Goal: Task Accomplishment & Management: Complete application form

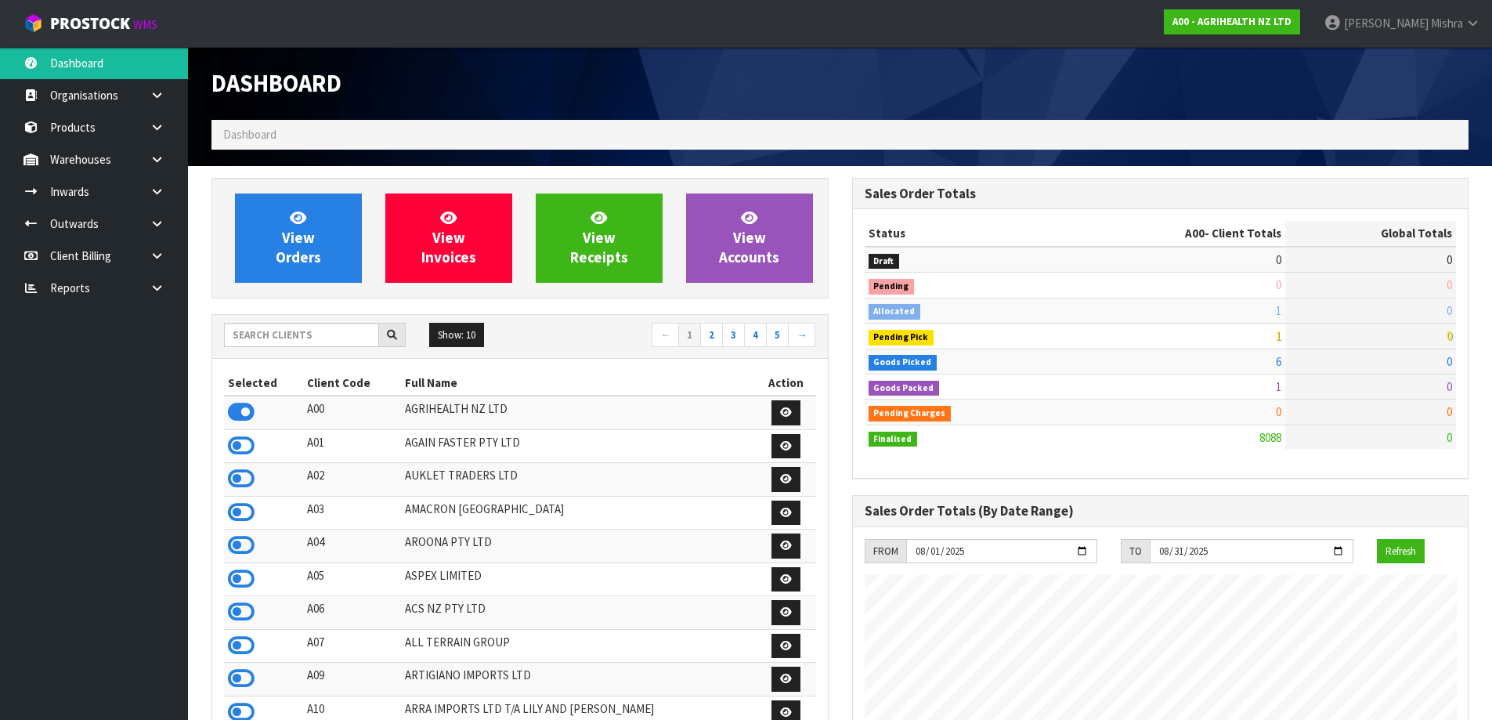
scroll to position [1187, 640]
click at [255, 336] on input "text" at bounding box center [301, 335] width 155 height 24
type input "D04"
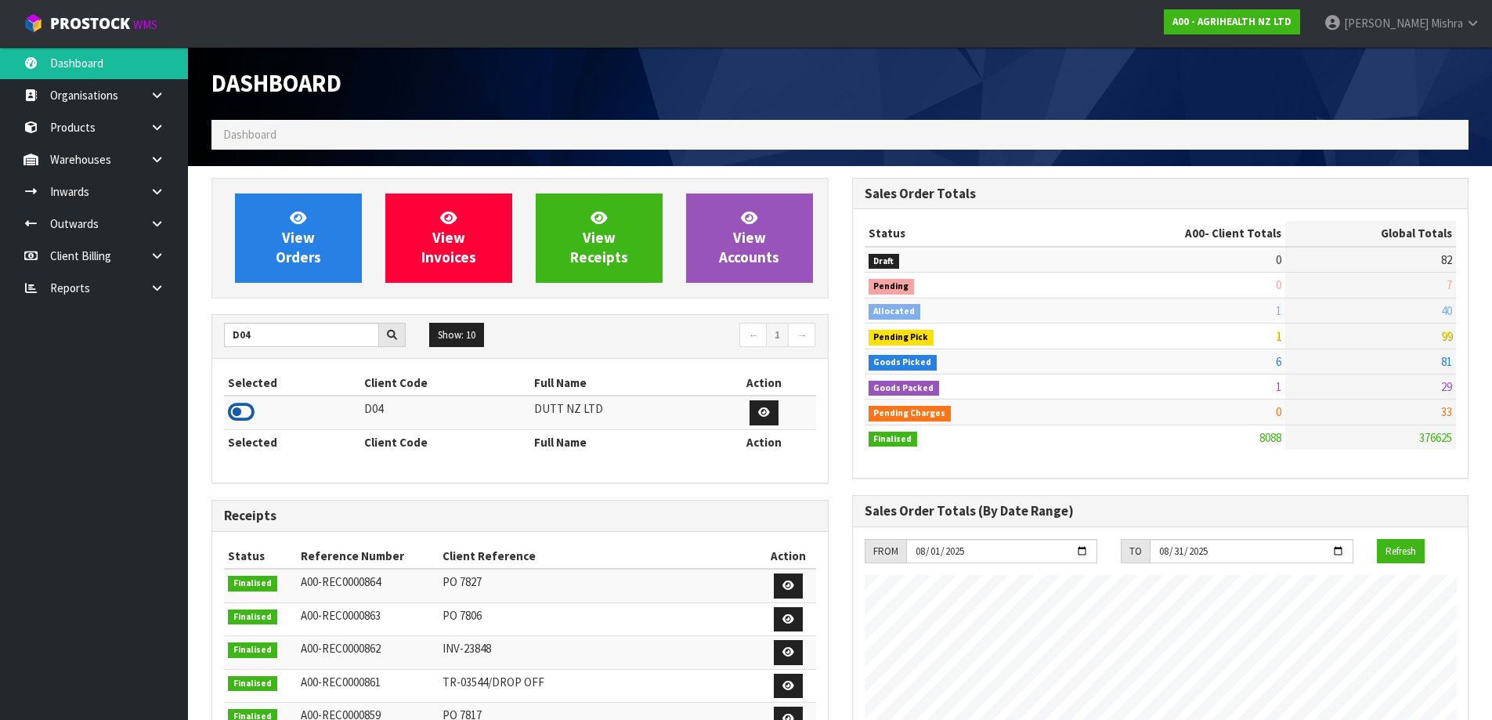
click at [244, 406] on icon at bounding box center [241, 411] width 27 height 23
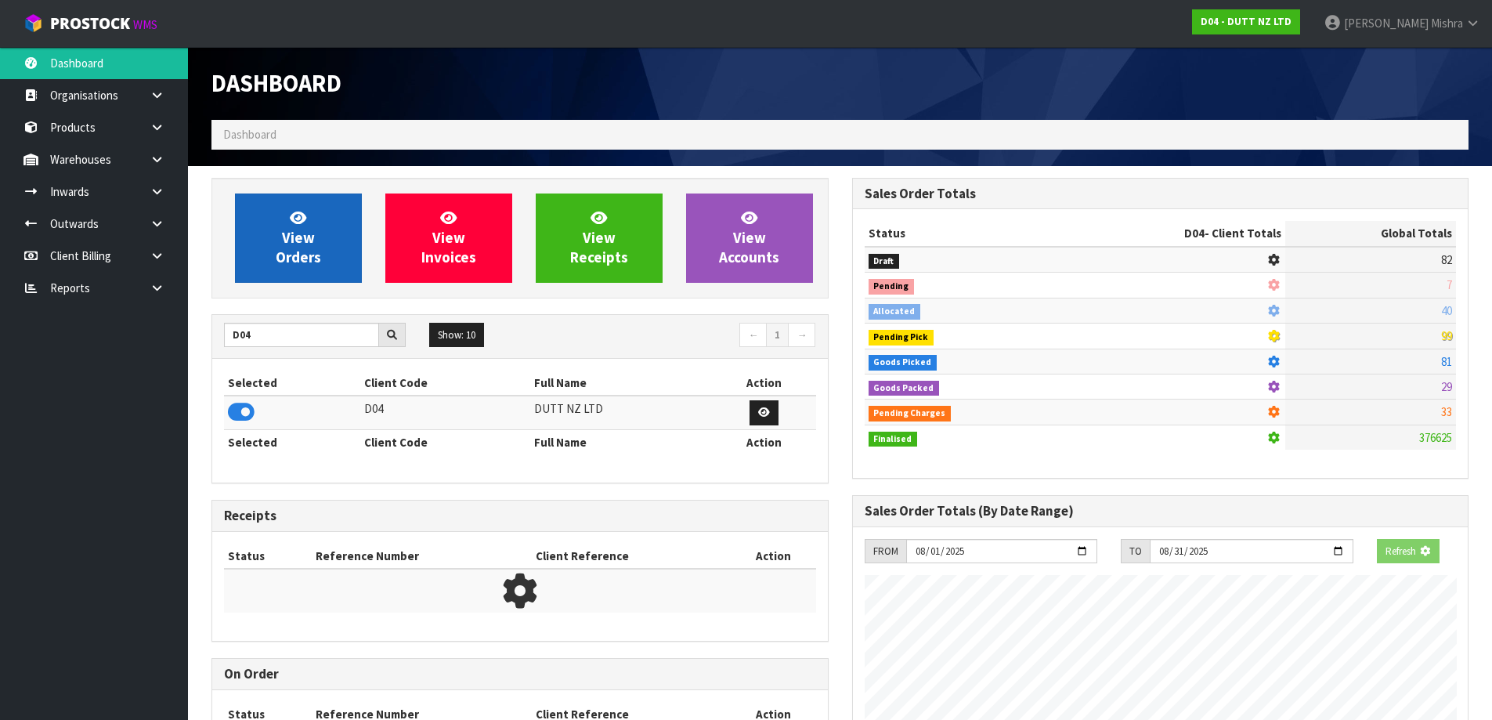
scroll to position [977, 640]
click at [271, 217] on link "View Orders" at bounding box center [298, 237] width 127 height 89
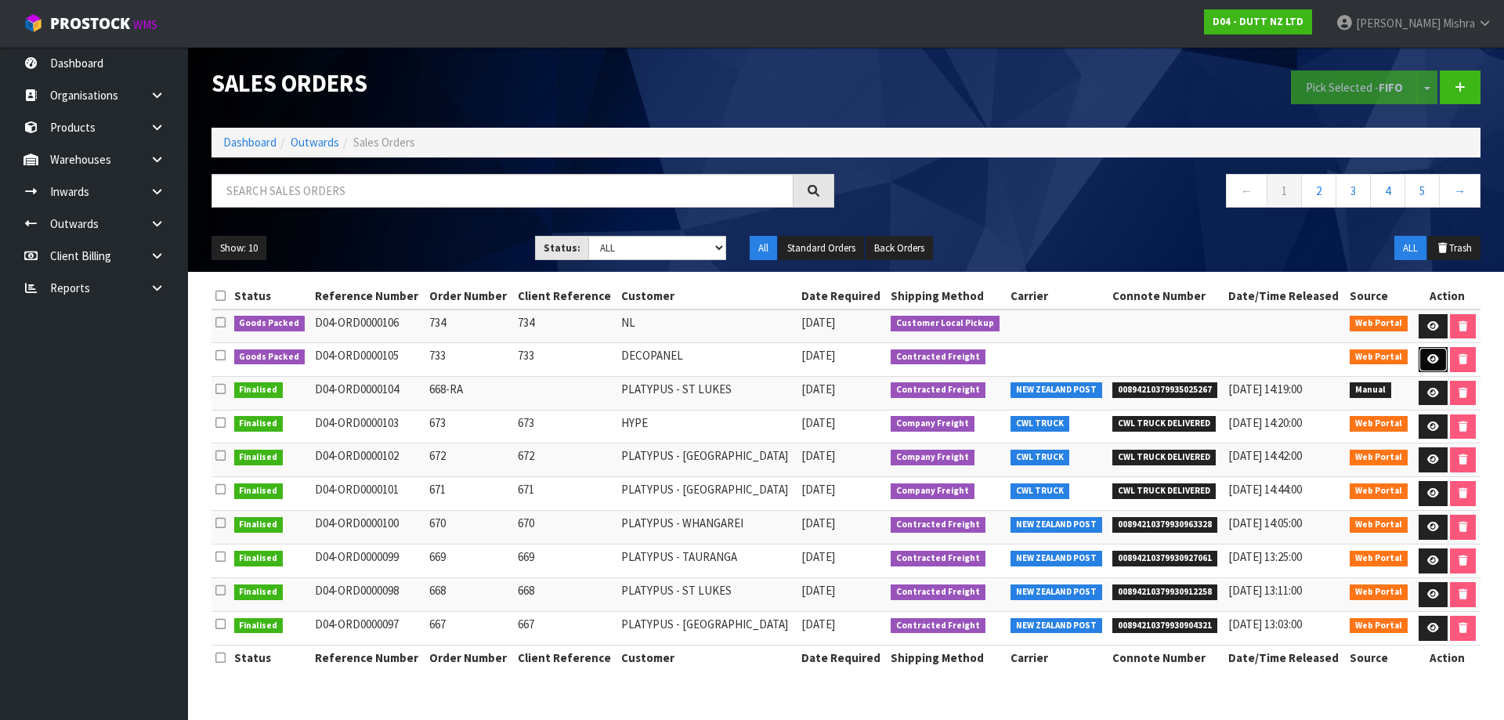
click at [1432, 358] on icon at bounding box center [1433, 359] width 12 height 10
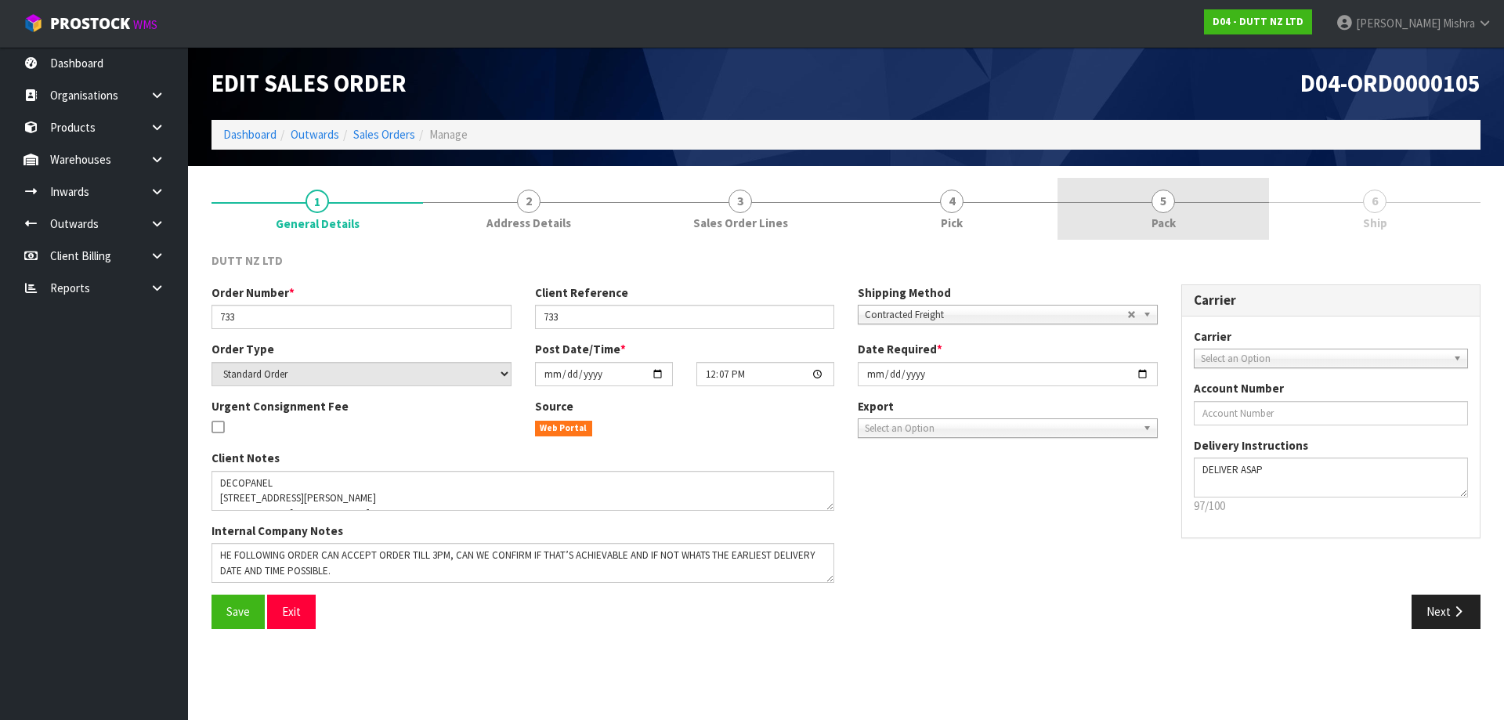
click at [1208, 202] on div at bounding box center [1162, 202] width 211 height 1
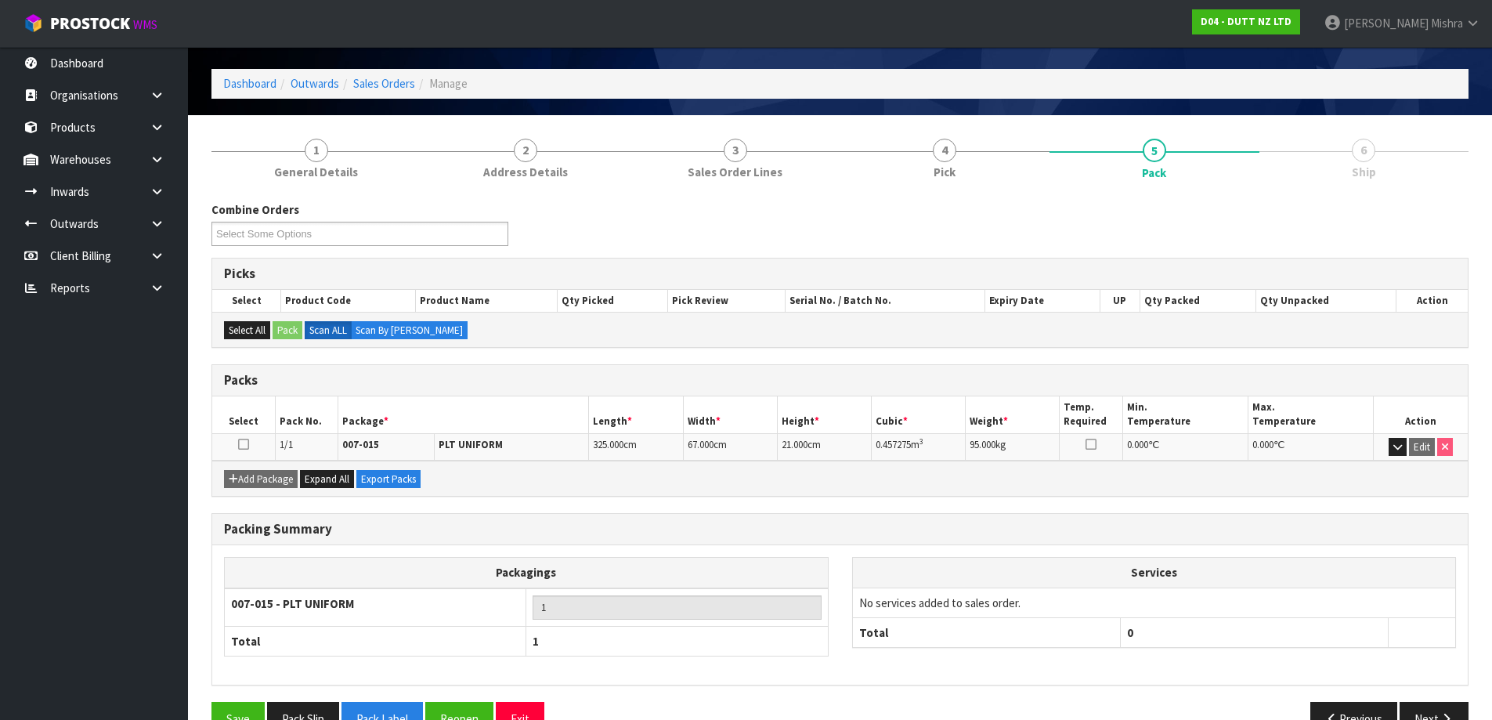
scroll to position [90, 0]
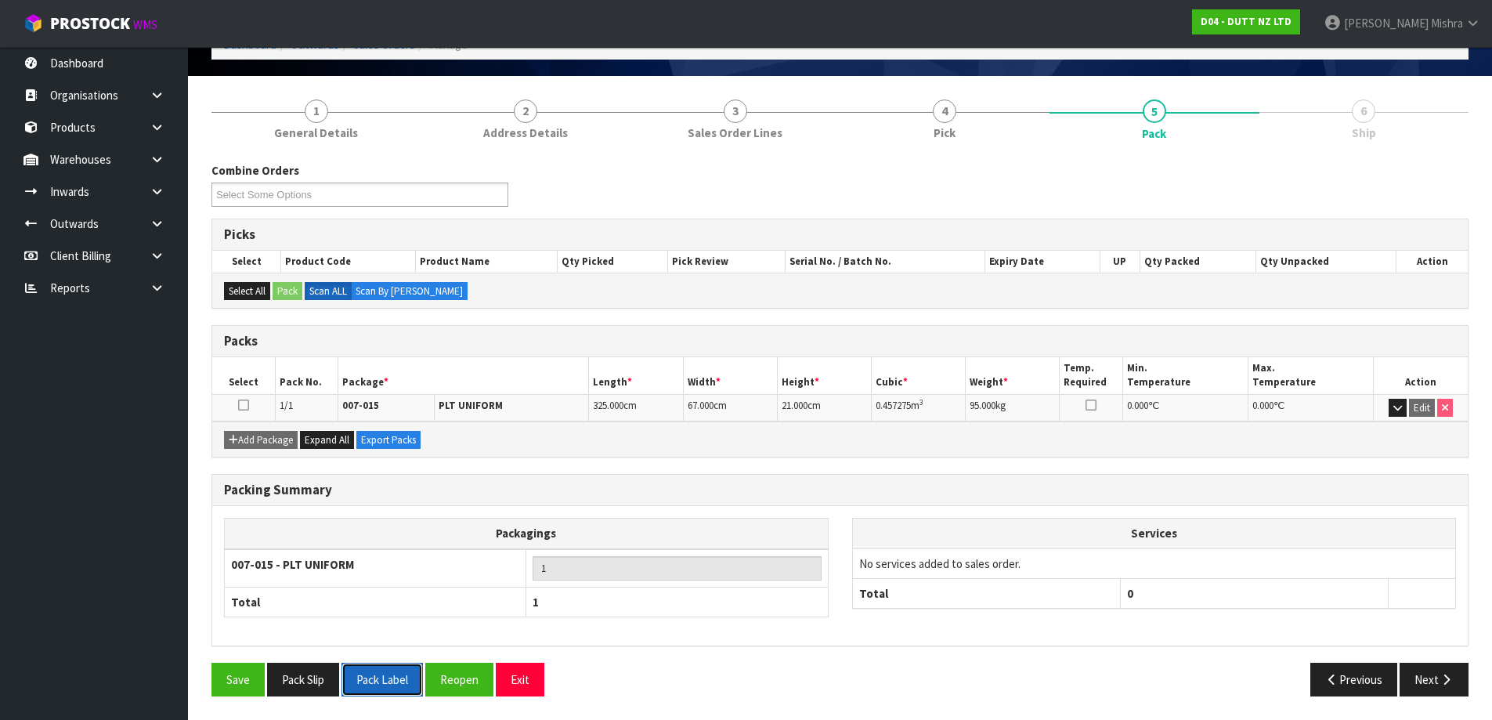
click at [379, 676] on button "Pack Label" at bounding box center [381, 680] width 81 height 34
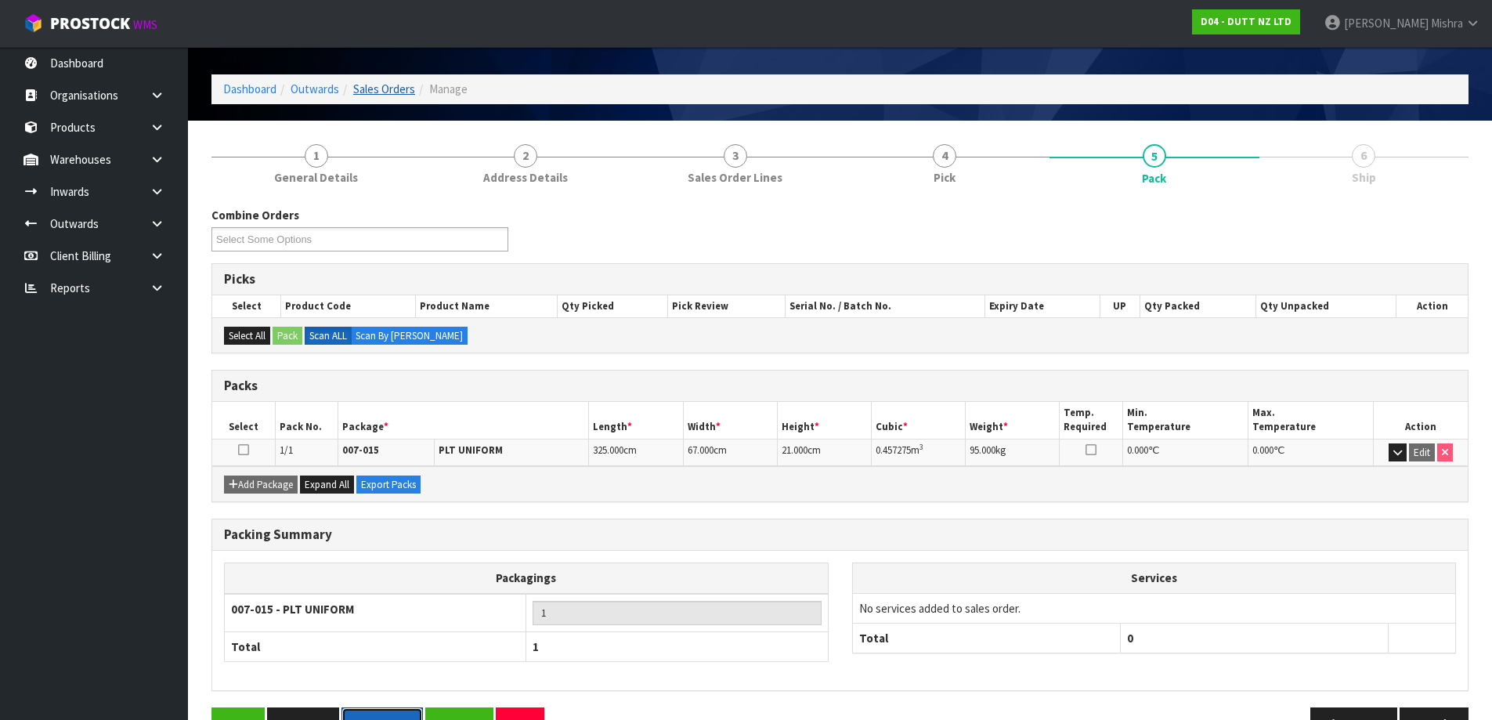
scroll to position [0, 0]
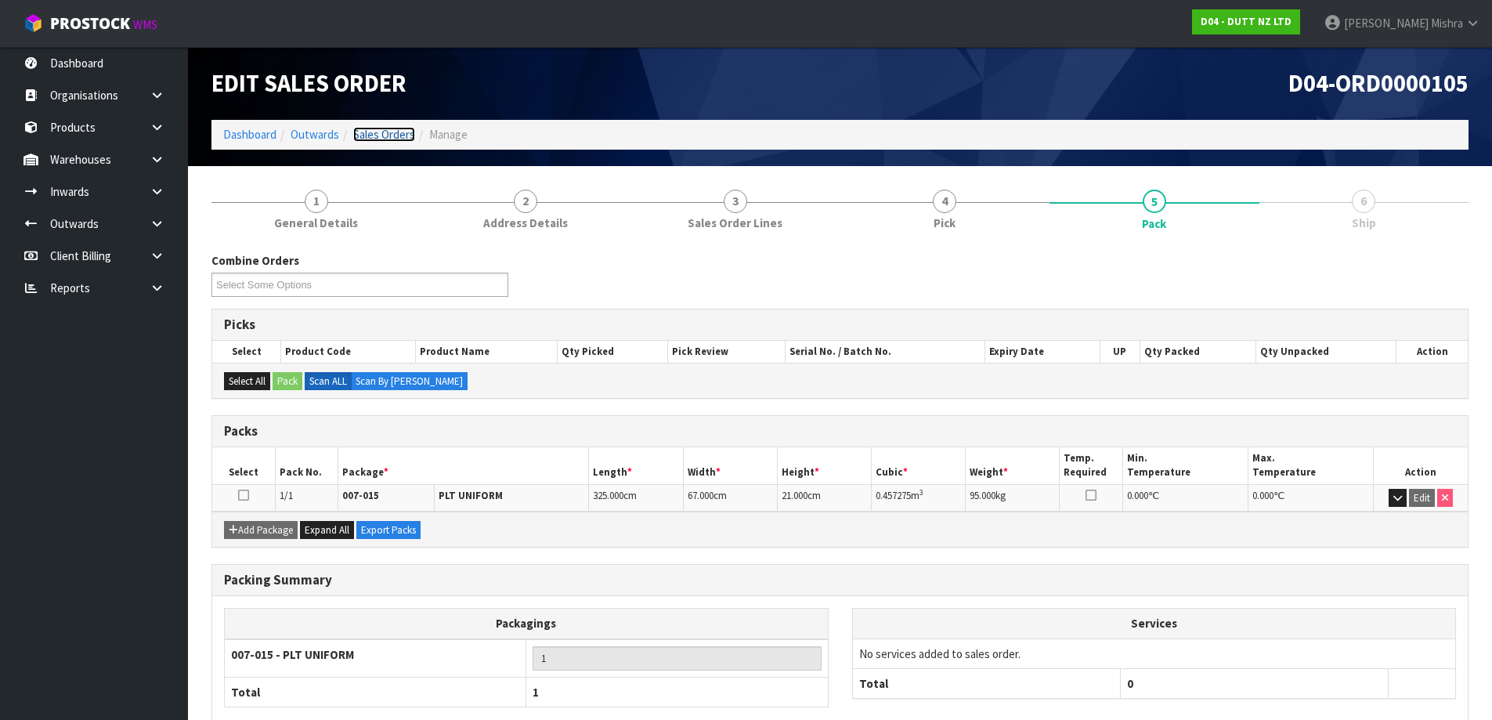
click at [382, 132] on link "Sales Orders" at bounding box center [384, 134] width 62 height 15
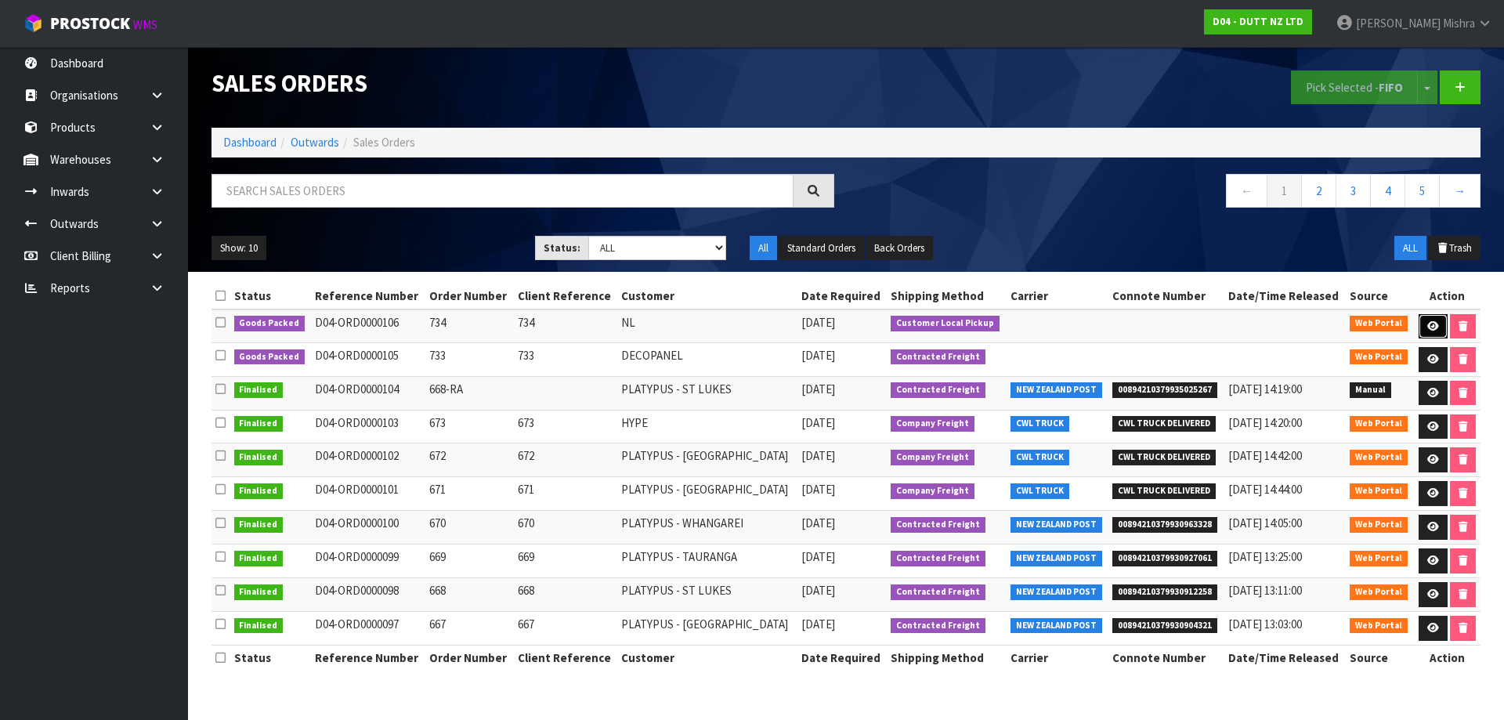
click at [1427, 324] on icon at bounding box center [1433, 326] width 12 height 10
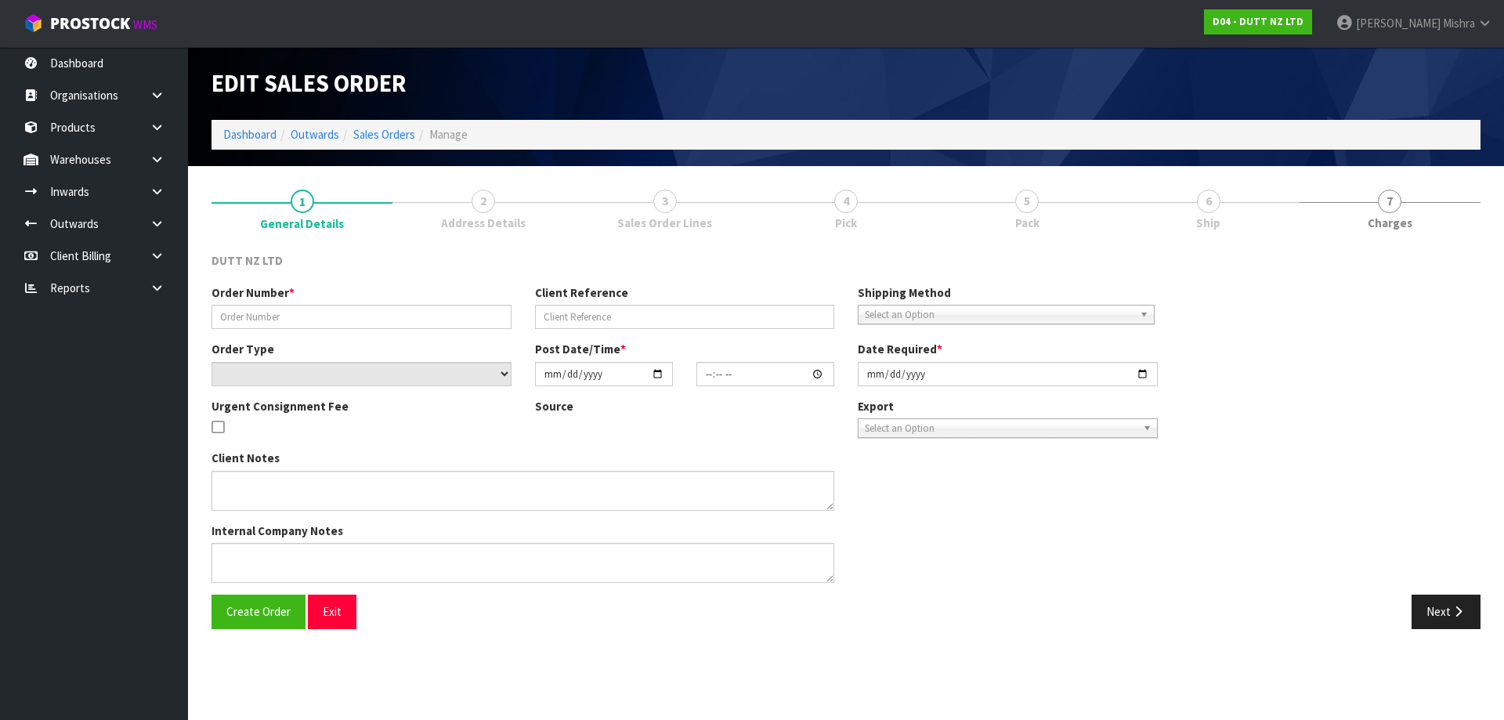
type input "734"
select select "number:0"
type input "[DATE]"
type input "10:16:00.000"
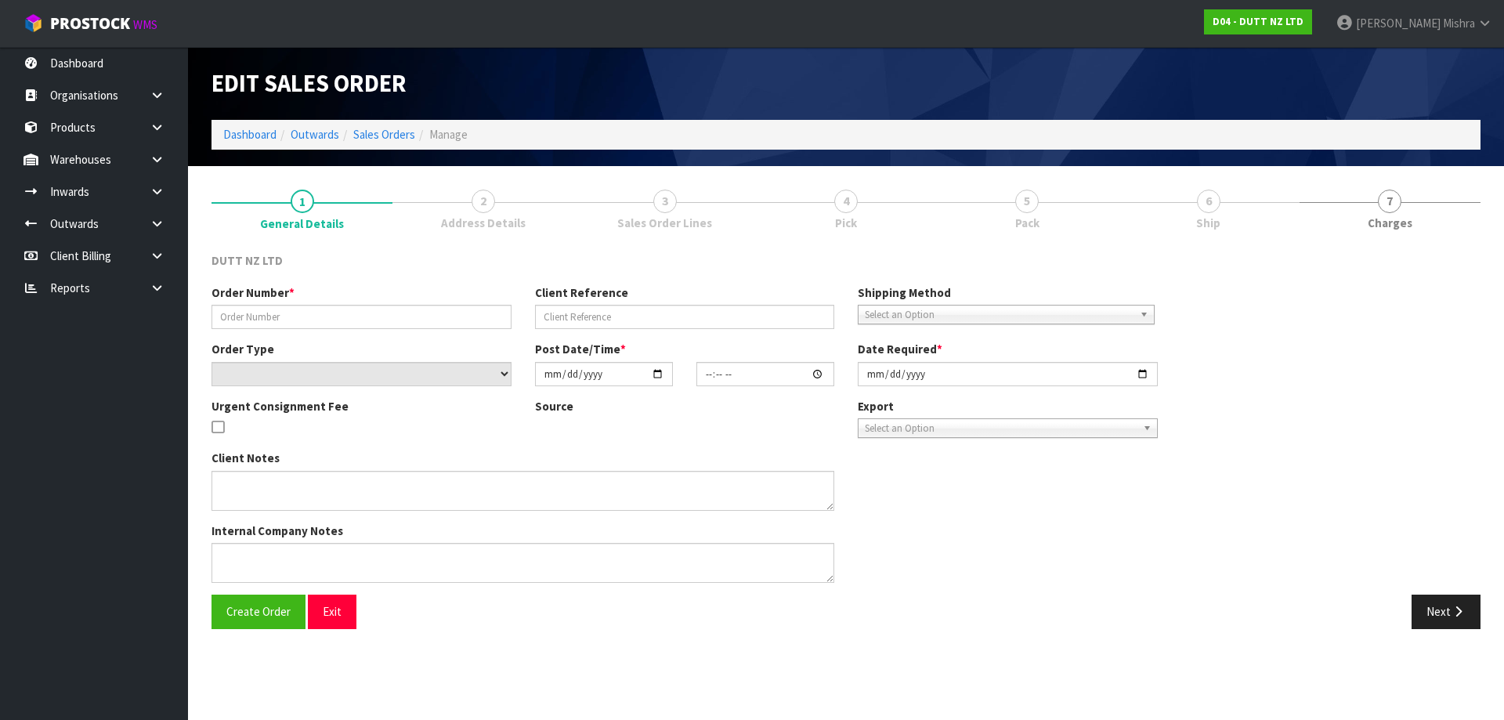
type input "[DATE]"
type textarea "PLEASE PICK THEM FOR THIRD PART PICK UP ASAP CONTACT - OLIVER- 0212897375"
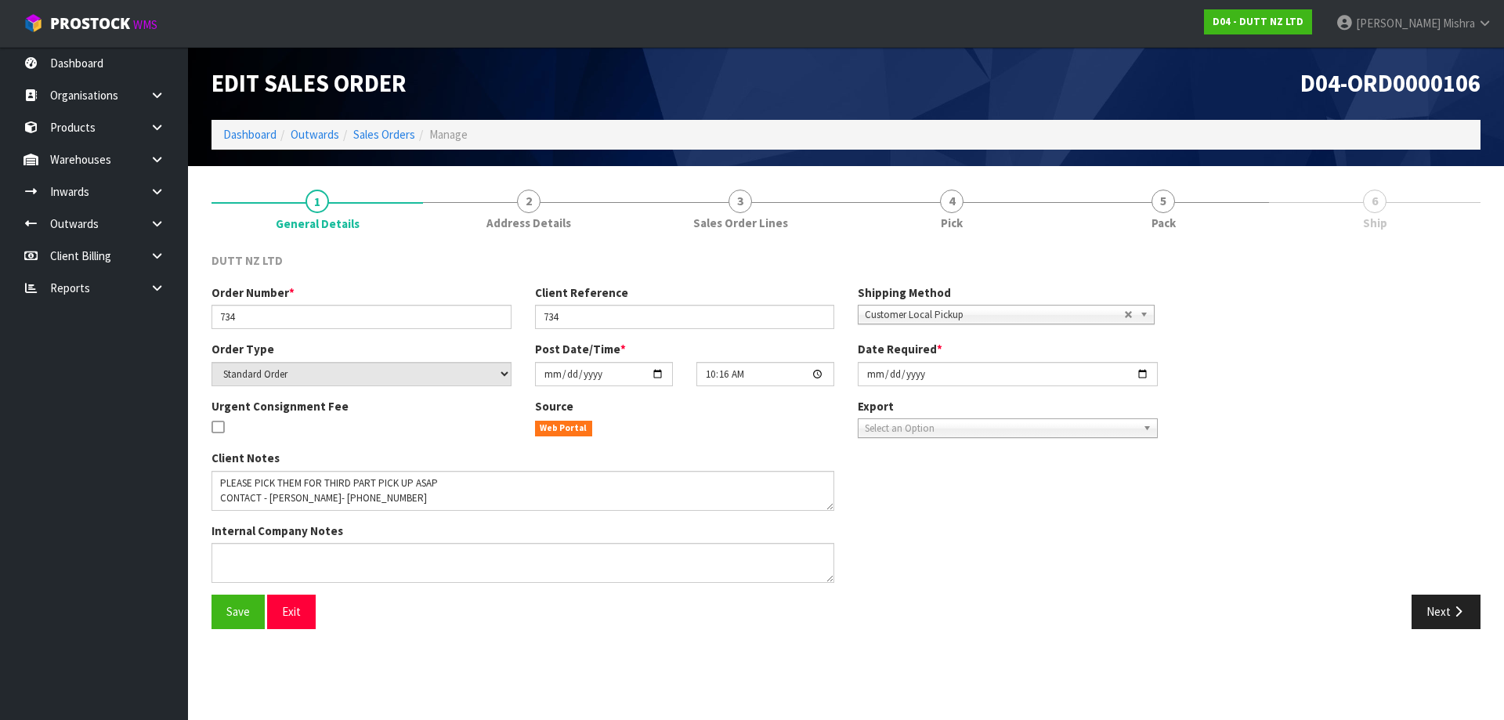
drag, startPoint x: 1181, startPoint y: 204, endPoint x: 1128, endPoint y: 292, distance: 102.6
click at [1181, 209] on link "5 Pack" at bounding box center [1162, 209] width 211 height 62
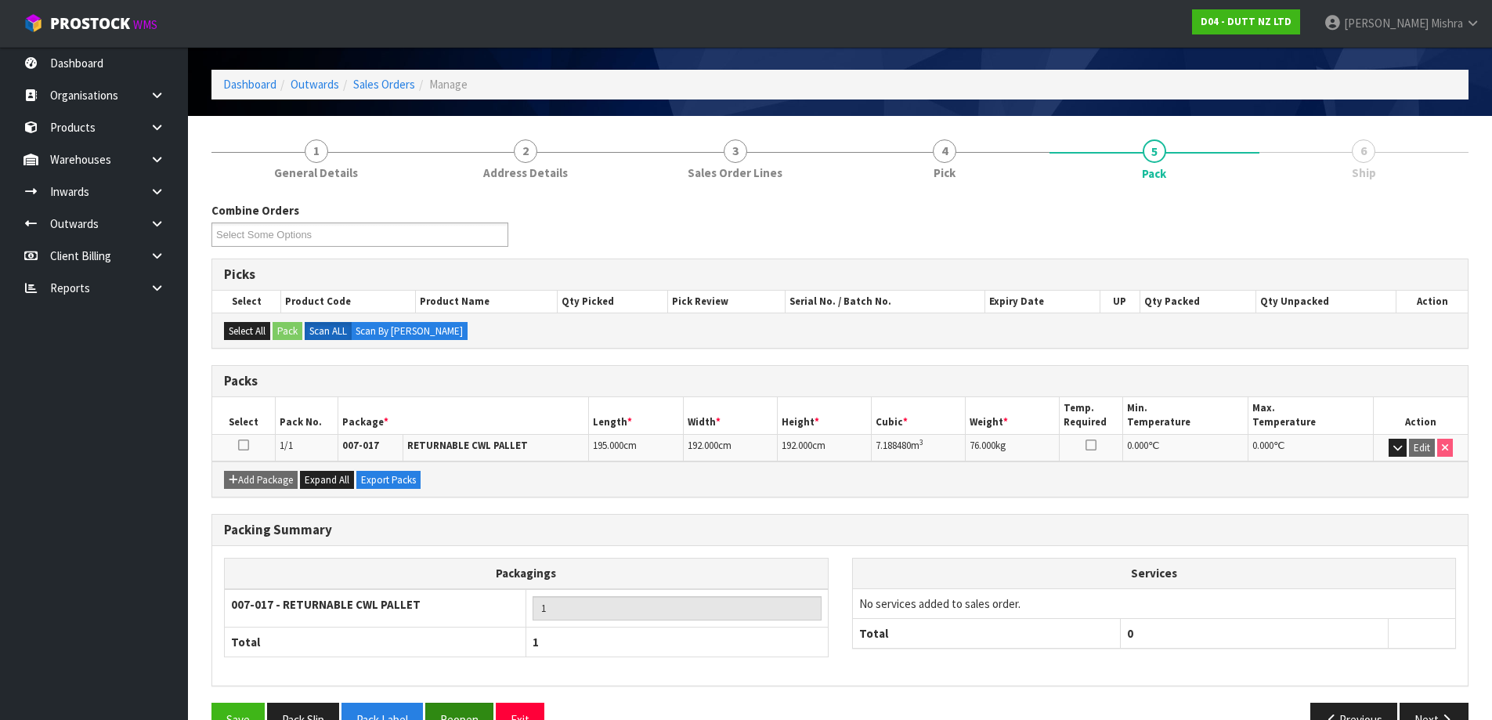
scroll to position [90, 0]
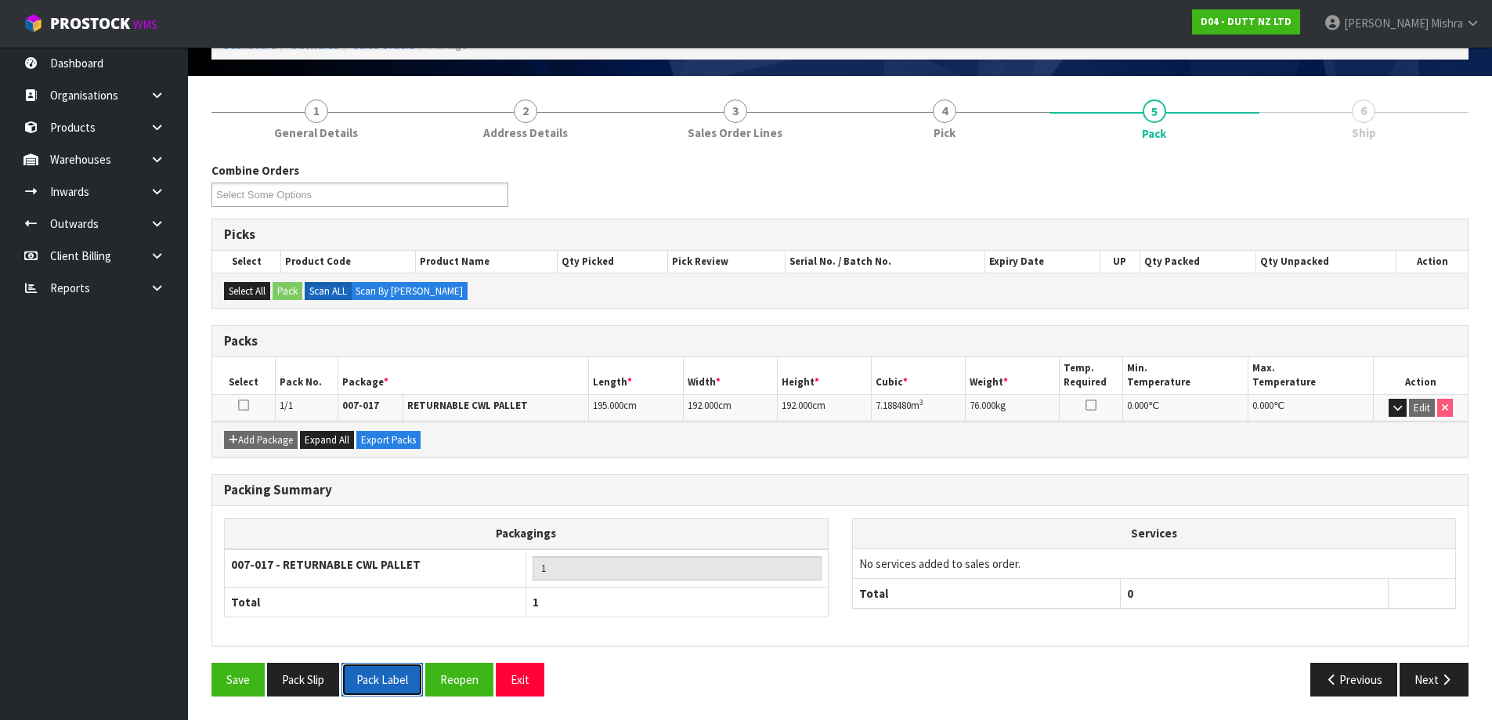
click at [378, 688] on button "Pack Label" at bounding box center [381, 680] width 81 height 34
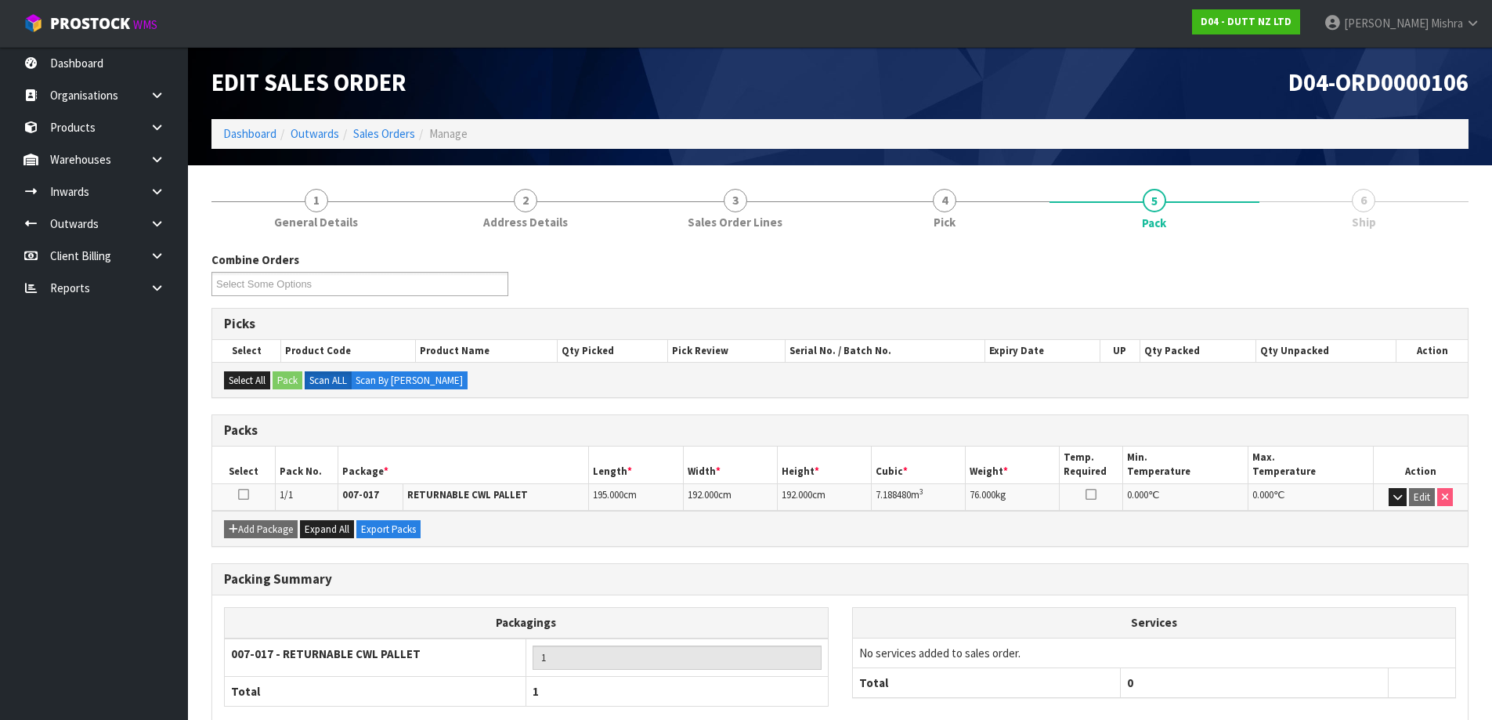
scroll to position [0, 0]
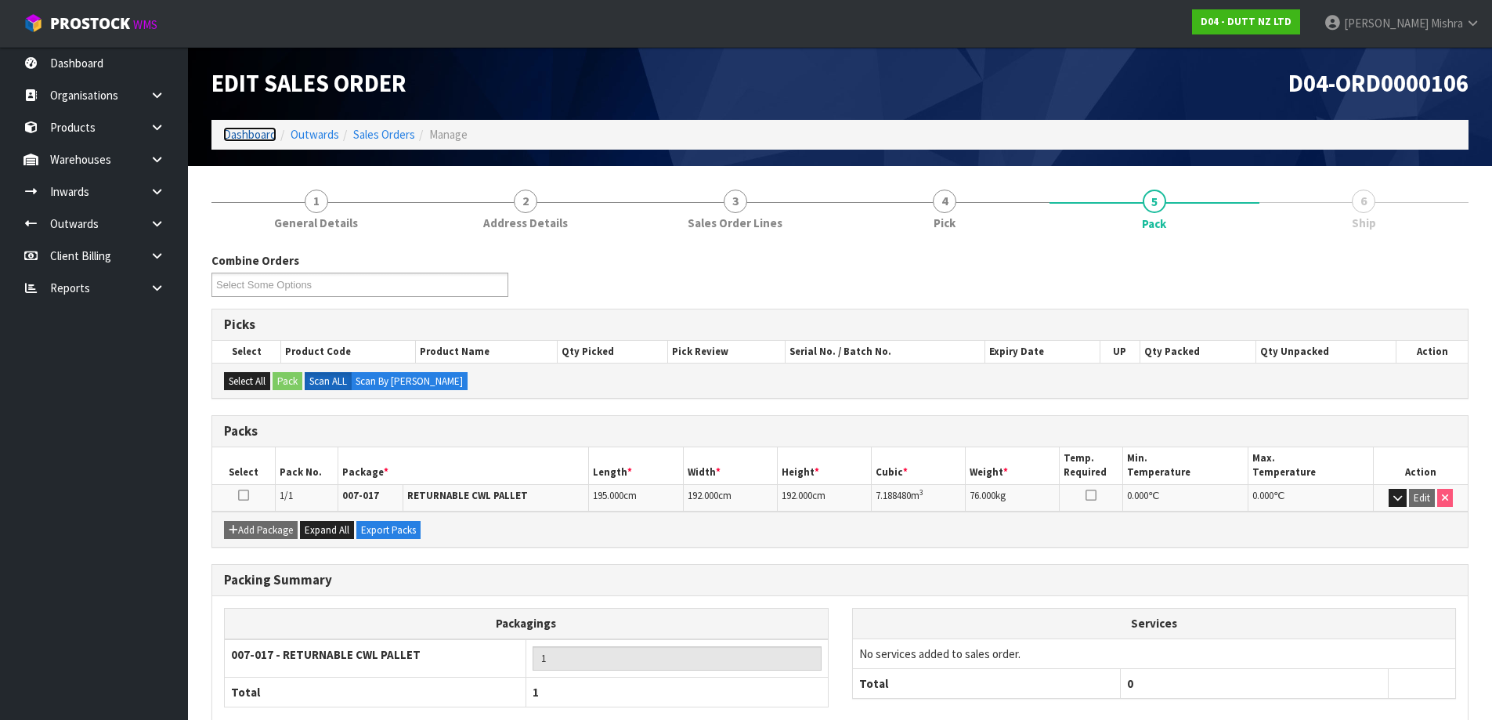
click at [249, 135] on link "Dashboard" at bounding box center [249, 134] width 53 height 15
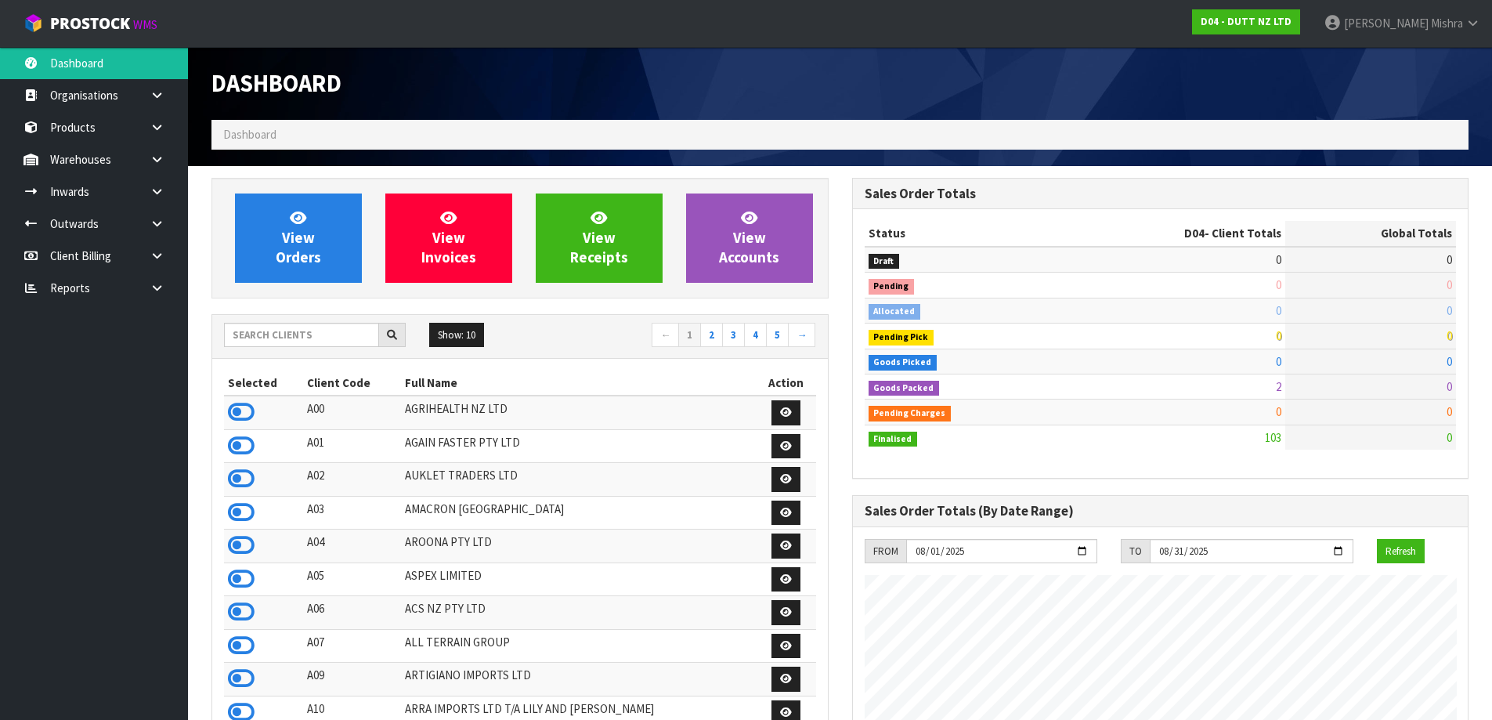
scroll to position [1068, 640]
drag, startPoint x: 286, startPoint y: 332, endPoint x: 281, endPoint y: 350, distance: 18.6
click at [281, 350] on div "Show: 10 5 10 25 50 ← 1 2 3 4 5 →" at bounding box center [520, 337] width 616 height 44
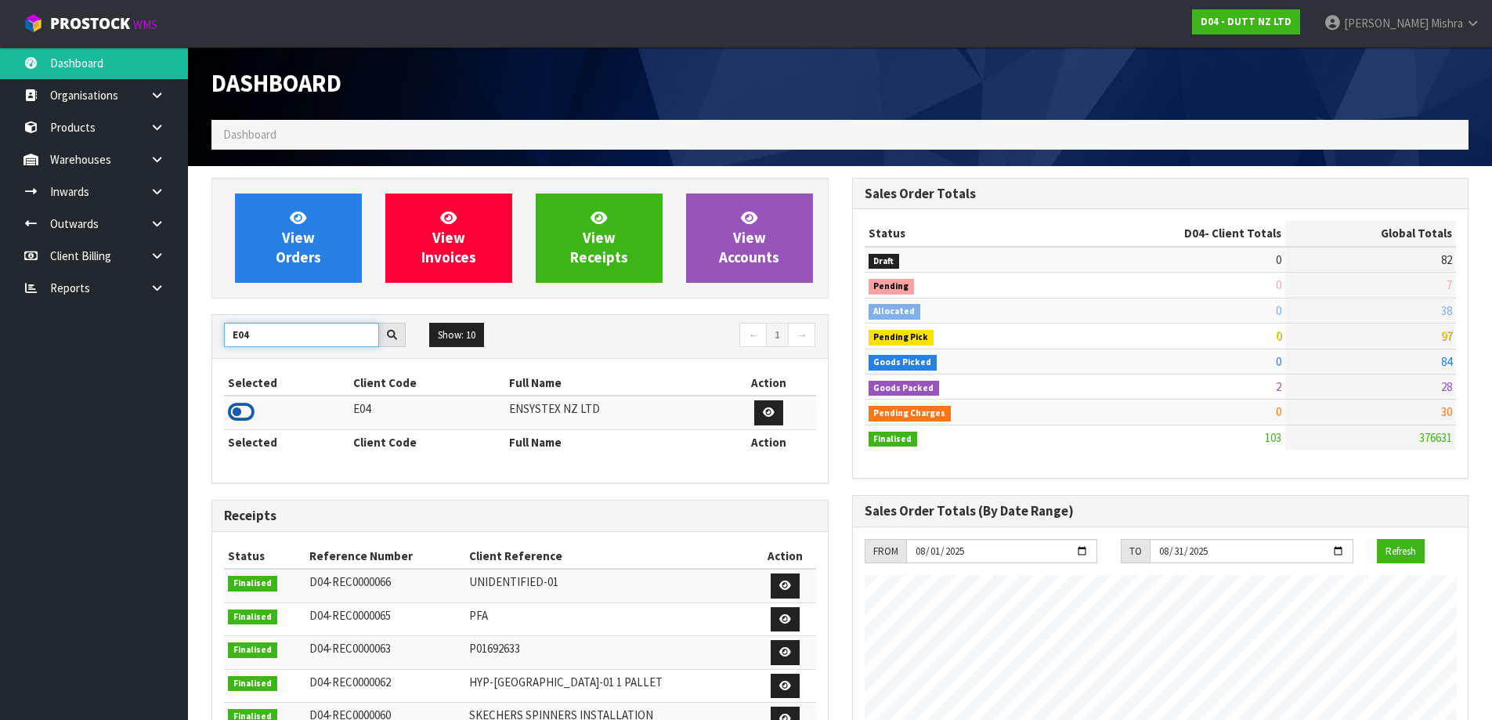
type input "E04"
drag, startPoint x: 243, startPoint y: 410, endPoint x: 241, endPoint y: 372, distance: 38.4
click at [244, 410] on icon at bounding box center [241, 411] width 27 height 23
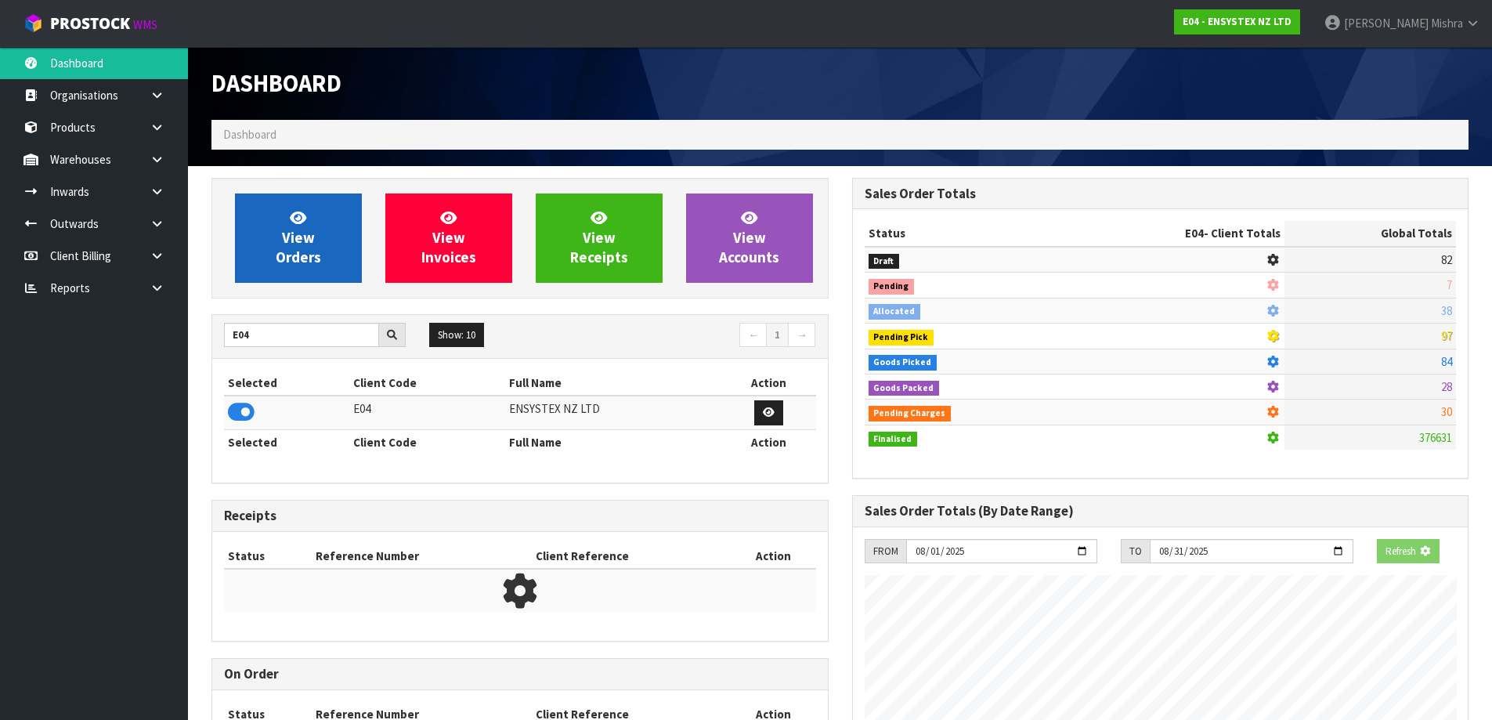
scroll to position [782276, 782612]
click at [248, 258] on link "View Orders" at bounding box center [298, 237] width 127 height 89
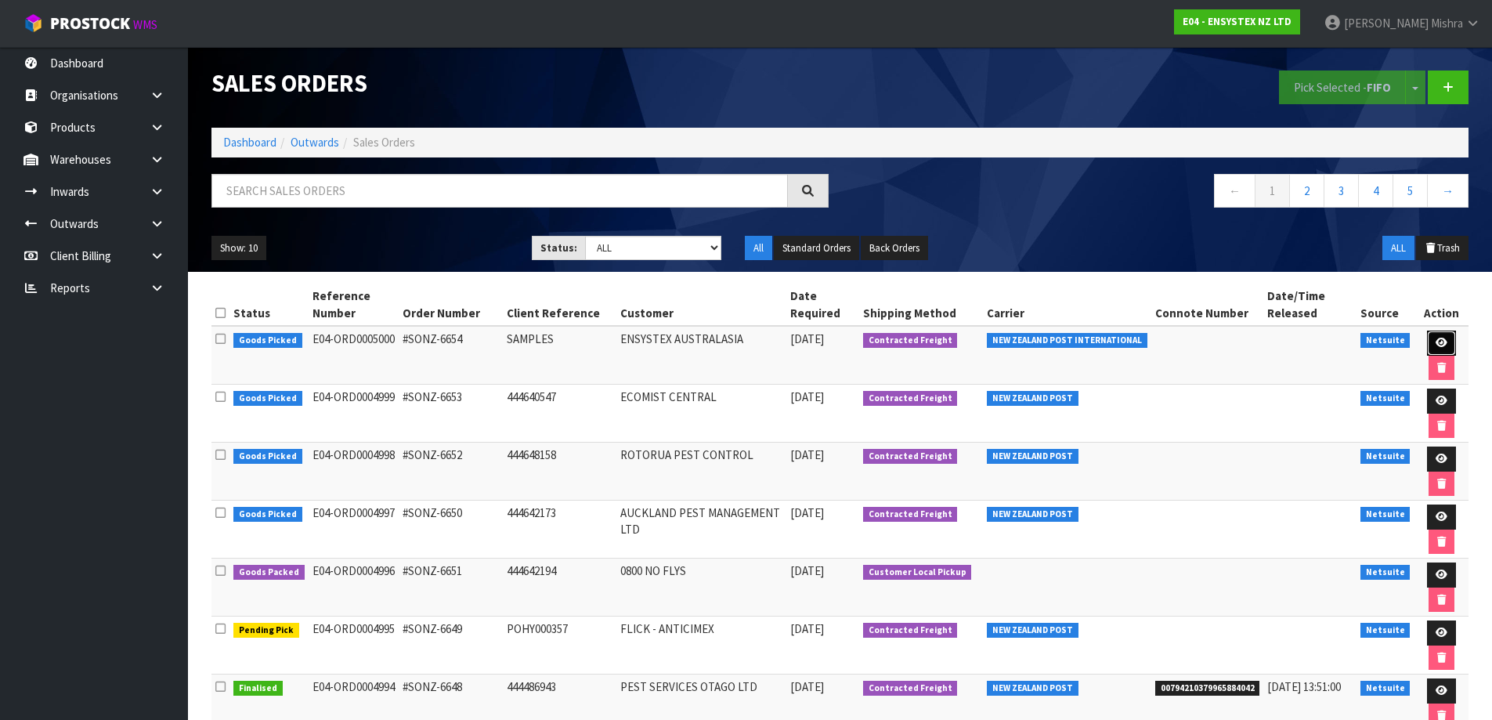
click at [1436, 341] on icon at bounding box center [1442, 343] width 12 height 10
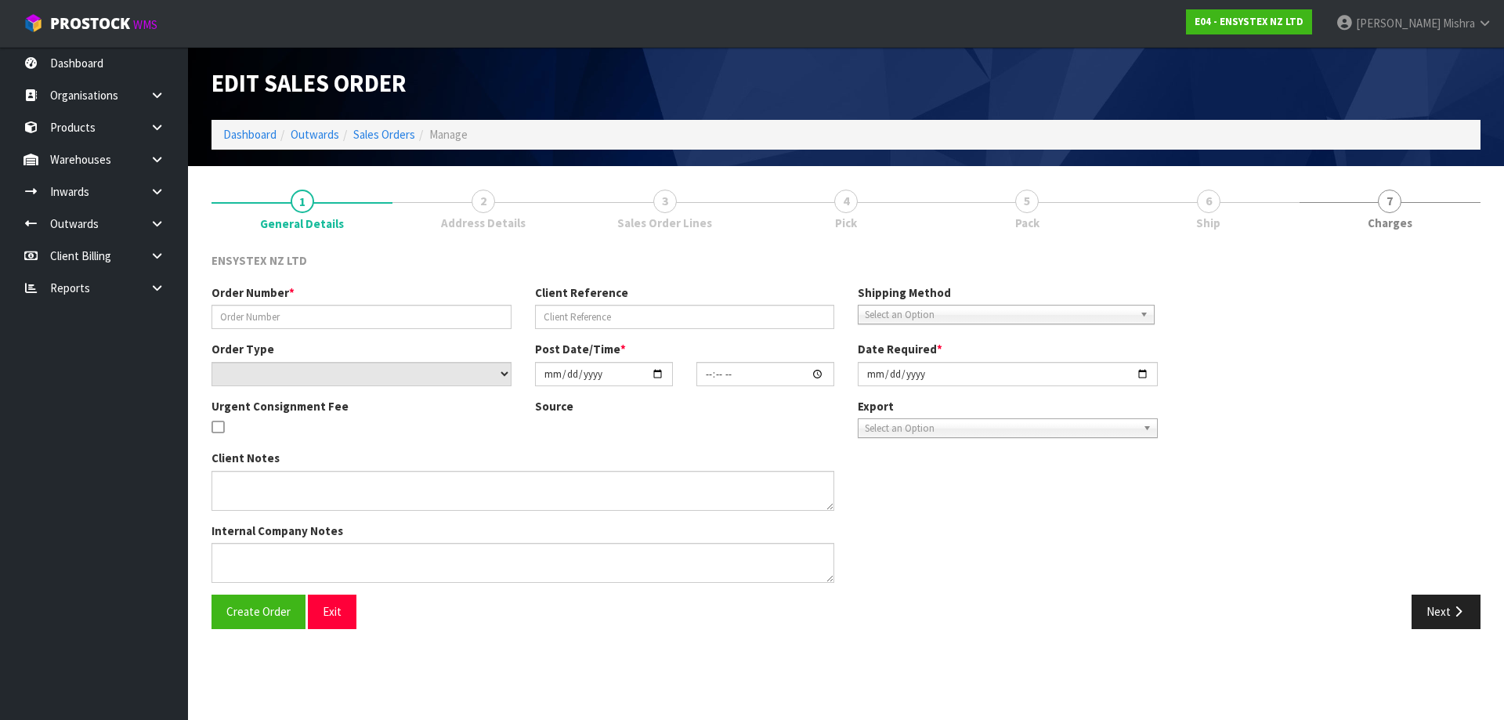
type input "#SONZ-6654"
type input "SAMPLES"
select select "number:0"
type input "[DATE]"
type input "17:00:19.000"
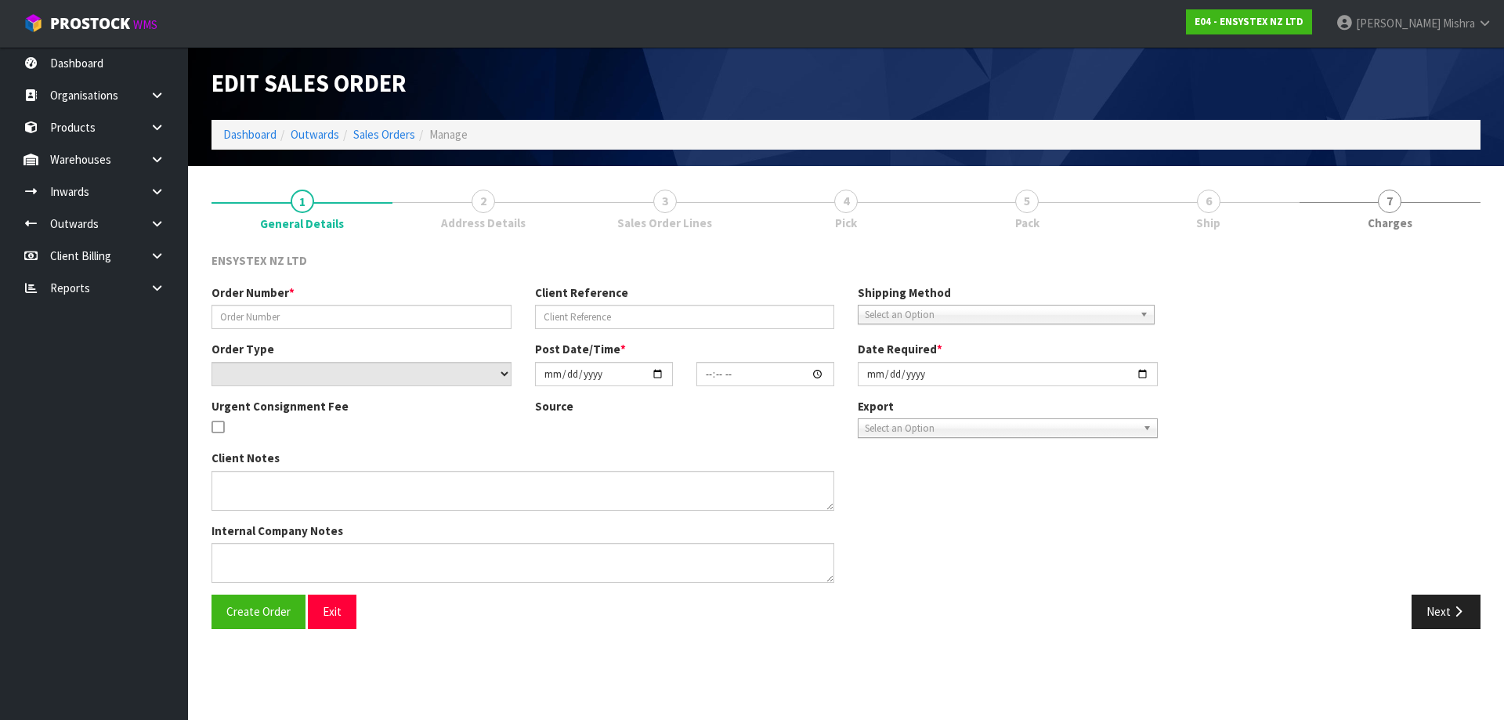
type input "[DATE]"
type textarea "COULD YOU PLEASE ORGANISE TO SEND THIS VIA COURIER? CAN YOU DO VIA NEW ZEALAND …"
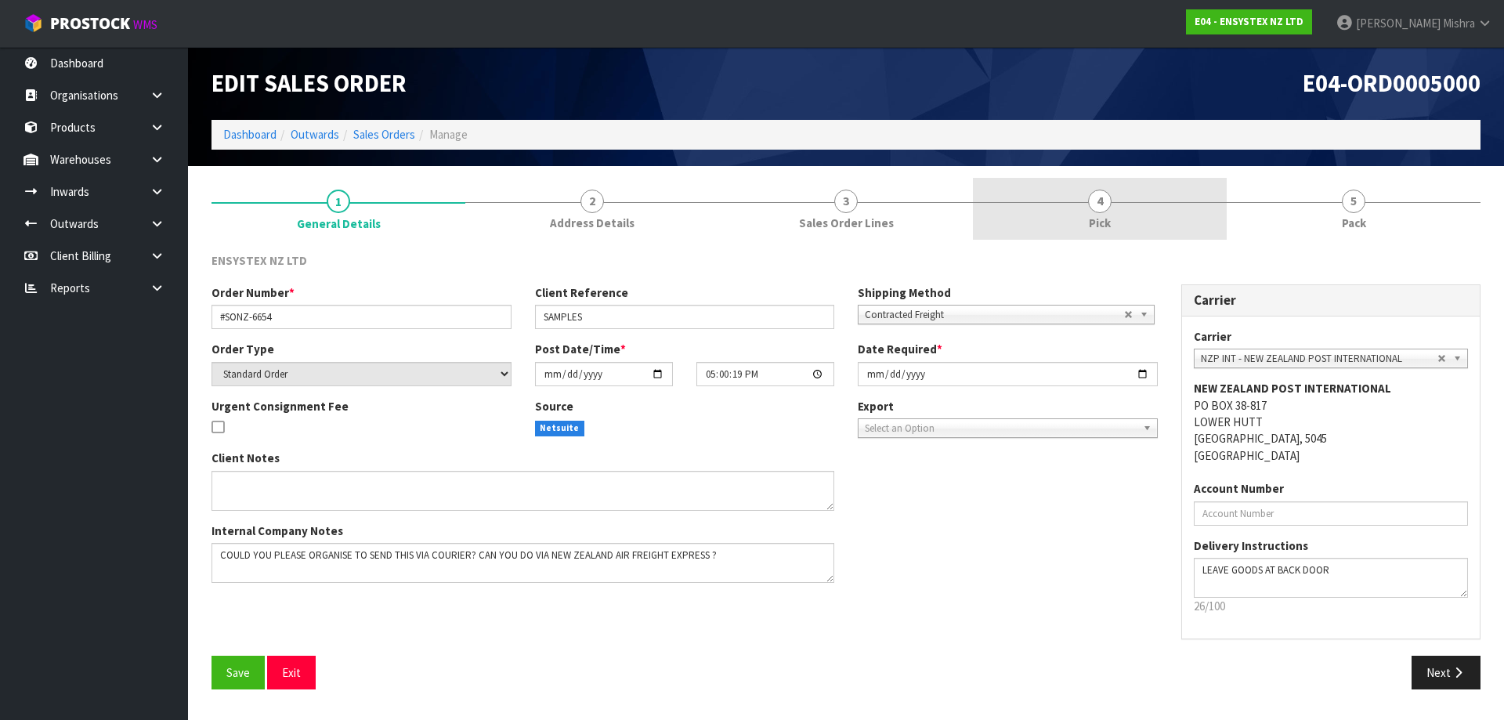
click at [1212, 218] on link "4 Pick" at bounding box center [1100, 209] width 254 height 62
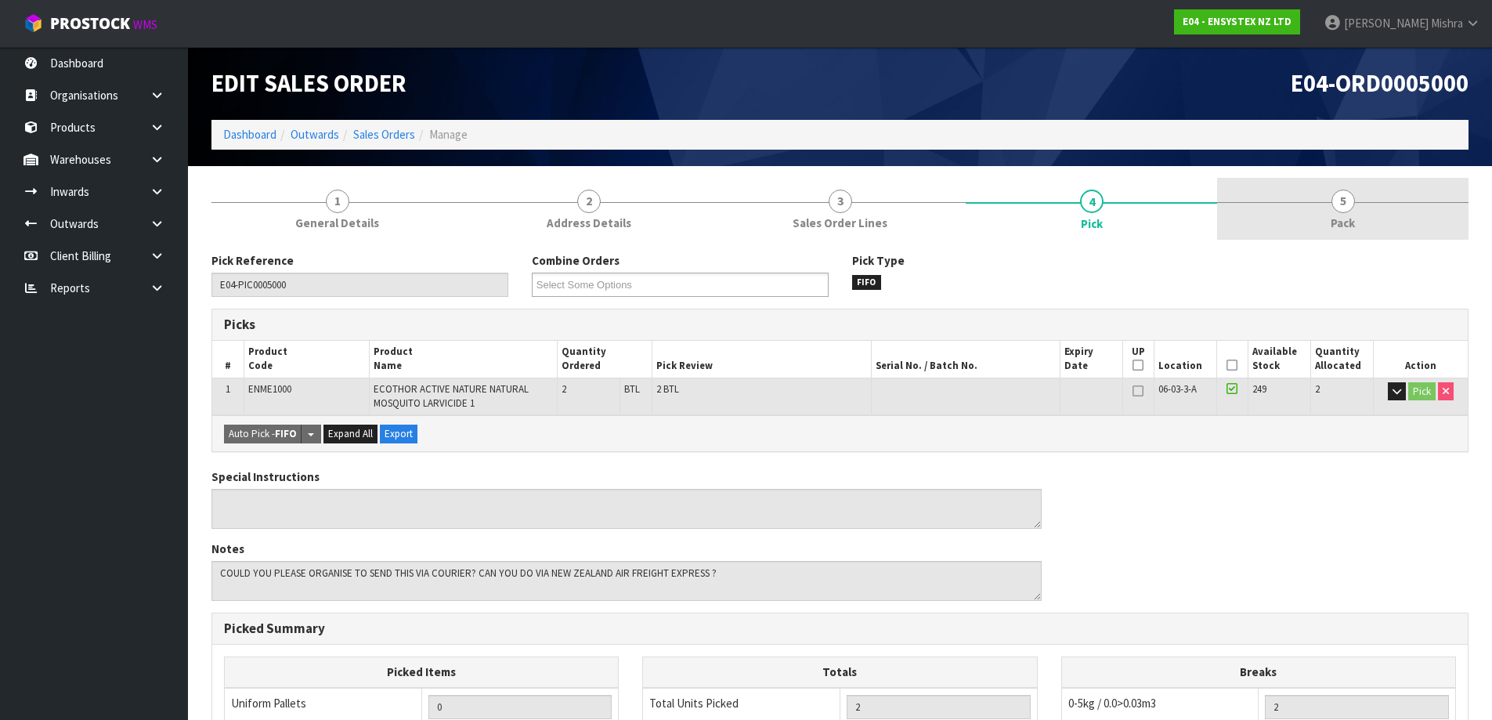
click at [1334, 214] on link "5 Pack" at bounding box center [1342, 209] width 251 height 62
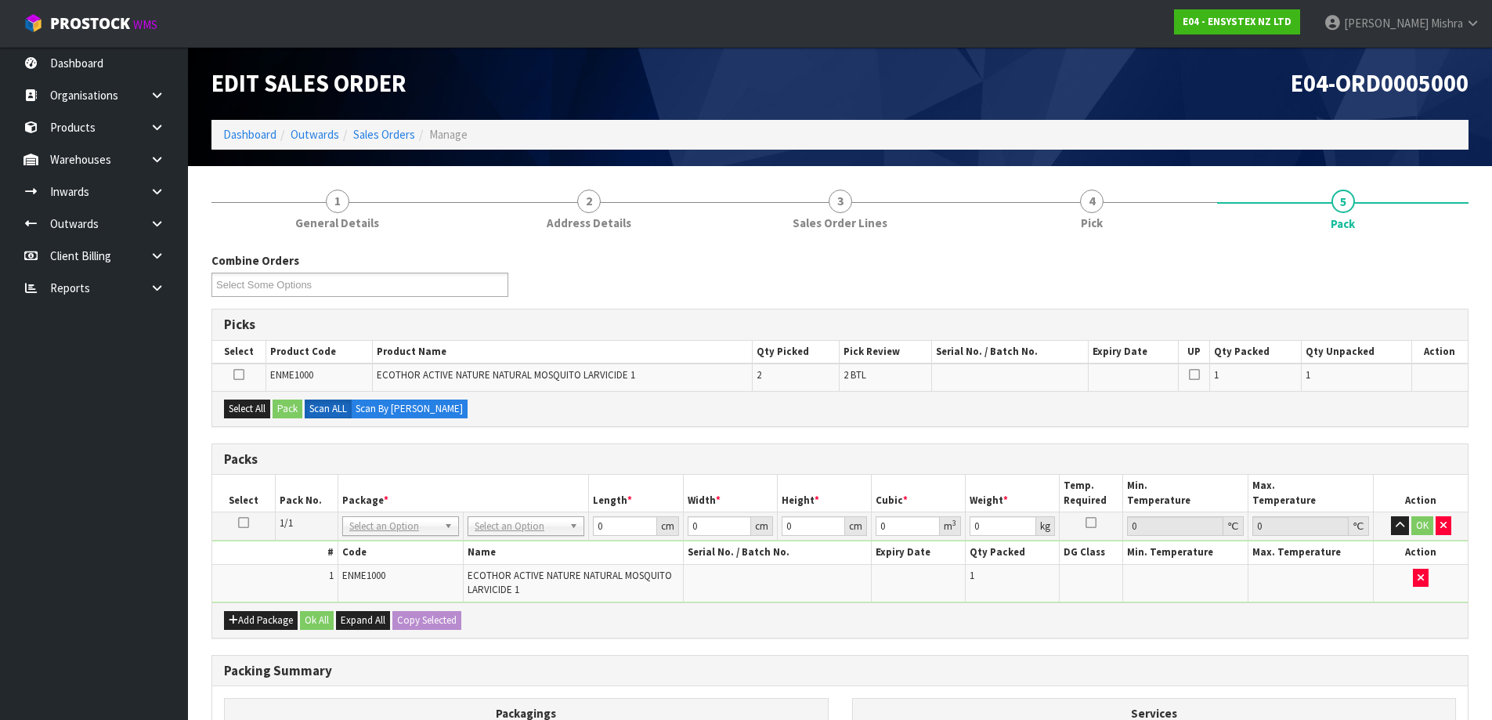
click at [242, 522] on icon at bounding box center [243, 522] width 11 height 1
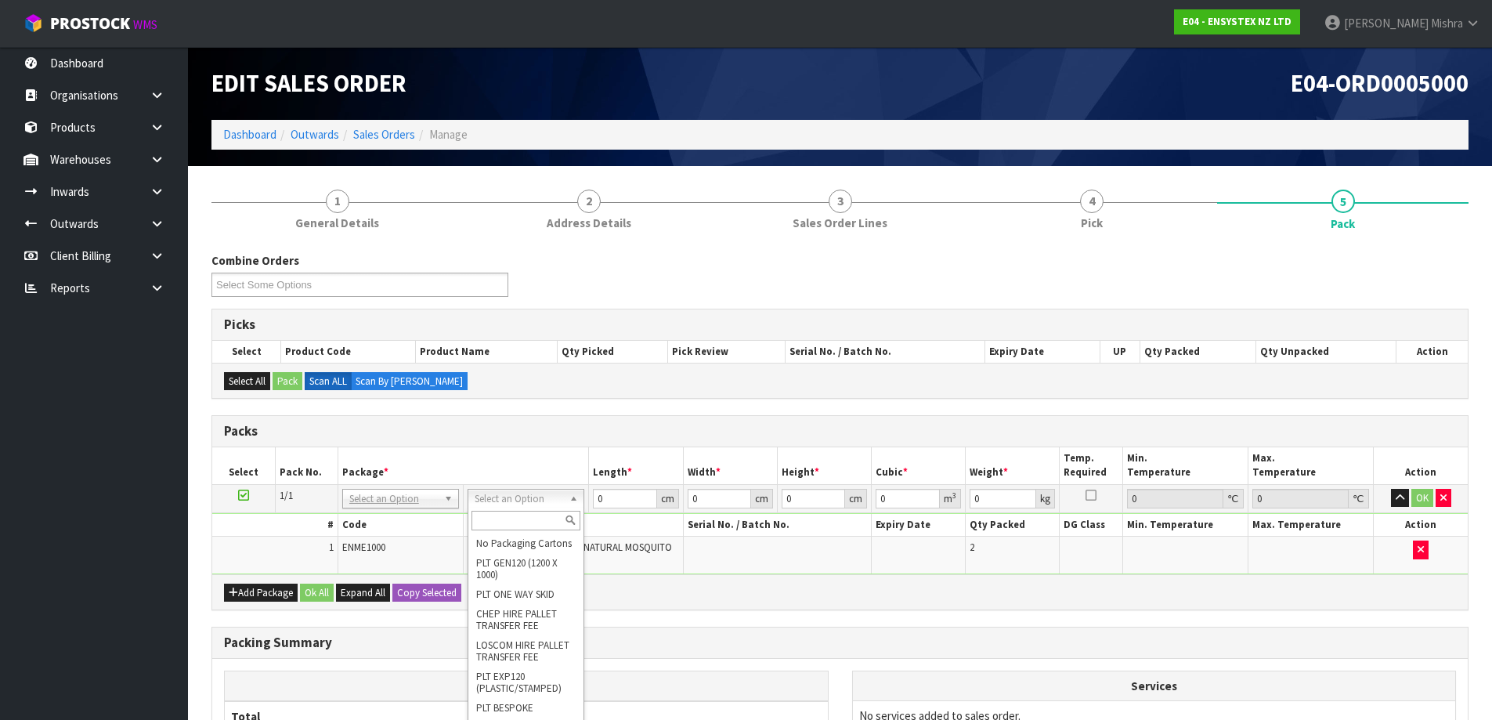
click at [514, 525] on input "text" at bounding box center [526, 521] width 109 height 20
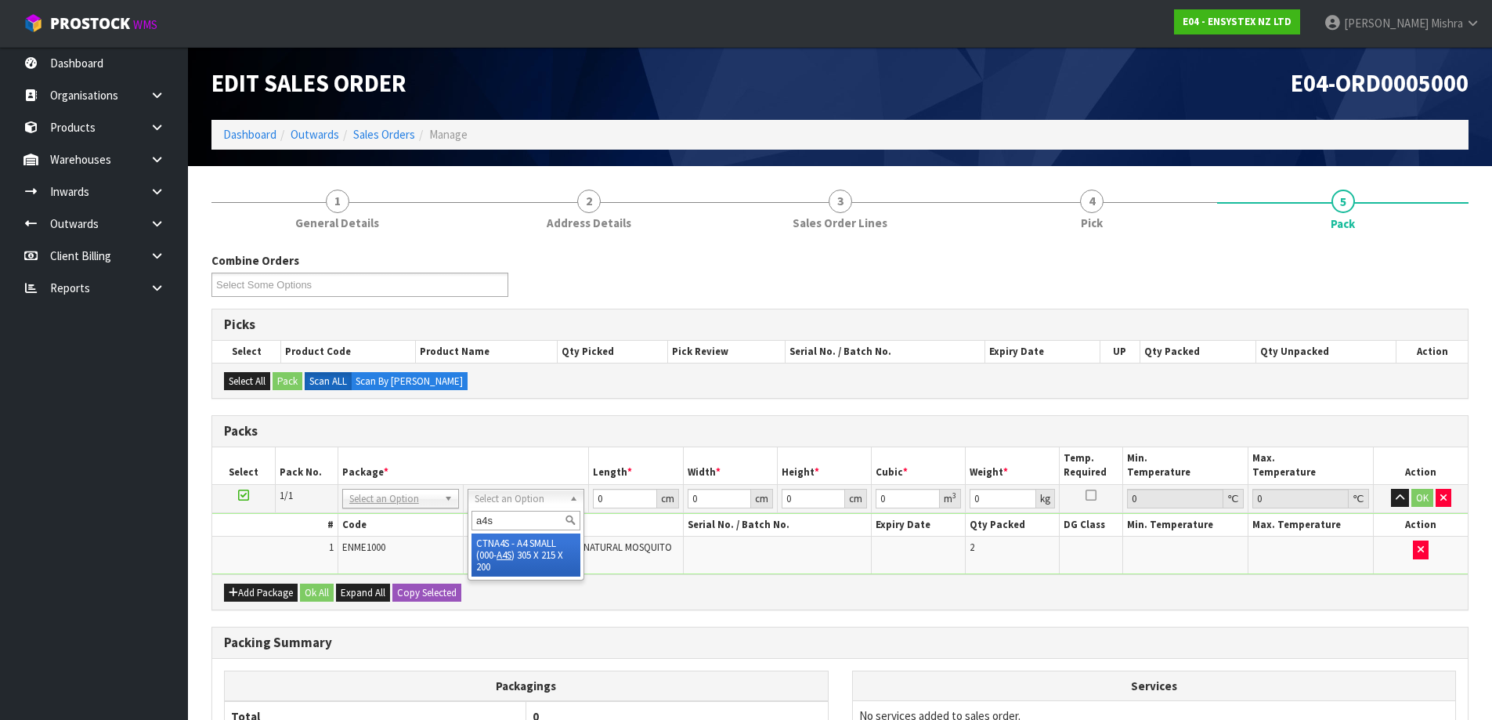
type input "a4s"
drag, startPoint x: 515, startPoint y: 565, endPoint x: 565, endPoint y: 510, distance: 74.3
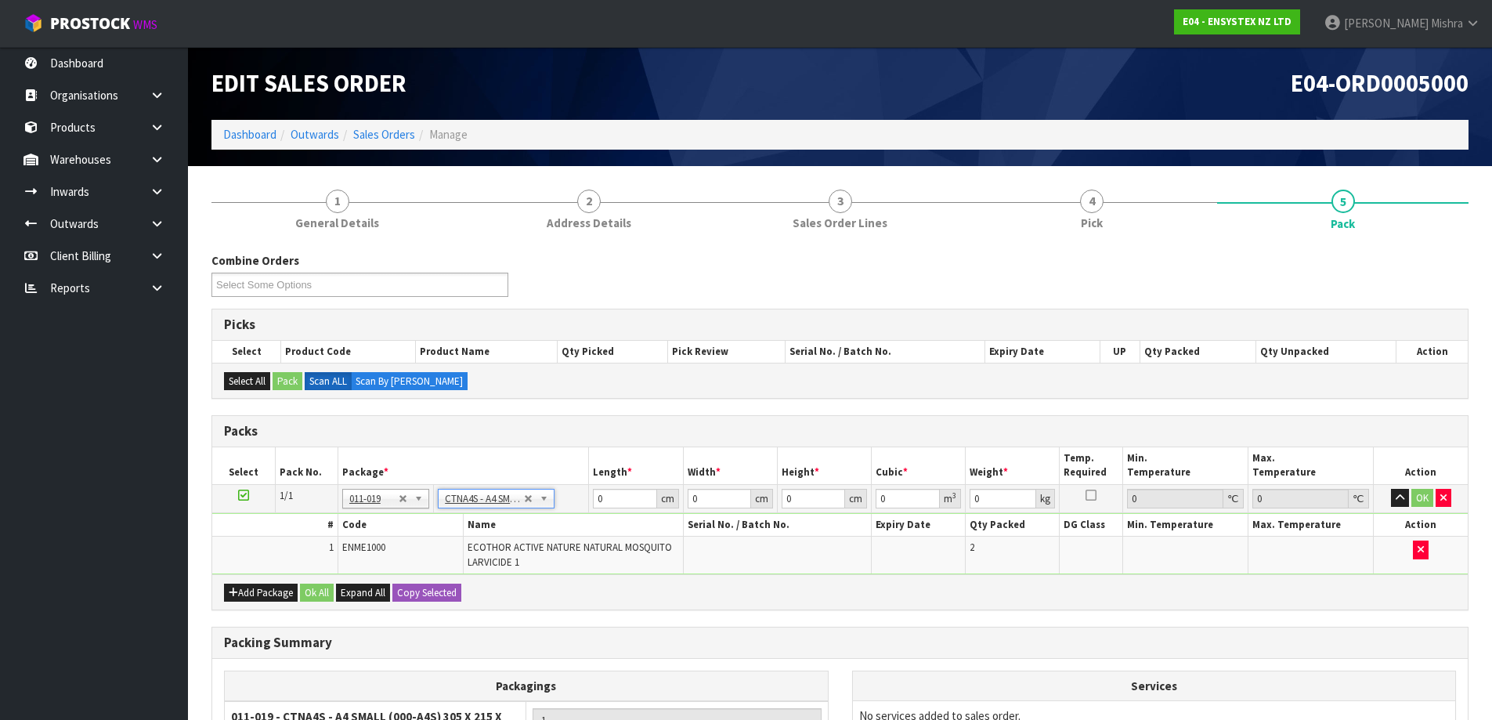
type input "30.5"
type input "21.5"
type input "20"
type input "0.013115"
type input "2.134"
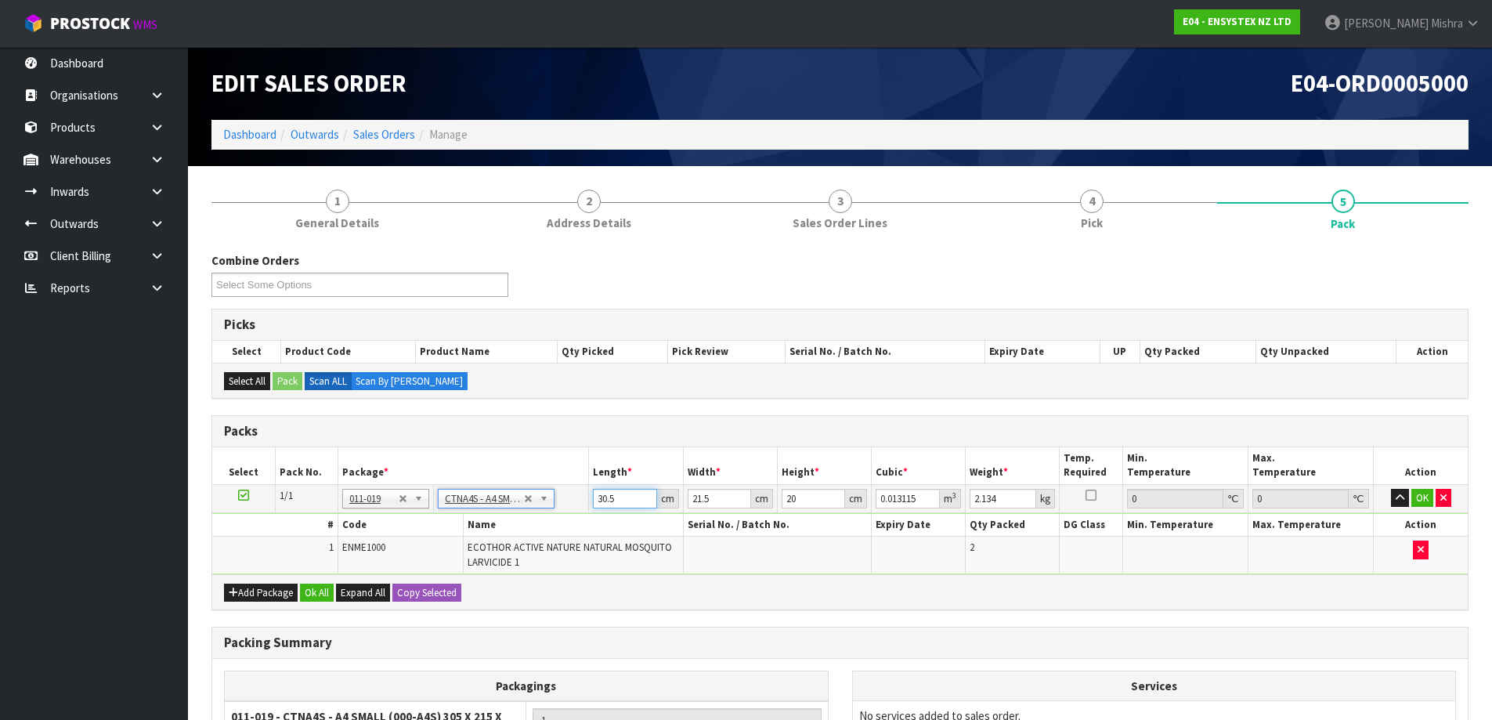
drag, startPoint x: 622, startPoint y: 499, endPoint x: 541, endPoint y: 497, distance: 80.7
click at [541, 497] on tr "1/1 NONE 007-001 007-002 007-004 007-009 007-013 007-014 007-015 007-017 007-01…" at bounding box center [840, 498] width 1256 height 28
type input "2"
type input "0.00086"
type input "24"
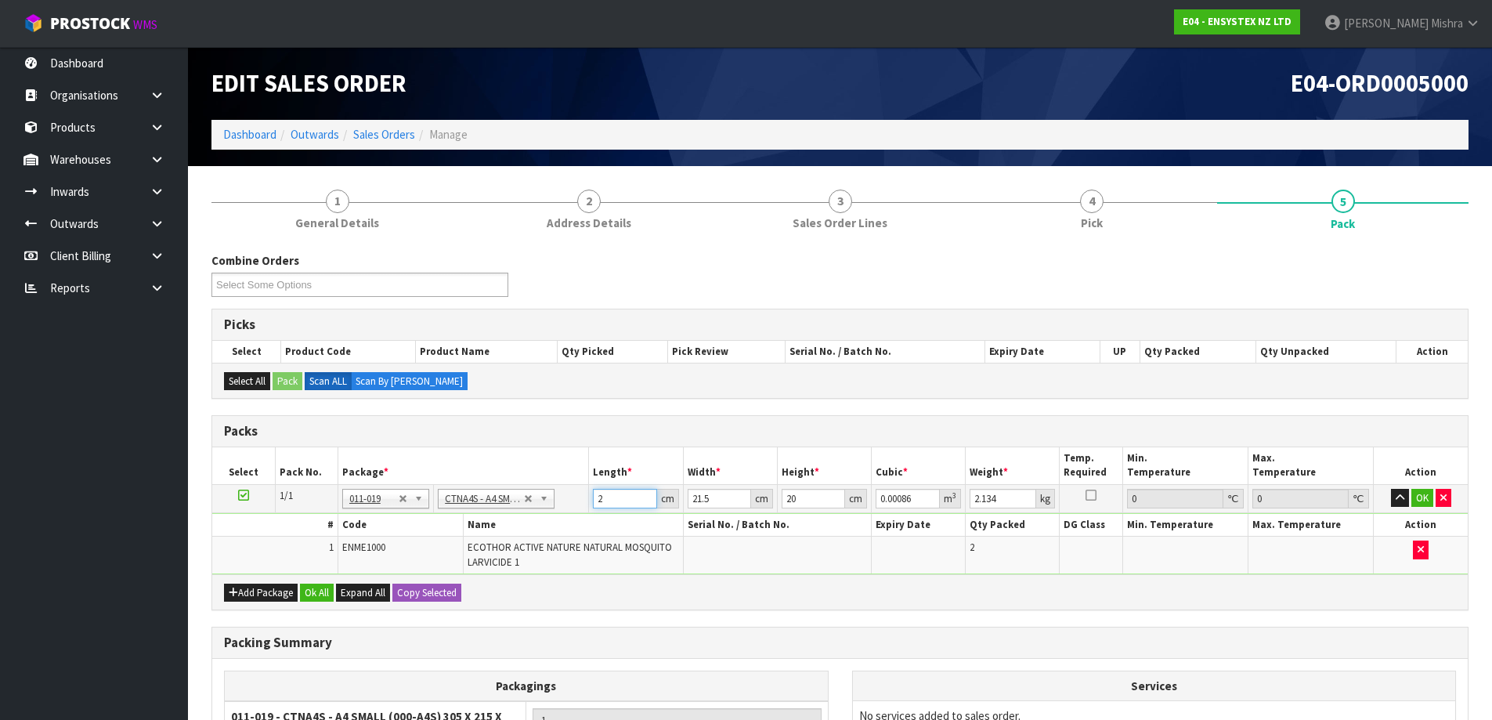
type input "0.01032"
type input "24"
type input "1"
type input "0.00048"
type input "15"
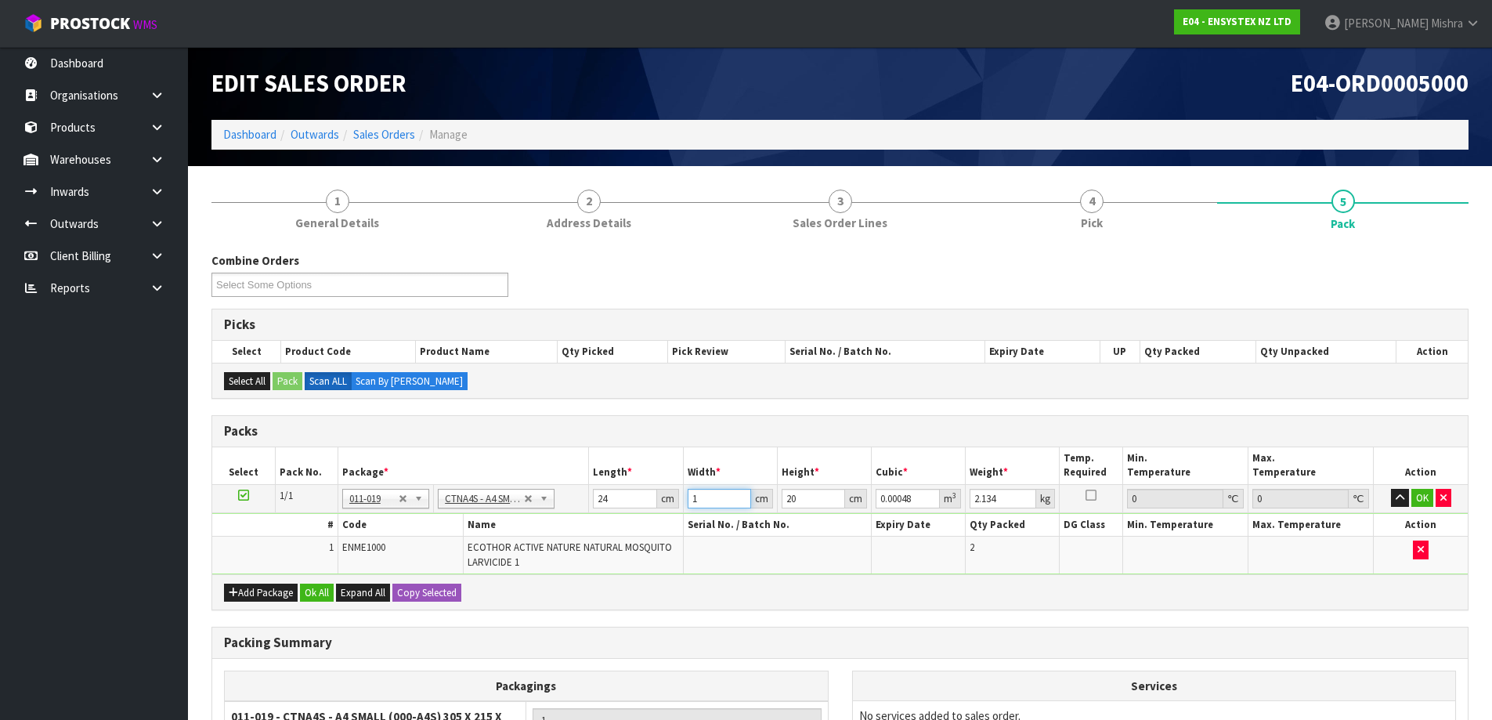
type input "0.0072"
type input "15"
type input "3"
type input "0.00108"
type input "32"
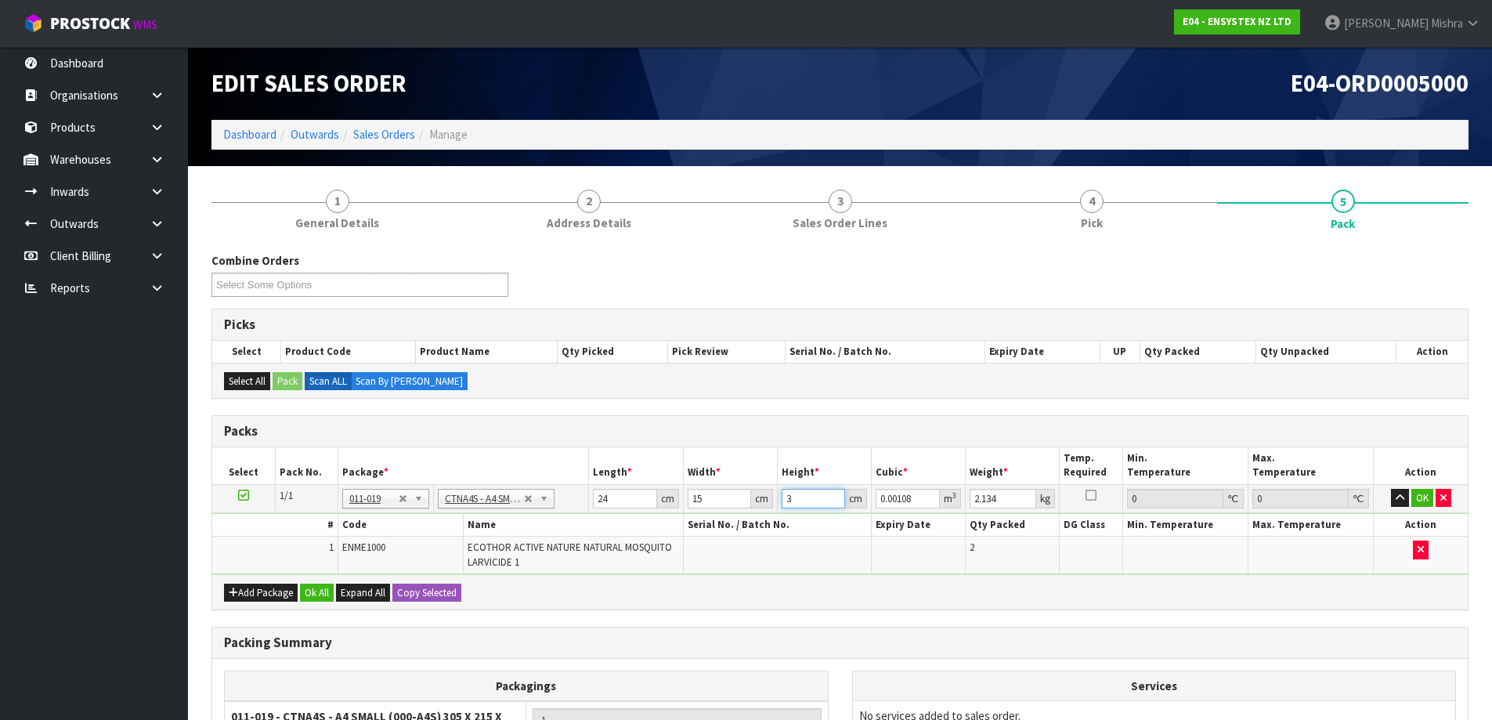
type input "0.01152"
type input "32"
type input "3"
click at [322, 591] on button "Ok All" at bounding box center [317, 593] width 34 height 19
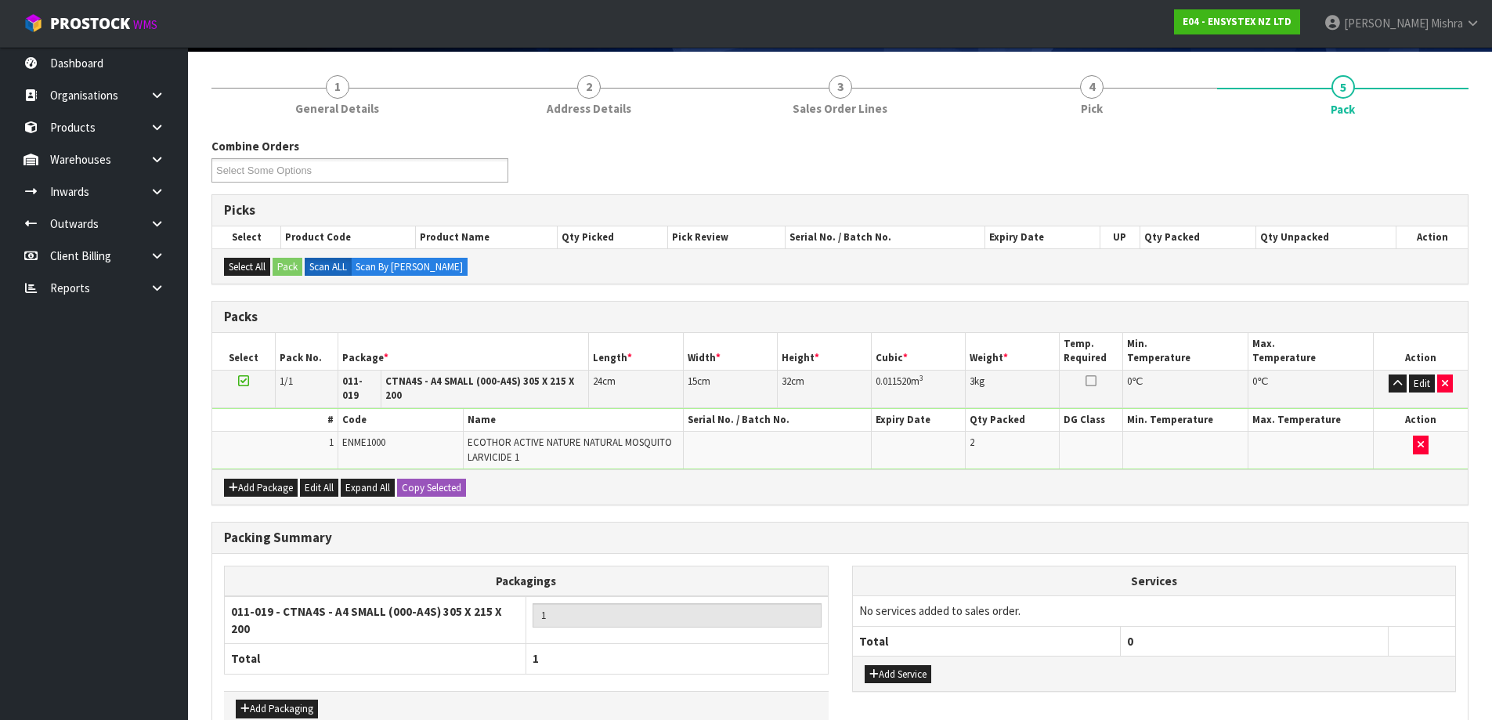
scroll to position [197, 0]
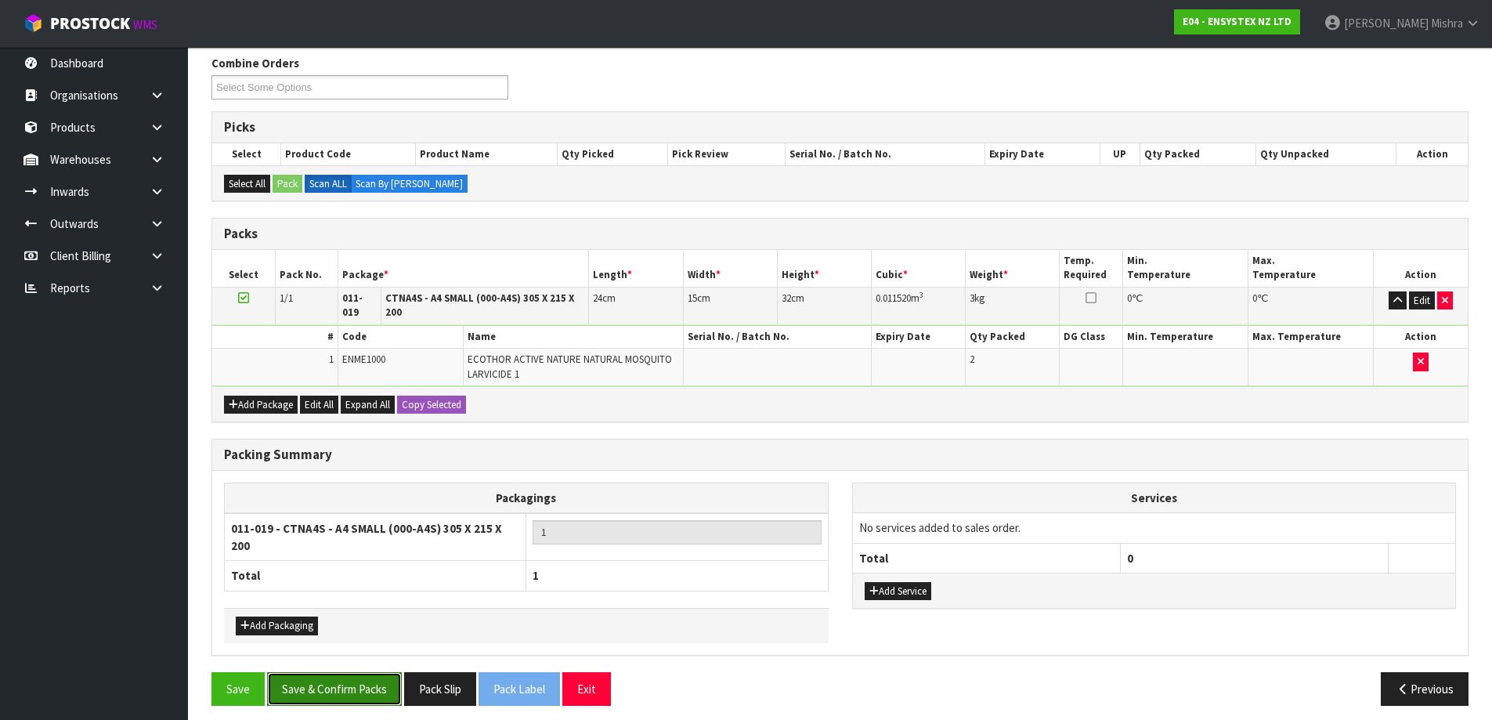
click at [324, 672] on button "Save & Confirm Packs" at bounding box center [334, 689] width 135 height 34
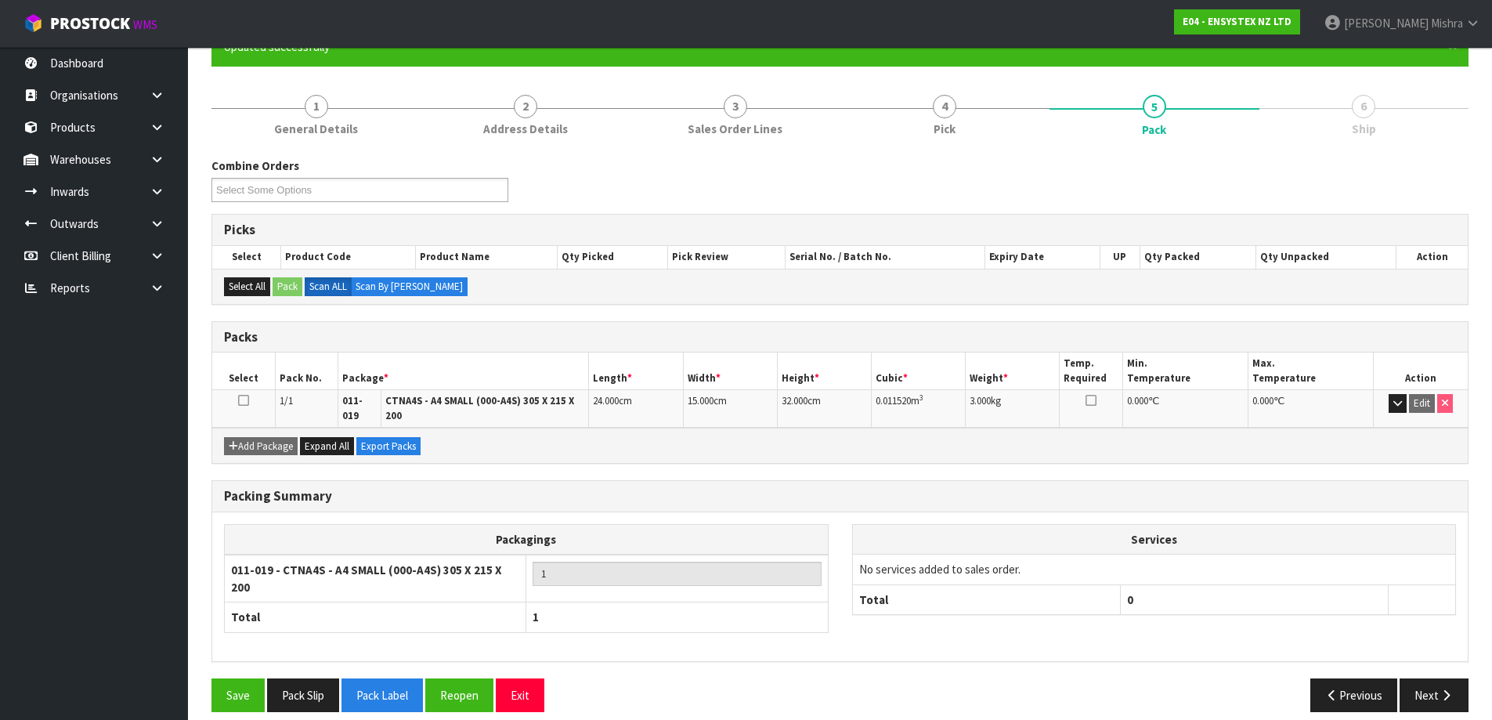
scroll to position [157, 0]
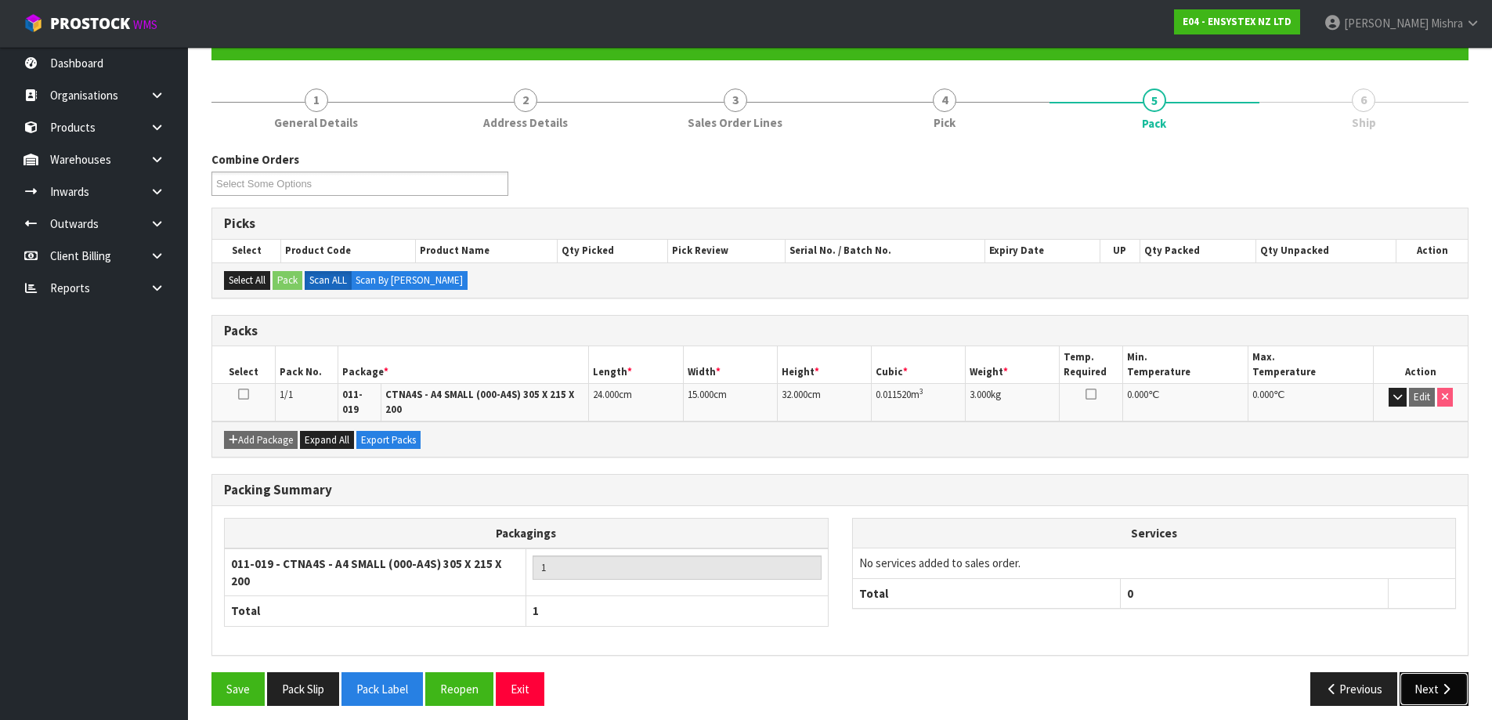
click at [1436, 677] on button "Next" at bounding box center [1434, 689] width 69 height 34
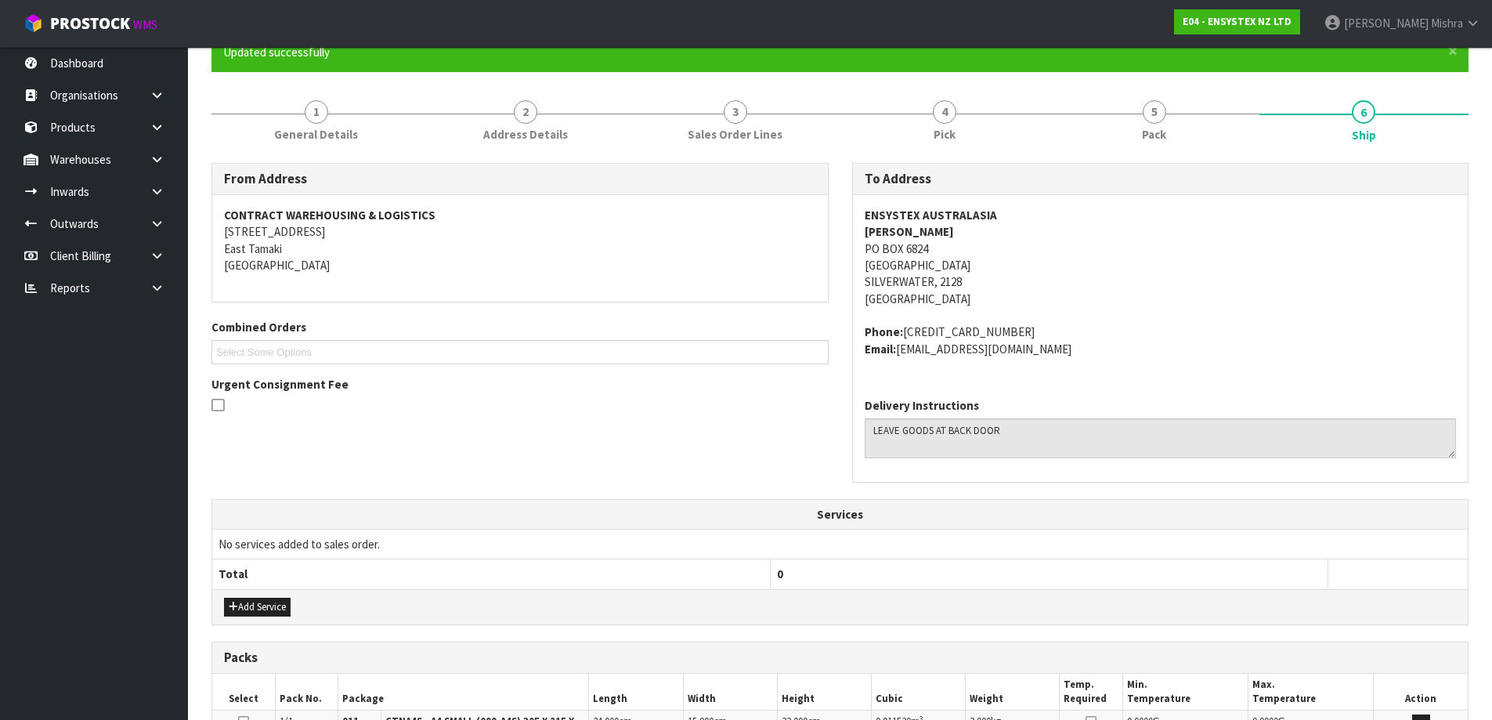
scroll to position [378, 0]
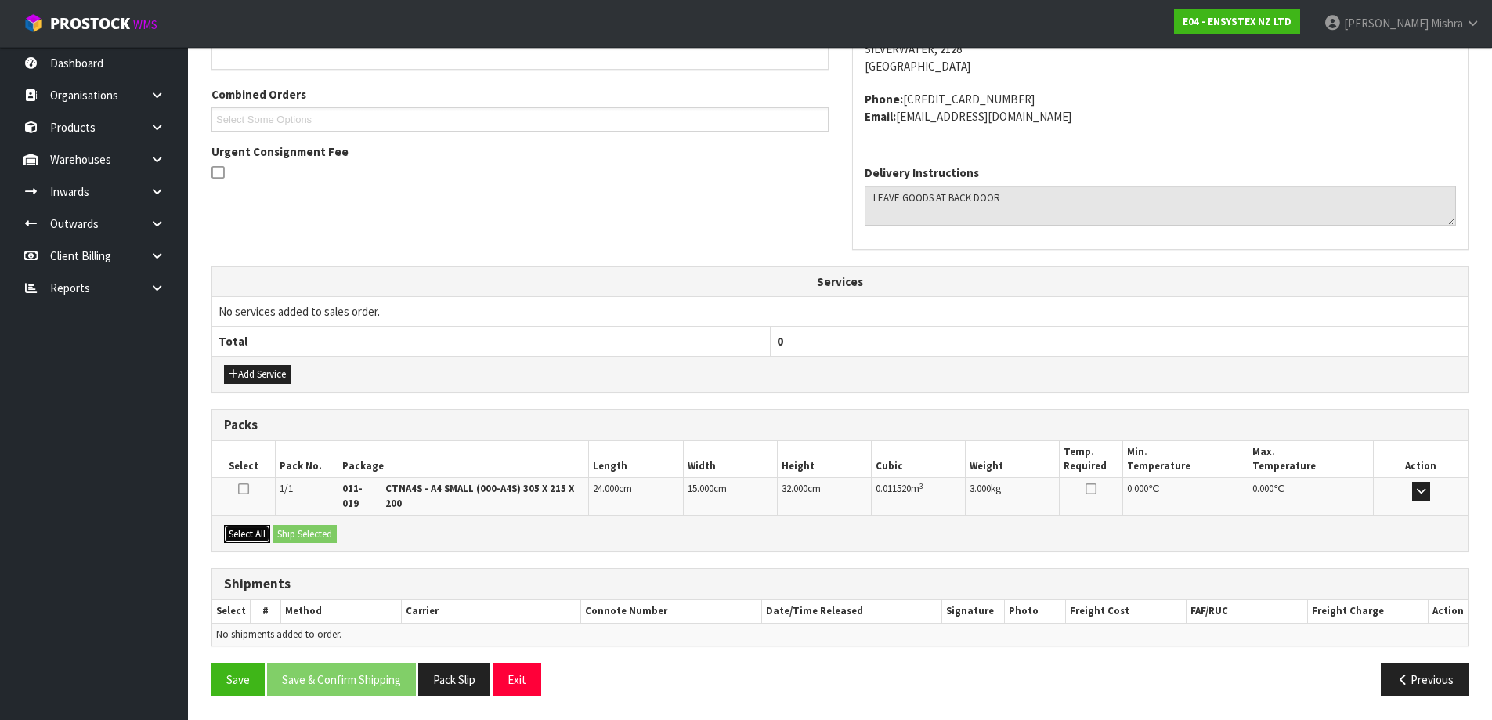
drag, startPoint x: 228, startPoint y: 541, endPoint x: 240, endPoint y: 538, distance: 12.9
click at [230, 540] on button "Select All" at bounding box center [247, 534] width 46 height 19
click at [304, 533] on button "Ship Selected" at bounding box center [305, 534] width 64 height 19
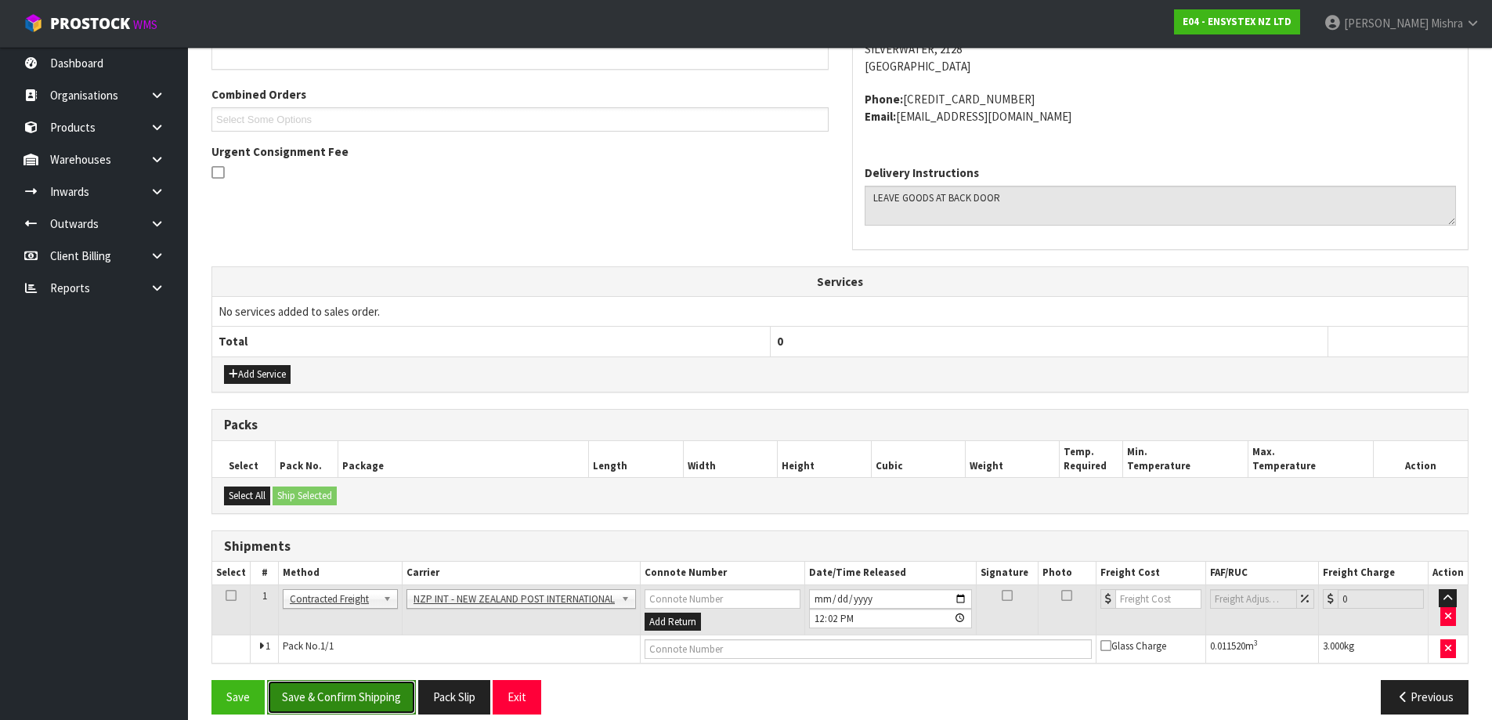
click at [326, 692] on button "Save & Confirm Shipping" at bounding box center [341, 697] width 149 height 34
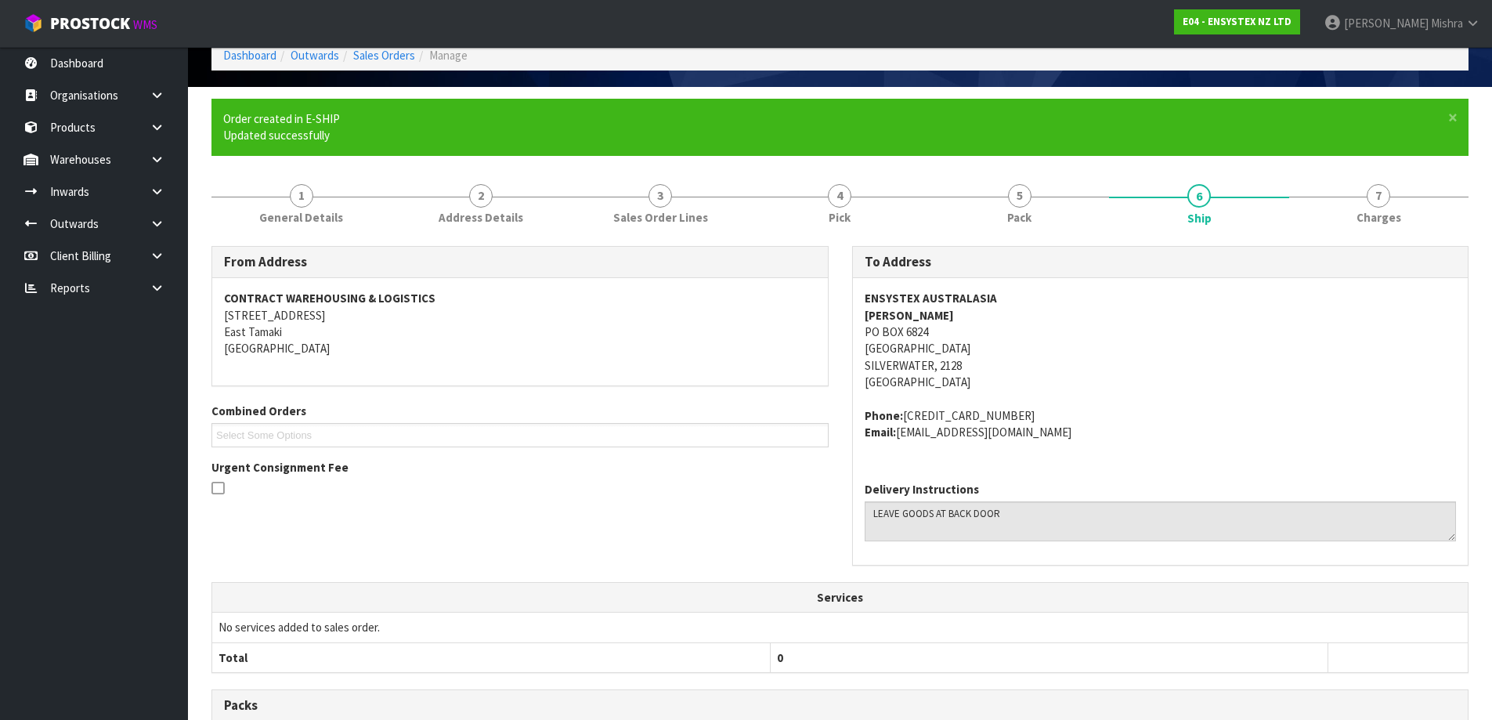
scroll to position [78, 0]
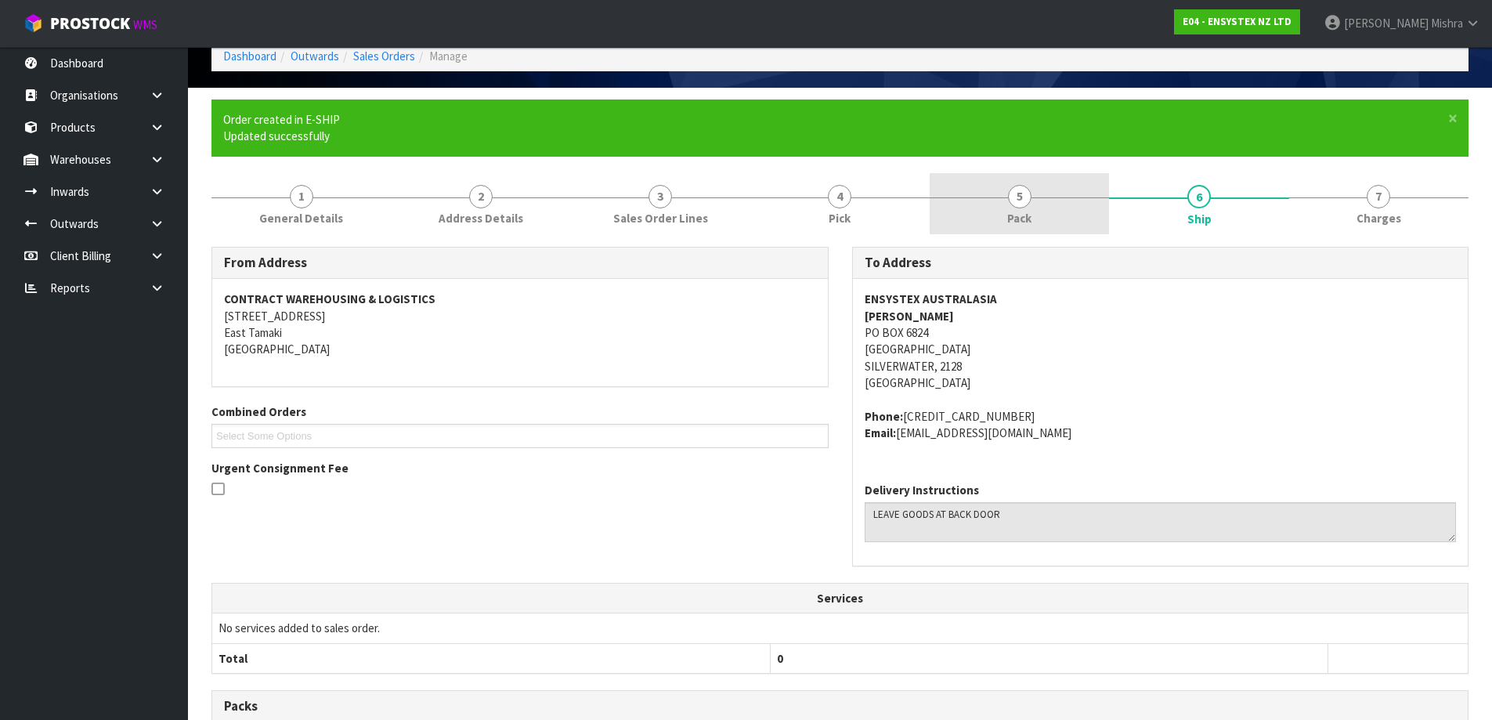
click at [1013, 210] on span "Pack" at bounding box center [1019, 218] width 24 height 16
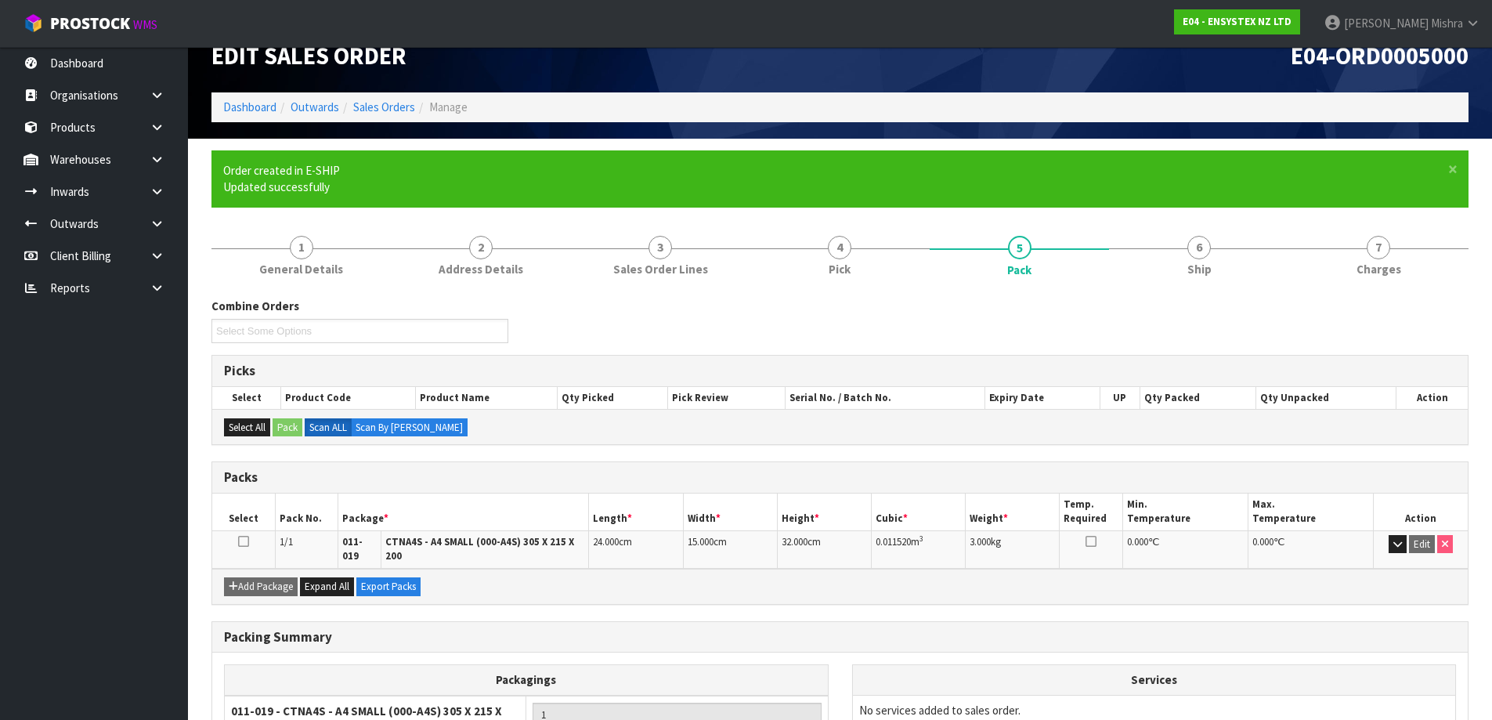
scroll to position [0, 0]
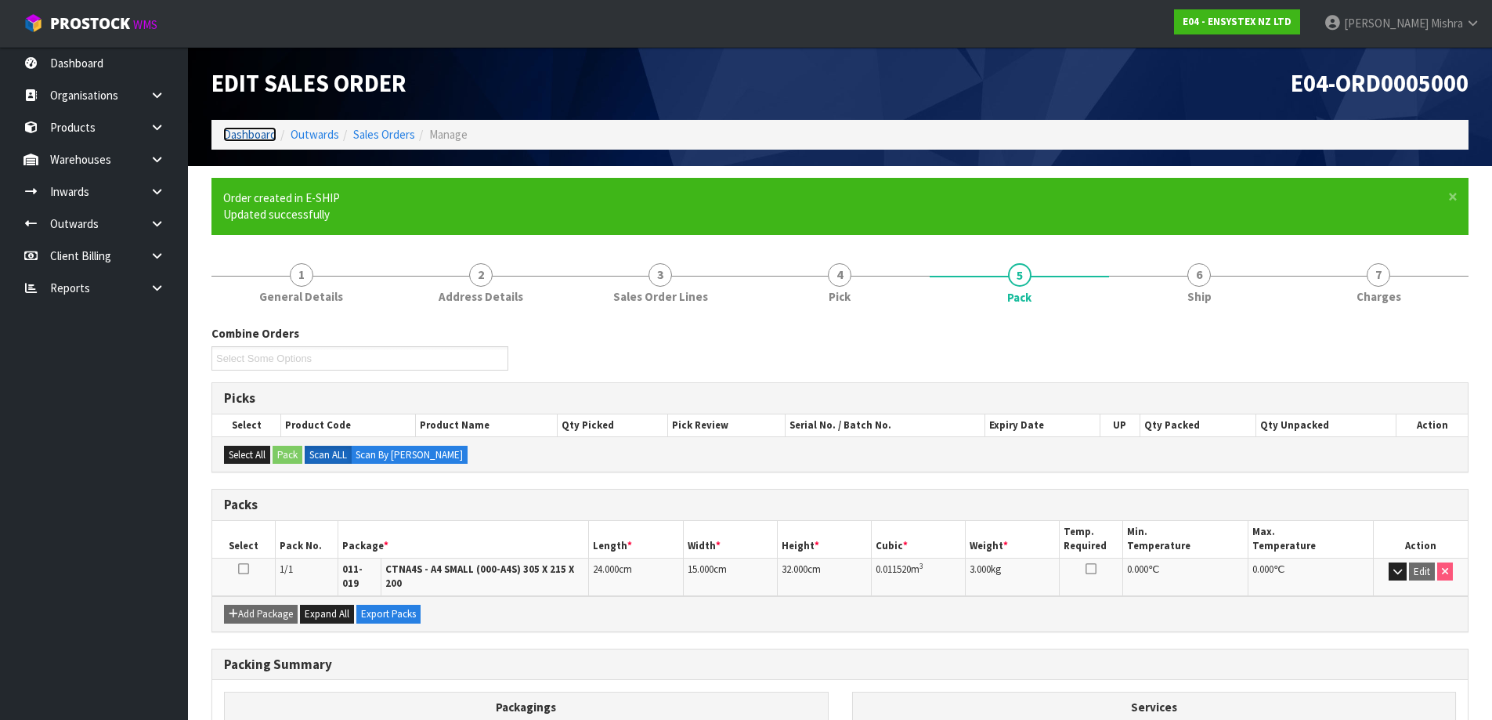
click at [240, 142] on link "Dashboard" at bounding box center [249, 134] width 53 height 15
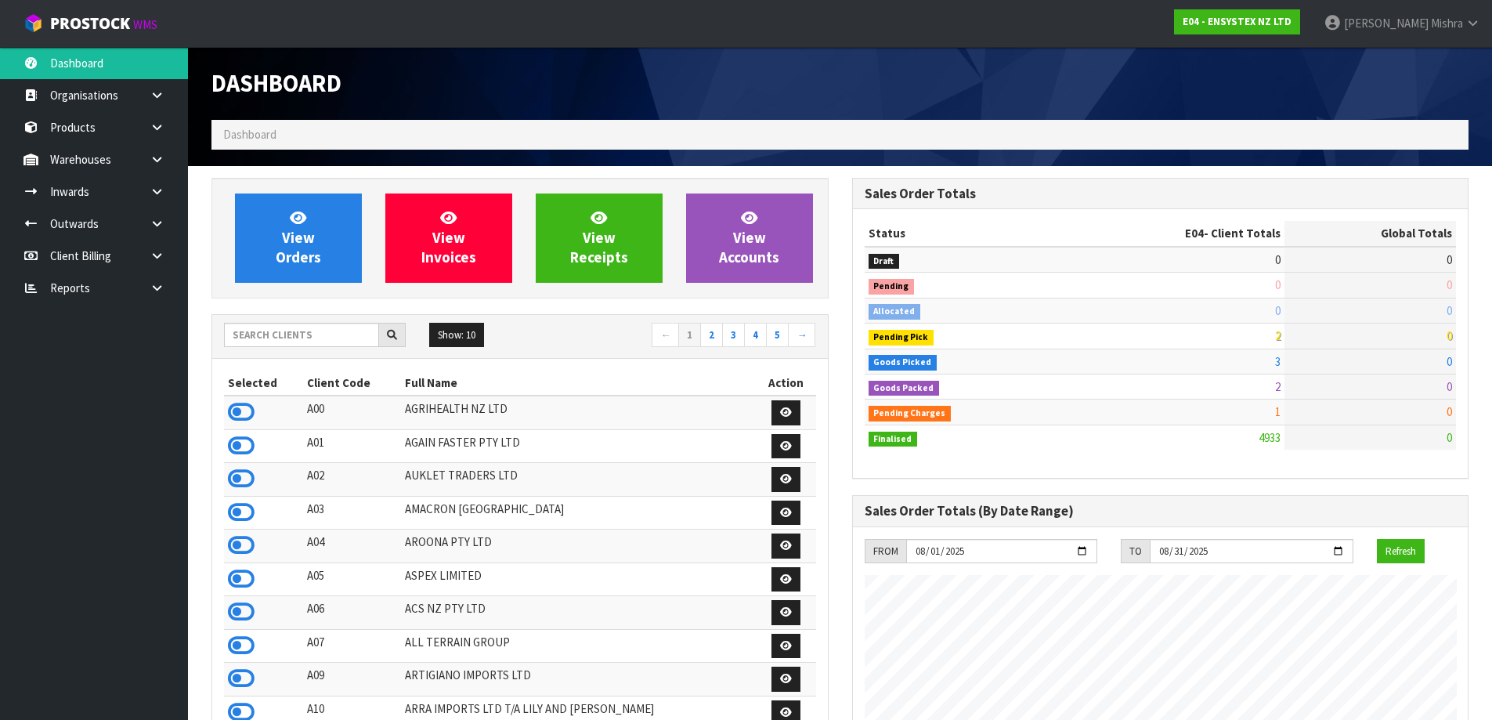
scroll to position [1187, 640]
click at [265, 323] on input "text" at bounding box center [301, 335] width 155 height 24
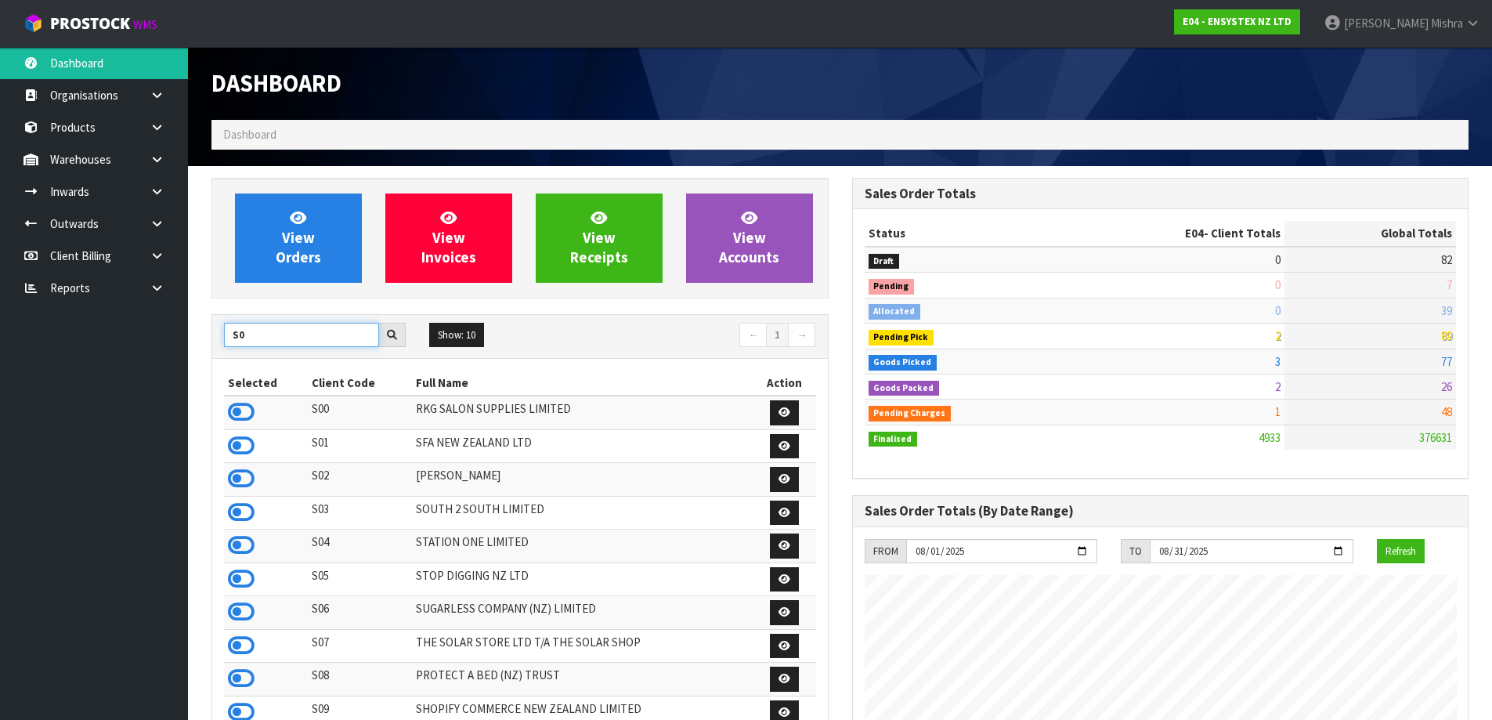
type input "S"
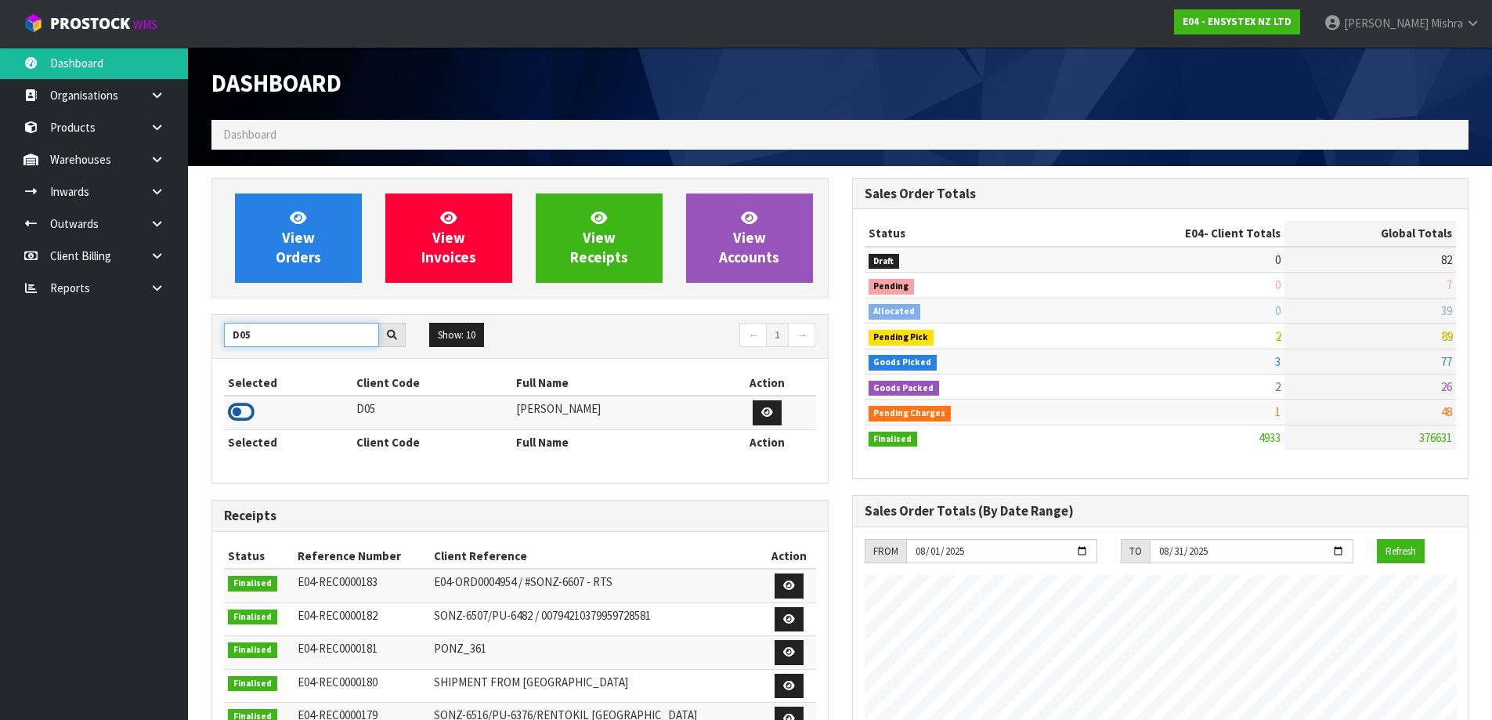
type input "D05"
click at [244, 405] on icon at bounding box center [241, 411] width 27 height 23
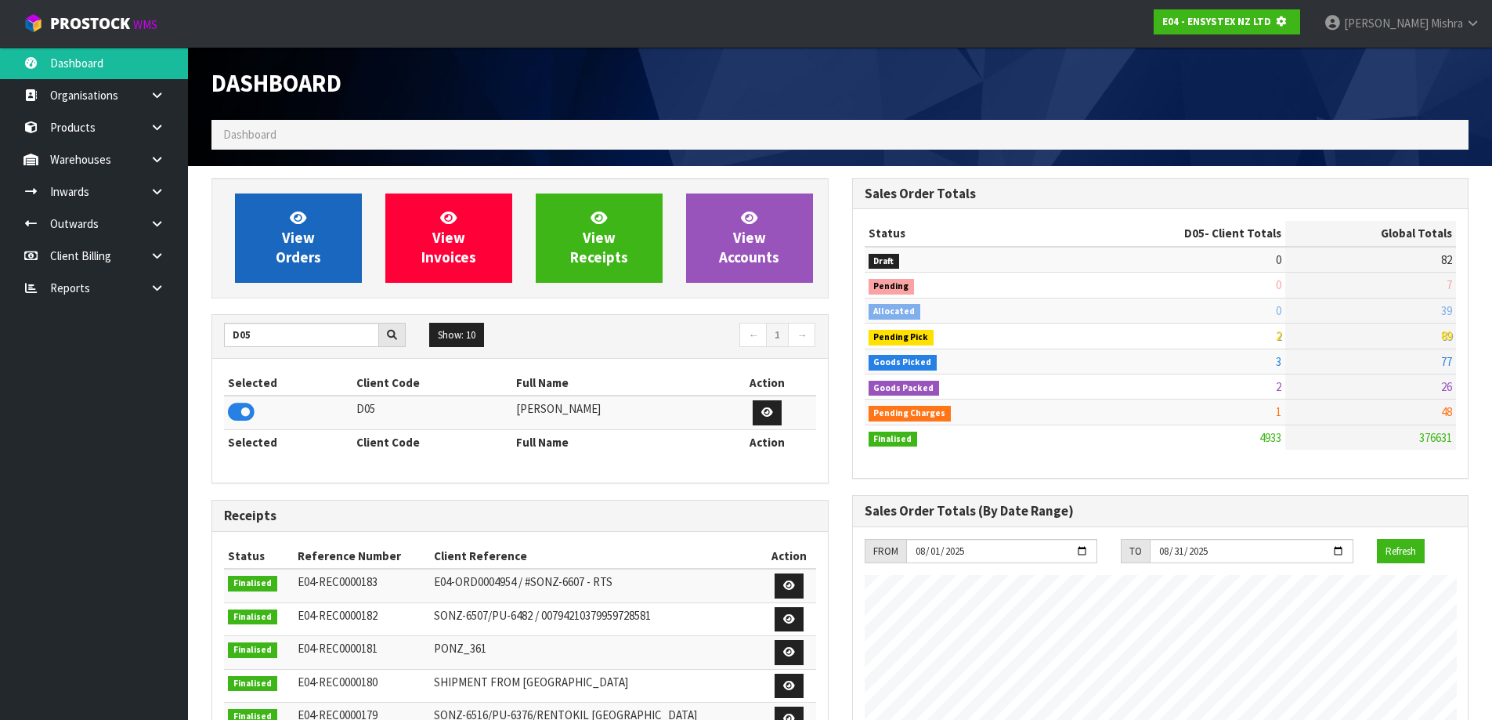
scroll to position [977, 640]
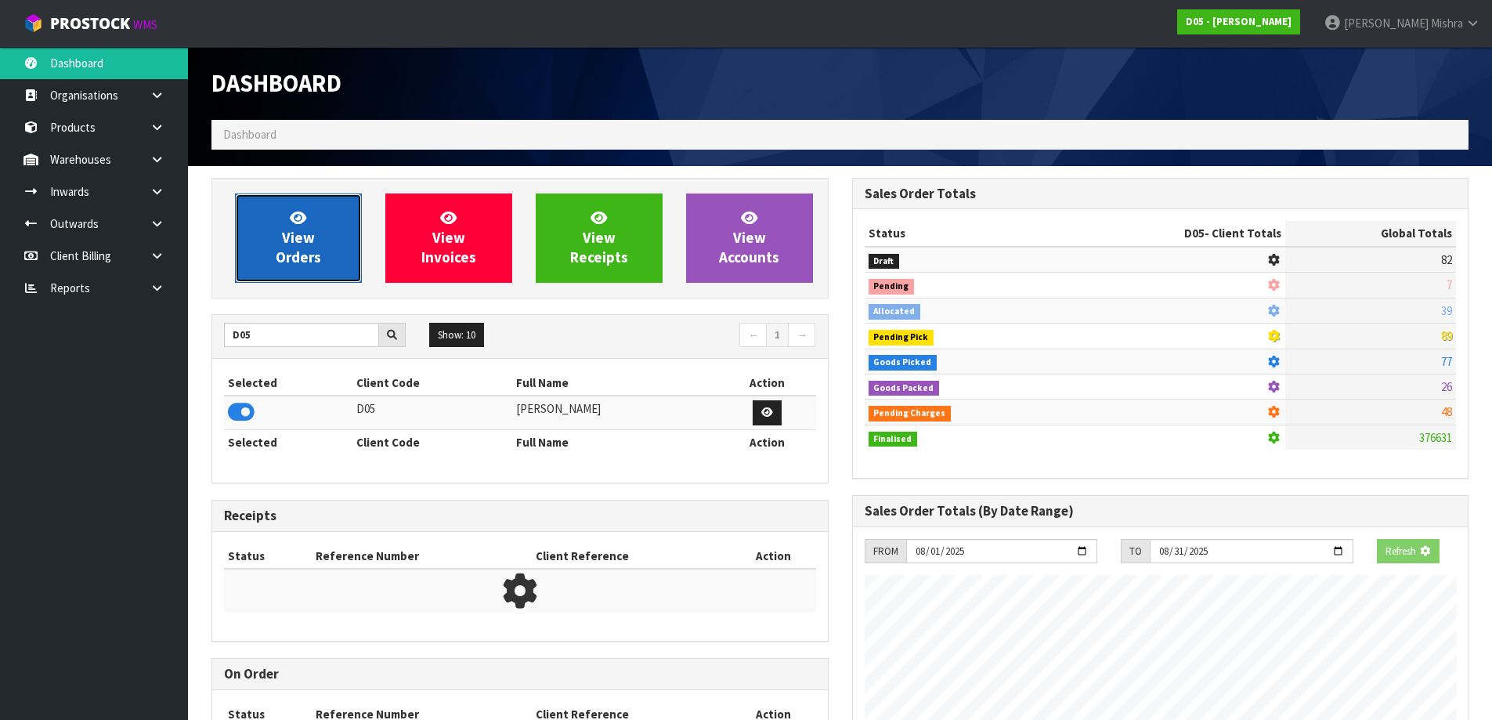
click at [270, 244] on link "View Orders" at bounding box center [298, 237] width 127 height 89
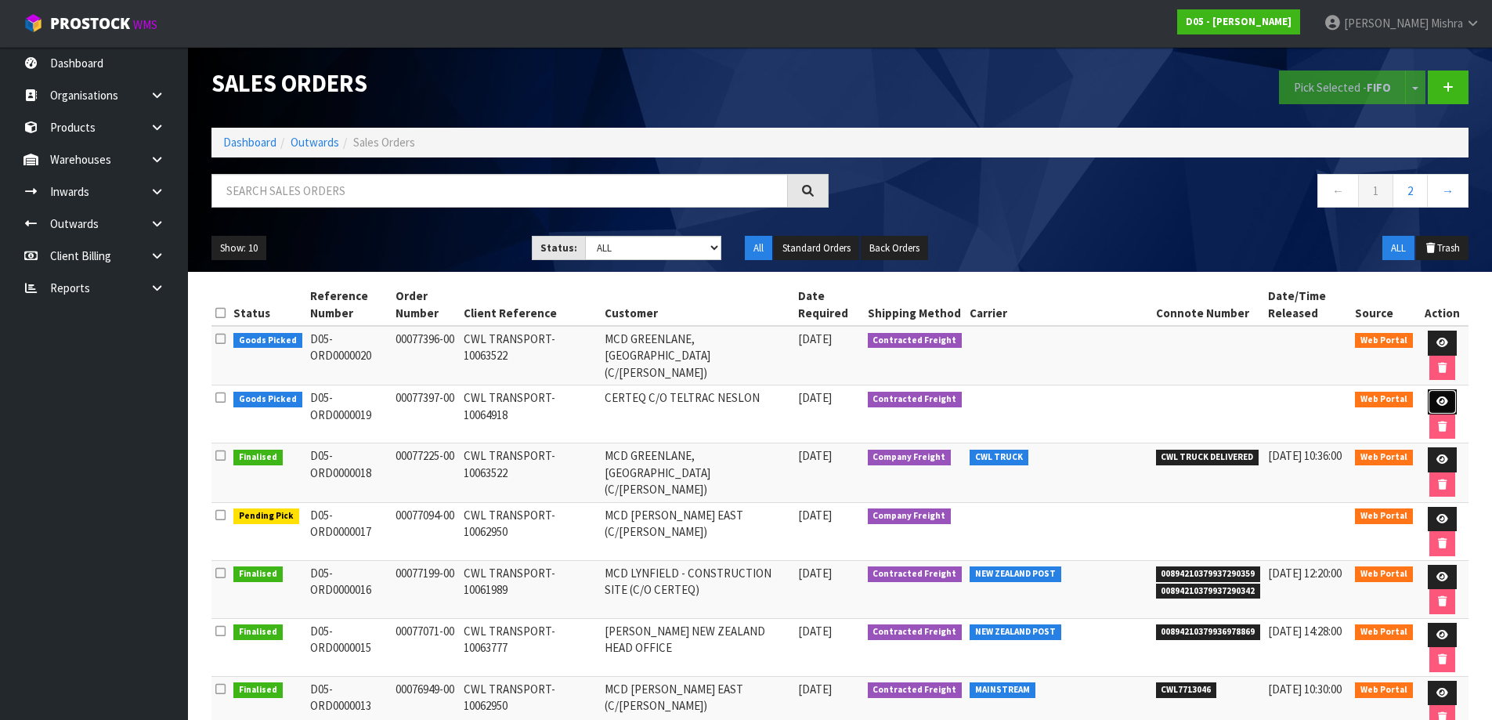
click at [1433, 401] on link at bounding box center [1442, 401] width 29 height 25
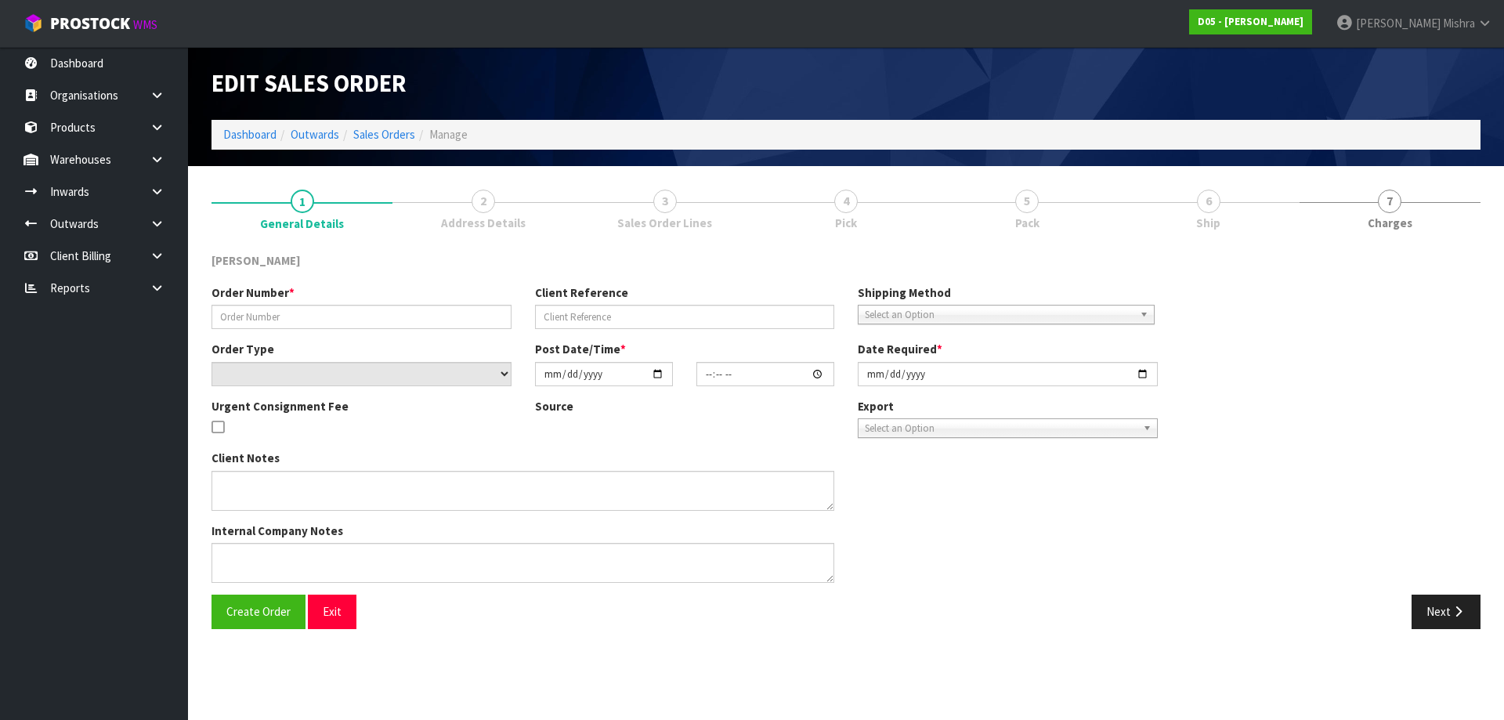
type input "00077397-00"
type input "CWL TRANSPORT-10064918"
select select "number:0"
type input "2025-08-13"
type input "17:57:00.000"
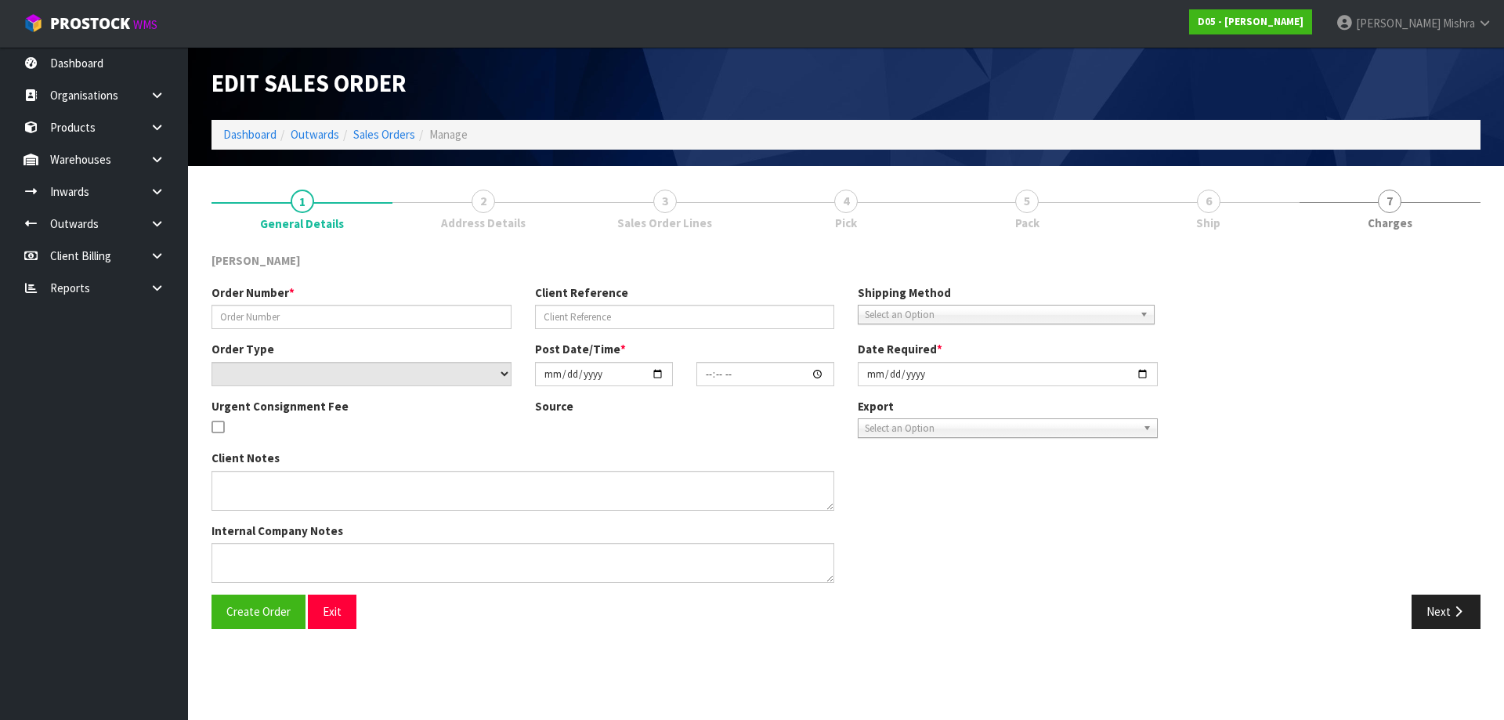
type input "2025-08-14"
type textarea "PLEASE SHIP TO SITE ASAP"
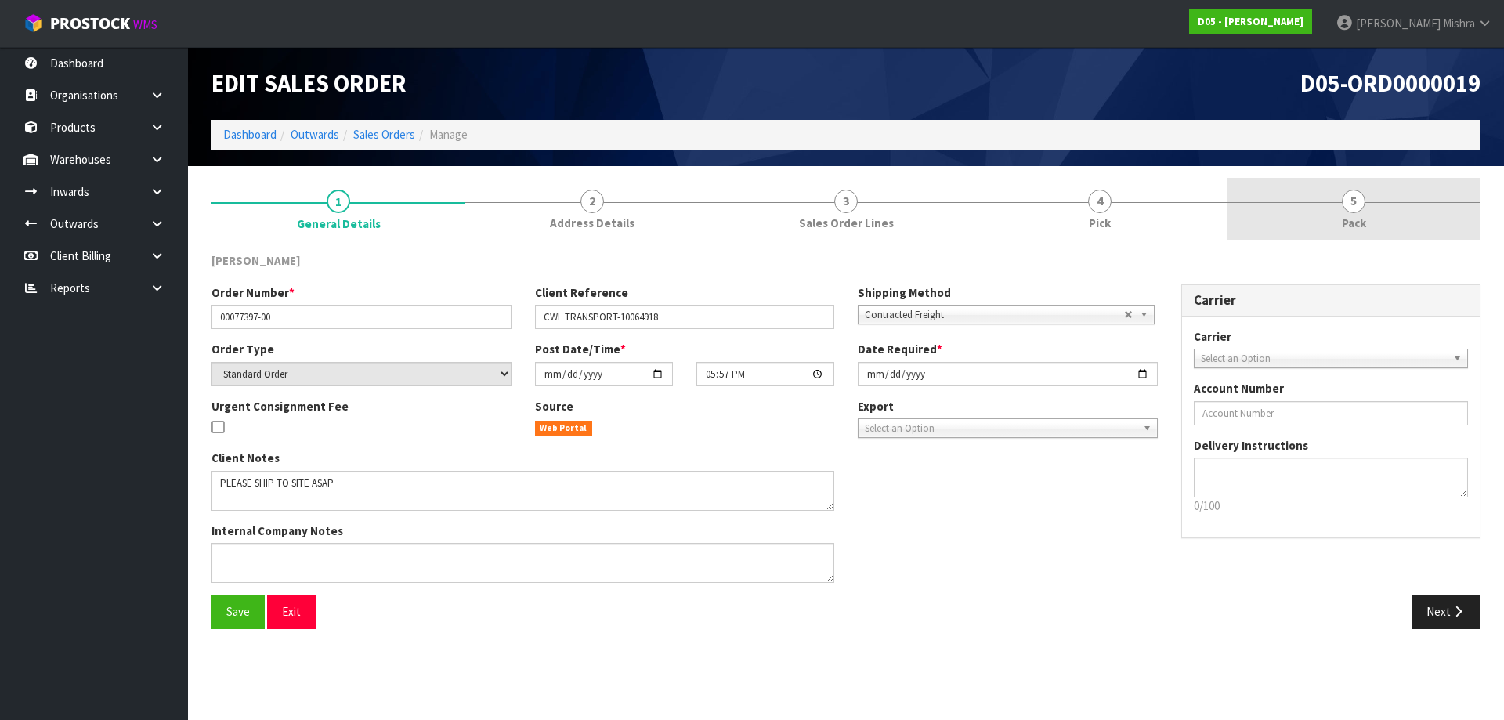
click at [1298, 197] on link "5 Pack" at bounding box center [1354, 209] width 254 height 62
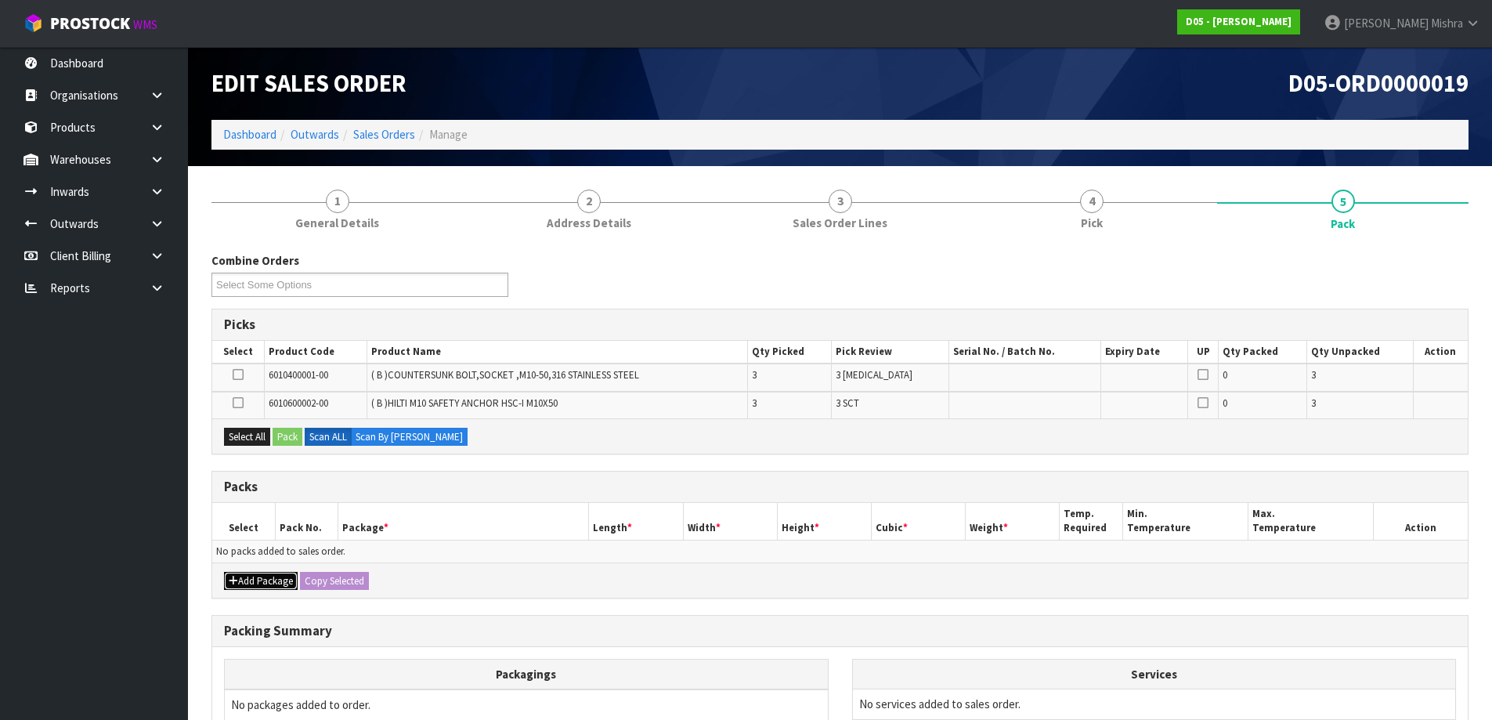
click at [248, 587] on button "Add Package" at bounding box center [261, 581] width 74 height 19
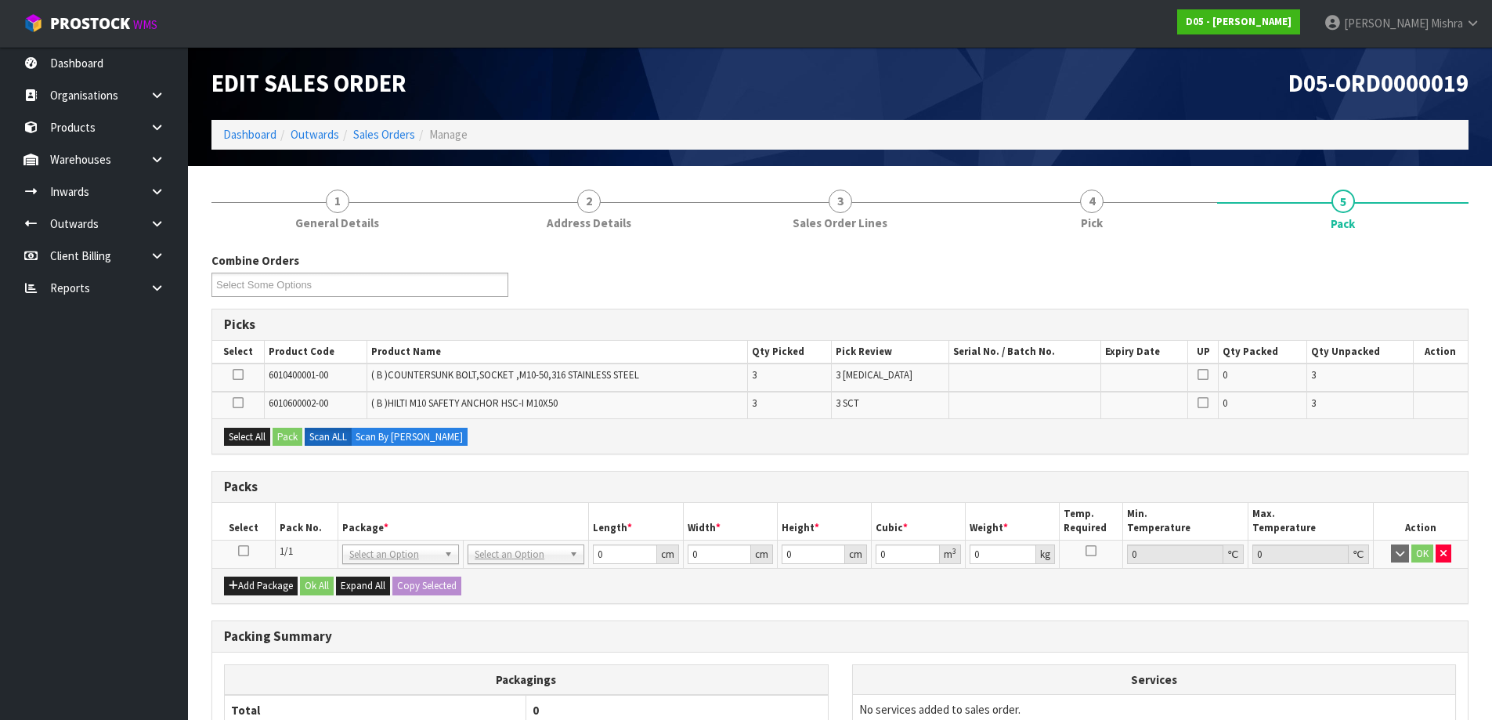
click at [249, 550] on td at bounding box center [243, 554] width 63 height 28
click at [246, 551] on icon at bounding box center [243, 551] width 11 height 1
click at [247, 426] on div "Select All Pack Scan ALL Scan By Quantity" at bounding box center [840, 435] width 1256 height 35
drag, startPoint x: 256, startPoint y: 438, endPoint x: 276, endPoint y: 439, distance: 19.6
click at [256, 439] on button "Select All" at bounding box center [247, 437] width 46 height 19
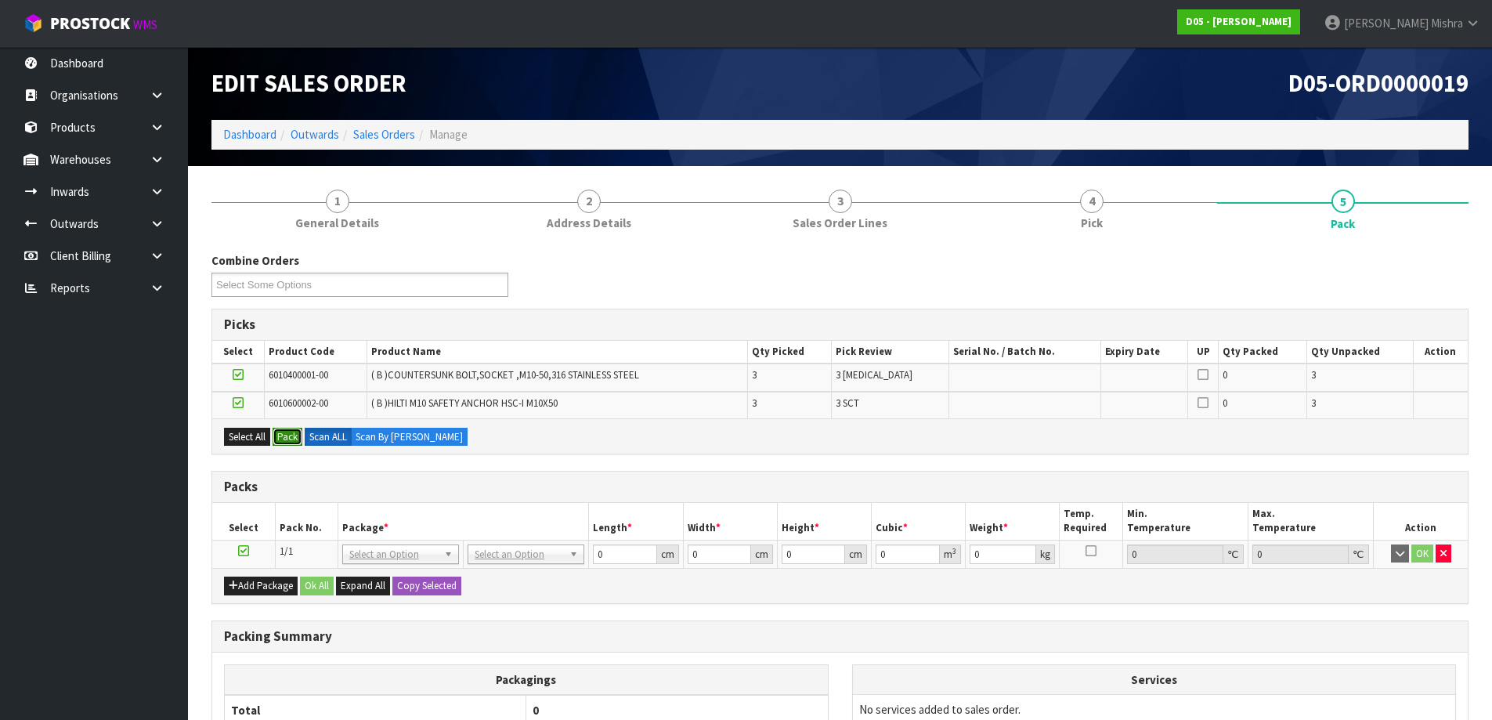
click at [284, 439] on button "Pack" at bounding box center [288, 437] width 30 height 19
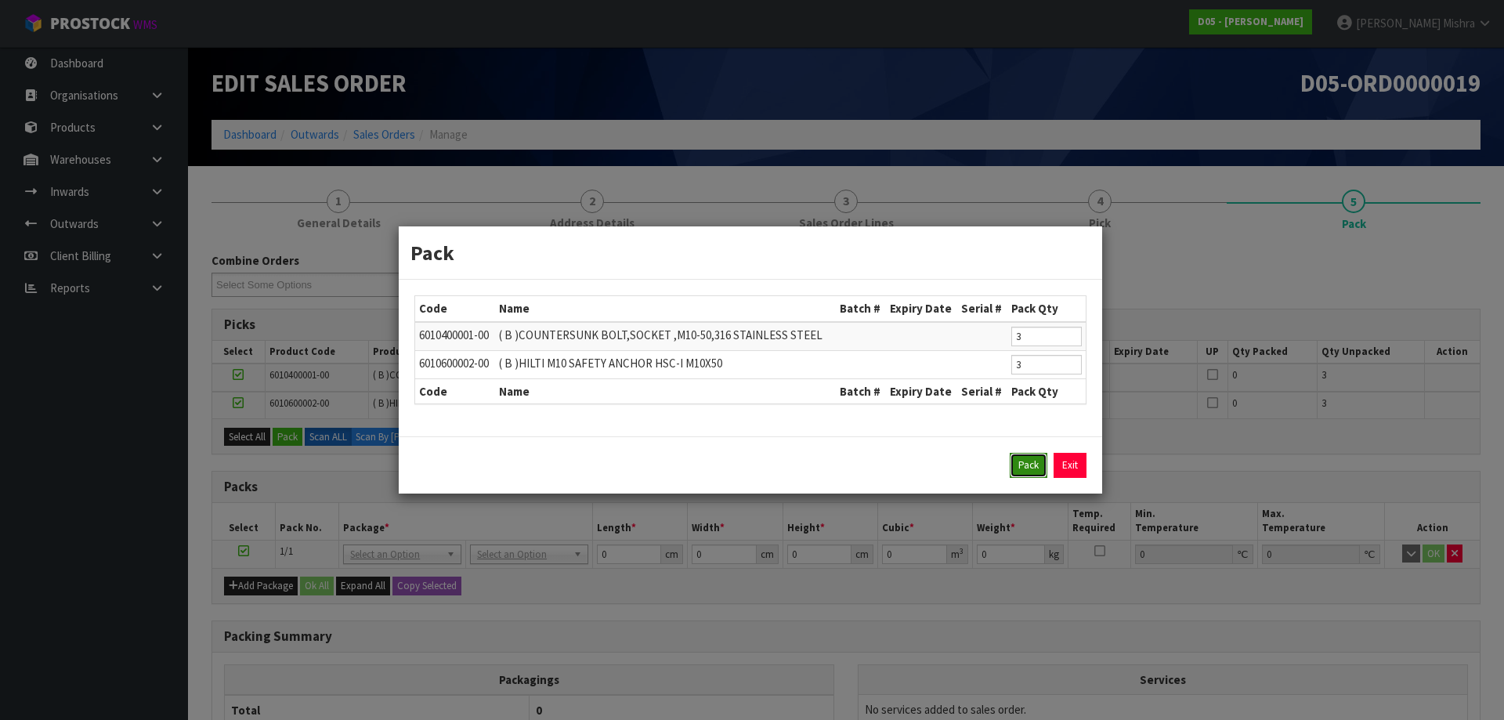
click at [1027, 457] on button "Pack" at bounding box center [1029, 465] width 38 height 25
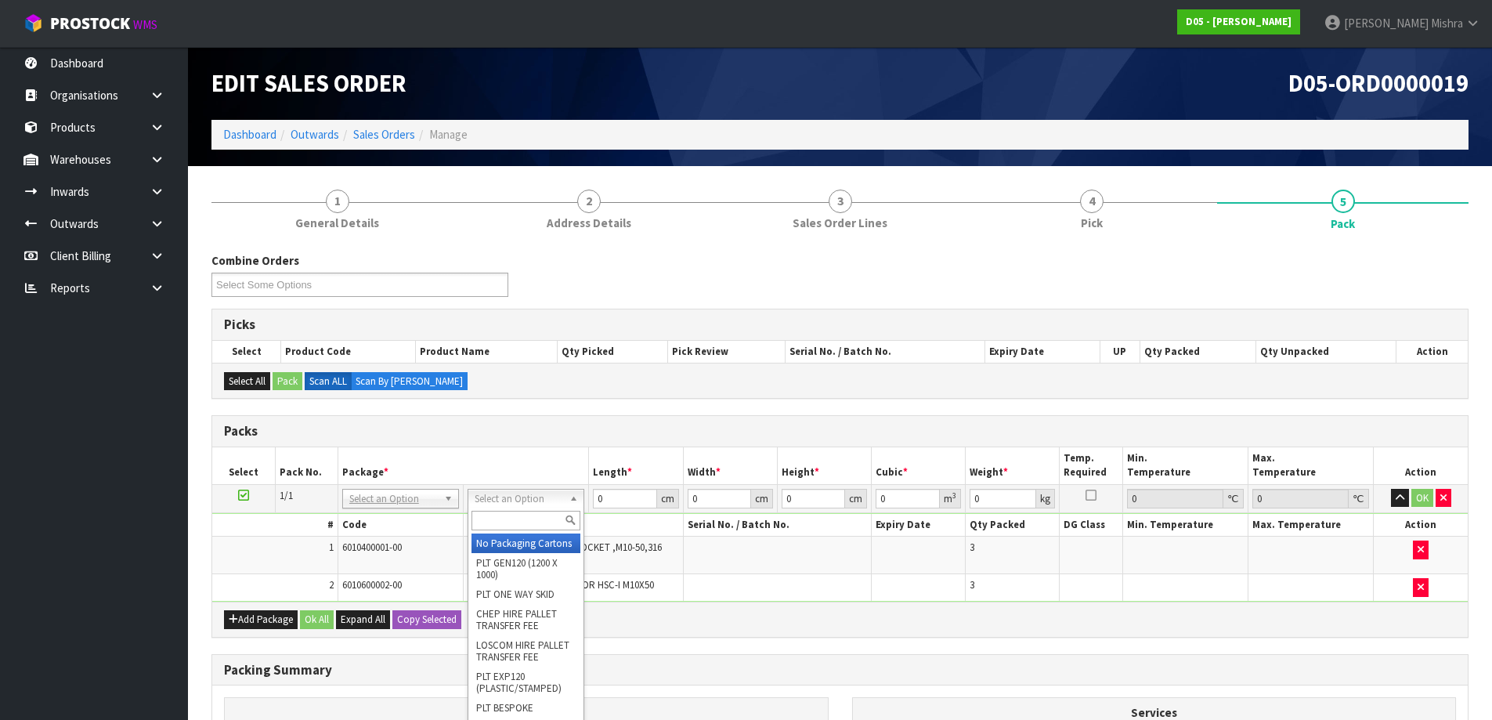
click at [539, 513] on input "text" at bounding box center [526, 521] width 109 height 20
type input "dle"
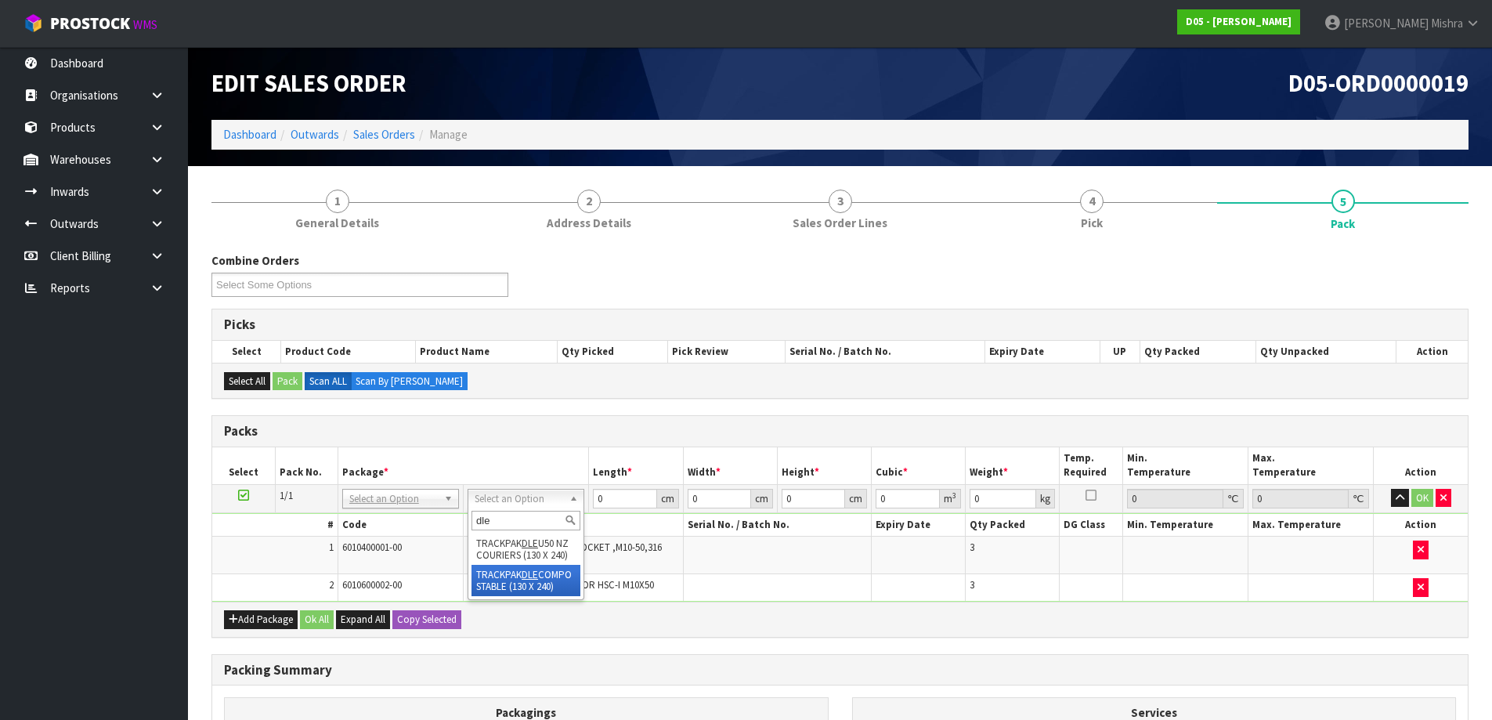
drag, startPoint x: 542, startPoint y: 544, endPoint x: 533, endPoint y: 586, distance: 43.2
type input "13"
type input "24"
type input "0.01"
type input "0.000003"
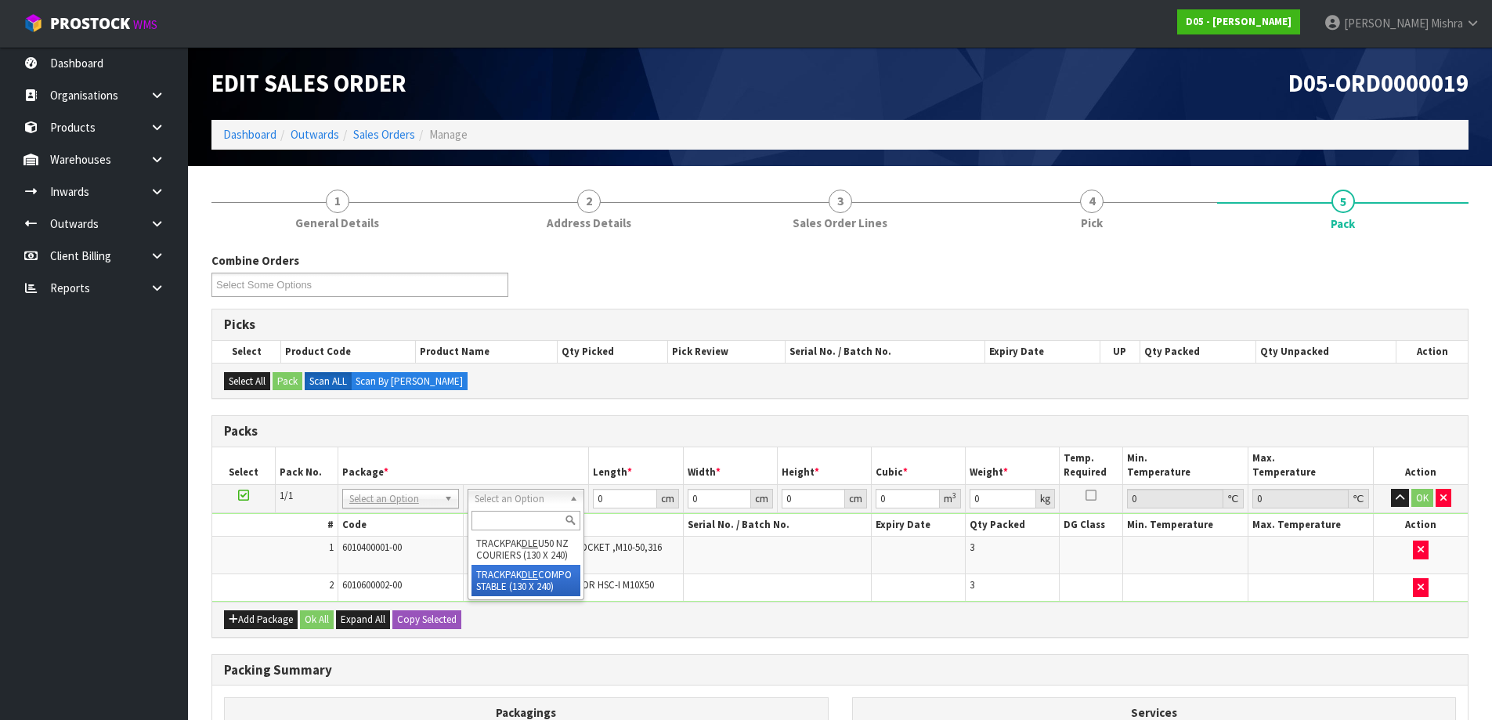
type input "3.16"
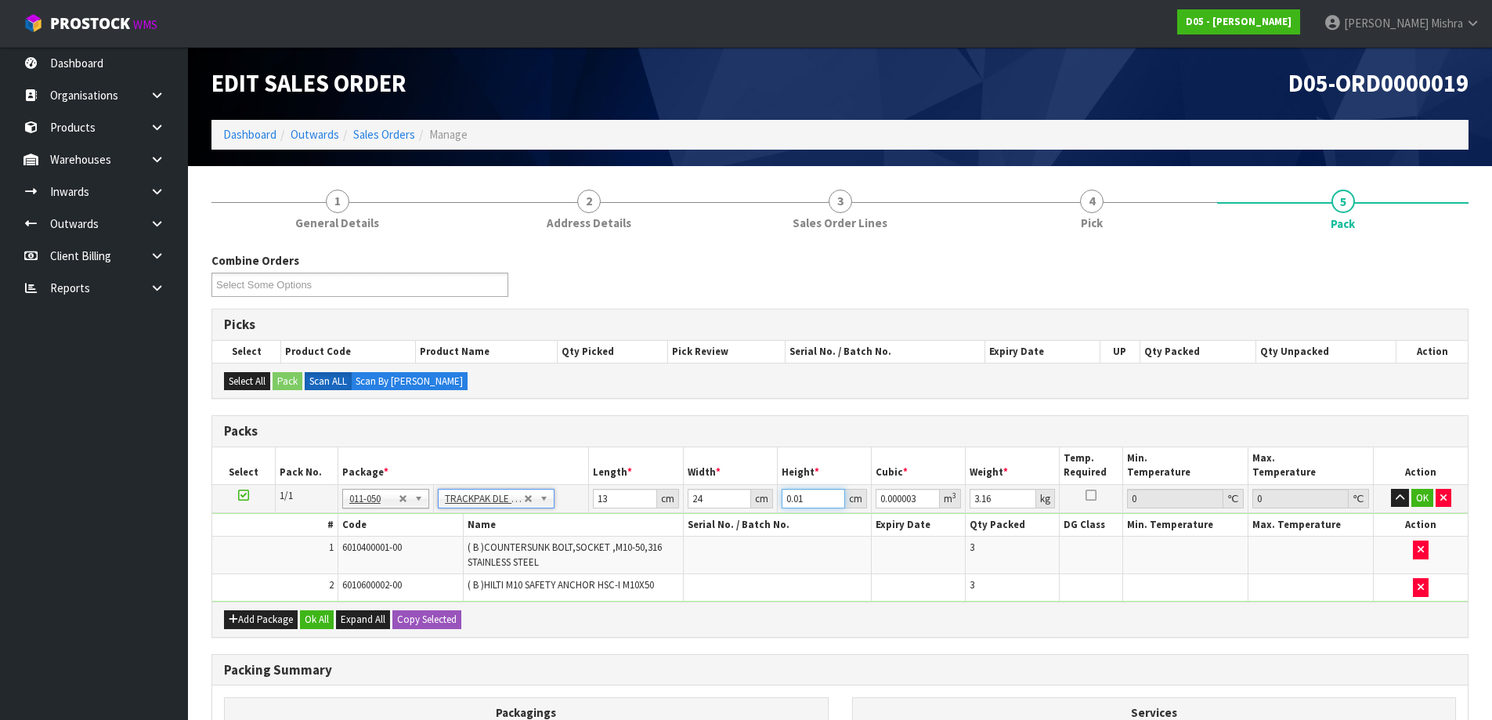
drag, startPoint x: 807, startPoint y: 498, endPoint x: 674, endPoint y: 501, distance: 133.2
click at [674, 501] on tr "1/1 NONE 007-001 007-002 007-004 007-009 007-013 007-014 007-015 007-017 007-01…" at bounding box center [840, 498] width 1256 height 28
type input "3"
type input "0.000936"
type input "3"
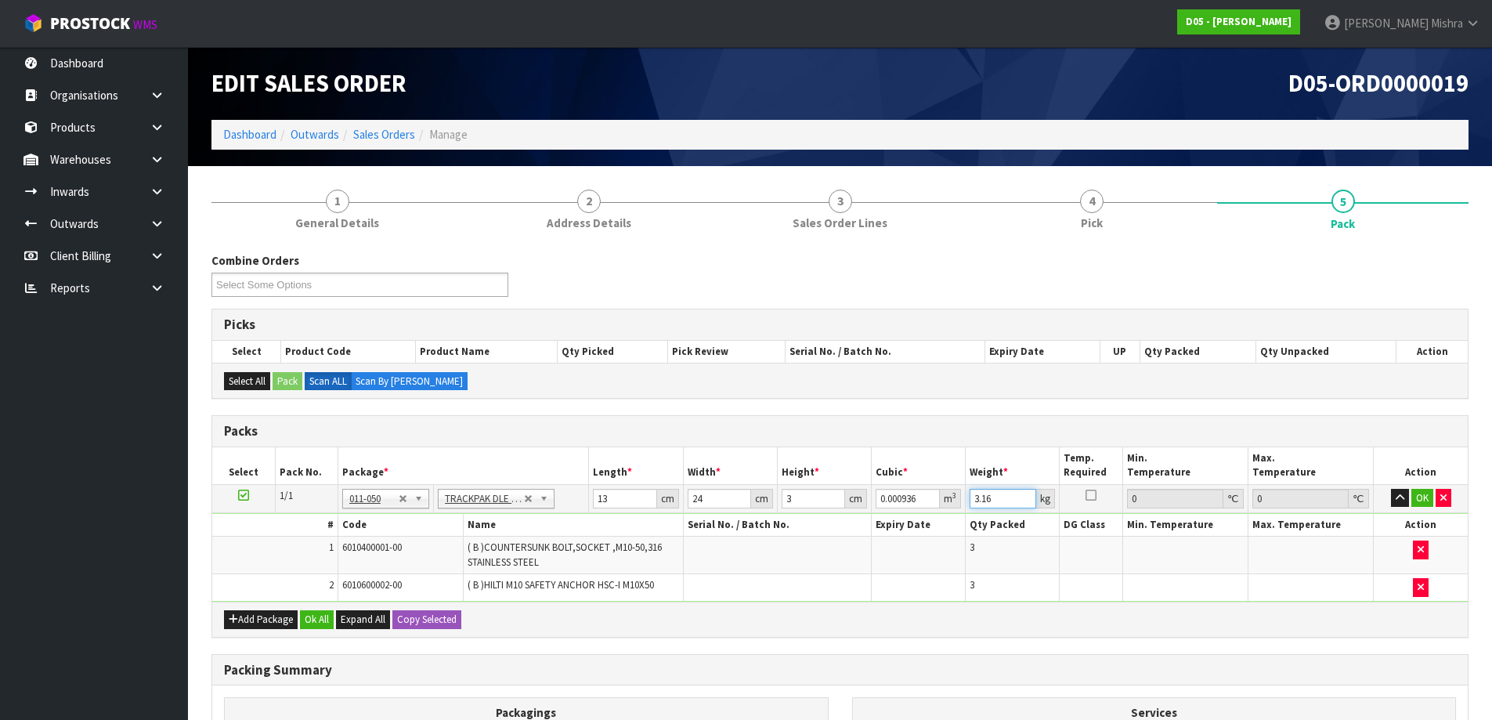
drag, startPoint x: 1005, startPoint y: 500, endPoint x: 934, endPoint y: 503, distance: 70.5
click at [934, 503] on tr "1/1 NONE 007-001 007-002 007-004 007-009 007-013 007-014 007-015 007-017 007-01…" at bounding box center [840, 498] width 1256 height 28
type input "1"
click at [320, 618] on button "Ok All" at bounding box center [317, 619] width 34 height 19
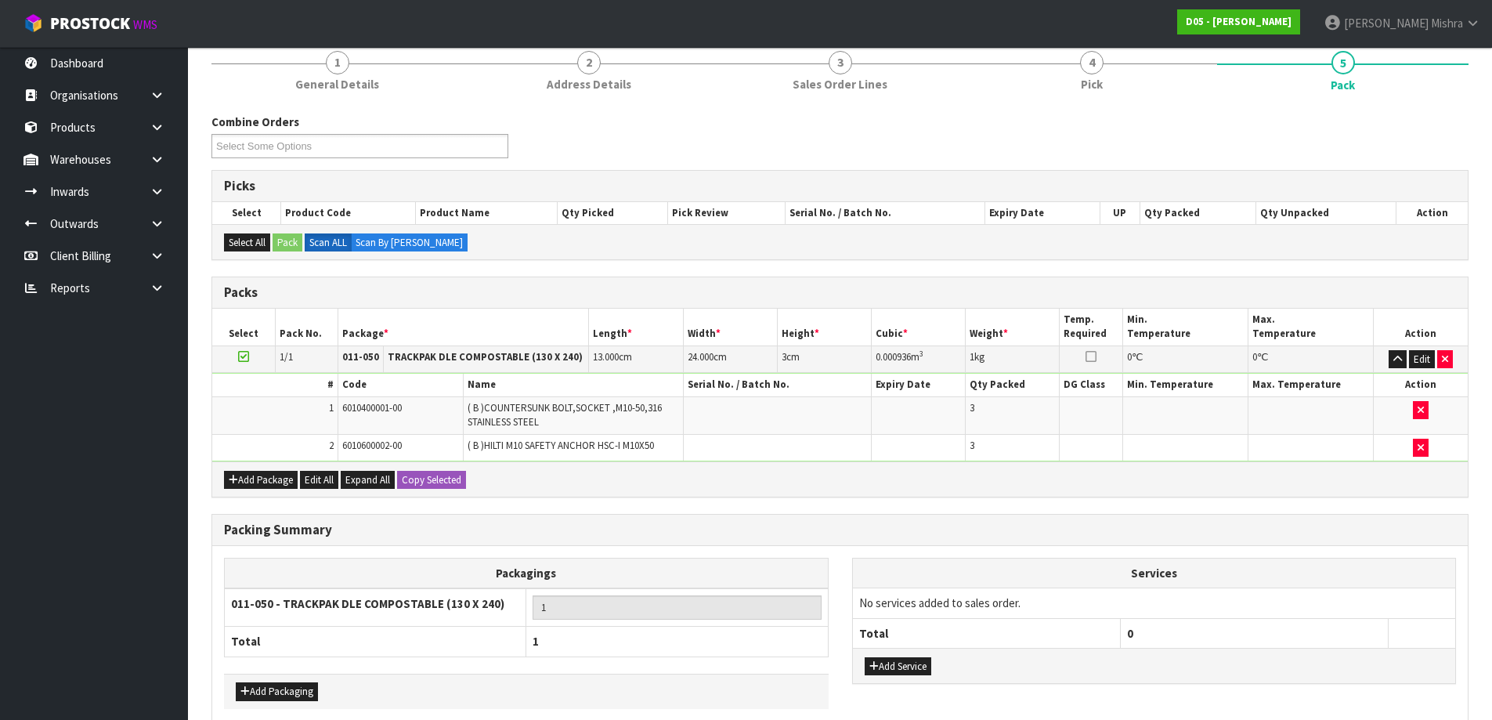
scroll to position [214, 0]
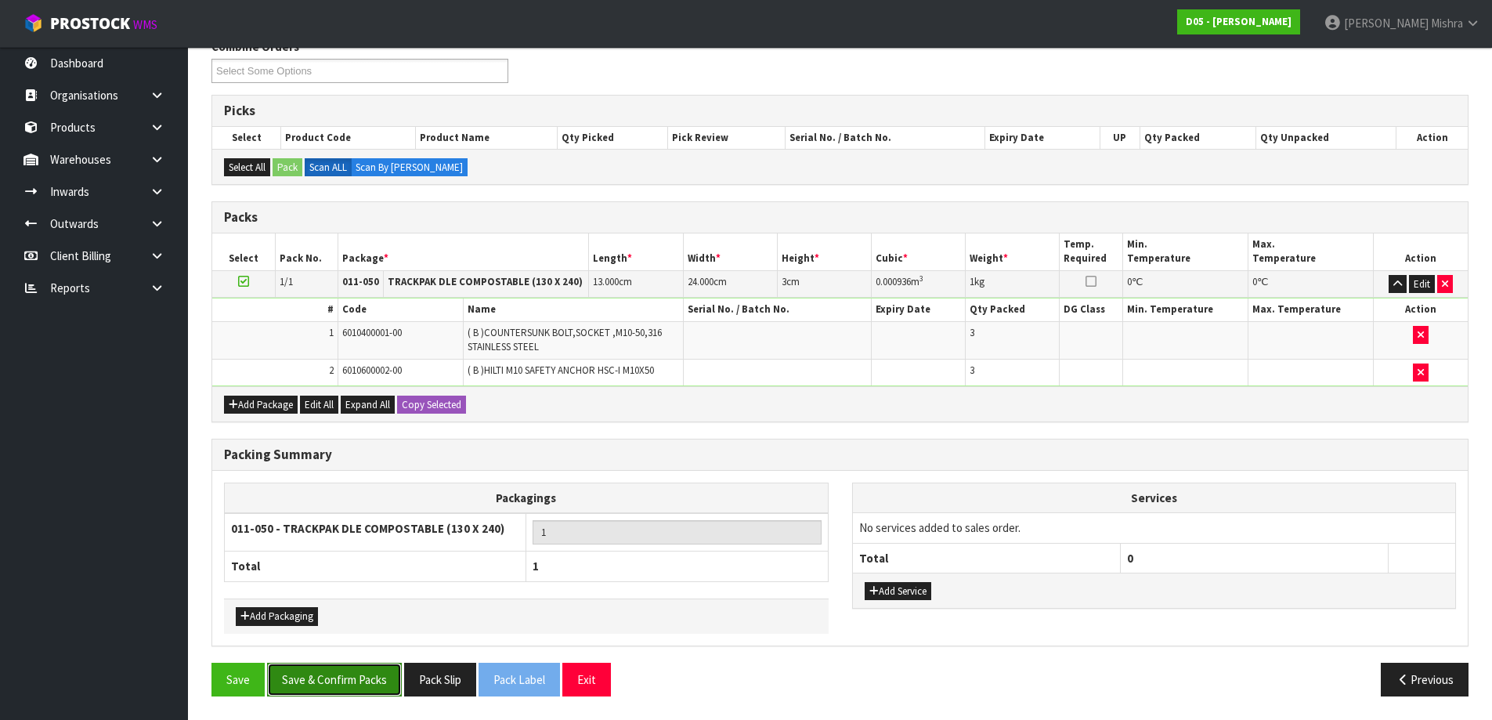
click at [319, 672] on button "Save & Confirm Packs" at bounding box center [334, 680] width 135 height 34
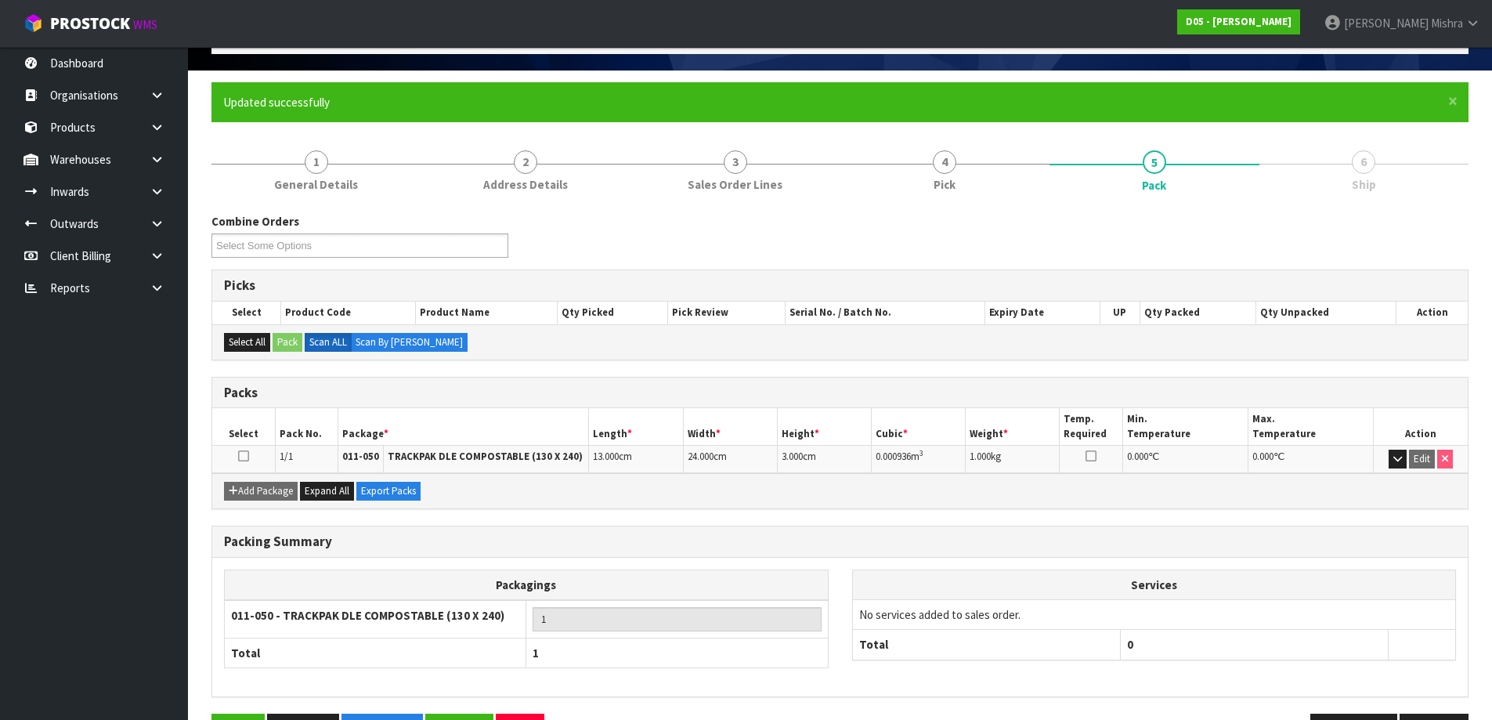
scroll to position [147, 0]
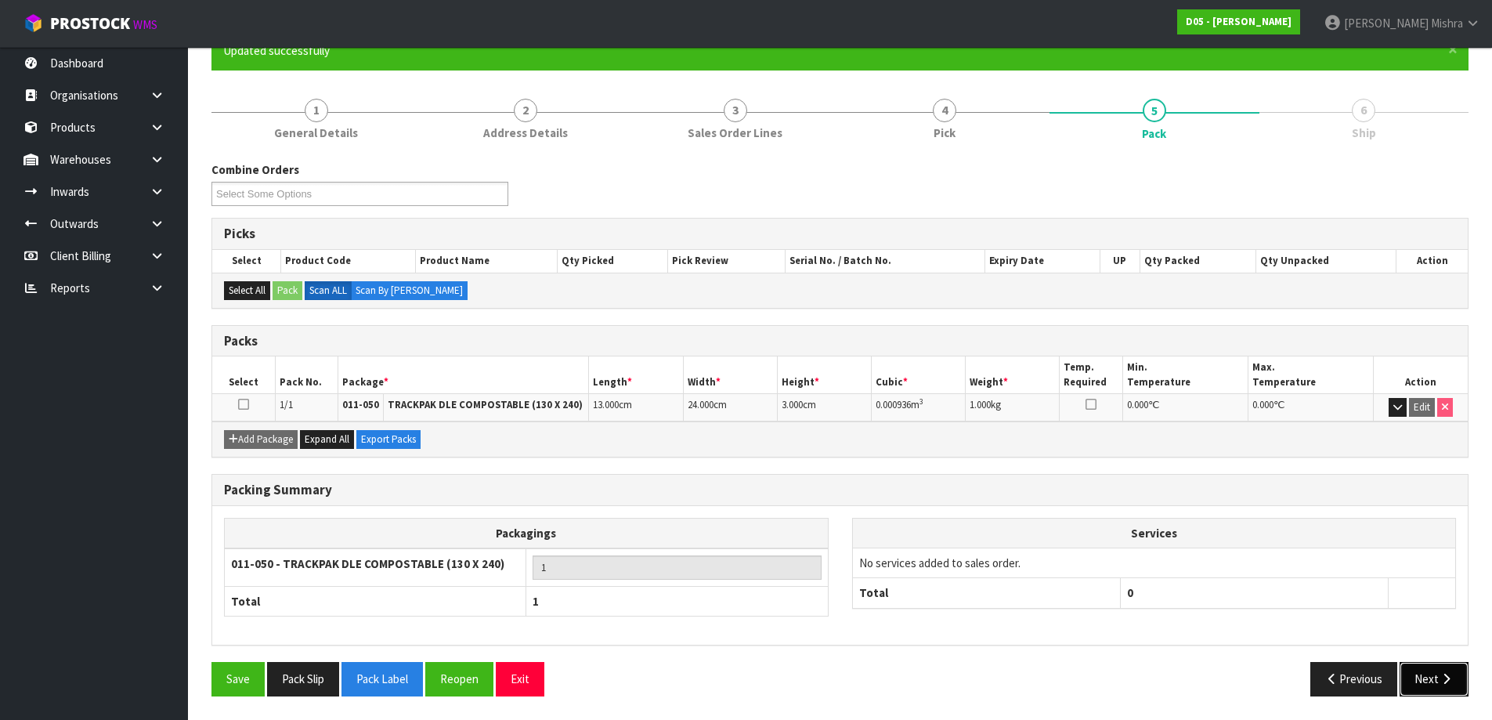
click at [1417, 677] on button "Next" at bounding box center [1434, 679] width 69 height 34
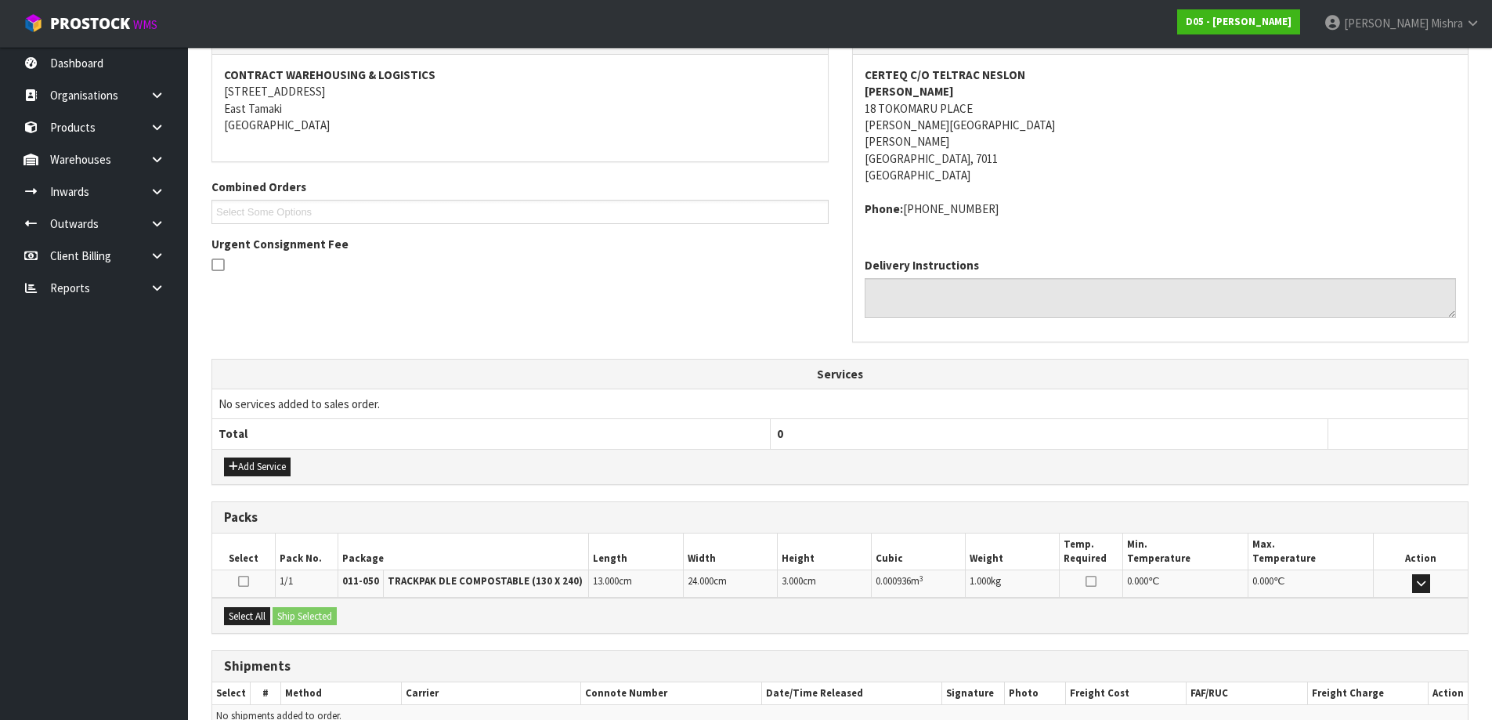
scroll to position [368, 0]
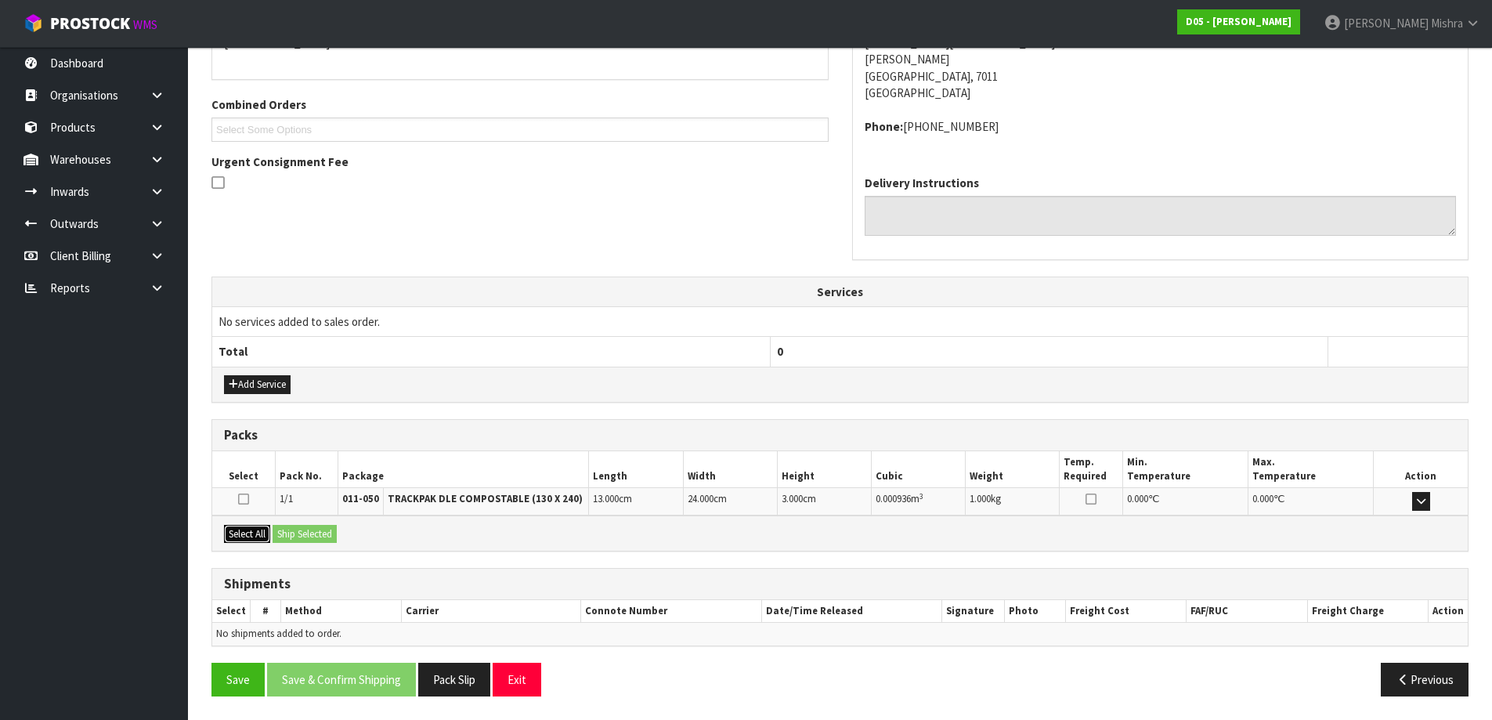
click at [251, 537] on button "Select All" at bounding box center [247, 534] width 46 height 19
click at [337, 535] on button "Ship Selected" at bounding box center [305, 534] width 64 height 19
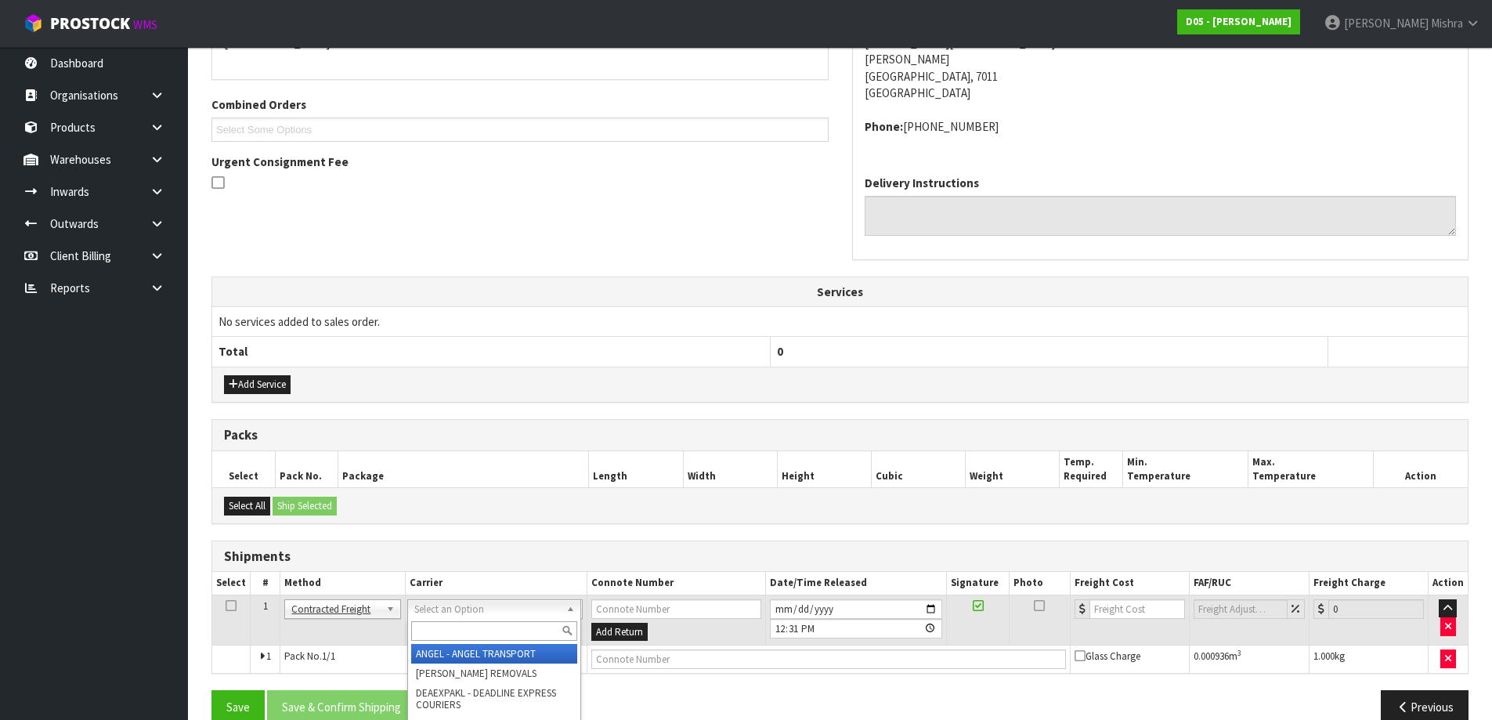
click at [468, 630] on input "text" at bounding box center [494, 631] width 166 height 20
type input "nzp"
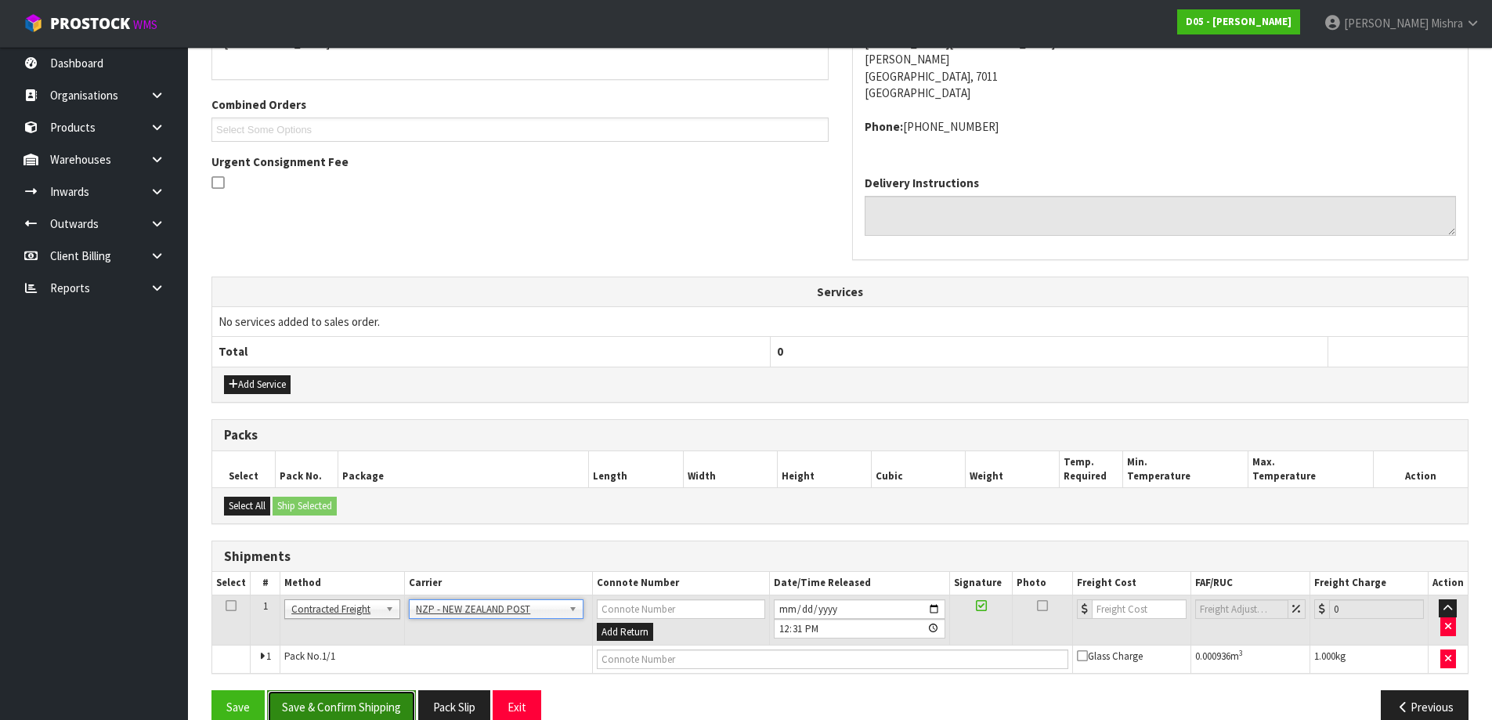
click at [323, 699] on button "Save & Confirm Shipping" at bounding box center [341, 707] width 149 height 34
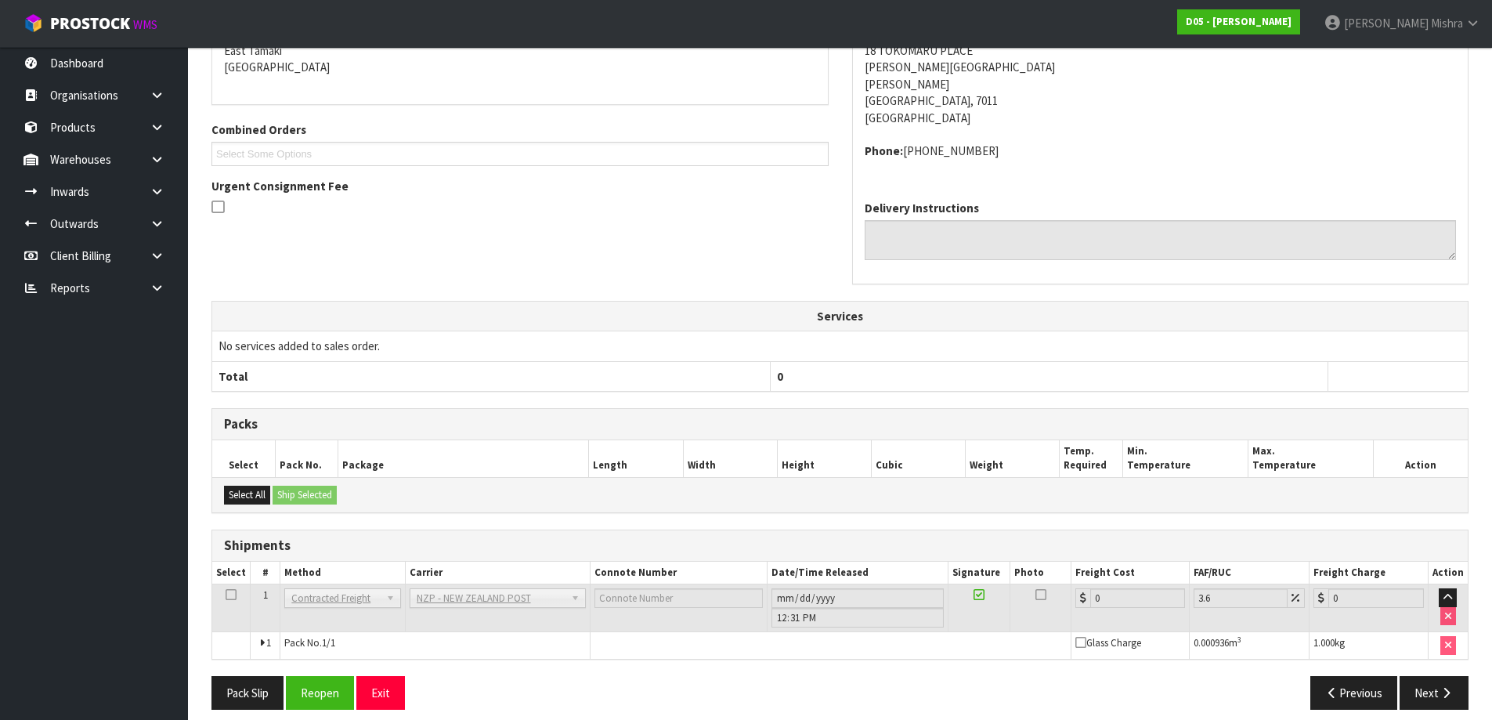
scroll to position [374, 0]
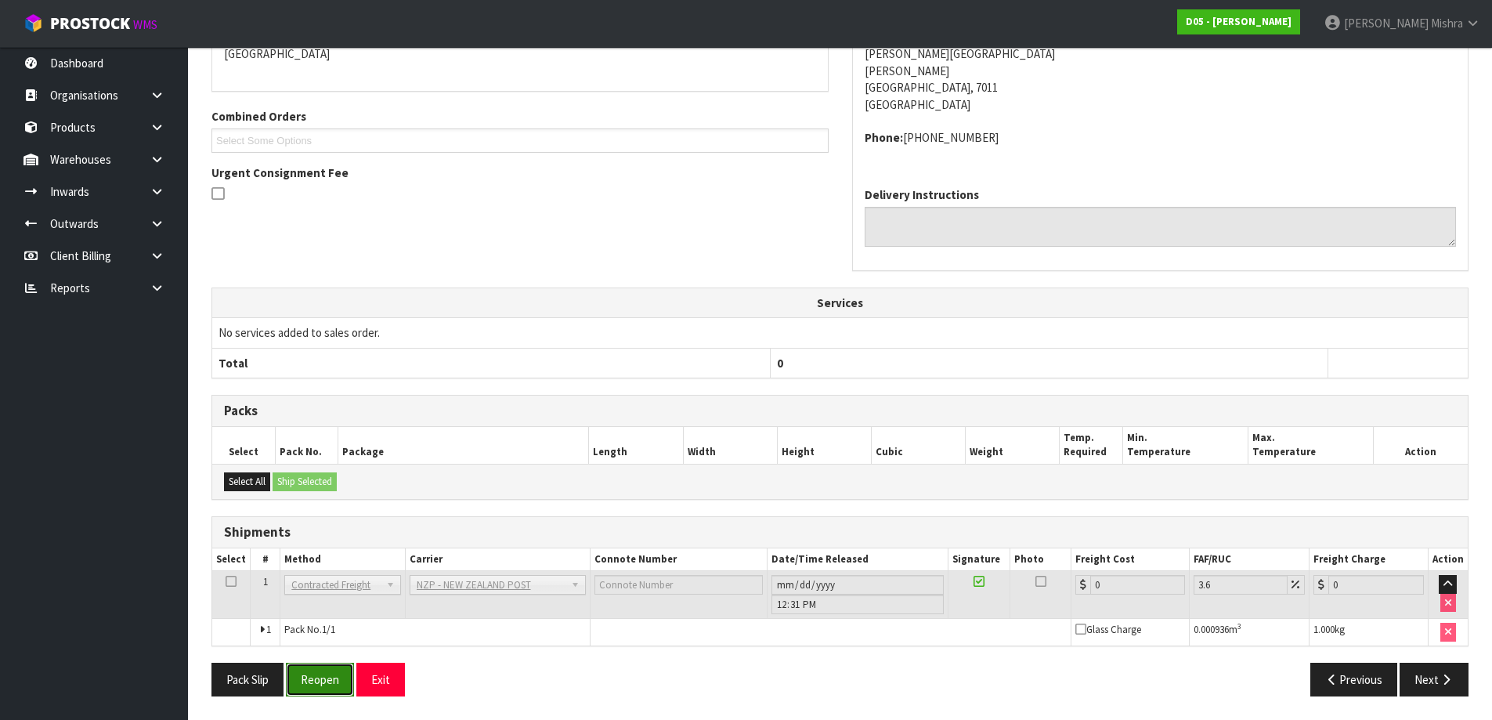
click at [291, 682] on button "Reopen" at bounding box center [320, 680] width 68 height 34
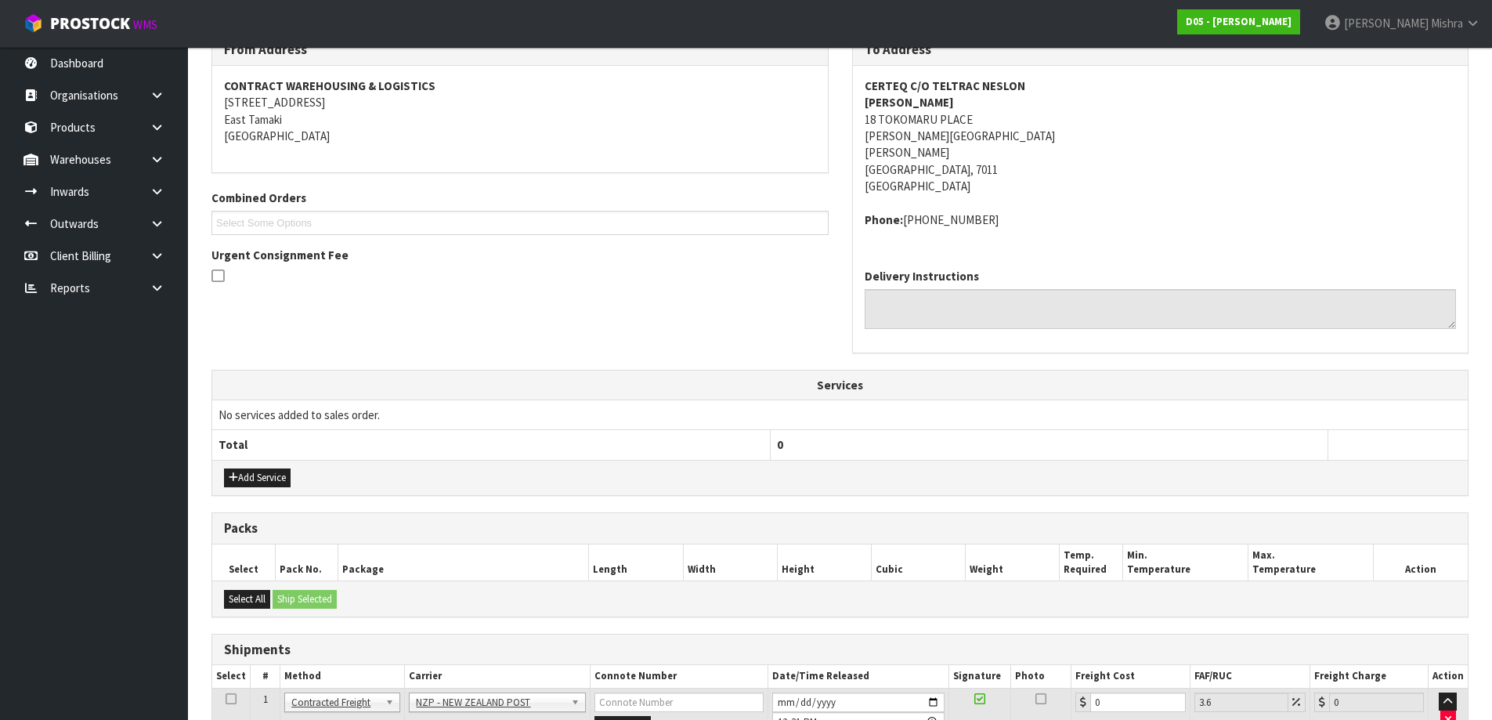
scroll to position [410, 0]
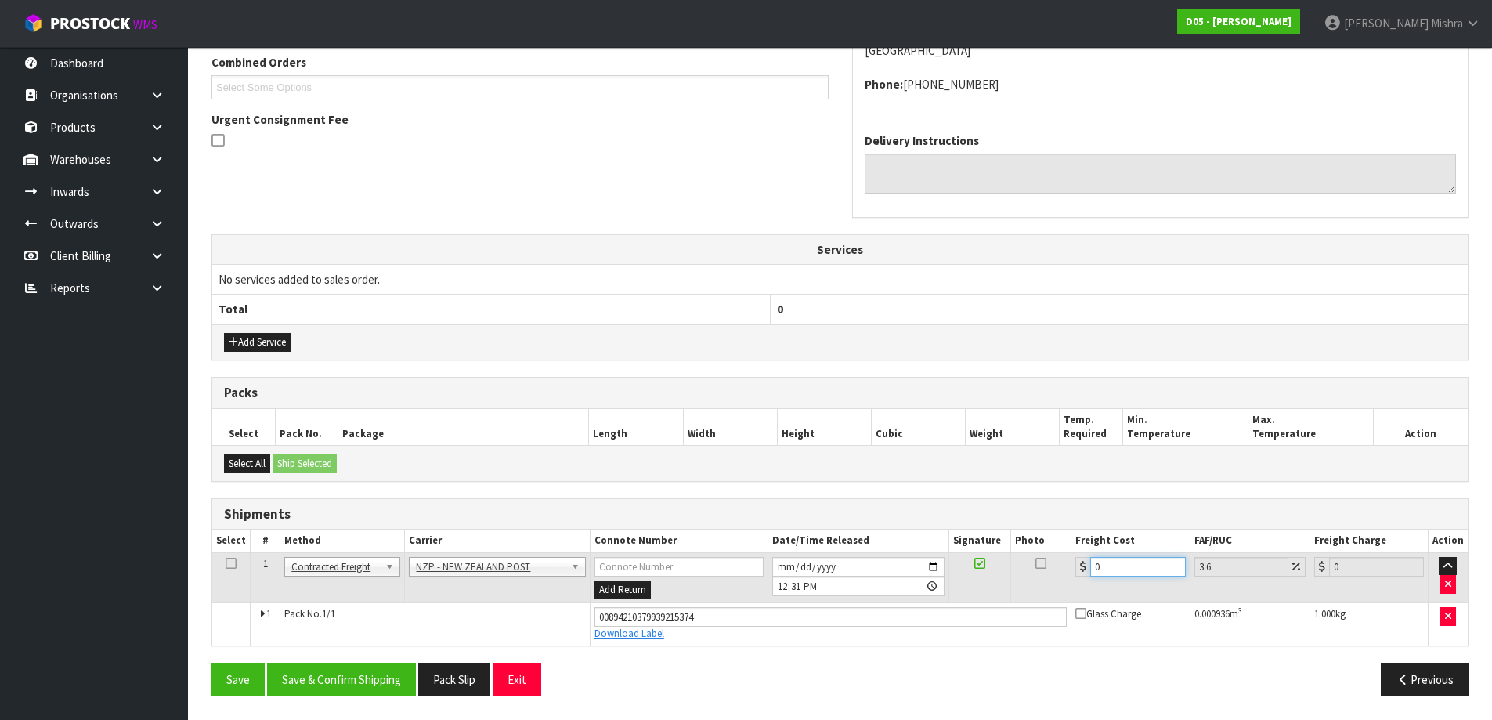
drag, startPoint x: 1135, startPoint y: 563, endPoint x: 937, endPoint y: 576, distance: 198.6
click at [937, 576] on tr "1 Client Local Pickup Customer Local Pickup Company Freight Contracted Freight …" at bounding box center [840, 577] width 1256 height 51
type input "3"
type input "3.11"
type input "3.6"
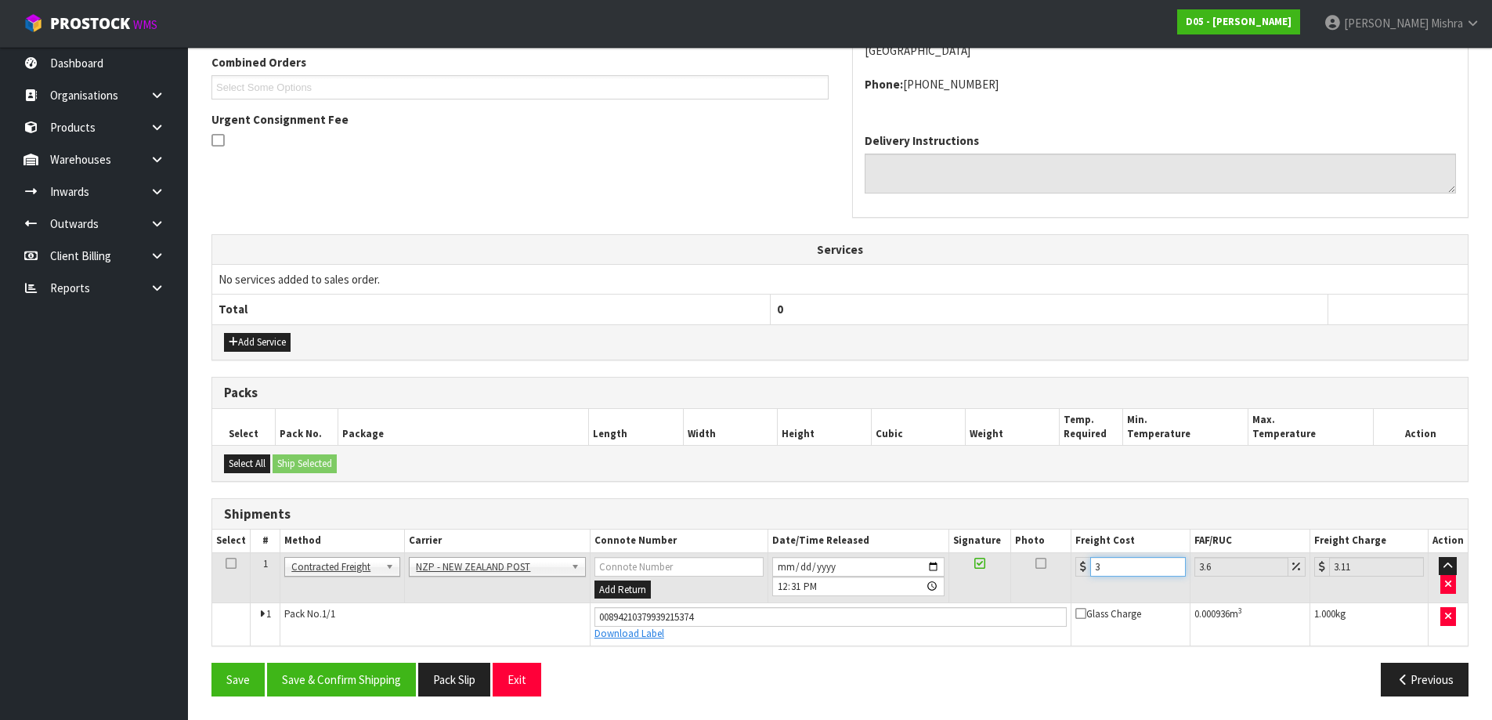
type input "3.73"
type input "3.60"
click at [355, 677] on button "Save & Confirm Shipping" at bounding box center [341, 680] width 149 height 34
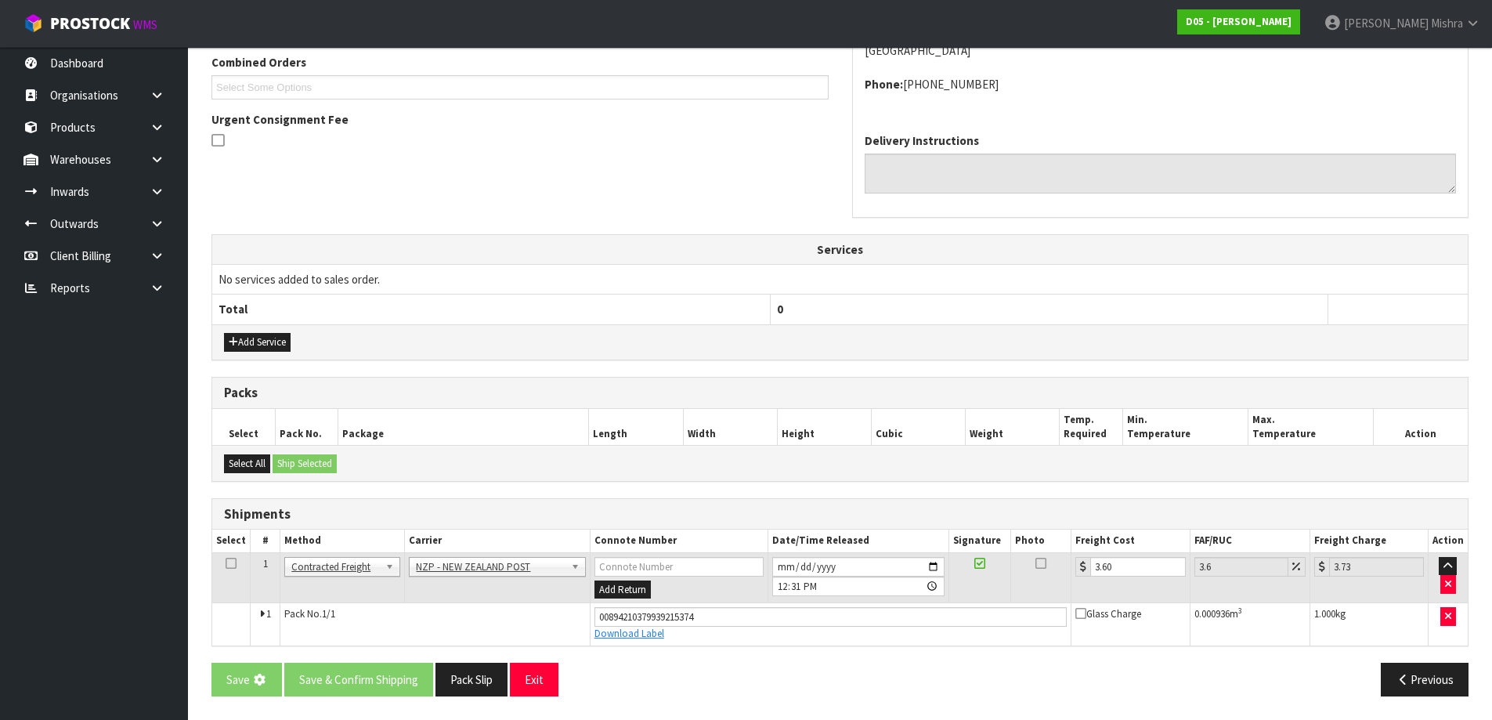
scroll to position [0, 0]
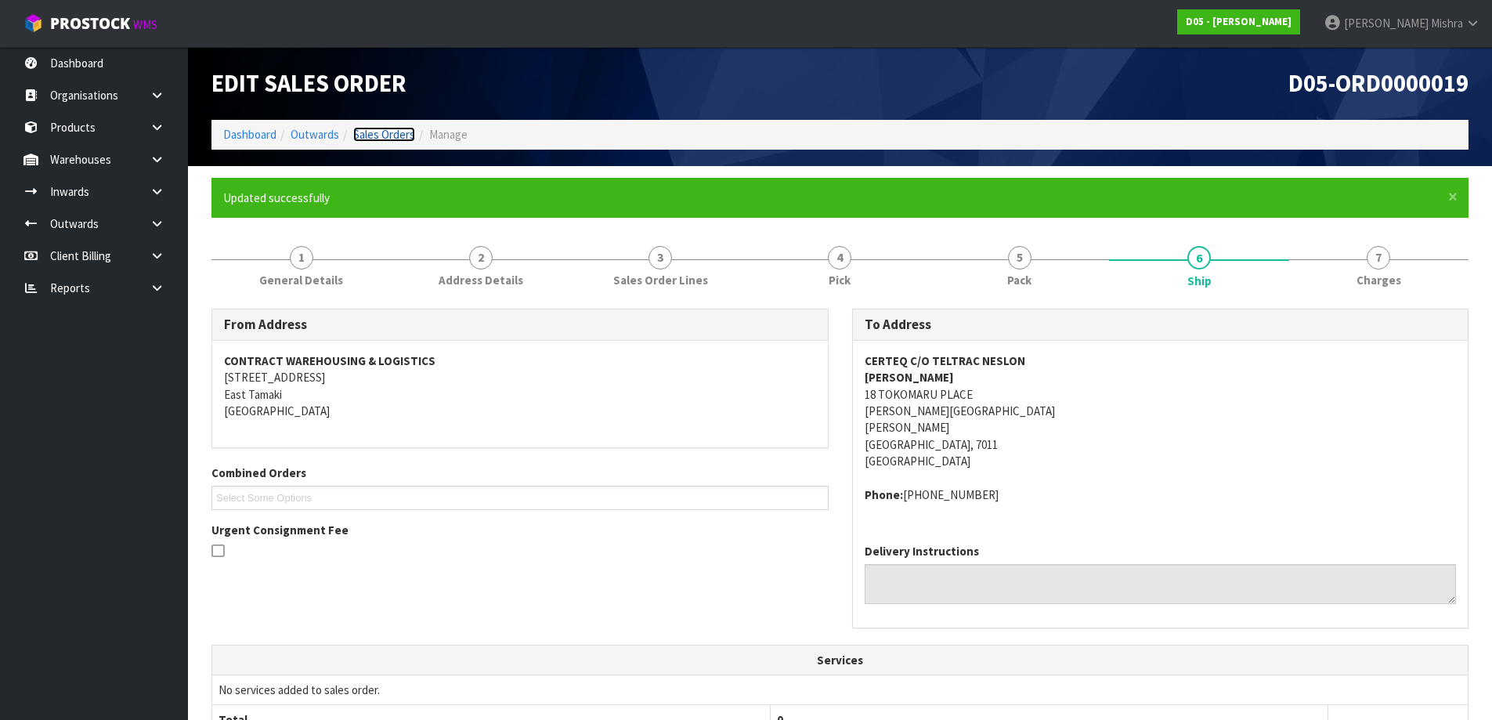
click at [389, 140] on link "Sales Orders" at bounding box center [384, 134] width 62 height 15
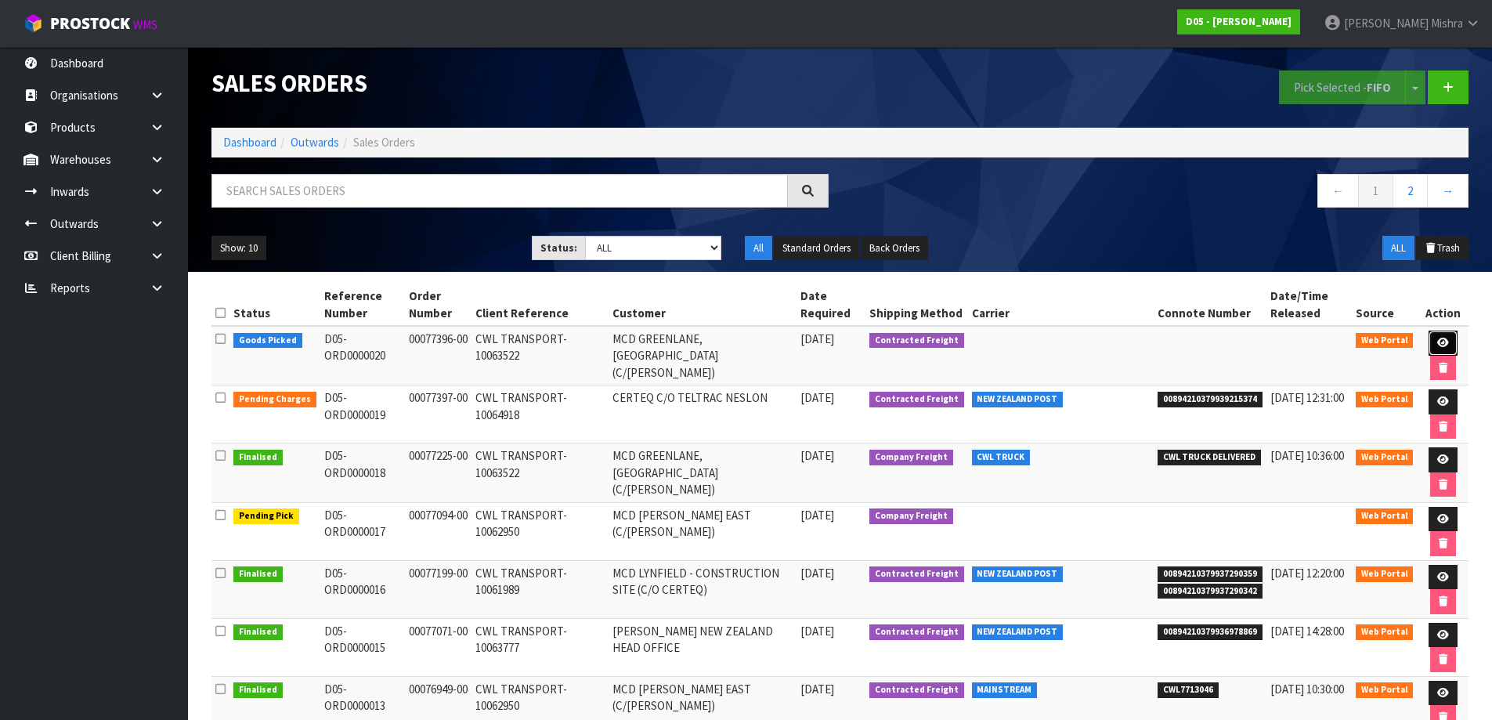
click at [1439, 338] on icon at bounding box center [1443, 343] width 12 height 10
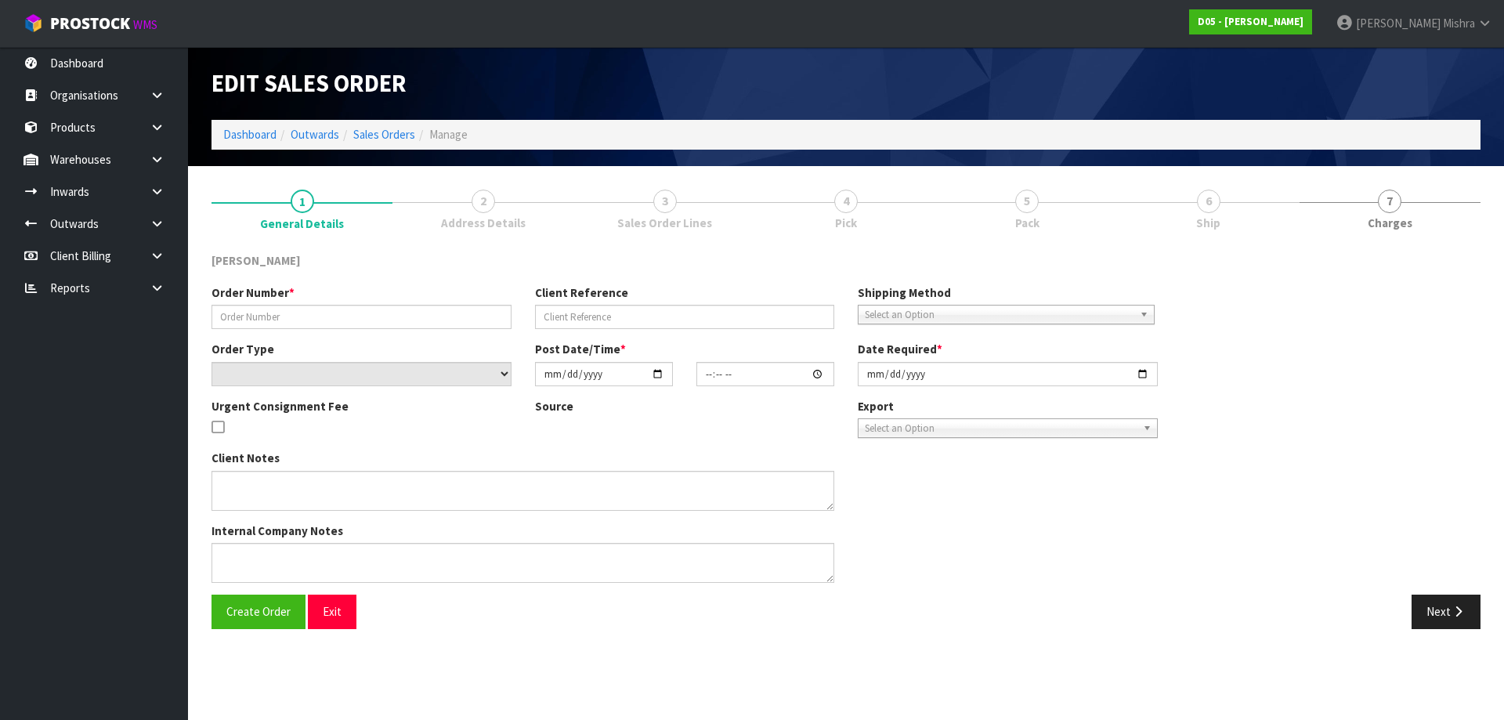
type input "00077396-00"
type input "CWL TRANSPORT-10063522"
select select "number:0"
type input "2025-08-13"
type input "22:01:00.000"
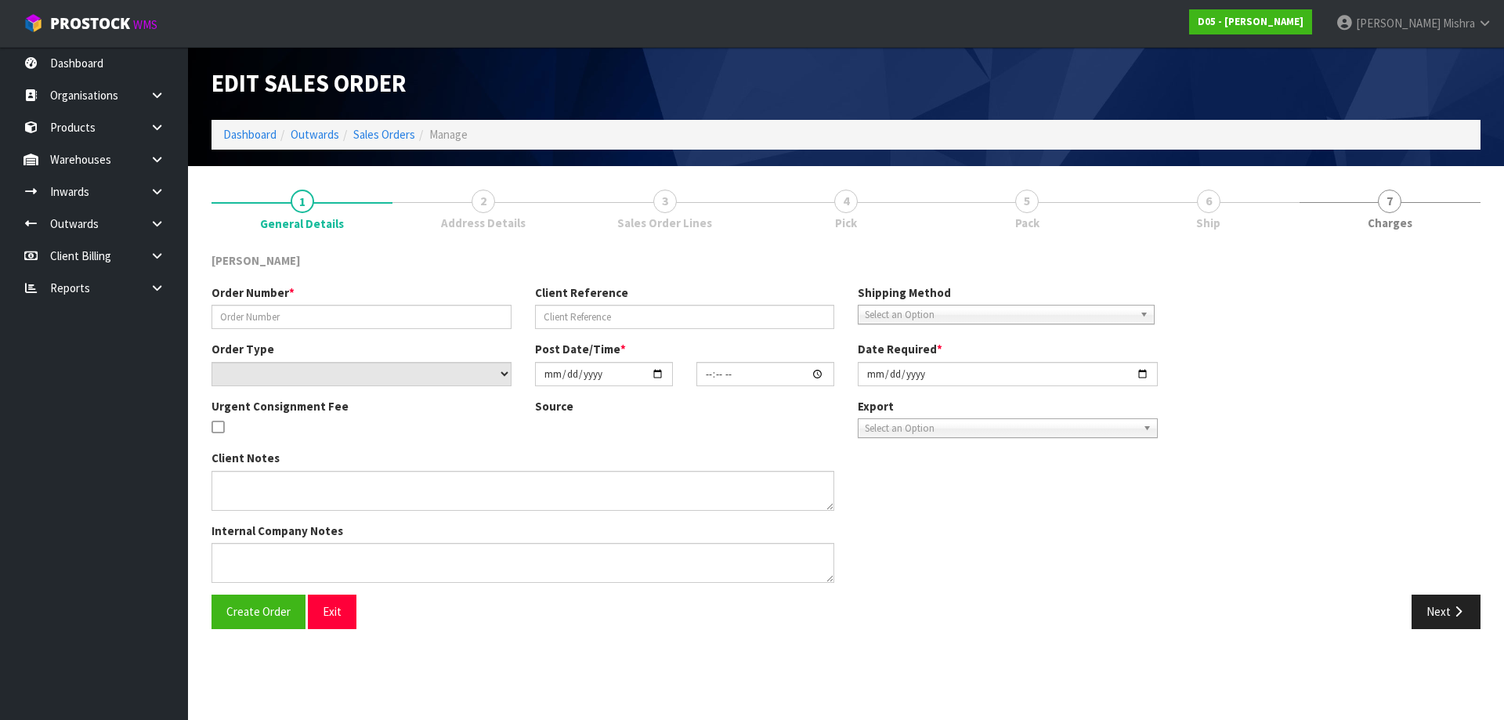
type input "2025-08-14"
type textarea "PLEASE DELIVER TO RODIER 15/08"
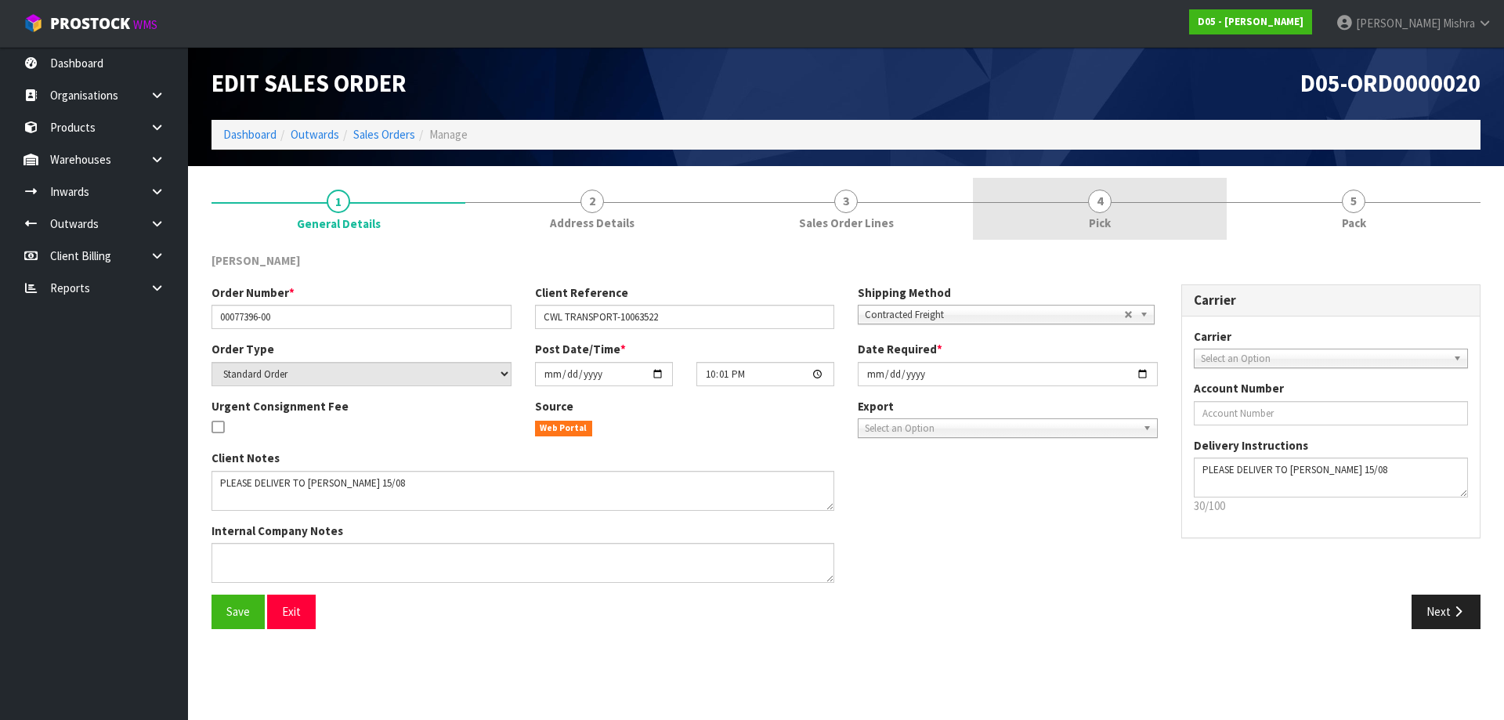
drag, startPoint x: 1141, startPoint y: 211, endPoint x: 1165, endPoint y: 226, distance: 28.2
click at [1142, 211] on link "4 Pick" at bounding box center [1100, 209] width 254 height 62
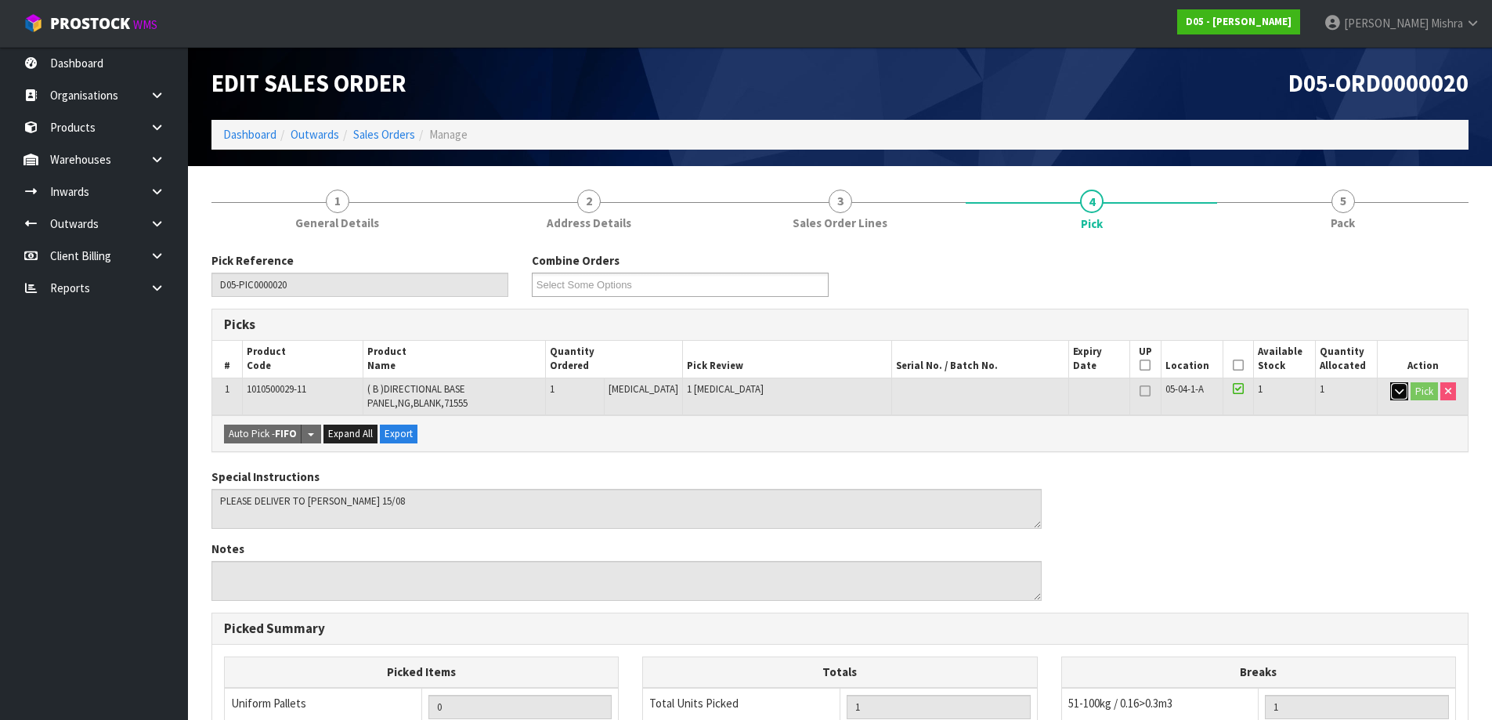
click at [1395, 390] on icon "button" at bounding box center [1399, 391] width 9 height 10
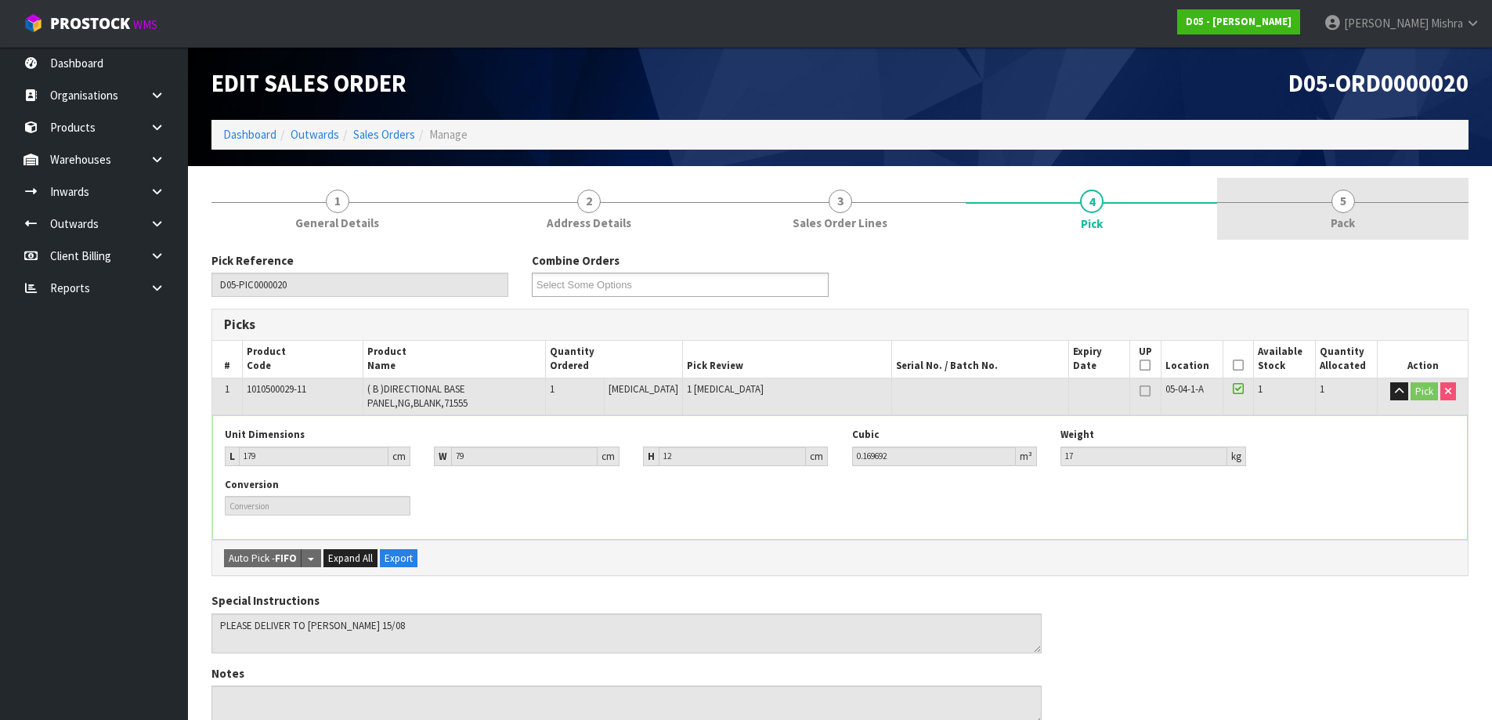
click at [1355, 226] on span "Pack" at bounding box center [1343, 223] width 24 height 16
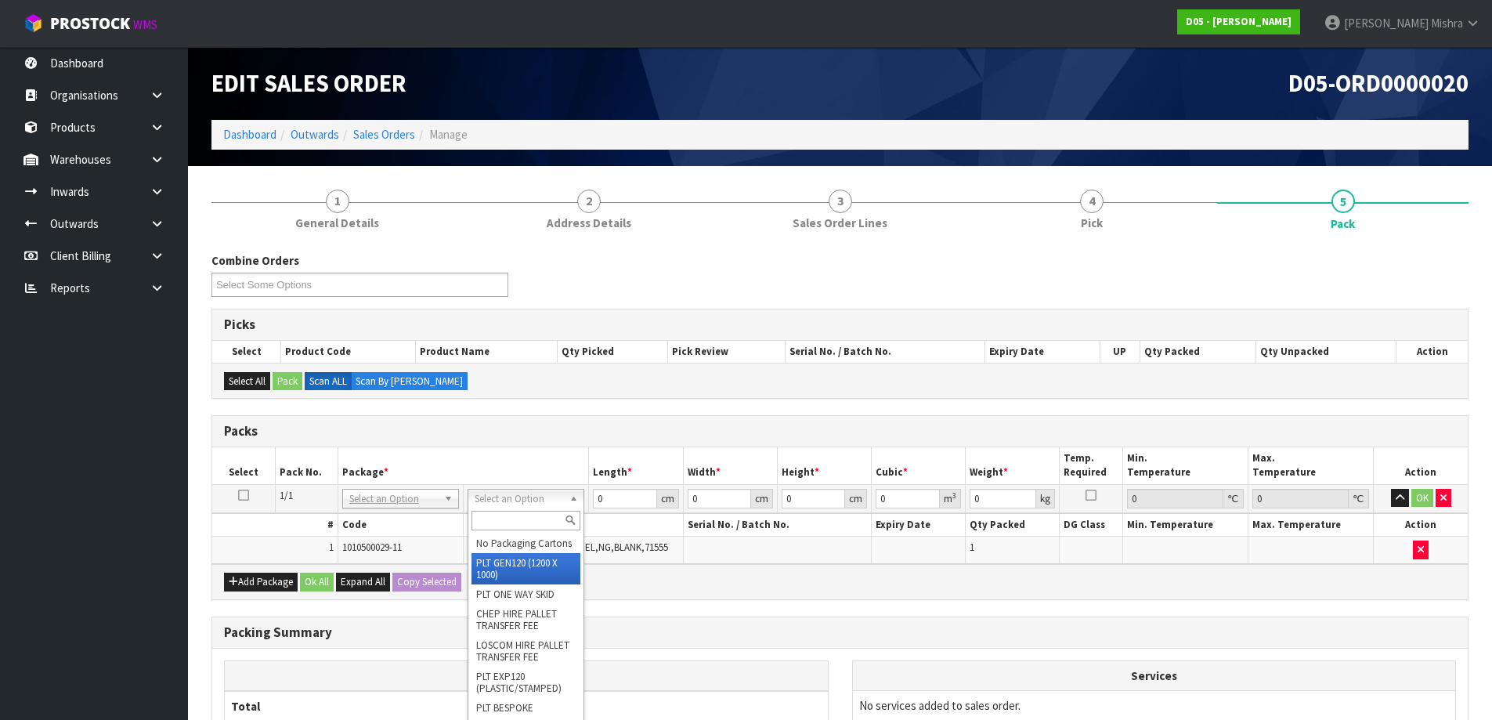
type input "120"
type input "100"
type input "17"
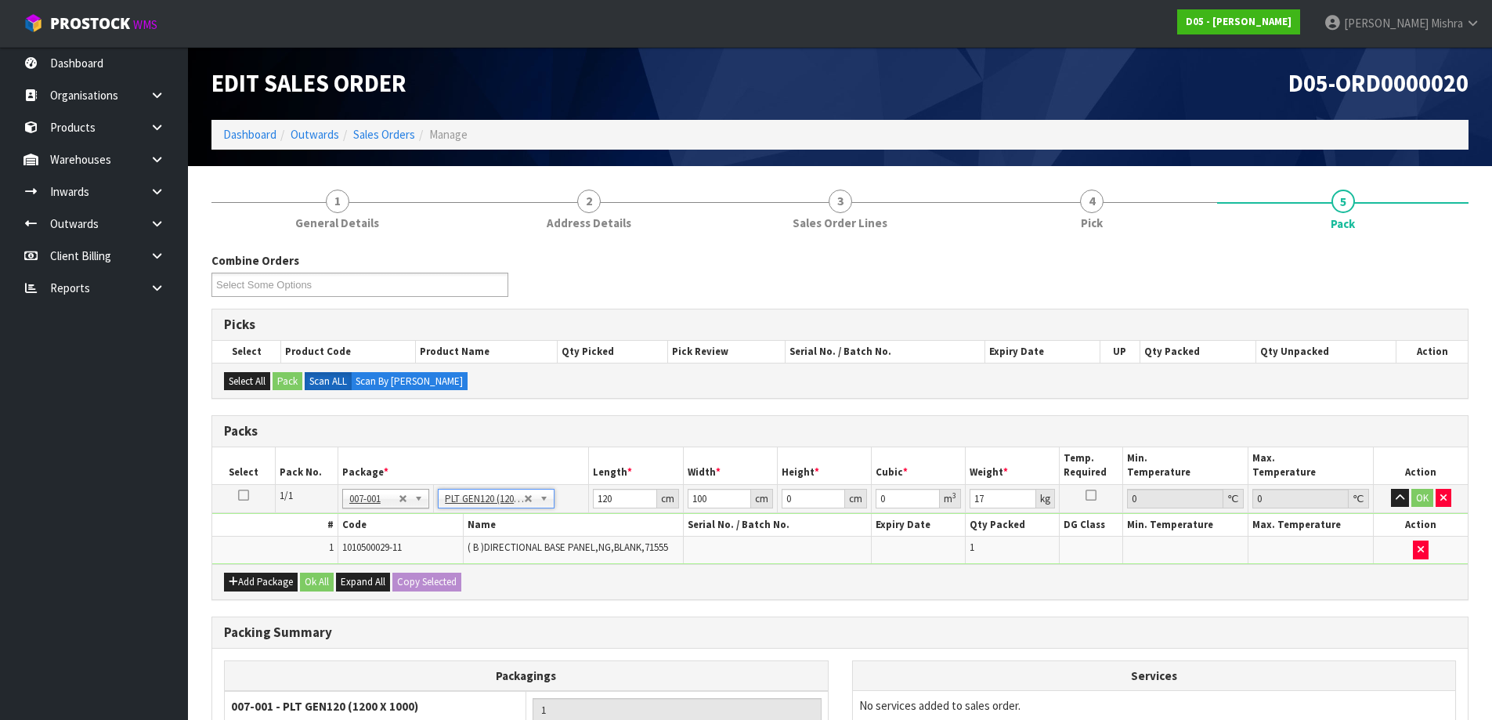
drag, startPoint x: 495, startPoint y: 566, endPoint x: 511, endPoint y: 515, distance: 53.3
click at [497, 565] on div "Add Package Ok All Expand All Copy Selected" at bounding box center [840, 581] width 1256 height 35
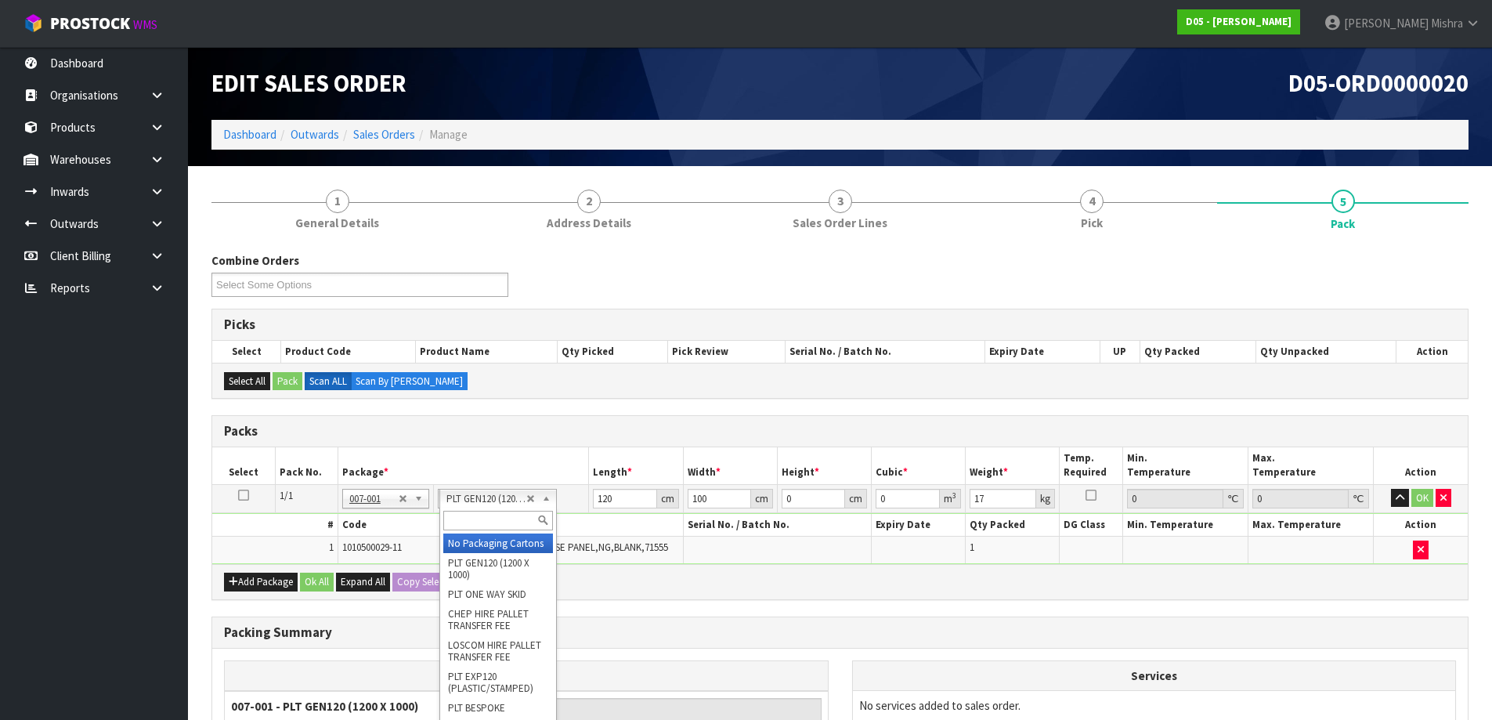
type input "0"
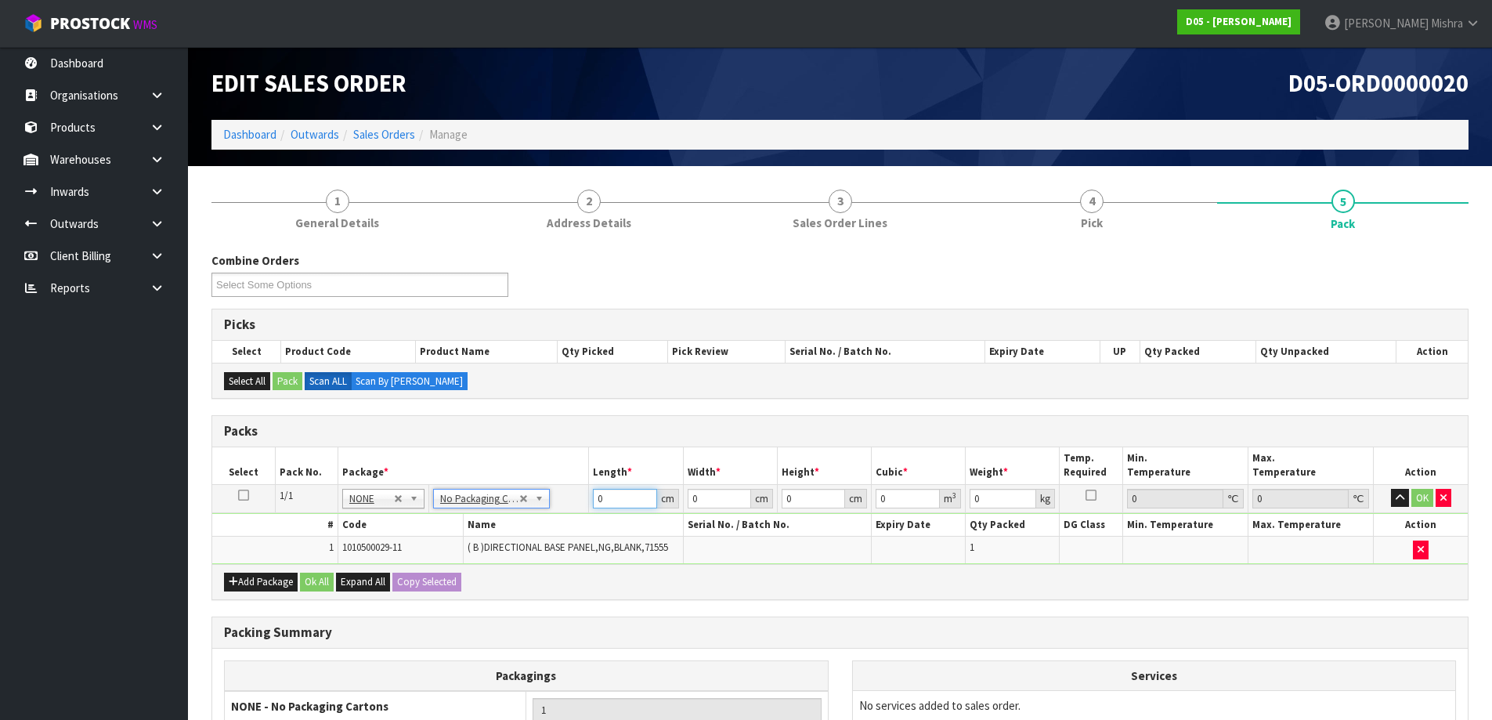
drag, startPoint x: 626, startPoint y: 500, endPoint x: 545, endPoint y: 497, distance: 80.7
click at [547, 497] on tr "1/1 NONE 007-001 007-002 007-004 007-009 007-013 007-014 007-015 007-017 007-01…" at bounding box center [840, 498] width 1256 height 28
type input "179"
type input "79"
type input "1"
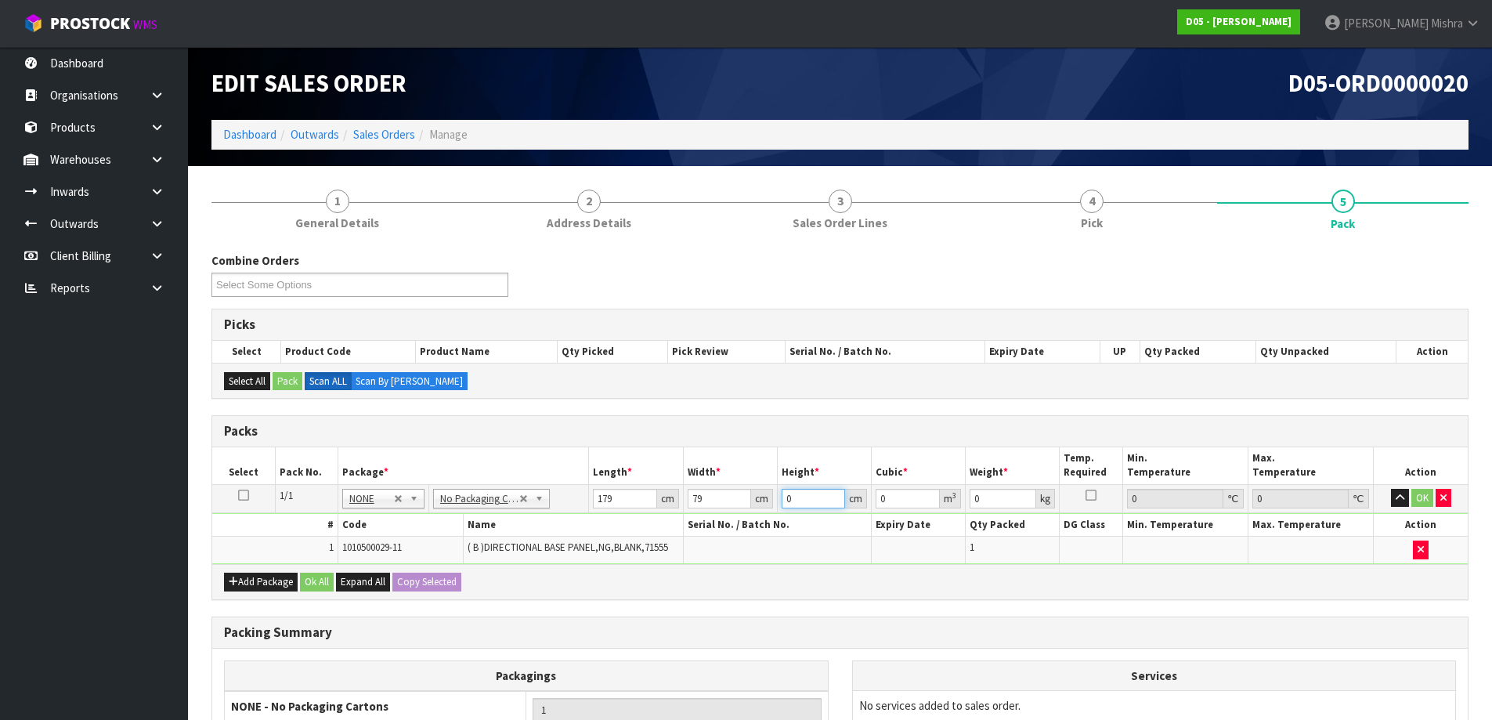
type input "0.014141"
type input "12"
type input "0.169692"
type input "12"
type input "17"
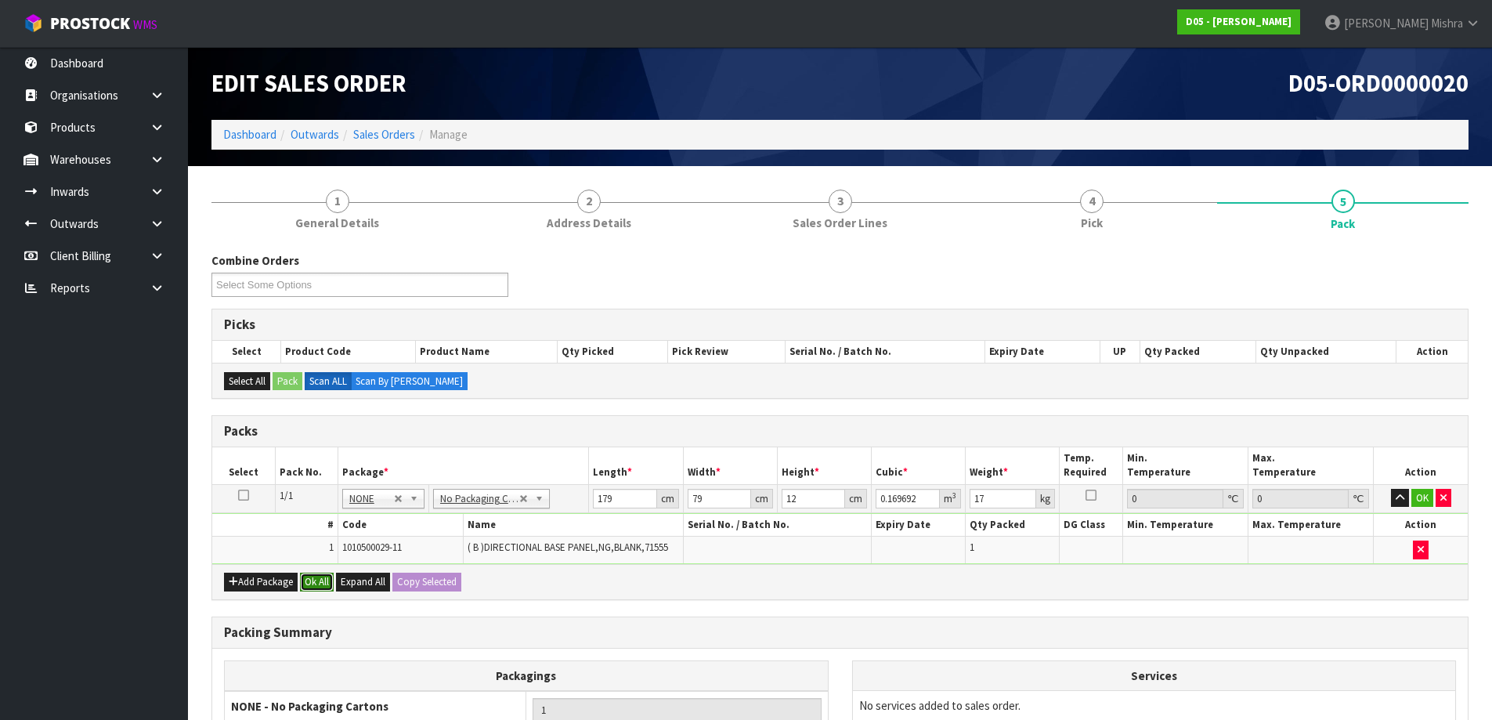
click at [307, 584] on button "Ok All" at bounding box center [317, 582] width 34 height 19
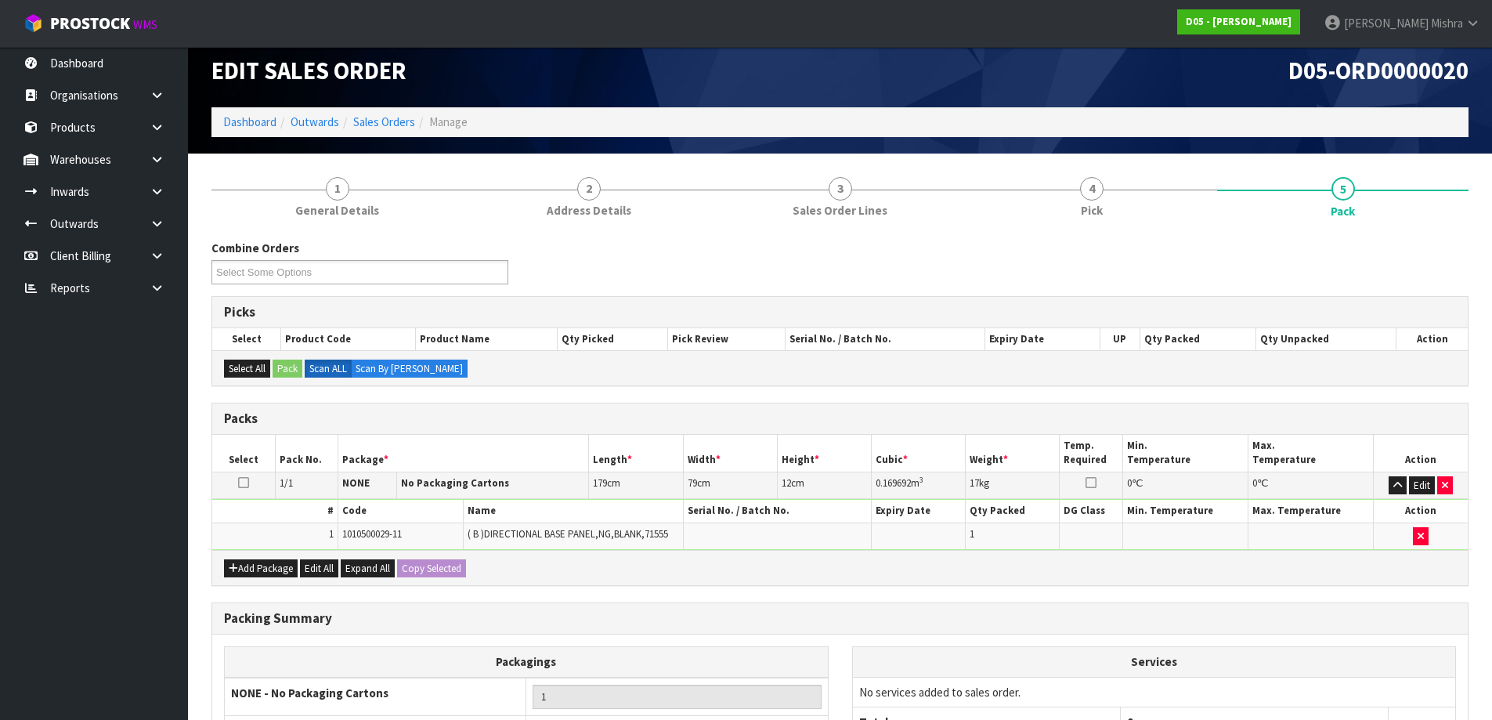
scroll to position [176, 0]
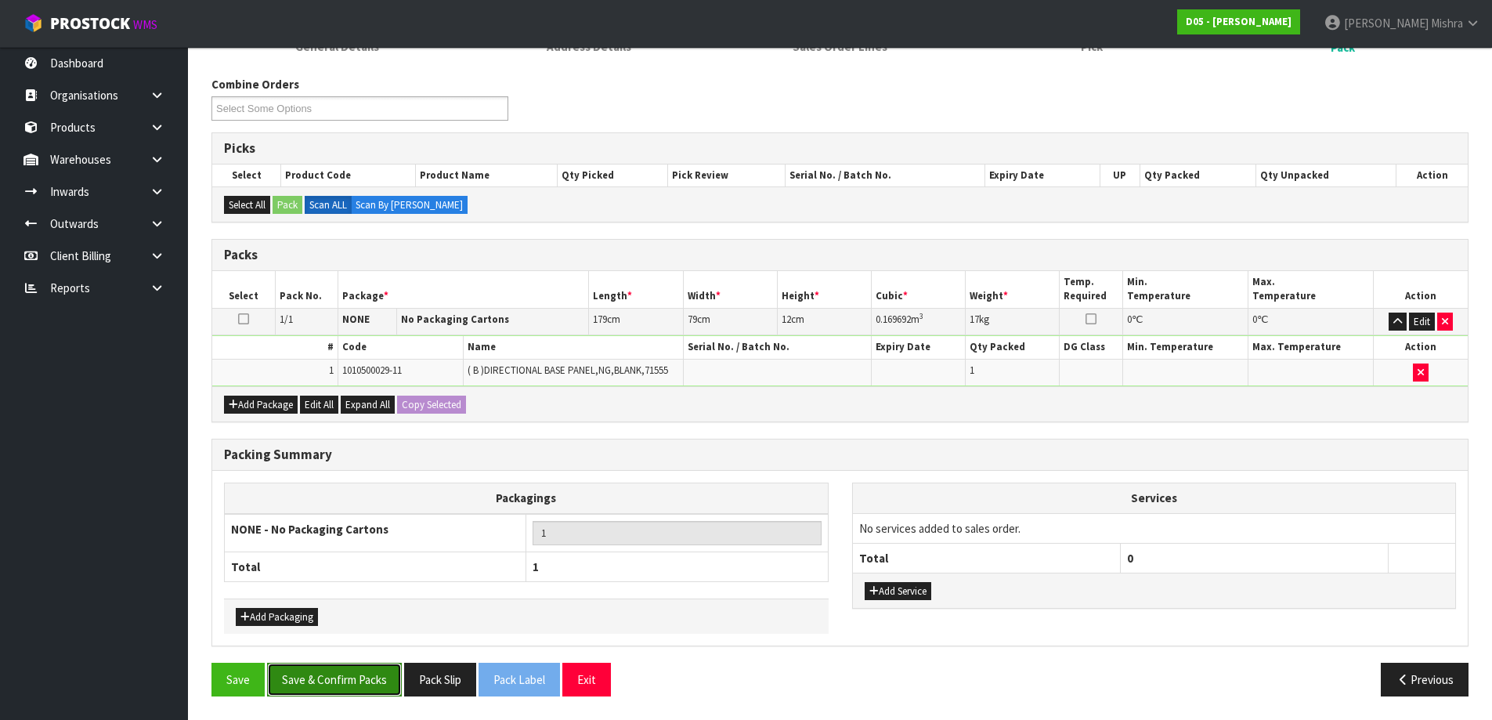
click at [298, 687] on button "Save & Confirm Packs" at bounding box center [334, 680] width 135 height 34
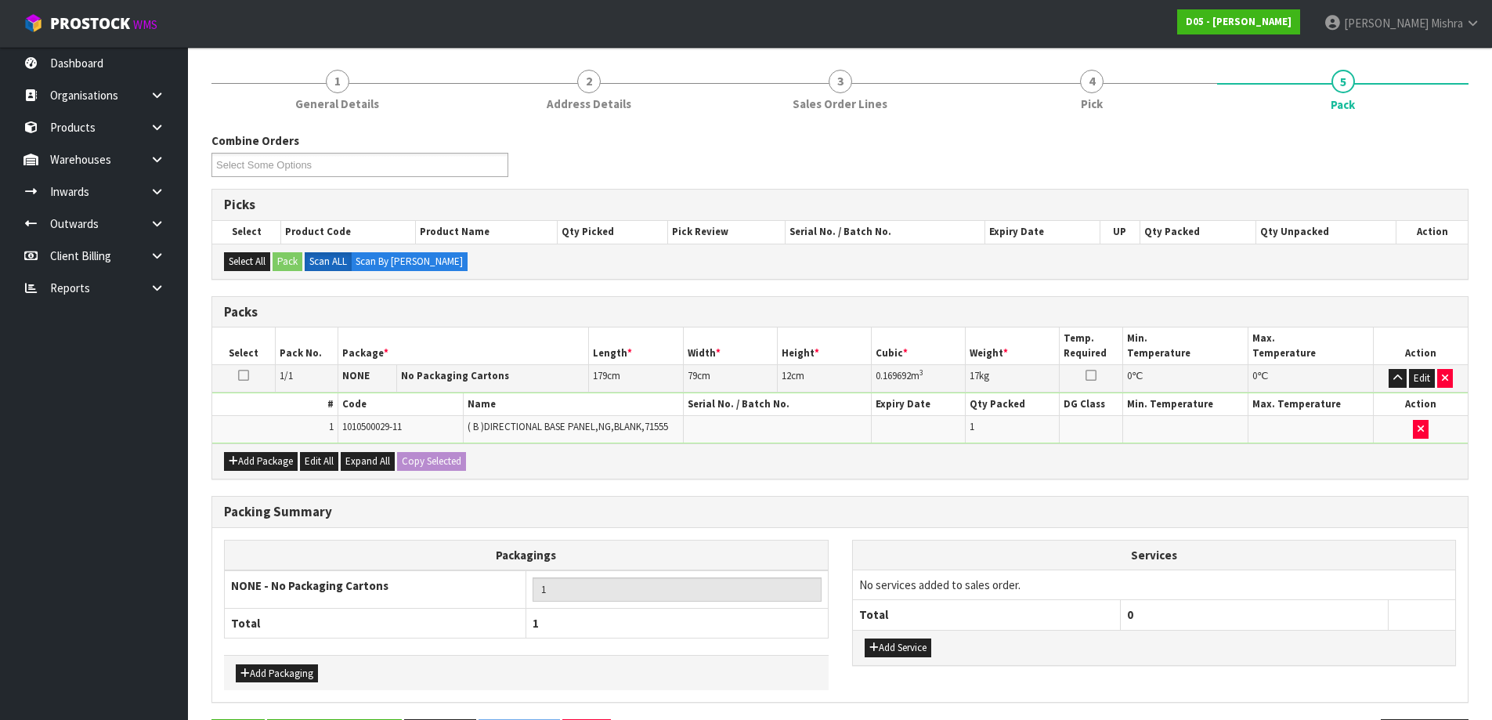
scroll to position [0, 0]
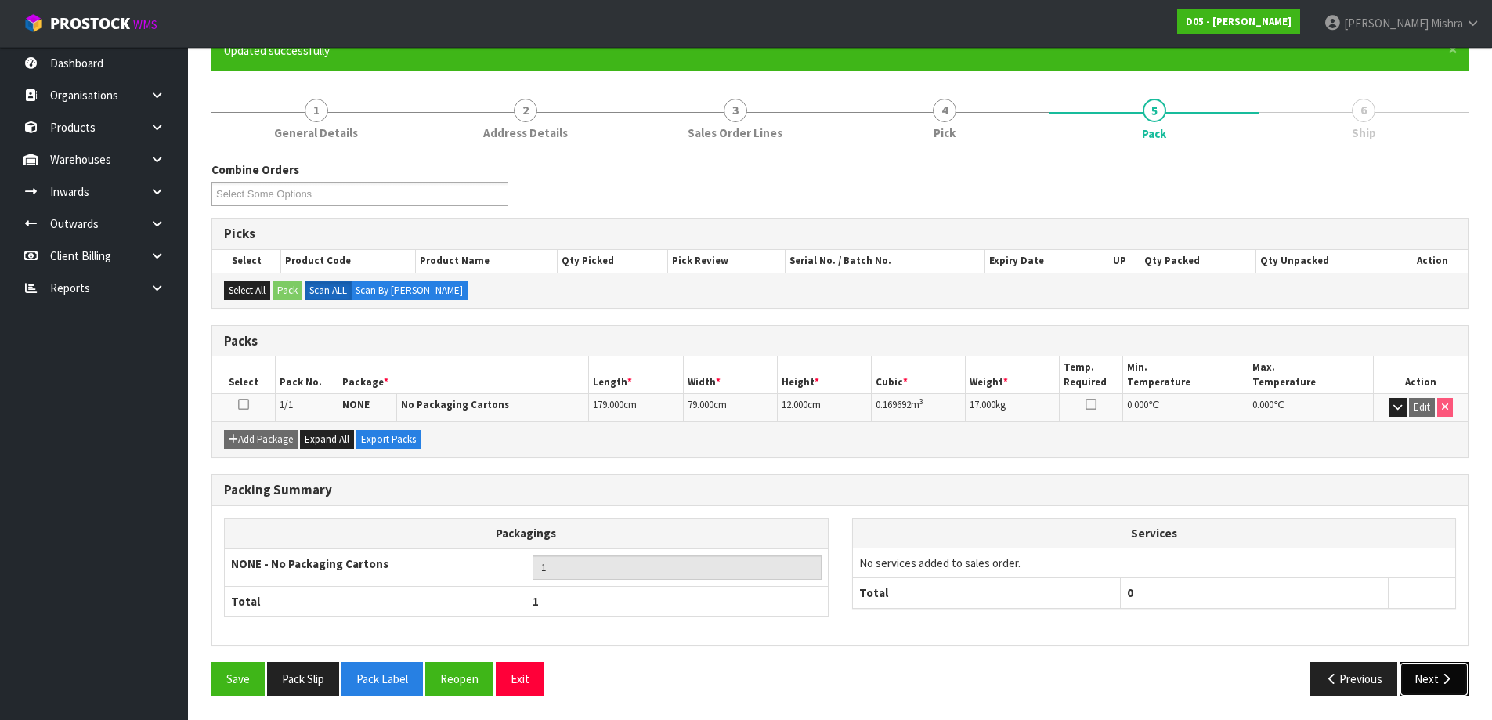
click at [1449, 692] on button "Next" at bounding box center [1434, 679] width 69 height 34
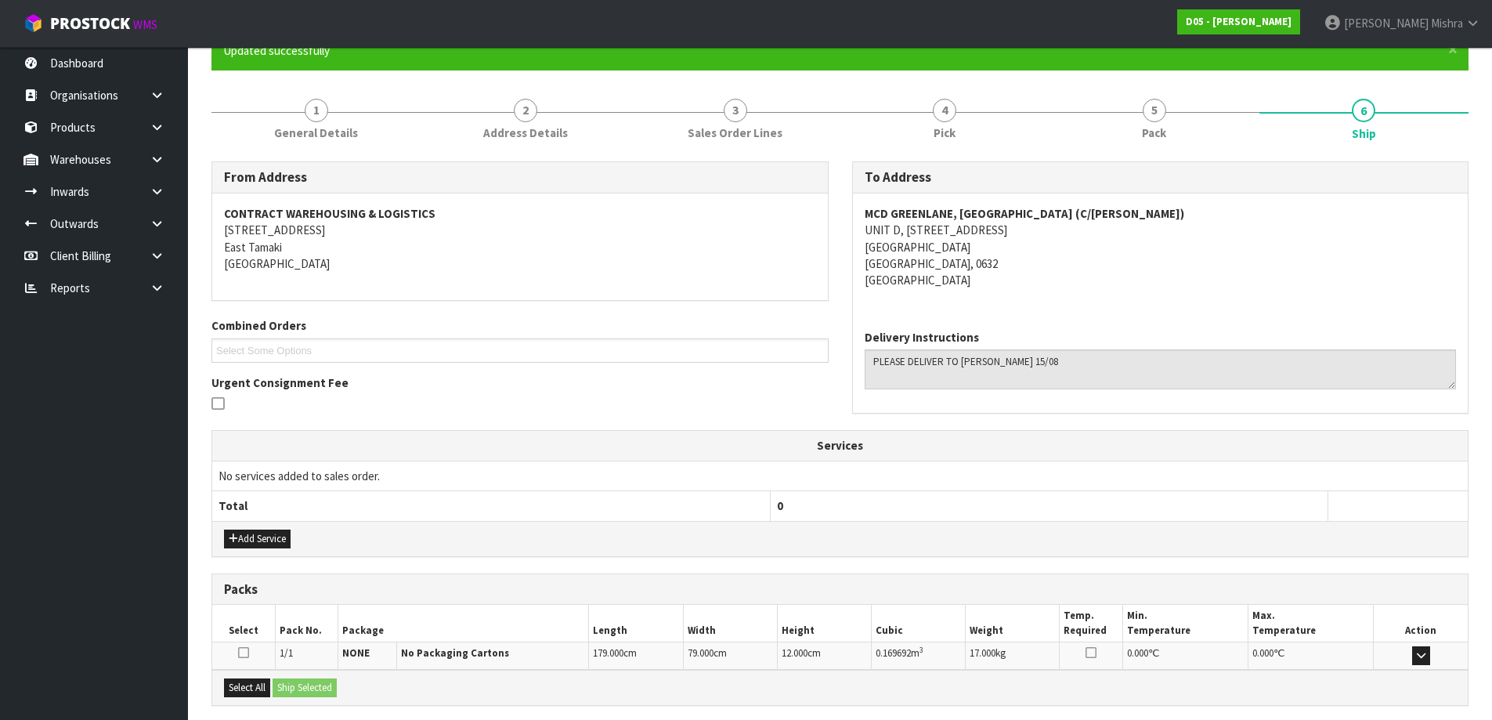
scroll to position [302, 0]
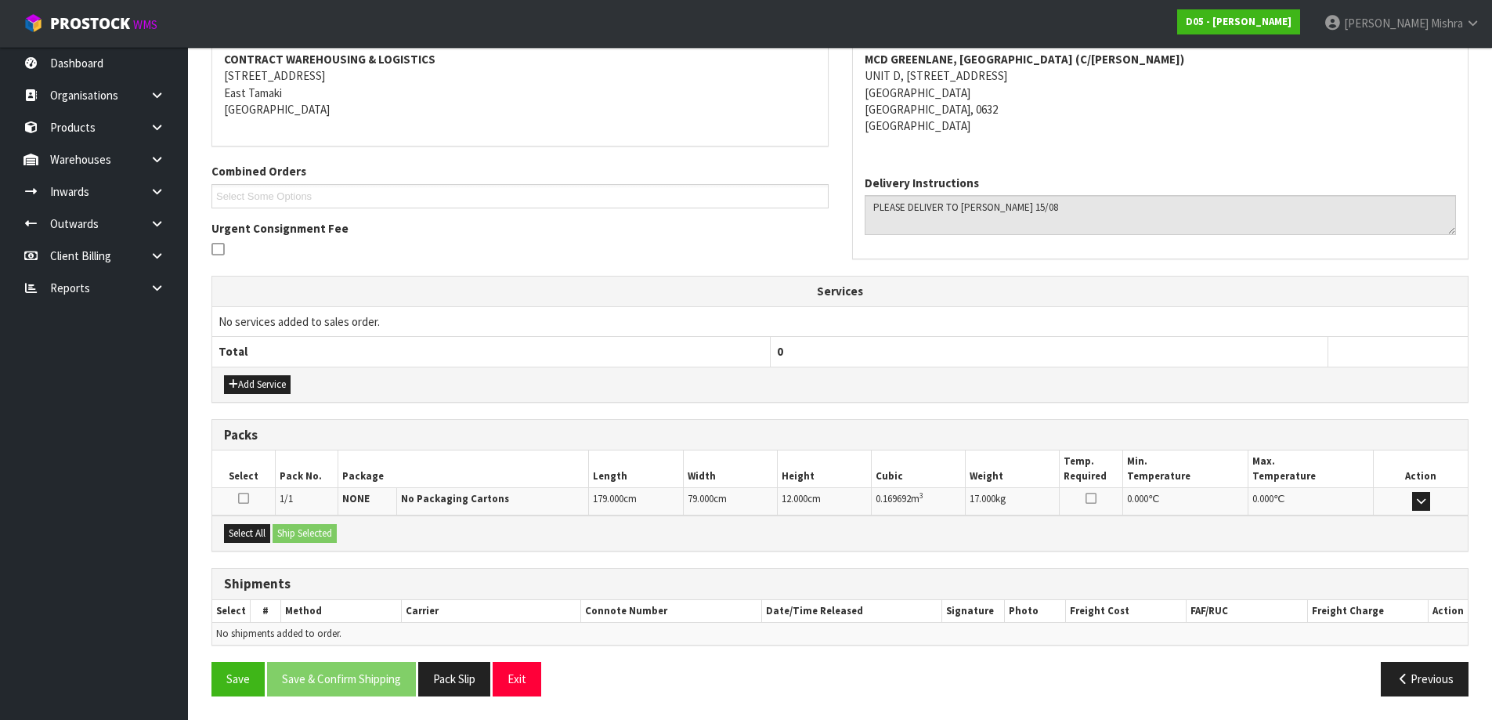
click at [255, 544] on div "Select All Ship Selected" at bounding box center [840, 532] width 1256 height 35
click at [256, 537] on button "Select All" at bounding box center [247, 533] width 46 height 19
click at [444, 682] on button "Pack Slip" at bounding box center [454, 679] width 72 height 34
drag, startPoint x: 233, startPoint y: 533, endPoint x: 277, endPoint y: 532, distance: 43.9
click at [235, 533] on button "Select All" at bounding box center [247, 533] width 46 height 19
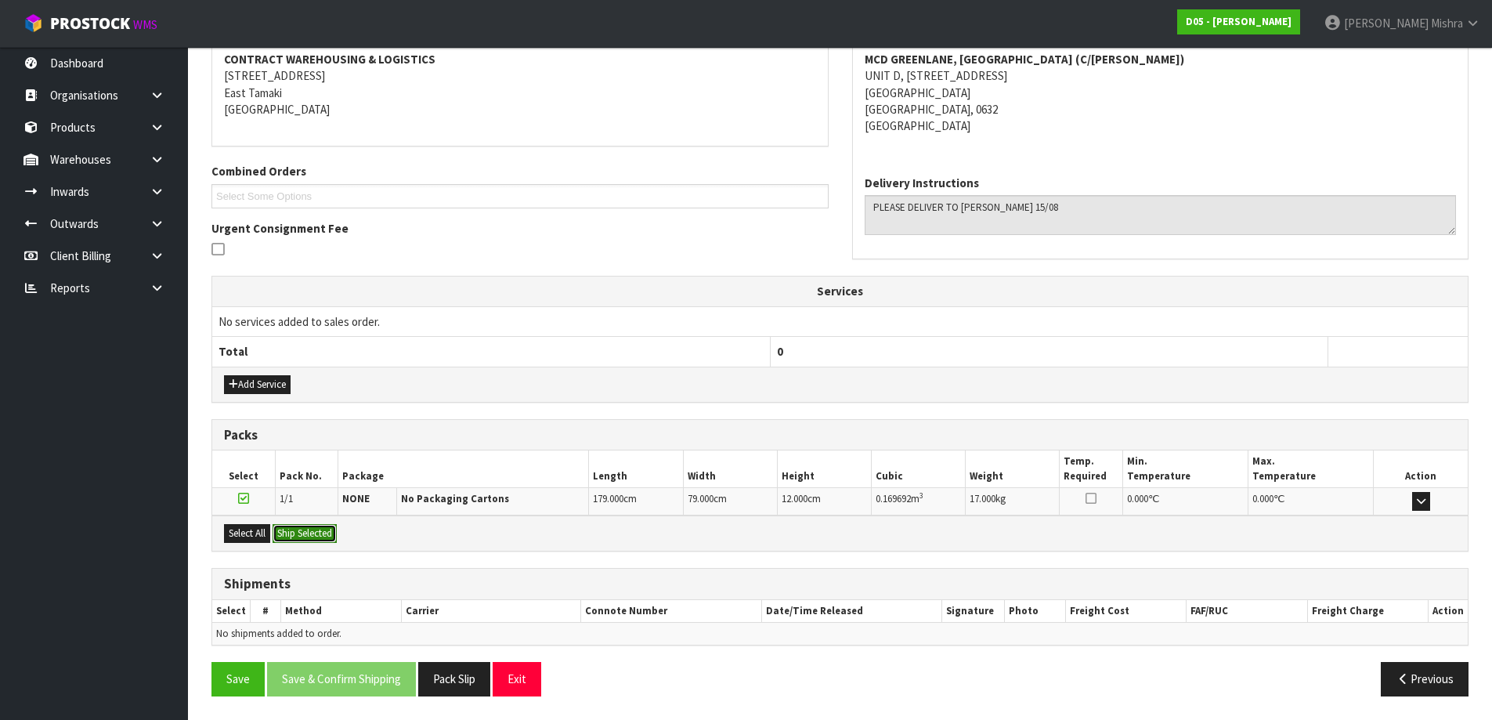
drag, startPoint x: 284, startPoint y: 531, endPoint x: 297, endPoint y: 534, distance: 13.7
click at [296, 534] on button "Ship Selected" at bounding box center [305, 533] width 64 height 19
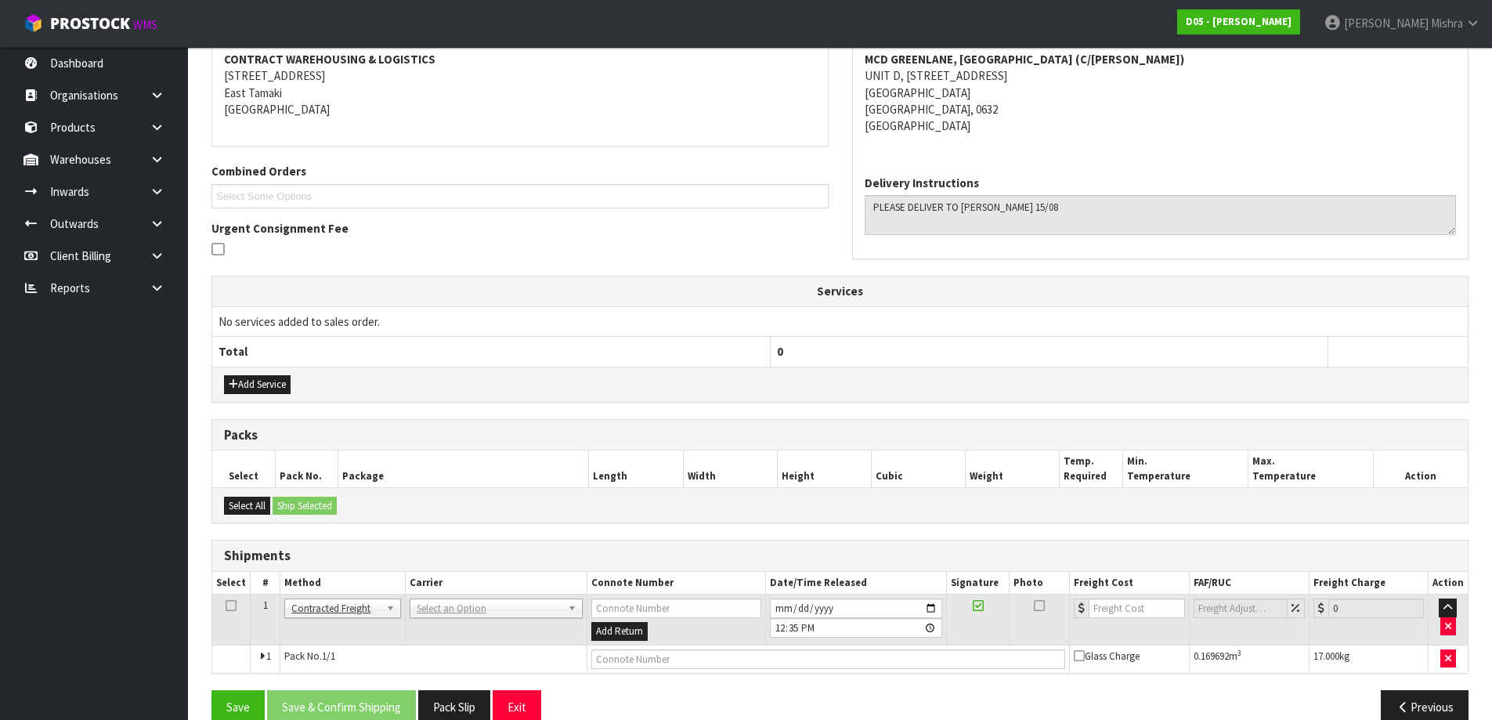
click at [341, 596] on td "Client Local Pickup Customer Local Pickup Company Freight Contracted Freight Cl…" at bounding box center [342, 619] width 125 height 51
drag, startPoint x: 333, startPoint y: 696, endPoint x: 363, endPoint y: 670, distance: 38.9
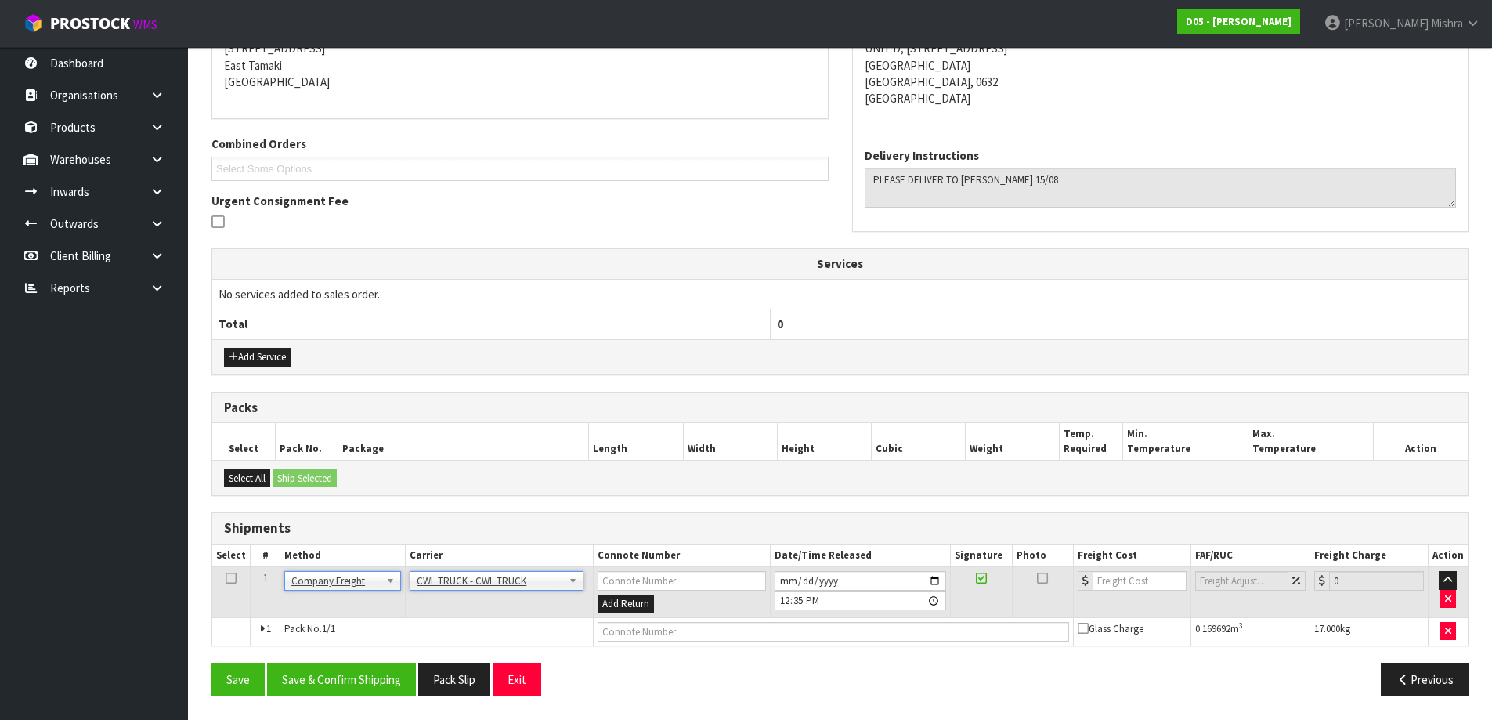
scroll to position [329, 0]
click at [786, 584] on input "2025-08-14" at bounding box center [861, 581] width 172 height 20
type input "2025-08-15"
click at [711, 634] on input "text" at bounding box center [833, 632] width 471 height 20
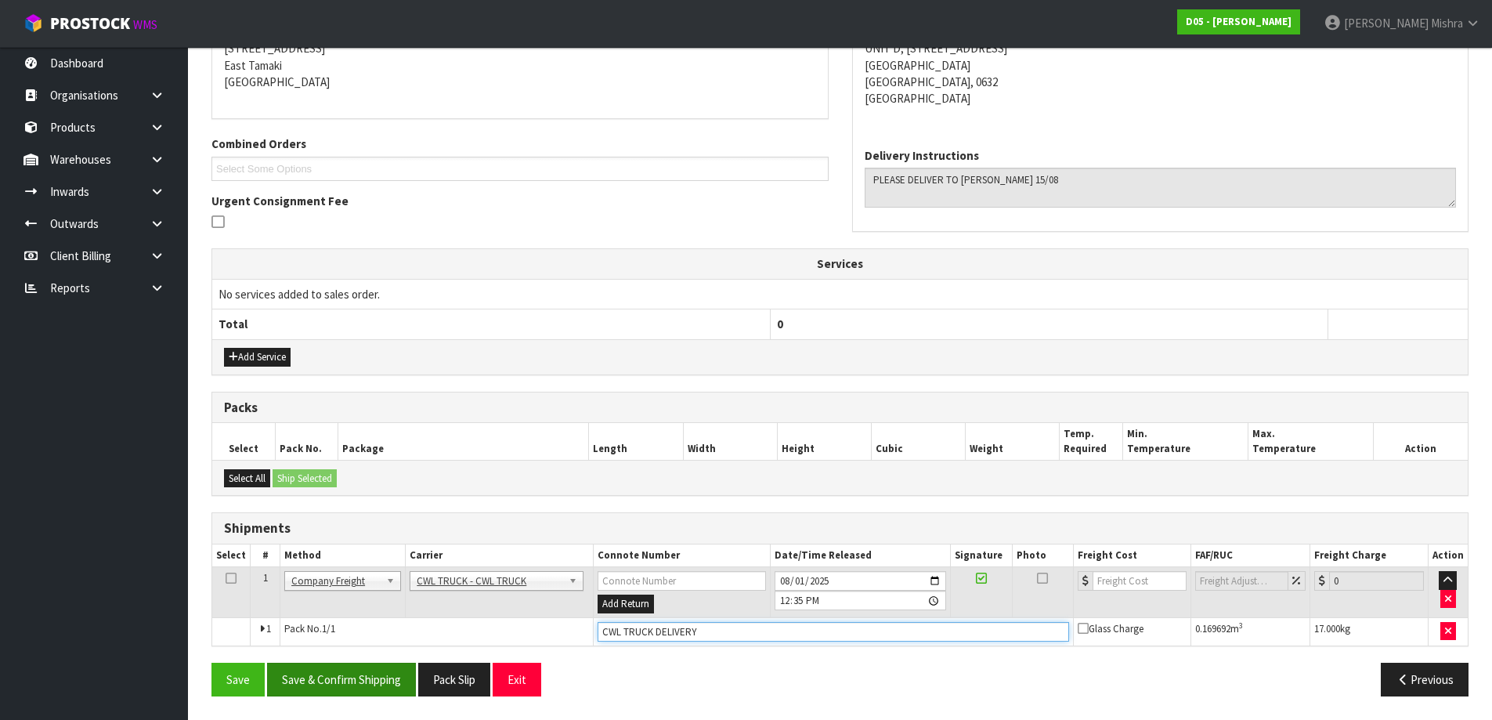
type input "CWL TRUCK DELIVERY"
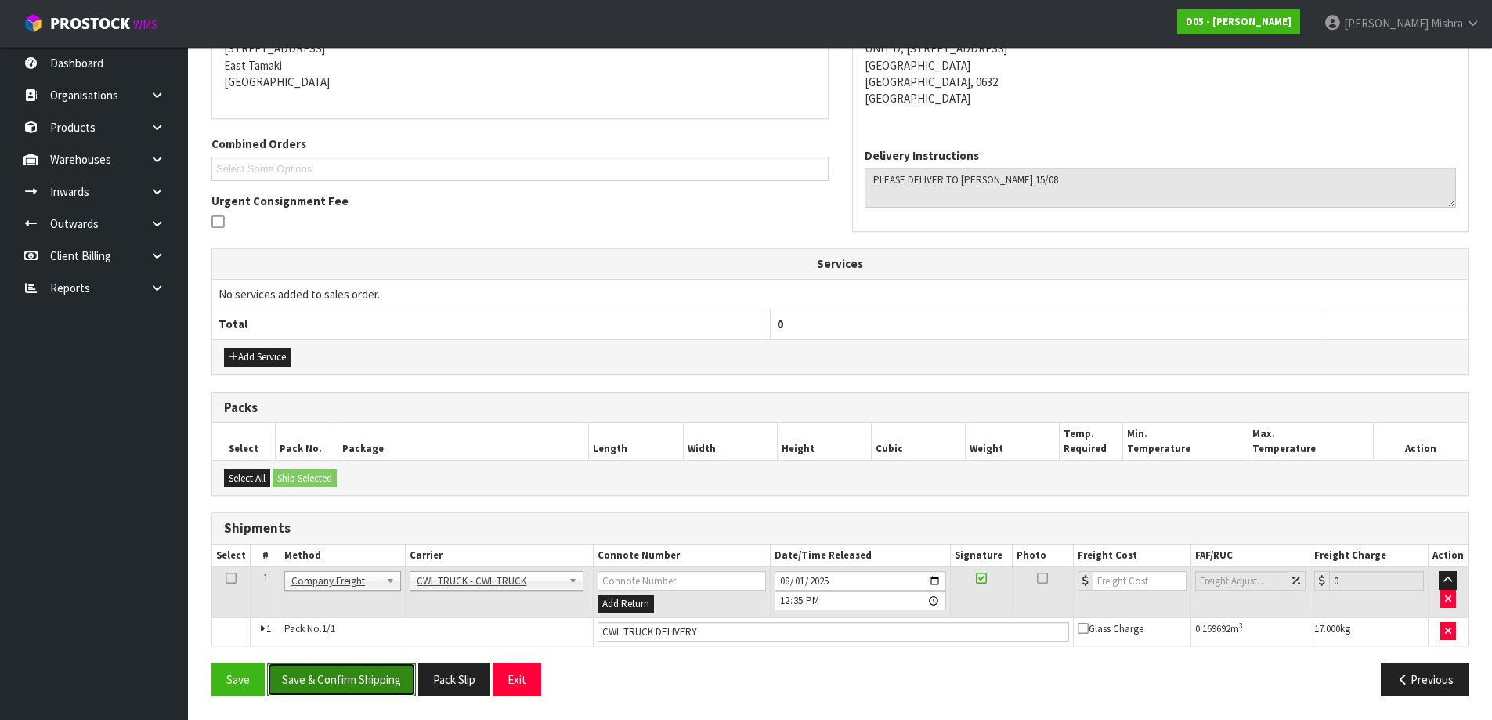
click at [324, 671] on button "Save & Confirm Shipping" at bounding box center [341, 680] width 149 height 34
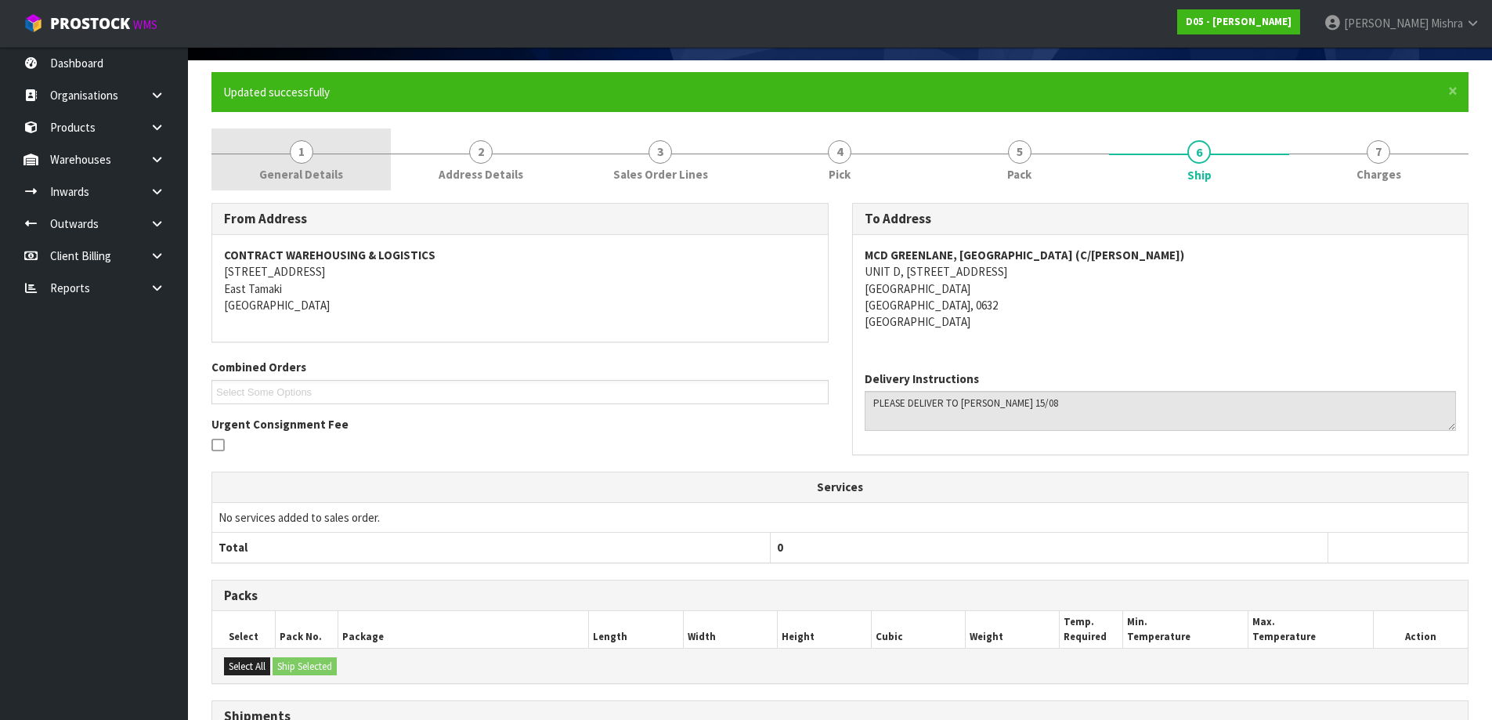
scroll to position [0, 0]
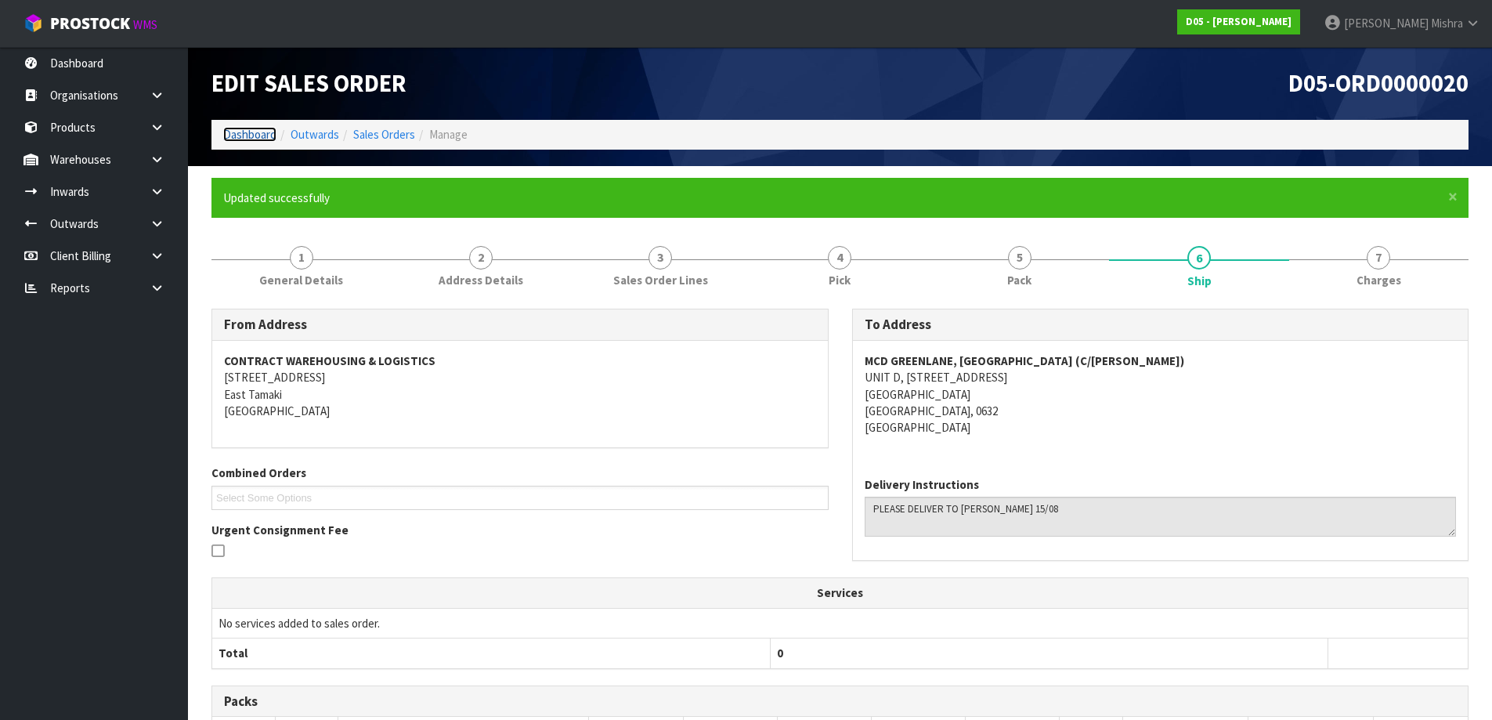
click at [240, 132] on link "Dashboard" at bounding box center [249, 134] width 53 height 15
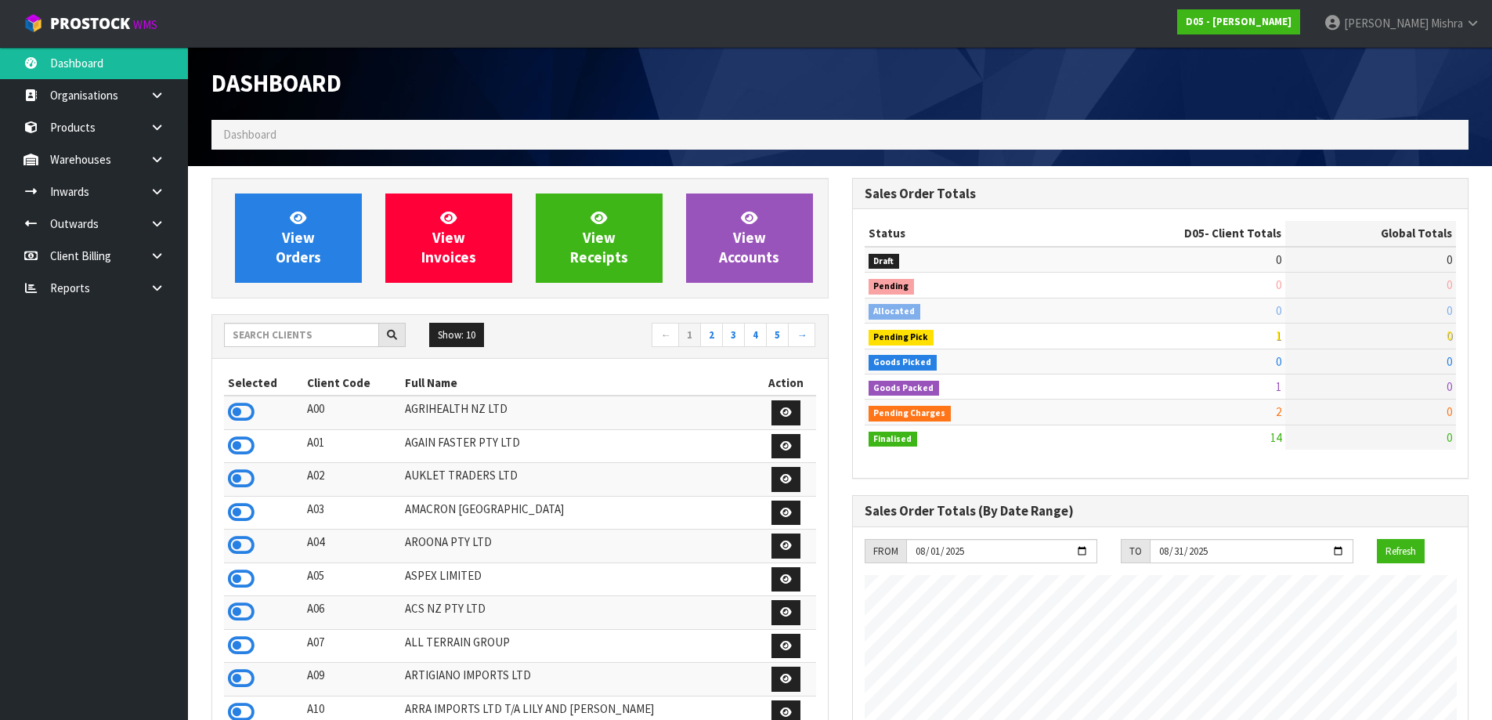
scroll to position [1371, 640]
click at [263, 333] on input "text" at bounding box center [301, 335] width 155 height 24
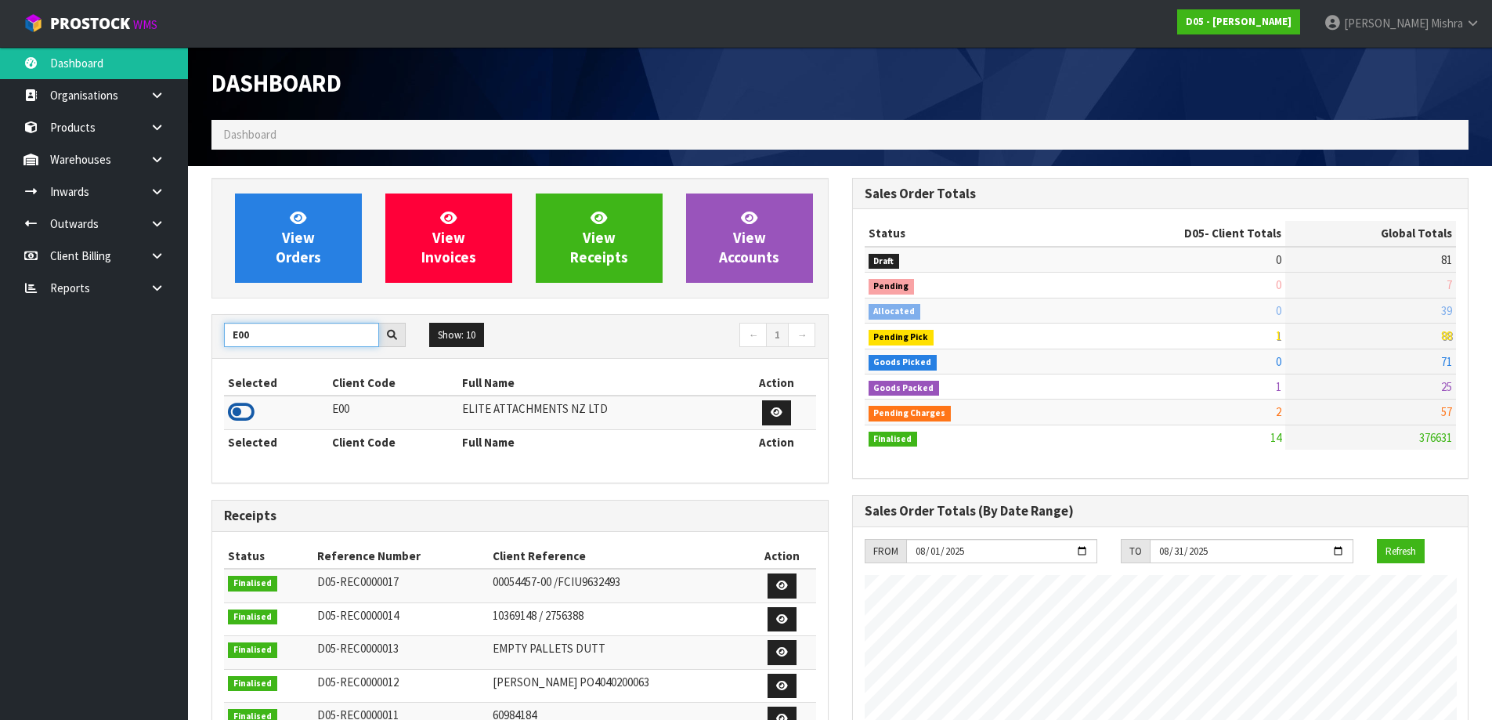
type input "E00"
click at [251, 407] on icon at bounding box center [241, 411] width 27 height 23
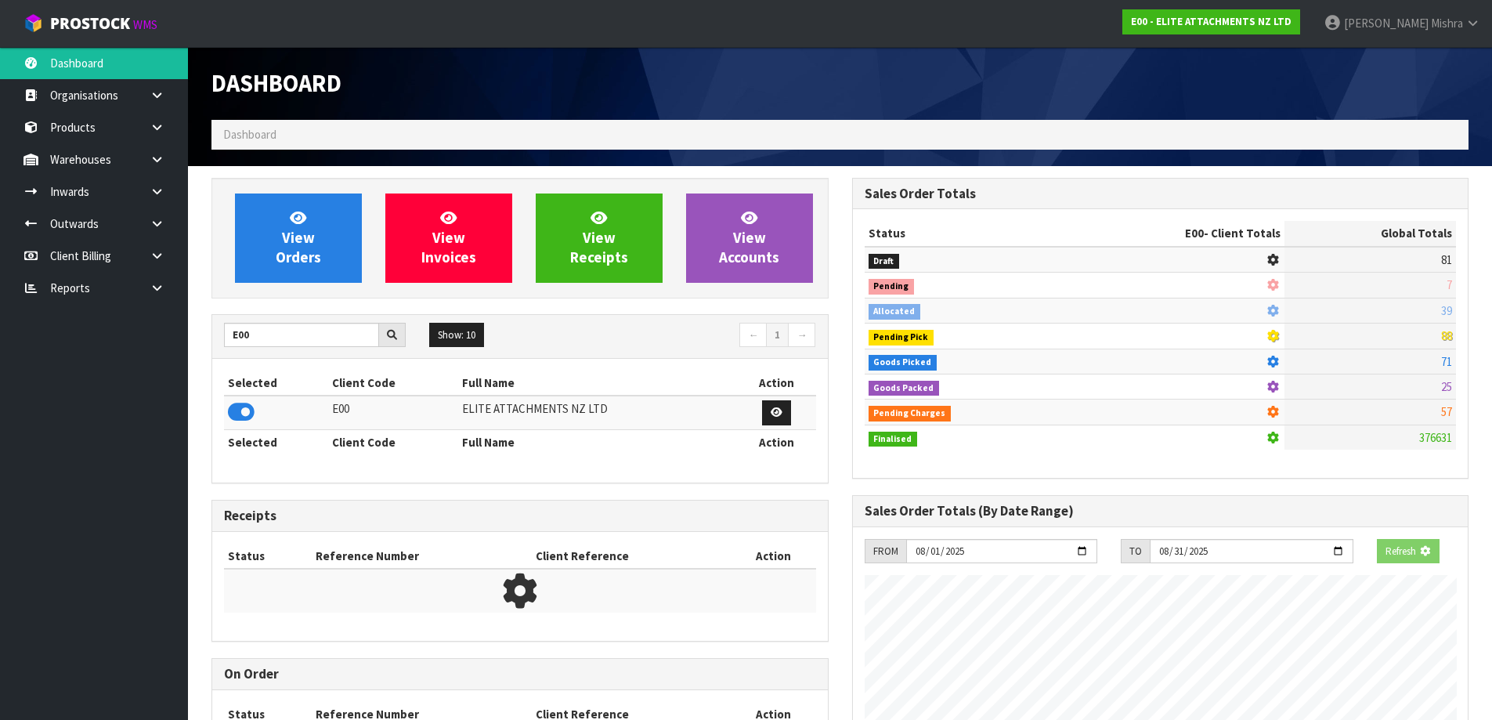
scroll to position [977, 640]
click at [319, 243] on link "View Orders" at bounding box center [298, 237] width 127 height 89
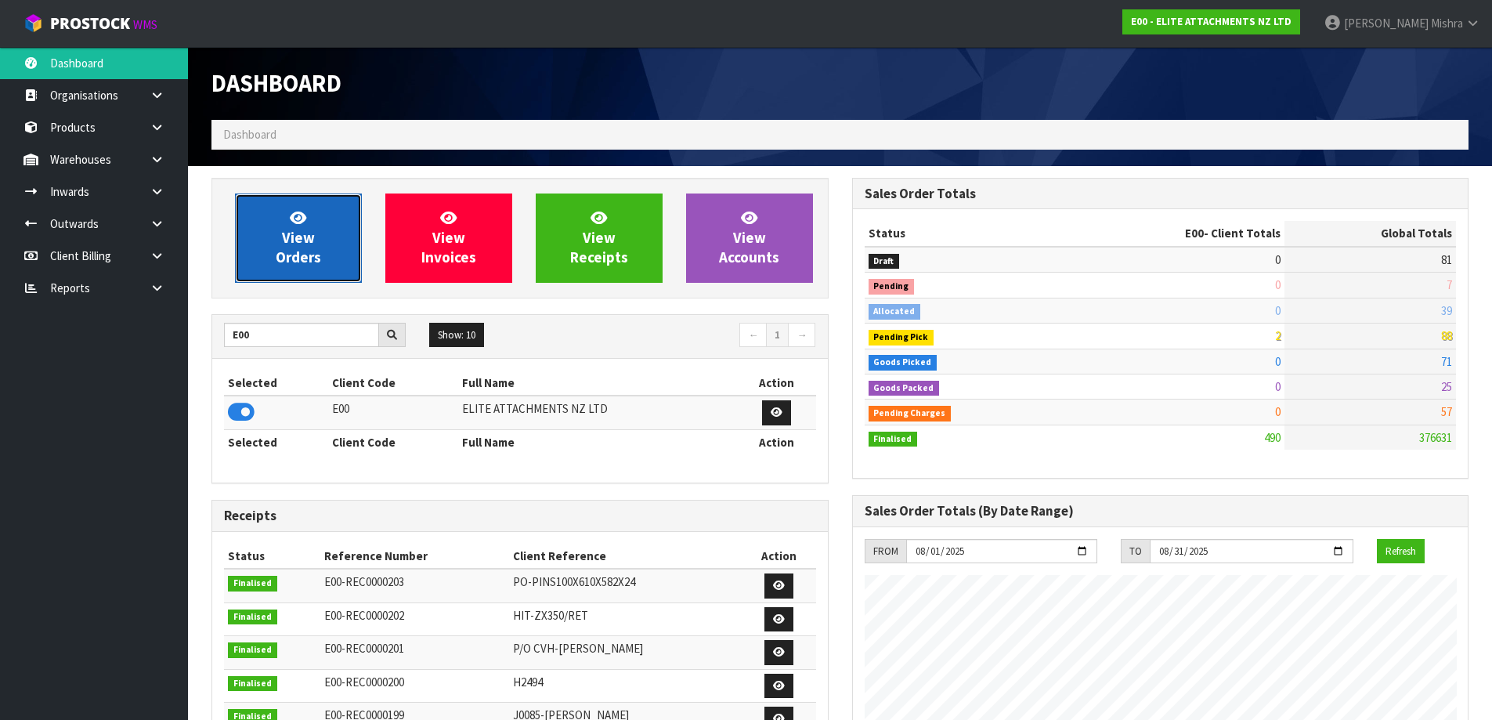
scroll to position [1060, 640]
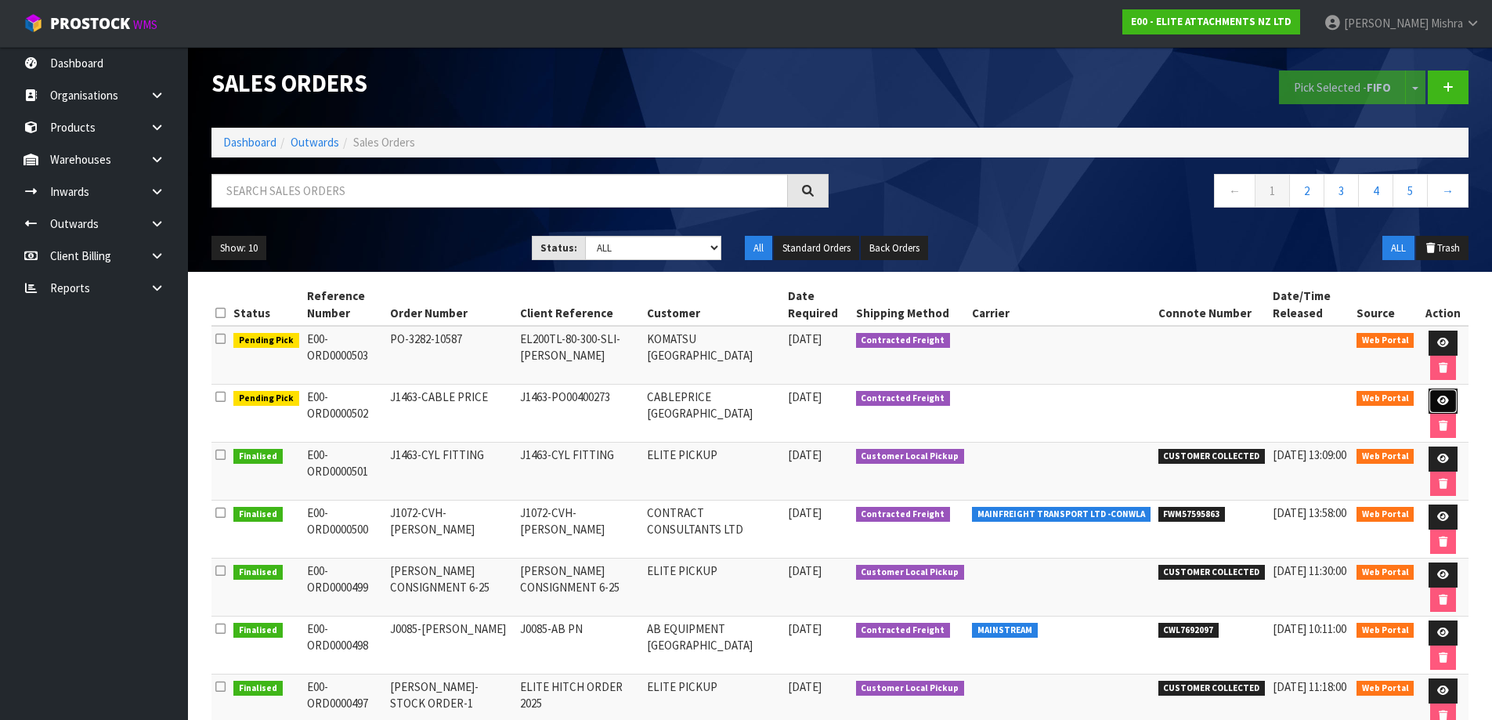
click at [1437, 397] on icon at bounding box center [1443, 401] width 12 height 10
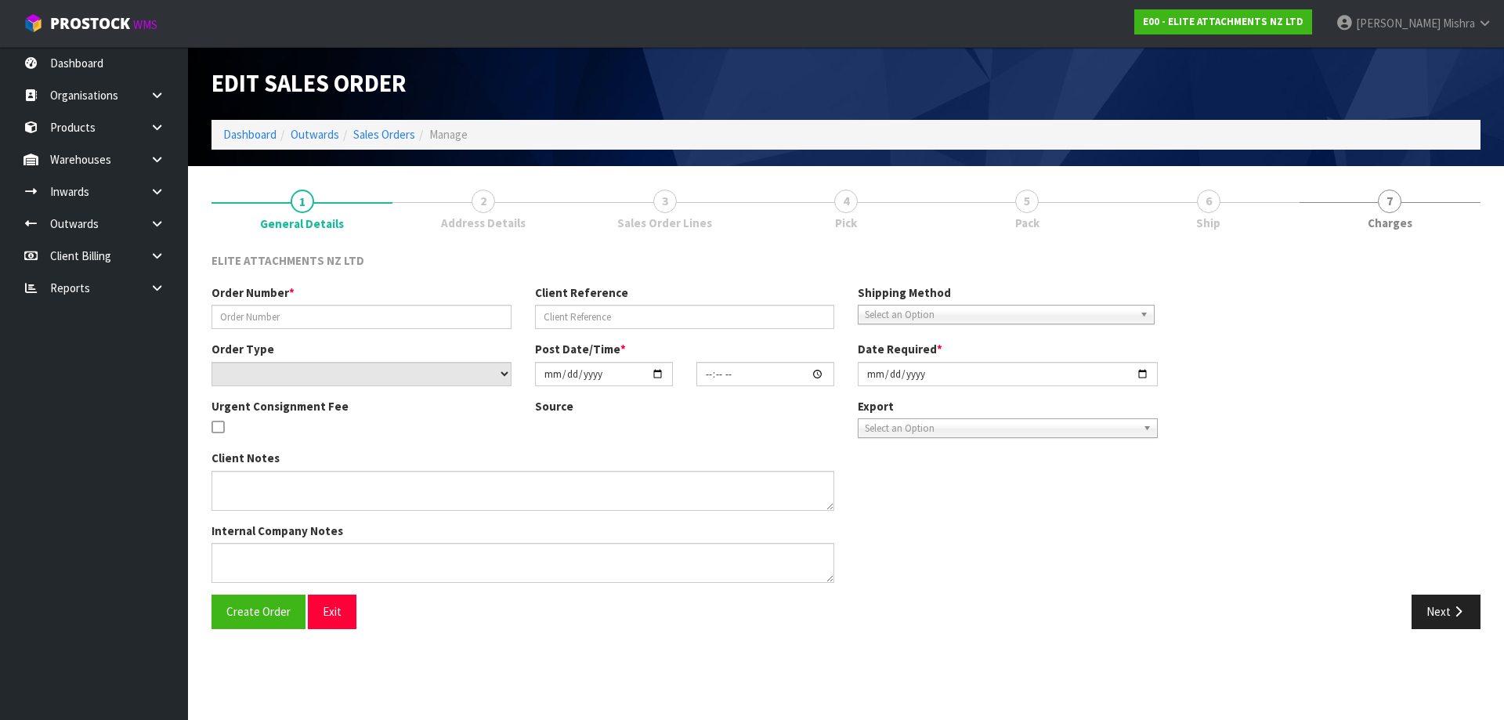
type input "J1463-CABLE PRICE"
type input "J1463-PO00400273"
select select "number:0"
type input "2025-08-13"
type input "11:04:00.000"
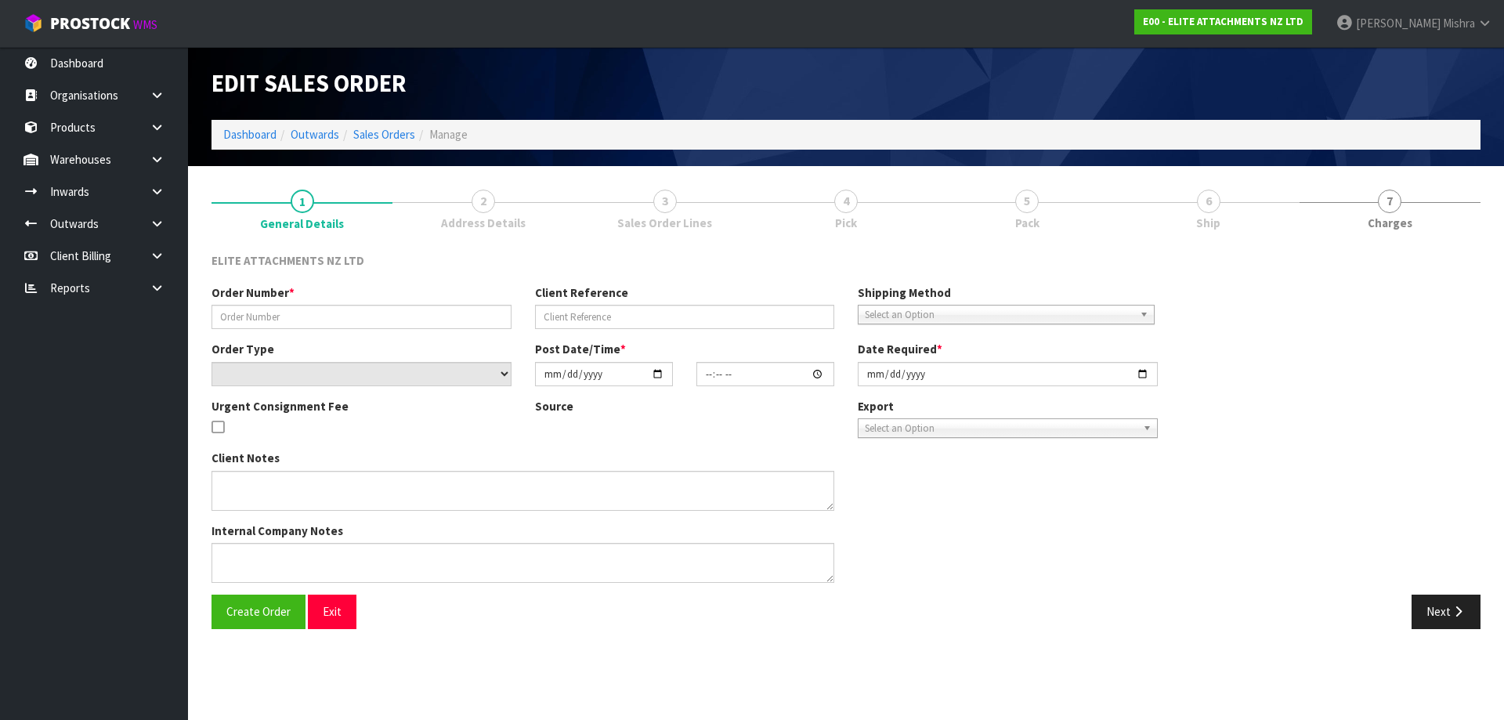
type input "2025-08-14"
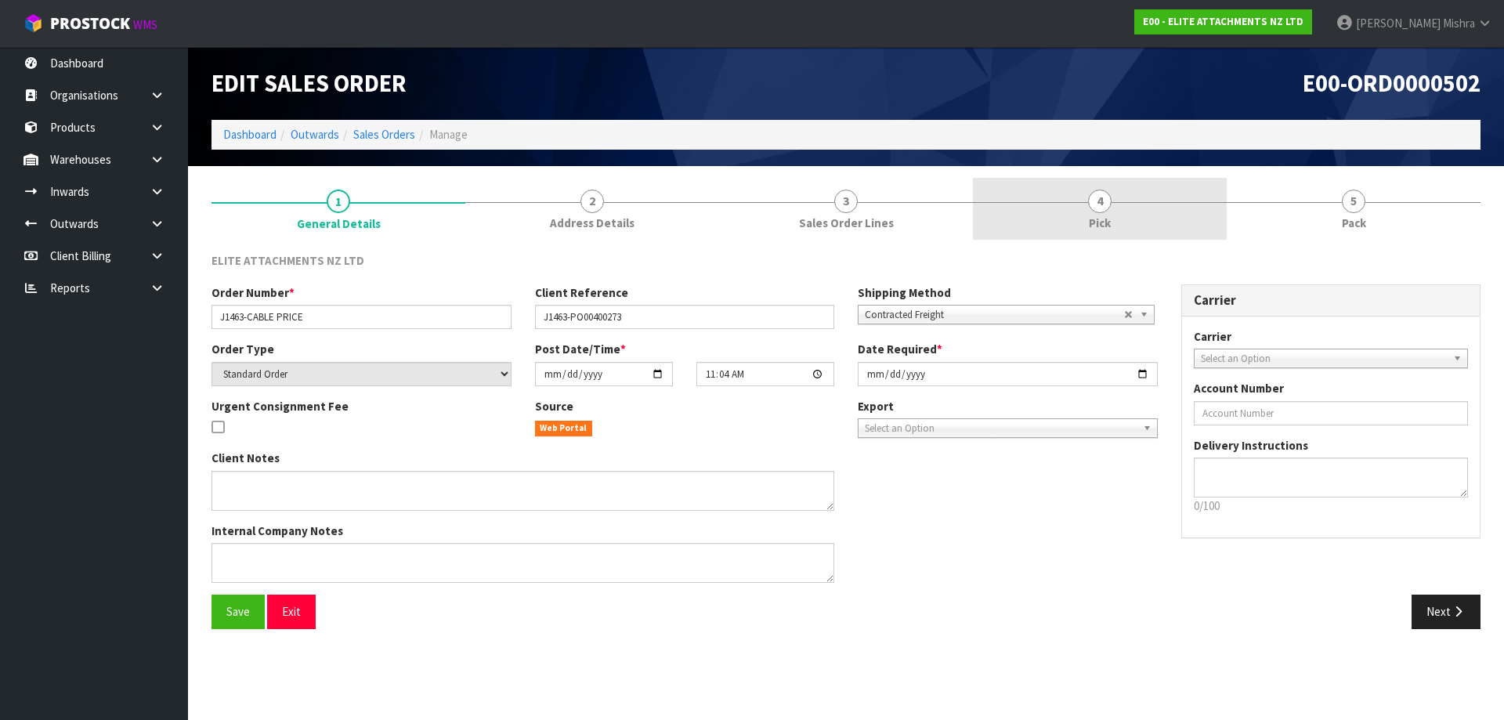
click at [1198, 215] on link "4 Pick" at bounding box center [1100, 209] width 254 height 62
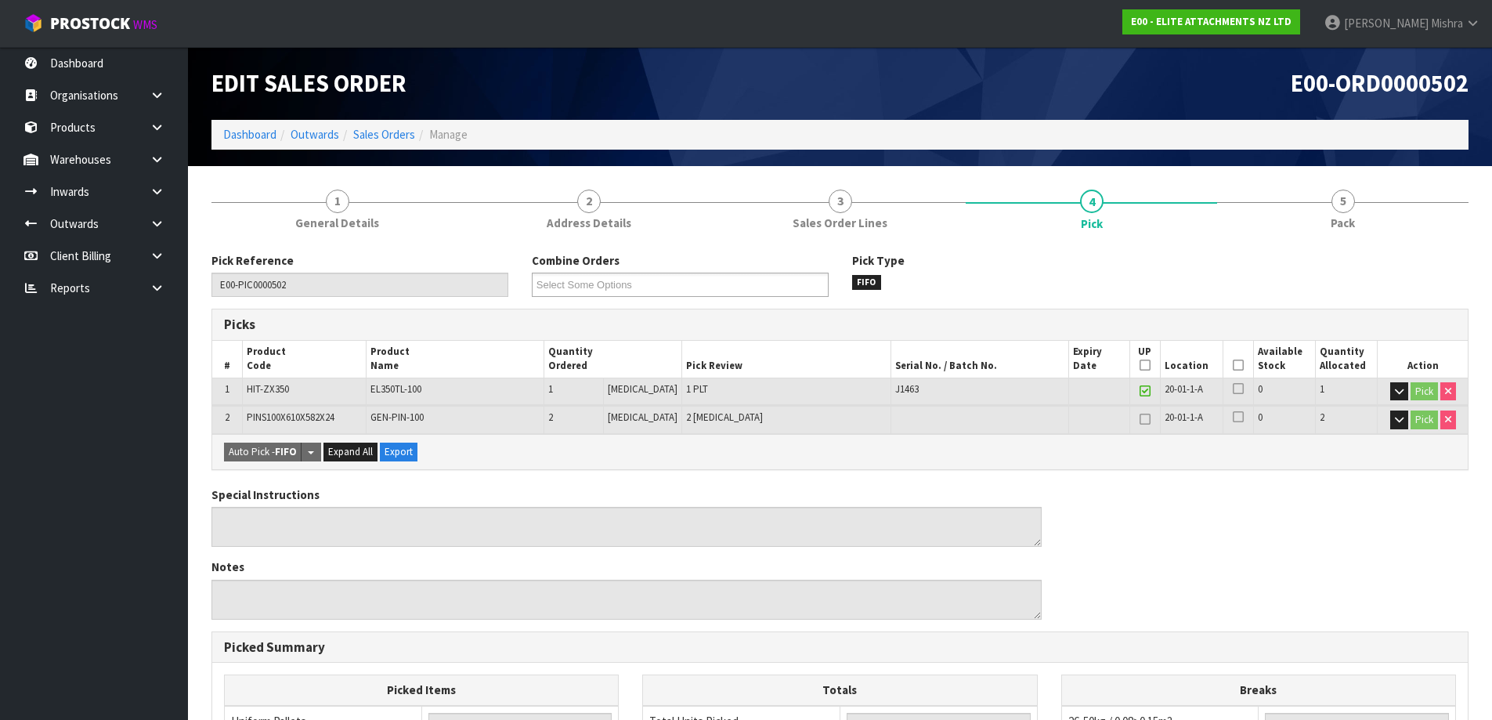
click at [1235, 366] on icon at bounding box center [1238, 365] width 11 height 1
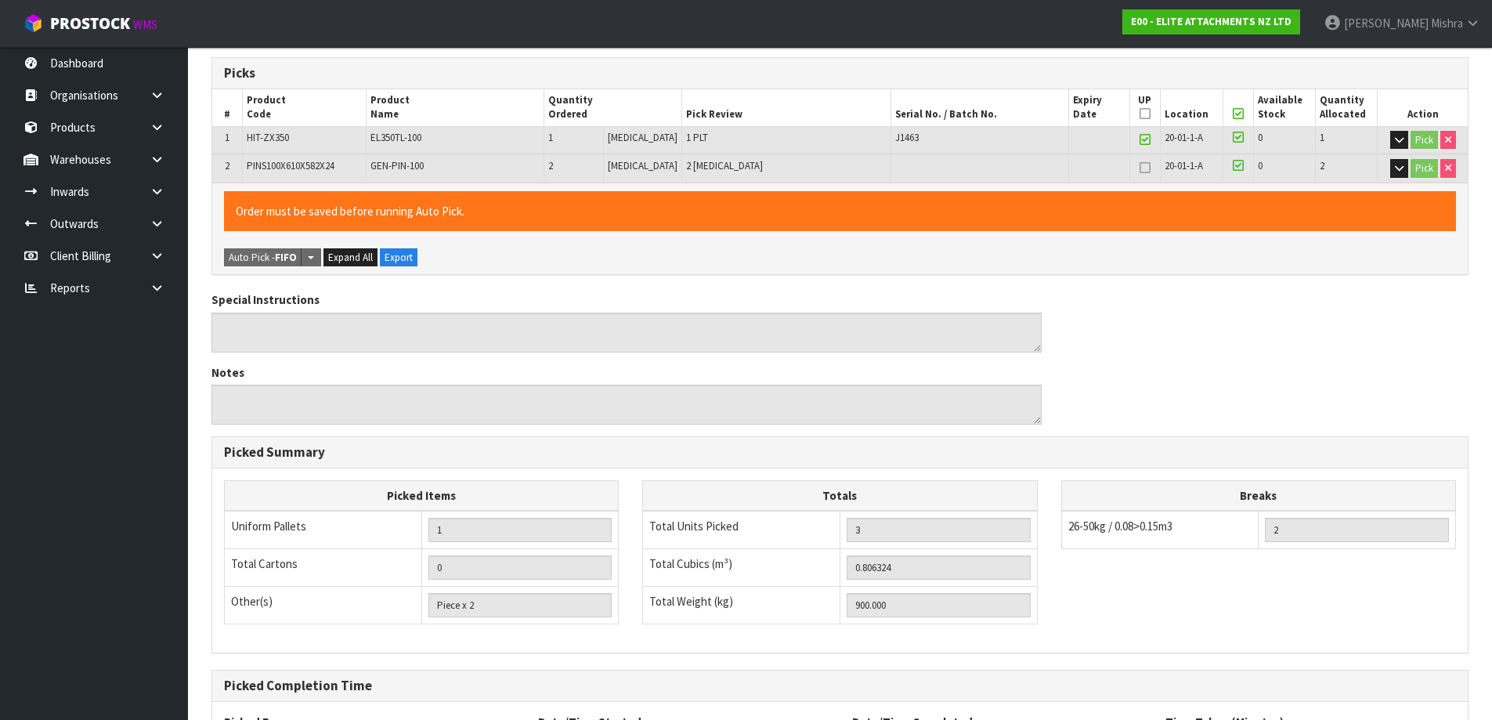
scroll to position [400, 0]
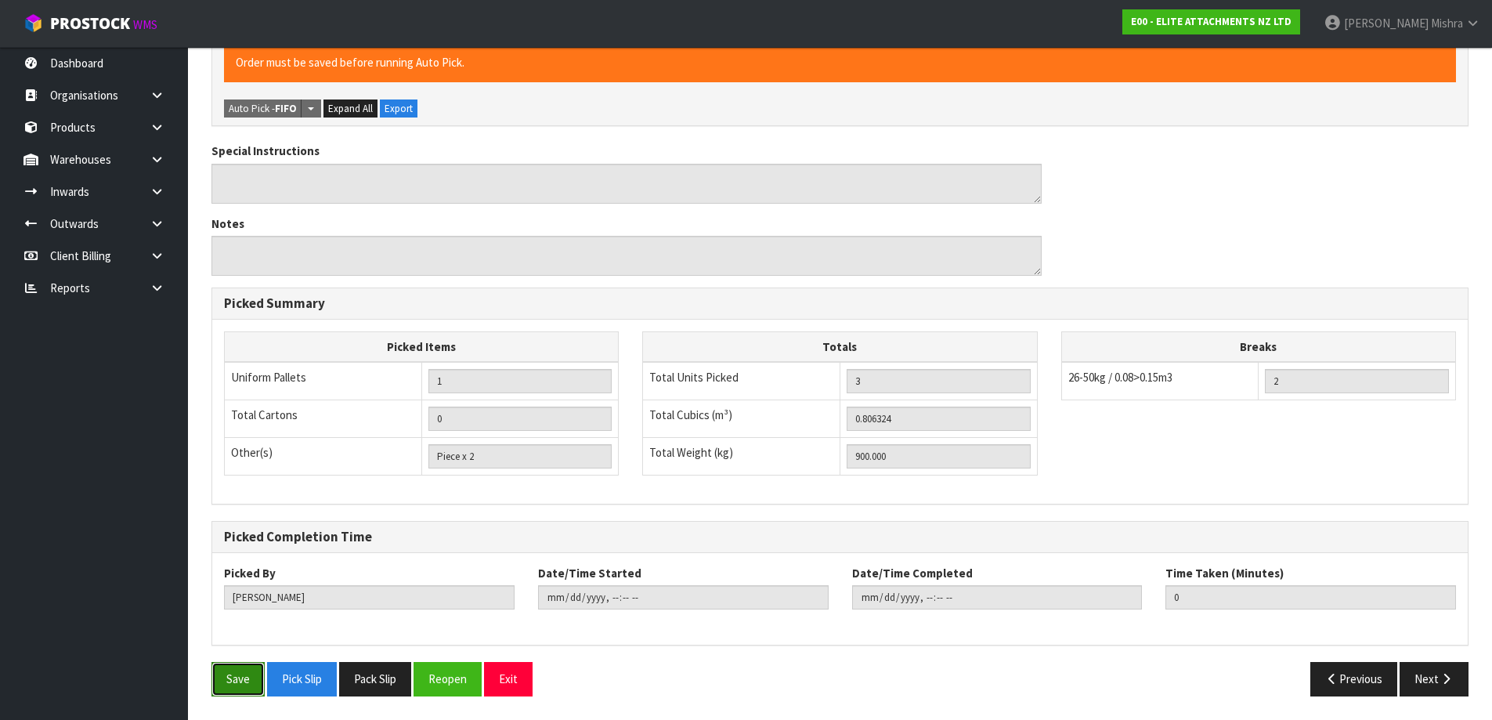
click at [218, 678] on button "Save" at bounding box center [237, 679] width 53 height 34
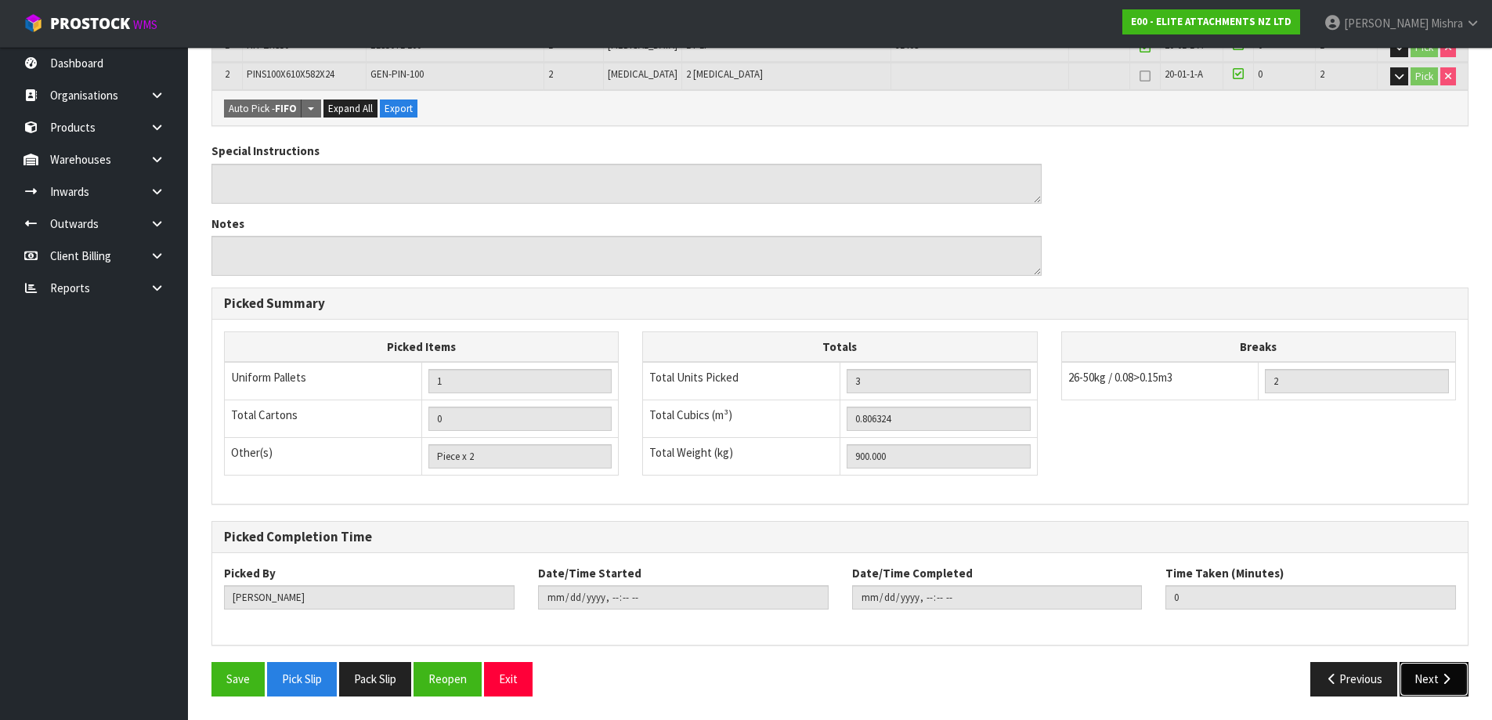
click at [1405, 674] on button "Next" at bounding box center [1434, 679] width 69 height 34
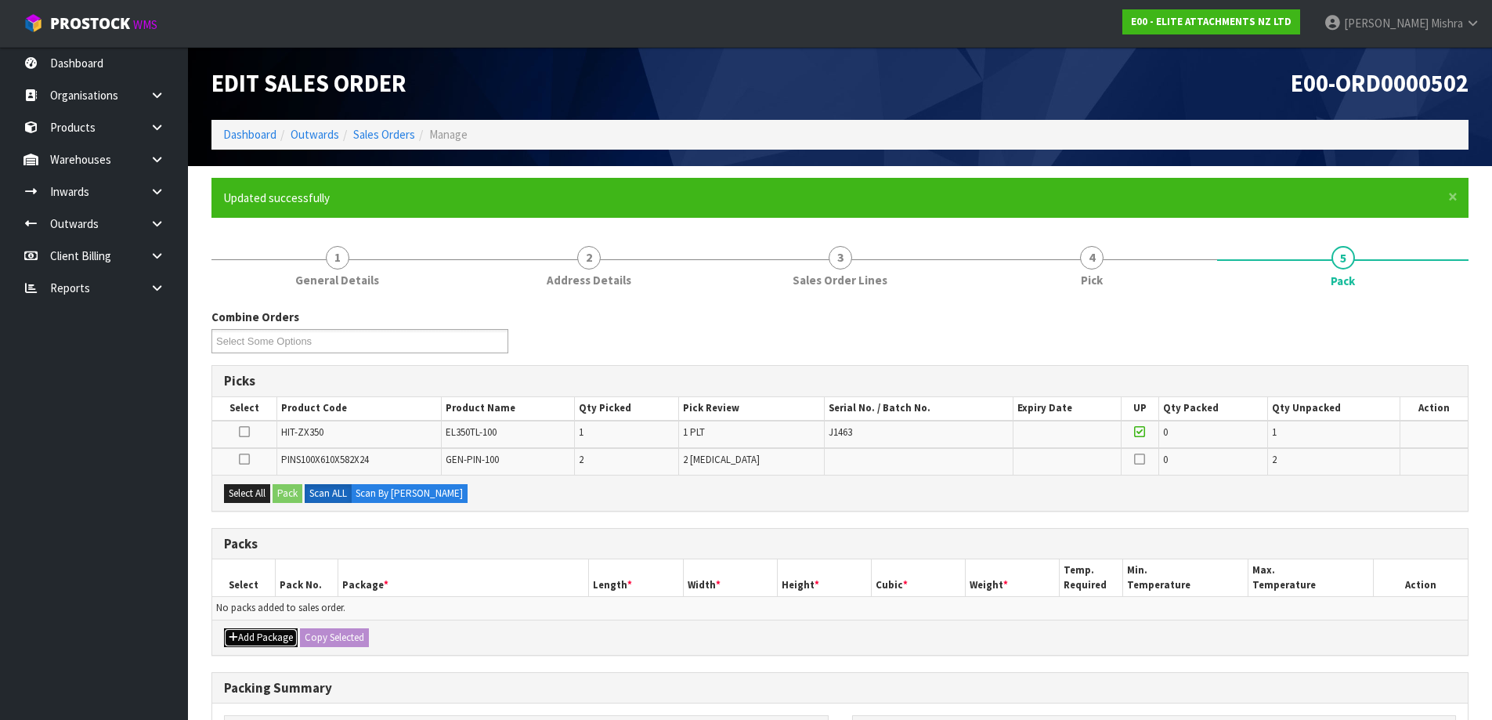
click at [226, 644] on button "Add Package" at bounding box center [261, 637] width 74 height 19
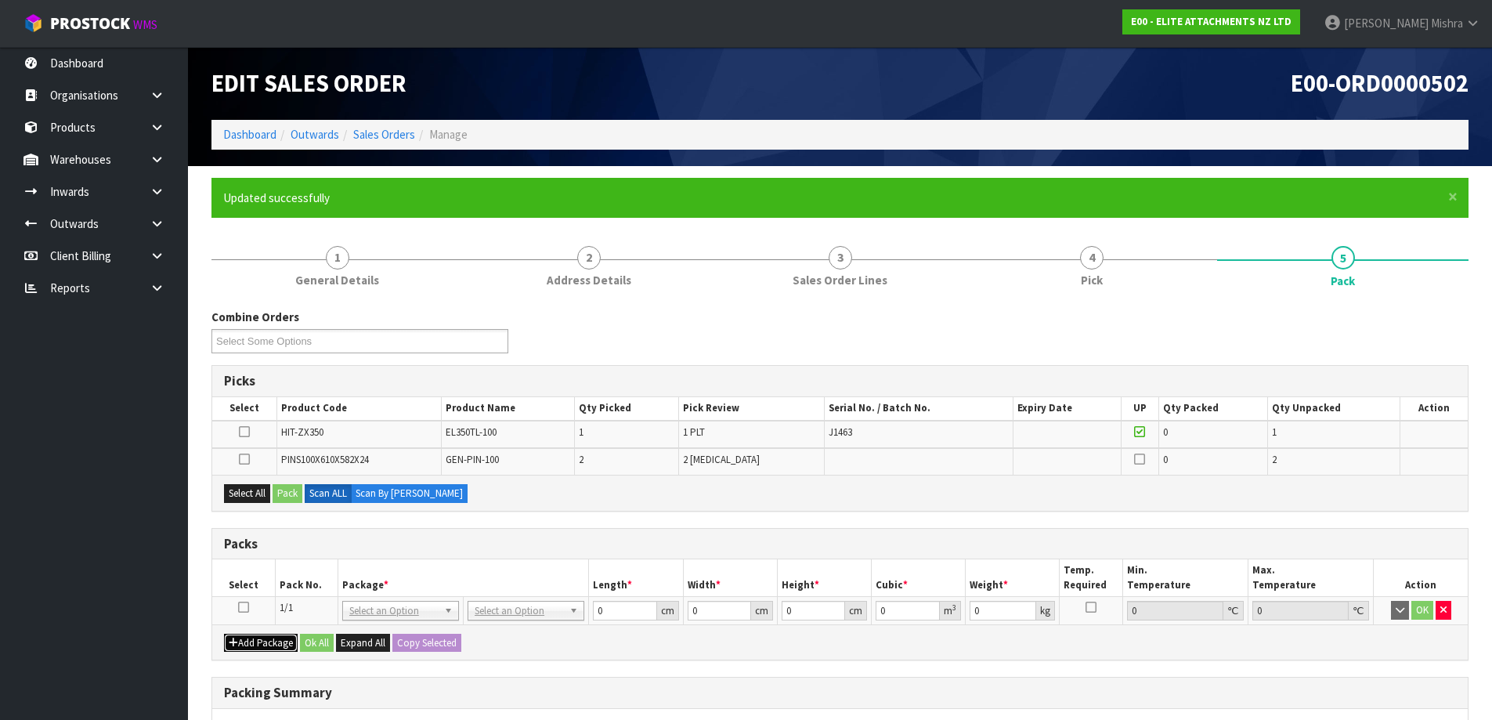
click at [237, 644] on icon "button" at bounding box center [233, 643] width 9 height 10
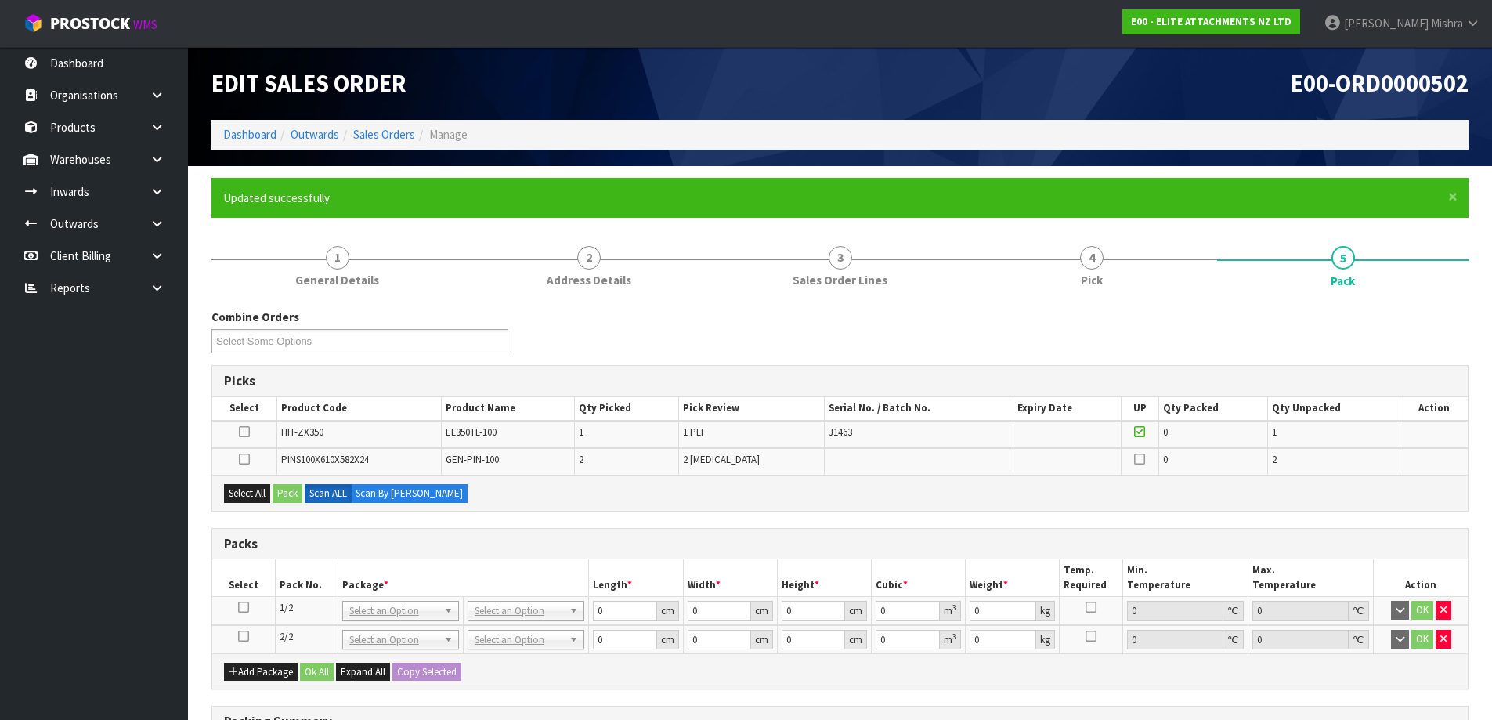
click at [239, 599] on td at bounding box center [243, 611] width 63 height 29
click at [244, 607] on icon at bounding box center [243, 607] width 11 height 1
click at [237, 439] on td at bounding box center [244, 434] width 65 height 27
click at [242, 432] on icon at bounding box center [244, 432] width 11 height 1
click at [0, 0] on input "checkbox" at bounding box center [0, 0] width 0 height 0
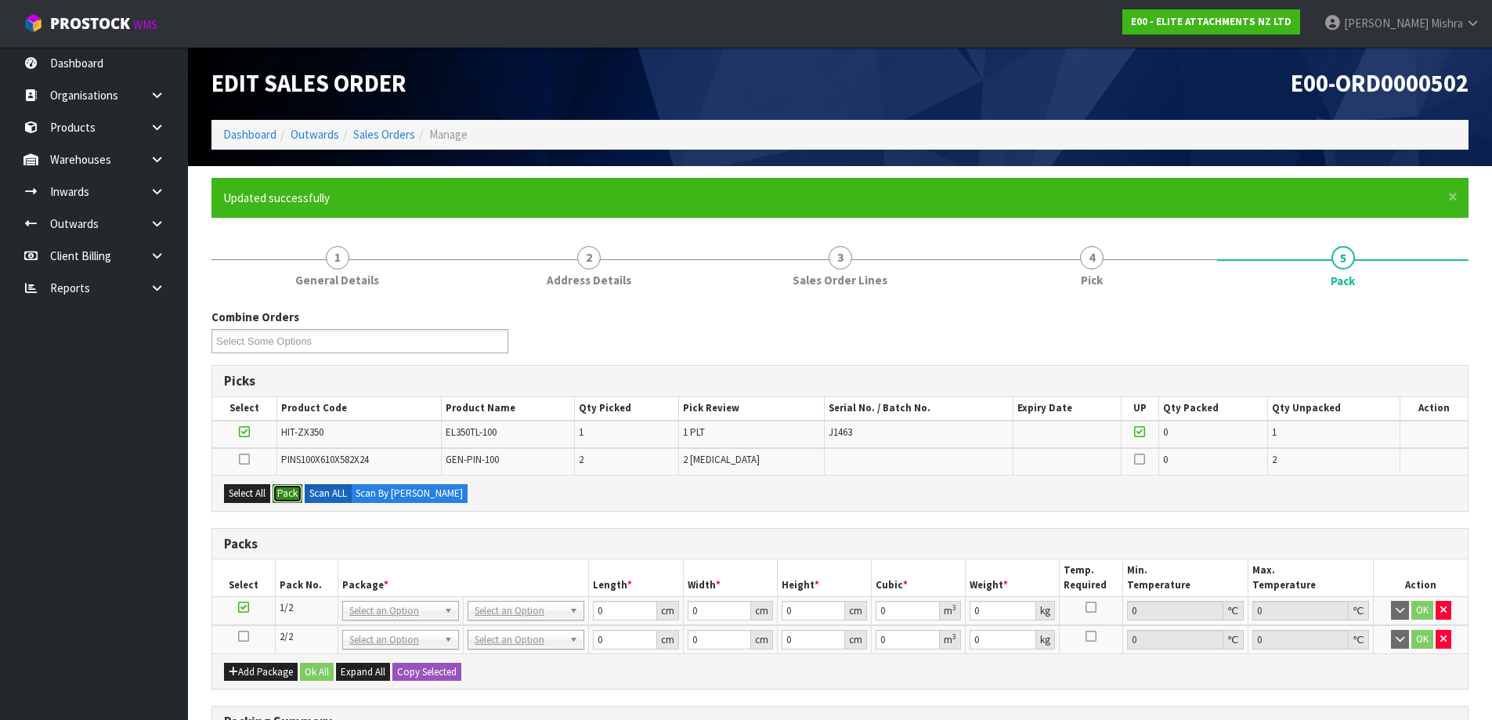
click at [298, 497] on button "Pack" at bounding box center [288, 493] width 30 height 19
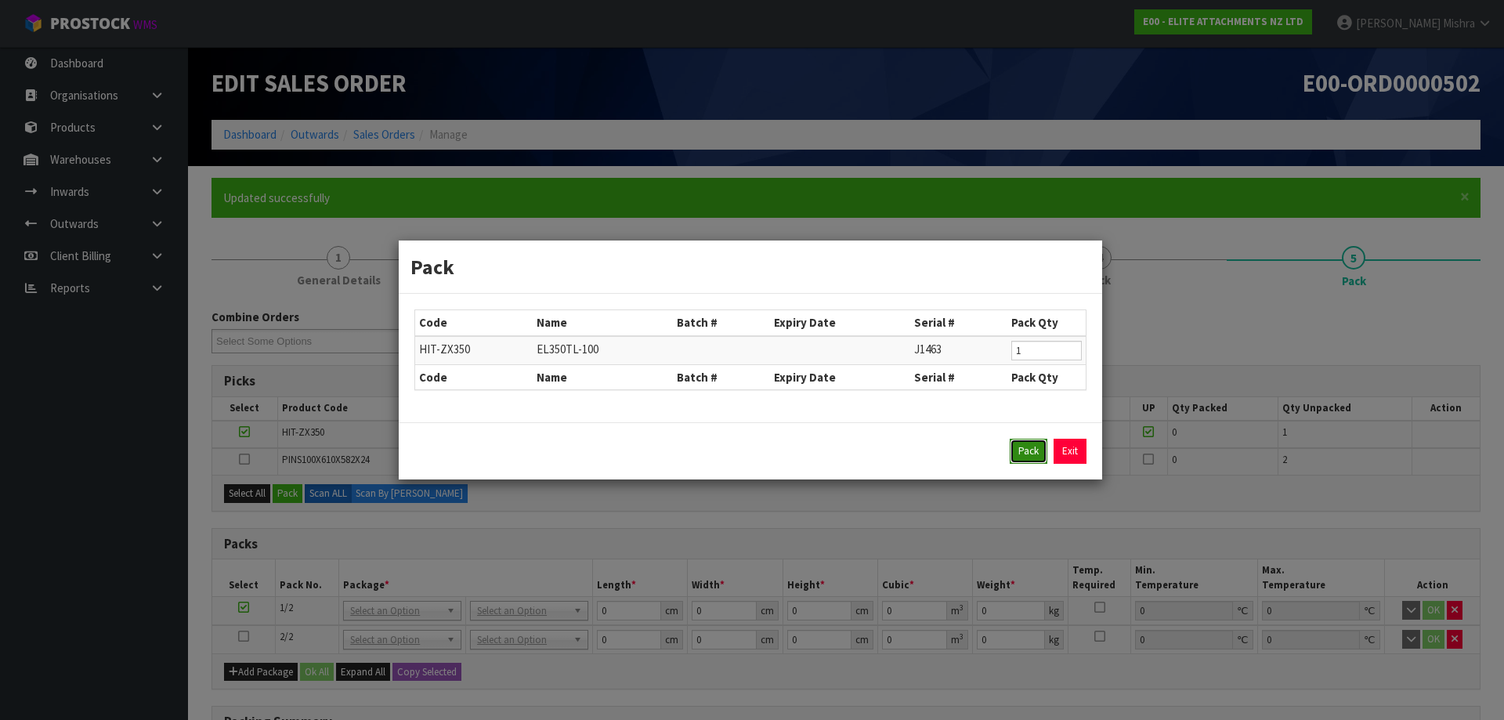
click at [1031, 444] on button "Pack" at bounding box center [1029, 451] width 38 height 25
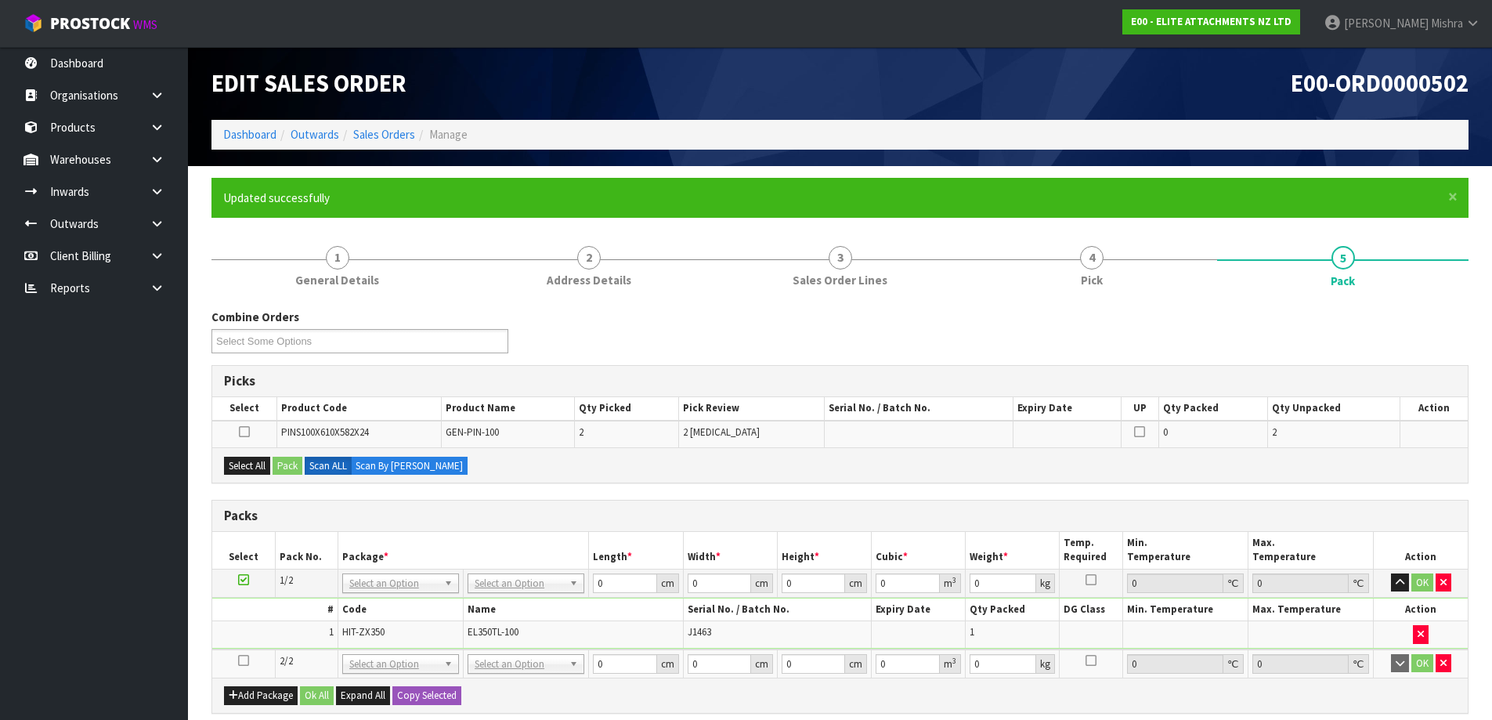
click at [245, 661] on icon at bounding box center [243, 660] width 11 height 1
click at [248, 474] on button "Select All" at bounding box center [247, 466] width 46 height 19
click at [281, 469] on button "Pack" at bounding box center [288, 466] width 30 height 19
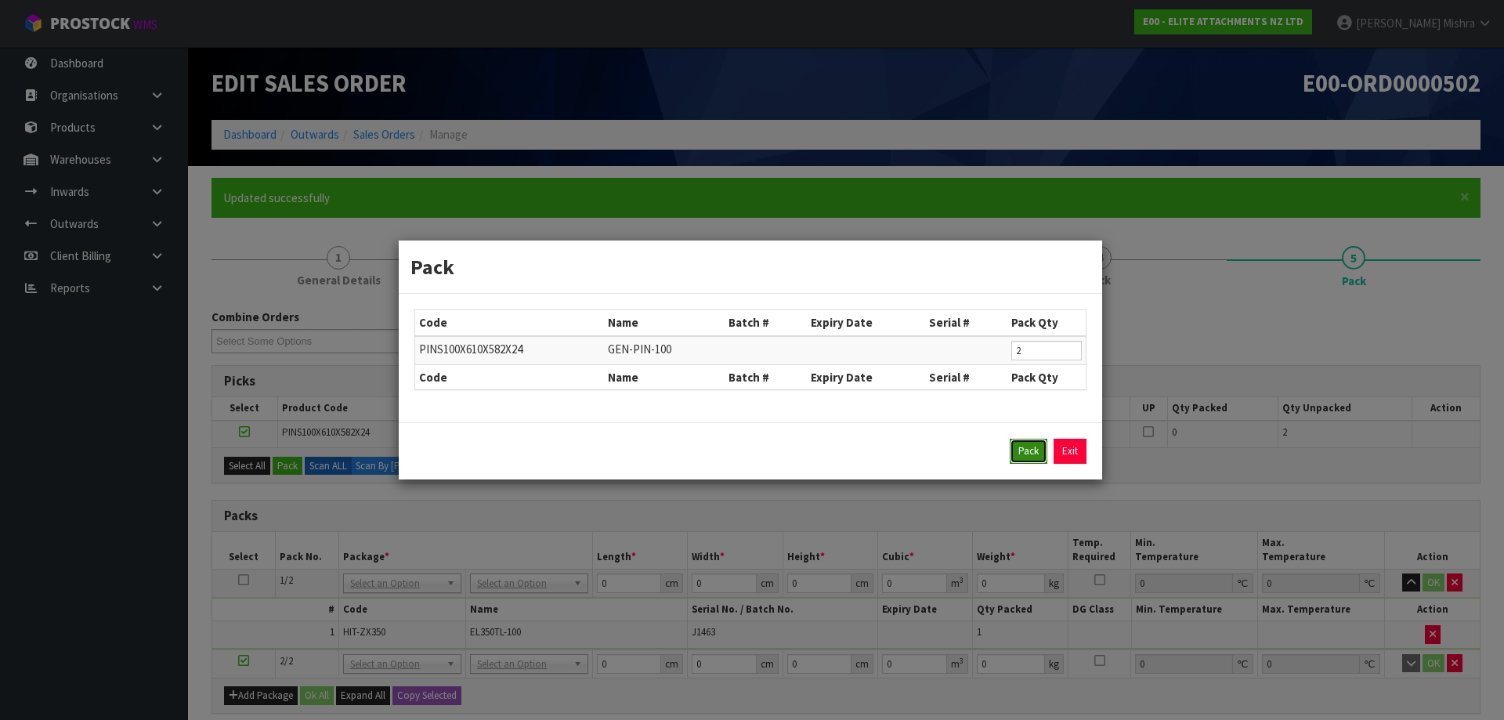
click at [1028, 447] on button "Pack" at bounding box center [1029, 451] width 38 height 25
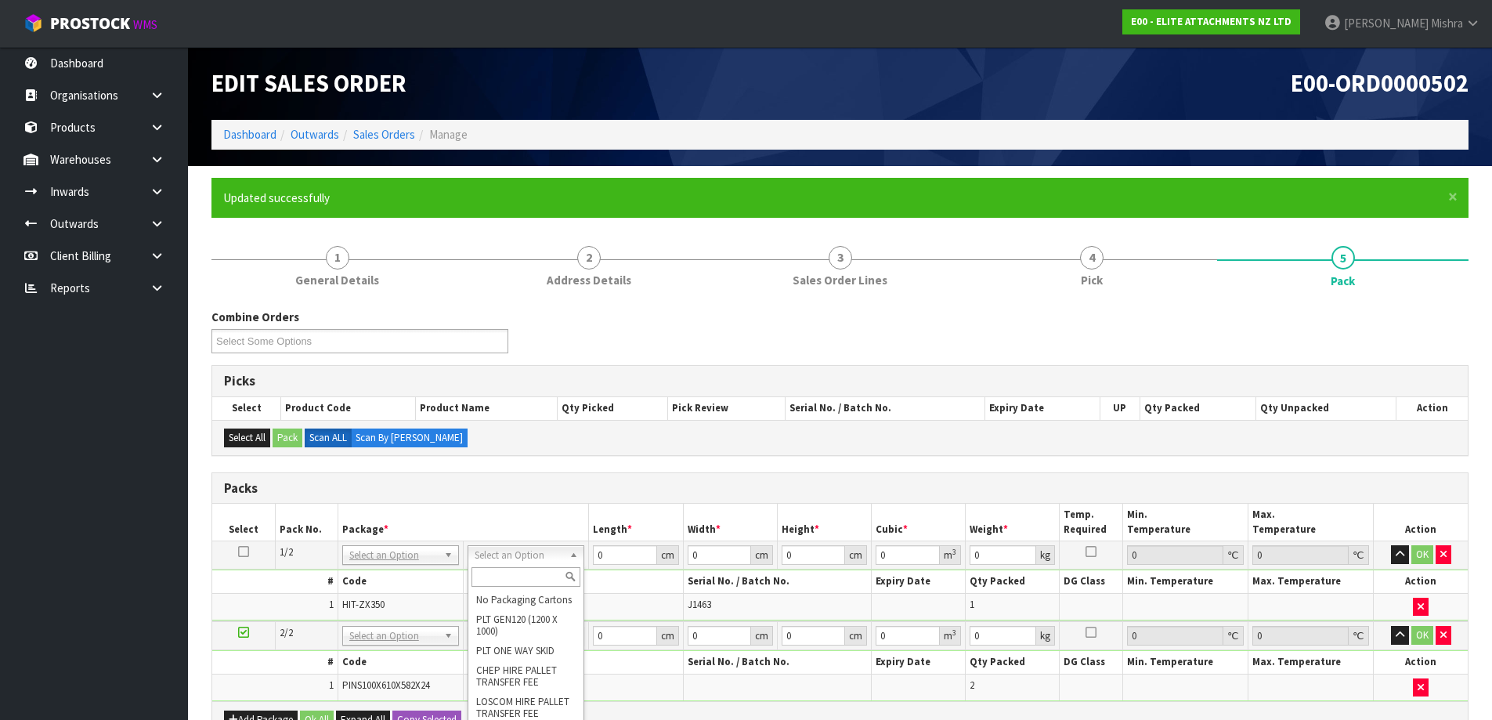
click at [504, 584] on input "text" at bounding box center [526, 577] width 109 height 20
type input "u"
type input "843"
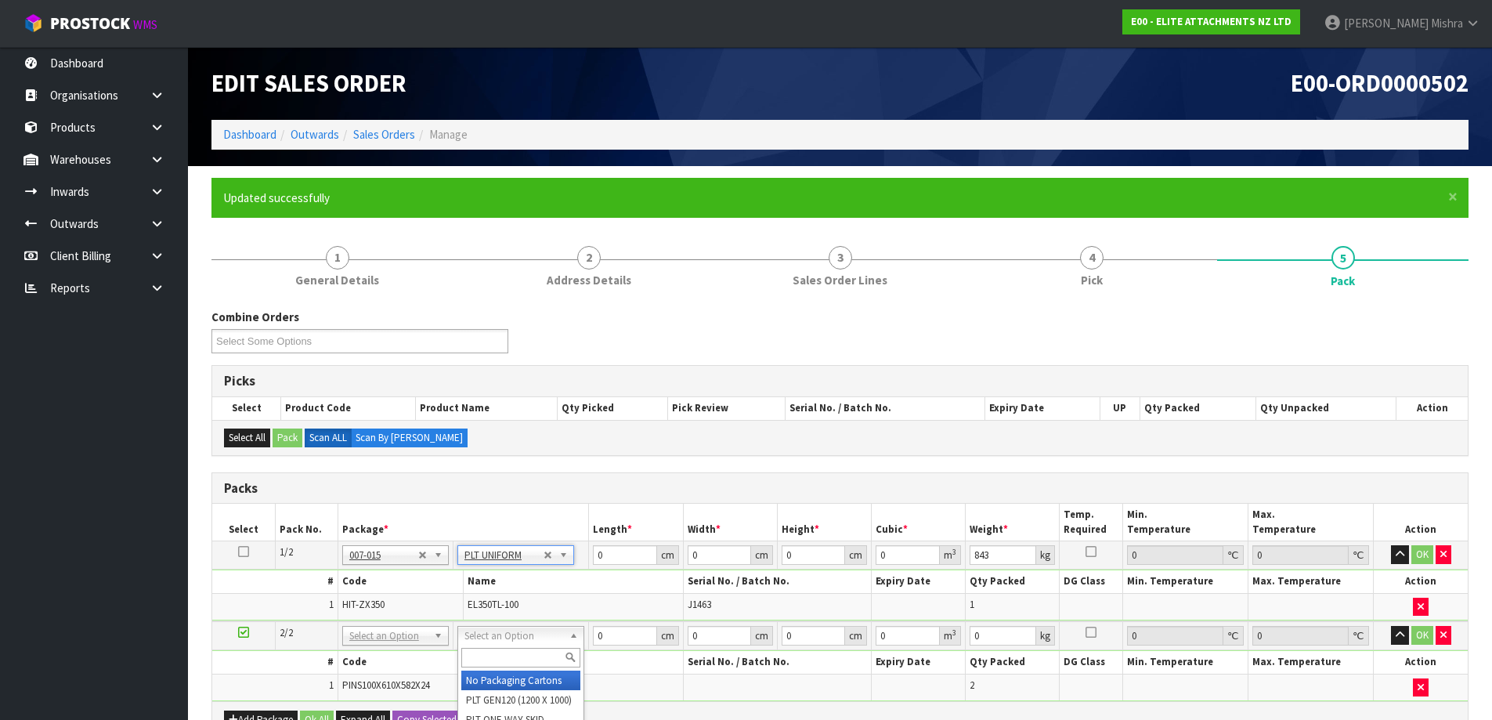
drag, startPoint x: 497, startPoint y: 641, endPoint x: 496, endPoint y: 649, distance: 7.9
click at [494, 659] on input "text" at bounding box center [520, 658] width 119 height 20
type input "plt"
type input "57"
drag, startPoint x: 627, startPoint y: 557, endPoint x: 549, endPoint y: 556, distance: 77.5
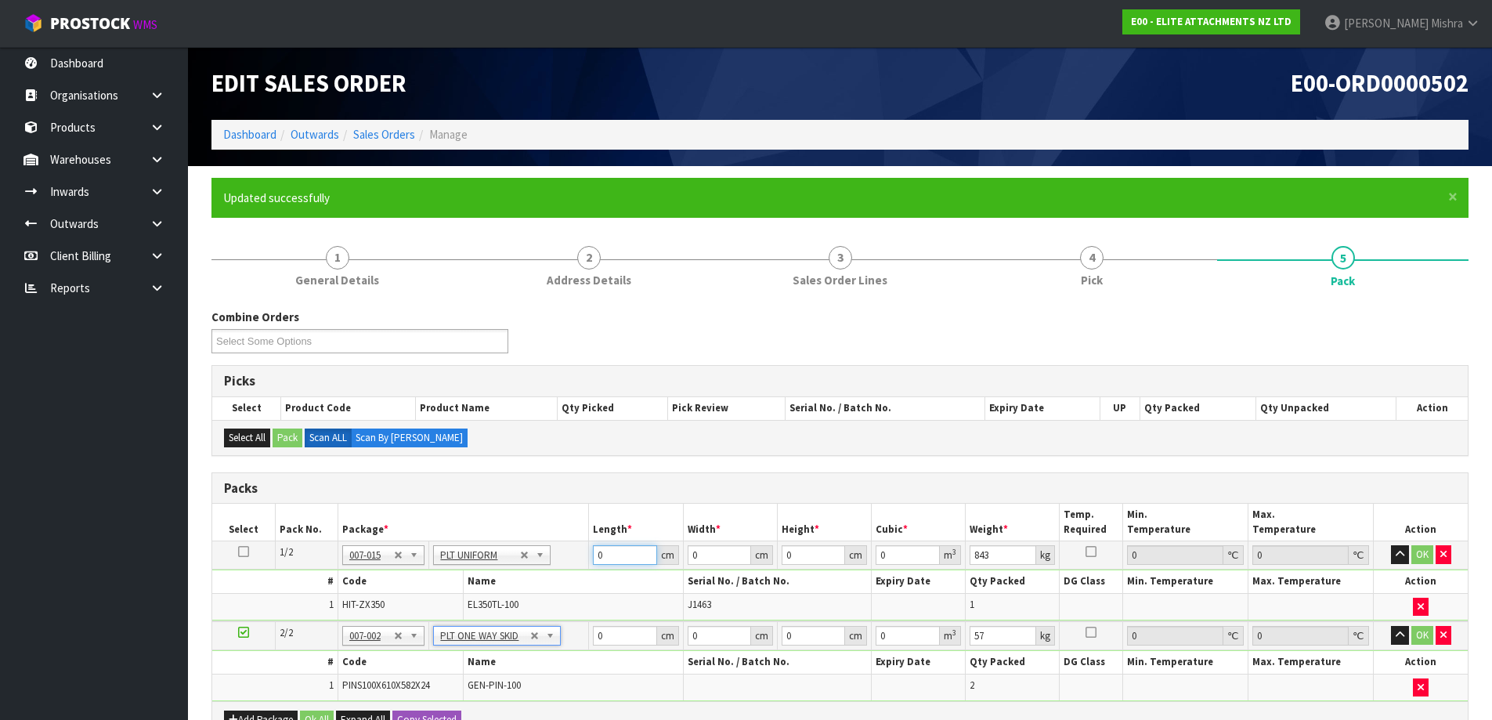
click at [554, 556] on tr "1/2 NONE 007-001 007-002 007-004 007-009 007-013 007-014 007-015 007-017 007-01…" at bounding box center [840, 555] width 1256 height 28
type input "131"
type input "79"
type input "8"
type input "0.082792"
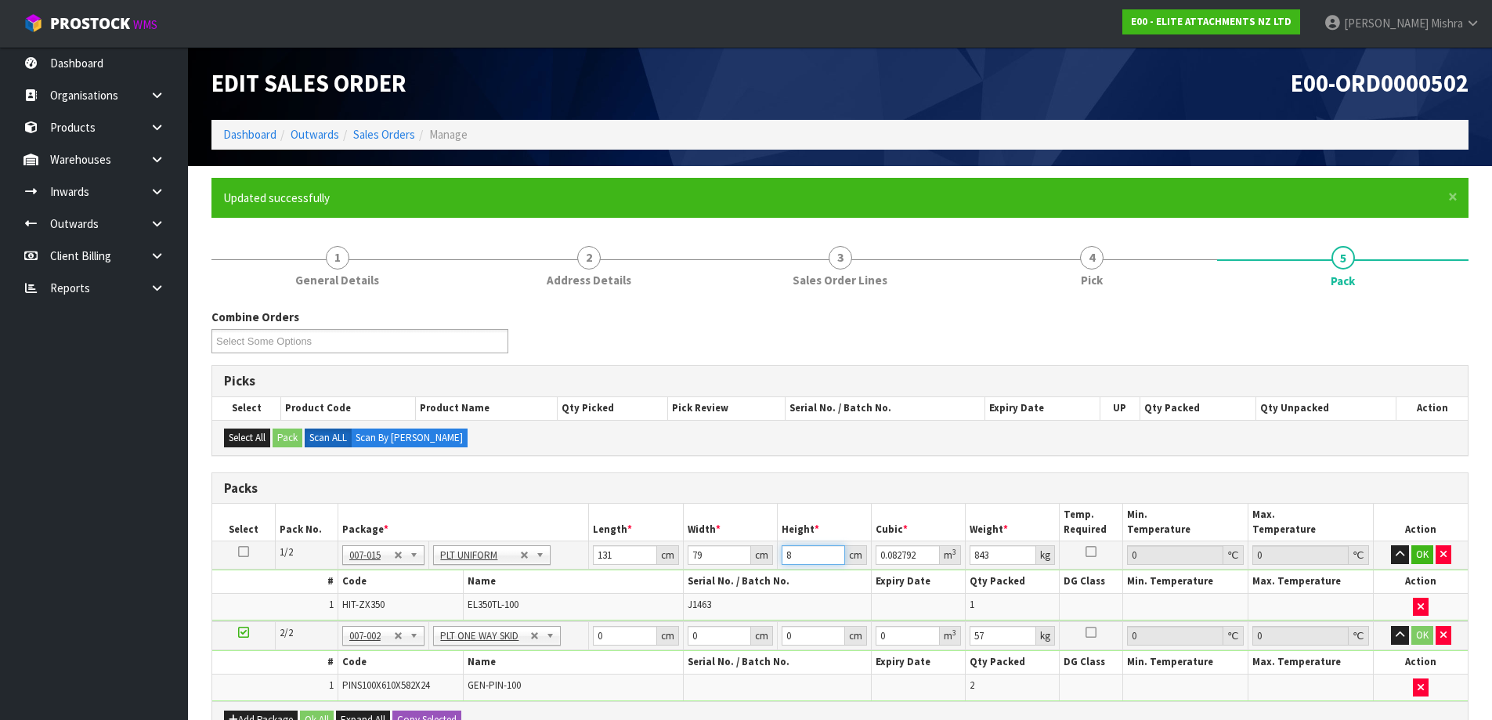
type input "84"
type input "0.869316"
type input "84"
drag, startPoint x: 619, startPoint y: 633, endPoint x: 538, endPoint y: 634, distance: 80.7
type input "80"
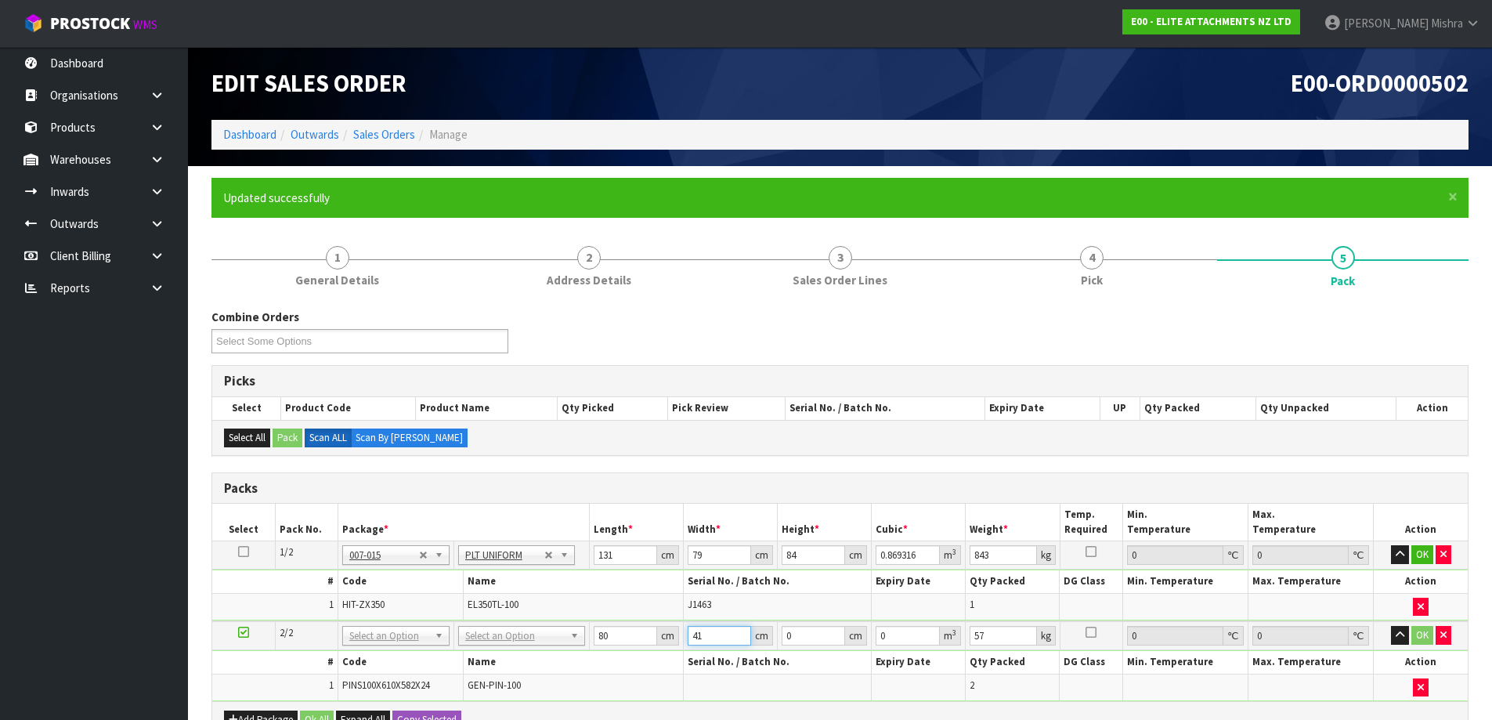
type input "41"
type input "1"
type input "0.00328"
type input "12"
type input "0.03936"
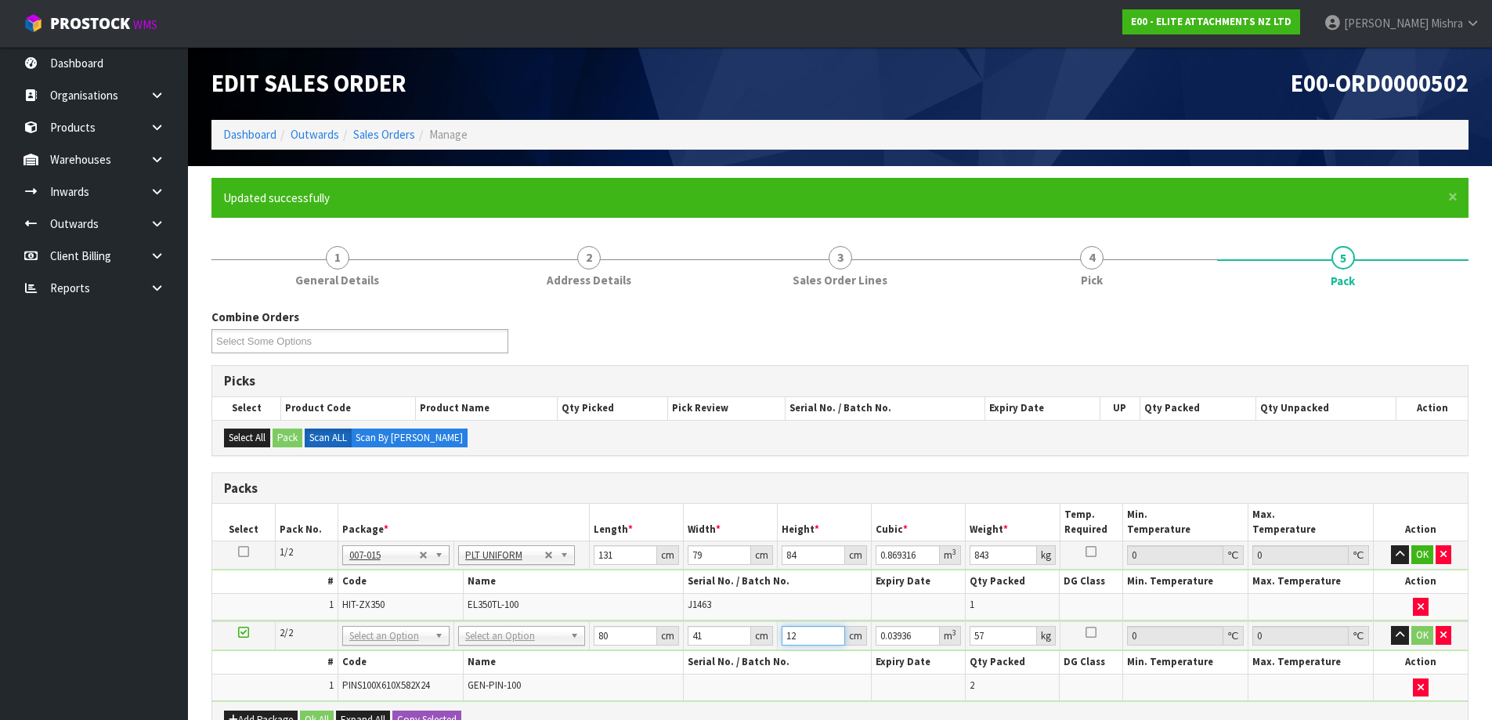
type input "12"
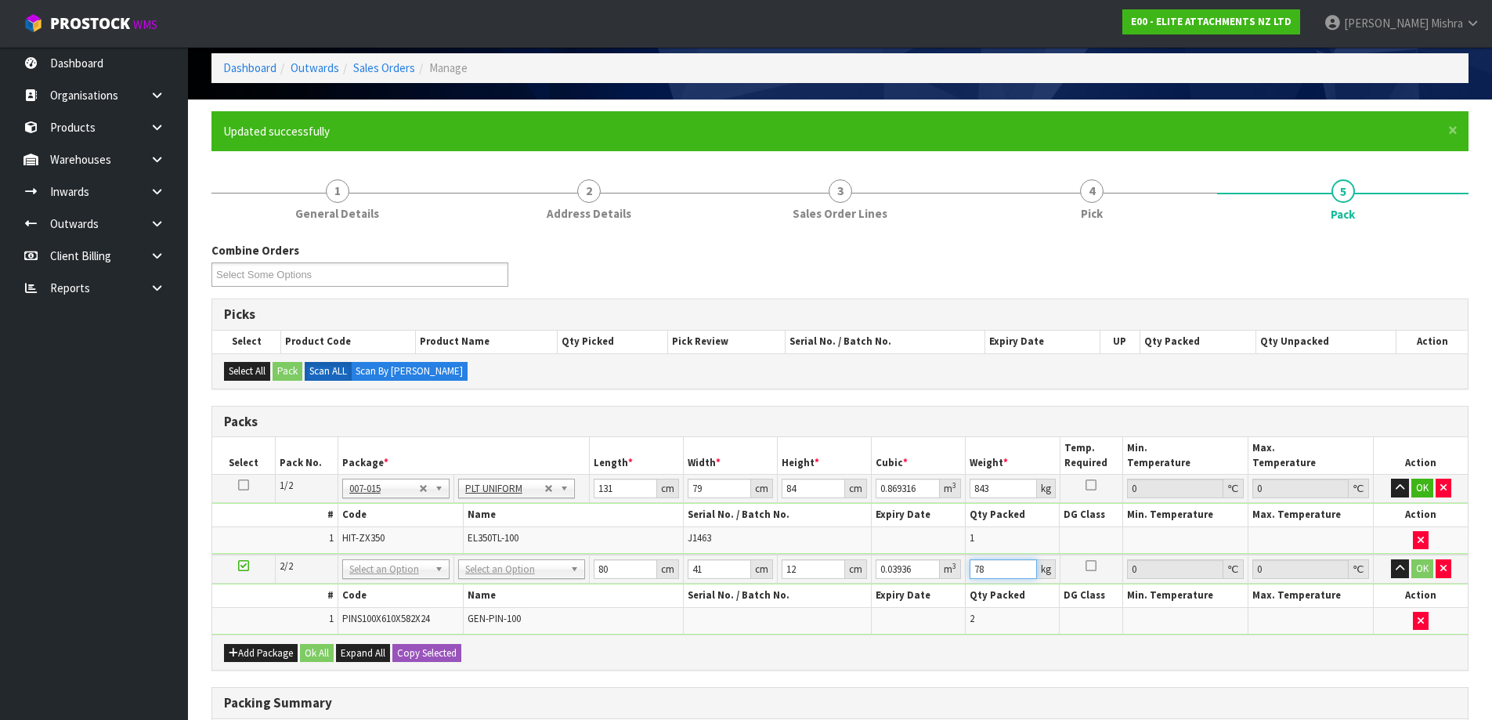
scroll to position [157, 0]
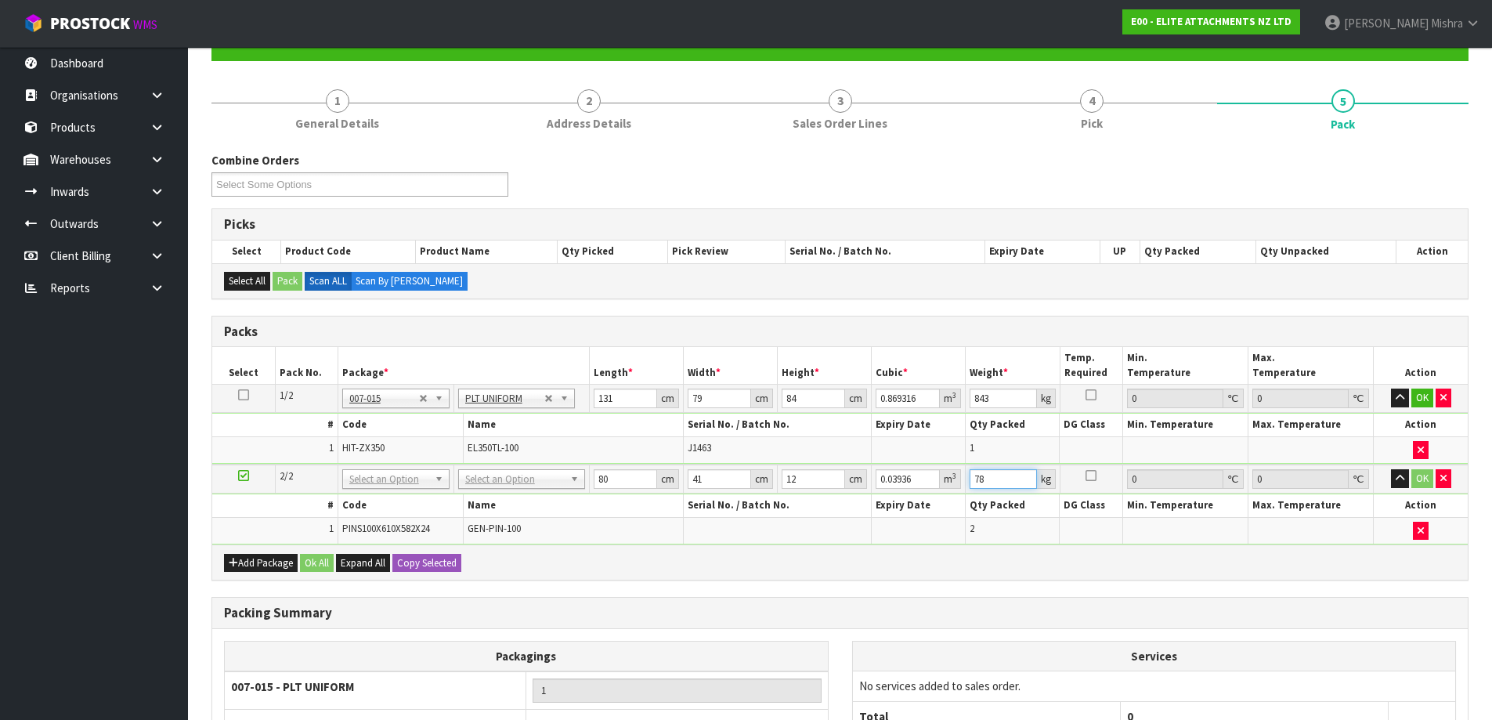
type input "78"
click at [533, 468] on td "No Packaging Cartons PLT GEN120 (1200 X 1000) PLT ONE WAY SKID CHEP HIRE PALLET…" at bounding box center [522, 478] width 136 height 29
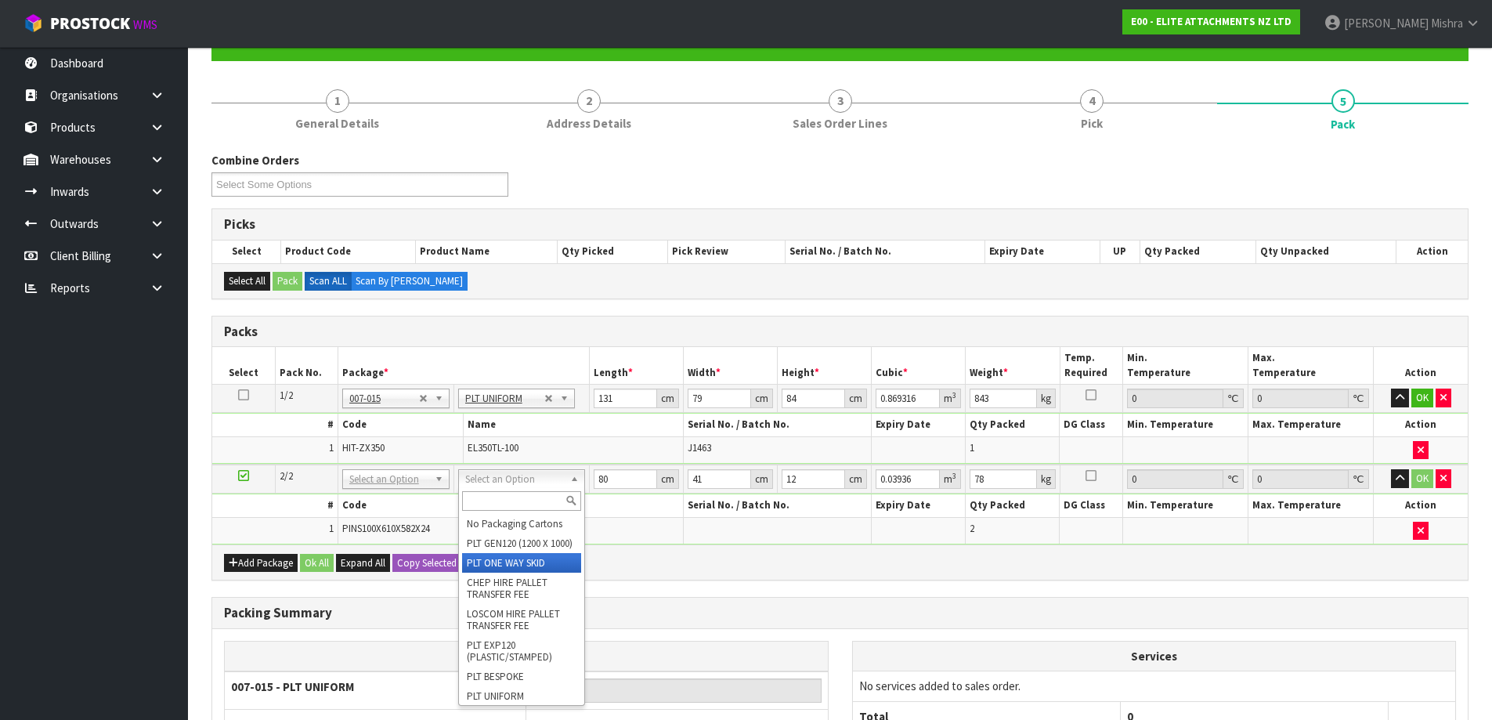
type input "0"
type input "57"
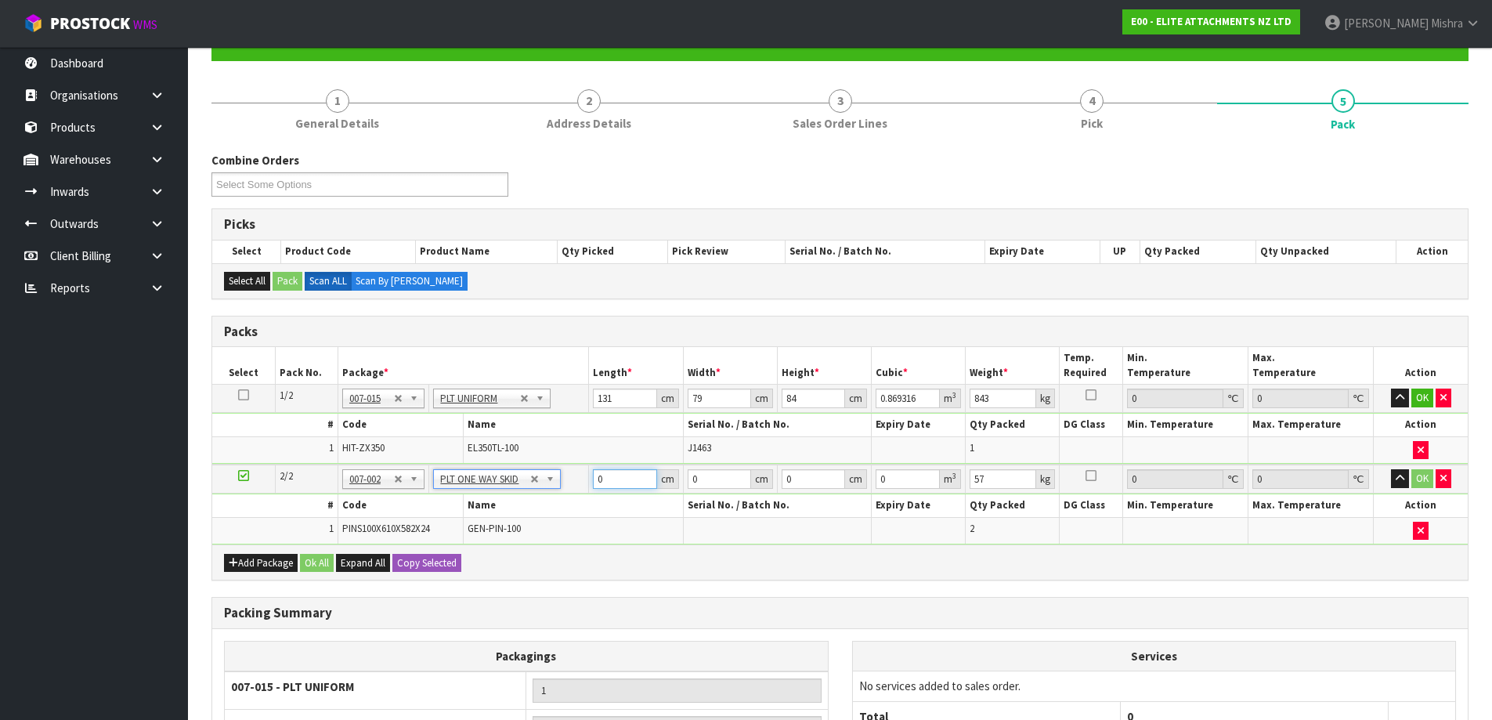
drag, startPoint x: 614, startPoint y: 479, endPoint x: 555, endPoint y: 479, distance: 58.7
click at [555, 479] on tr "2/2 NONE 007-001 007-002 007-004 007-009 007-013 007-014 007-015 007-017 007-01…" at bounding box center [840, 478] width 1256 height 29
type input "80"
type input "41"
type input "1"
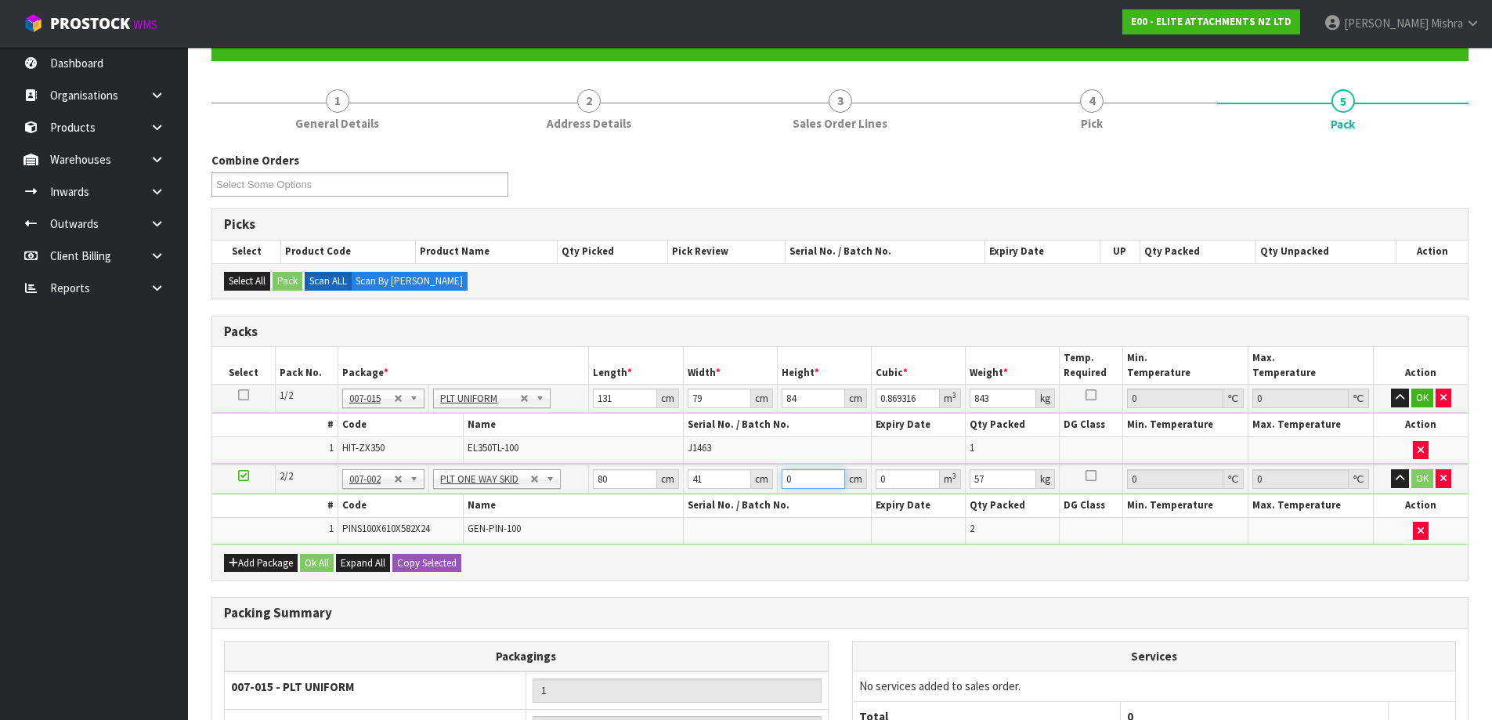
type input "0.00328"
type input "12"
type input "0.03936"
type input "12"
type input "78"
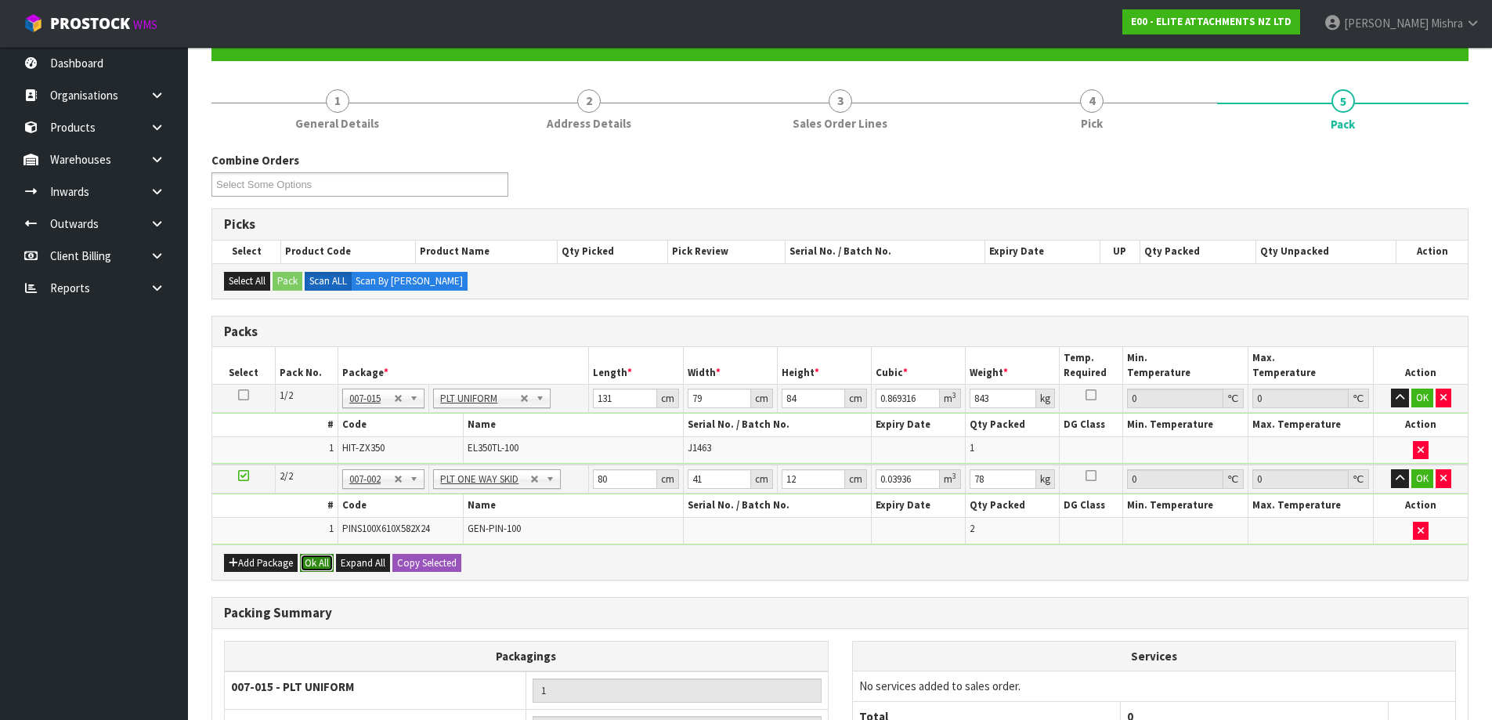
click at [315, 559] on button "Ok All" at bounding box center [317, 563] width 34 height 19
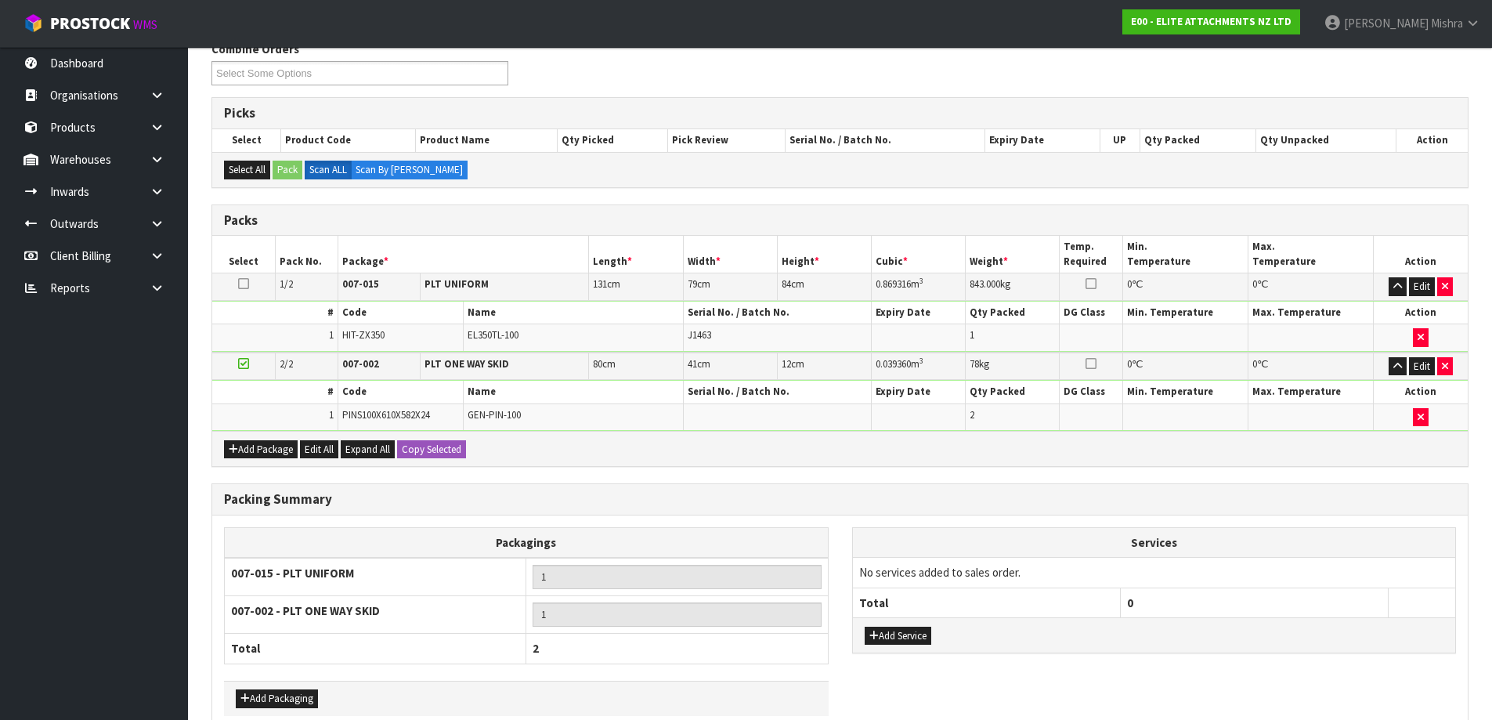
scroll to position [350, 0]
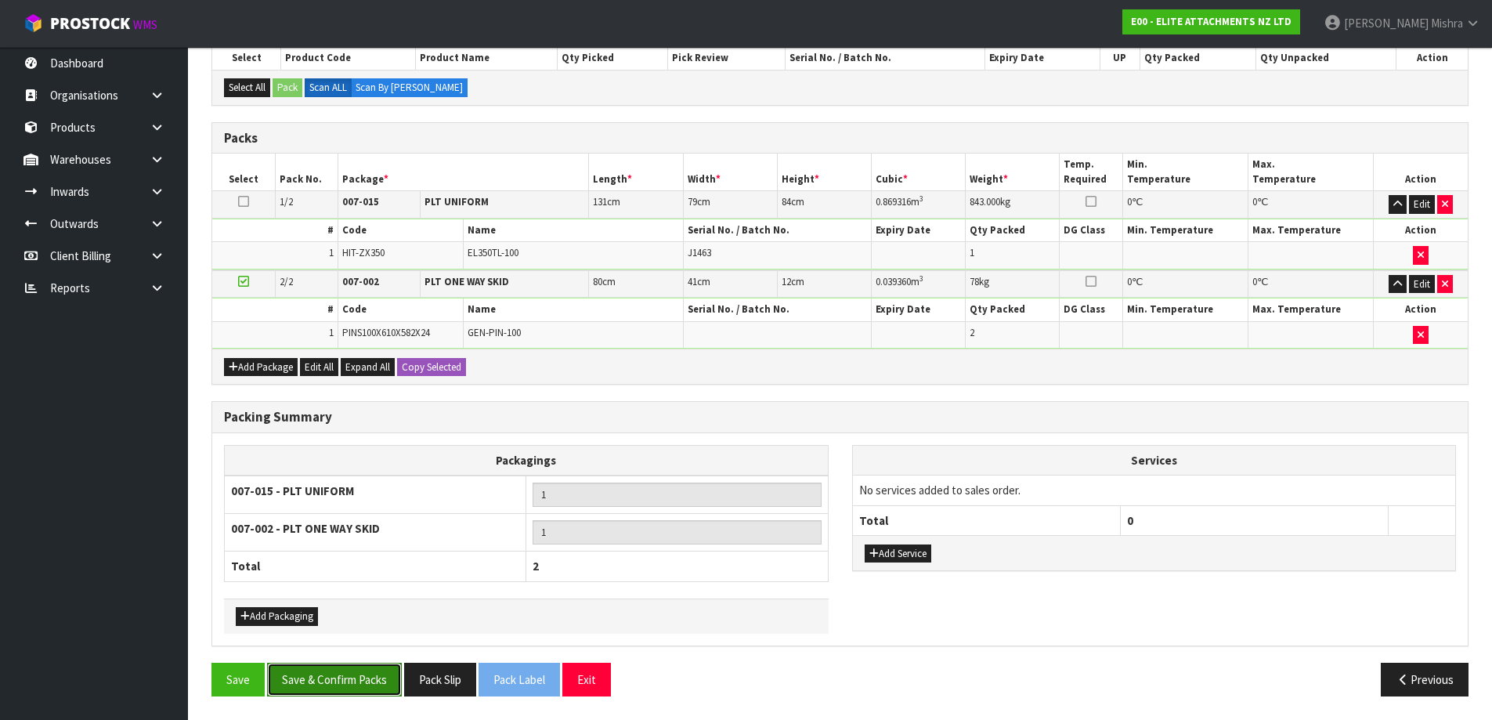
click at [295, 681] on button "Save & Confirm Packs" at bounding box center [334, 680] width 135 height 34
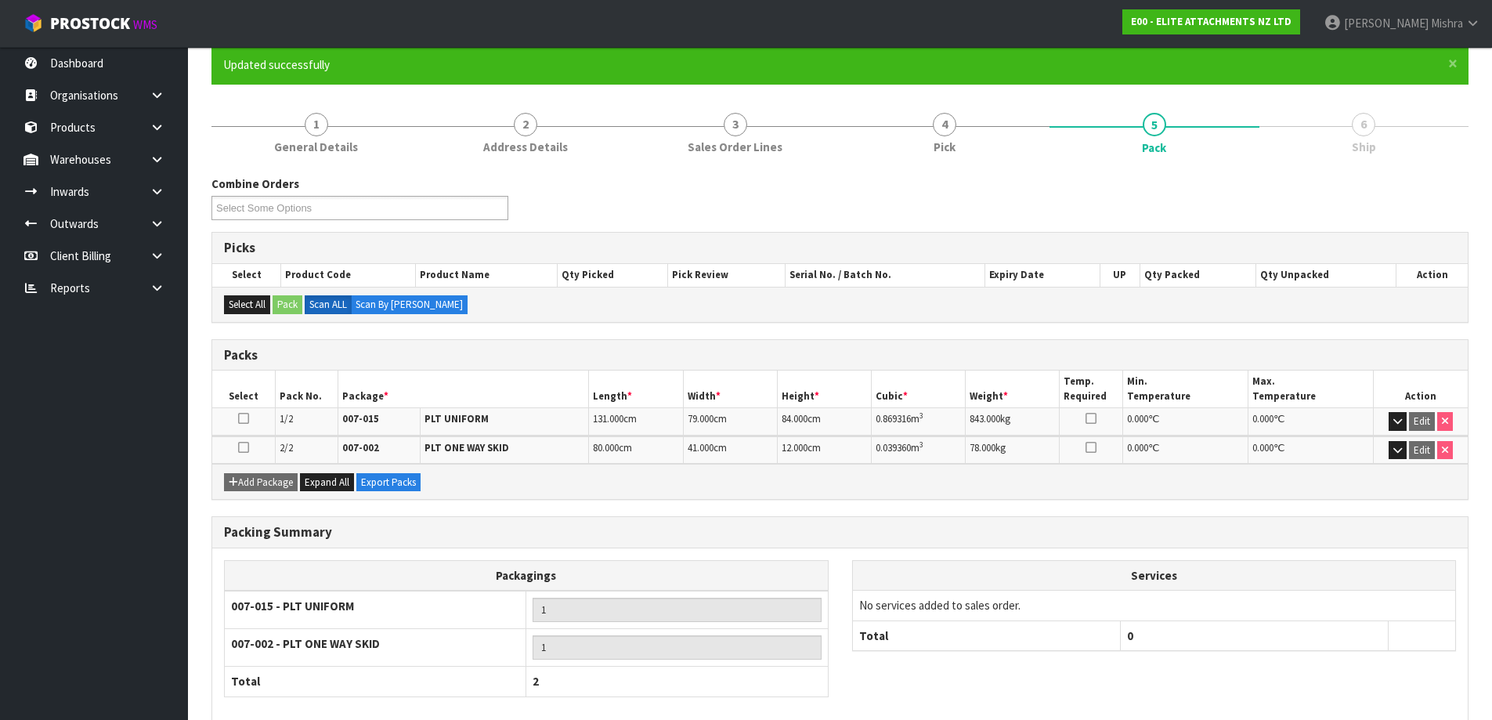
scroll to position [213, 0]
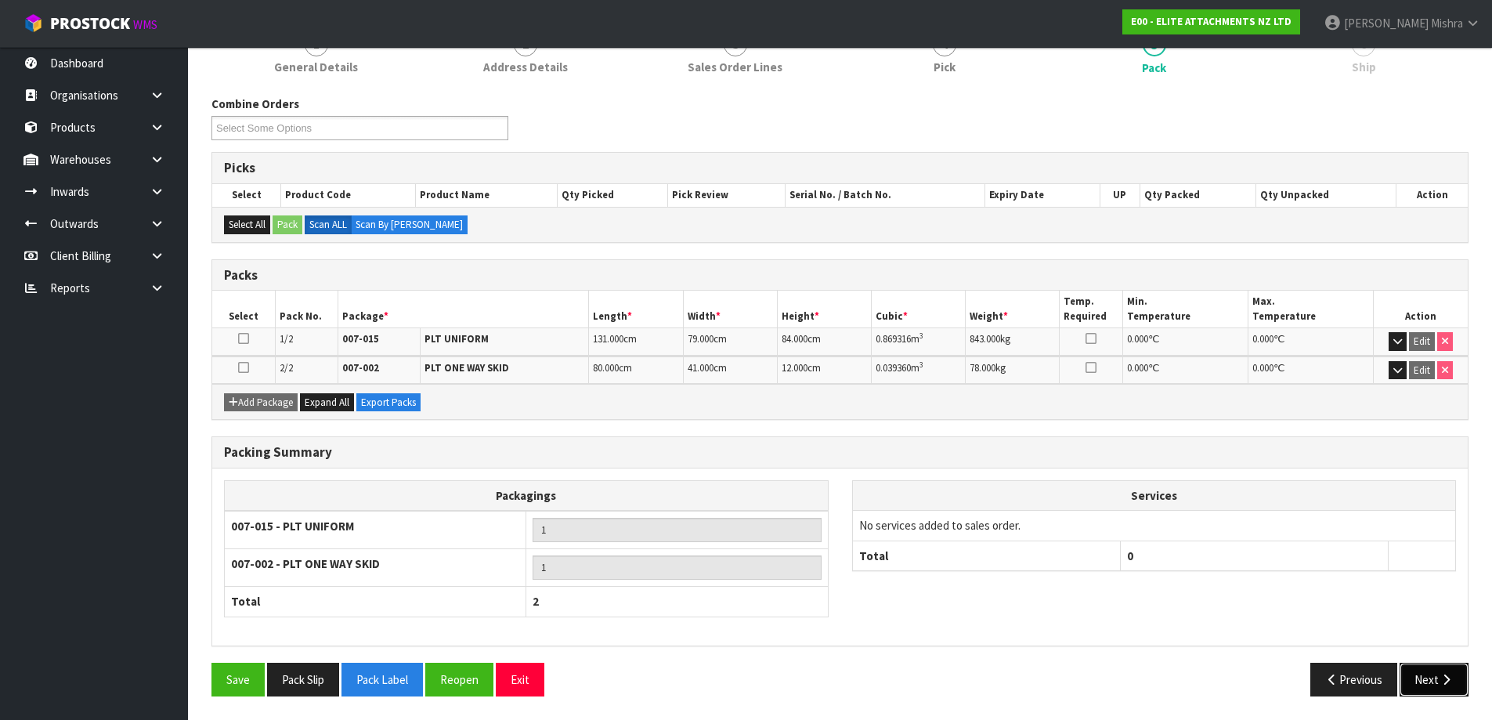
click at [1418, 679] on button "Next" at bounding box center [1434, 680] width 69 height 34
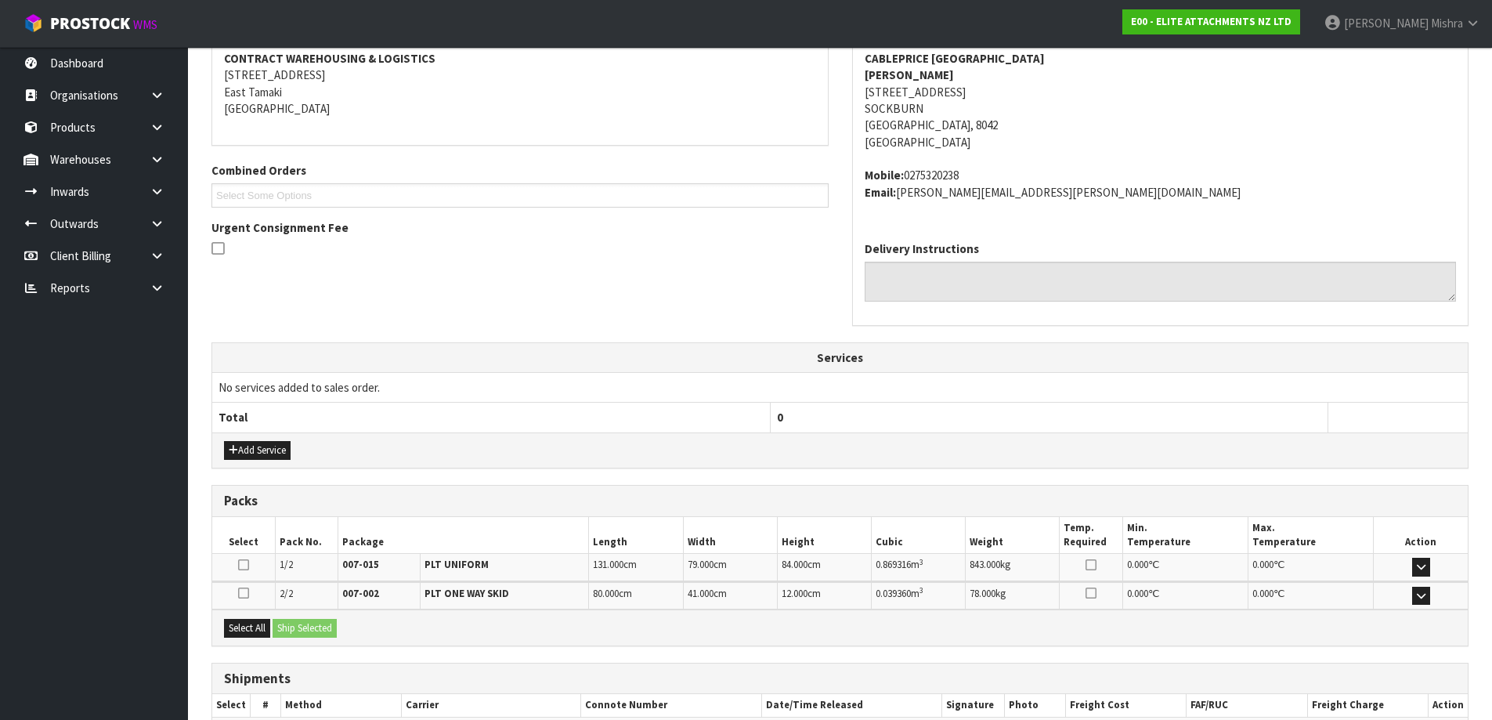
scroll to position [397, 0]
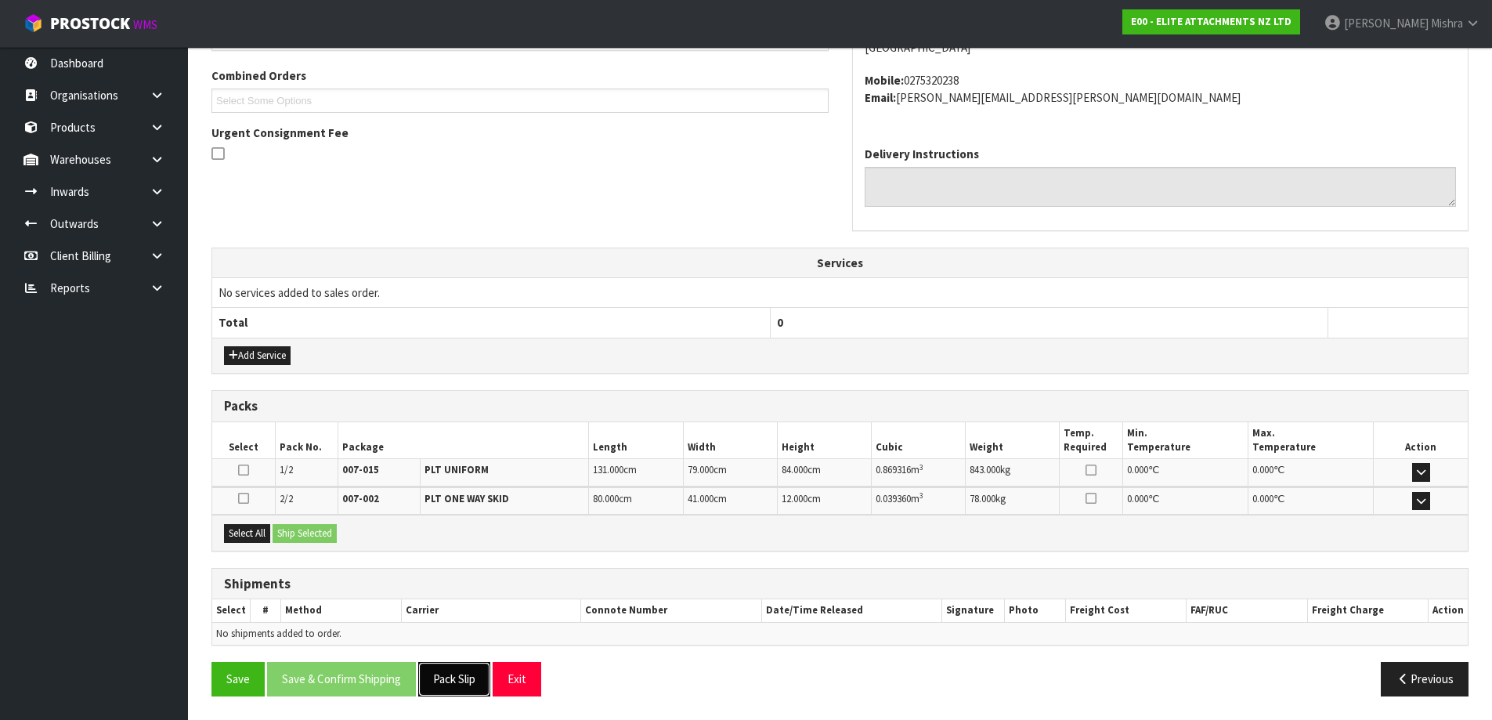
click at [454, 680] on button "Pack Slip" at bounding box center [454, 679] width 72 height 34
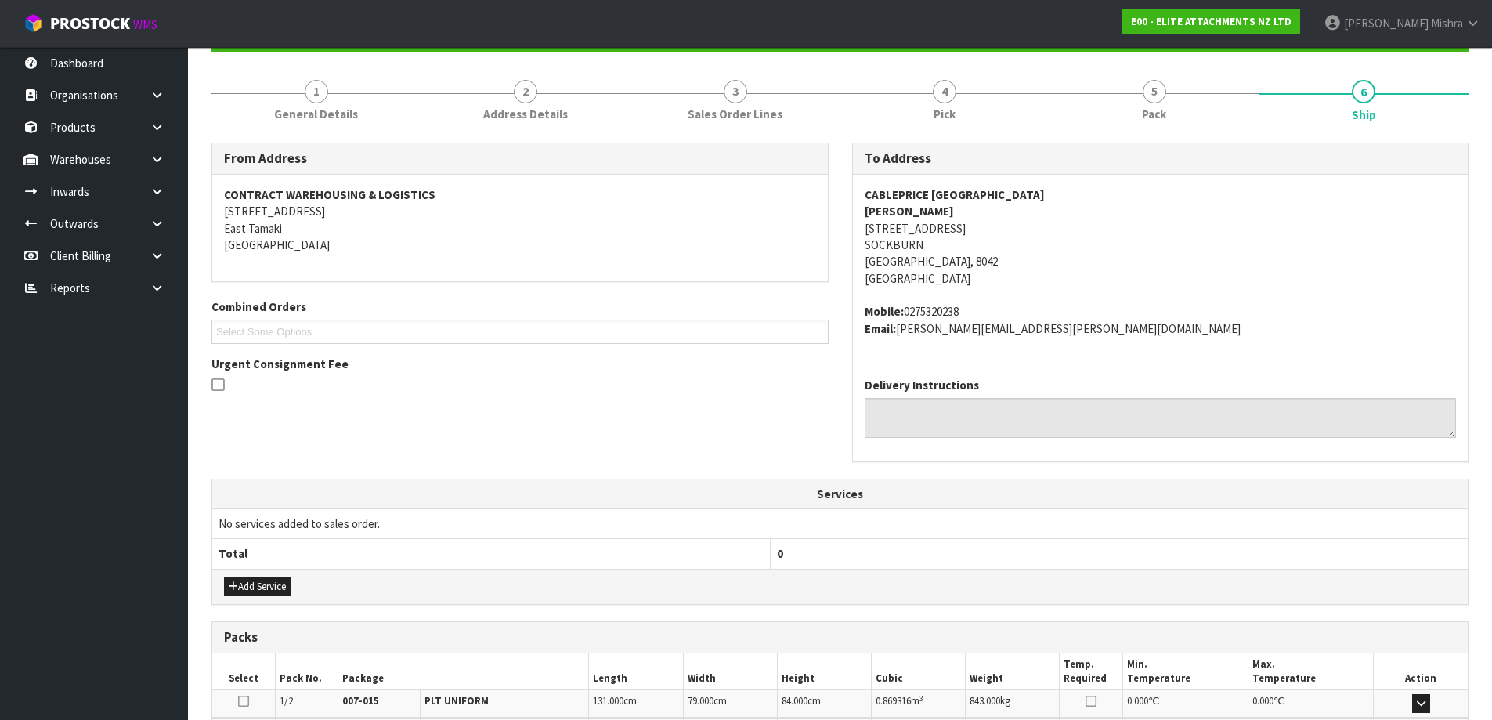
scroll to position [162, 0]
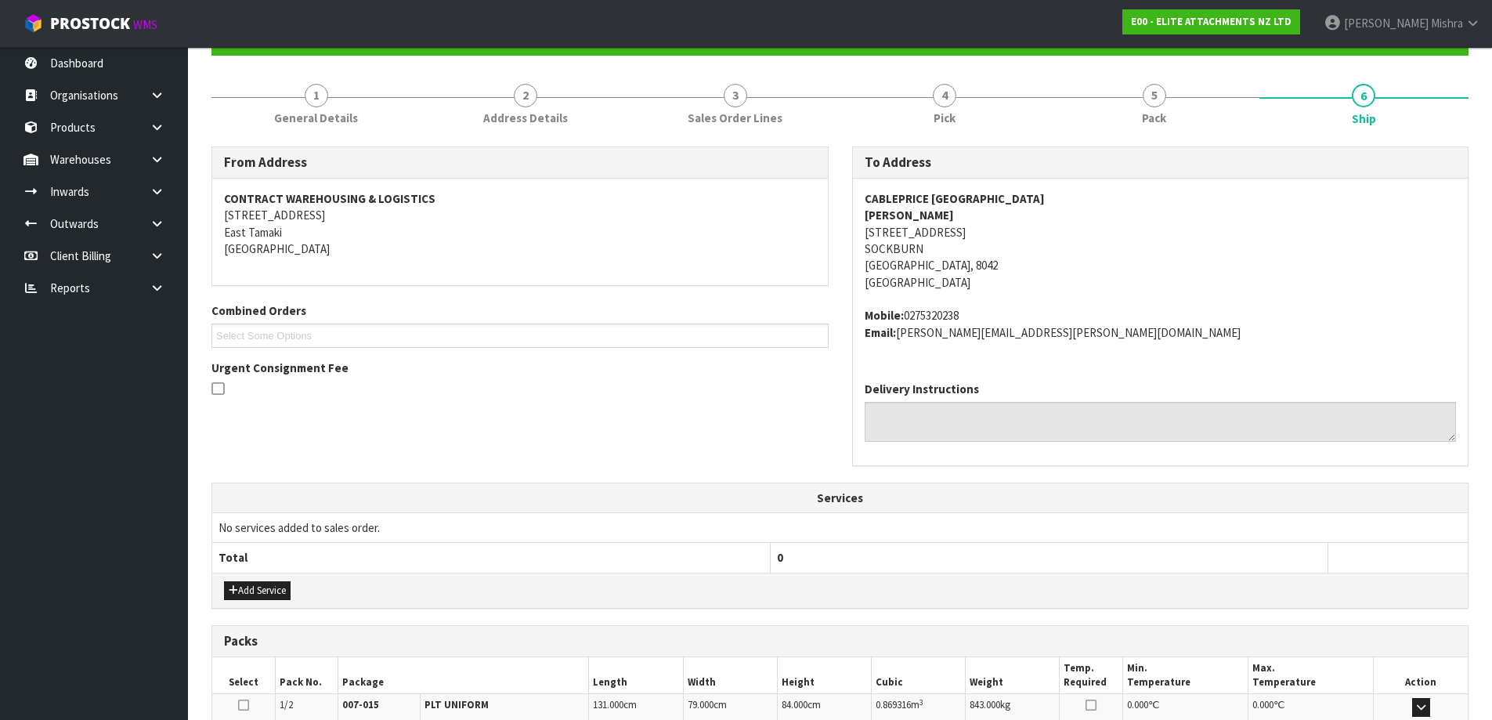
click at [927, 194] on strong "CABLEPRICE CHRISTCHURCH" at bounding box center [955, 198] width 180 height 15
copy strong "CABLEPRICE CHRISTCHURCH"
click at [873, 233] on address "CABLEPRICE CHRISTCHURCH ANDREW MCCOY 38 WATERLOO ROAD SOCKBURN Christchurch, 80…" at bounding box center [1161, 240] width 592 height 101
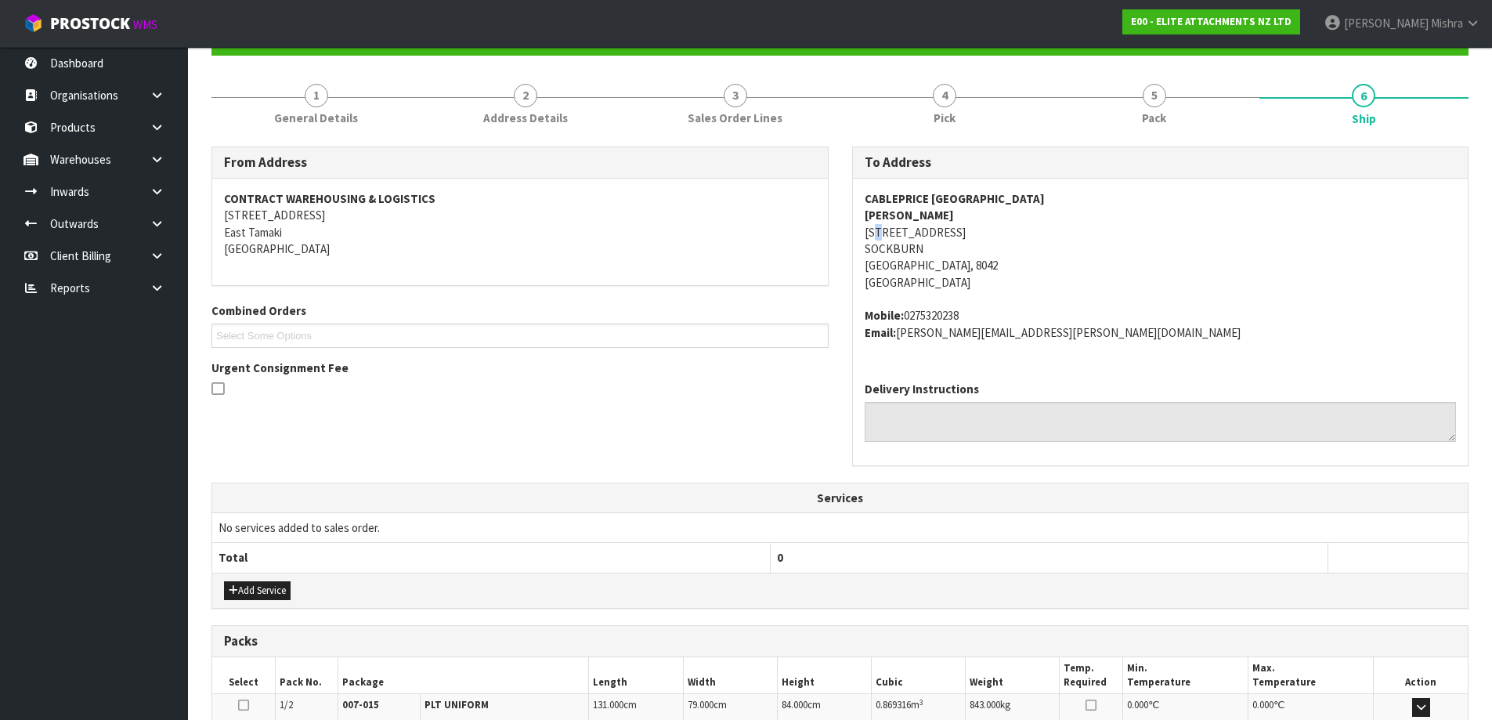
click at [873, 233] on address "CABLEPRICE CHRISTCHURCH ANDREW MCCOY 38 WATERLOO ROAD SOCKBURN Christchurch, 80…" at bounding box center [1161, 240] width 592 height 101
copy address "38 WATERLOO ROAD"
click at [941, 194] on strong "CABLEPRICE CHRISTCHURCH" at bounding box center [955, 198] width 180 height 15
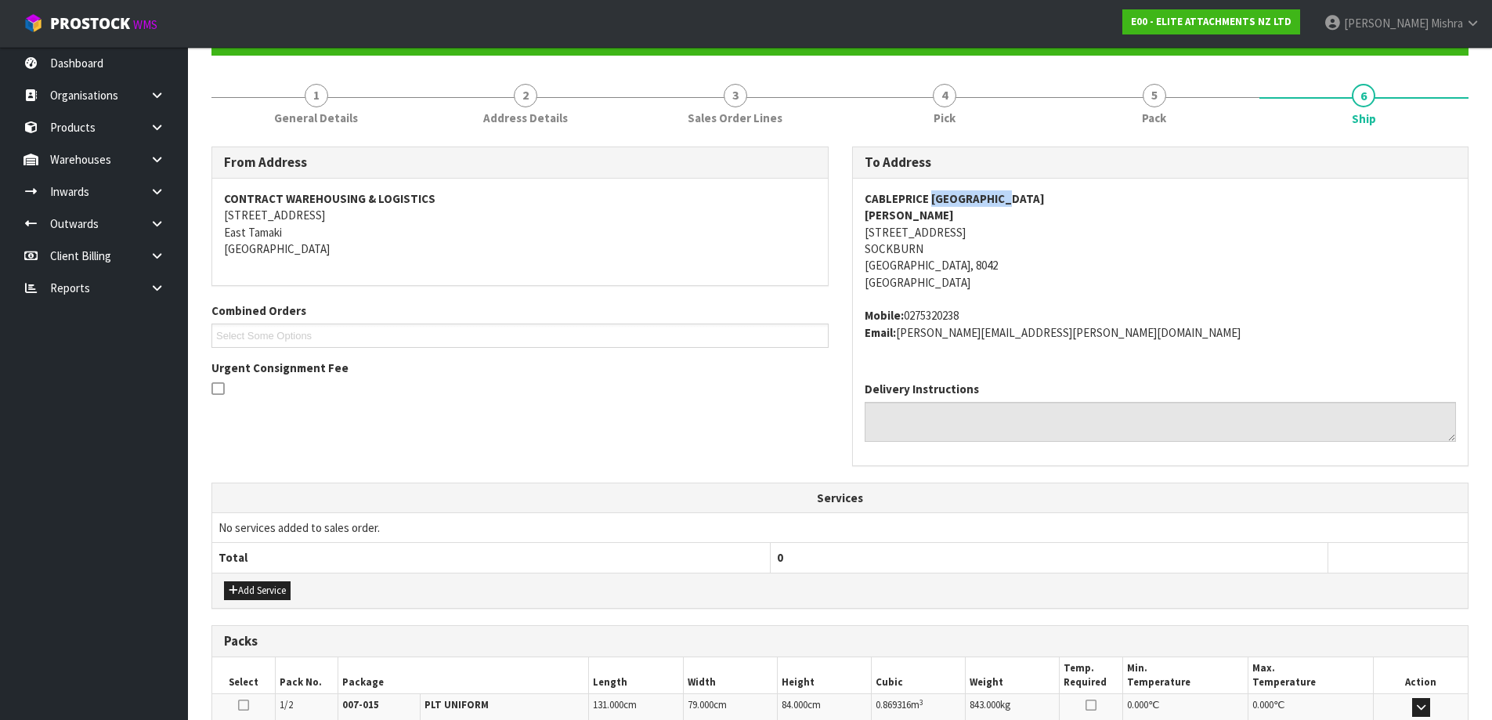
click at [941, 194] on strong "CABLEPRICE CHRISTCHURCH" at bounding box center [955, 198] width 180 height 15
click at [920, 227] on address "CABLEPRICE CHRISTCHURCH ANDREW MCCOY 38 WATERLOO ROAD SOCKBURN Christchurch, 80…" at bounding box center [1161, 240] width 592 height 101
click at [906, 219] on strong "ANDREW MCCOY" at bounding box center [909, 215] width 89 height 15
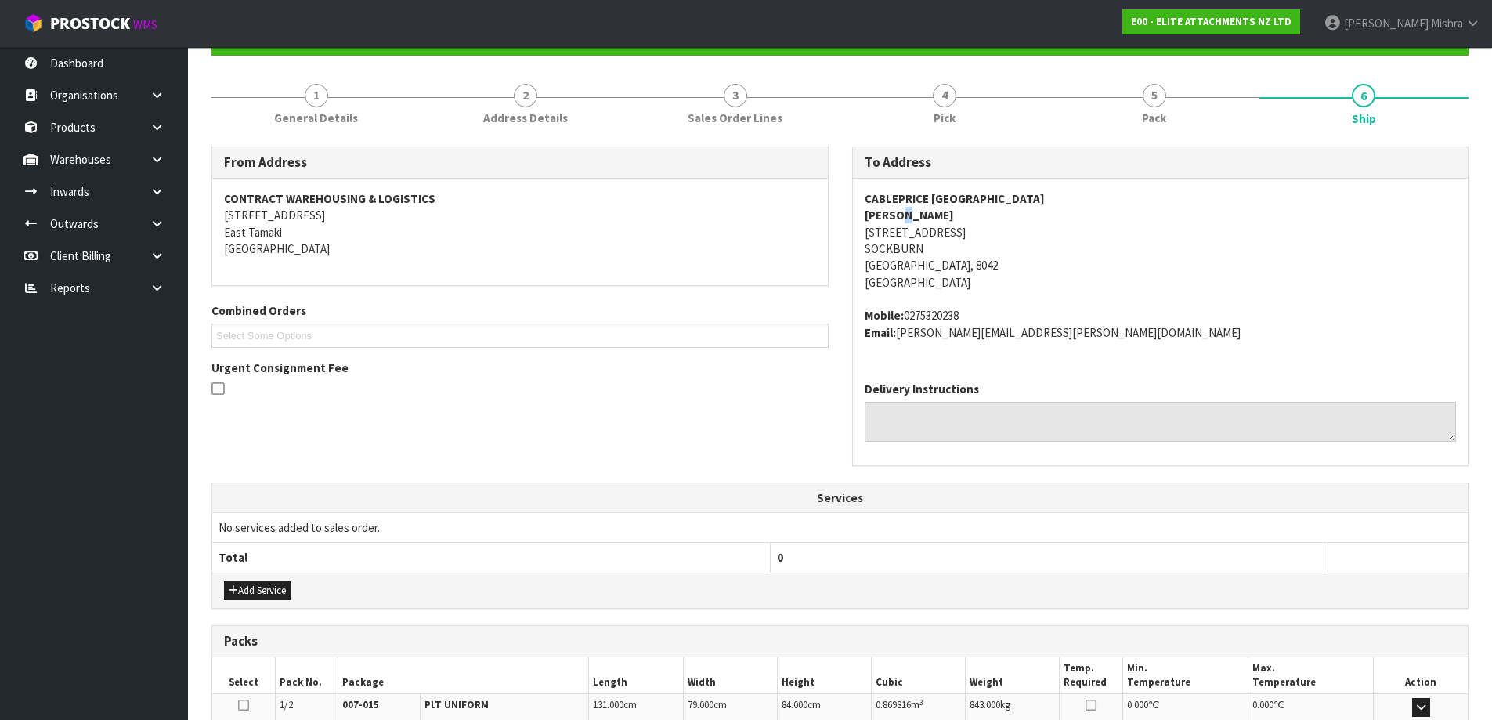
click at [906, 219] on strong "ANDREW MCCOY" at bounding box center [909, 215] width 89 height 15
copy strong "ANDREW MCCOY"
click at [926, 313] on address "Mobile: 0275320238 Email: Andrew.McCoy@cableprice.co.nz" at bounding box center [1161, 324] width 592 height 34
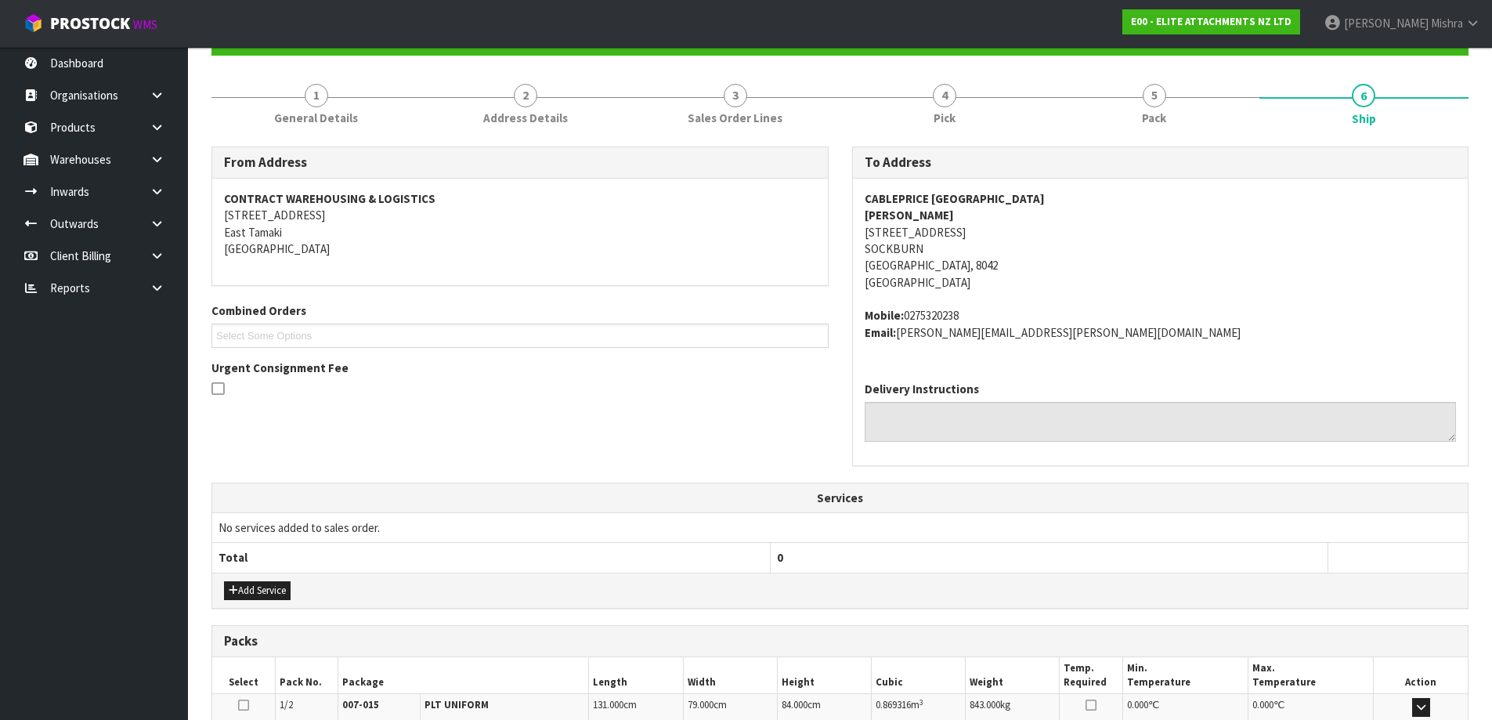
copy address "0275320238"
drag, startPoint x: 1069, startPoint y: 339, endPoint x: 897, endPoint y: 347, distance: 172.5
click at [897, 347] on div "CABLEPRICE CHRISTCHURCH ANDREW MCCOY 38 WATERLOO ROAD SOCKBURN Christchurch, 80…" at bounding box center [1161, 274] width 616 height 190
copy address "Andrew.McCoy@cableprice.co.nz"
click at [739, 331] on ul "Select Some Options" at bounding box center [519, 335] width 617 height 24
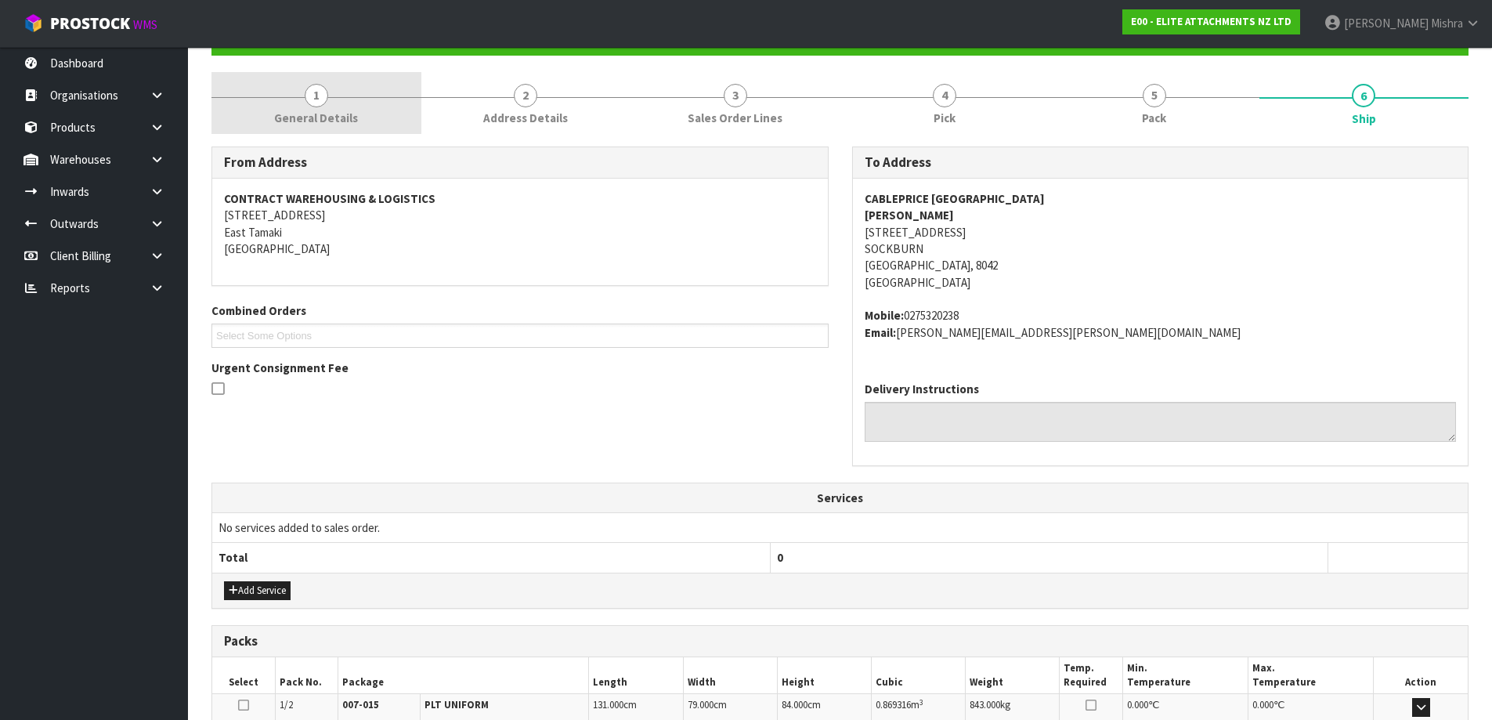
click at [297, 96] on link "1 General Details" at bounding box center [316, 103] width 210 height 62
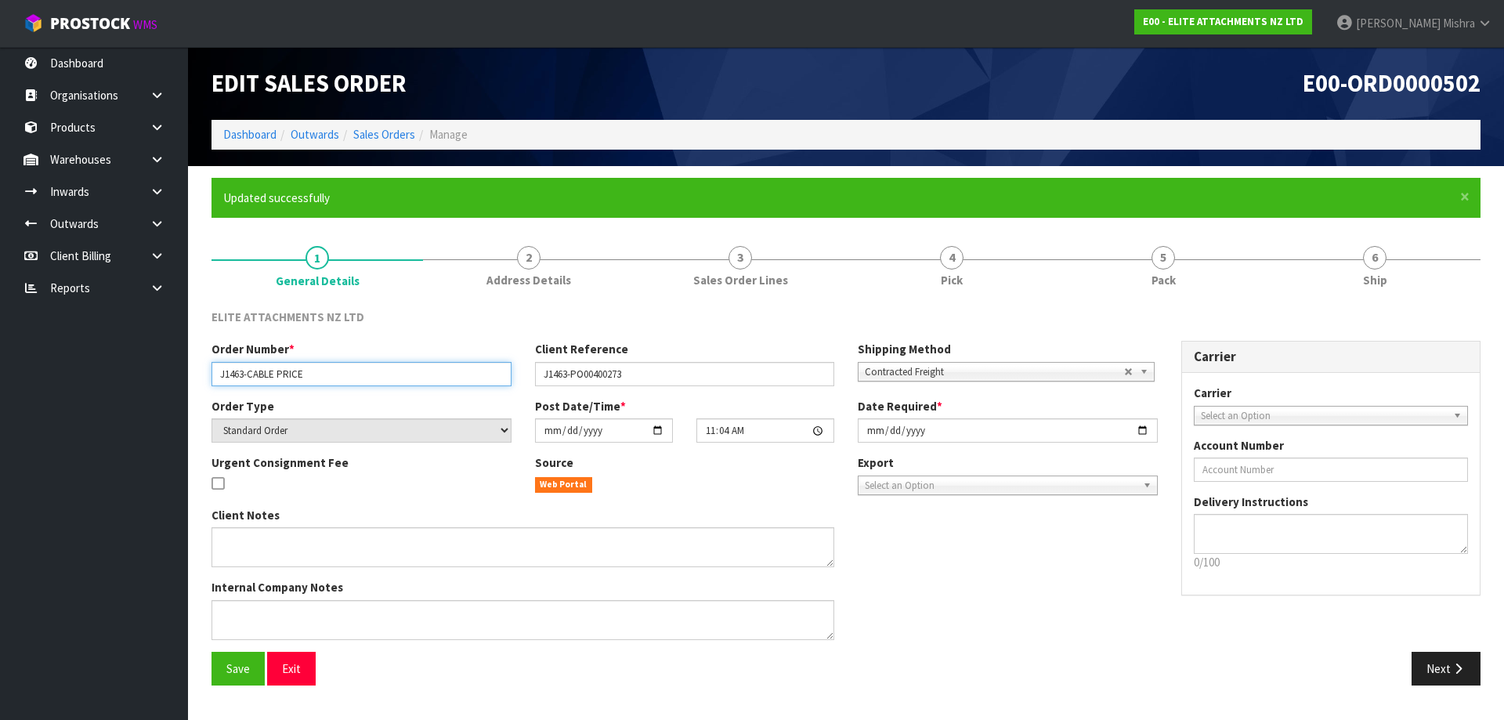
drag, startPoint x: 338, startPoint y: 368, endPoint x: 167, endPoint y: 367, distance: 171.5
click at [167, 367] on body "Toggle navigation ProStock WMS E00 - ELITE ATTACHMENTS NZ LTD Lalisha Mishra Lo…" at bounding box center [752, 360] width 1504 height 720
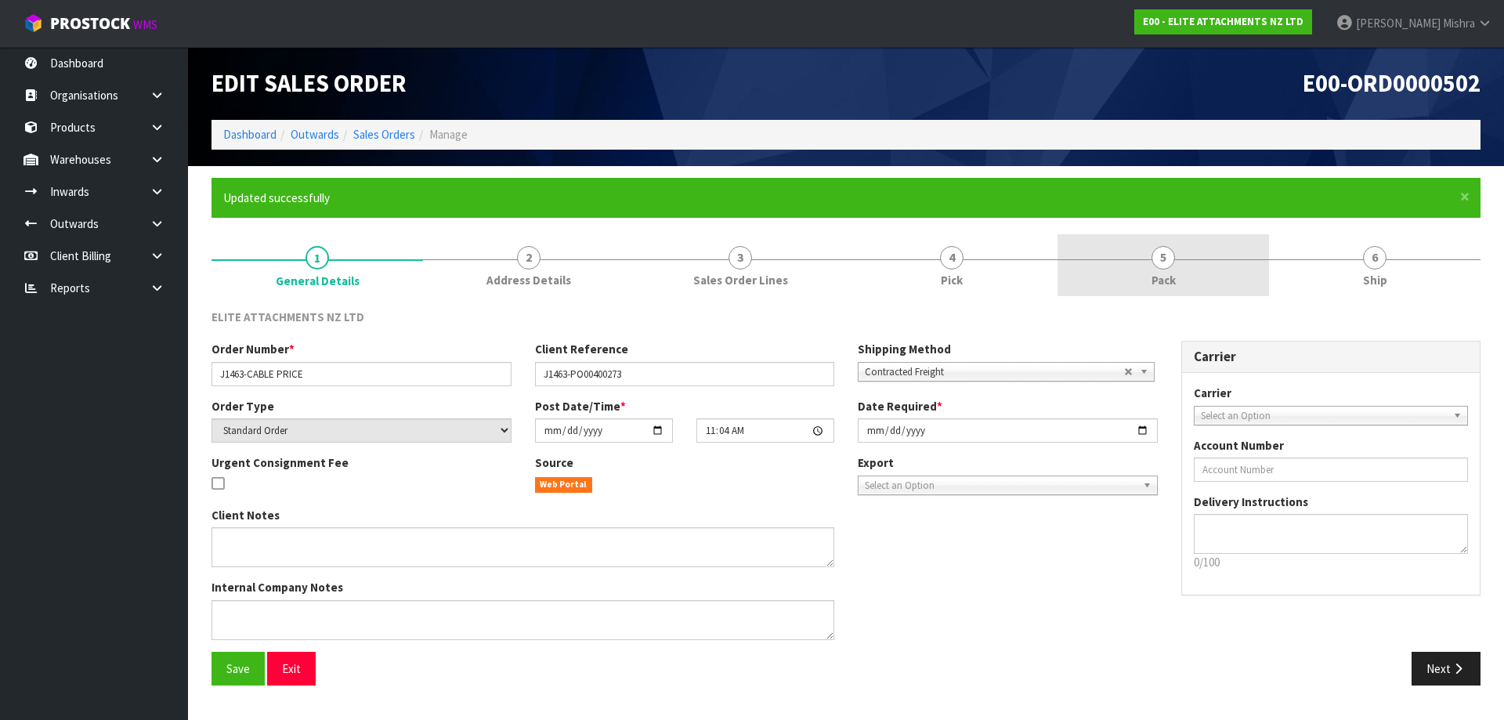
drag, startPoint x: 1201, startPoint y: 279, endPoint x: 1199, endPoint y: 297, distance: 18.1
click at [1201, 279] on link "5 Pack" at bounding box center [1162, 265] width 211 height 62
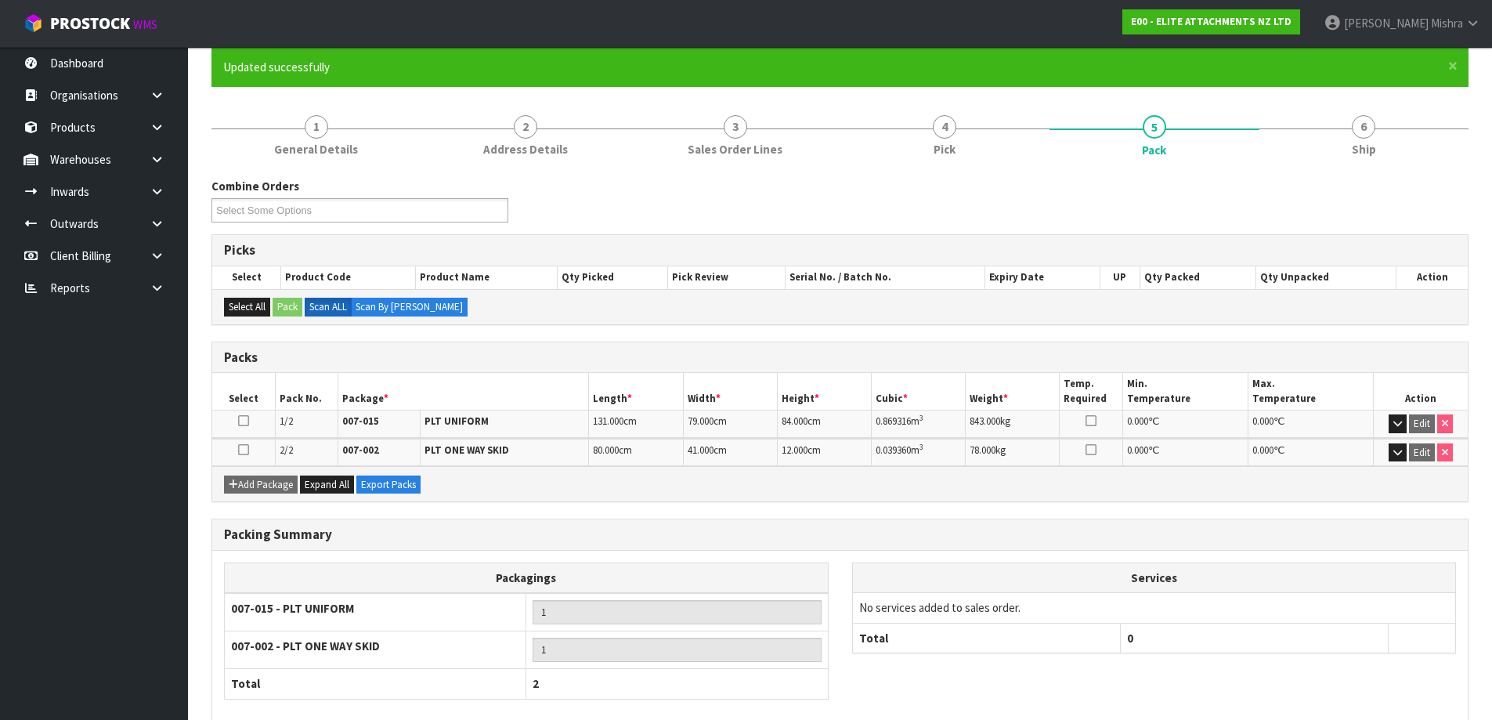
scroll to position [213, 0]
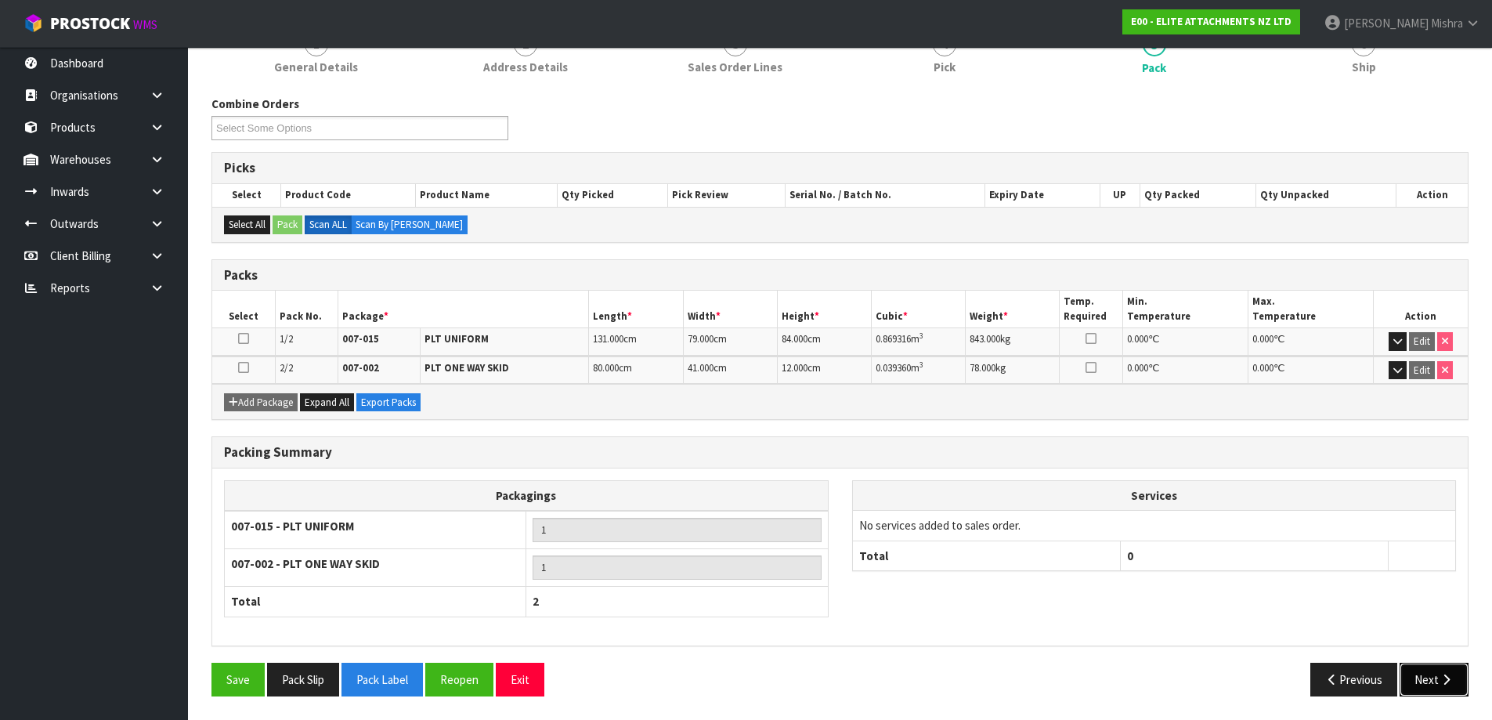
click at [1447, 686] on button "Next" at bounding box center [1434, 680] width 69 height 34
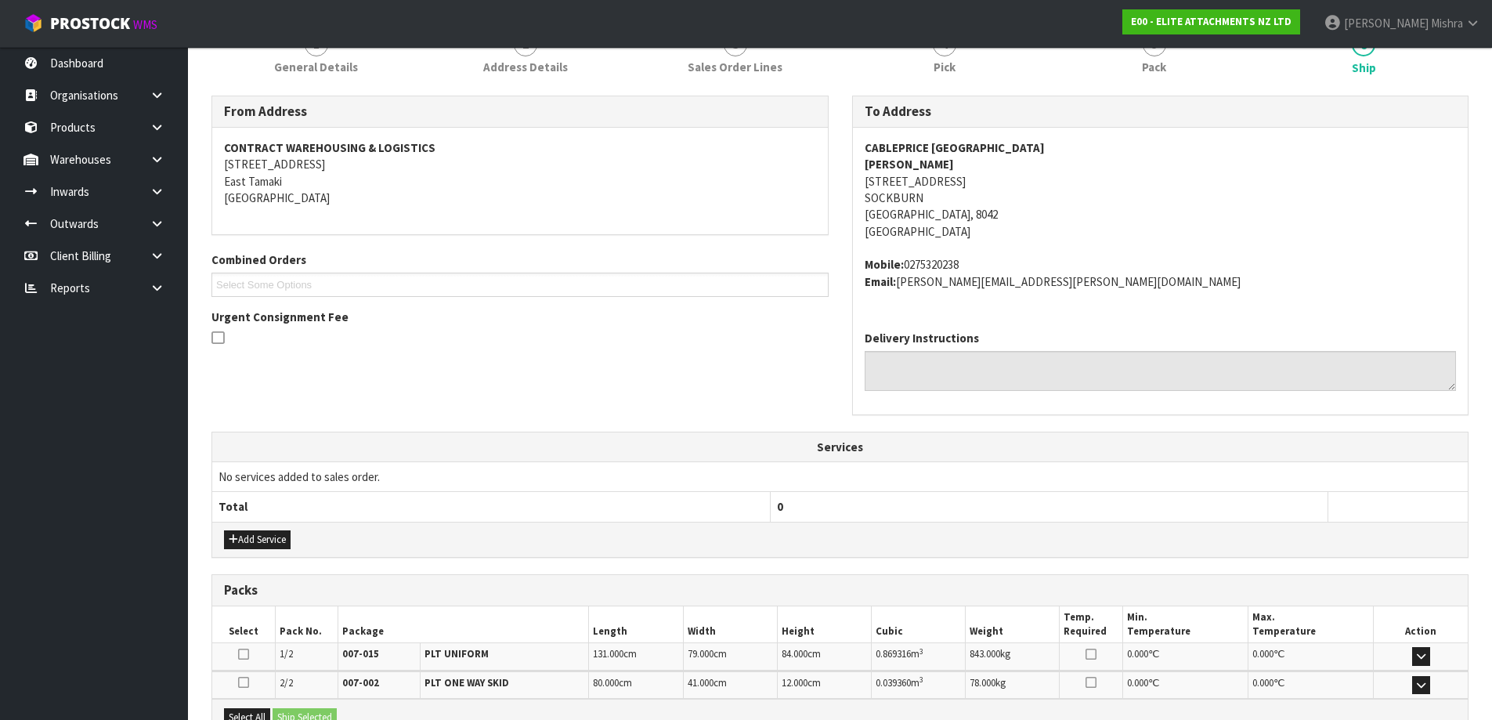
drag, startPoint x: 39, startPoint y: 418, endPoint x: 840, endPoint y: 420, distance: 801.3
click at [840, 420] on div "To Address CABLEPRICE CHRISTCHURCH ANDREW MCCOY 38 WATERLOO ROAD SOCKBURN Chris…" at bounding box center [1160, 263] width 641 height 335
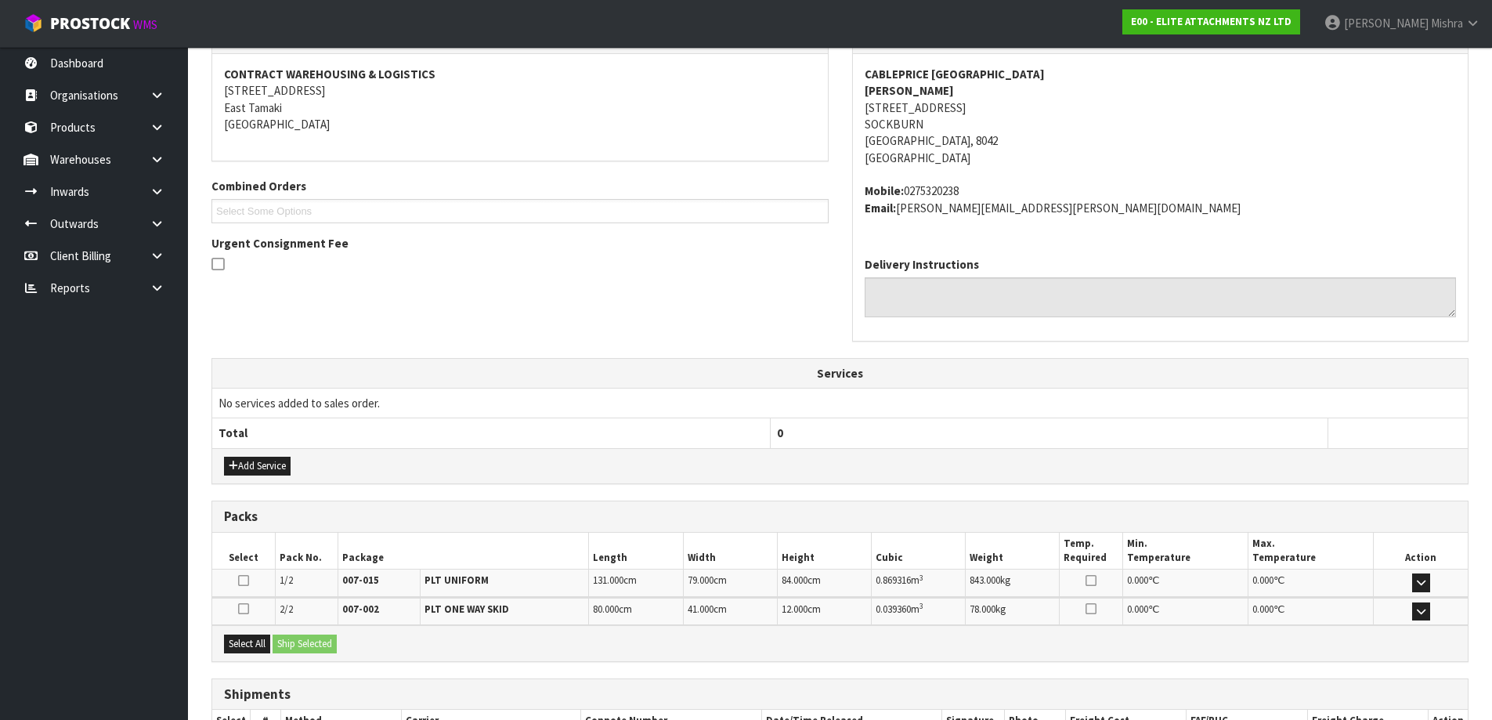
scroll to position [397, 0]
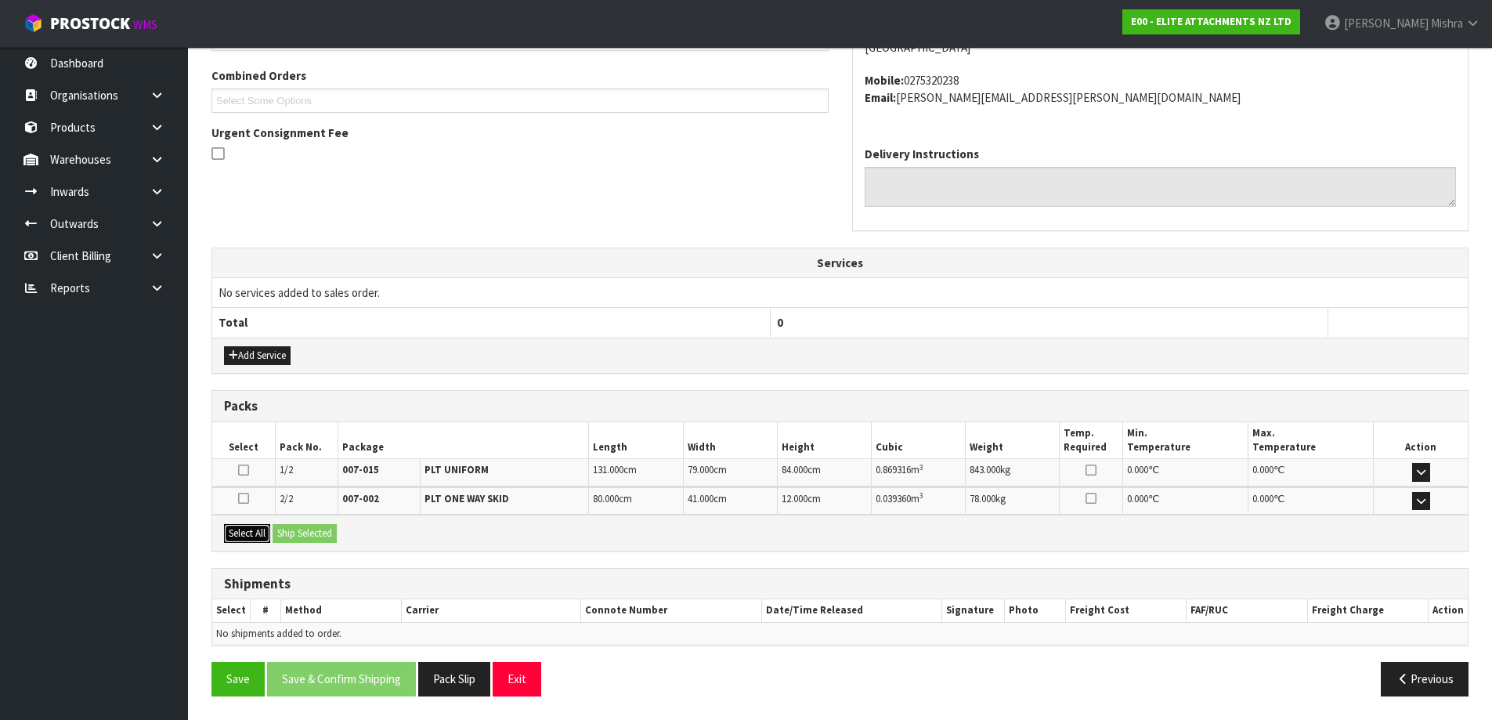
drag, startPoint x: 244, startPoint y: 531, endPoint x: 306, endPoint y: 533, distance: 61.9
click at [253, 530] on button "Select All" at bounding box center [247, 533] width 46 height 19
click at [307, 533] on button "Ship Selected" at bounding box center [305, 533] width 64 height 19
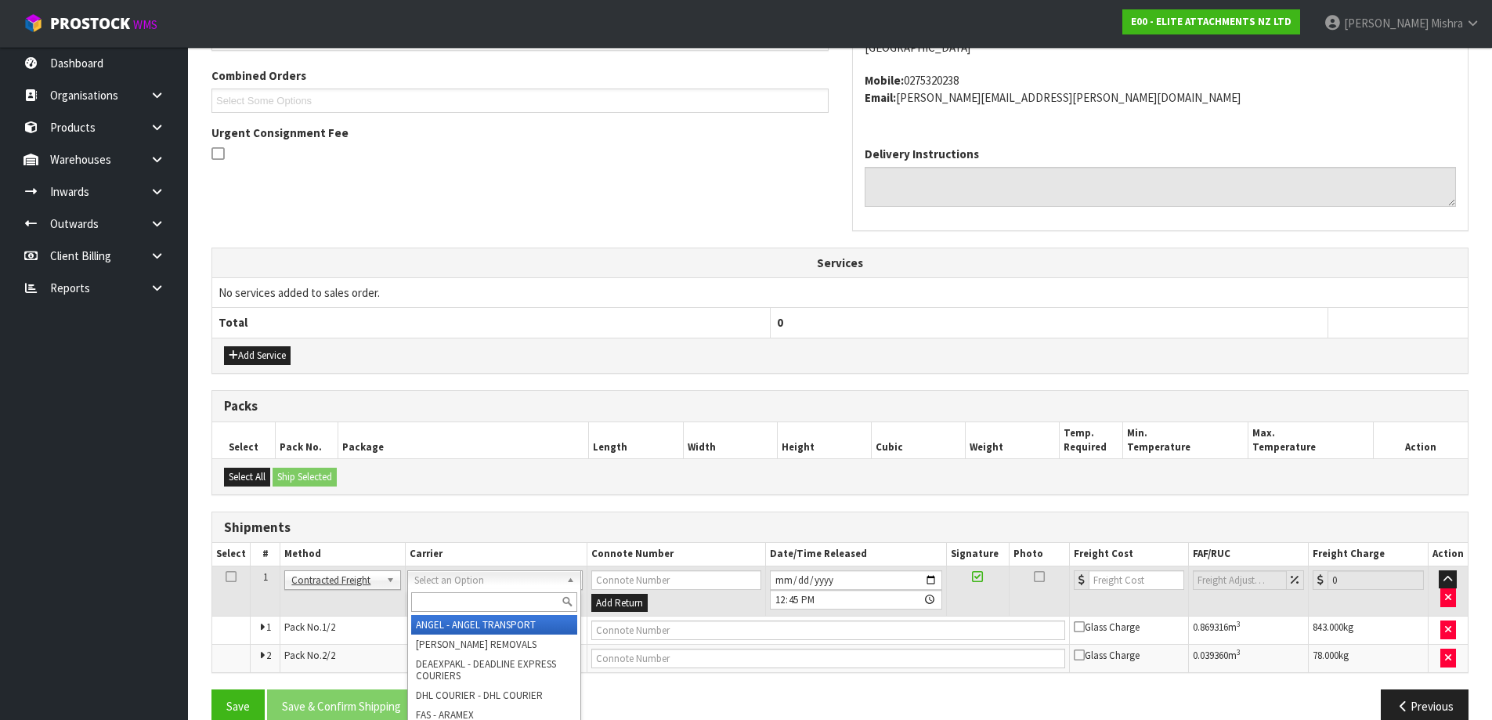
click at [450, 590] on div at bounding box center [494, 602] width 172 height 26
drag, startPoint x: 449, startPoint y: 598, endPoint x: 439, endPoint y: 598, distance: 9.4
click at [447, 598] on input "text" at bounding box center [494, 602] width 166 height 20
type input "MF"
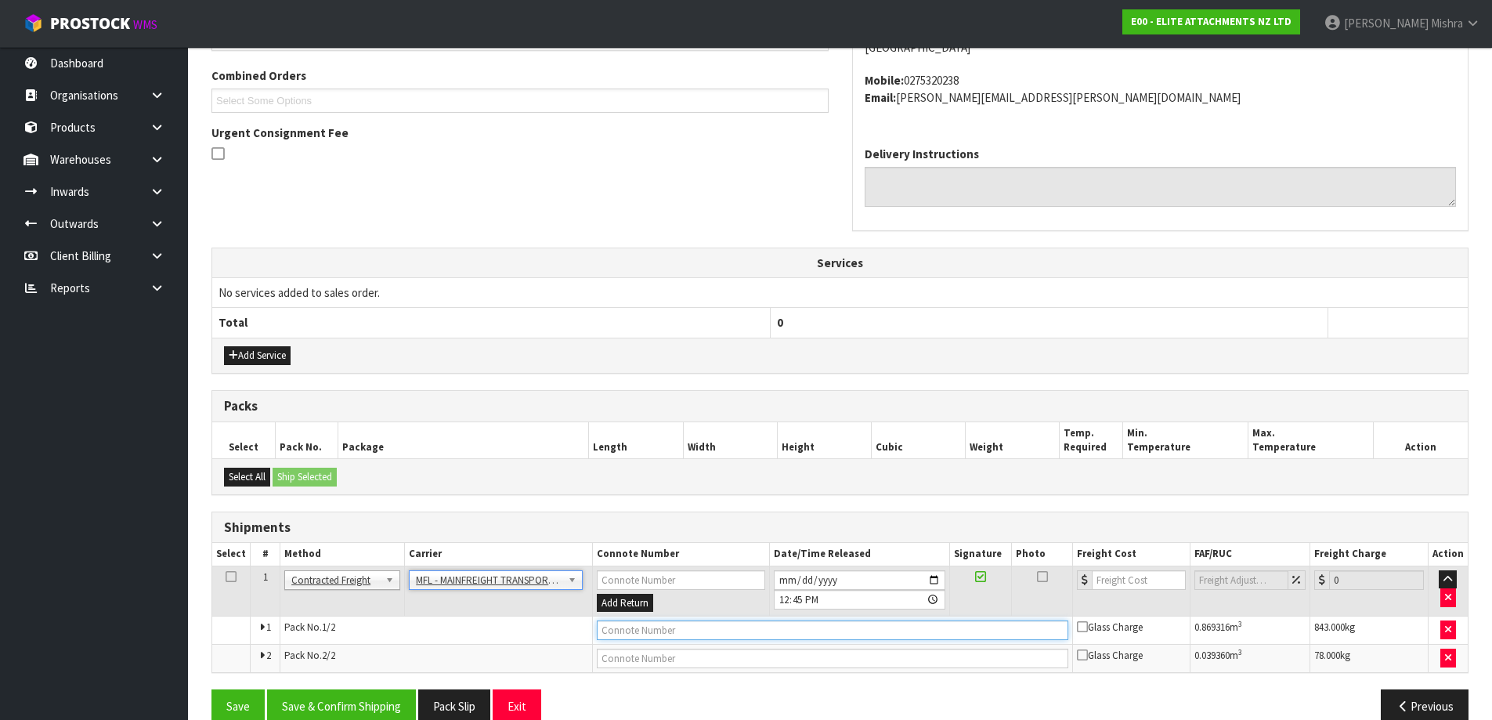
click at [659, 631] on input "text" at bounding box center [833, 630] width 472 height 20
paste input "FWM58263852"
type input "FWM58263852"
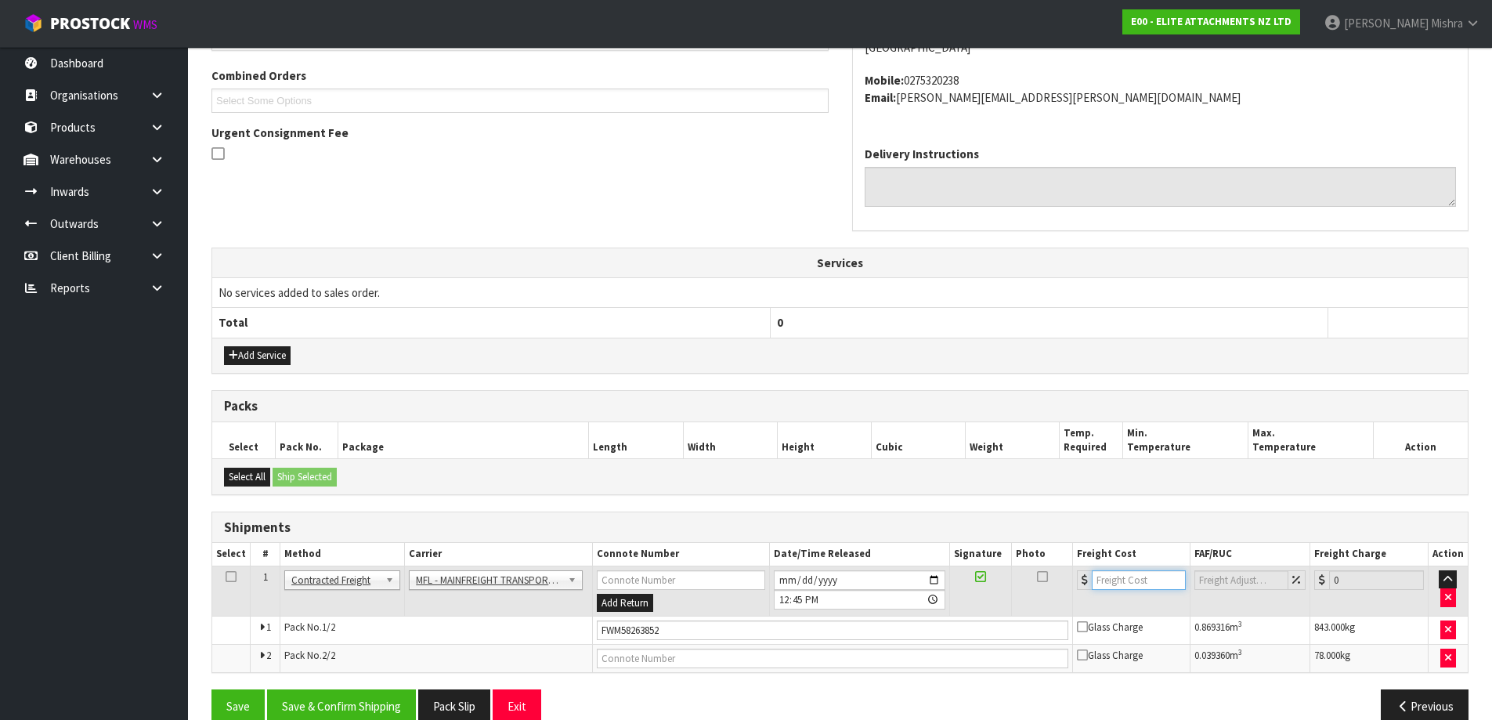
click at [1131, 577] on input "number" at bounding box center [1139, 580] width 95 height 20
type input "284.30"
click at [361, 703] on button "Save & Confirm Shipping" at bounding box center [341, 706] width 149 height 34
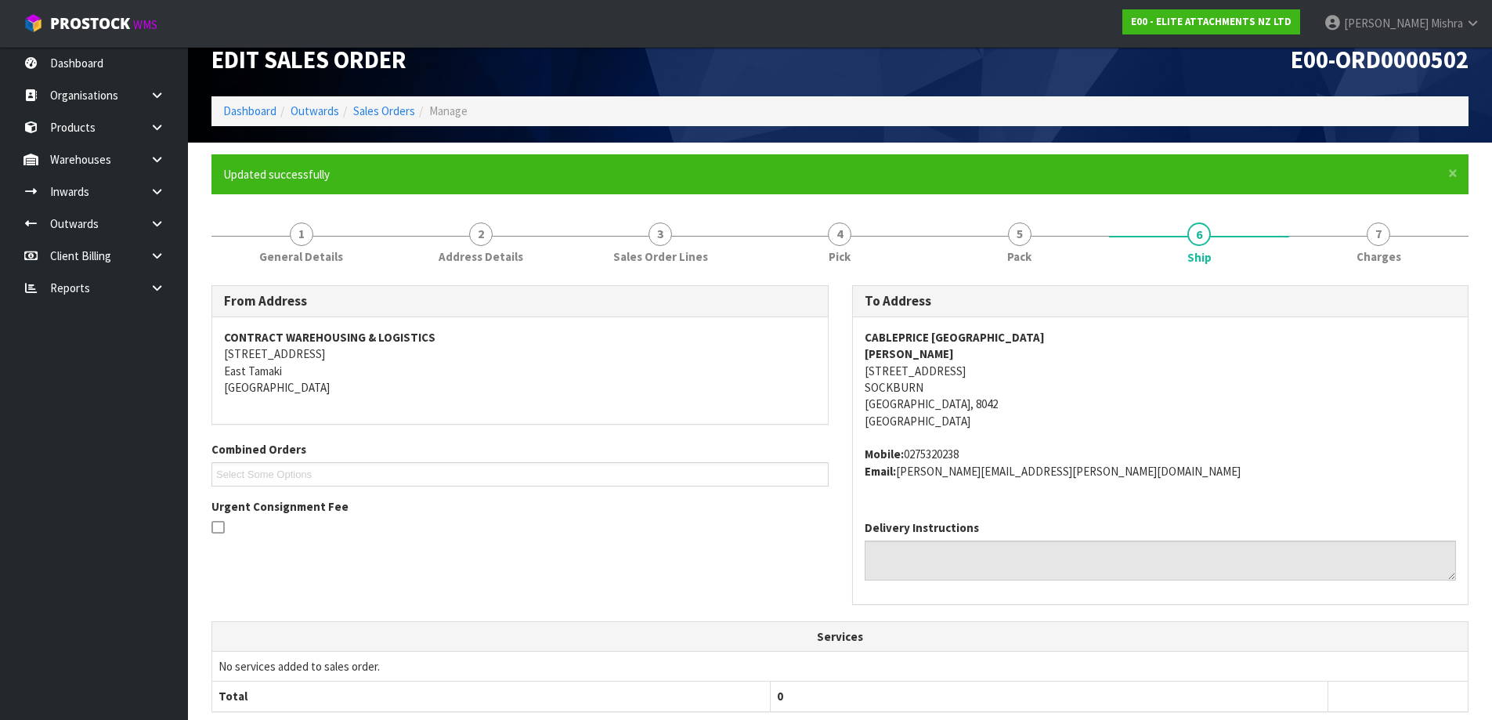
scroll to position [0, 0]
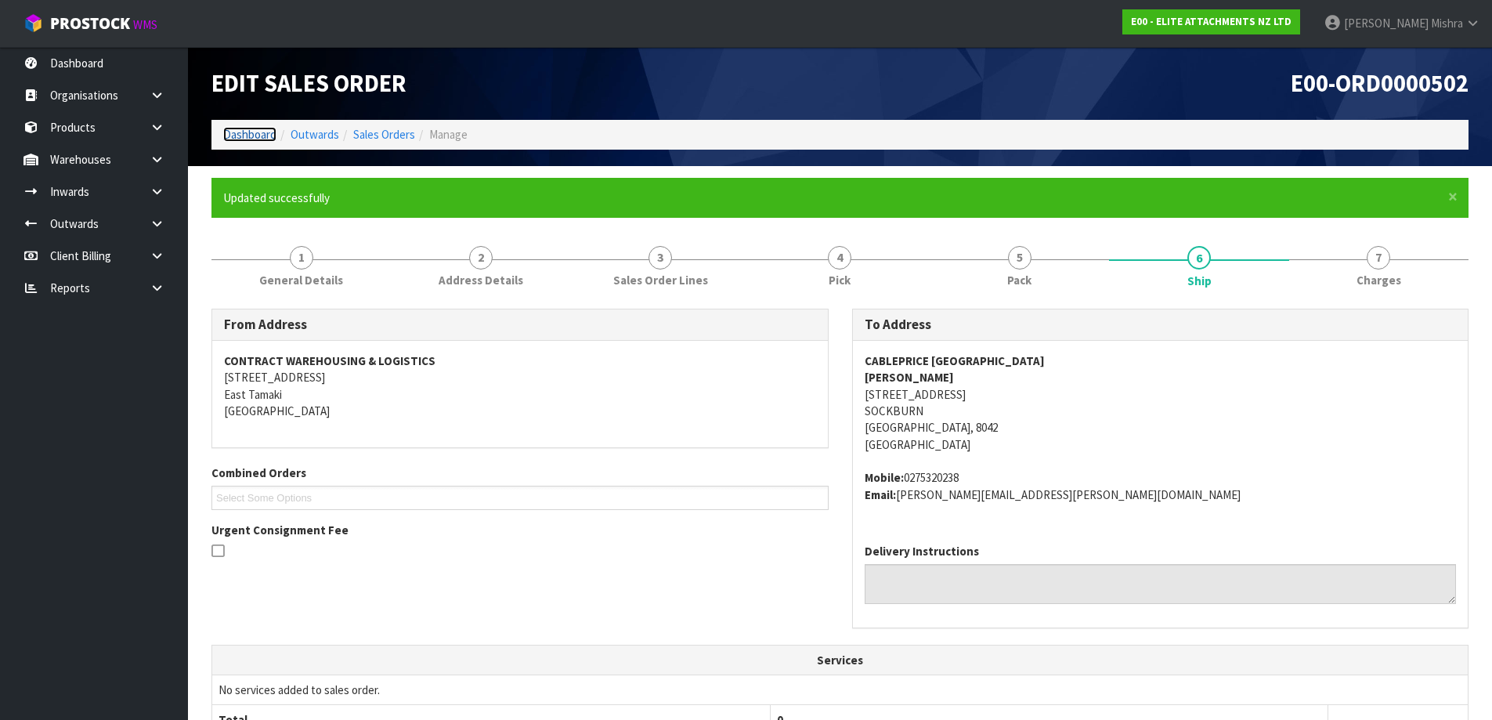
click at [265, 139] on link "Dashboard" at bounding box center [249, 134] width 53 height 15
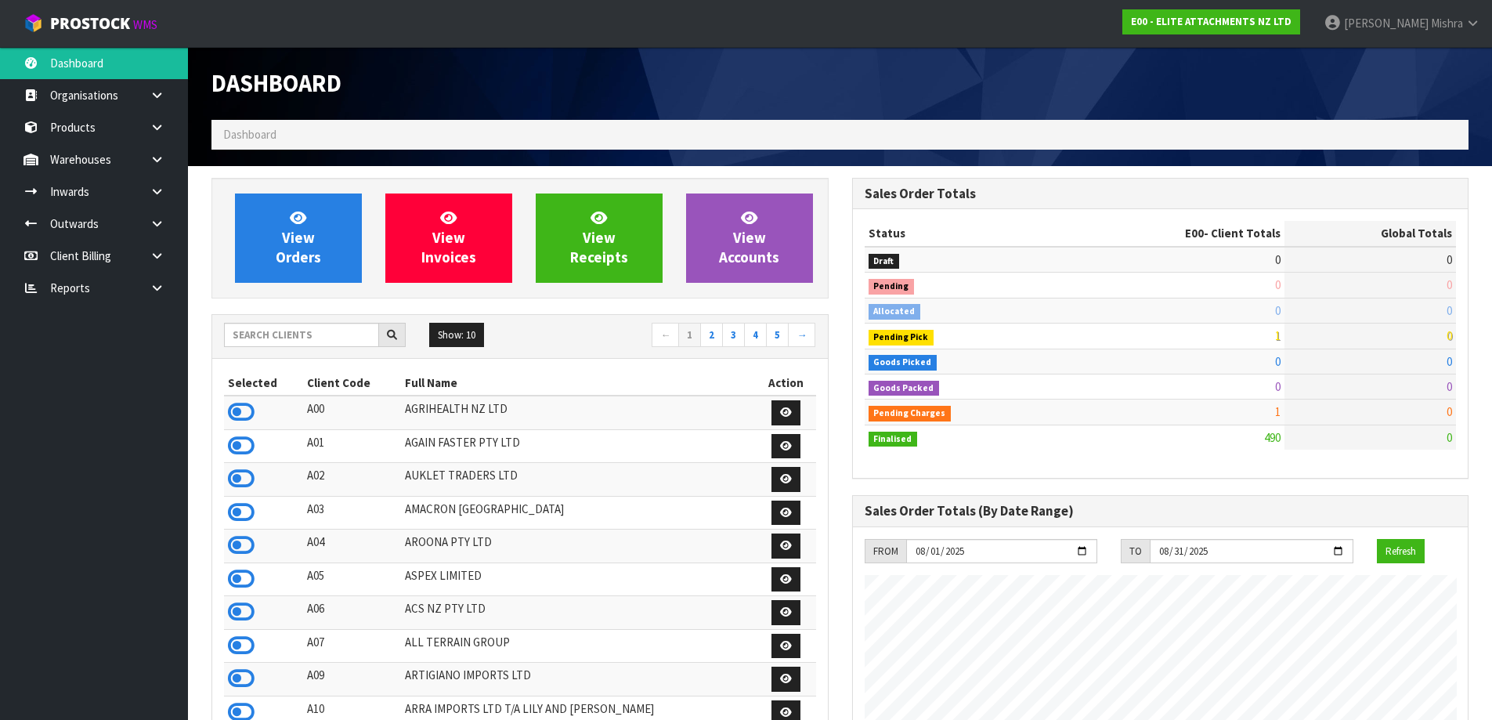
scroll to position [1060, 640]
click at [304, 336] on input "text" at bounding box center [301, 335] width 155 height 24
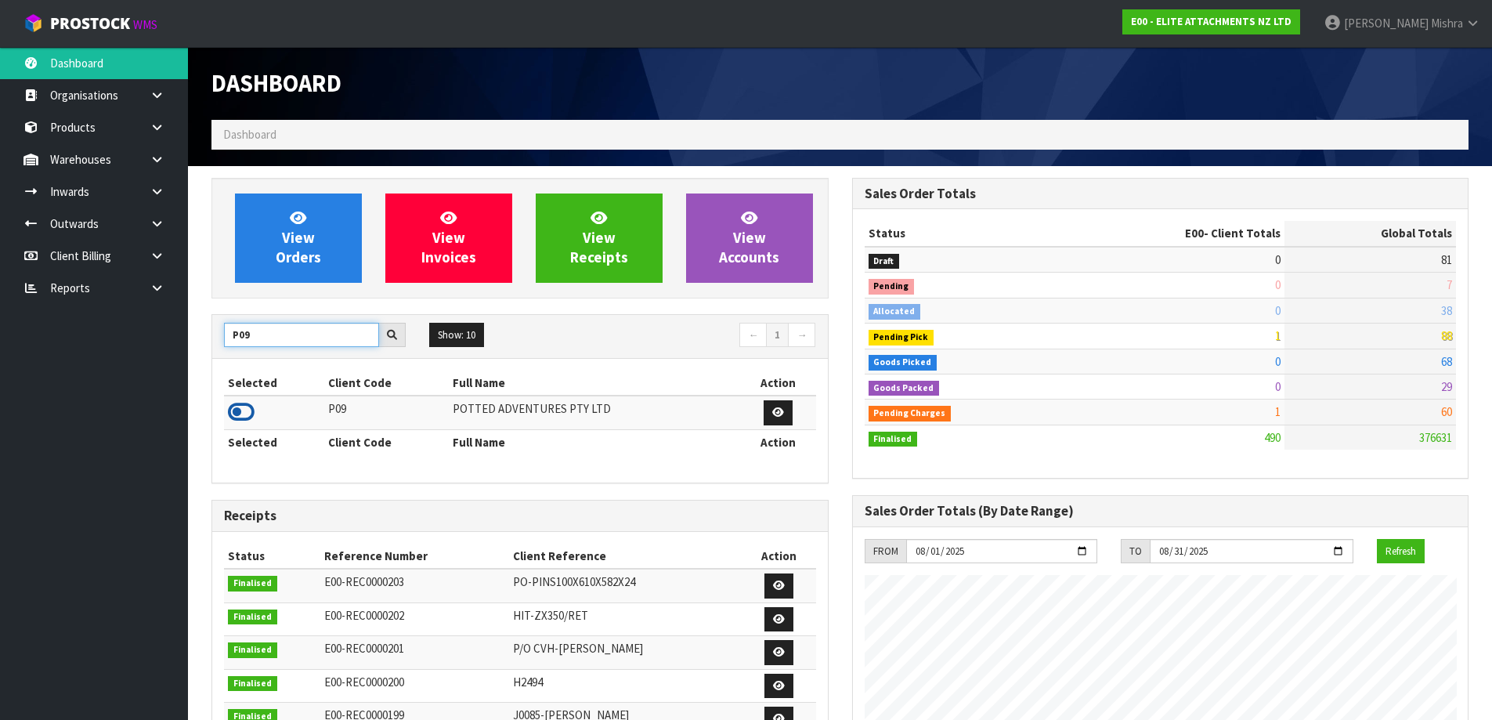
type input "P09"
click at [230, 419] on icon at bounding box center [241, 411] width 27 height 23
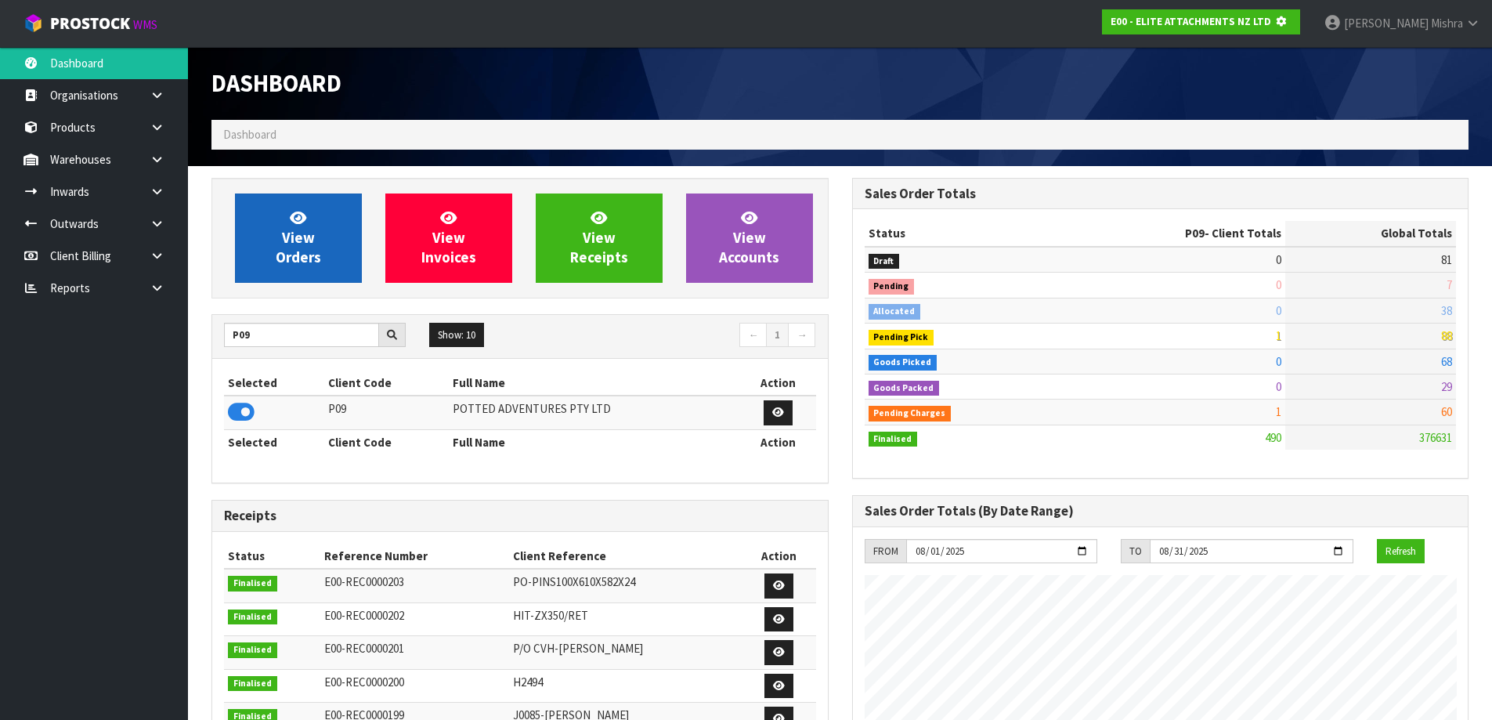
scroll to position [977, 640]
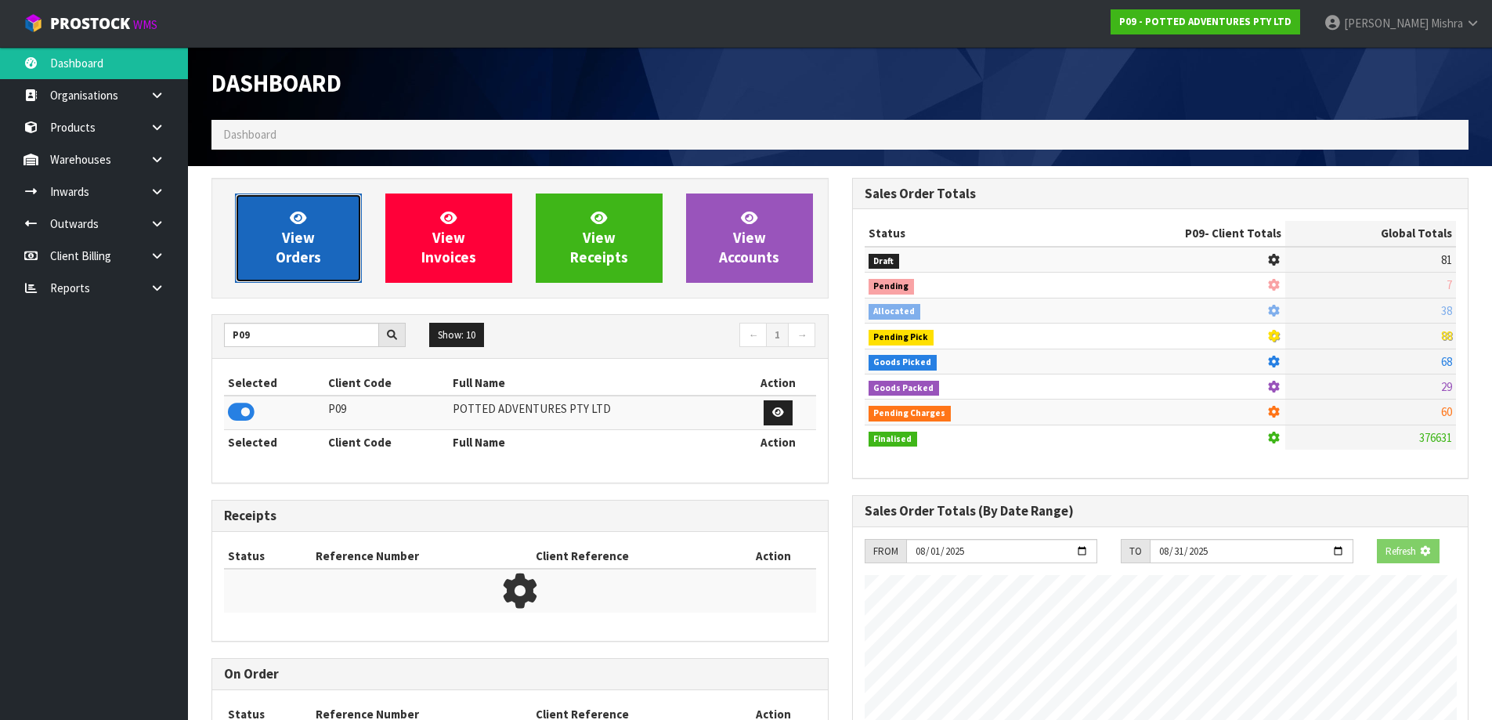
click at [270, 207] on link "View Orders" at bounding box center [298, 237] width 127 height 89
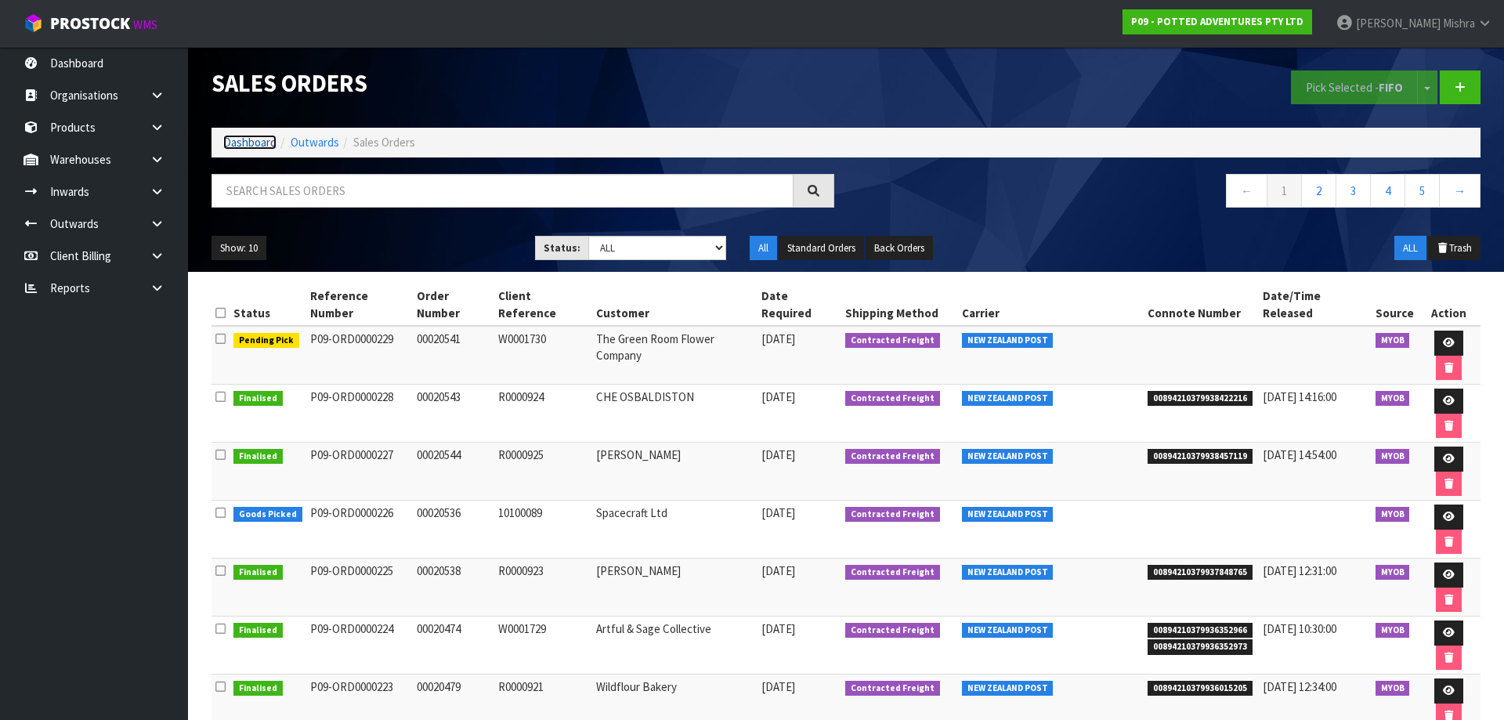
click at [232, 143] on link "Dashboard" at bounding box center [249, 142] width 53 height 15
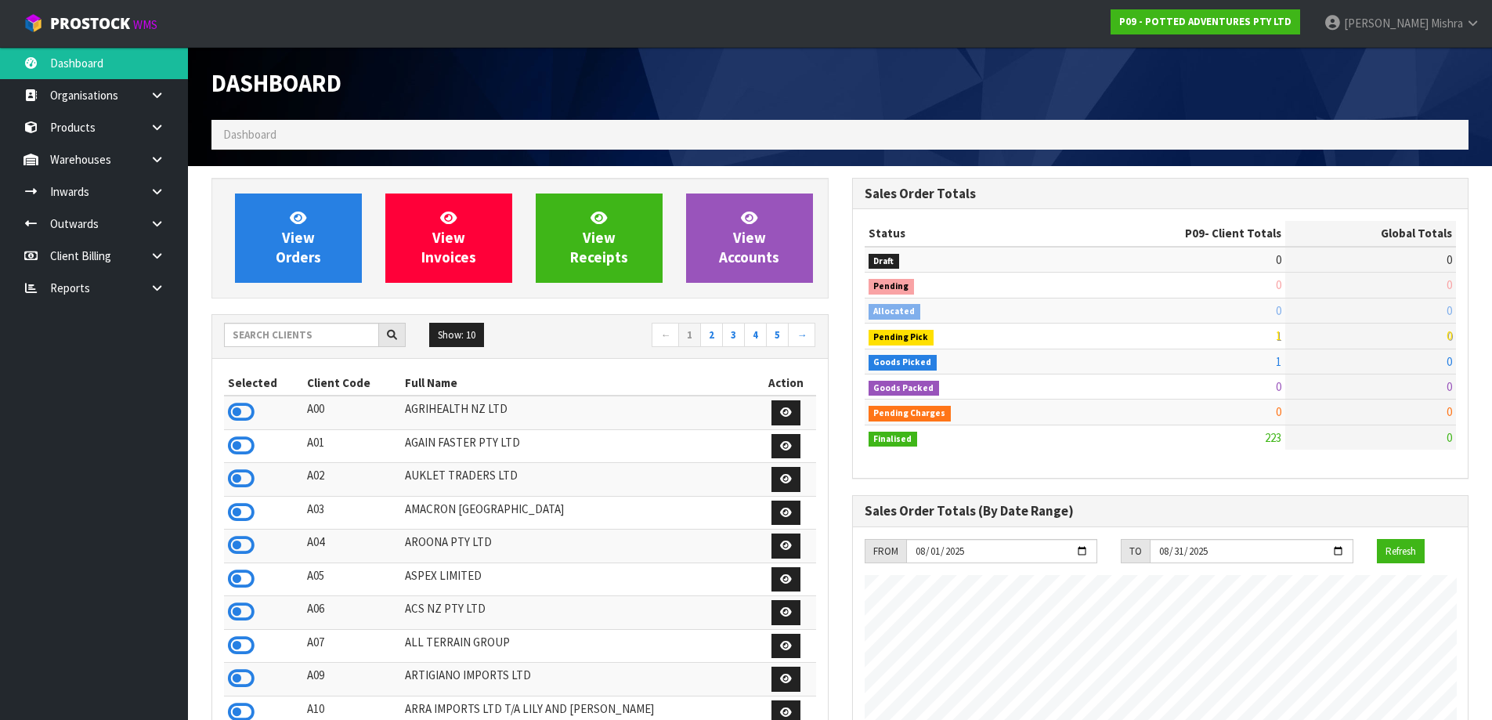
scroll to position [1187, 640]
click at [337, 325] on input "text" at bounding box center [301, 335] width 155 height 24
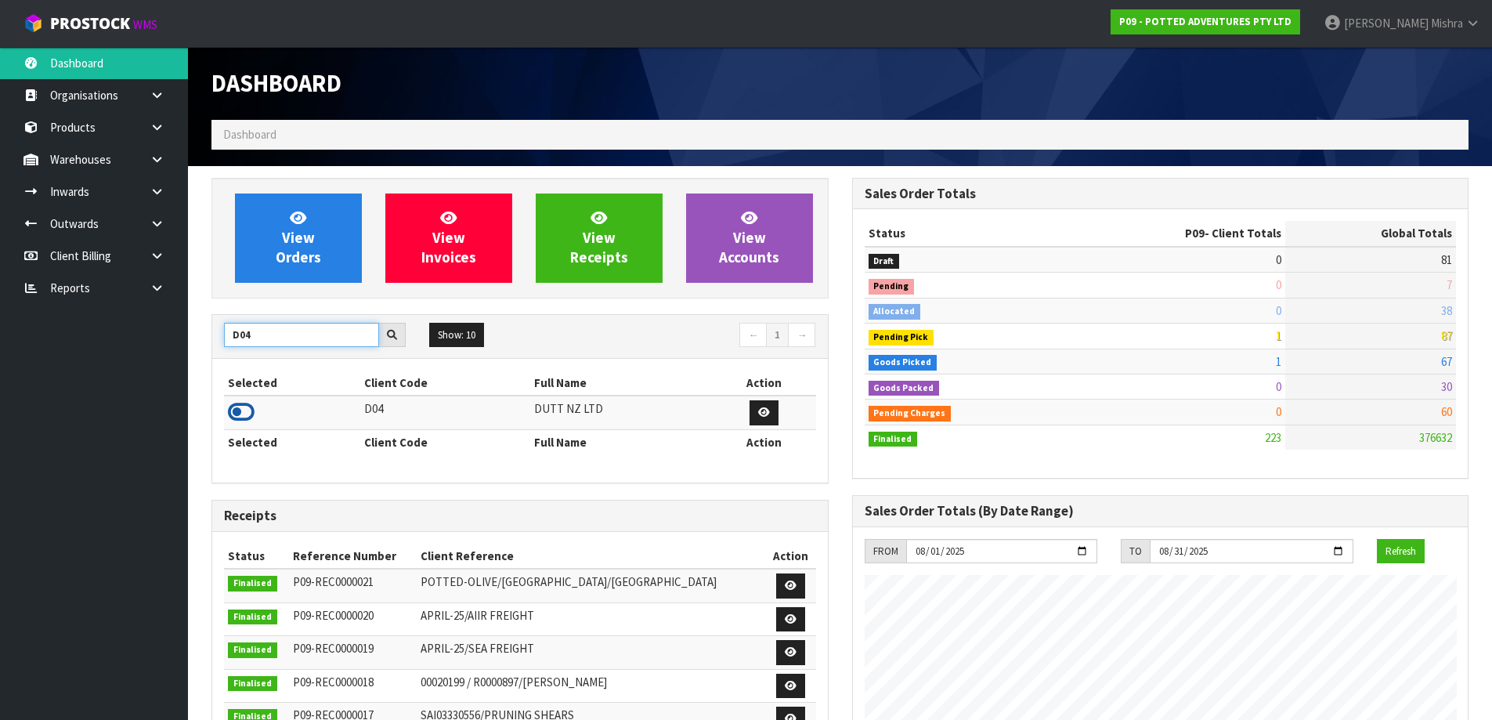
type input "D04"
drag, startPoint x: 246, startPoint y: 410, endPoint x: 276, endPoint y: 280, distance: 133.4
click at [247, 411] on icon at bounding box center [241, 411] width 27 height 23
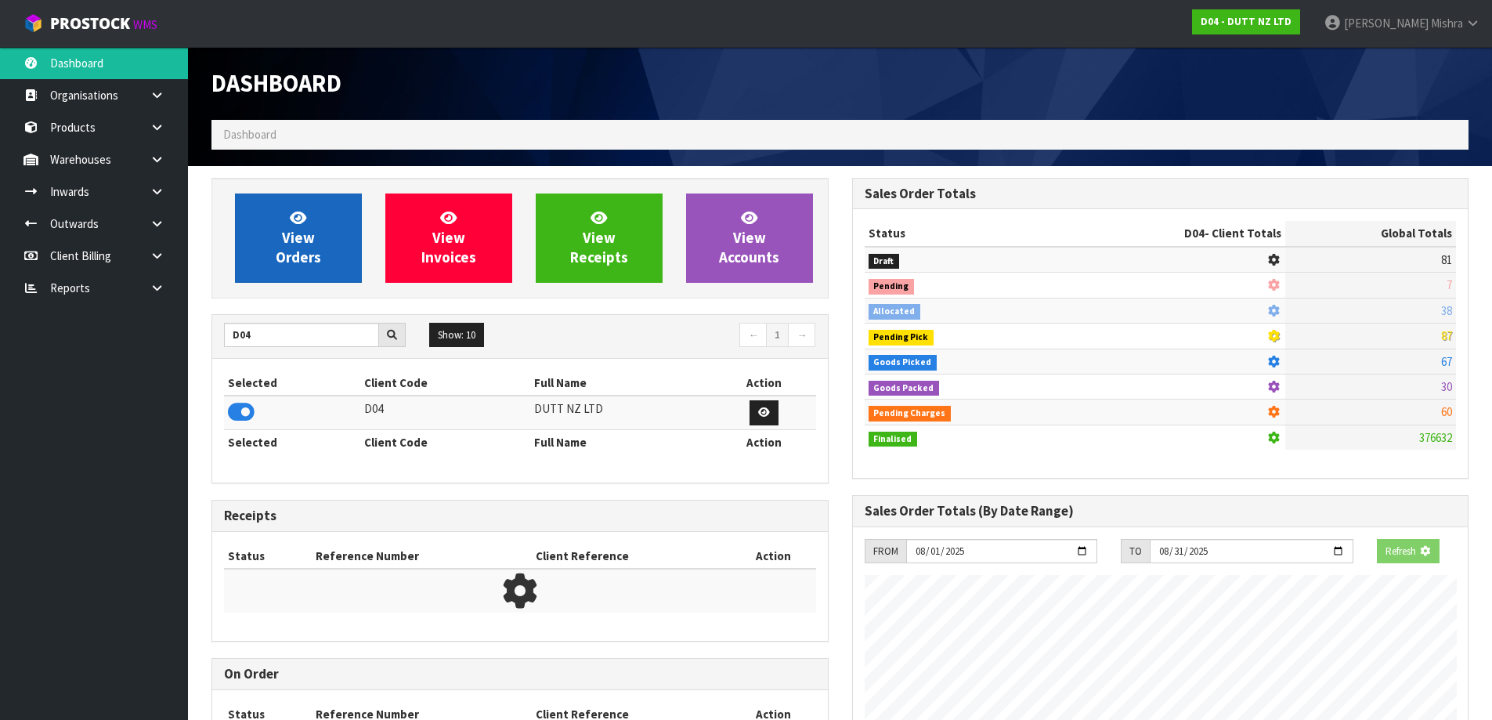
scroll to position [782276, 782612]
click at [293, 217] on icon at bounding box center [298, 217] width 16 height 15
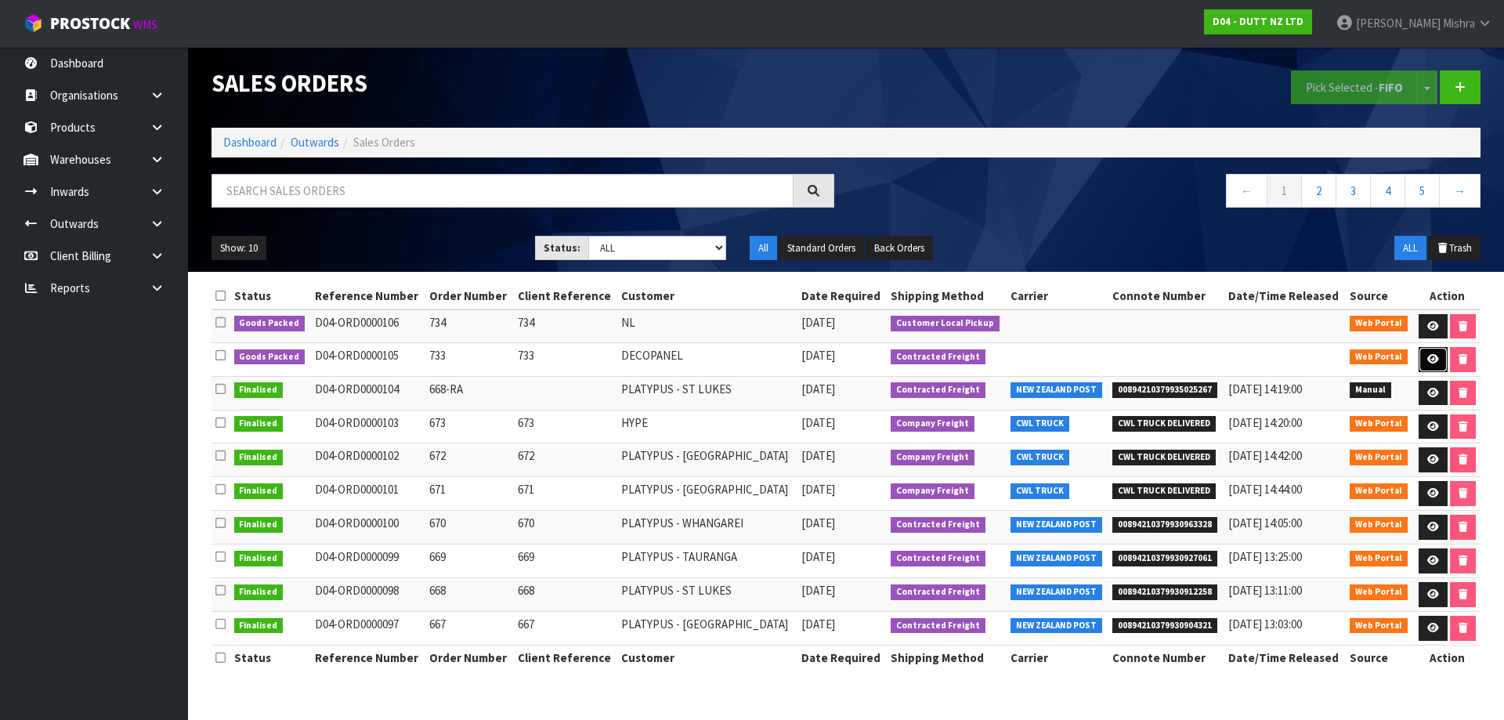
click at [1422, 354] on link at bounding box center [1432, 359] width 29 height 25
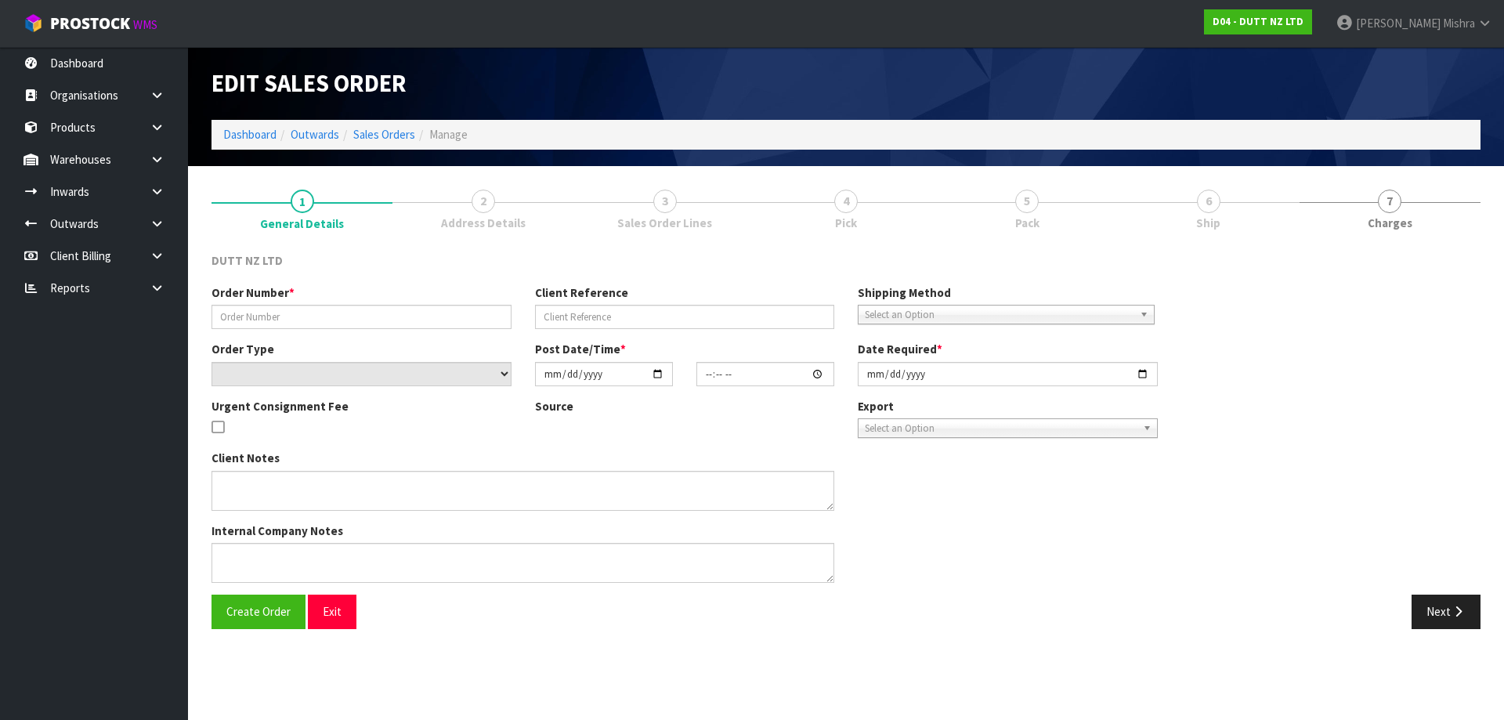
type input "733"
select select "number:0"
type input "2025-08-14"
type input "12:07:00.000"
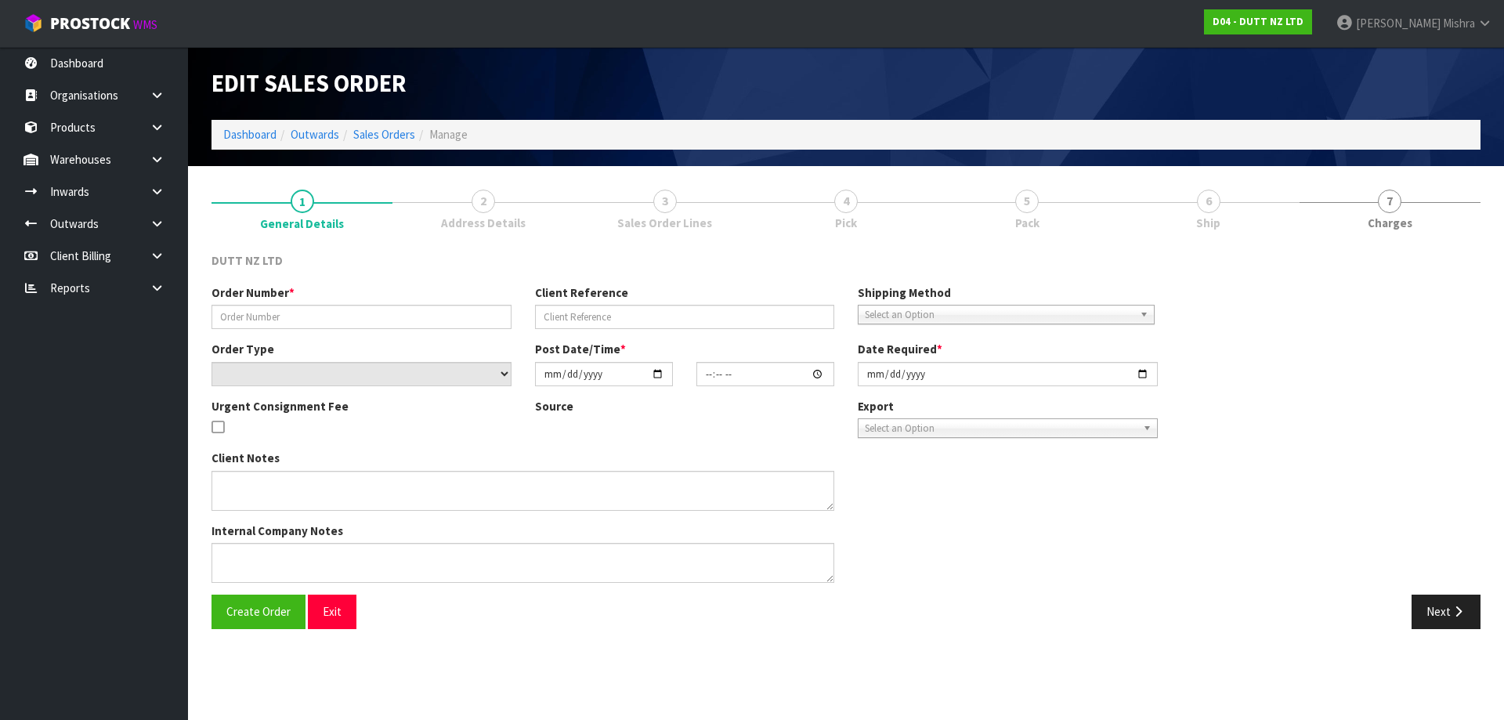
type input "2025-08-14"
type textarea "DECOPANEL 956A GREAT SOUTH ROAD PENROSE, AUCKLAND 1061 SITE CONTACT - 021 289 7…"
type textarea "HE FOLLOWING ORDER CAN ACCEPT ORDER TILL 3PM, CAN WE CONFIRM IF THAT’S ACHIEVAB…"
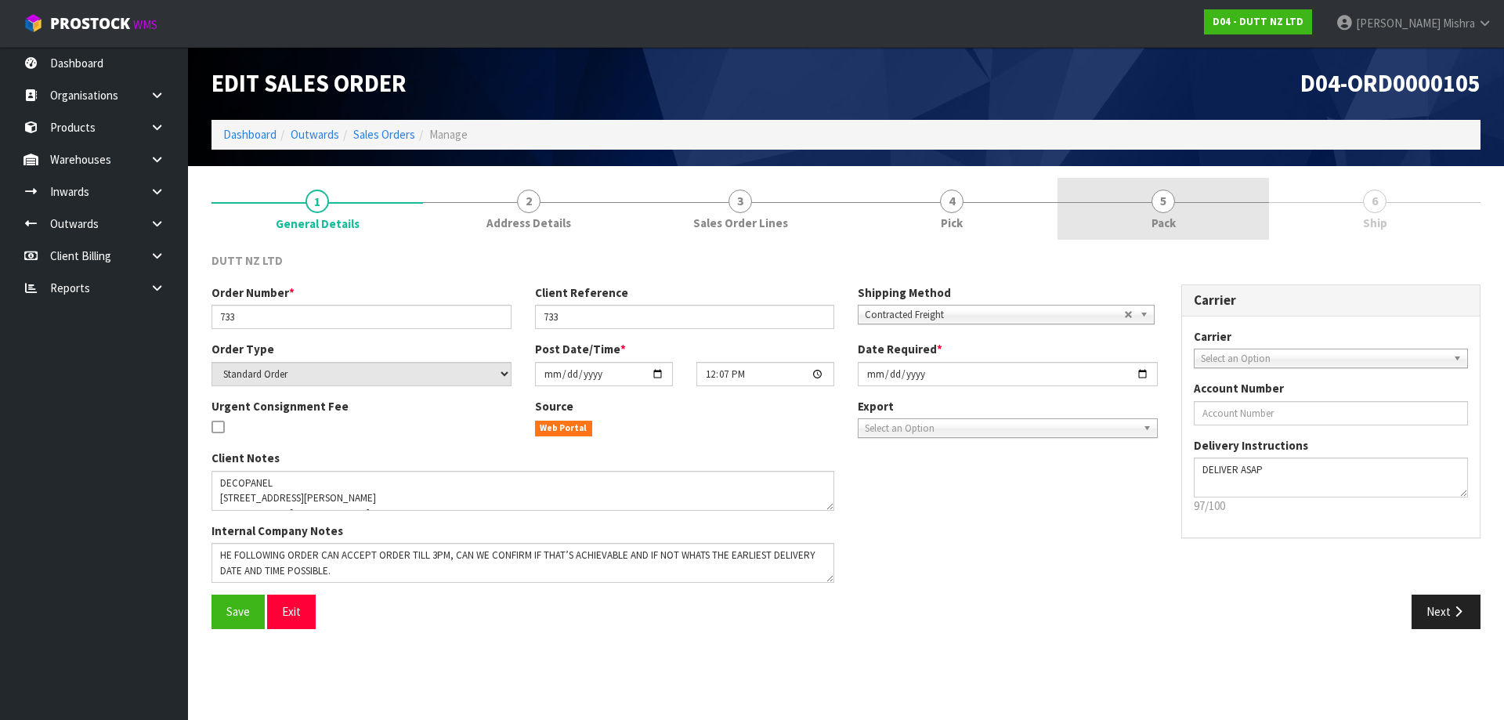
click at [1187, 208] on link "5 Pack" at bounding box center [1162, 209] width 211 height 62
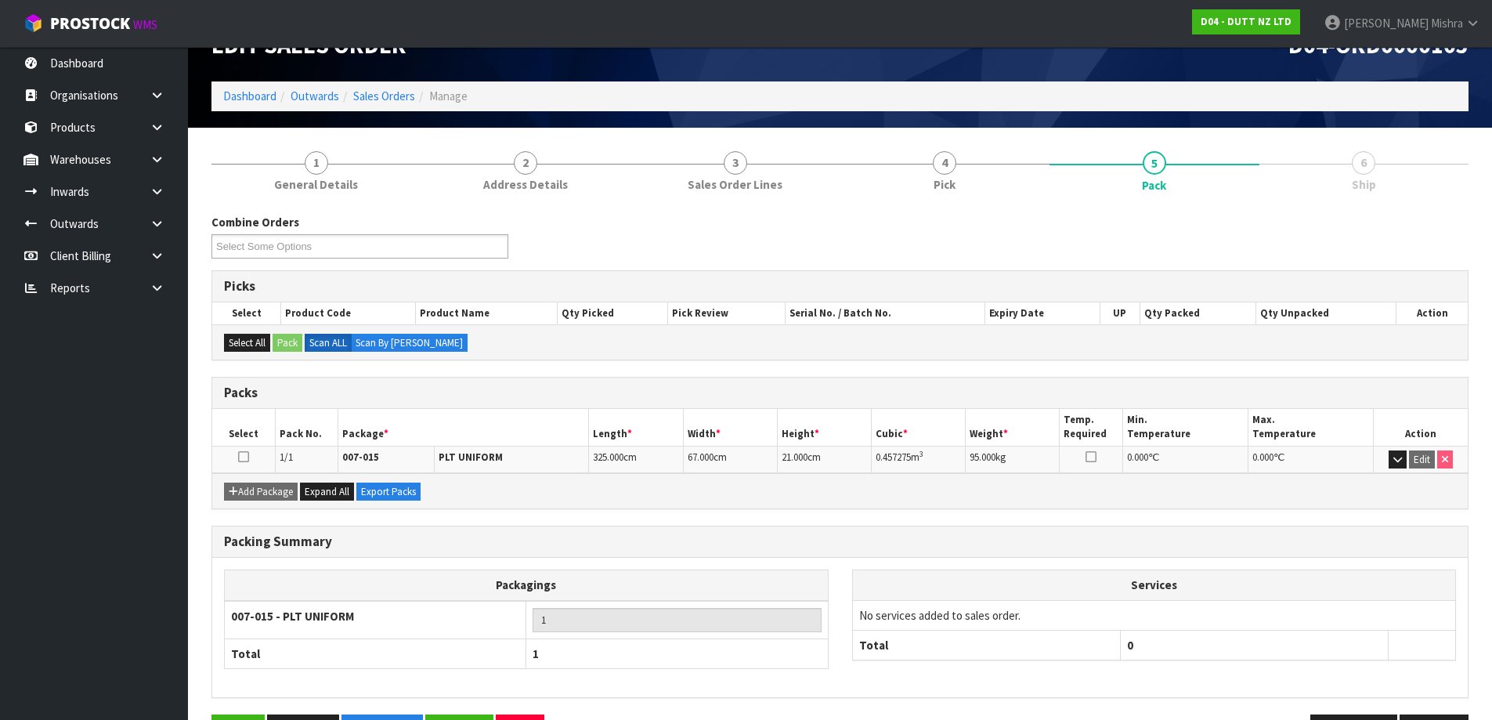
scroll to position [90, 0]
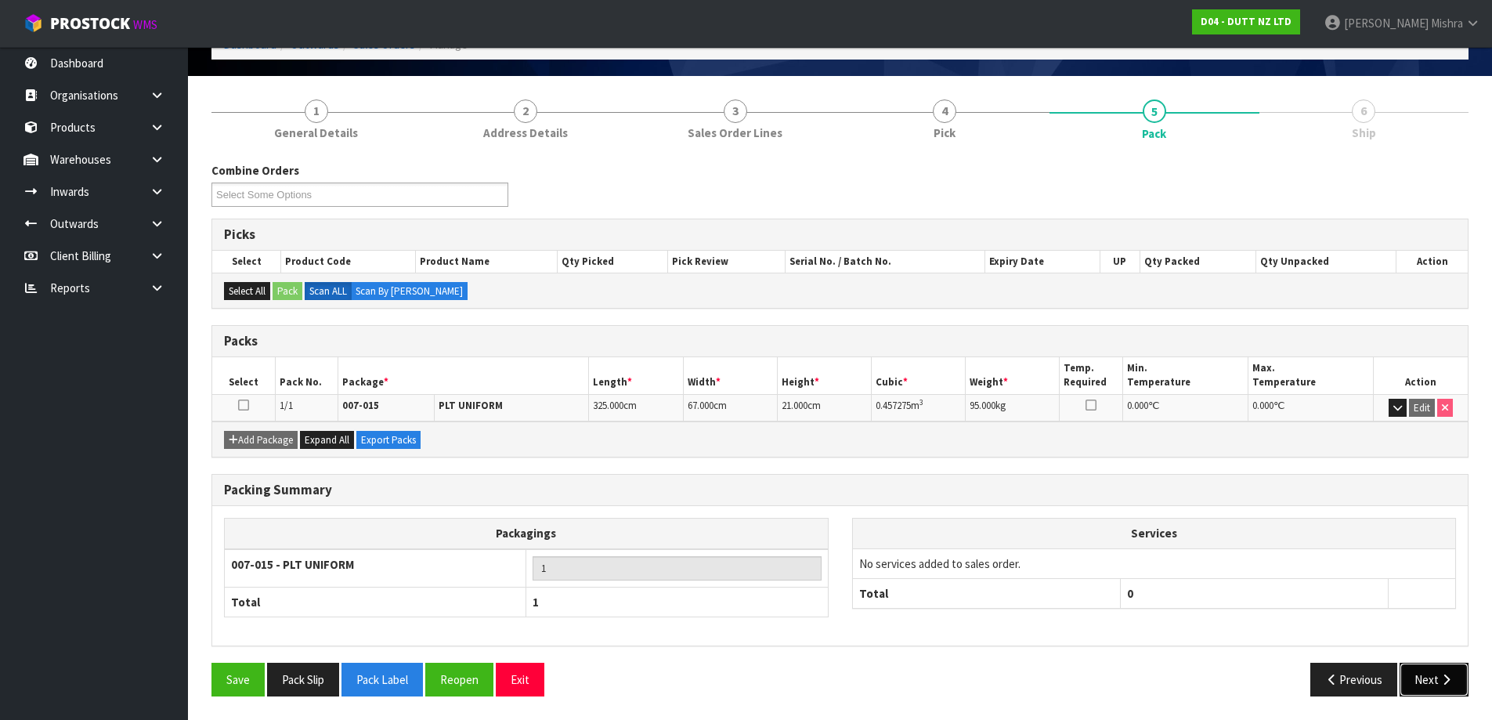
click at [1433, 688] on button "Next" at bounding box center [1434, 680] width 69 height 34
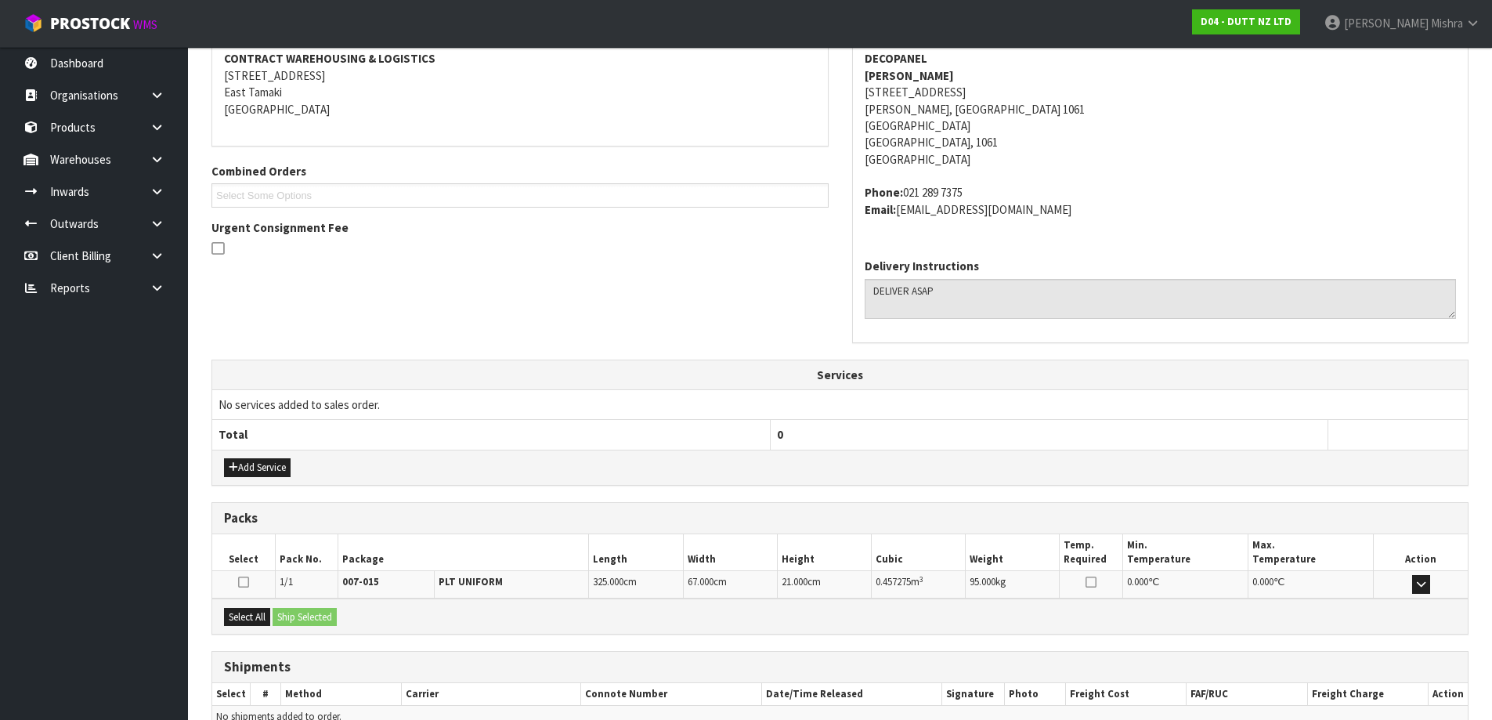
scroll to position [328, 0]
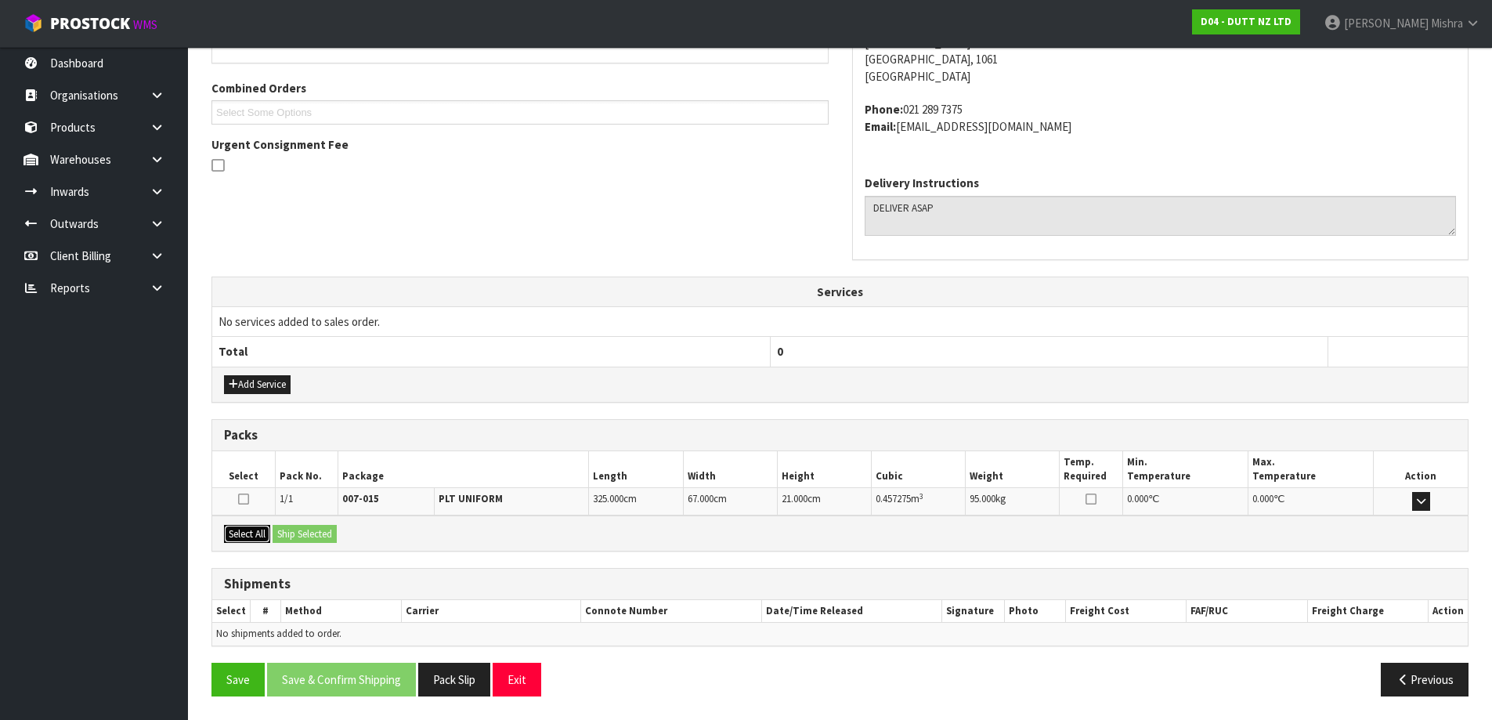
click at [268, 525] on button "Select All" at bounding box center [247, 534] width 46 height 19
click at [292, 528] on button "Ship Selected" at bounding box center [305, 534] width 64 height 19
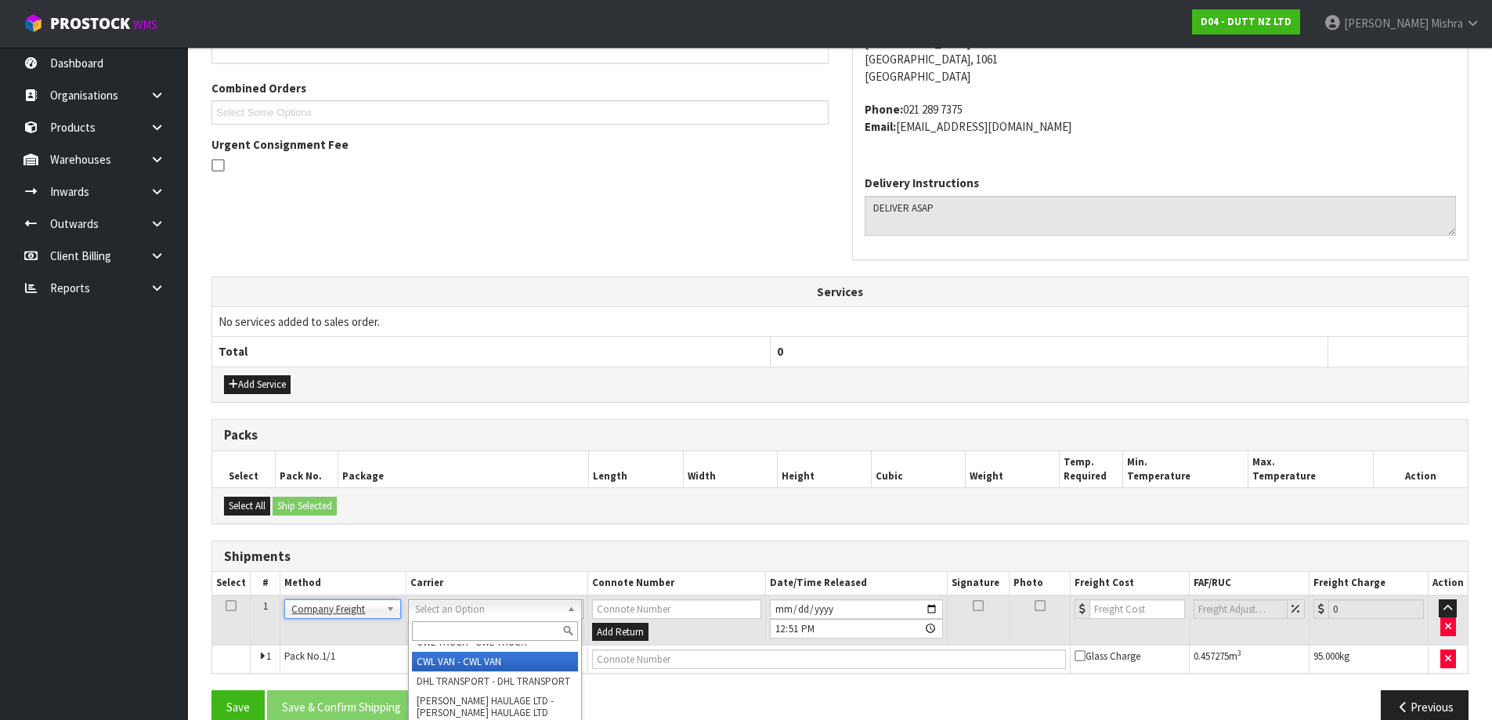
scroll to position [302, 0]
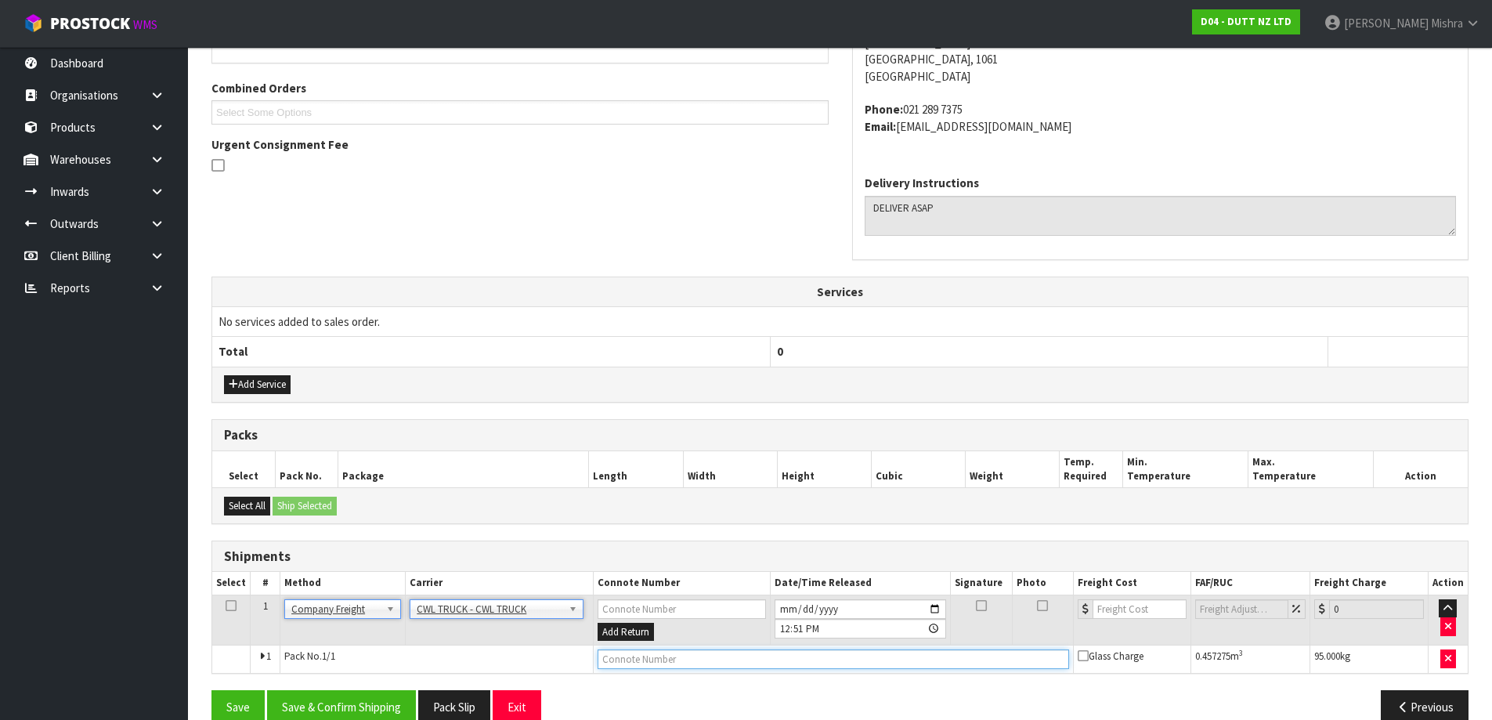
click at [752, 659] on input "text" at bounding box center [833, 659] width 471 height 20
type input "CWL TRUCK DELIVERY"
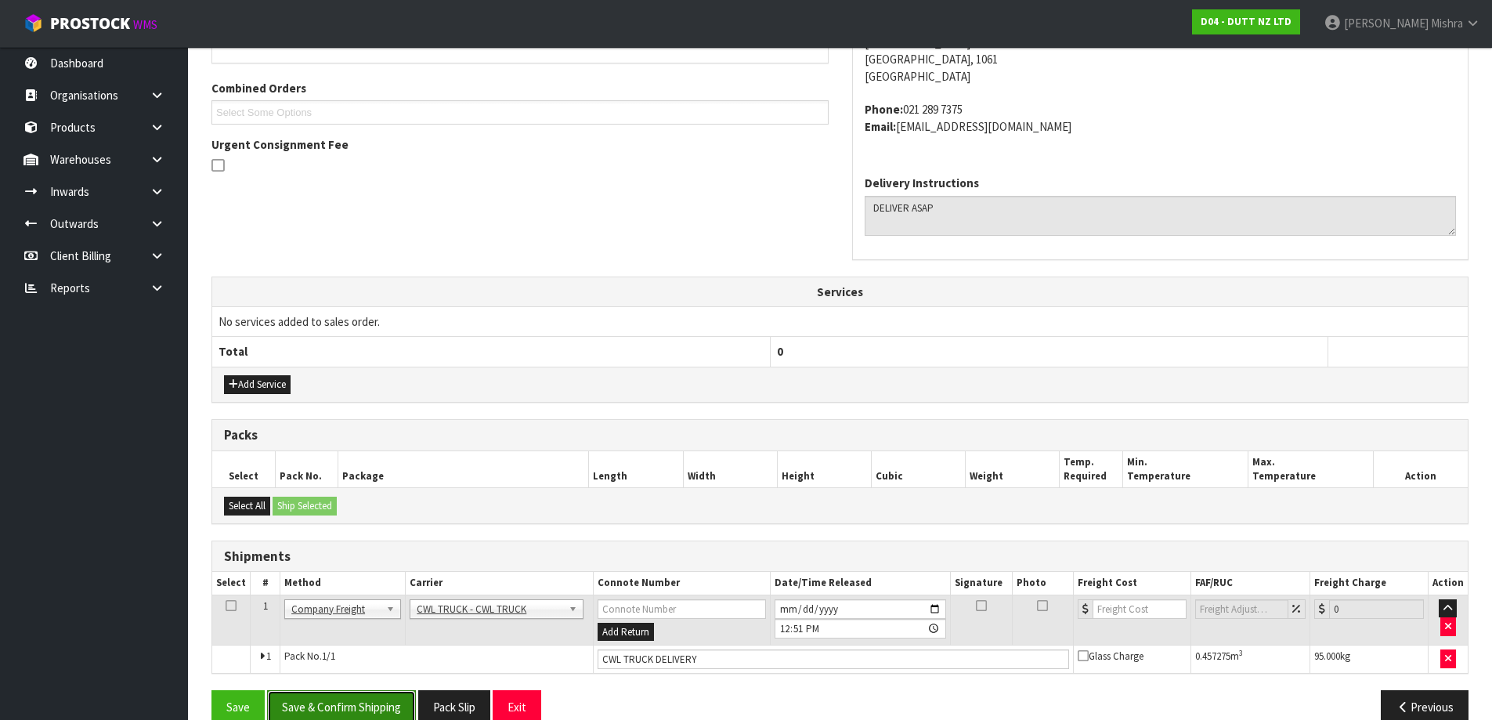
click at [356, 699] on button "Save & Confirm Shipping" at bounding box center [341, 707] width 149 height 34
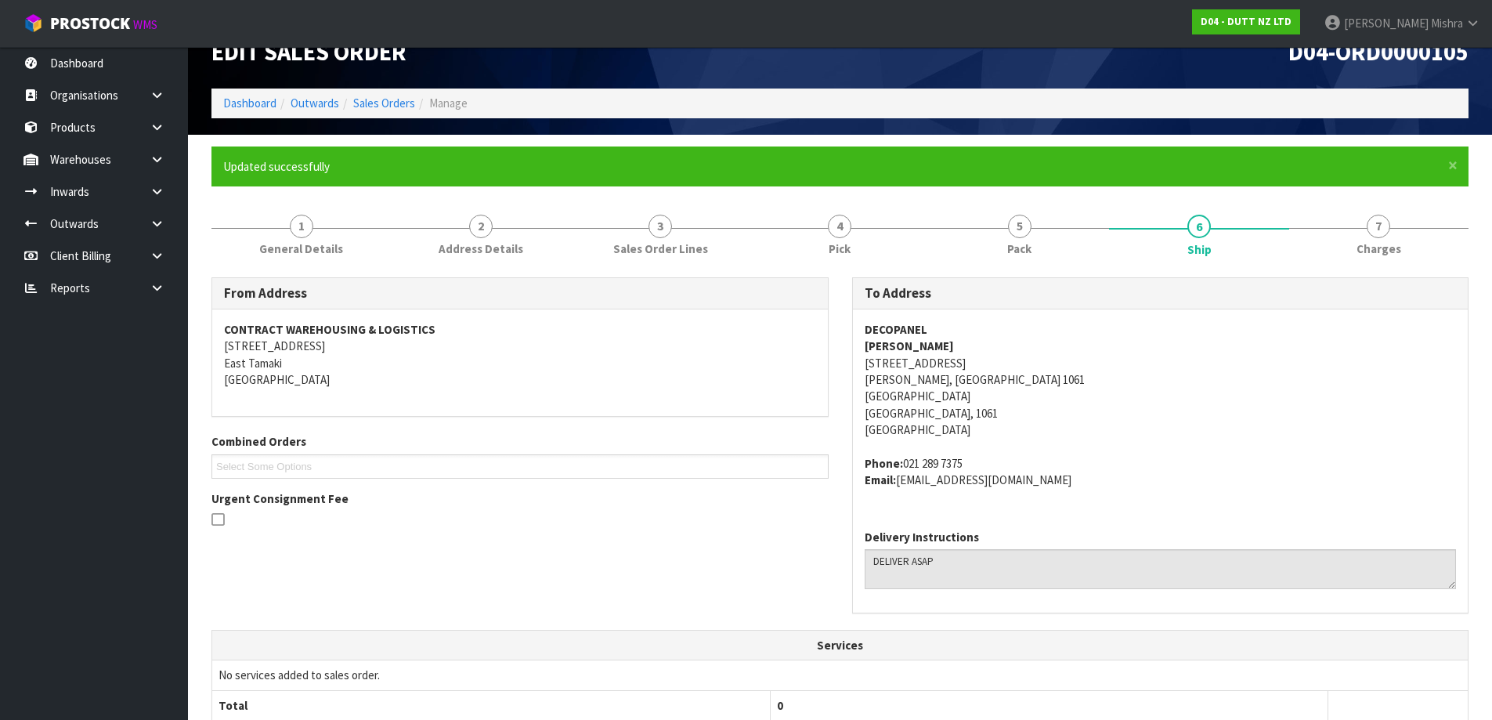
scroll to position [0, 0]
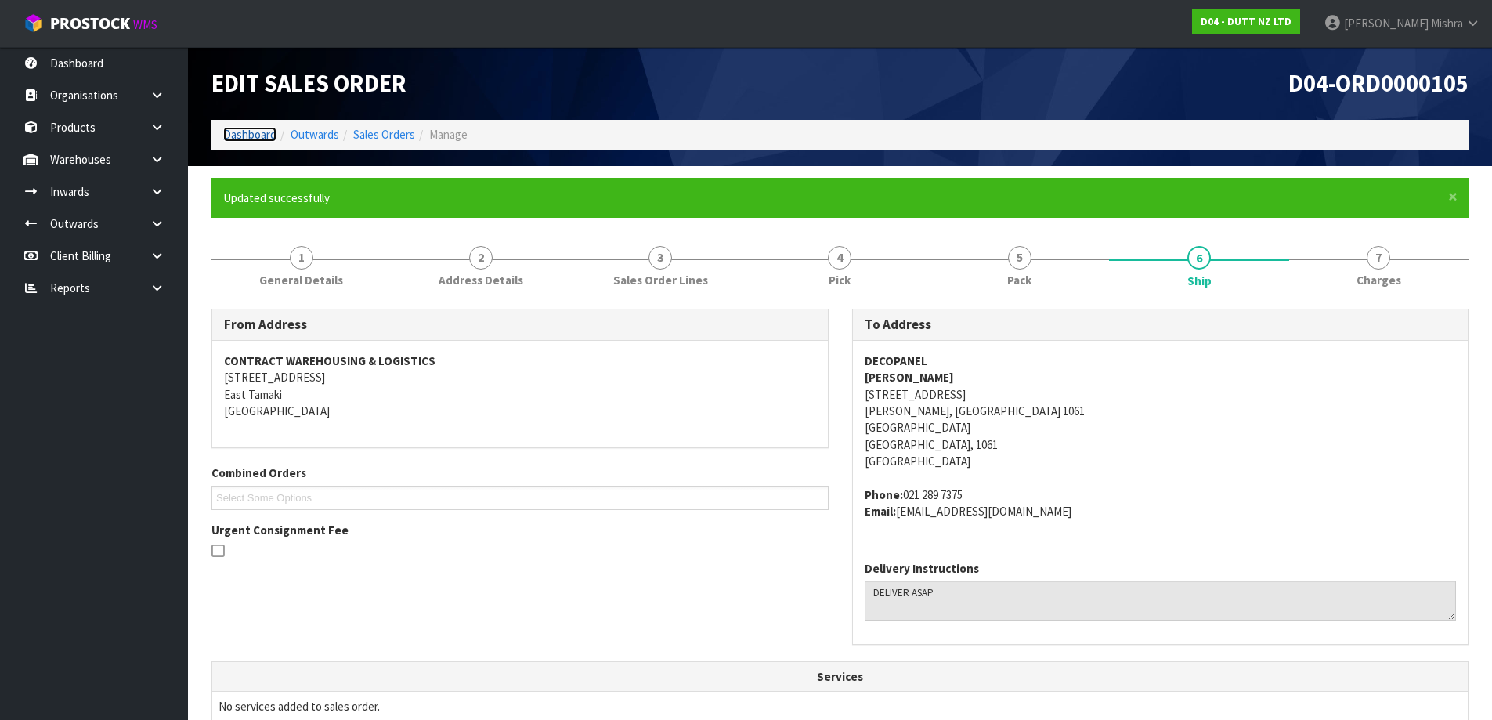
click at [257, 136] on link "Dashboard" at bounding box center [249, 134] width 53 height 15
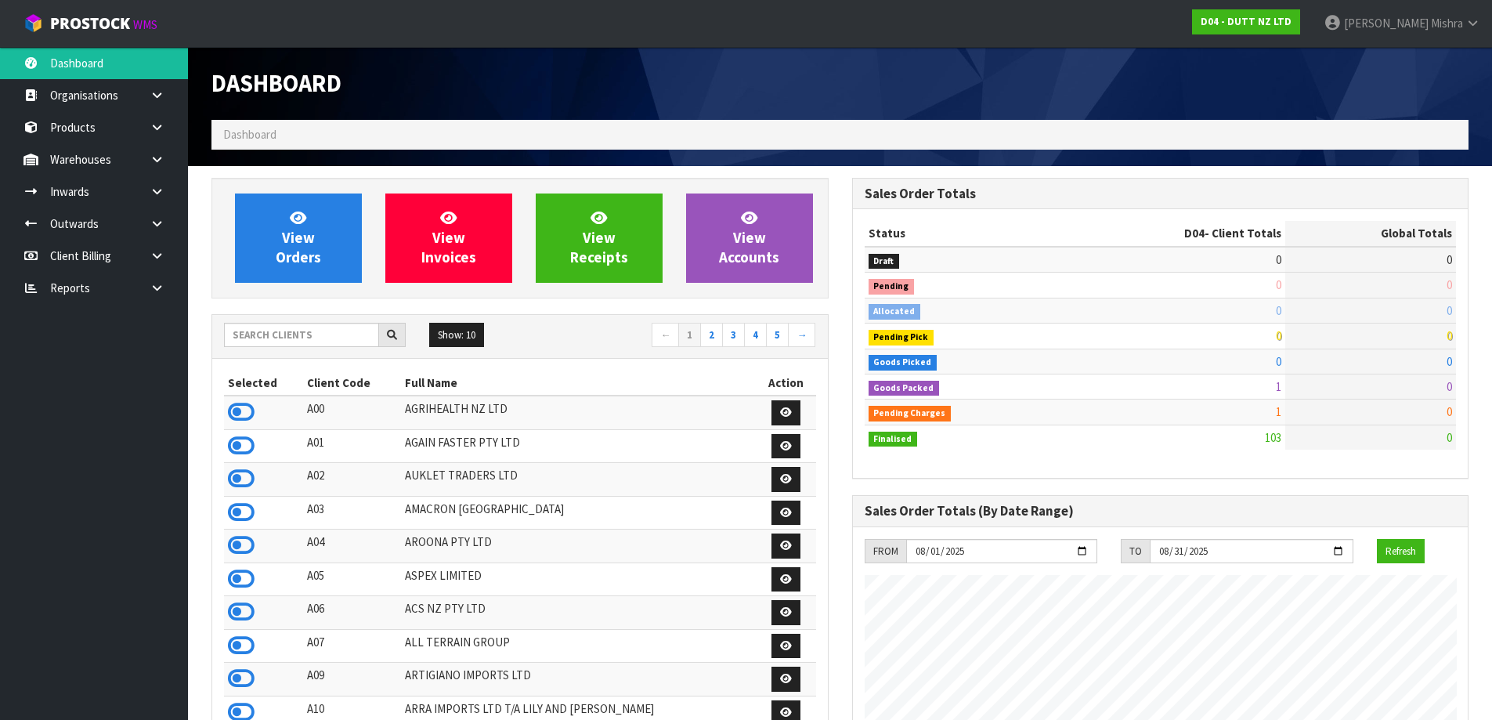
scroll to position [1068, 640]
click at [274, 320] on div "Show: 10 5 10 25 50 ← 1 2 3 4 5 →" at bounding box center [520, 337] width 616 height 44
click at [276, 342] on input "text" at bounding box center [301, 335] width 155 height 24
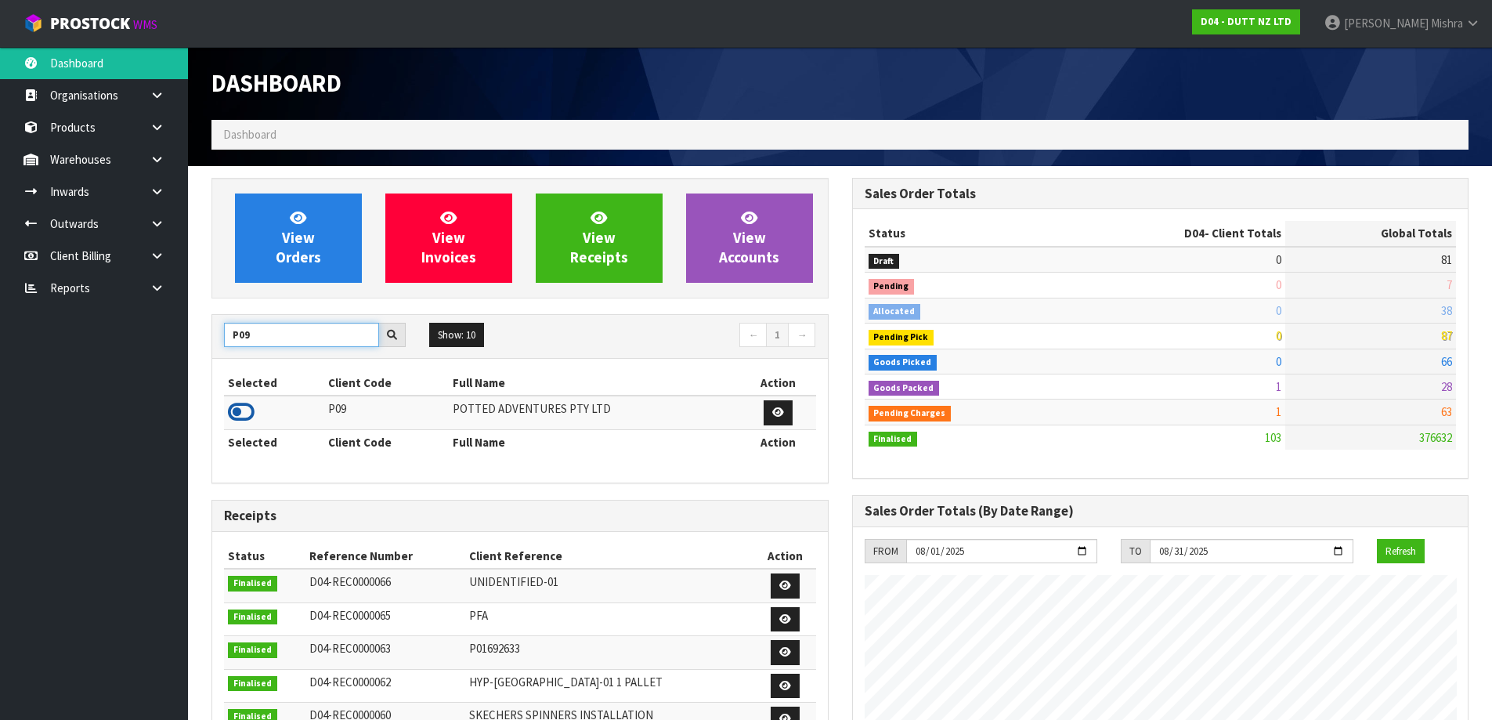
type input "P09"
click at [233, 410] on icon at bounding box center [241, 411] width 27 height 23
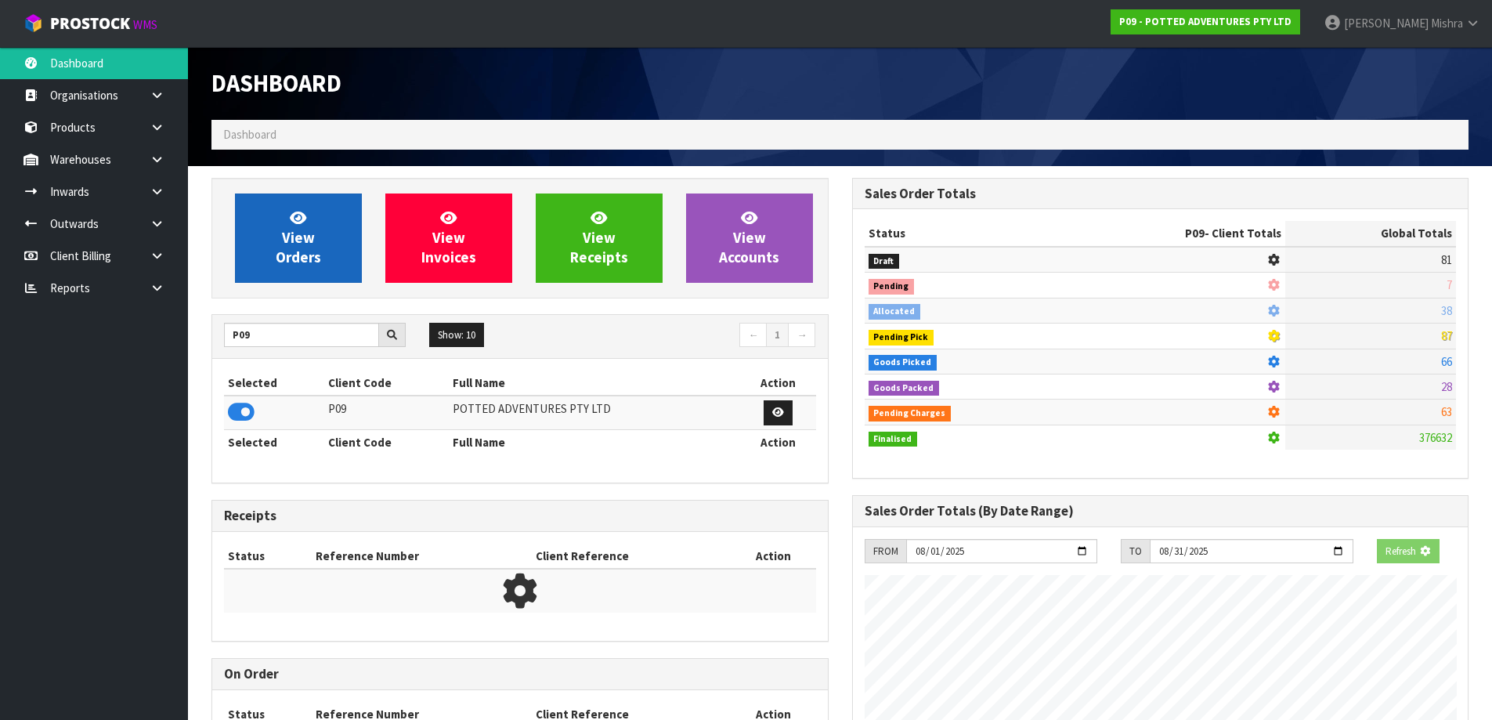
scroll to position [977, 640]
click at [299, 224] on icon at bounding box center [298, 217] width 16 height 15
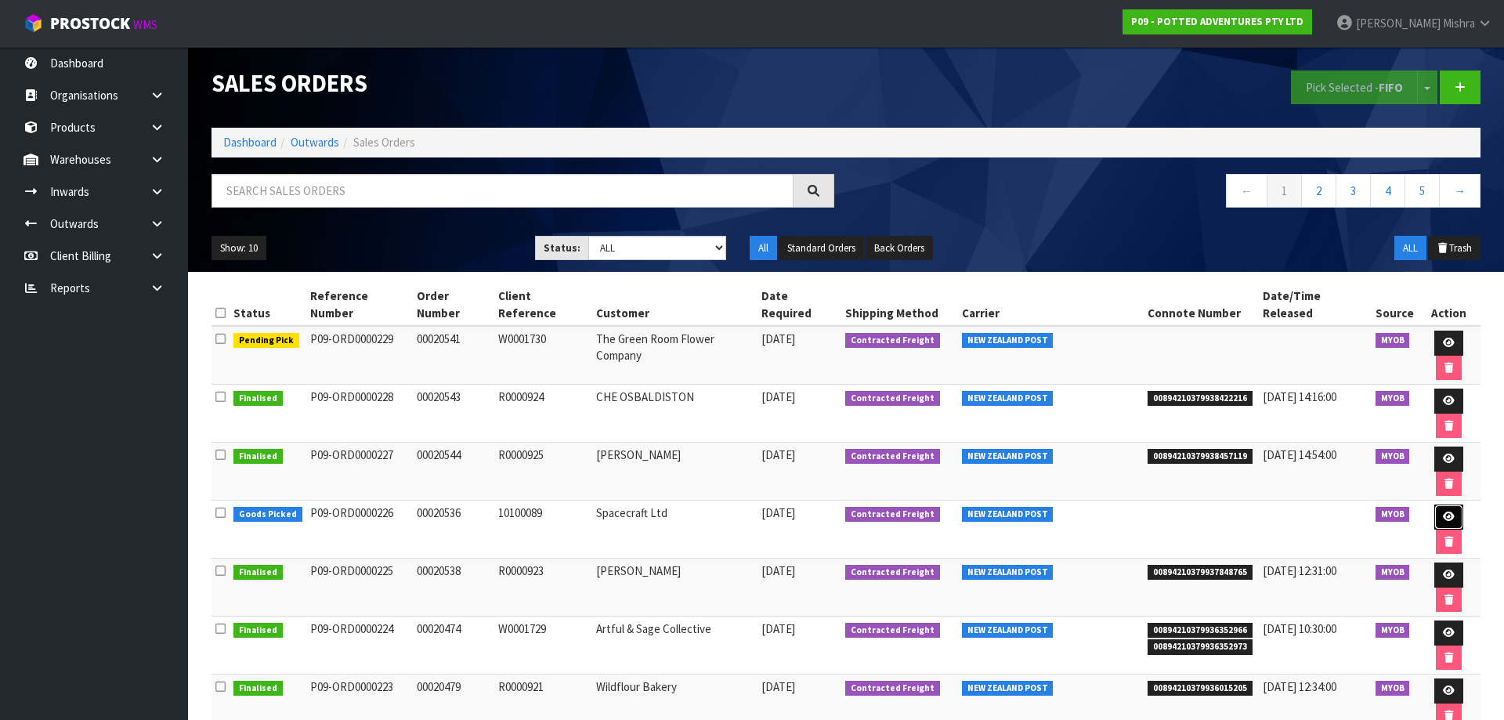
click at [1443, 511] on icon at bounding box center [1449, 516] width 12 height 10
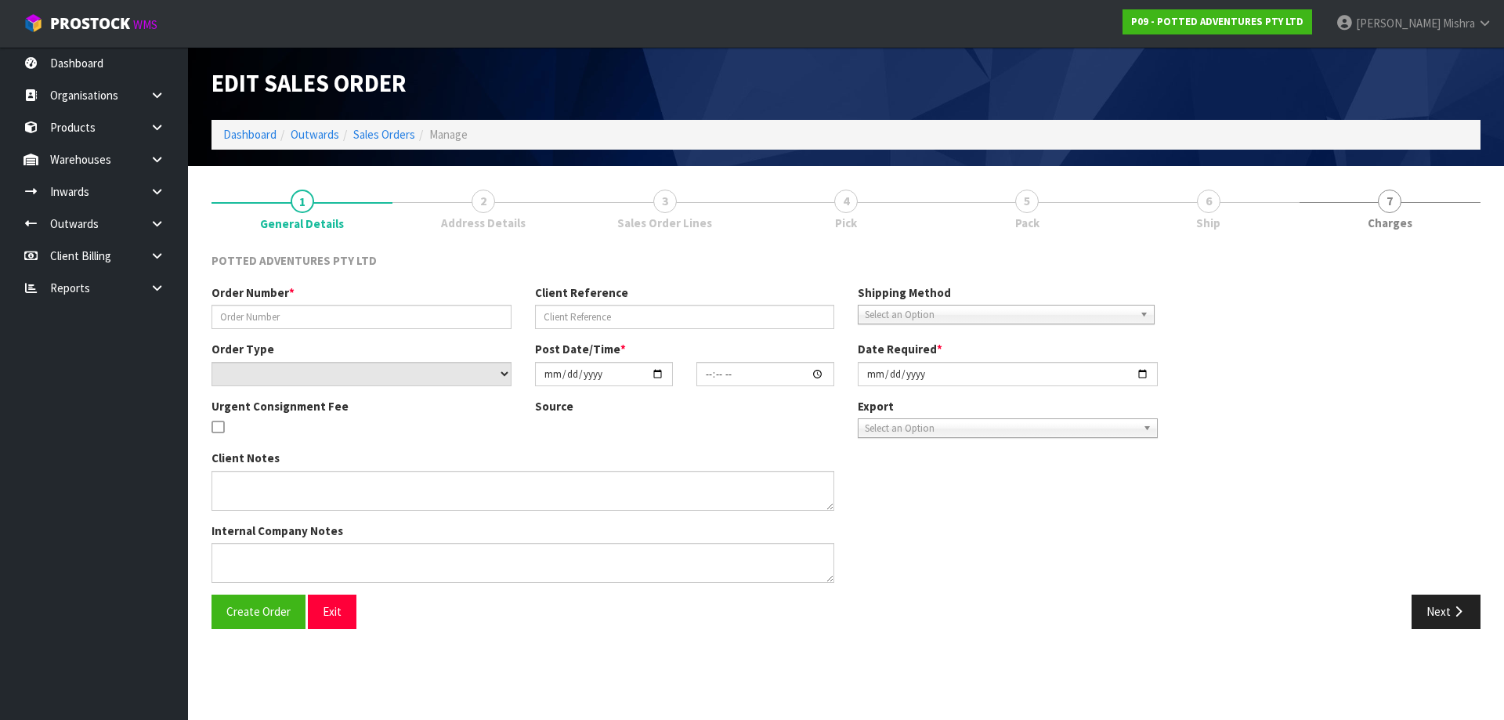
type input "00020536"
type input "10100089"
select select "number:0"
type input "2025-08-11"
type input "18:30:10.000"
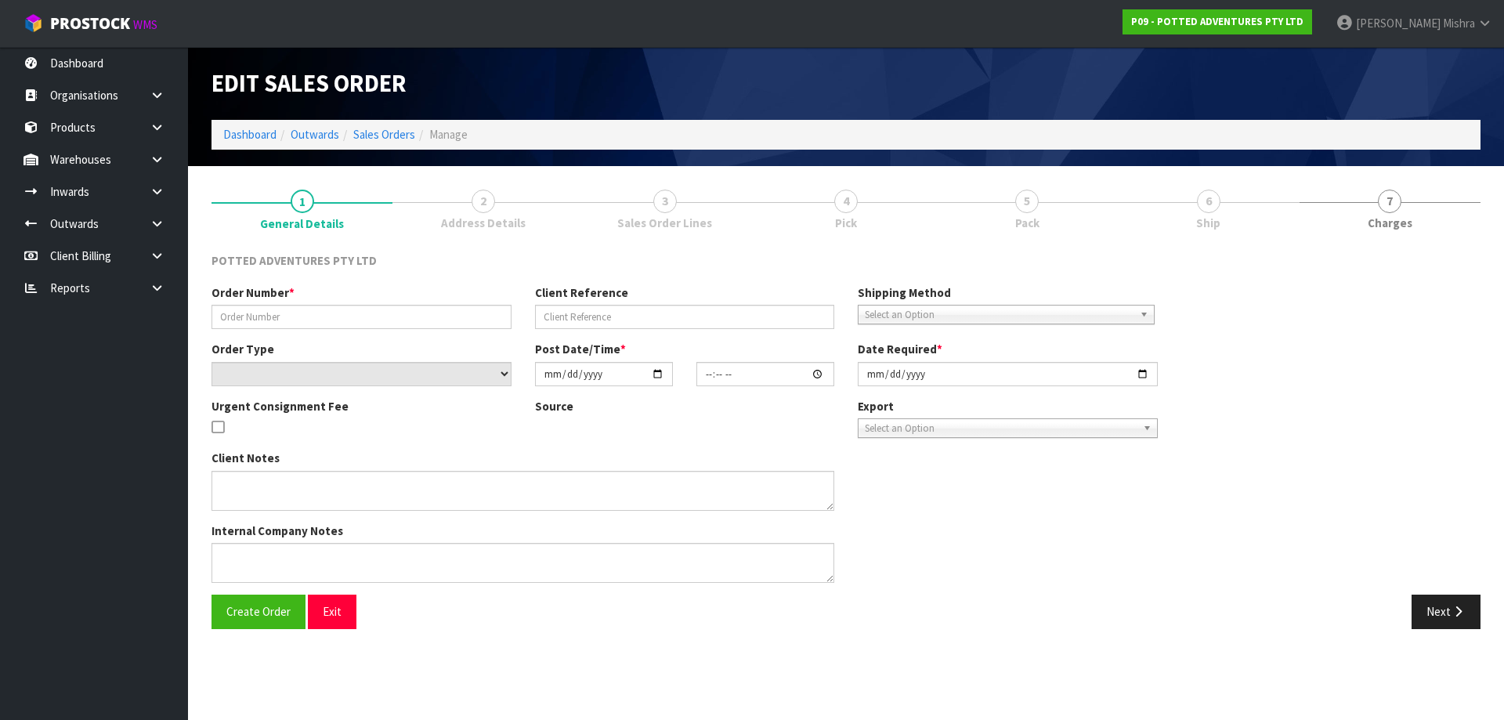
type input "2025-08-13"
type textarea "REMOVED 32-091-OAT X 3"
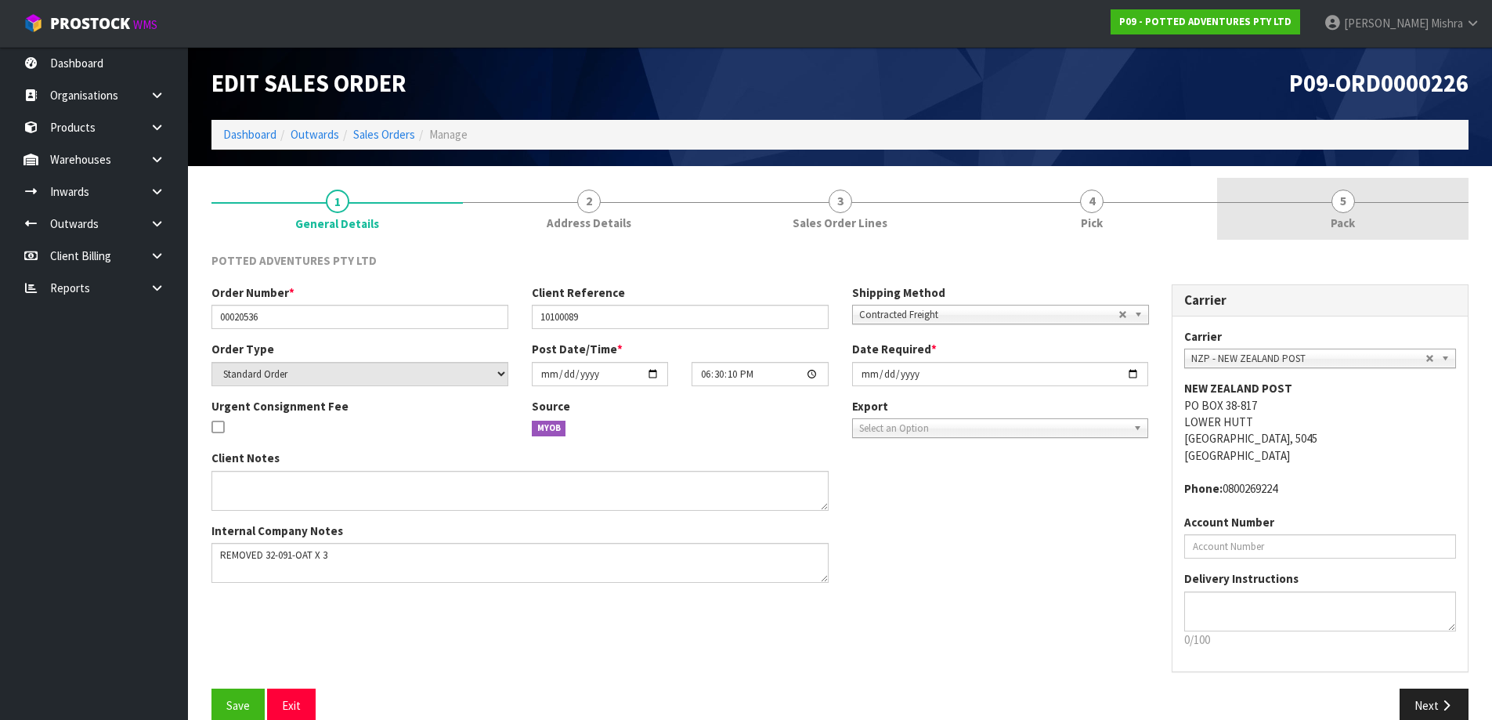
click at [1340, 180] on link "5 Pack" at bounding box center [1342, 209] width 251 height 62
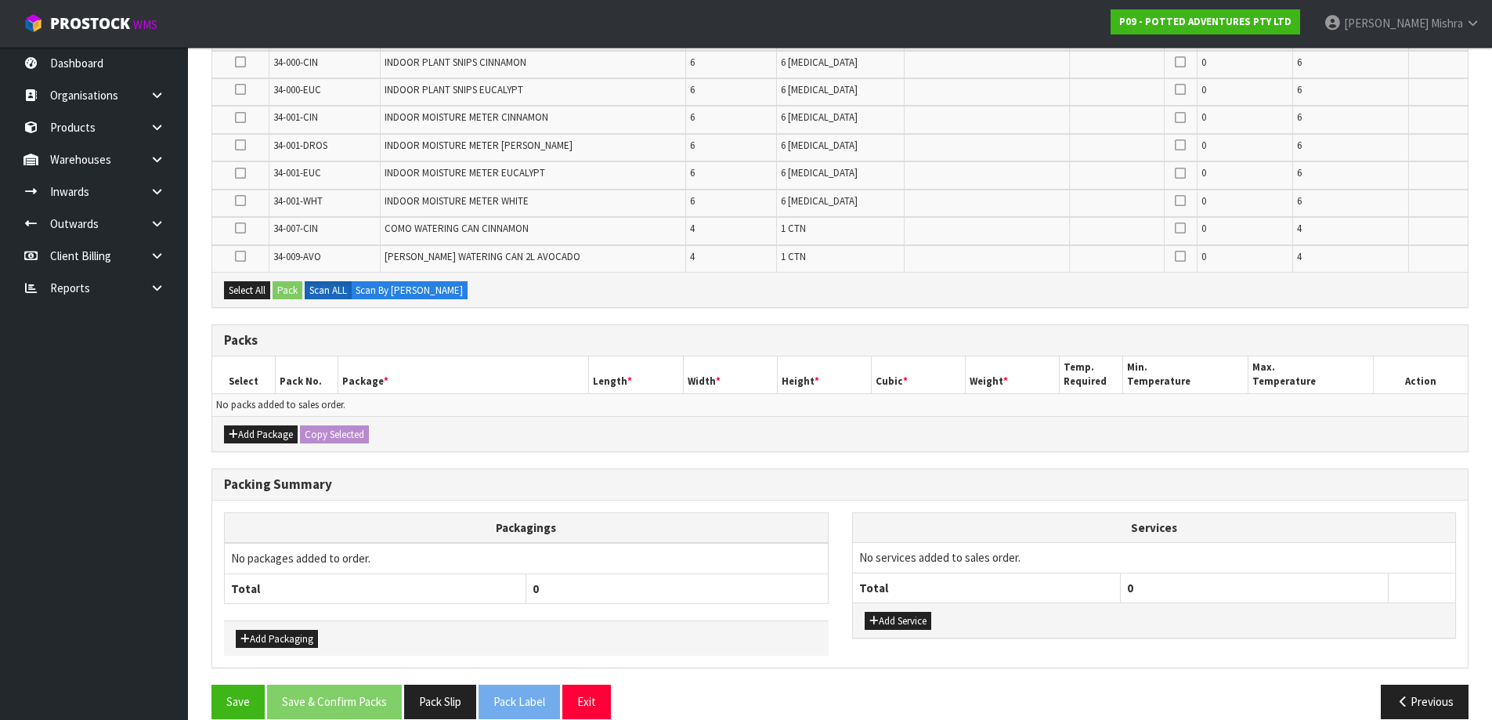
scroll to position [613, 0]
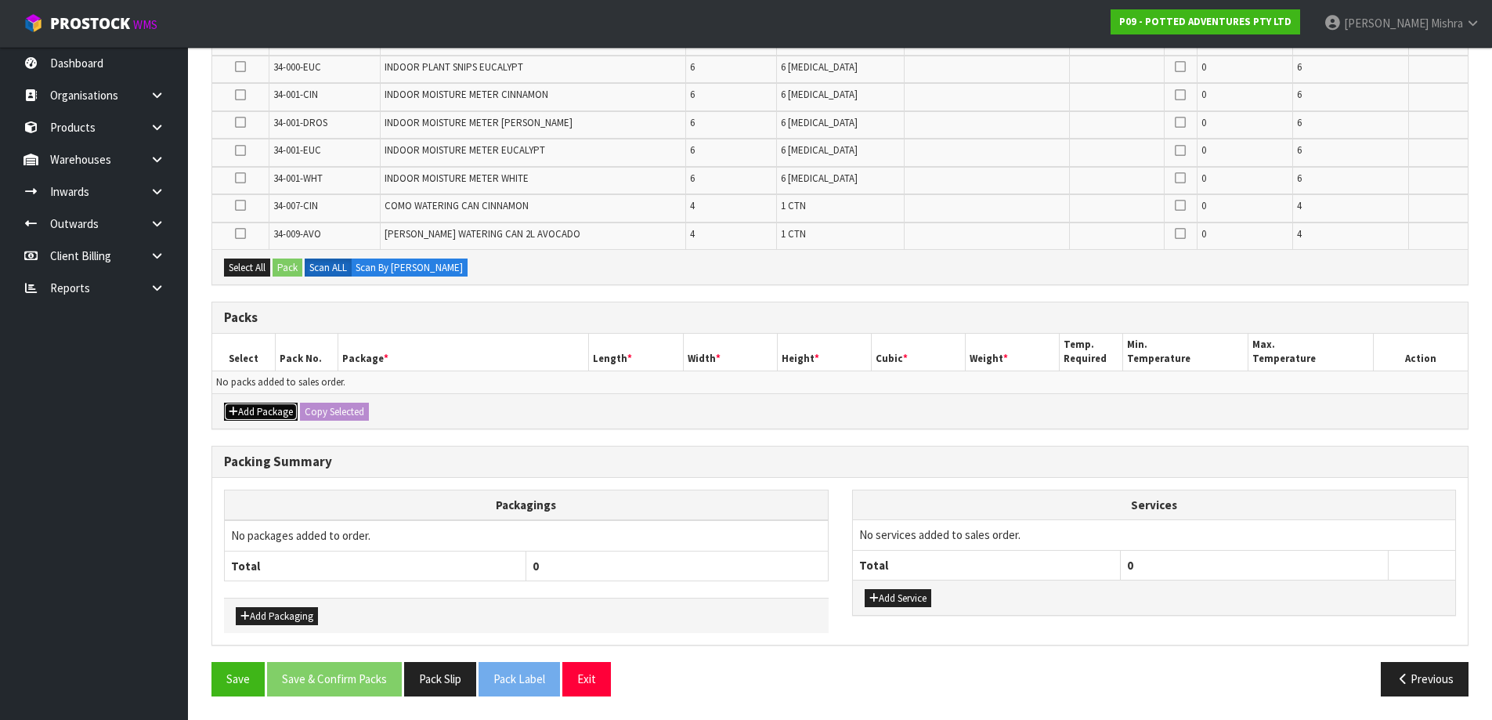
click at [266, 409] on button "Add Package" at bounding box center [261, 412] width 74 height 19
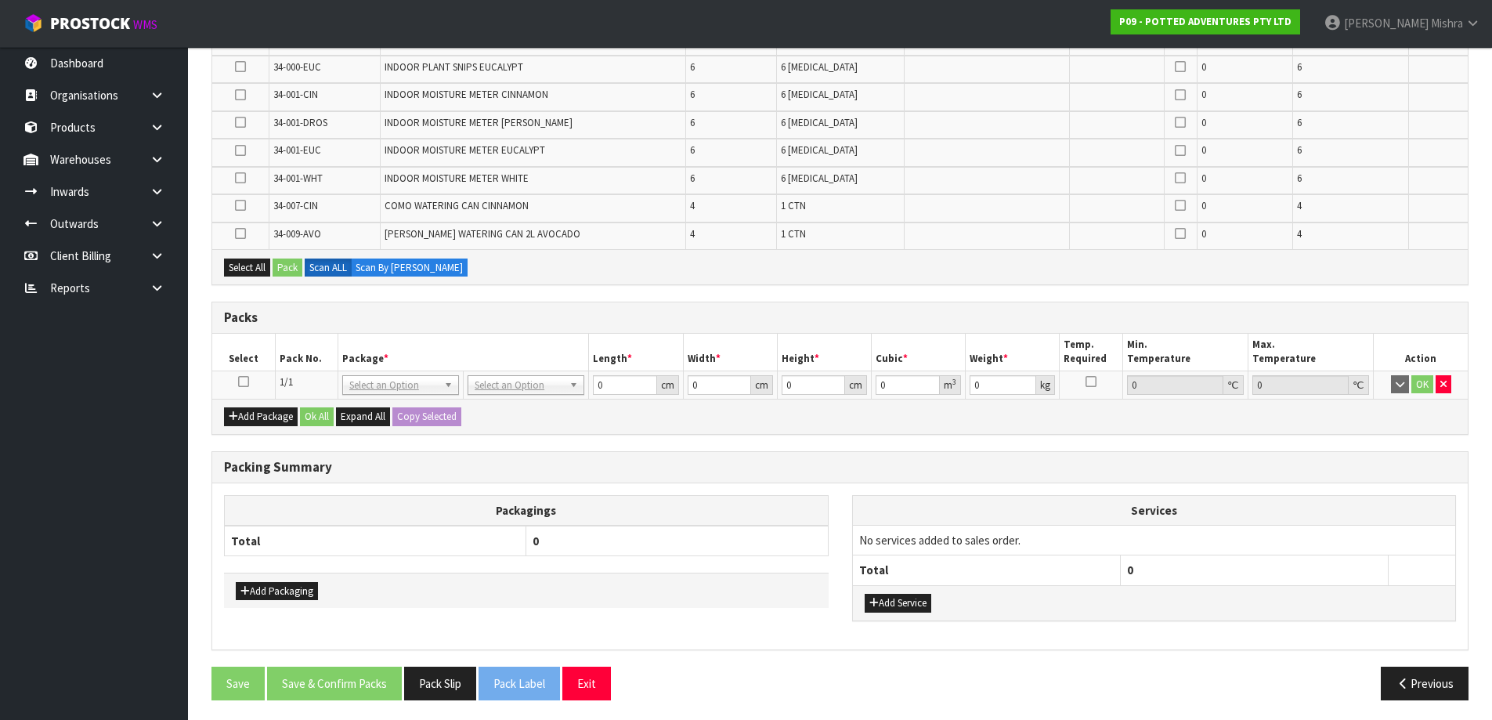
click at [243, 392] on td at bounding box center [243, 384] width 63 height 28
click at [238, 381] on icon at bounding box center [243, 381] width 11 height 1
click at [482, 373] on td "No Packaging Cartons PLT GEN120 (1200 X 1000) PLT ONE WAY SKID CHEP HIRE PALLET…" at bounding box center [526, 384] width 125 height 28
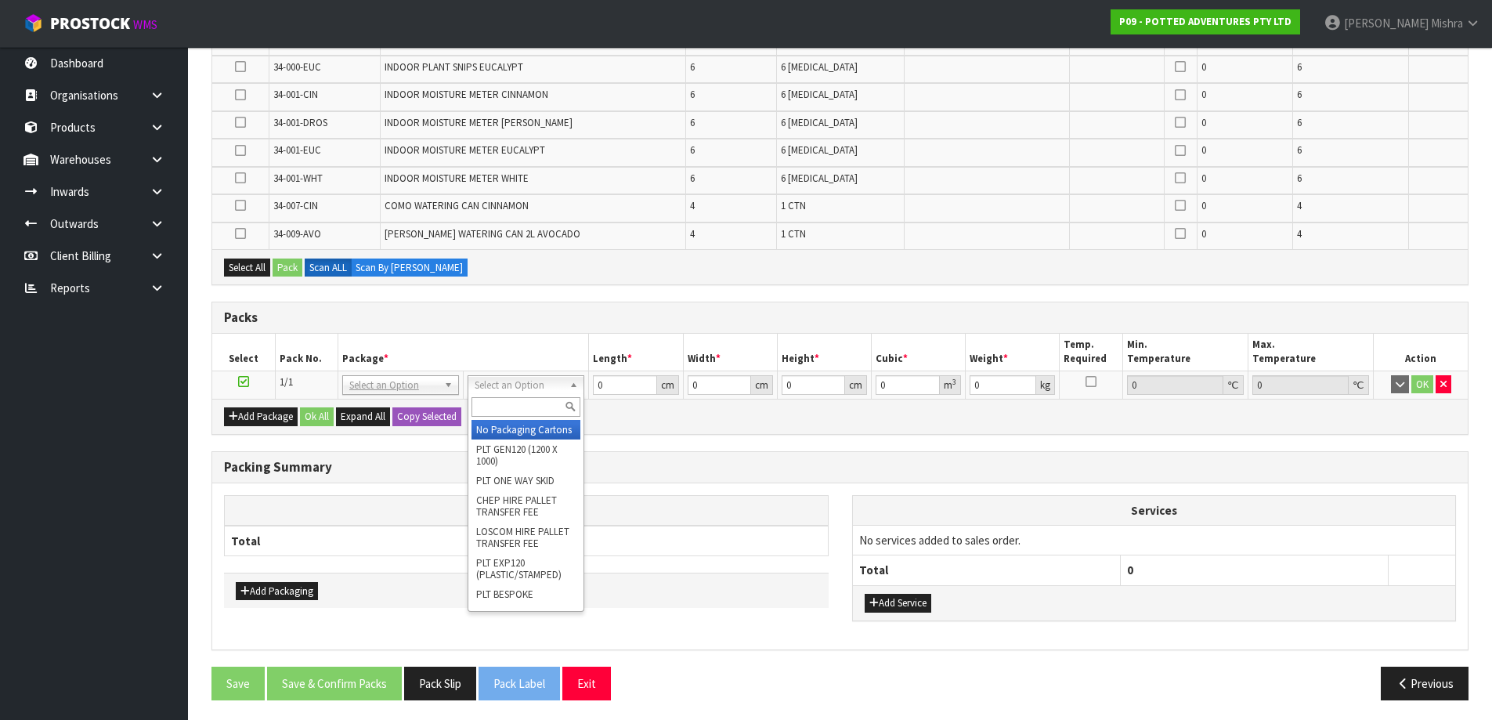
click at [487, 411] on input "text" at bounding box center [526, 407] width 109 height 20
type input "ctn9"
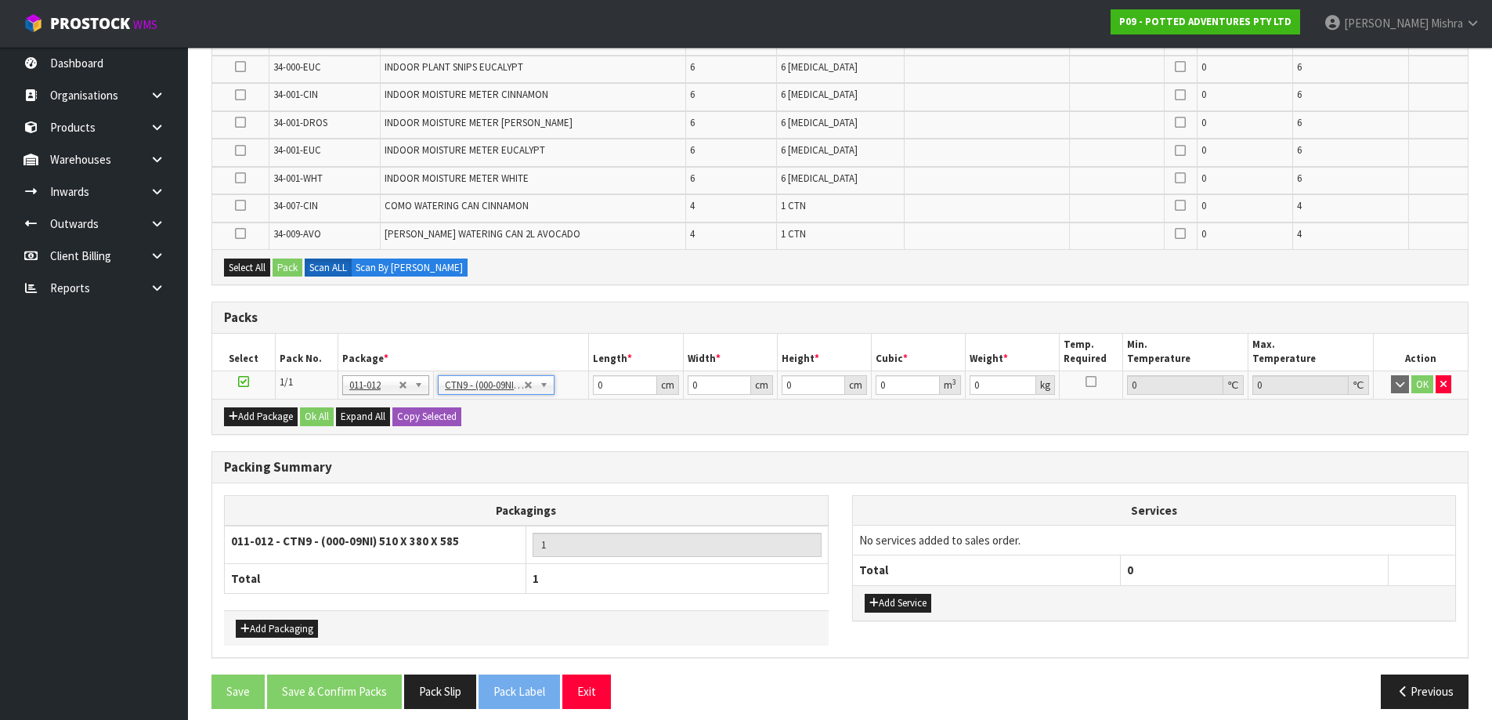
type input "51"
type input "38"
type input "58.5"
type input "0.113373"
type input "0.2"
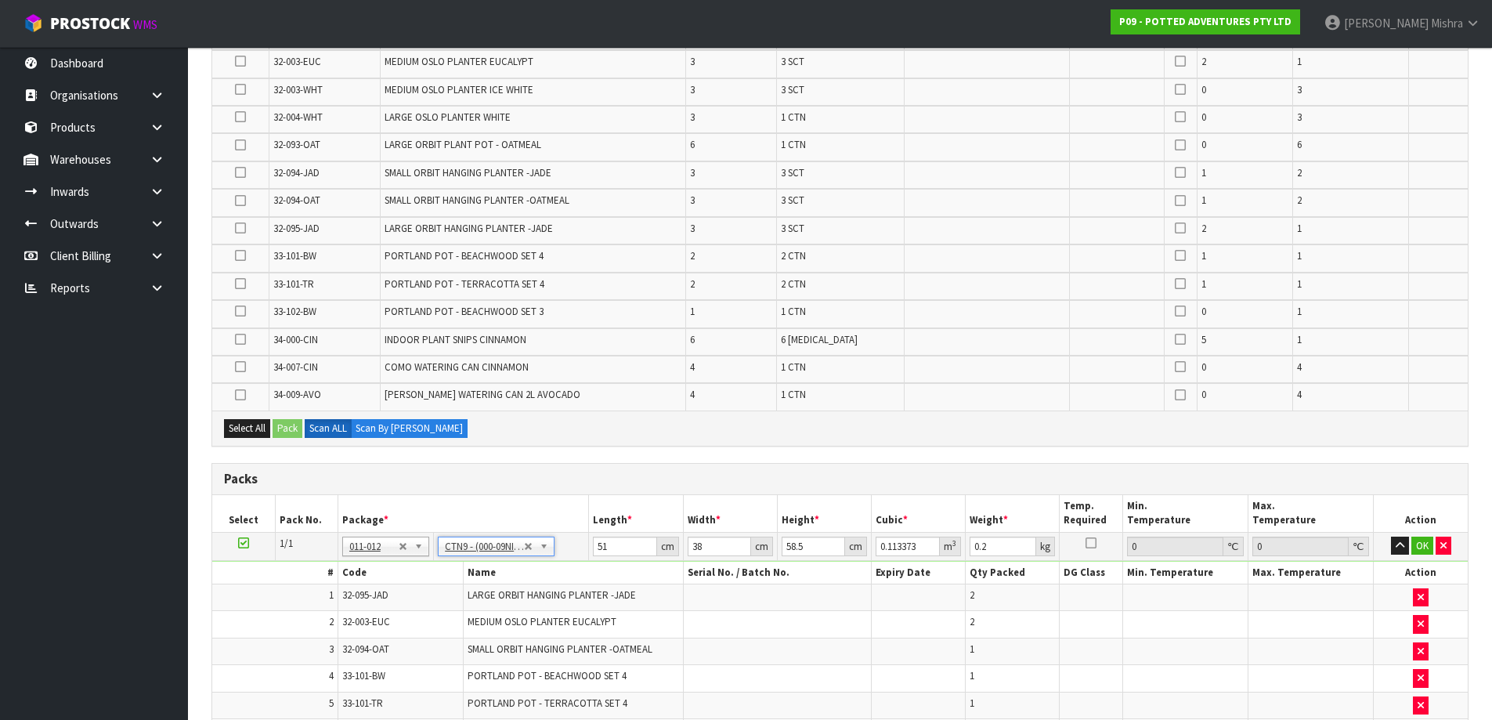
scroll to position [548, 0]
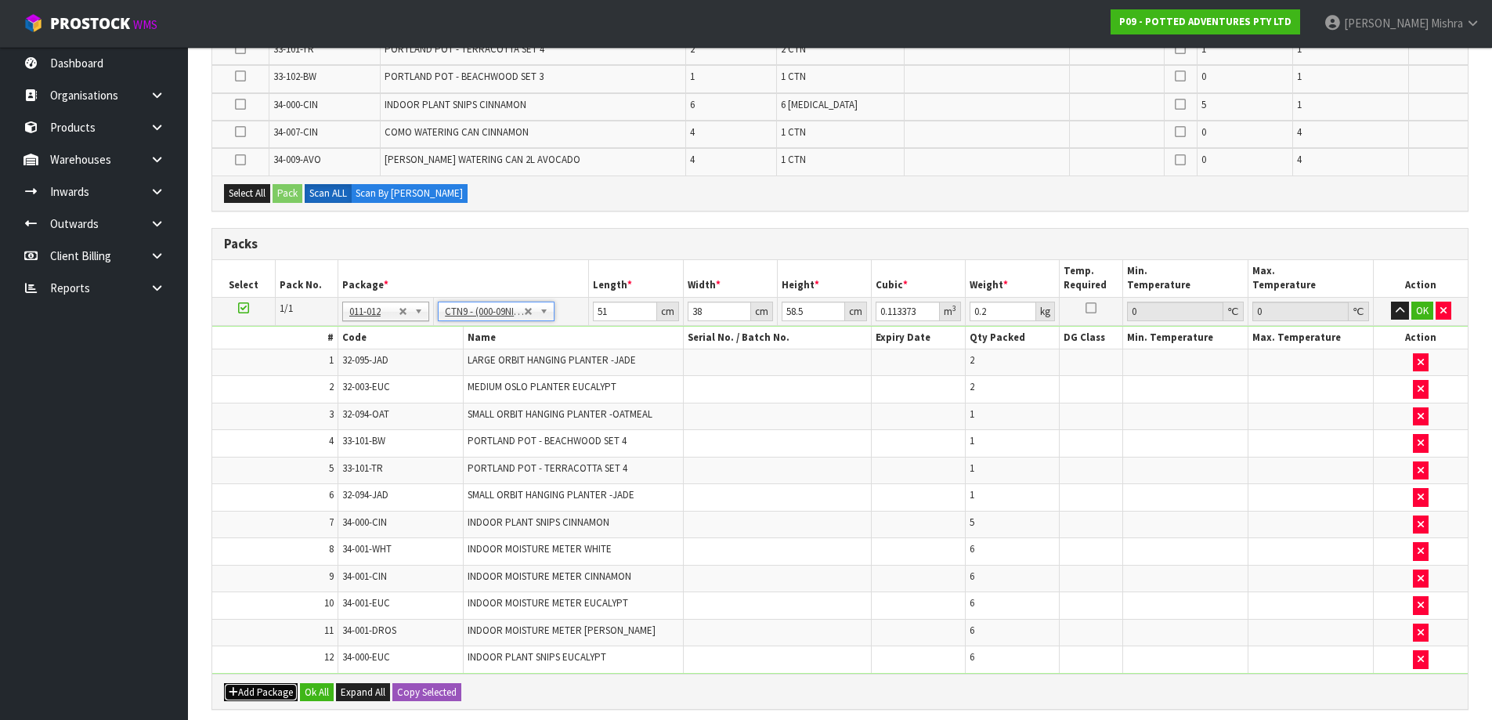
click at [251, 696] on button "Add Package" at bounding box center [261, 692] width 74 height 19
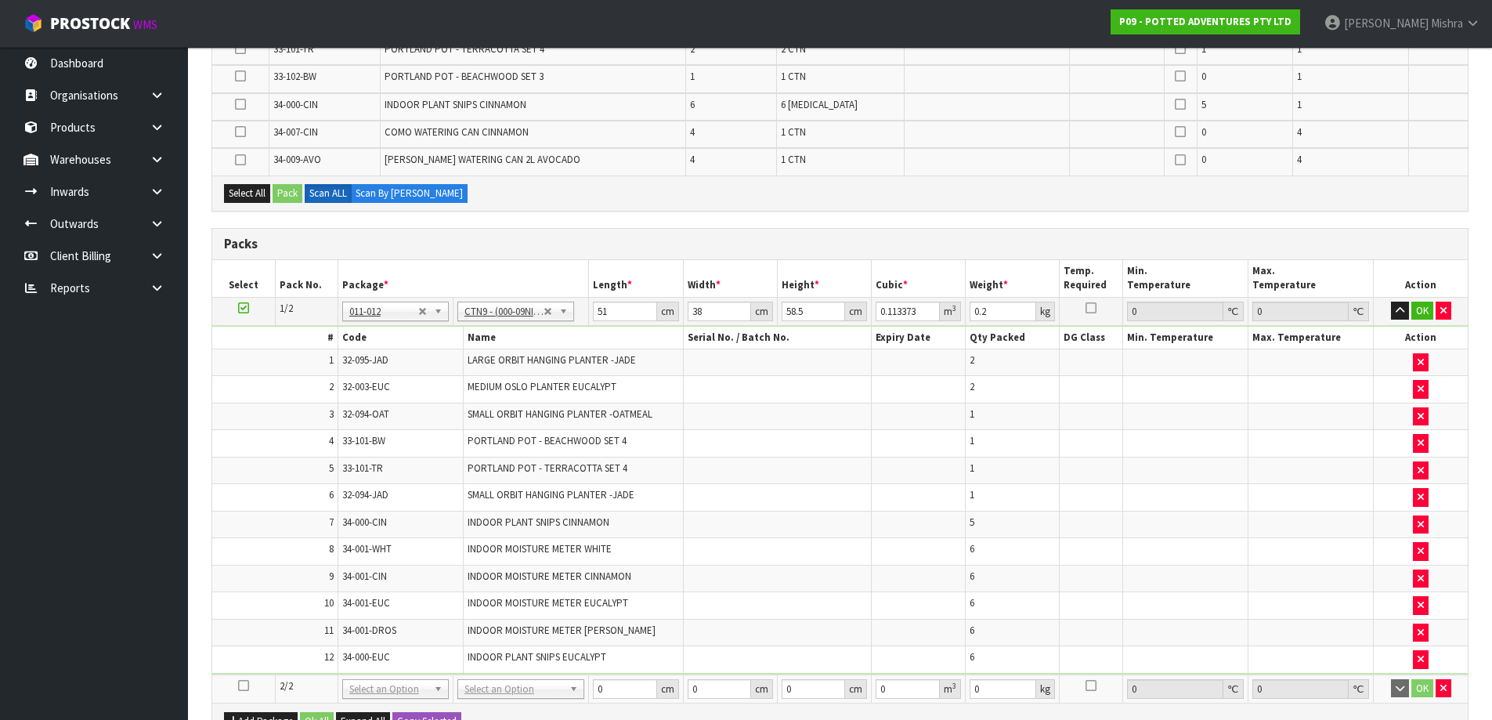
click at [237, 682] on td at bounding box center [243, 688] width 63 height 28
click at [242, 685] on icon at bounding box center [243, 685] width 11 height 1
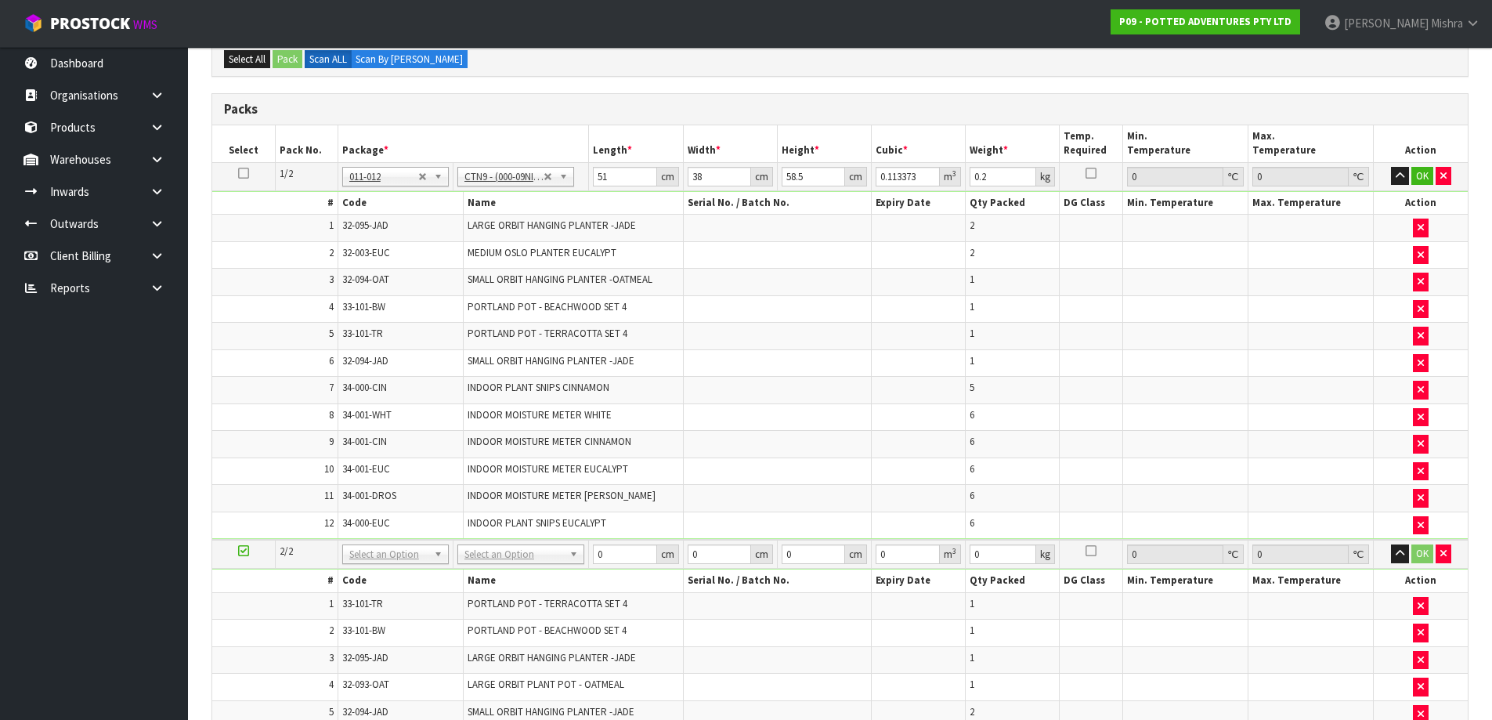
scroll to position [258, 0]
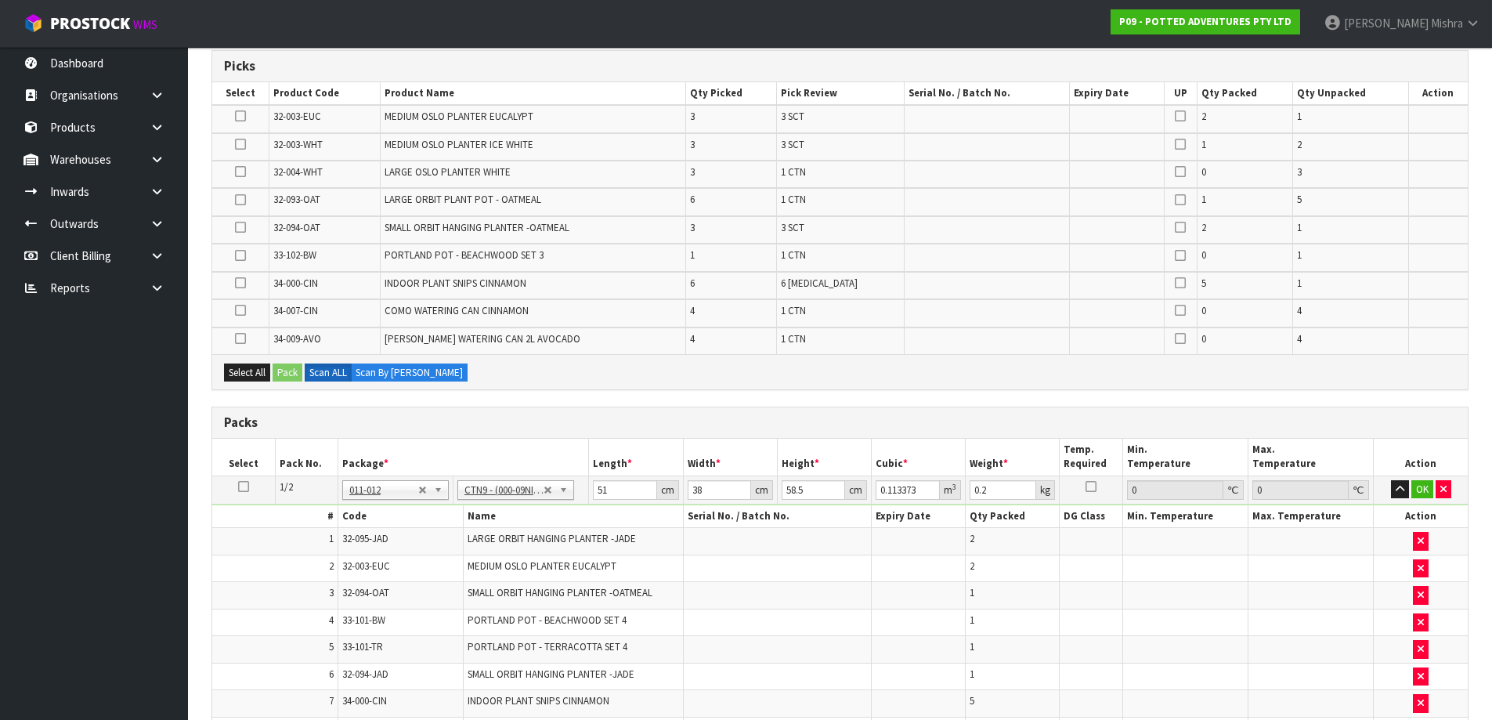
click at [244, 486] on icon at bounding box center [243, 486] width 11 height 1
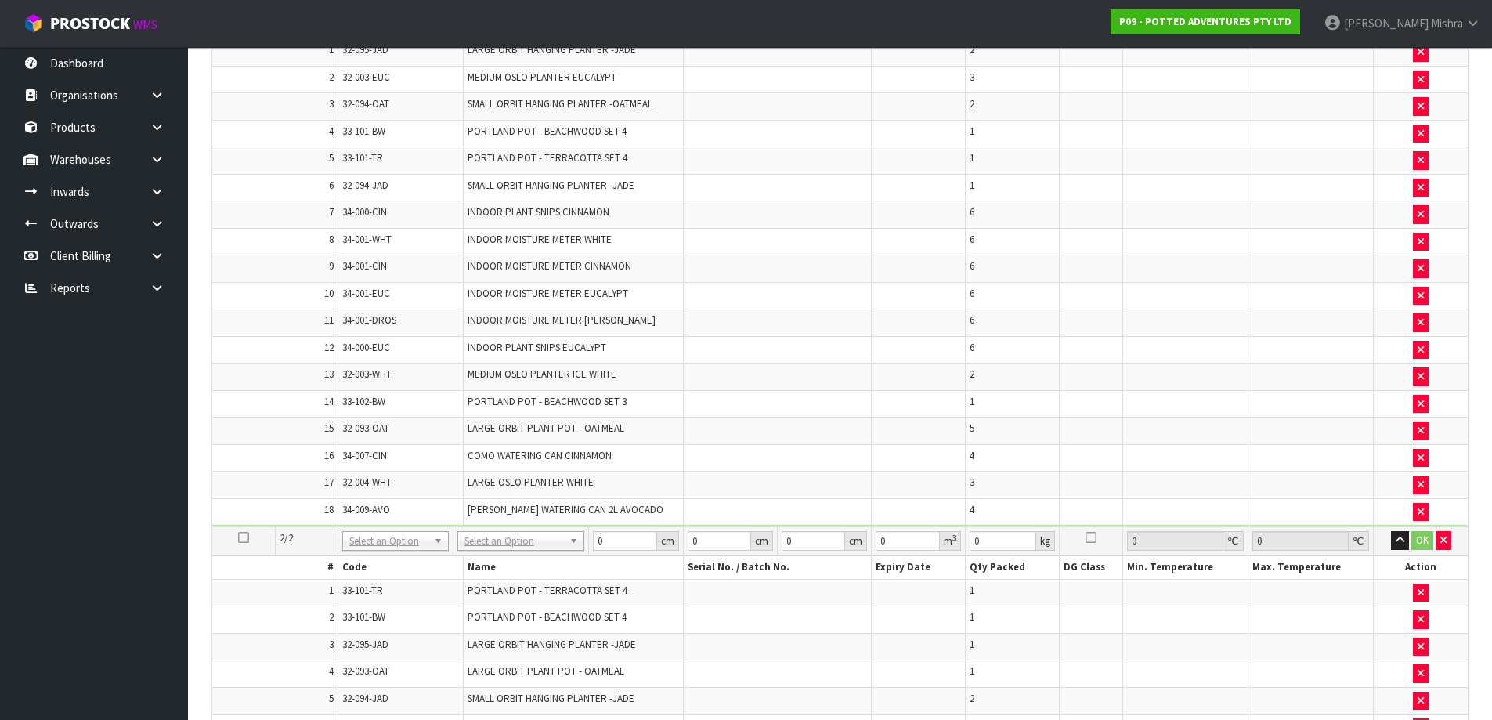
scroll to position [627, 0]
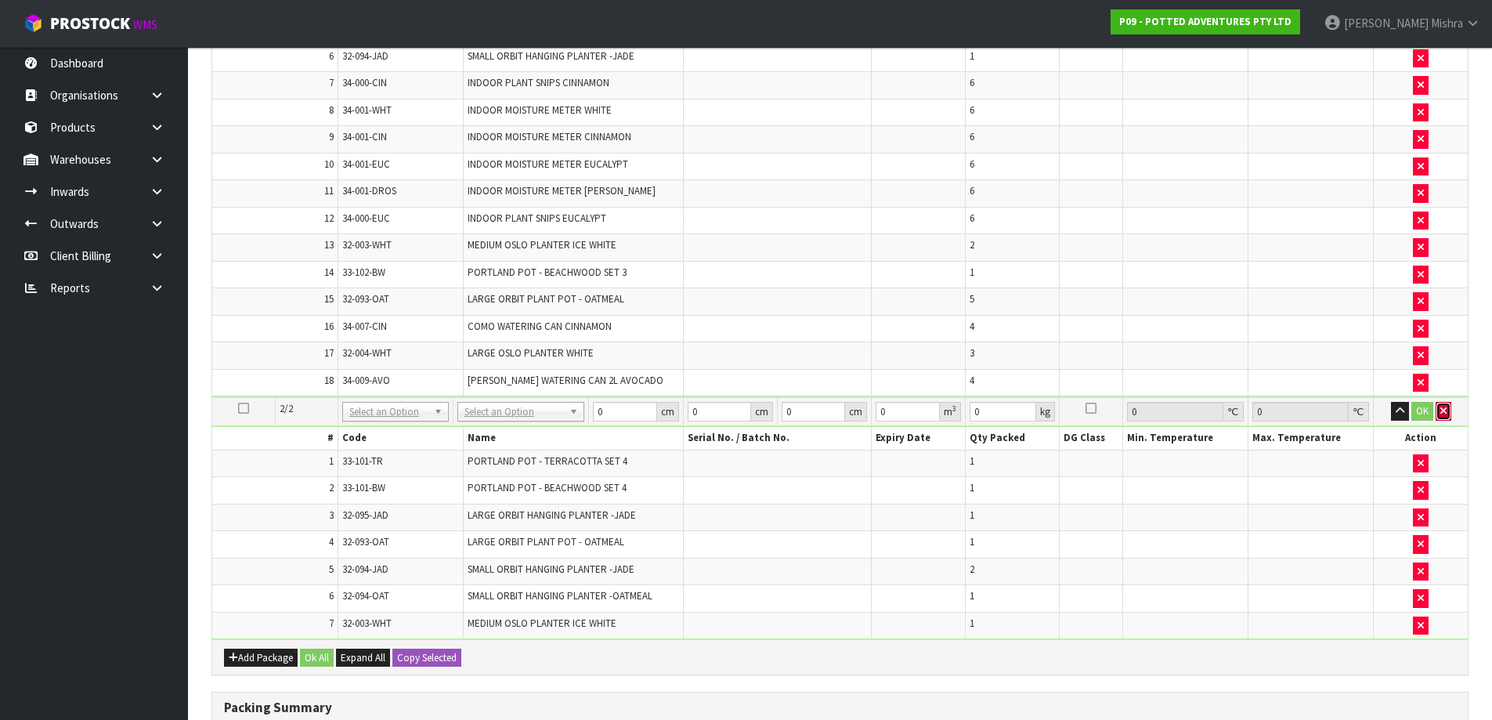
click at [1443, 413] on icon "button" at bounding box center [1443, 411] width 6 height 10
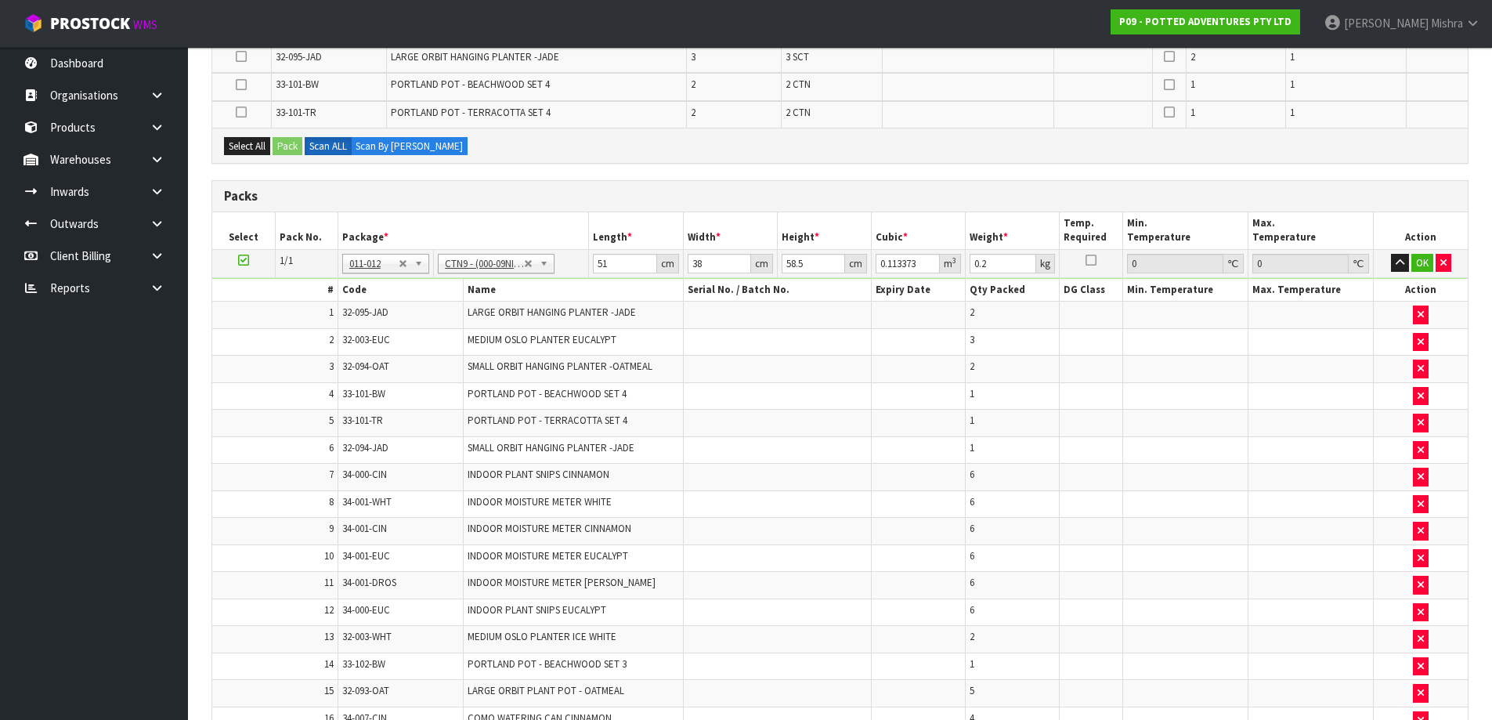
scroll to position [38, 0]
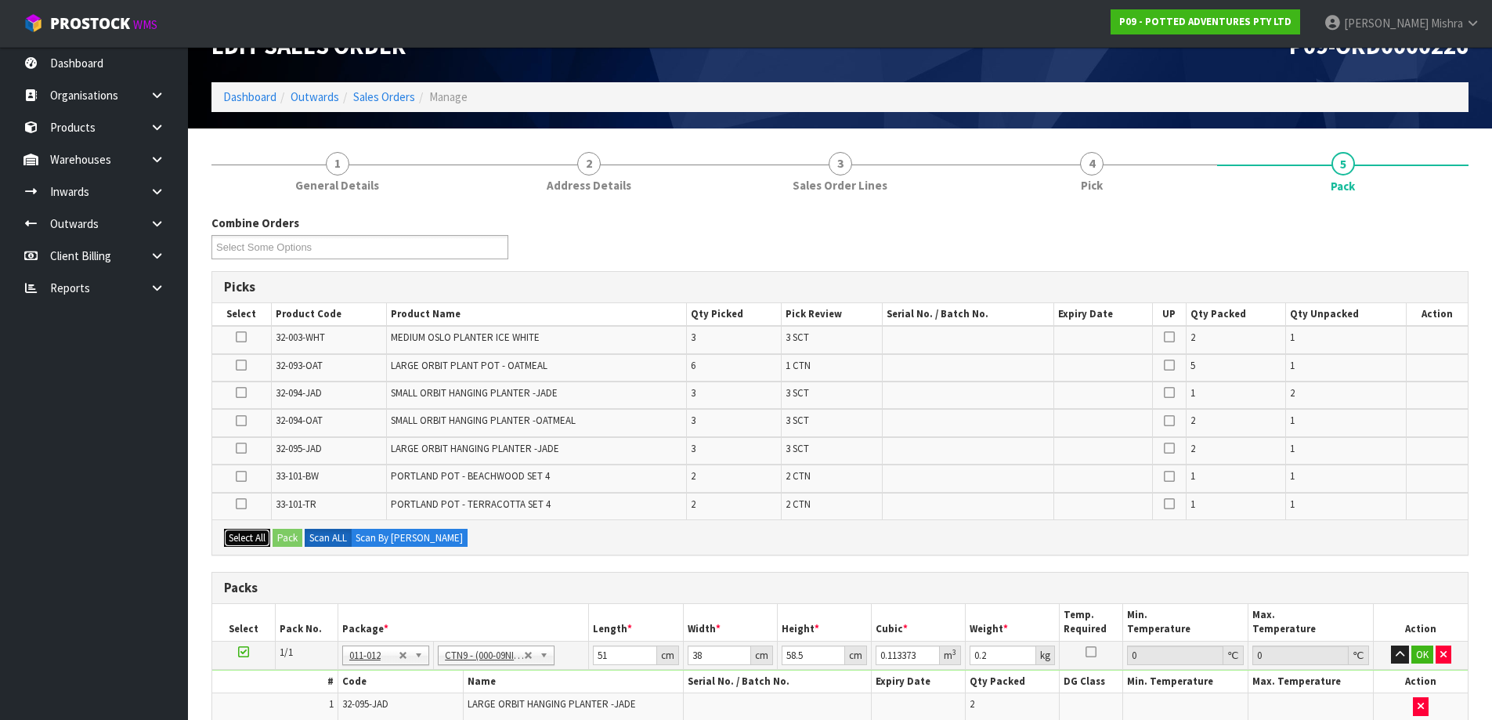
click at [245, 541] on button "Select All" at bounding box center [247, 538] width 46 height 19
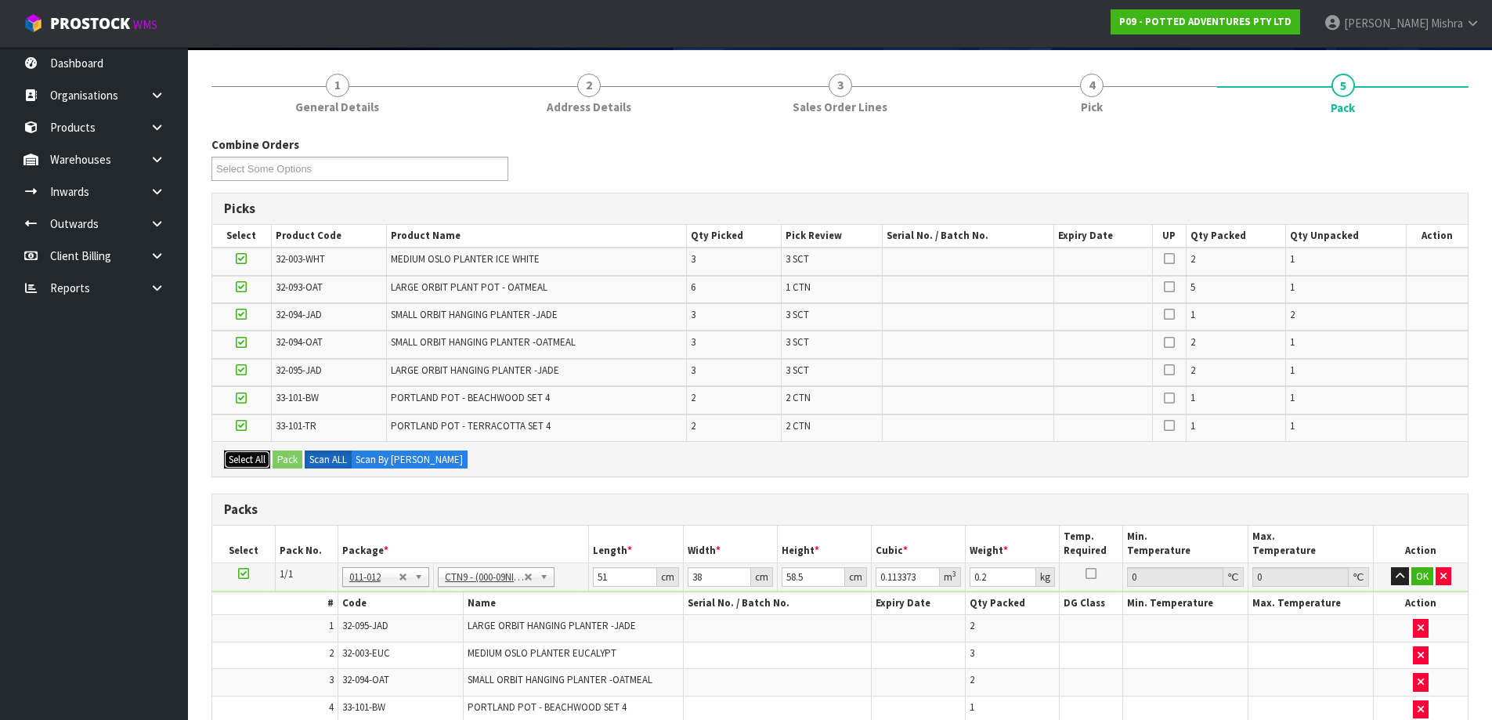
scroll to position [0, 0]
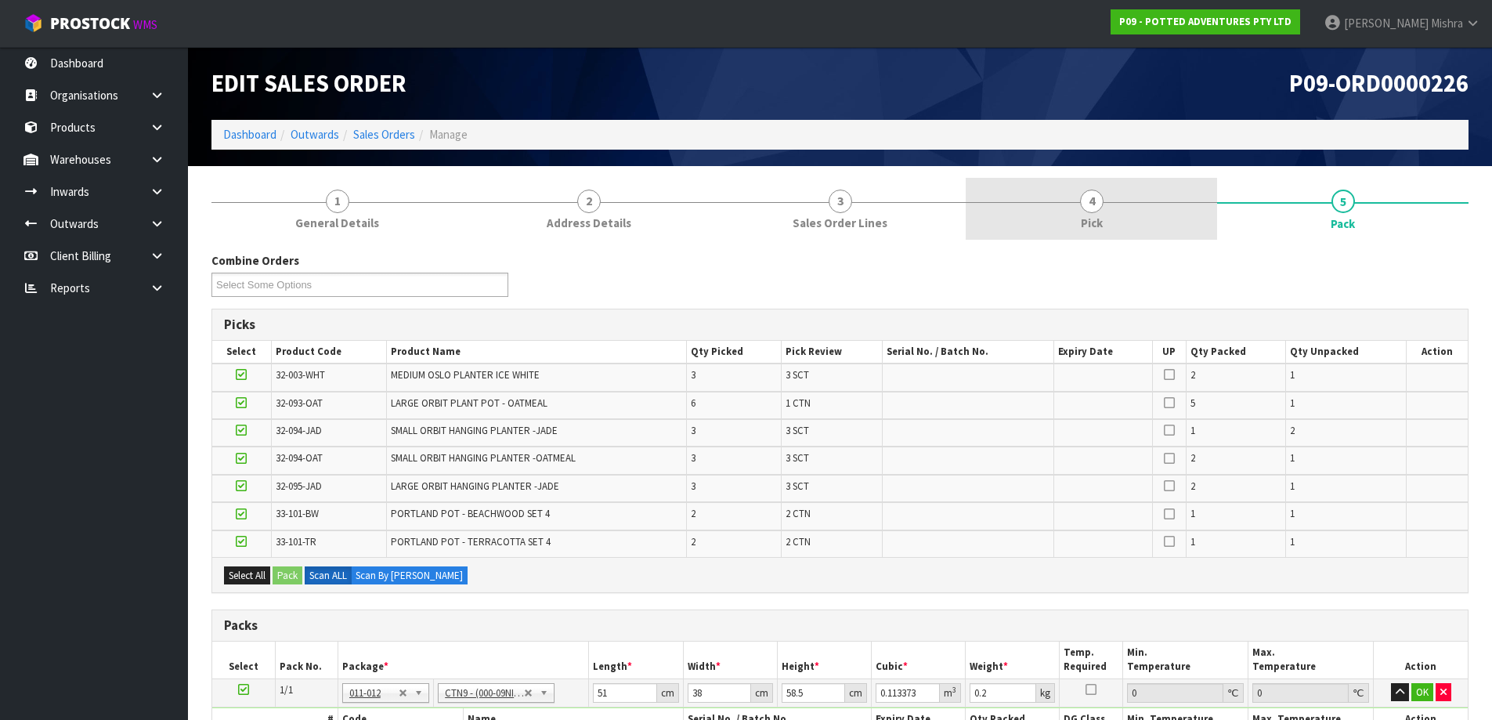
click at [1074, 195] on link "4 Pick" at bounding box center [1091, 209] width 251 height 62
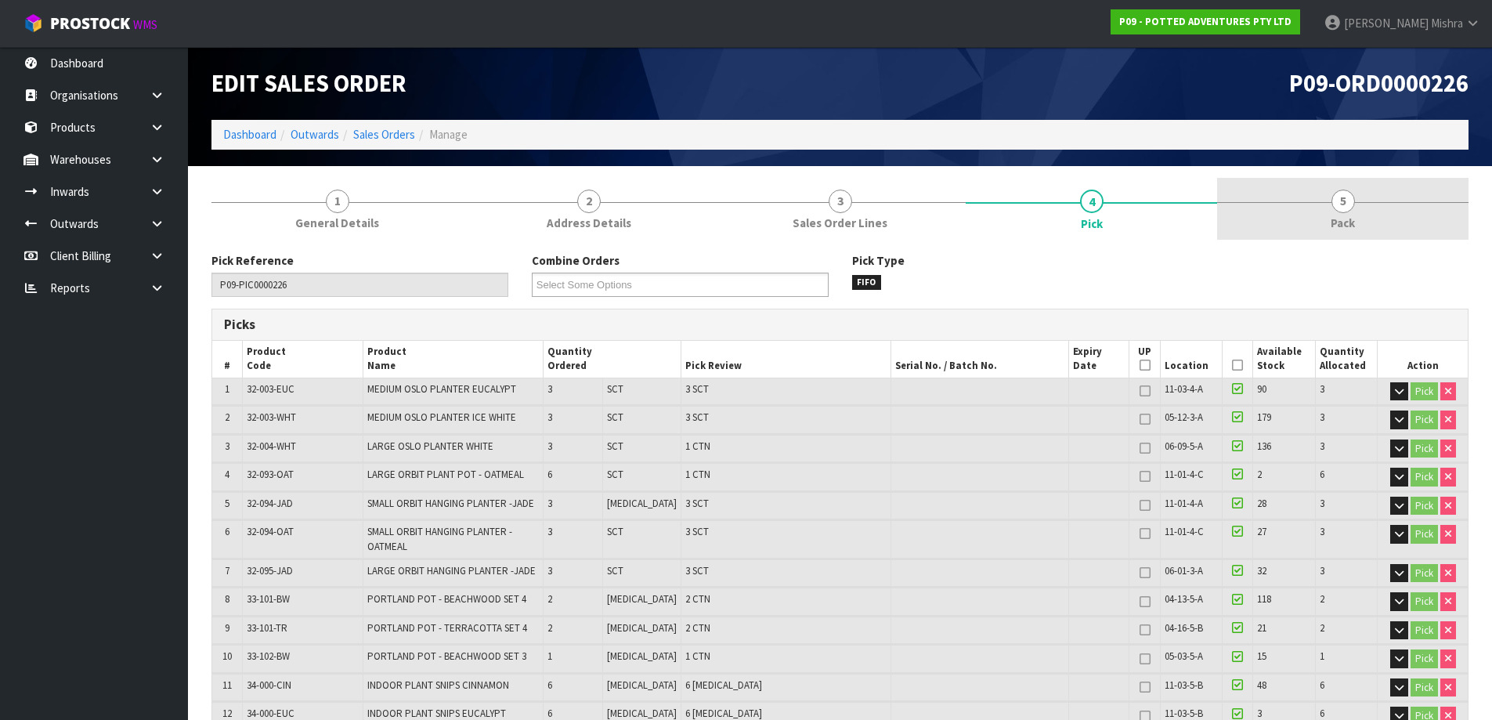
click at [1296, 196] on link "5 Pack" at bounding box center [1342, 209] width 251 height 62
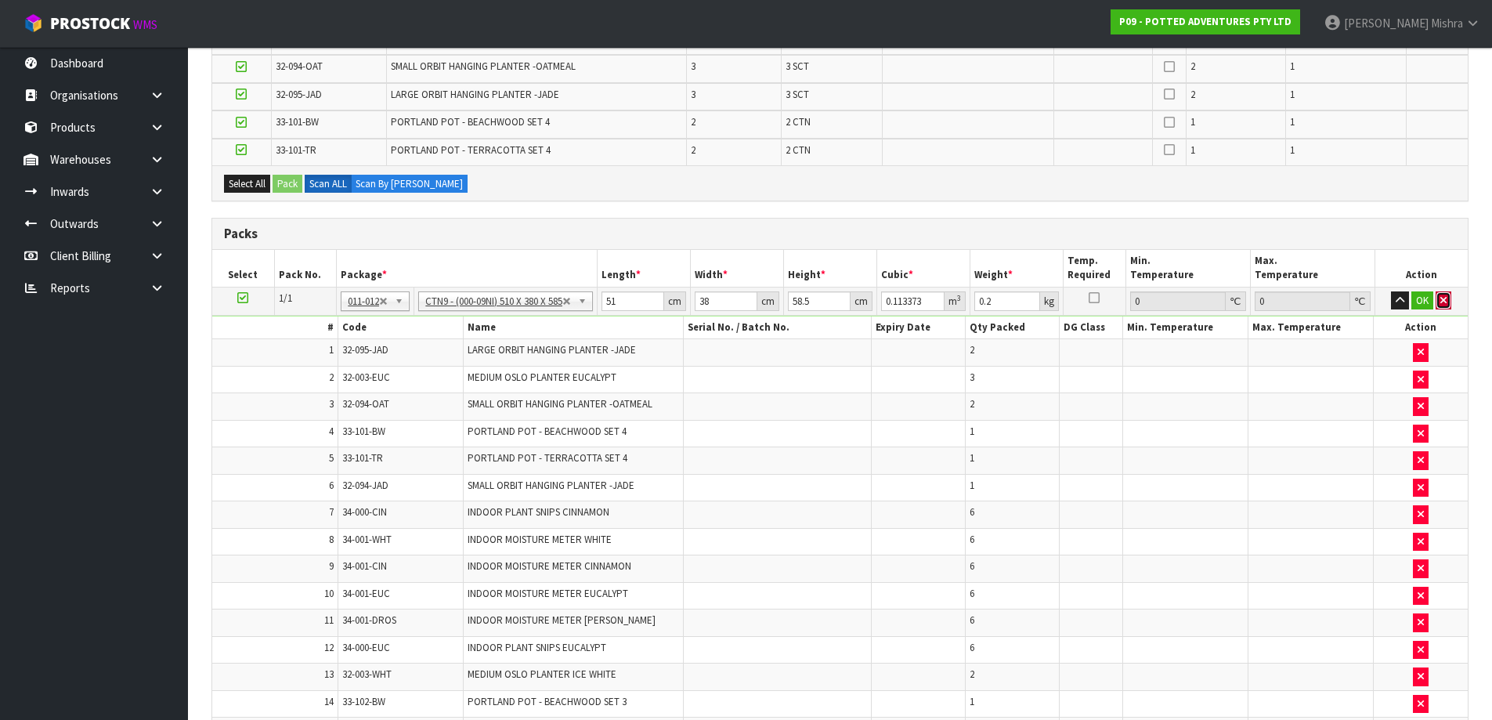
click at [1444, 306] on button "button" at bounding box center [1444, 300] width 16 height 19
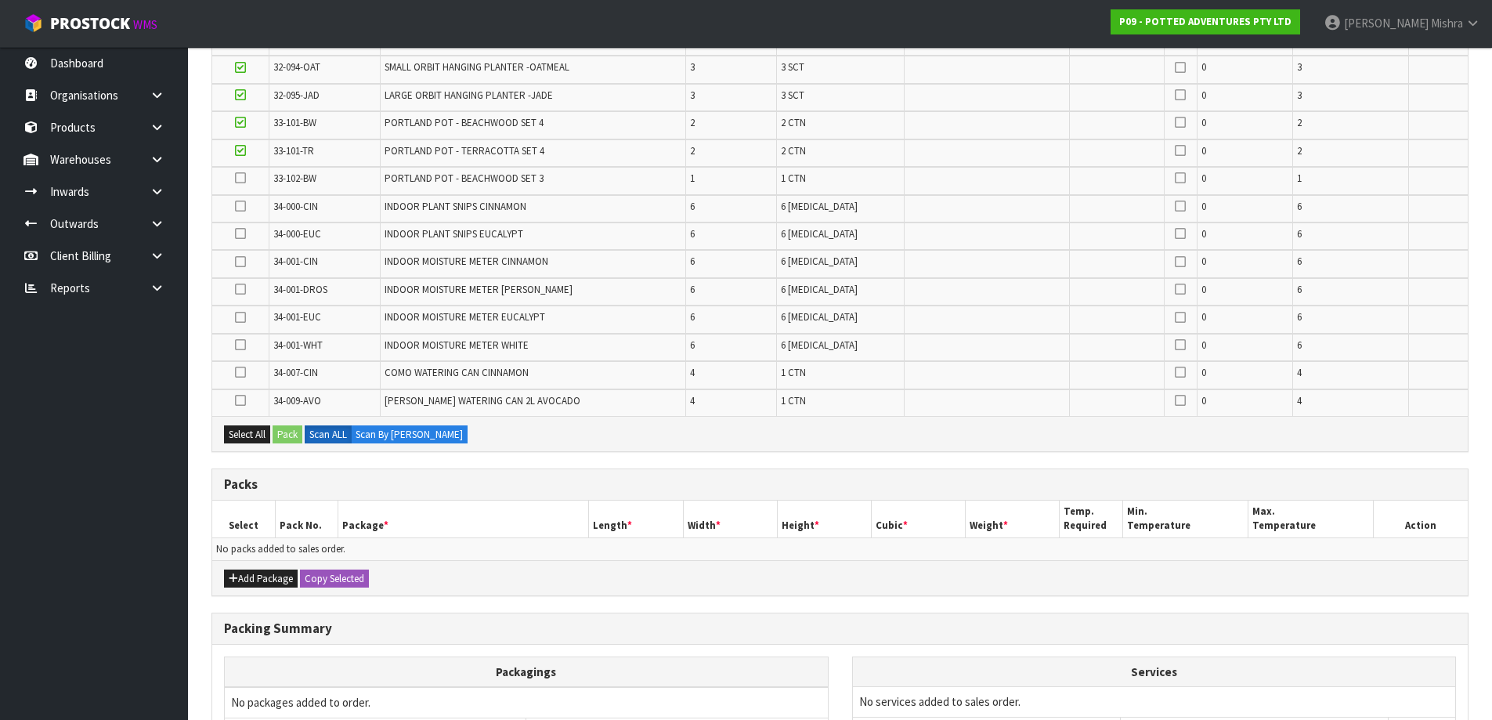
scroll to position [613, 0]
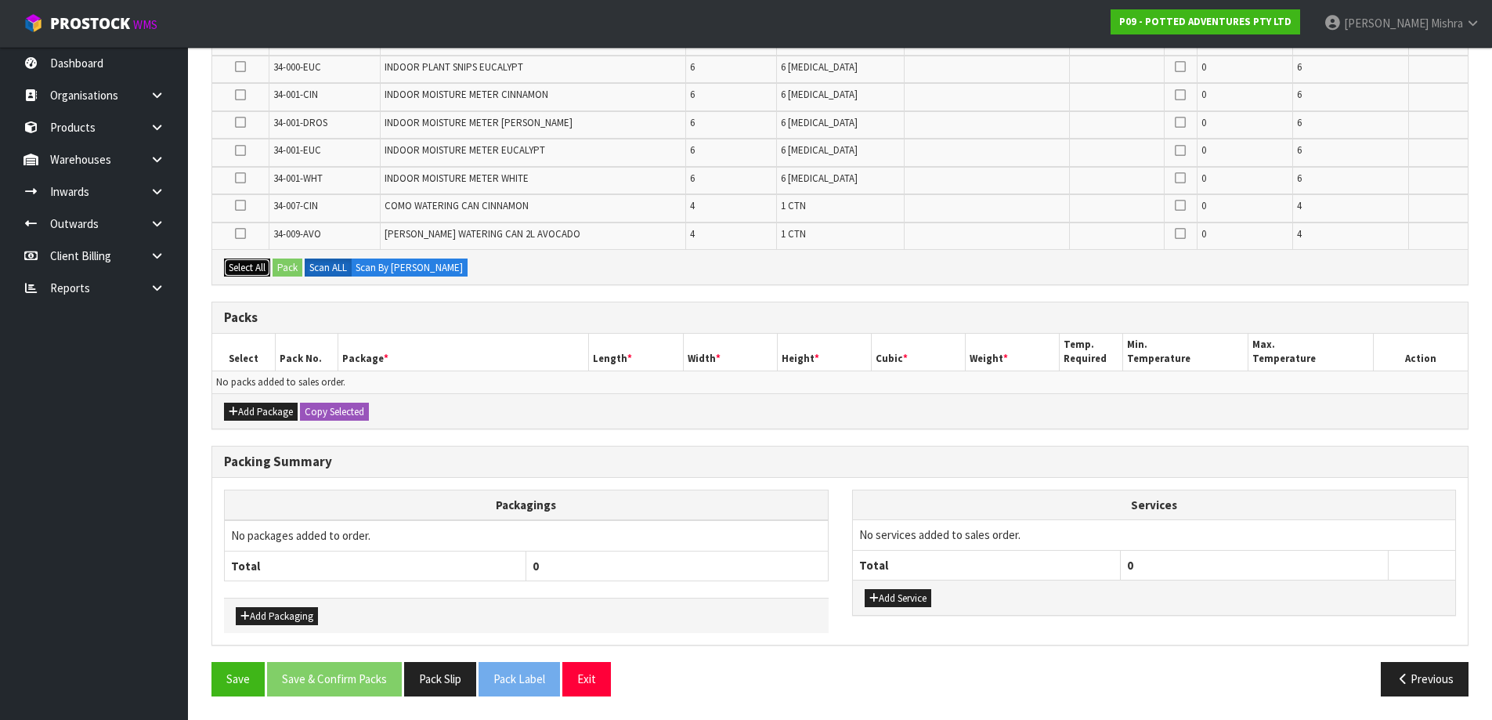
click at [255, 275] on button "Select All" at bounding box center [247, 267] width 46 height 19
click at [247, 688] on button "Save" at bounding box center [237, 679] width 53 height 34
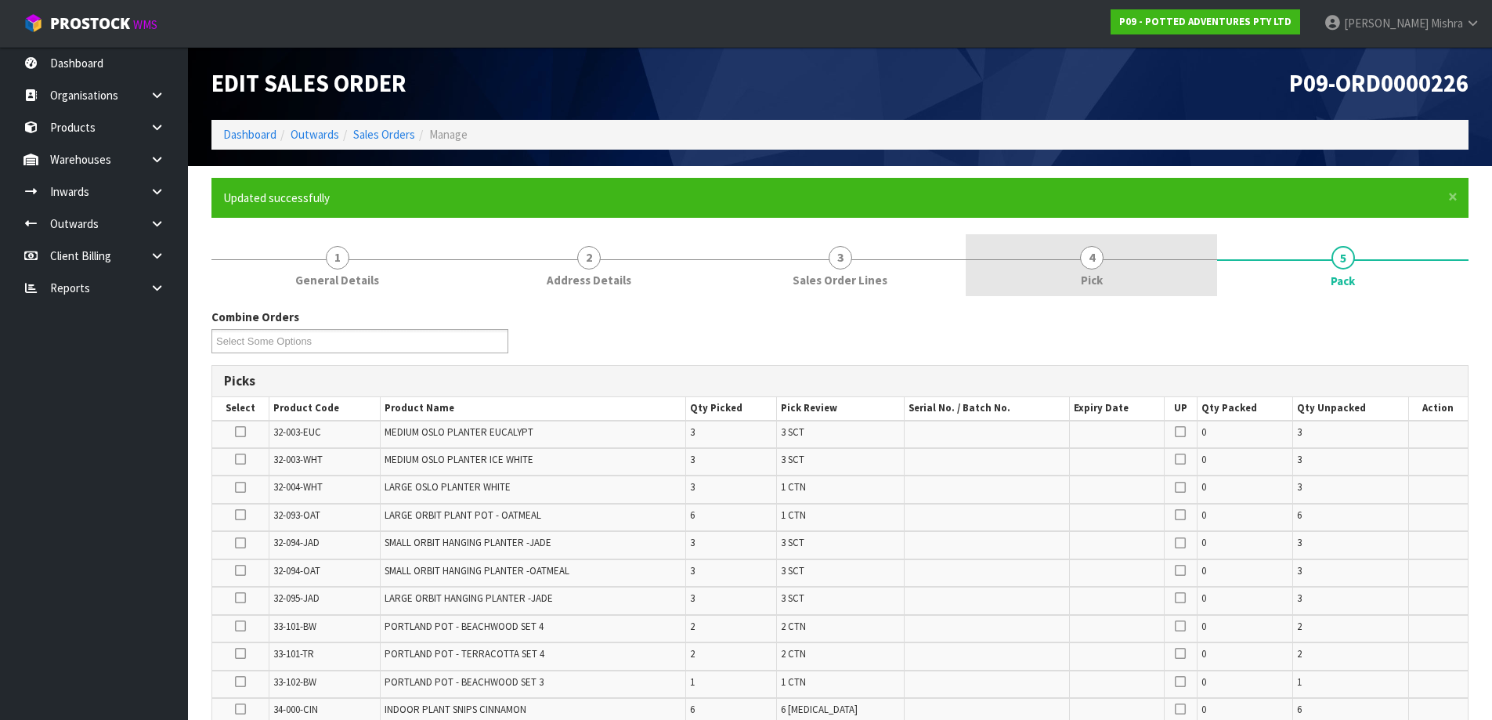
click at [1114, 273] on link "4 Pick" at bounding box center [1091, 265] width 251 height 62
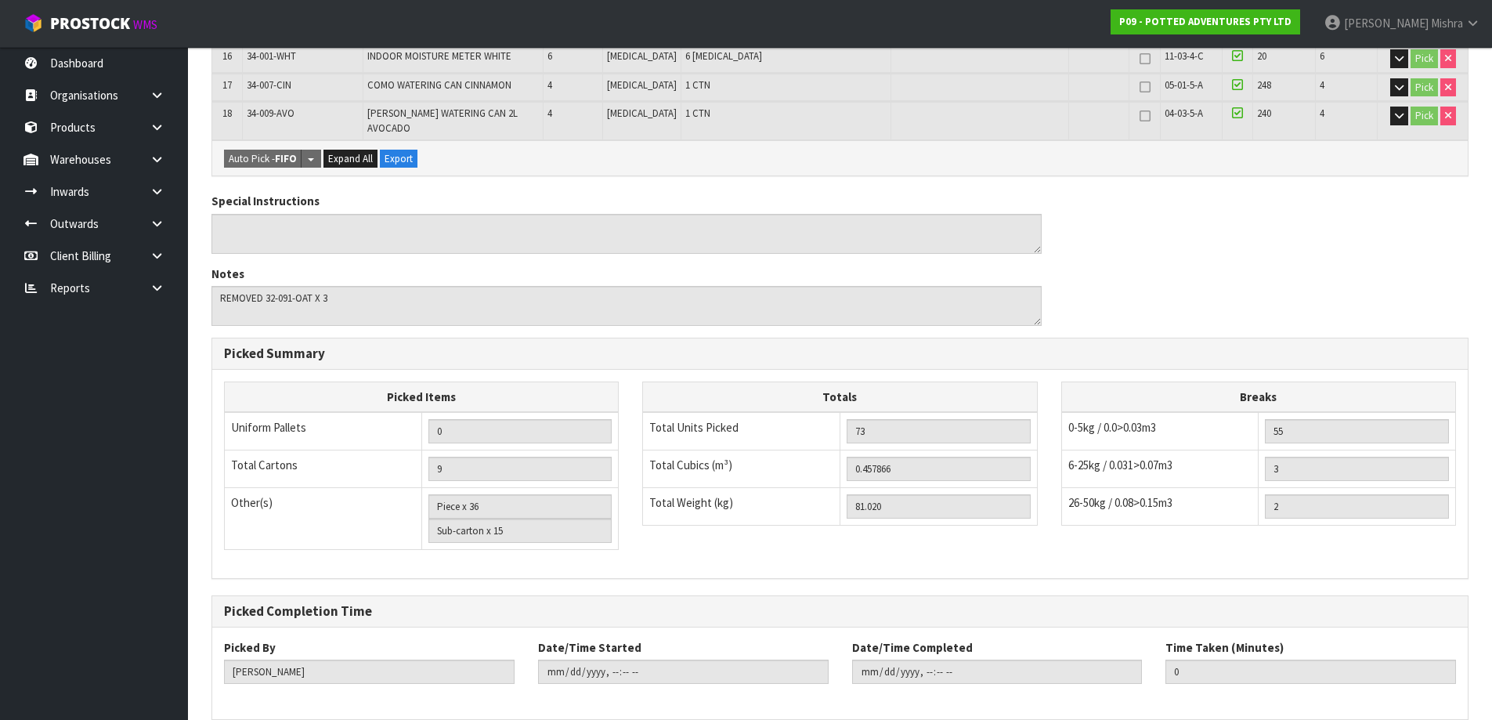
scroll to position [892, 0]
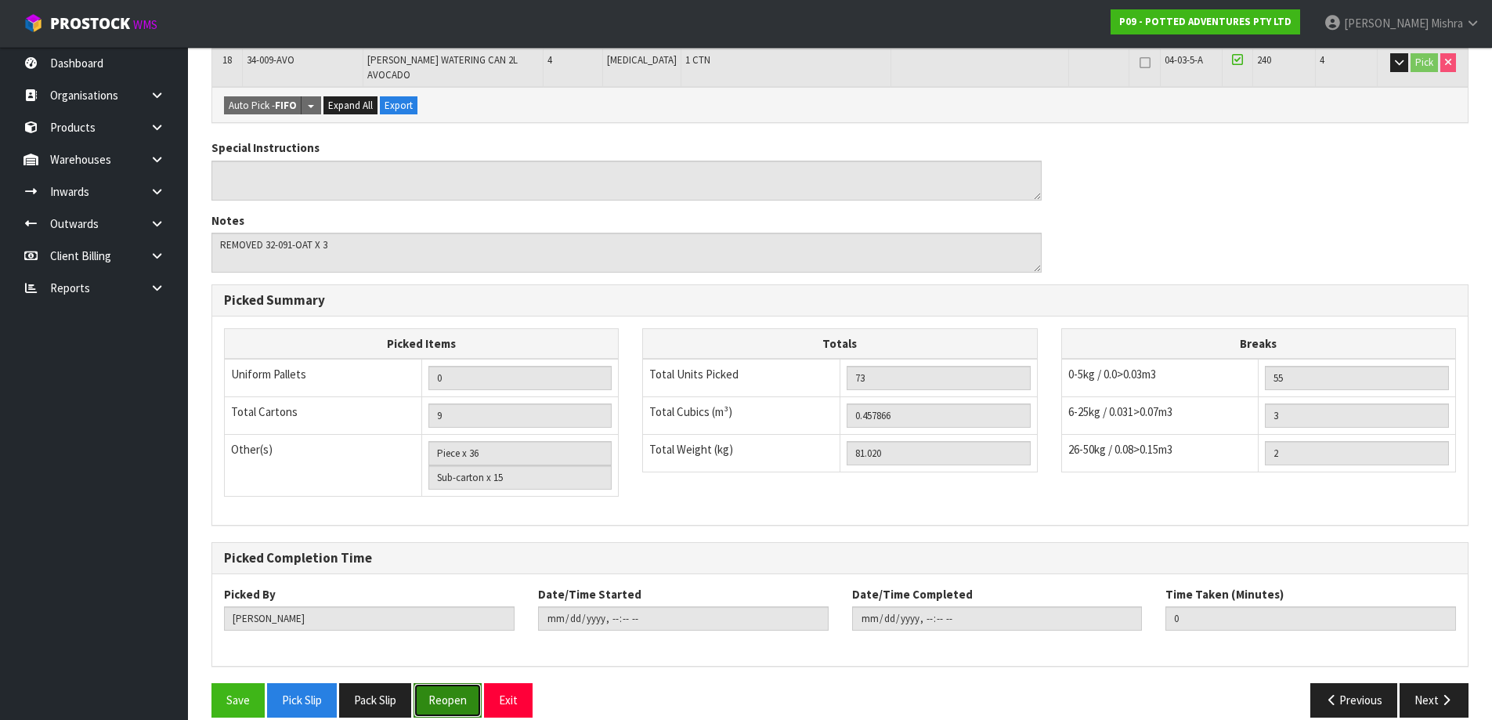
click at [463, 683] on button "Reopen" at bounding box center [448, 700] width 68 height 34
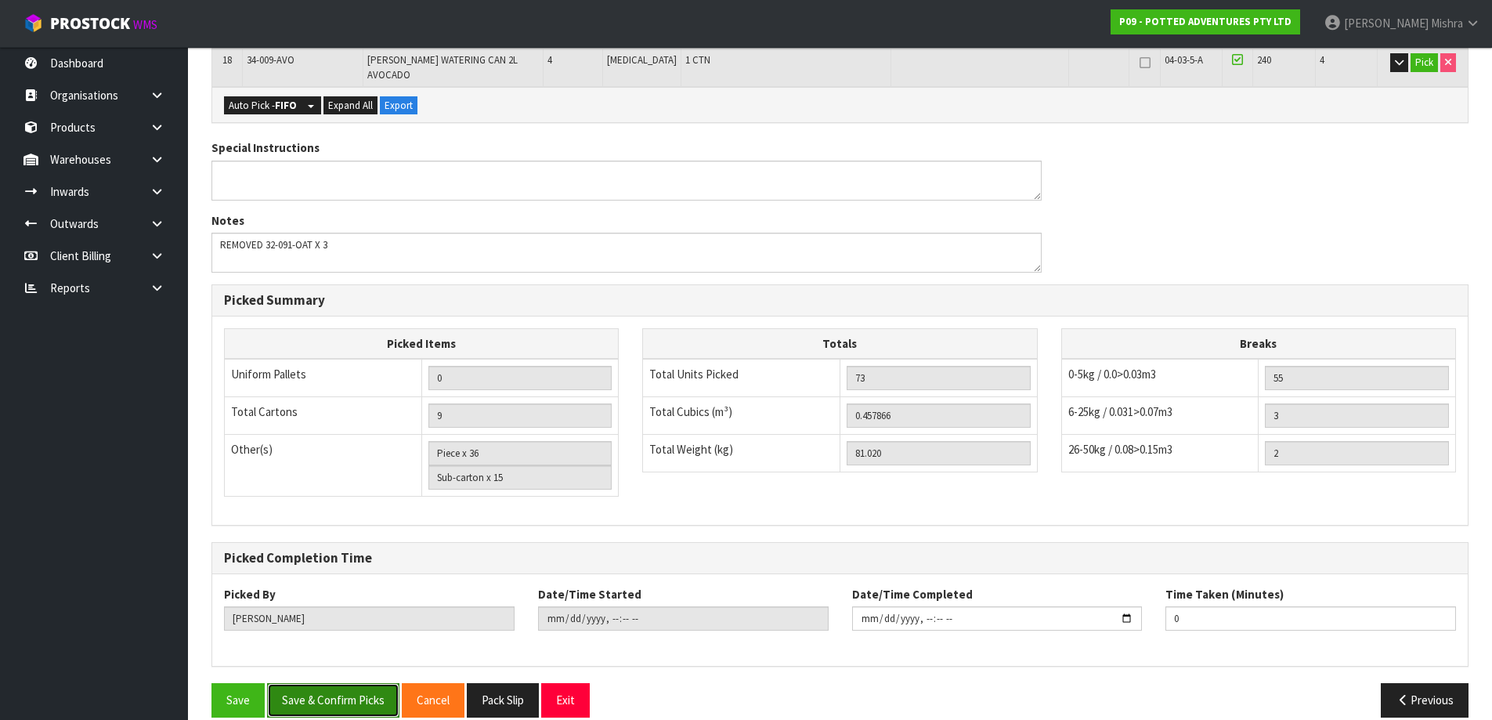
click at [343, 683] on button "Save & Confirm Picks" at bounding box center [333, 700] width 132 height 34
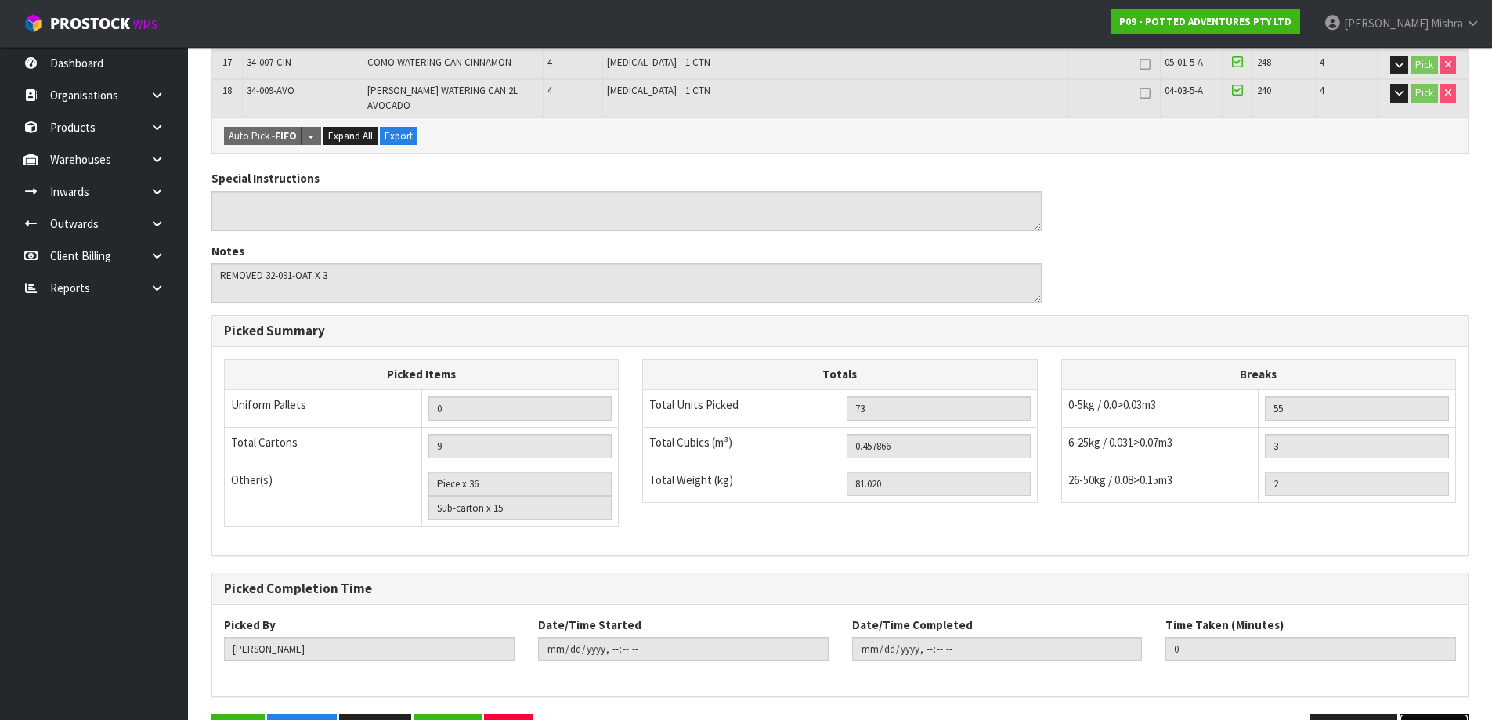
drag, startPoint x: 1442, startPoint y: 716, endPoint x: 1423, endPoint y: 709, distance: 20.1
click at [1442, 716] on button "Next" at bounding box center [1434, 731] width 69 height 34
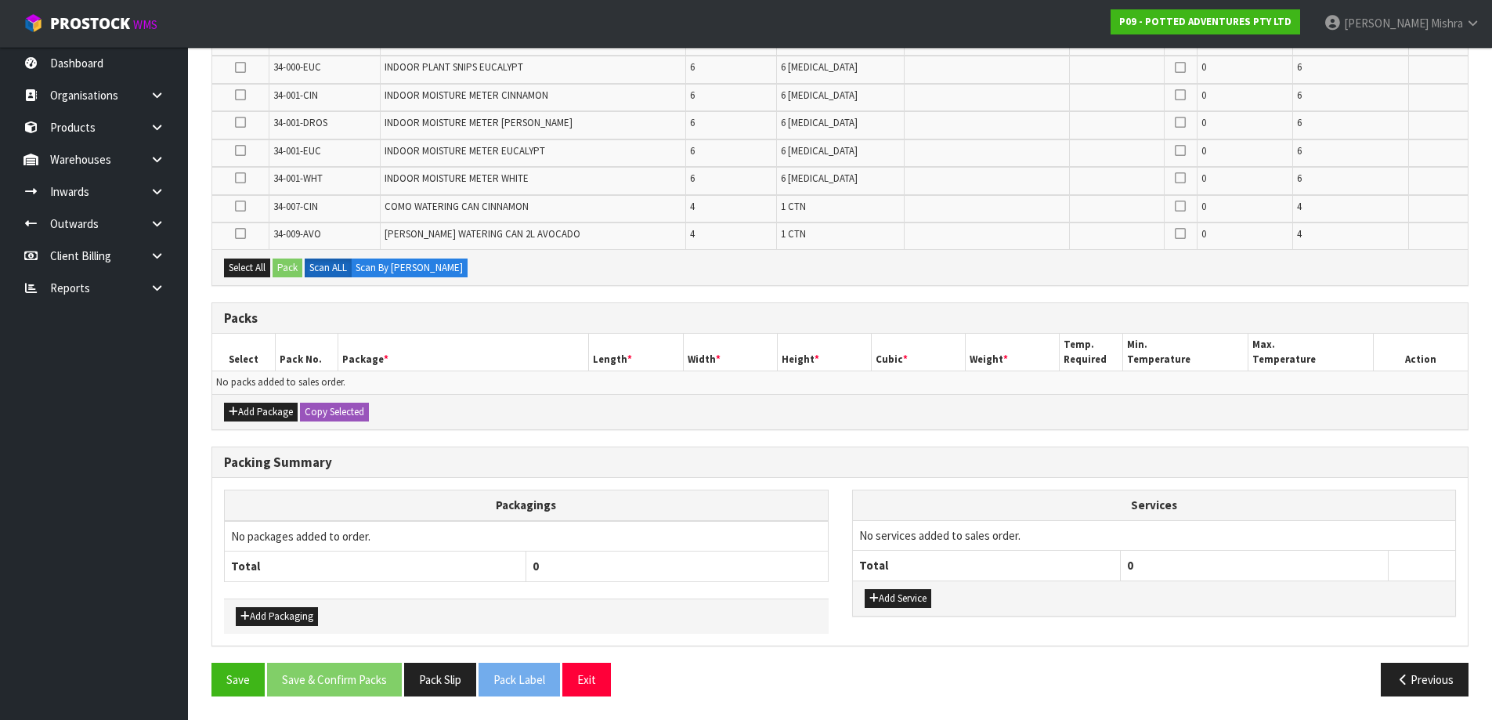
scroll to position [670, 0]
click at [270, 402] on div "Add Package Copy Selected" at bounding box center [840, 411] width 1256 height 35
click at [268, 413] on button "Add Package" at bounding box center [261, 412] width 74 height 19
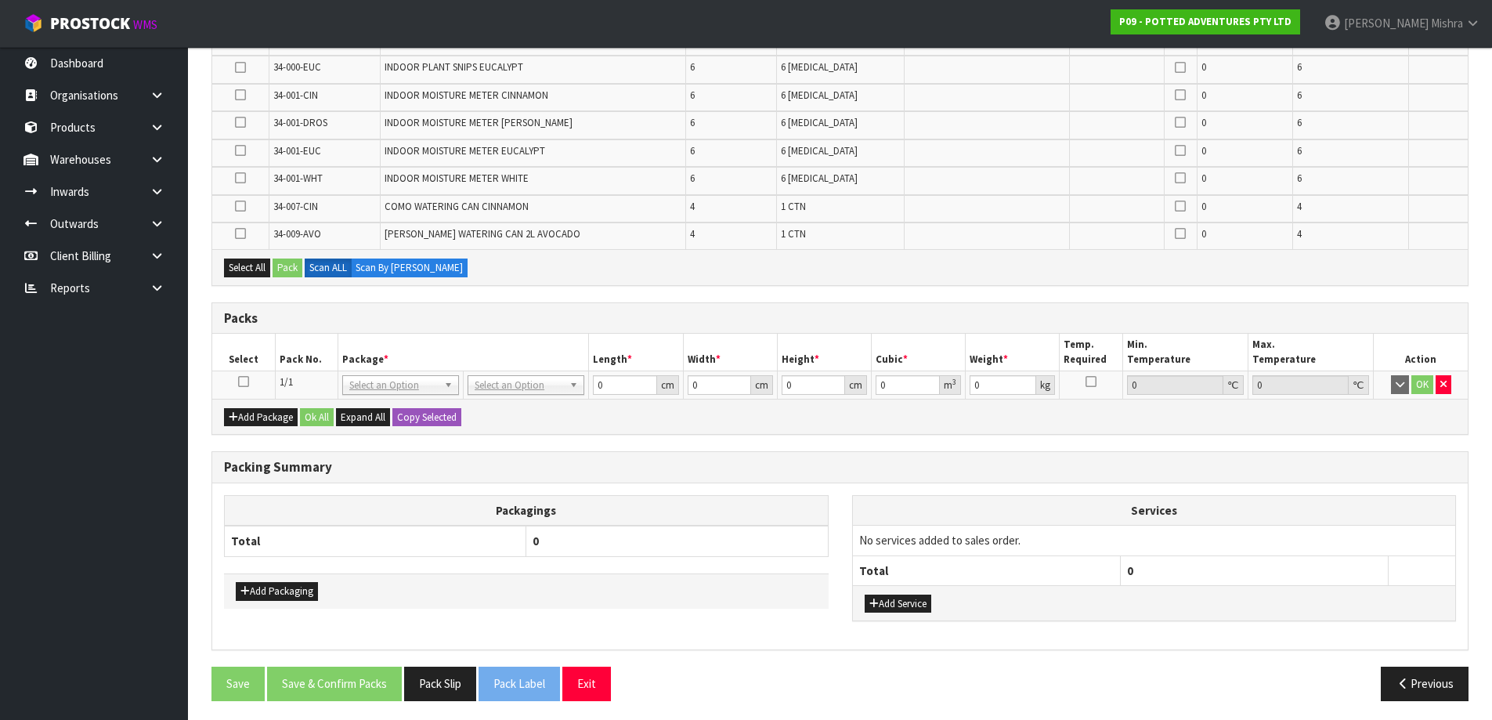
click at [237, 384] on td at bounding box center [243, 385] width 63 height 28
click at [242, 382] on icon at bounding box center [243, 381] width 11 height 1
drag, startPoint x: 253, startPoint y: 262, endPoint x: 277, endPoint y: 262, distance: 24.3
click at [254, 261] on button "Select All" at bounding box center [247, 267] width 46 height 19
click at [281, 263] on button "Pack" at bounding box center [288, 267] width 30 height 19
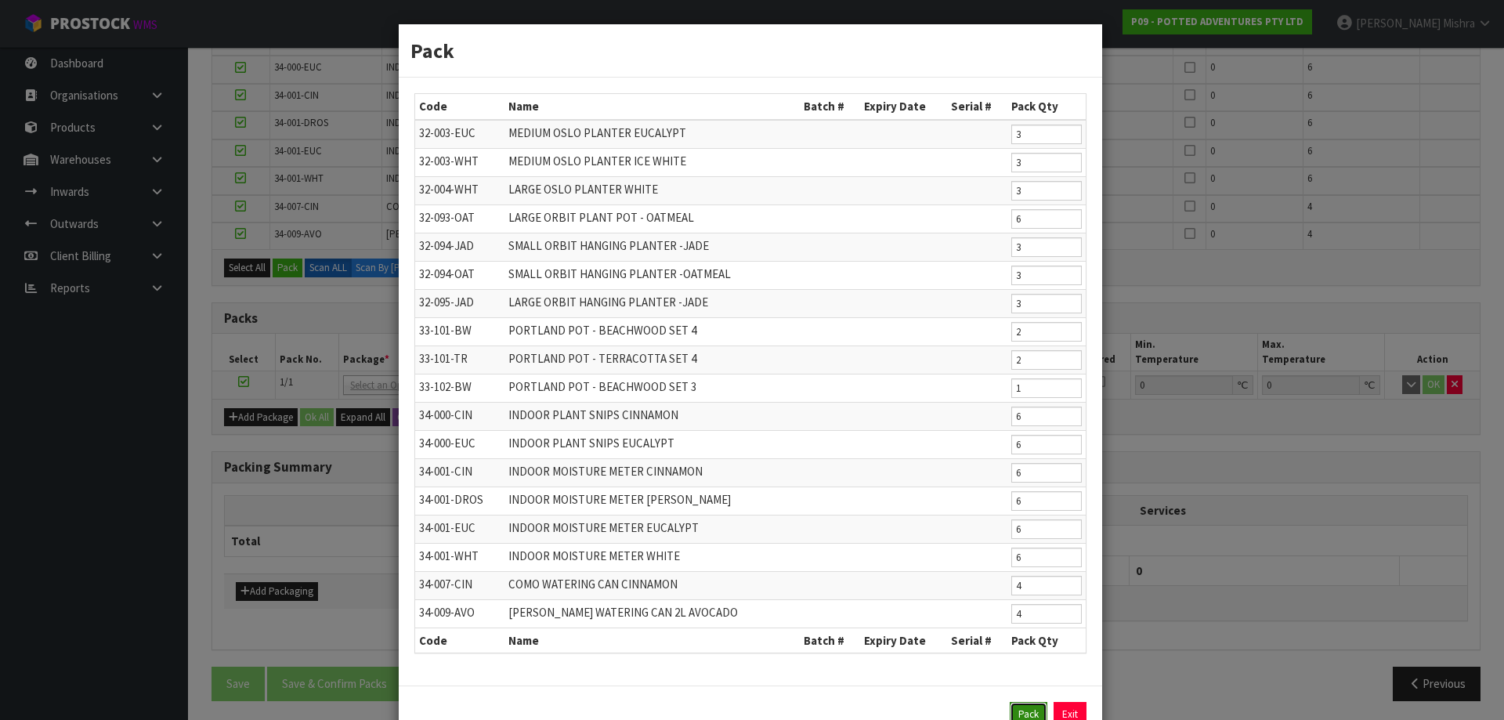
click at [1022, 712] on button "Pack" at bounding box center [1029, 714] width 38 height 25
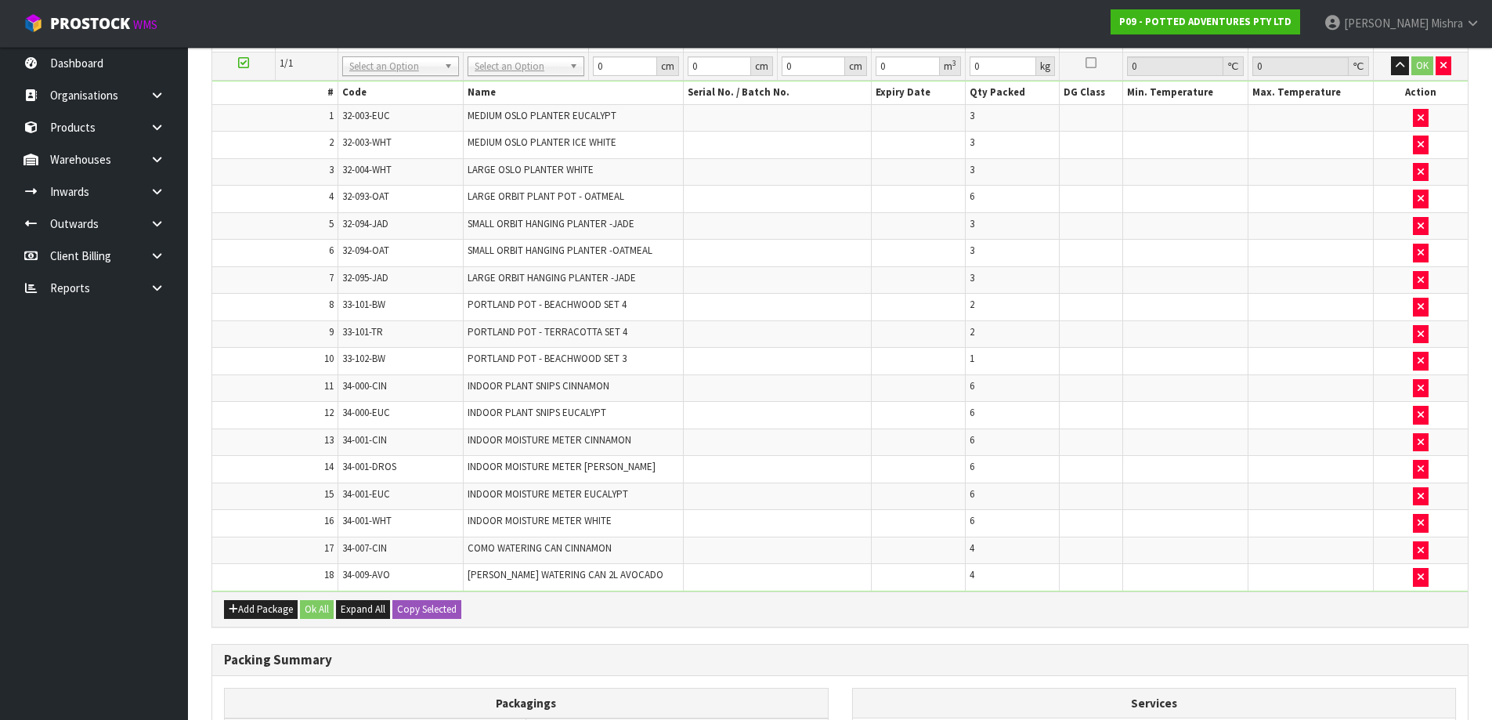
scroll to position [278, 0]
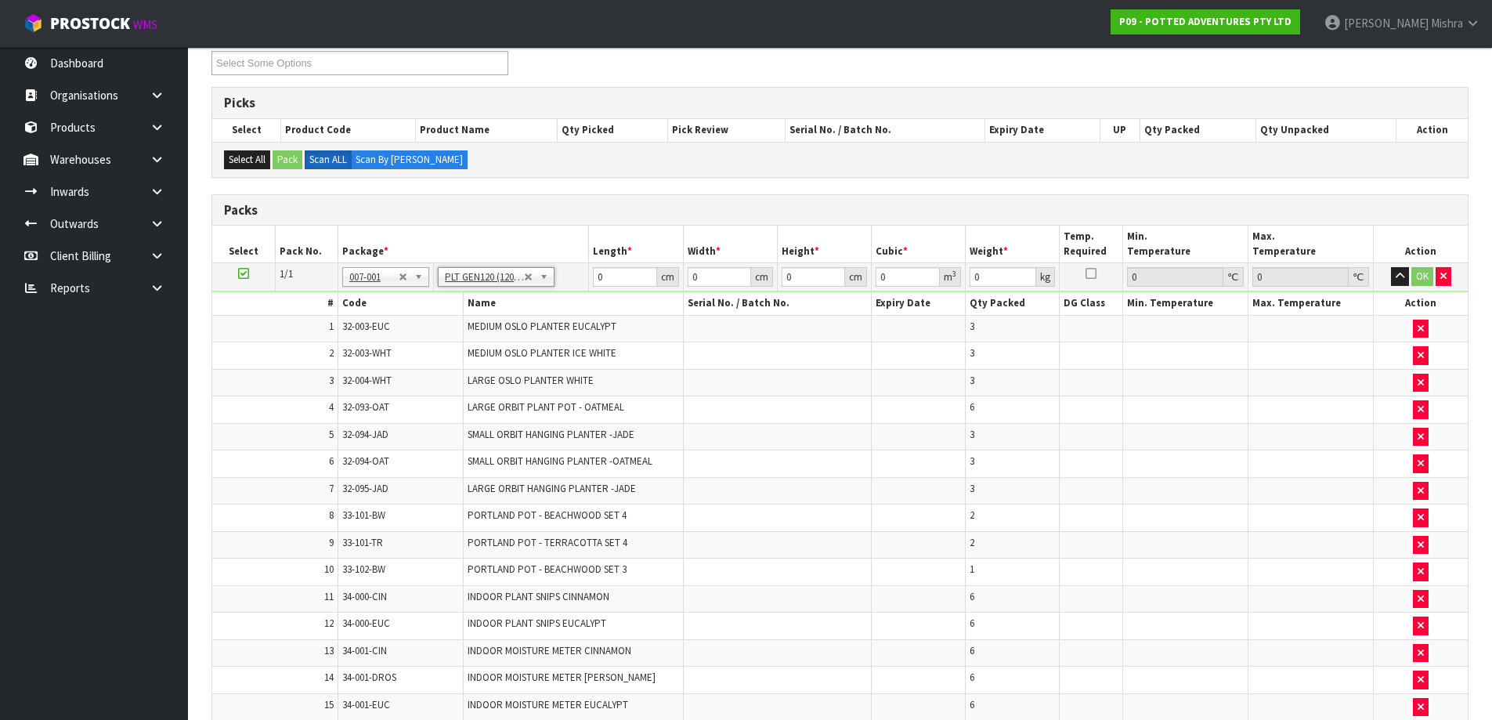
type input "120"
type input "100"
type input "81.02"
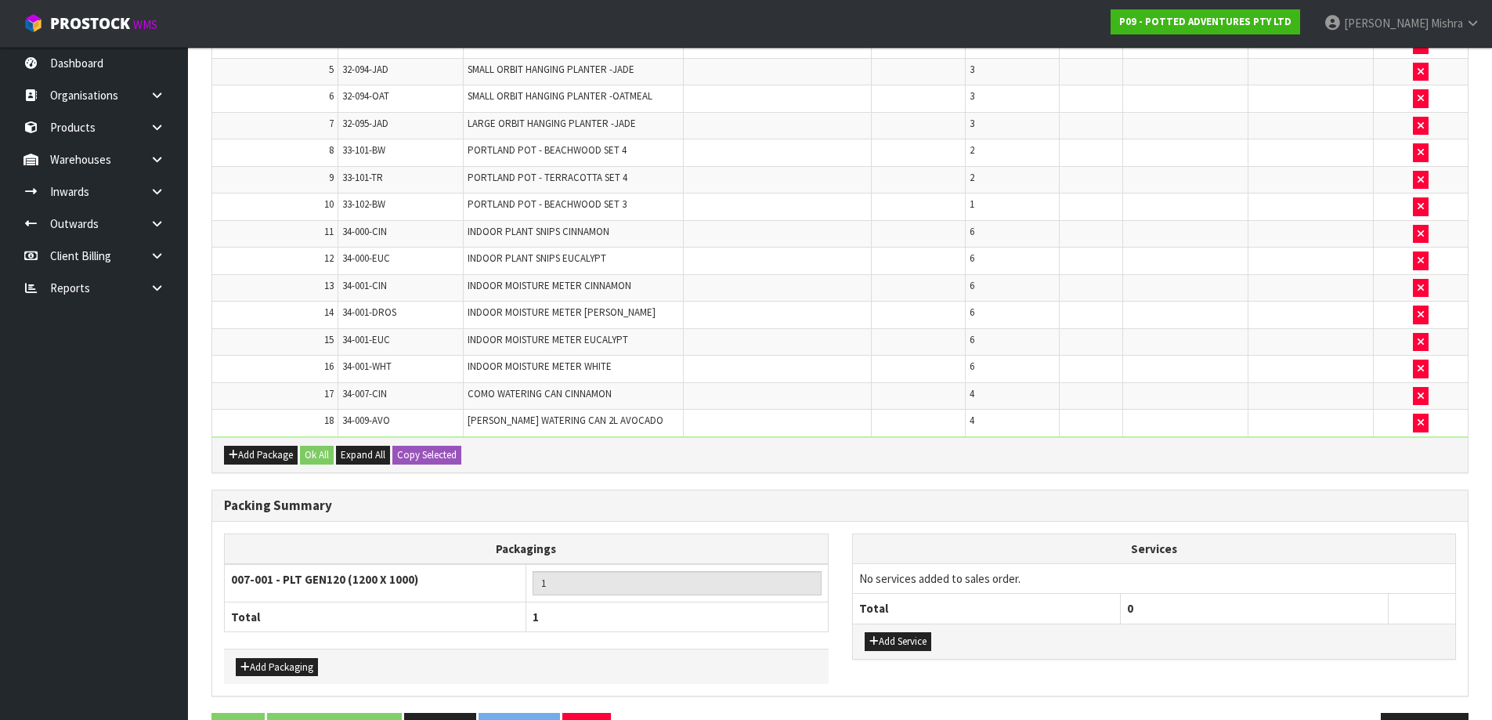
scroll to position [224, 0]
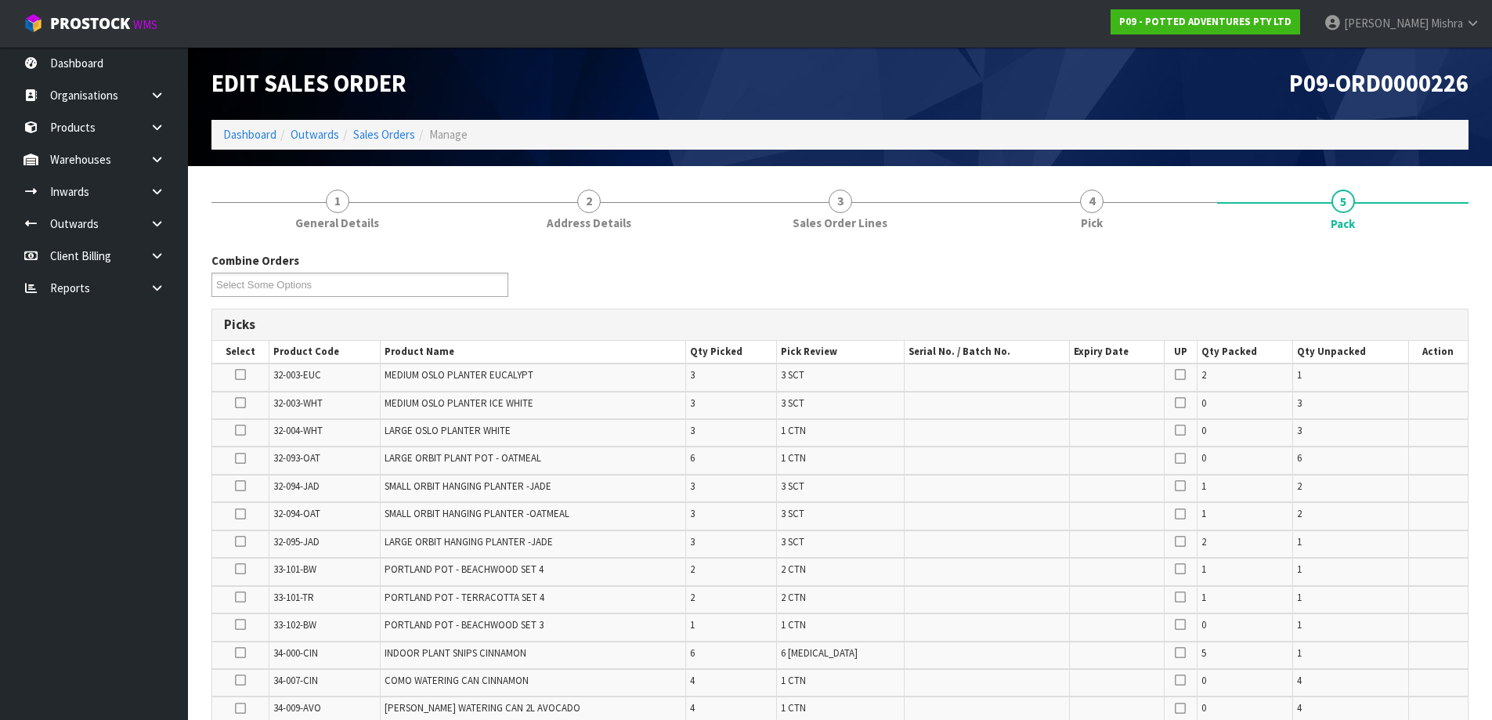
click at [252, 126] on li "Dashboard" at bounding box center [249, 134] width 53 height 16
click at [251, 131] on link "Dashboard" at bounding box center [249, 134] width 53 height 15
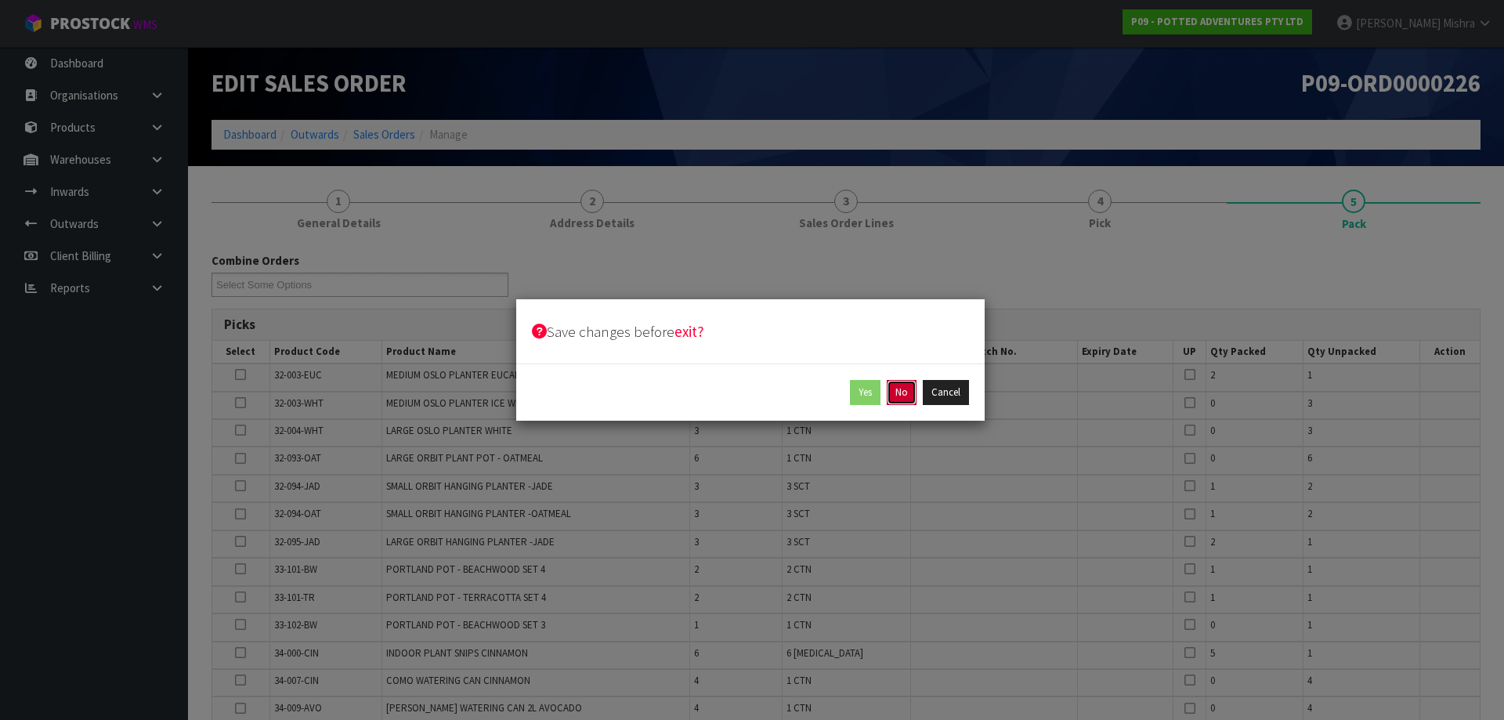
click at [912, 389] on button "No" at bounding box center [902, 392] width 30 height 25
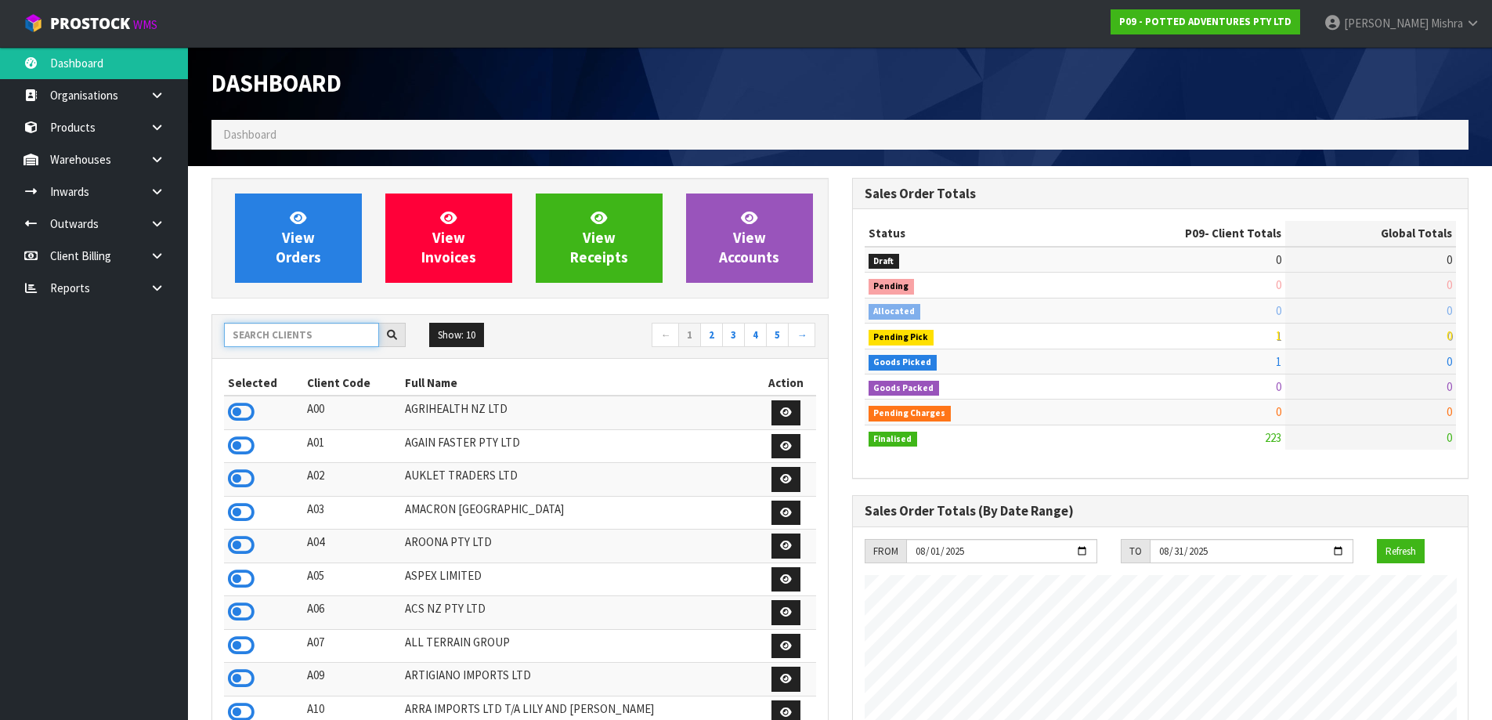
click at [280, 330] on input "text" at bounding box center [301, 335] width 155 height 24
click at [280, 335] on input "text" at bounding box center [301, 335] width 155 height 24
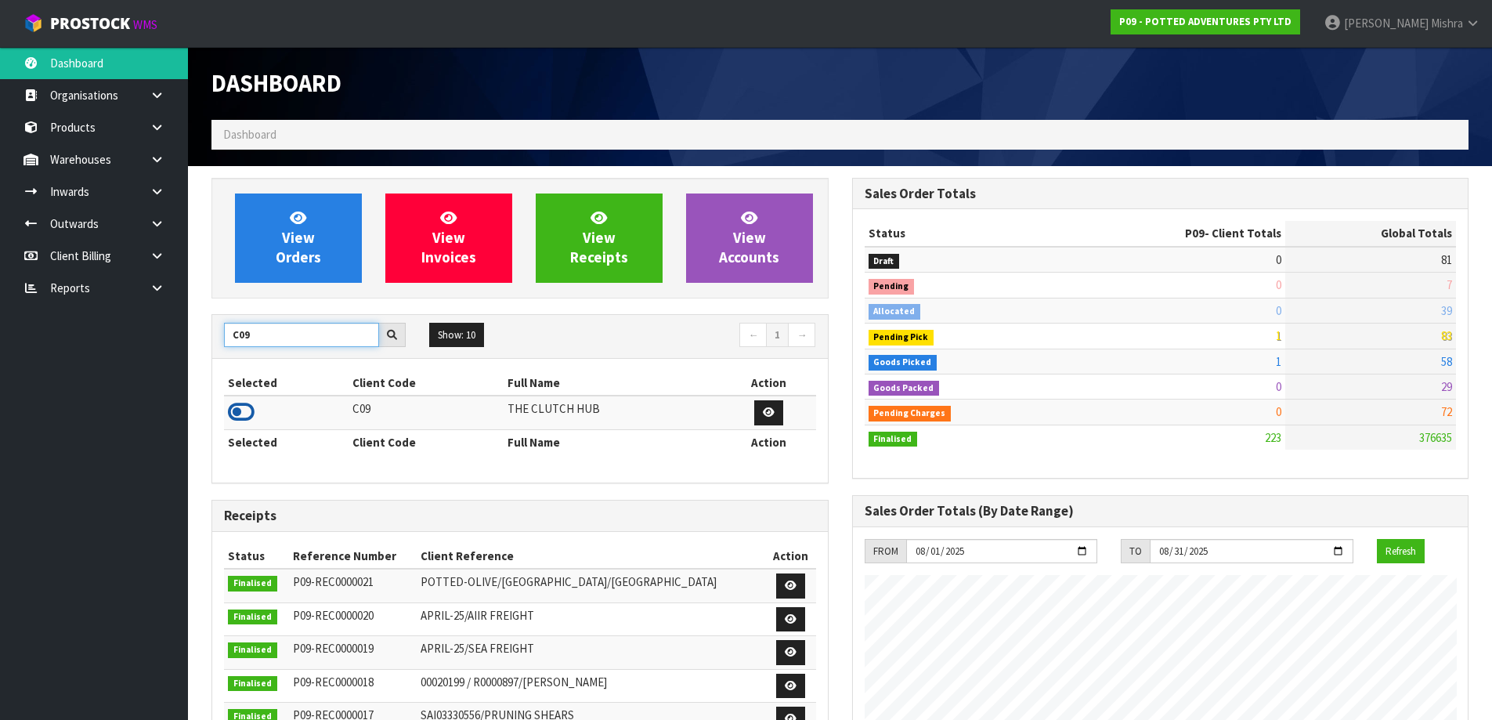
type input "C09"
drag, startPoint x: 245, startPoint y: 410, endPoint x: 238, endPoint y: 399, distance: 12.4
click at [244, 409] on icon at bounding box center [241, 411] width 27 height 23
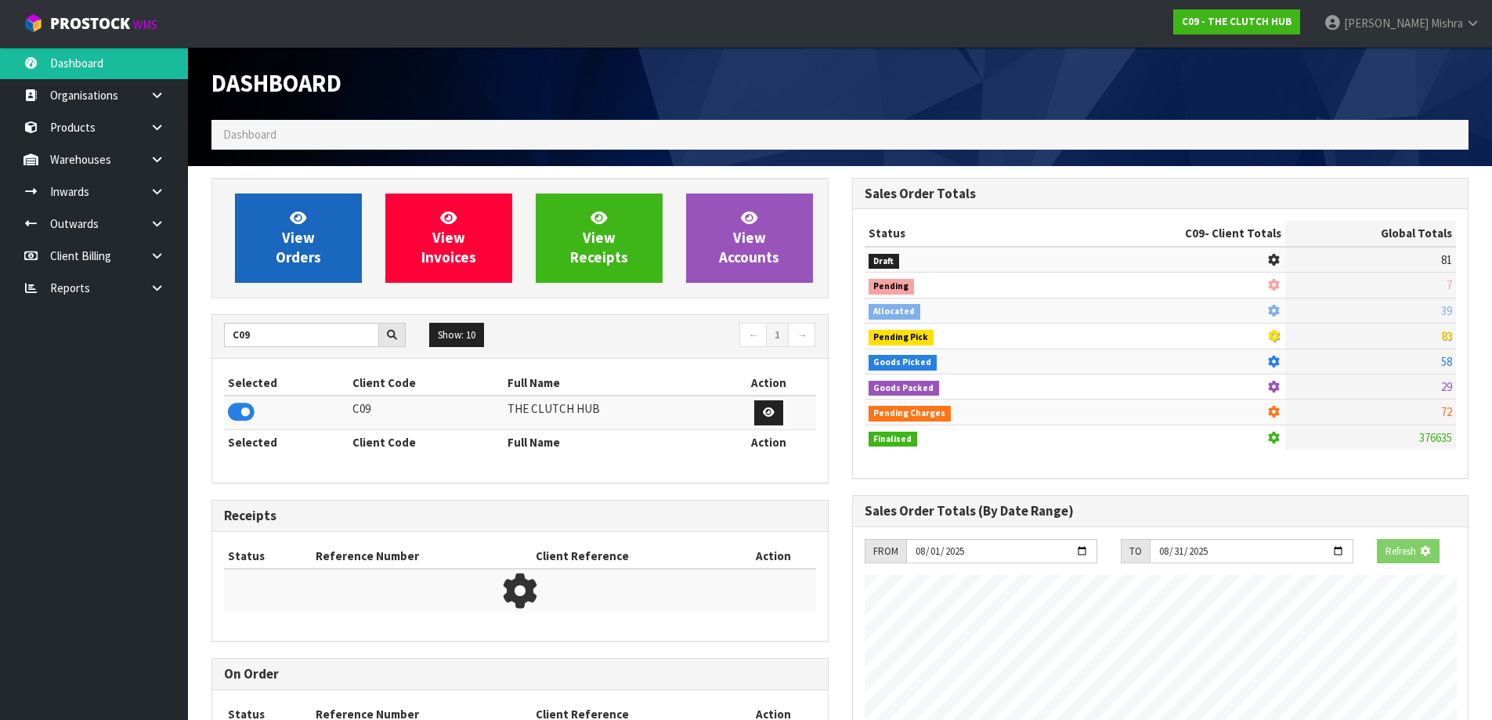
scroll to position [782276, 782612]
click at [301, 248] on span "View Orders" at bounding box center [298, 237] width 45 height 59
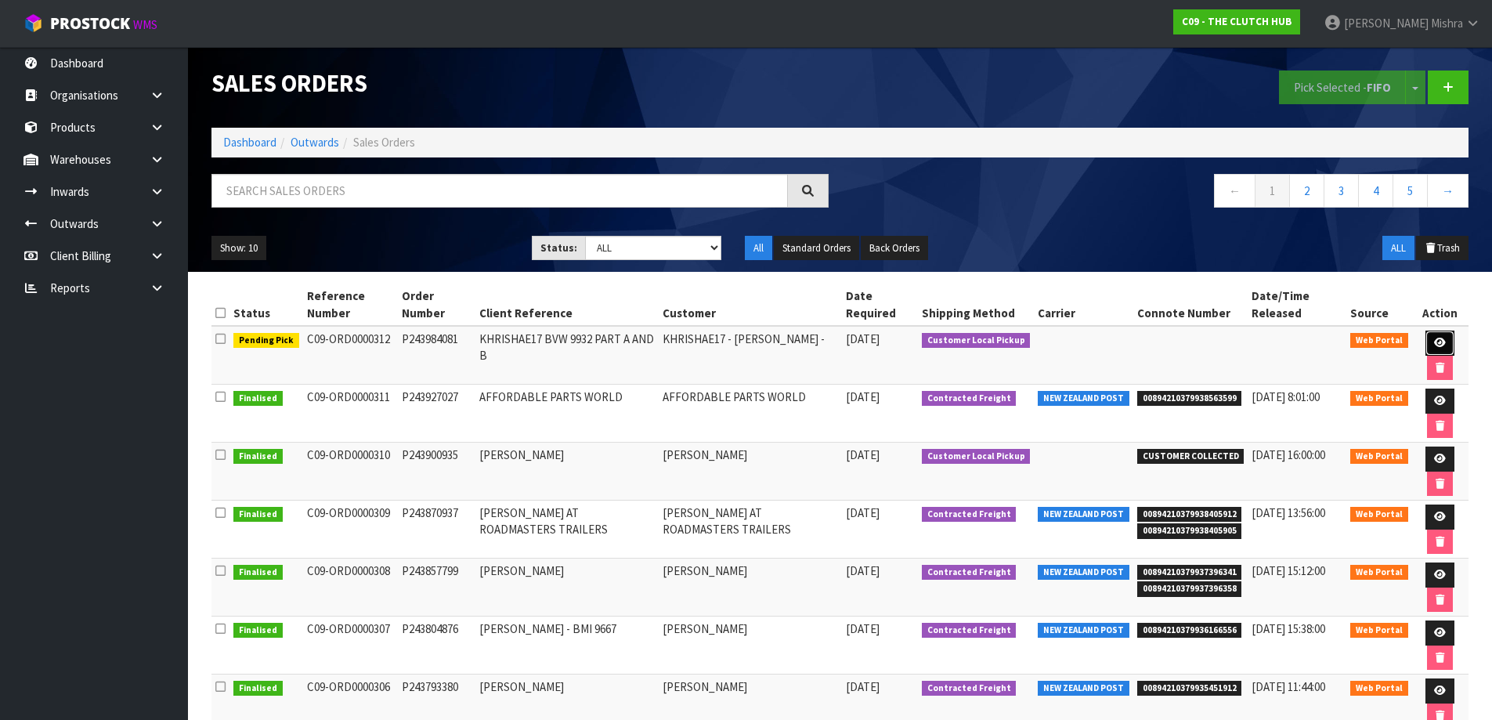
click at [1440, 337] on link at bounding box center [1440, 343] width 29 height 25
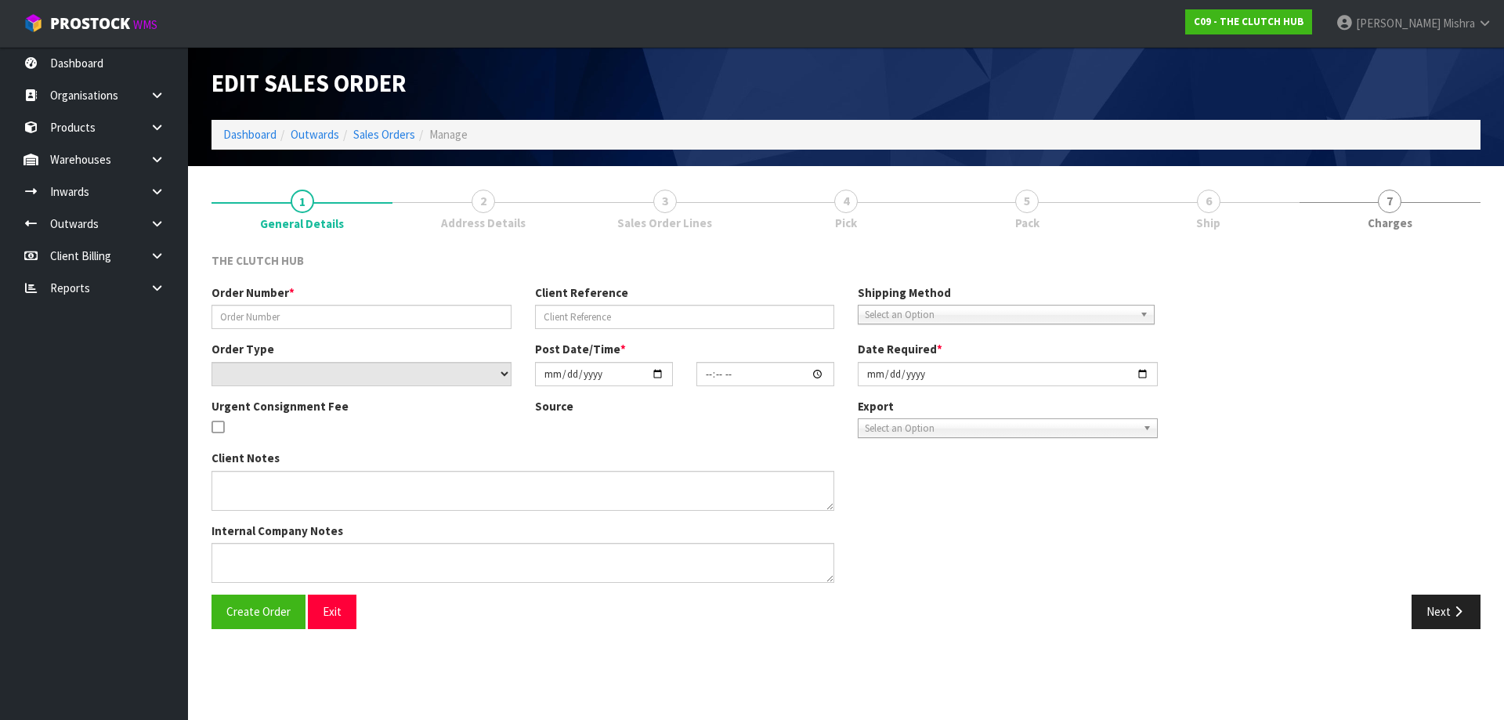
type input "P243984081"
type input "KHRISHAE17 BVW 9932 PART A AND B"
select select "number:0"
type input "[DATE]"
type input "01:13:00.000"
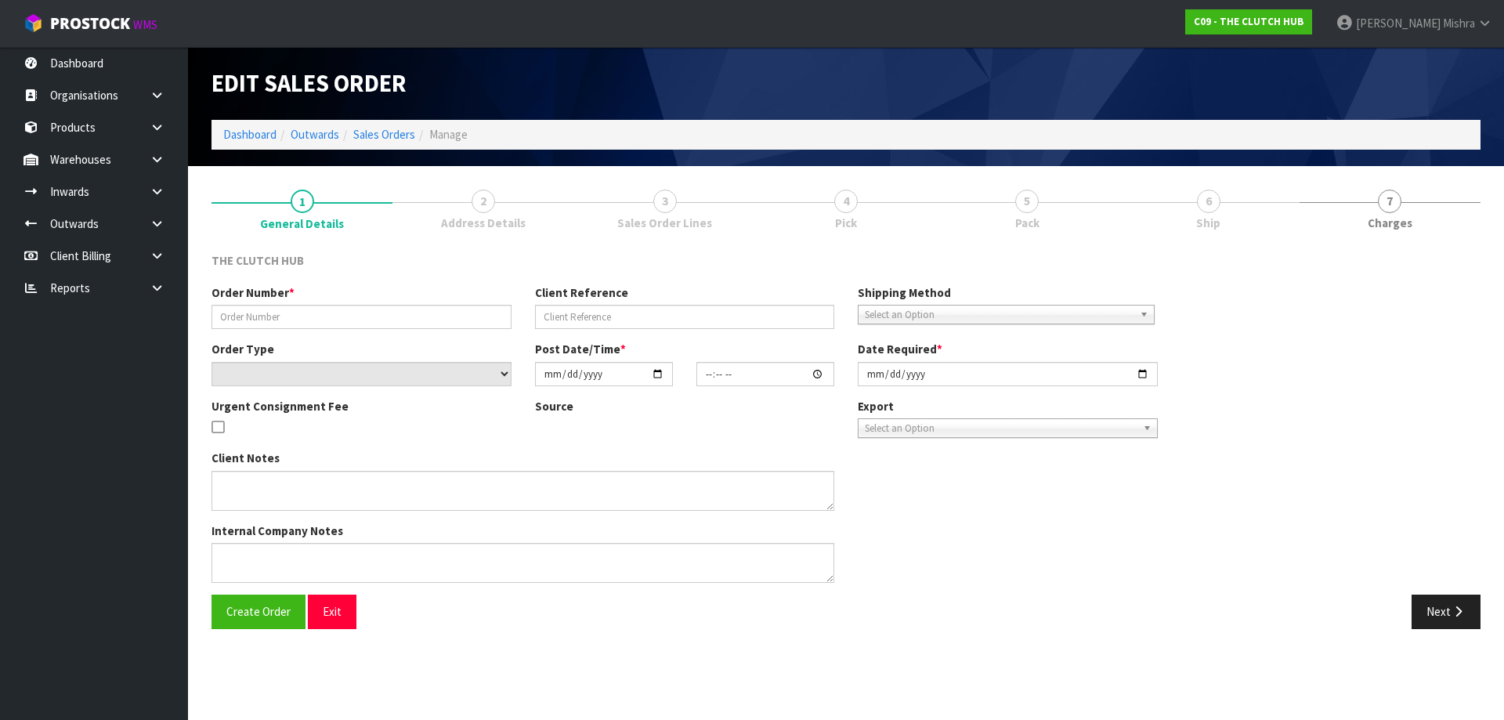
type input "[DATE]"
type textarea "CUSTOMER WILL PICK UP, EMAIL CUSTOMER ASAP WHEN PRODUCTS ARRIVE INTO WAREHOUSE.…"
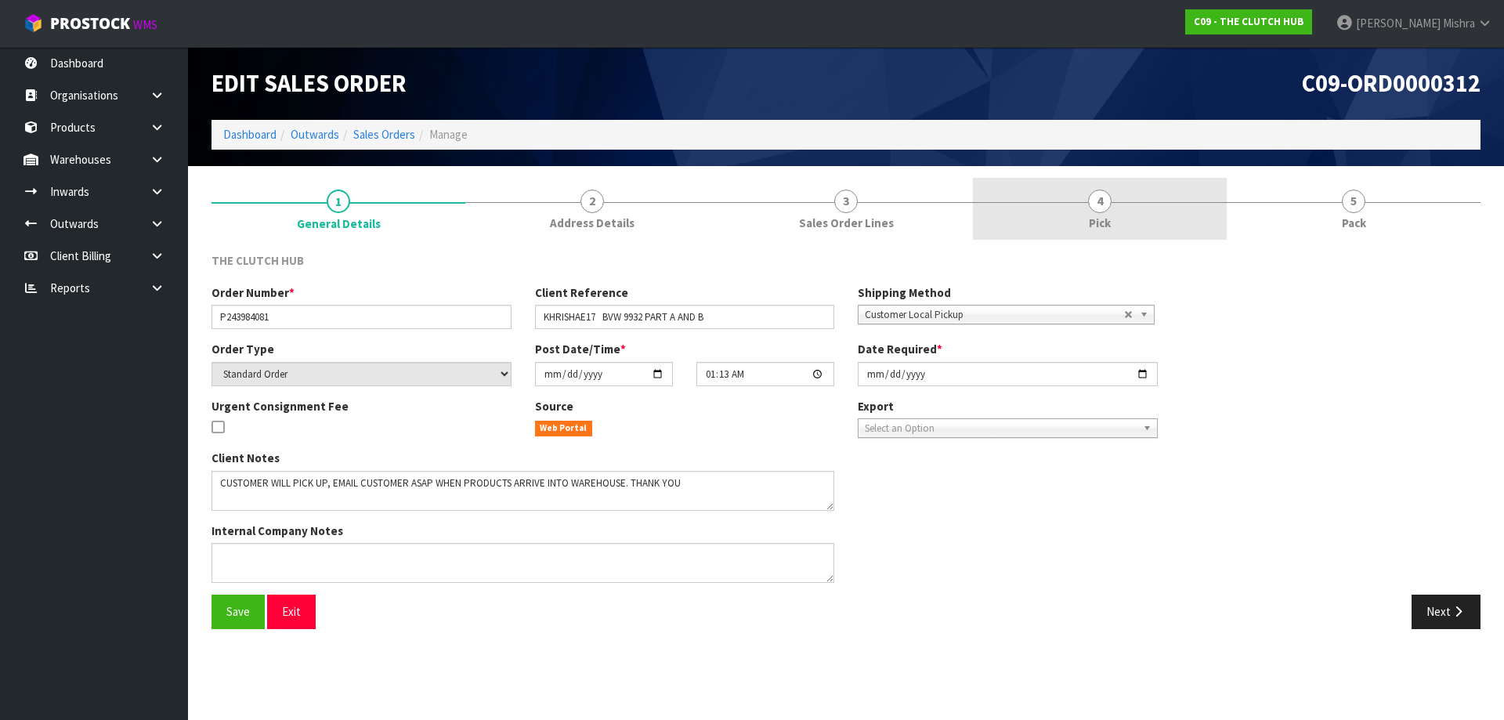
click at [1179, 208] on link "4 Pick" at bounding box center [1100, 209] width 254 height 62
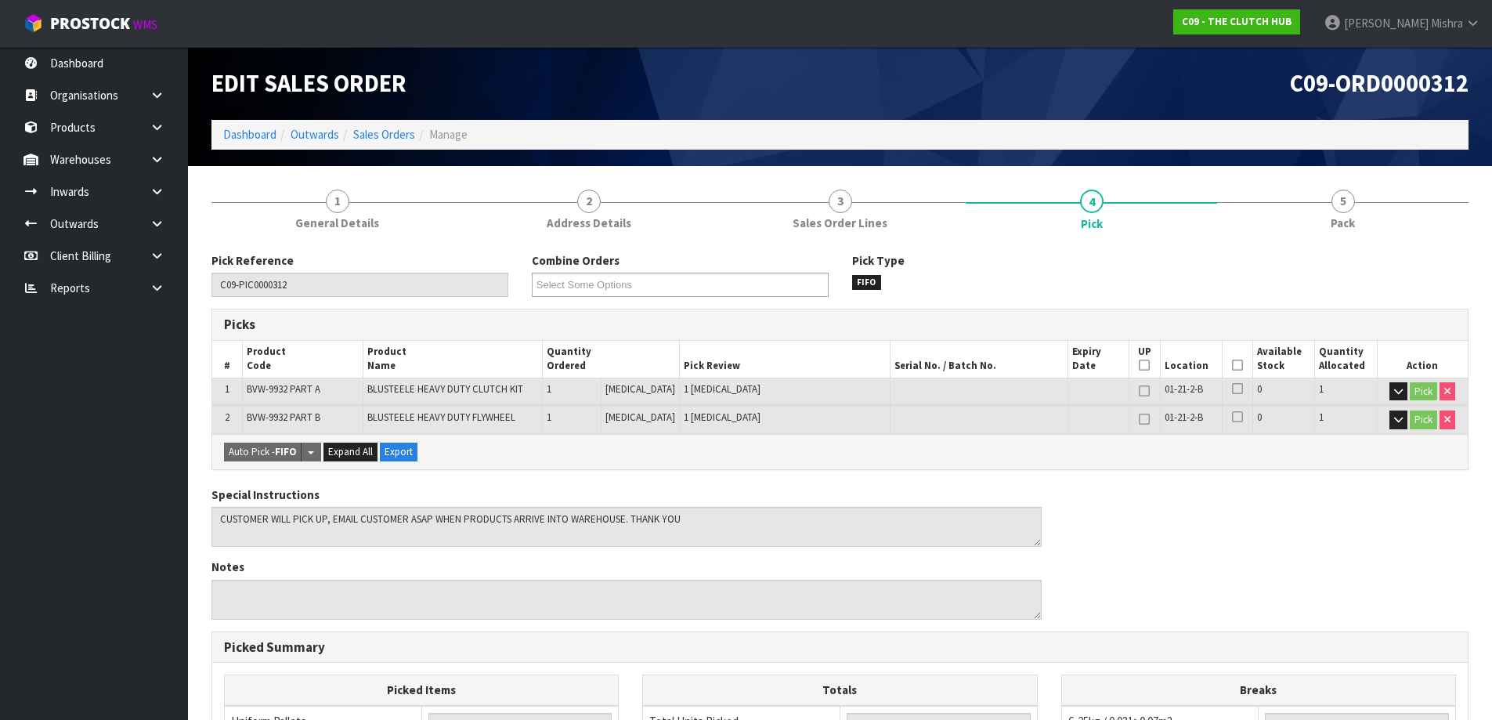
click at [1232, 365] on icon at bounding box center [1237, 365] width 11 height 1
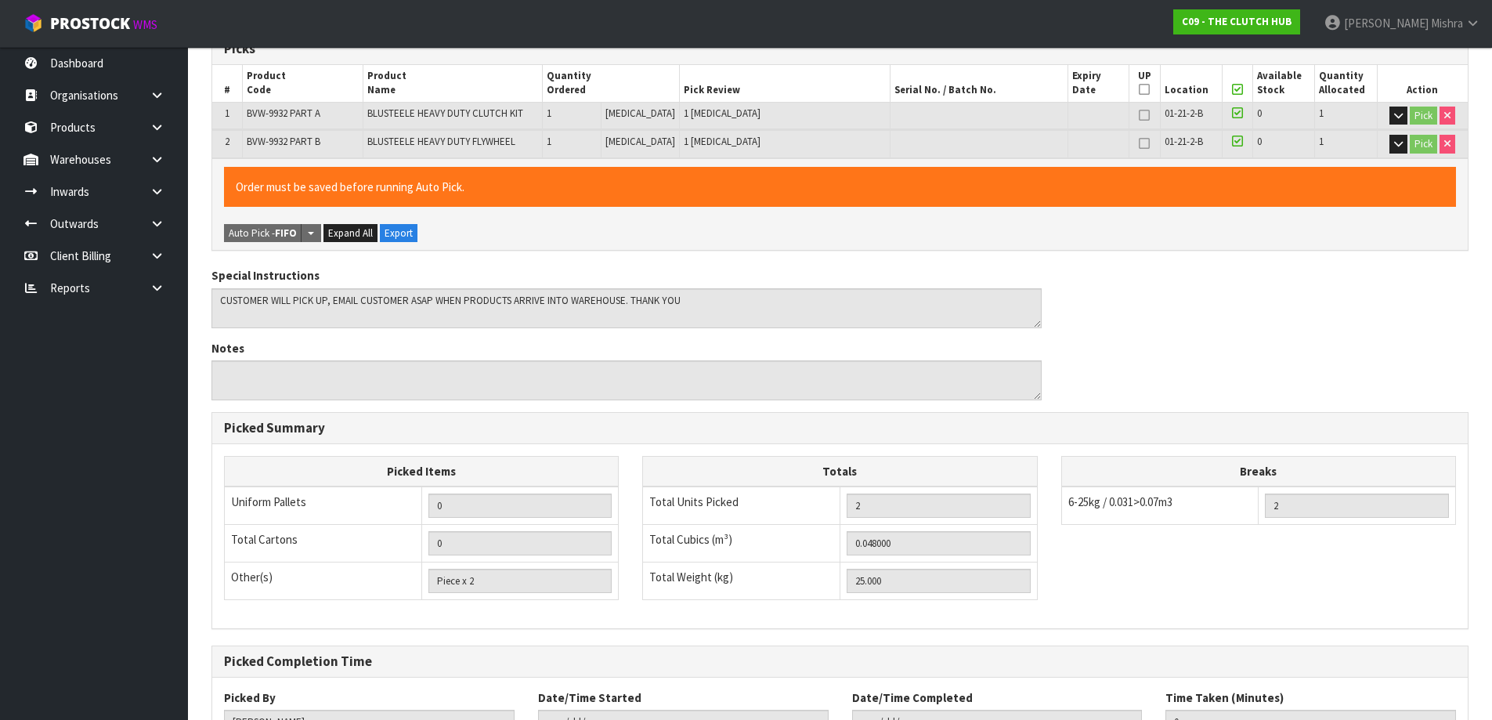
scroll to position [400, 0]
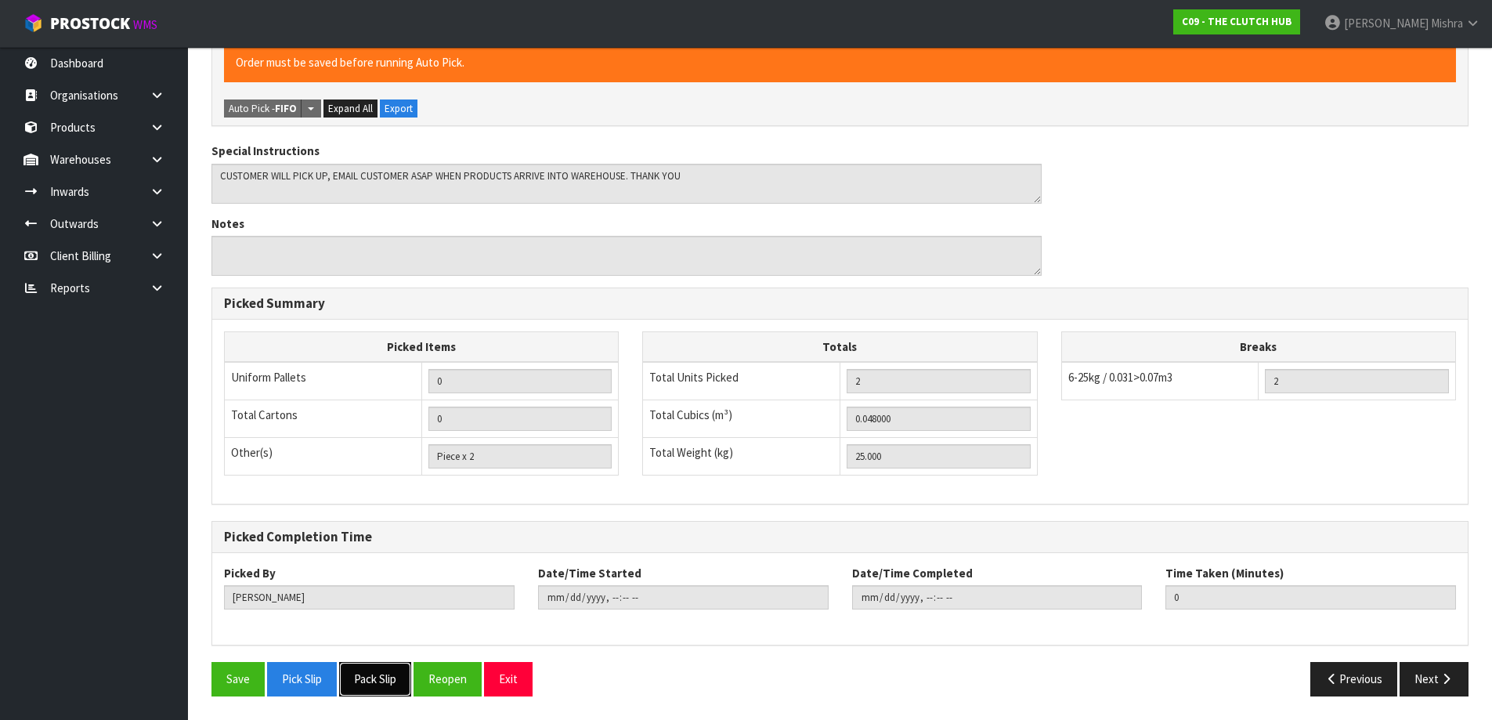
click at [369, 676] on button "Pack Slip" at bounding box center [375, 679] width 72 height 34
click at [206, 691] on div "Save Pick Slip Pack Slip Reopen Exit" at bounding box center [520, 679] width 641 height 34
click at [215, 686] on button "Save" at bounding box center [237, 679] width 53 height 34
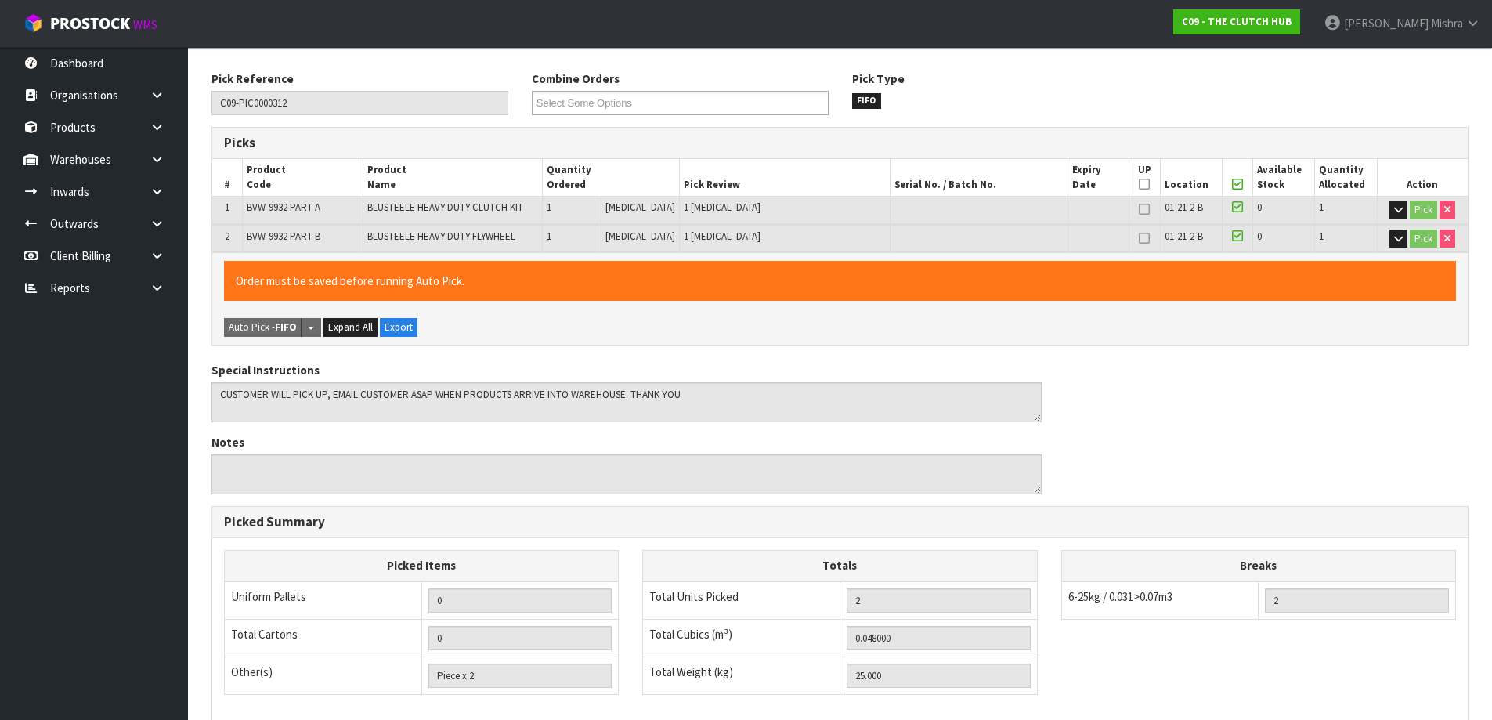
type input "[PERSON_NAME]"
type input "2025-08-14T13:13:18"
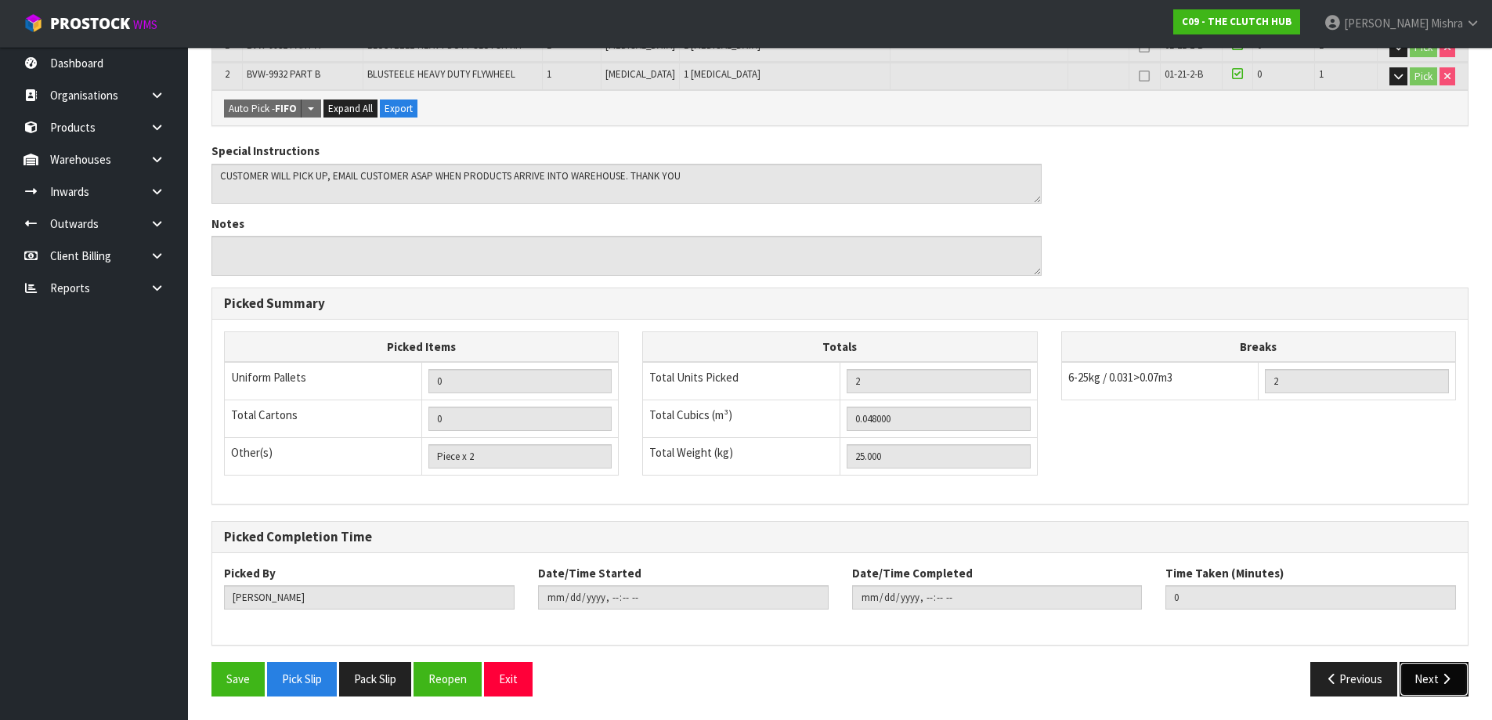
click at [1432, 675] on button "Next" at bounding box center [1434, 679] width 69 height 34
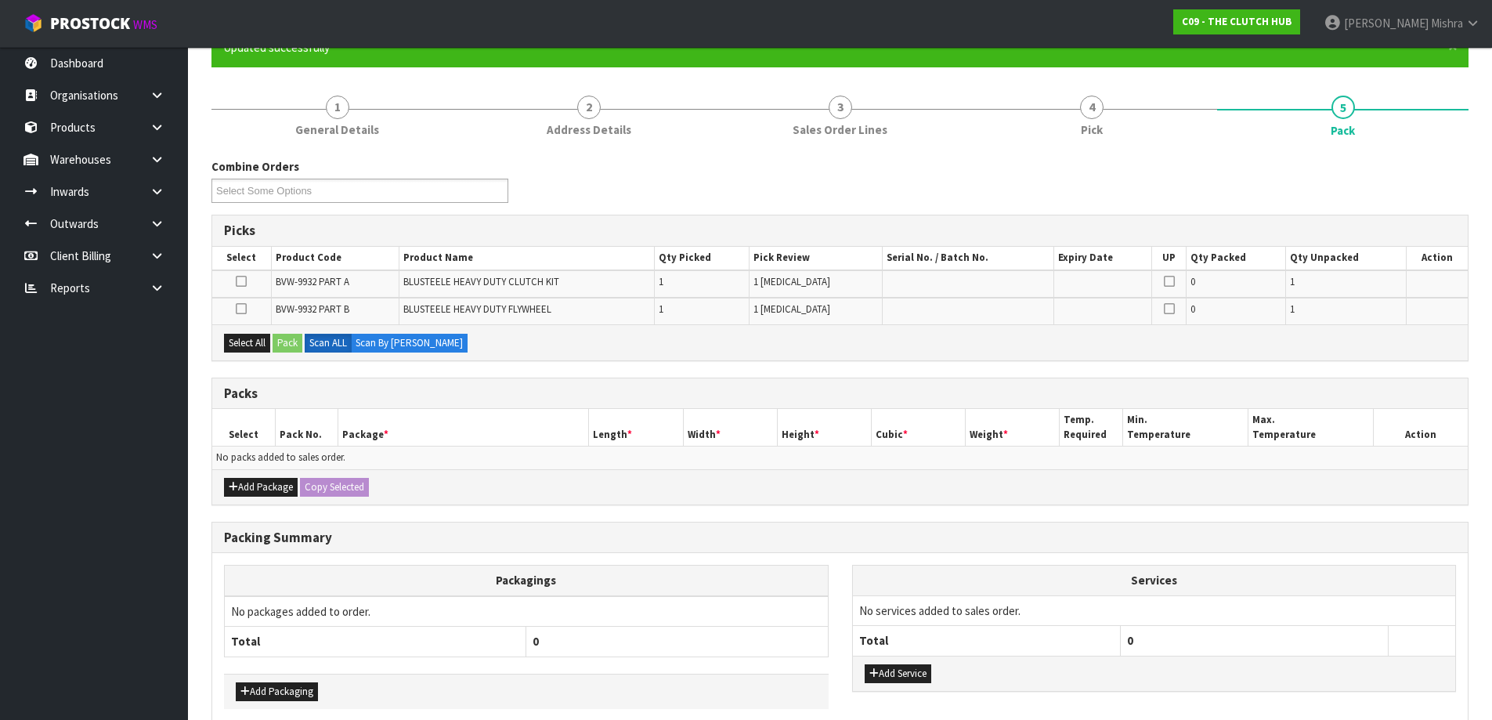
scroll to position [226, 0]
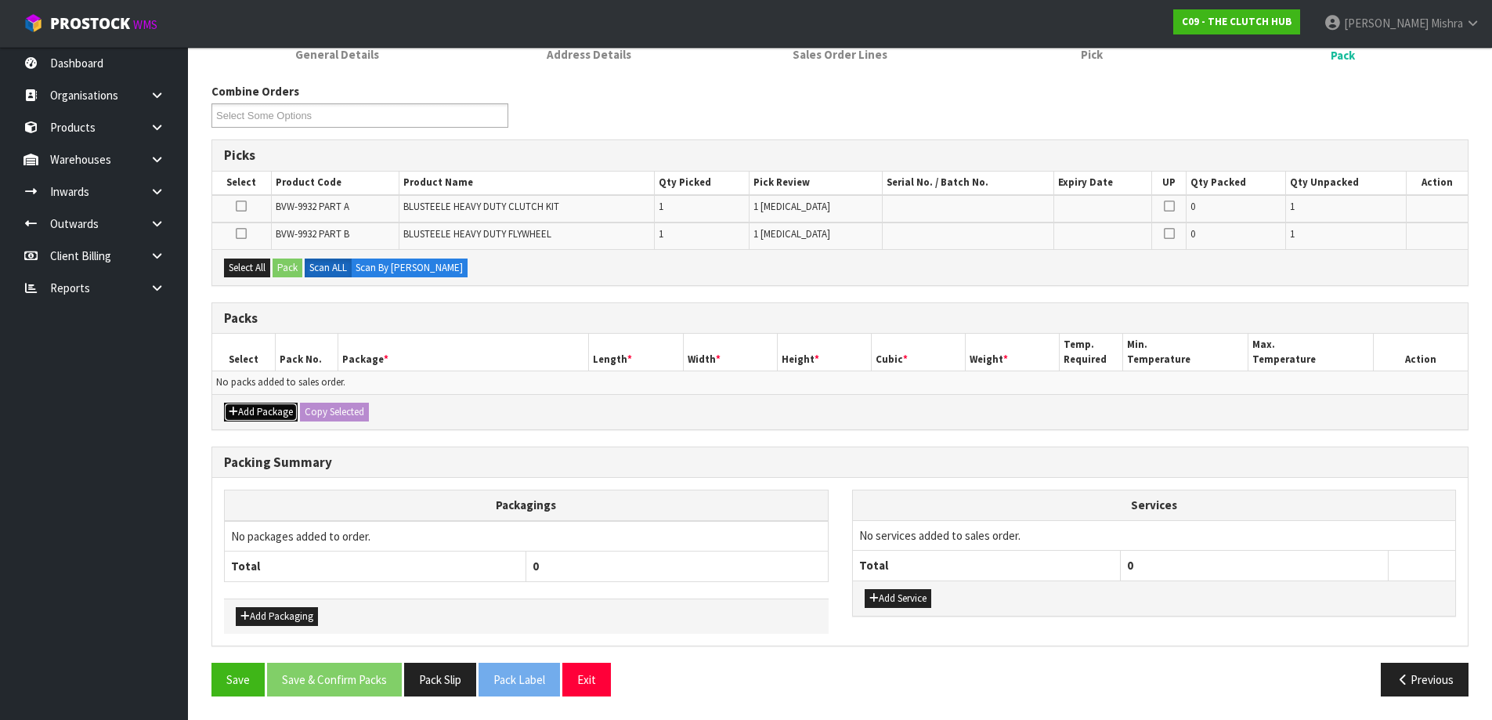
drag, startPoint x: 278, startPoint y: 409, endPoint x: 234, endPoint y: 399, distance: 45.0
click at [277, 409] on button "Add Package" at bounding box center [261, 412] width 74 height 19
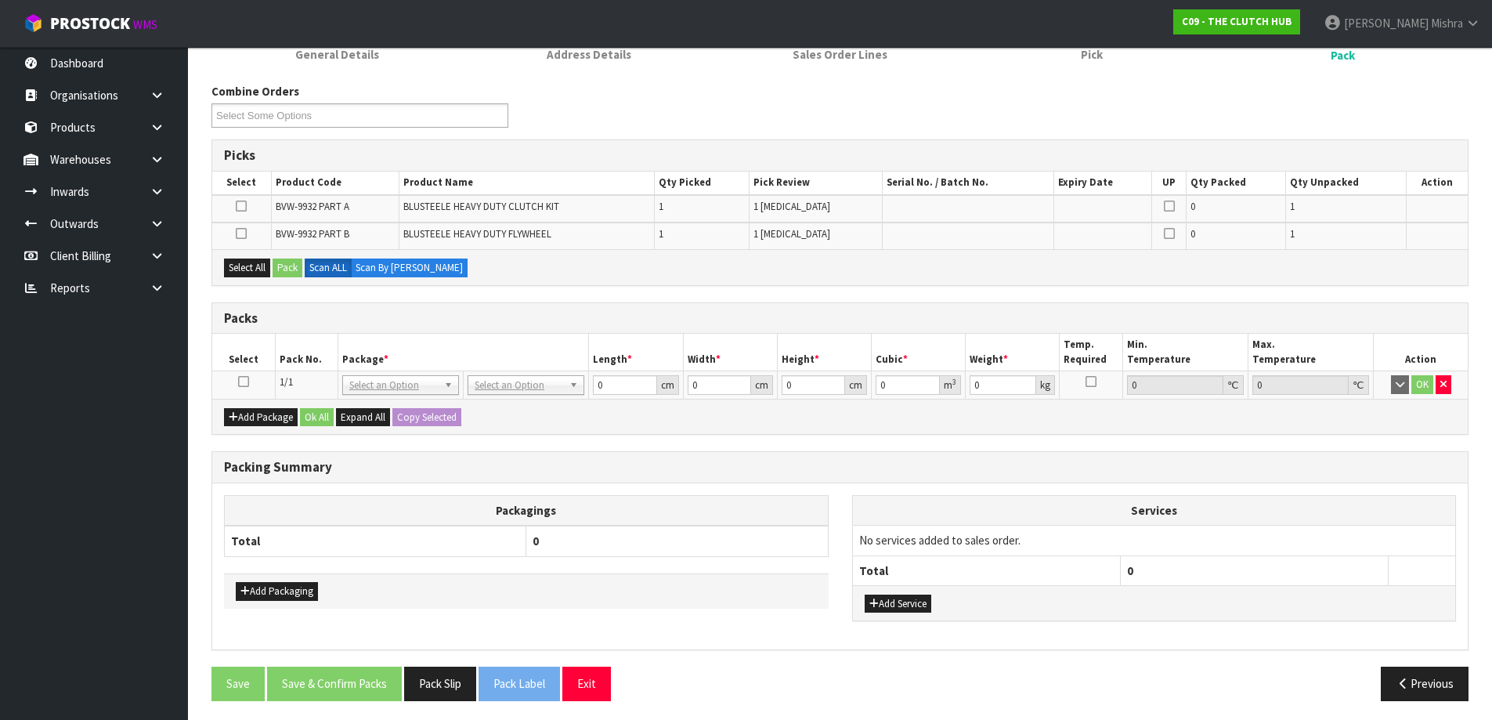
drag, startPoint x: 245, startPoint y: 382, endPoint x: 238, endPoint y: 331, distance: 52.2
click at [244, 382] on icon at bounding box center [243, 381] width 11 height 1
click at [237, 270] on button "Select All" at bounding box center [247, 267] width 46 height 19
click at [291, 273] on button "Pack" at bounding box center [288, 267] width 30 height 19
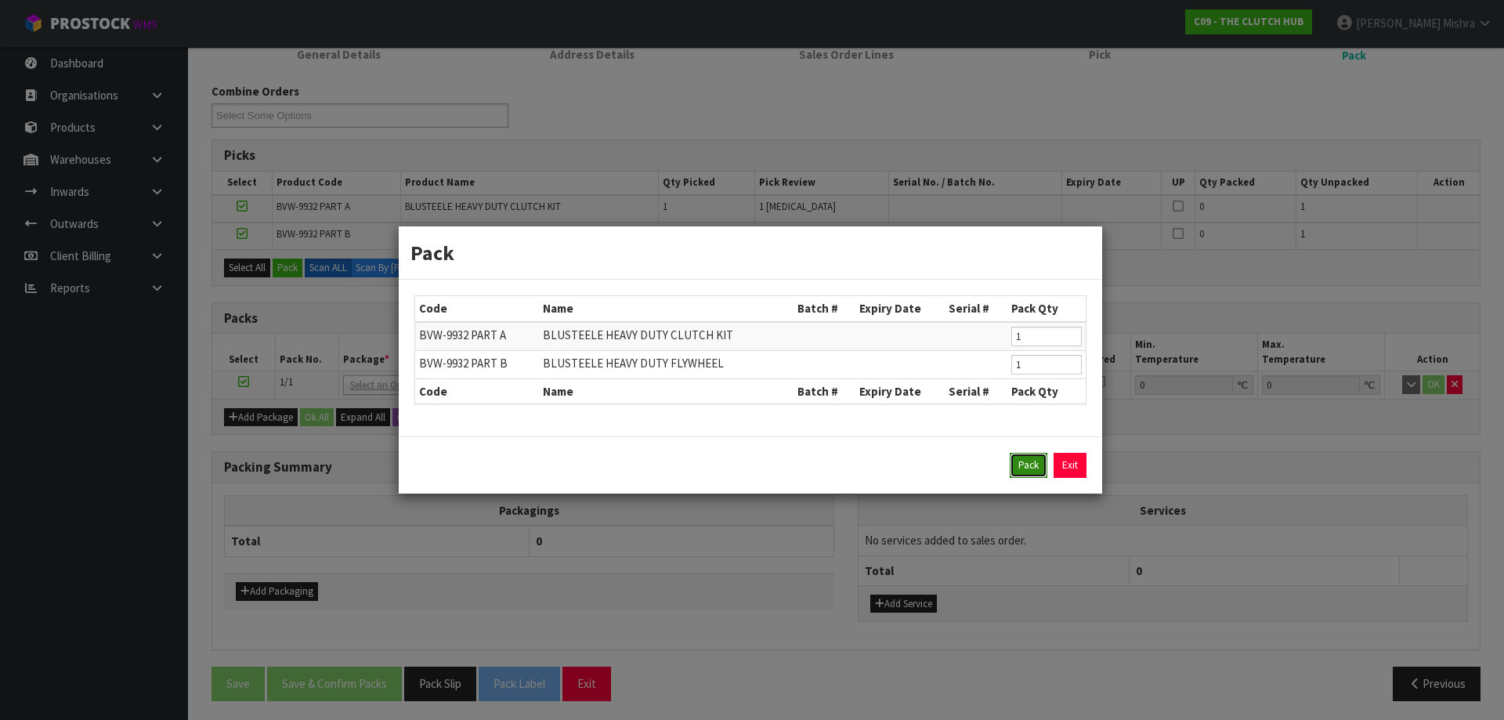
click at [1030, 475] on button "Pack" at bounding box center [1029, 465] width 38 height 25
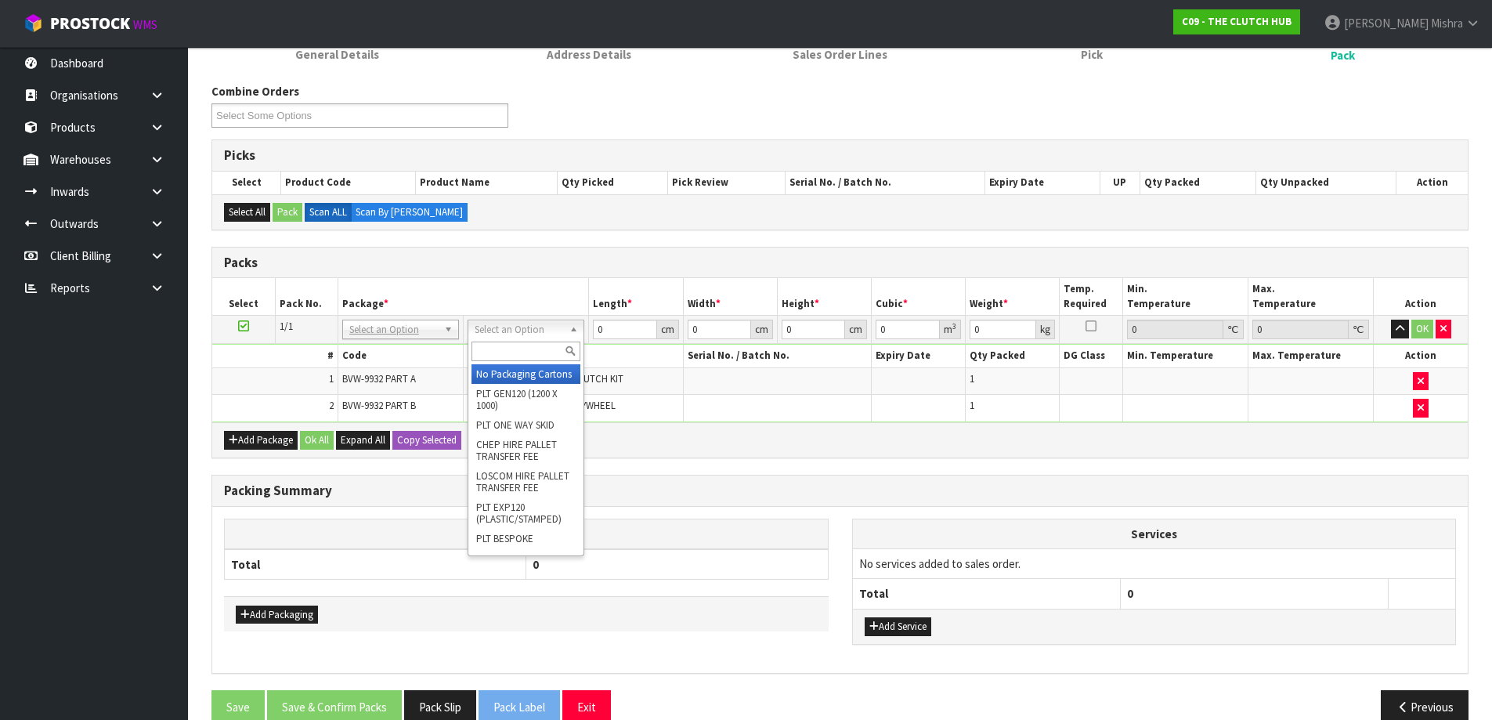
click at [513, 343] on input "text" at bounding box center [526, 351] width 109 height 20
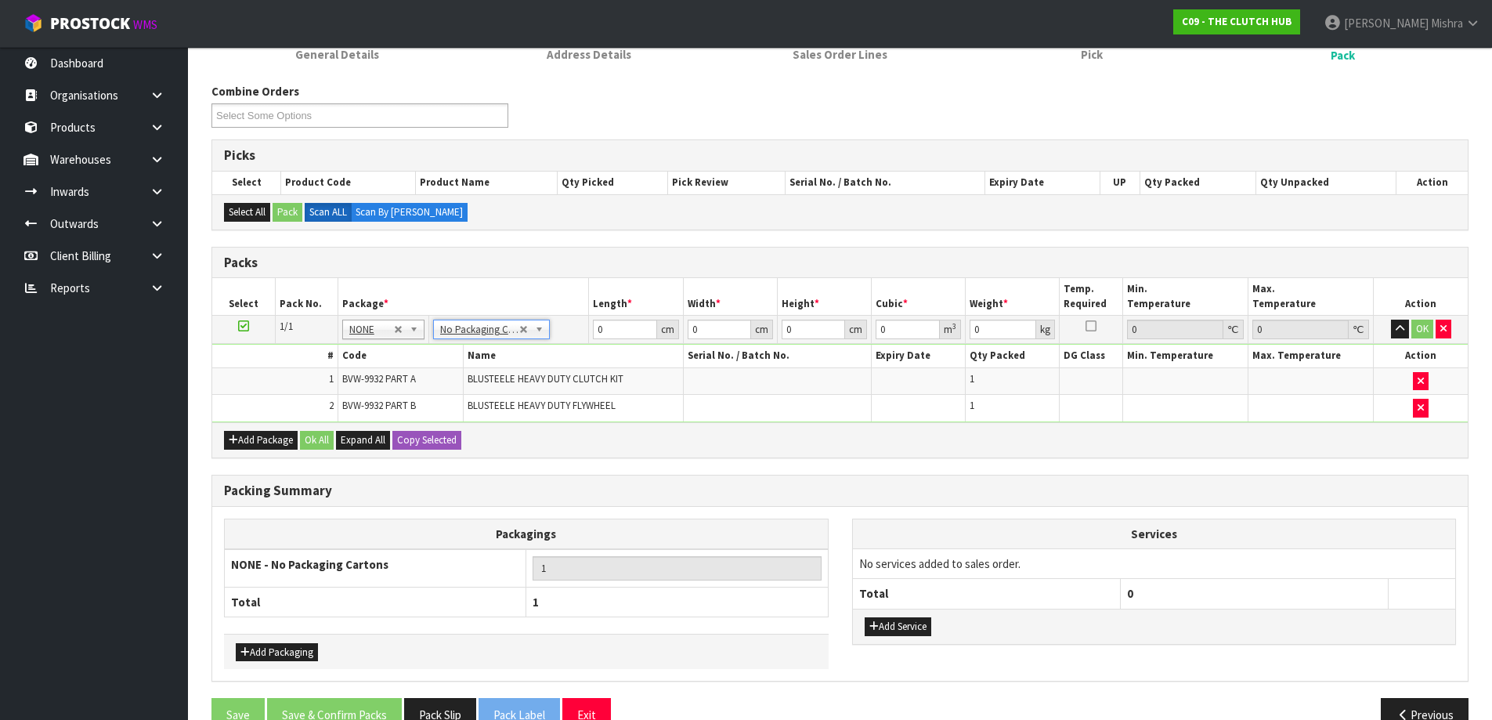
click at [500, 307] on th "Package *" at bounding box center [463, 296] width 251 height 37
click at [476, 355] on input "text" at bounding box center [491, 351] width 109 height 20
type input "ret"
type input "25"
drag, startPoint x: 611, startPoint y: 329, endPoint x: 588, endPoint y: 331, distance: 22.8
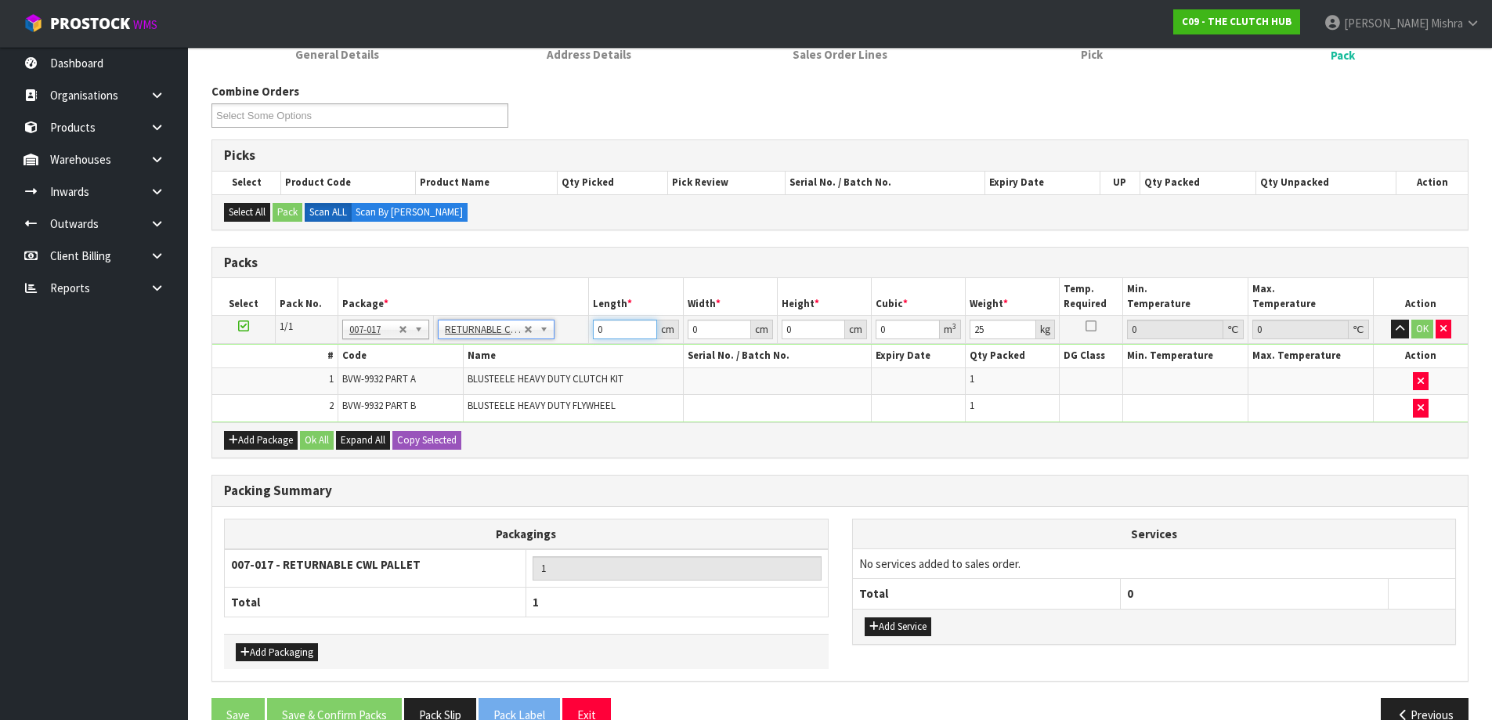
click at [589, 331] on td "0 cm" at bounding box center [636, 330] width 94 height 28
type input "80"
type input "50"
type input "4"
type input "0.016"
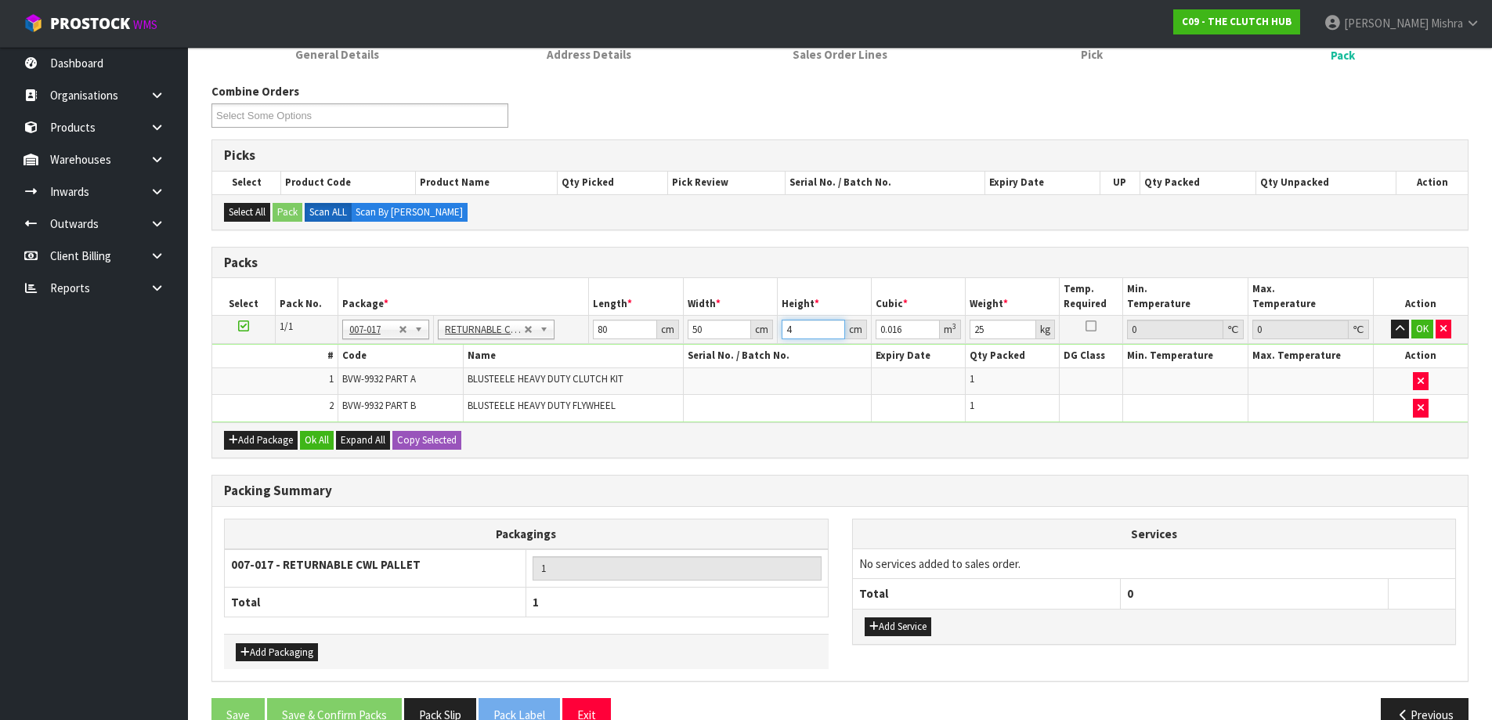
type input "40"
type input "0.16"
type input "40"
type input "30"
click at [313, 441] on button "Ok All" at bounding box center [317, 440] width 34 height 19
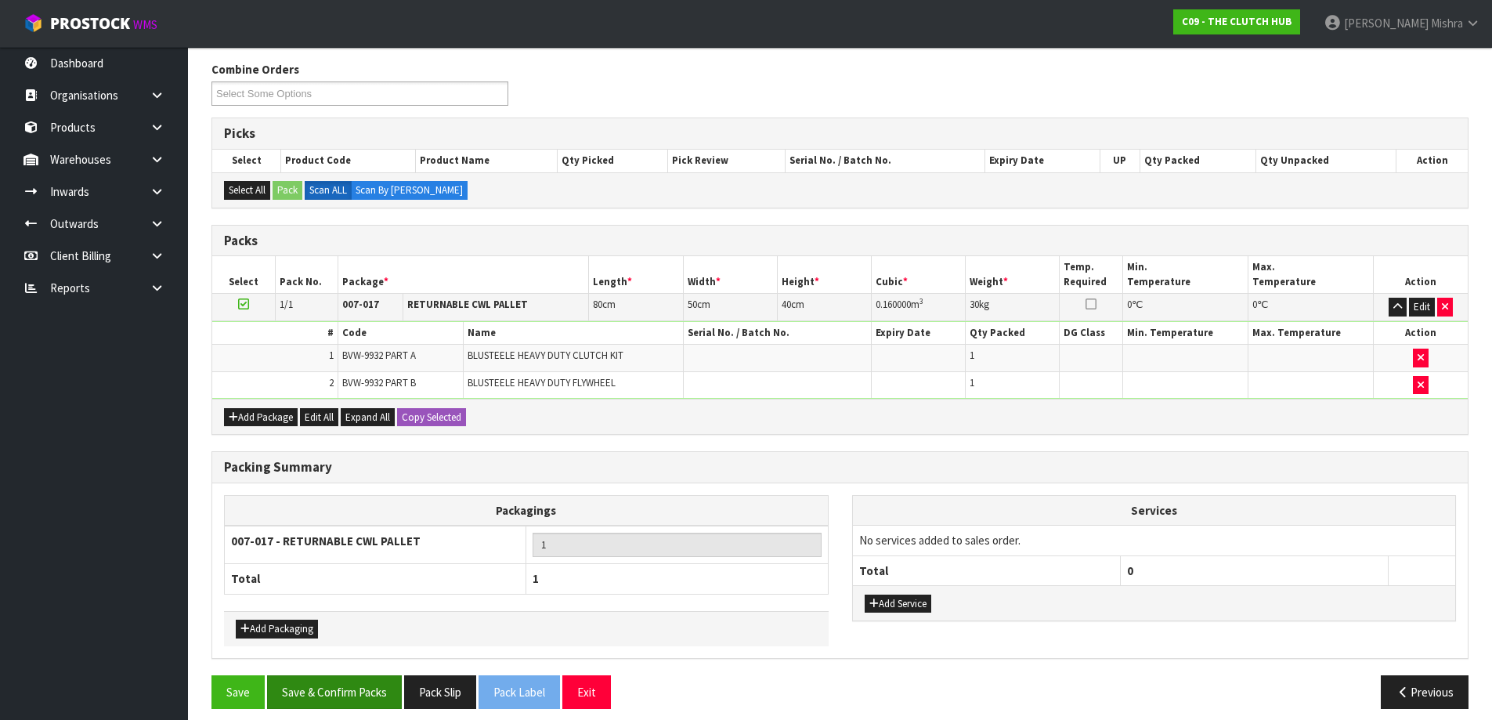
scroll to position [260, 0]
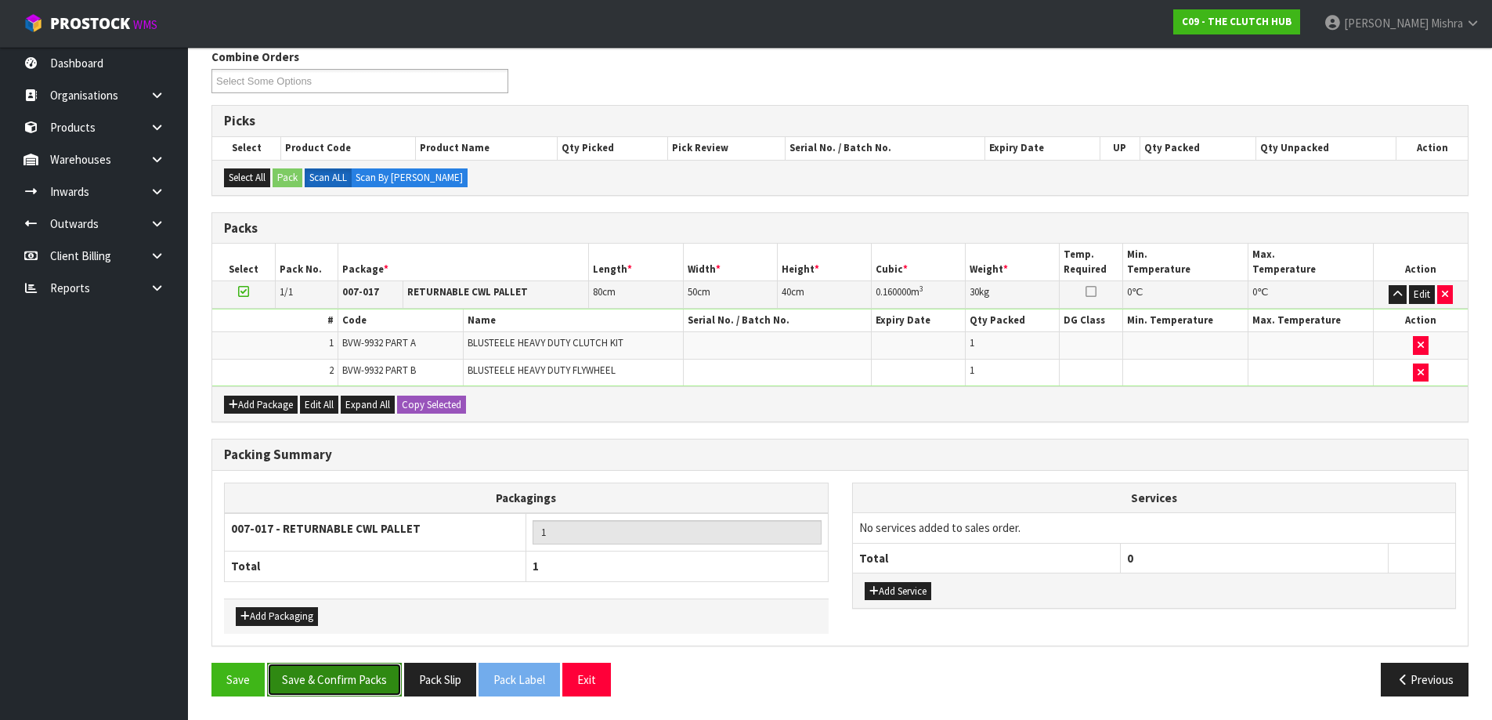
click at [329, 674] on button "Save & Confirm Packs" at bounding box center [334, 680] width 135 height 34
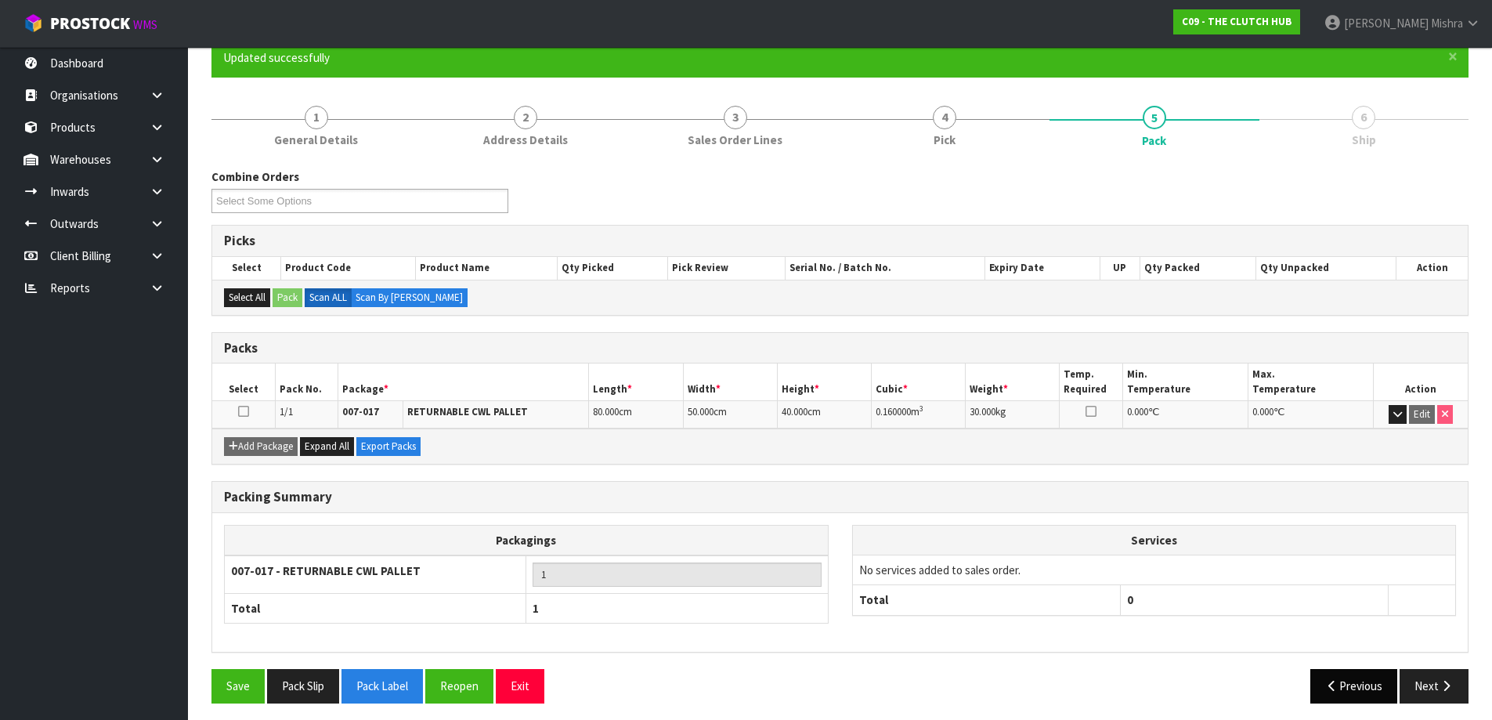
scroll to position [147, 0]
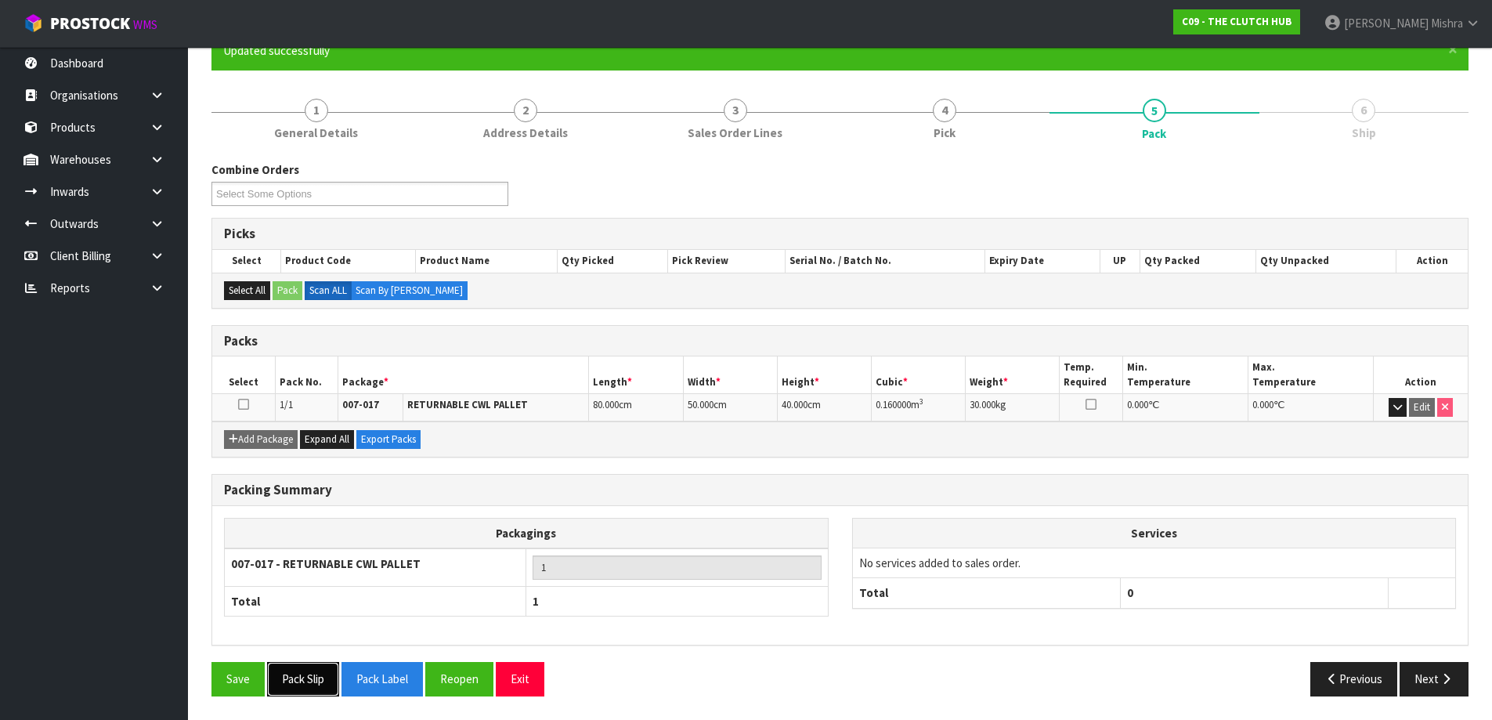
click at [288, 692] on button "Pack Slip" at bounding box center [303, 679] width 72 height 34
click at [1423, 679] on button "Next" at bounding box center [1434, 679] width 69 height 34
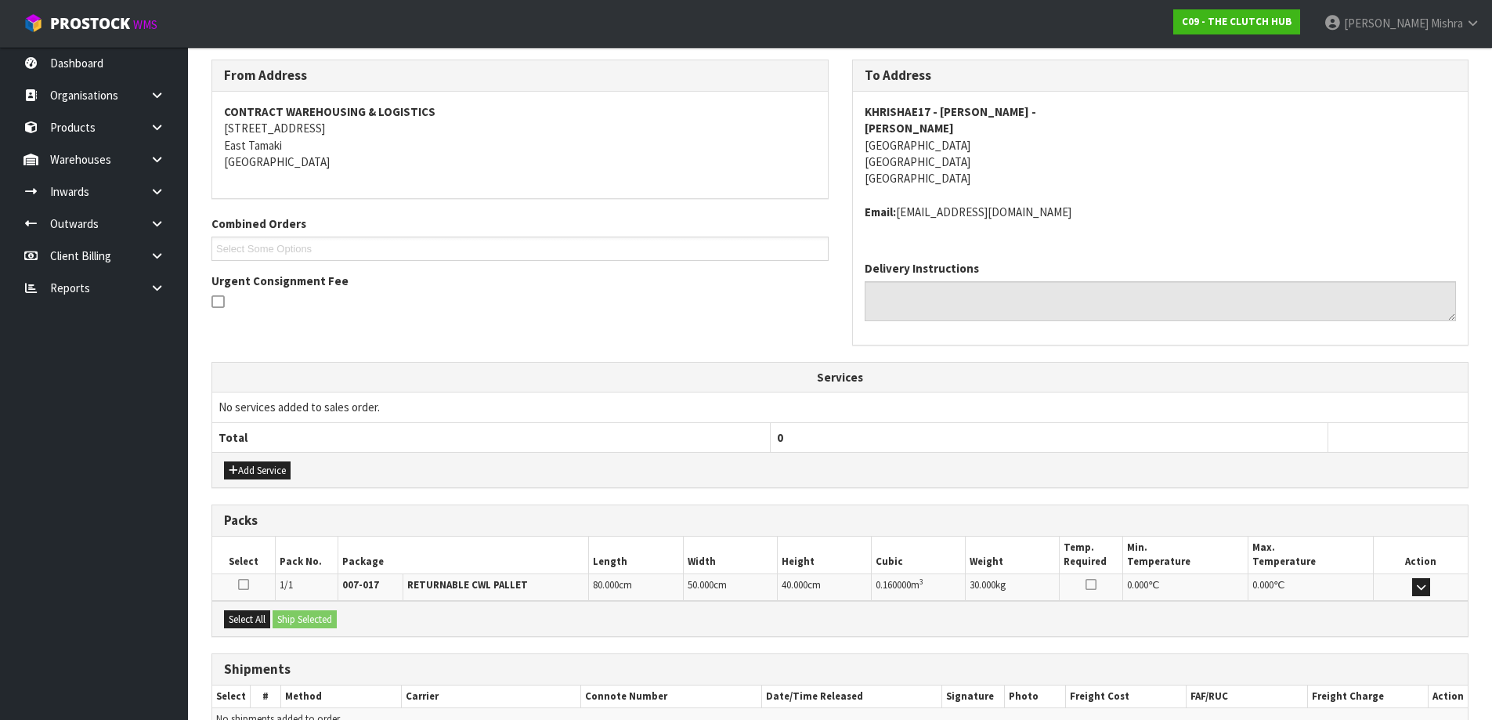
scroll to position [334, 0]
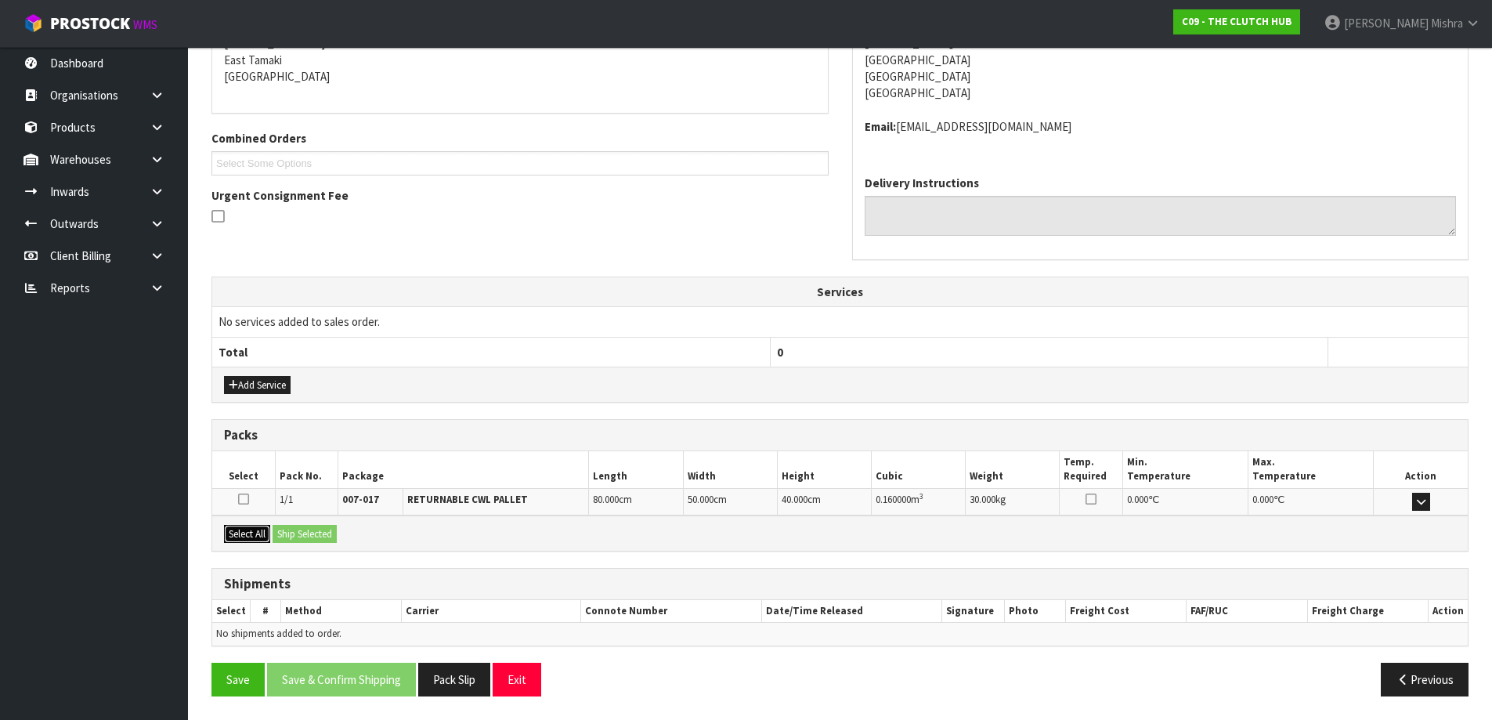
drag, startPoint x: 239, startPoint y: 536, endPoint x: 285, endPoint y: 530, distance: 46.5
click at [240, 536] on button "Select All" at bounding box center [247, 534] width 46 height 19
click at [308, 530] on button "Ship Selected" at bounding box center [305, 534] width 64 height 19
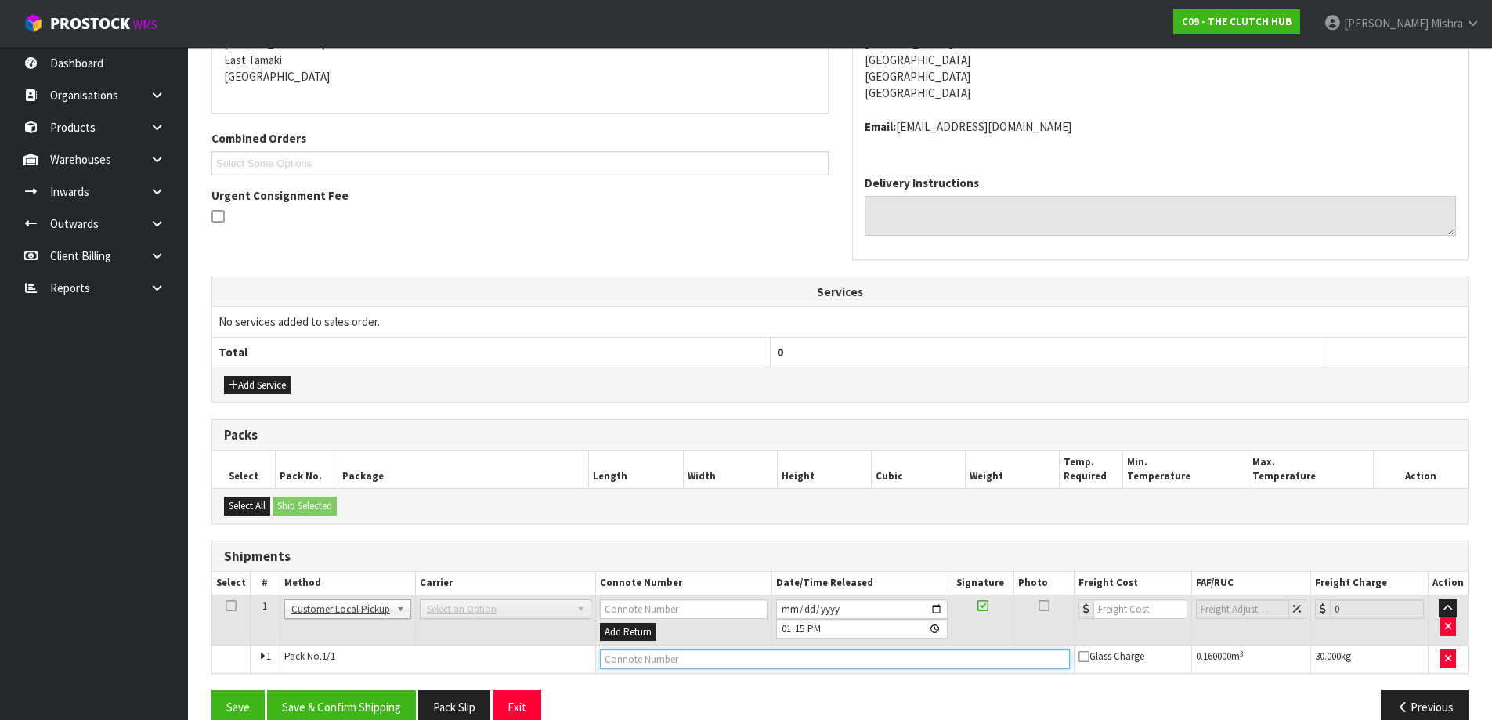
click at [658, 661] on input "text" at bounding box center [835, 659] width 470 height 20
type input "CUSTOMER COLLECTED"
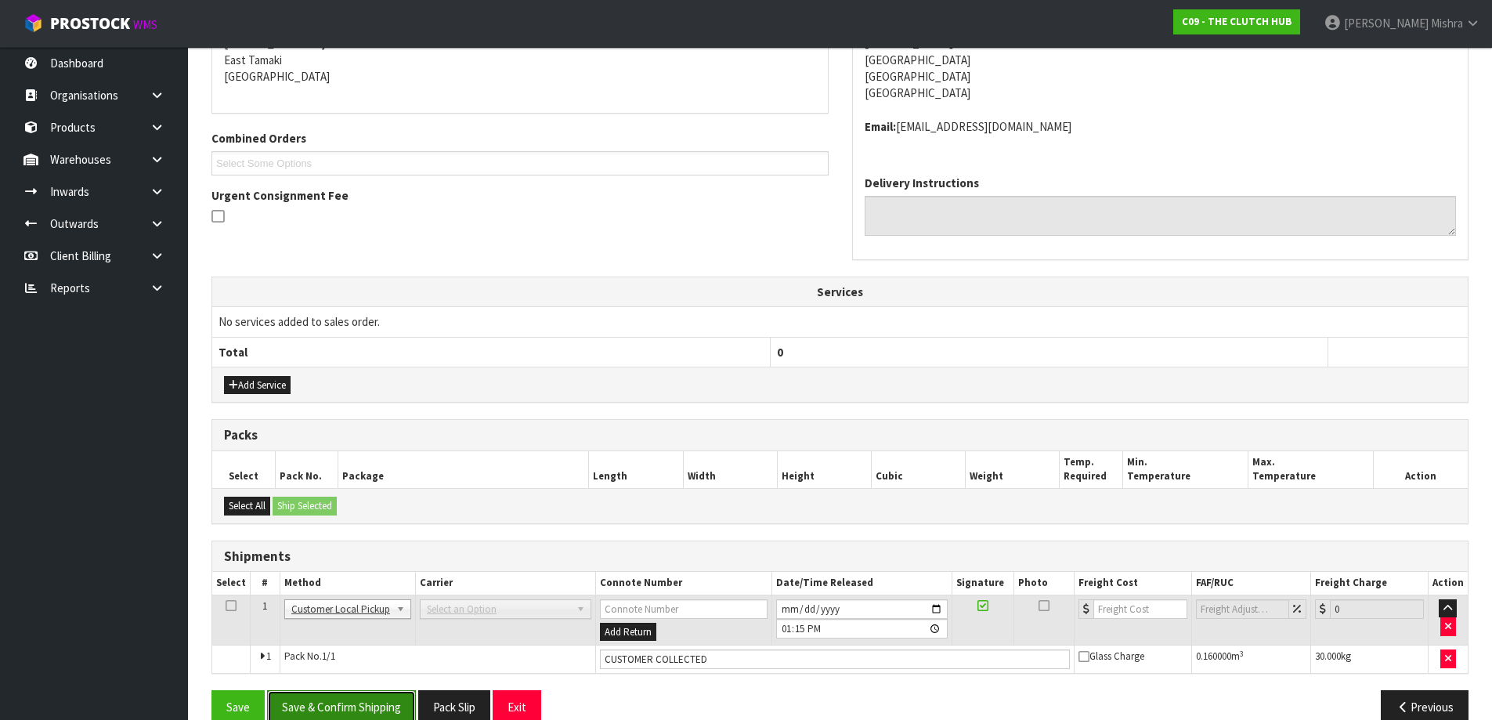
click at [315, 707] on button "Save & Confirm Shipping" at bounding box center [341, 707] width 149 height 34
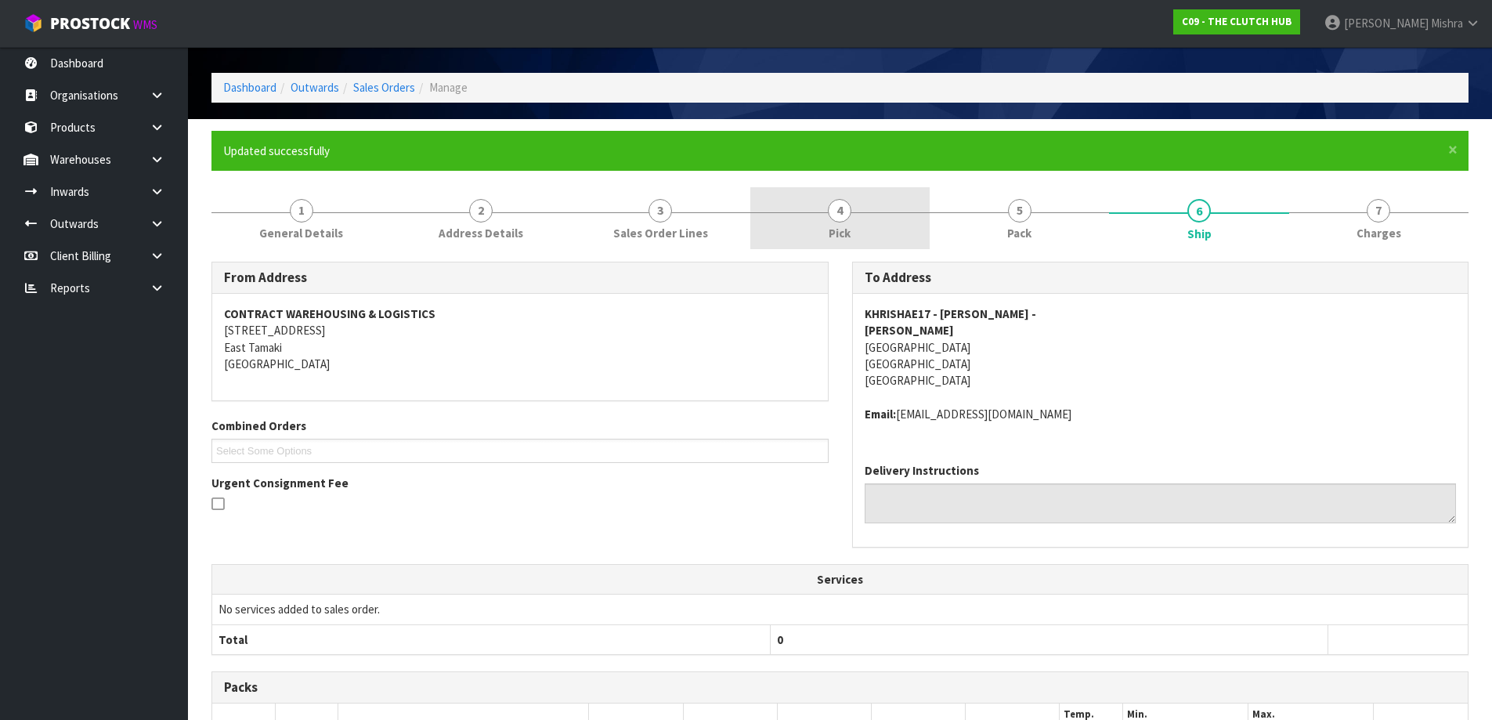
scroll to position [0, 0]
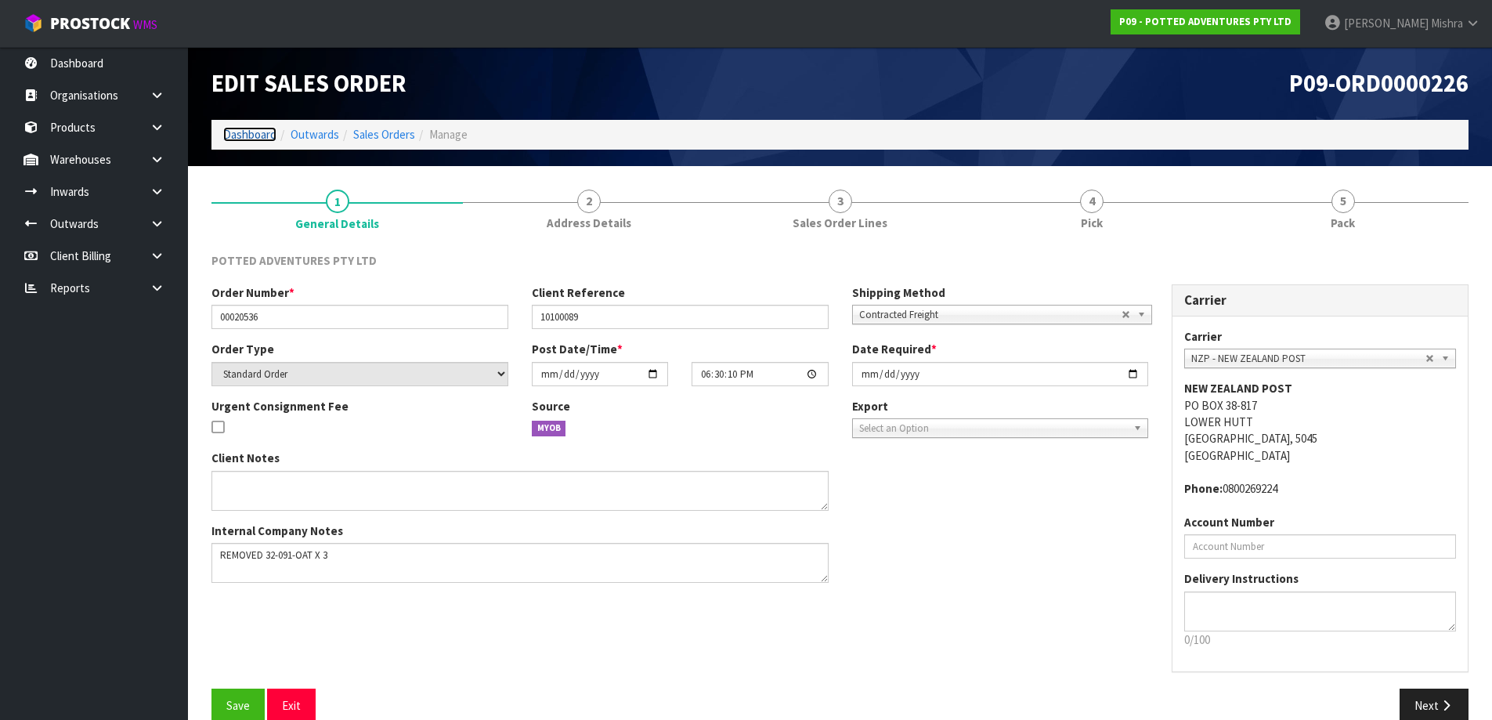
click at [245, 141] on link "Dashboard" at bounding box center [249, 134] width 53 height 15
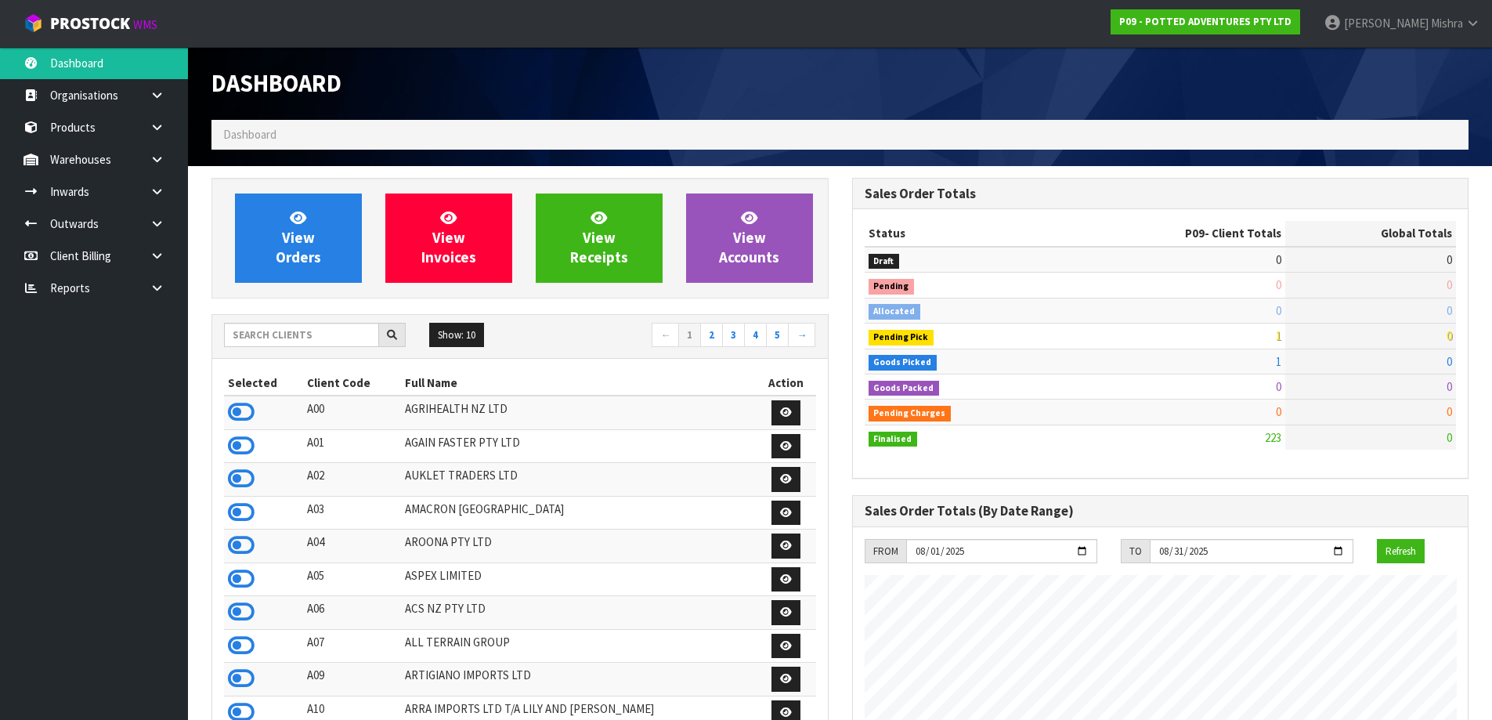
click at [241, 344] on input "text" at bounding box center [301, 335] width 155 height 24
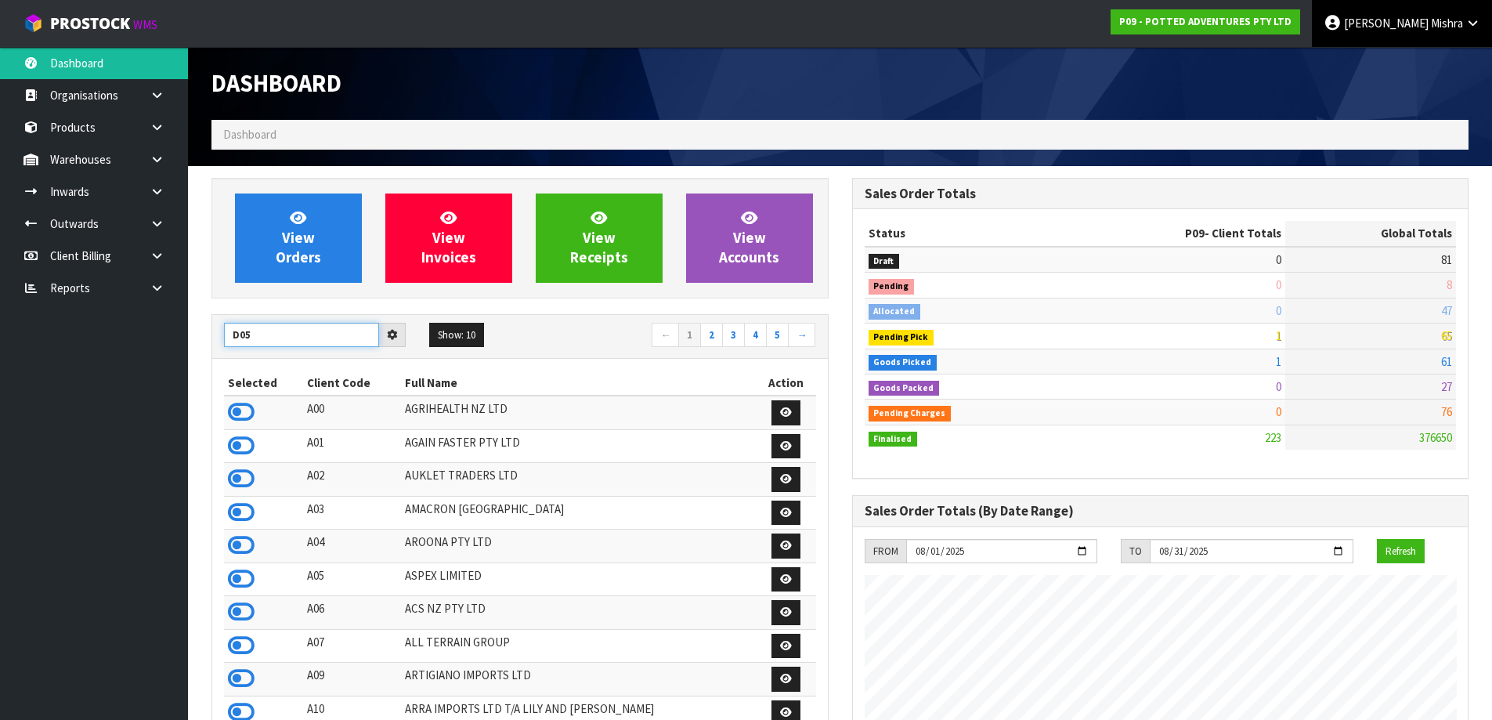
type input "D05"
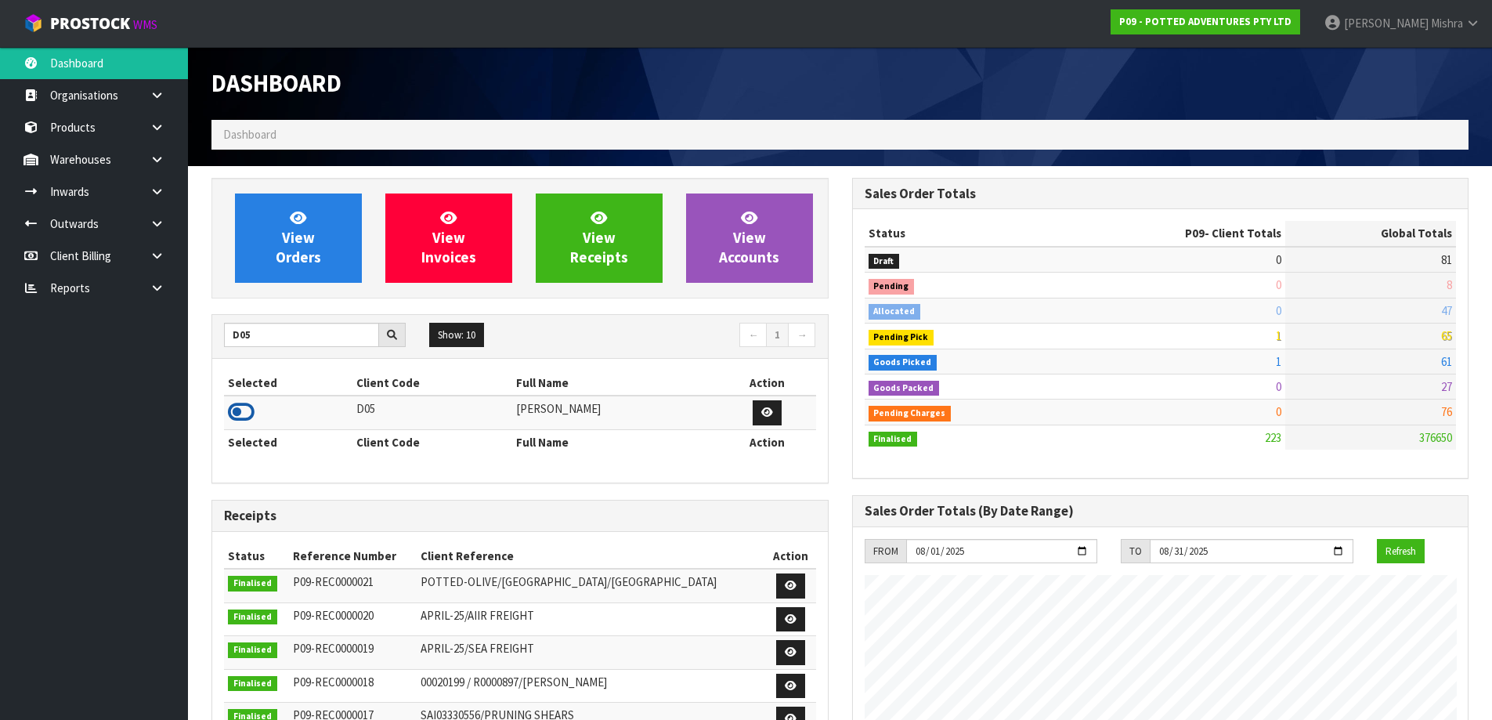
click at [246, 403] on icon at bounding box center [241, 411] width 27 height 23
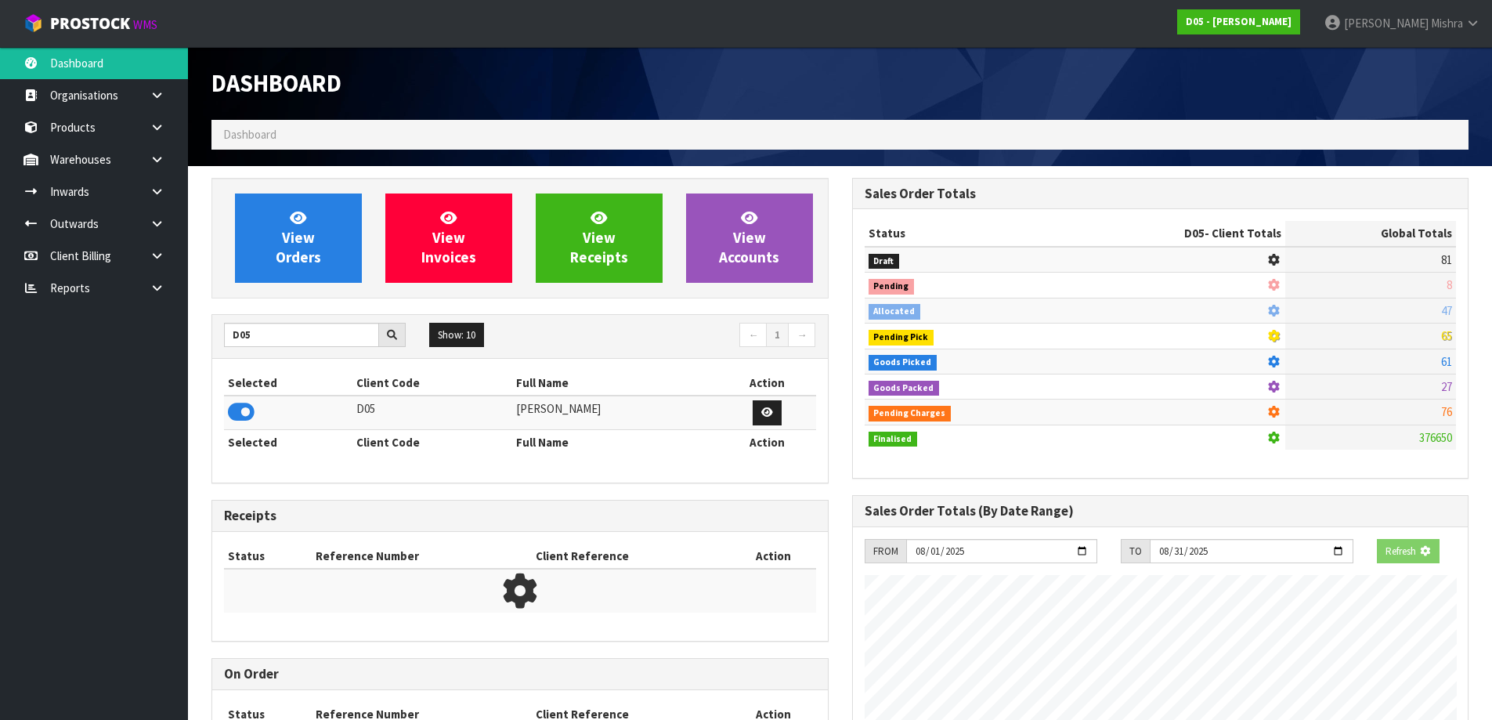
scroll to position [1270, 640]
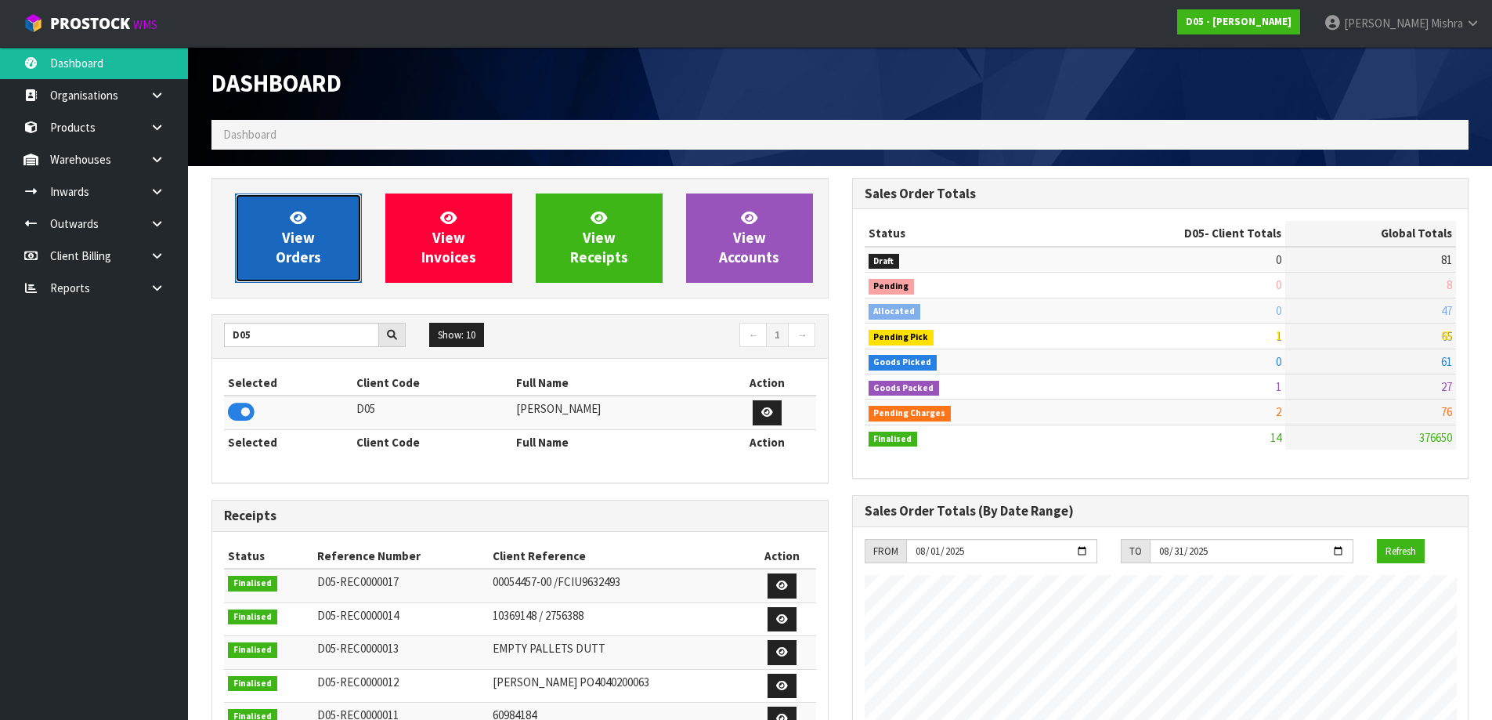
click at [295, 241] on span "View Orders" at bounding box center [298, 237] width 45 height 59
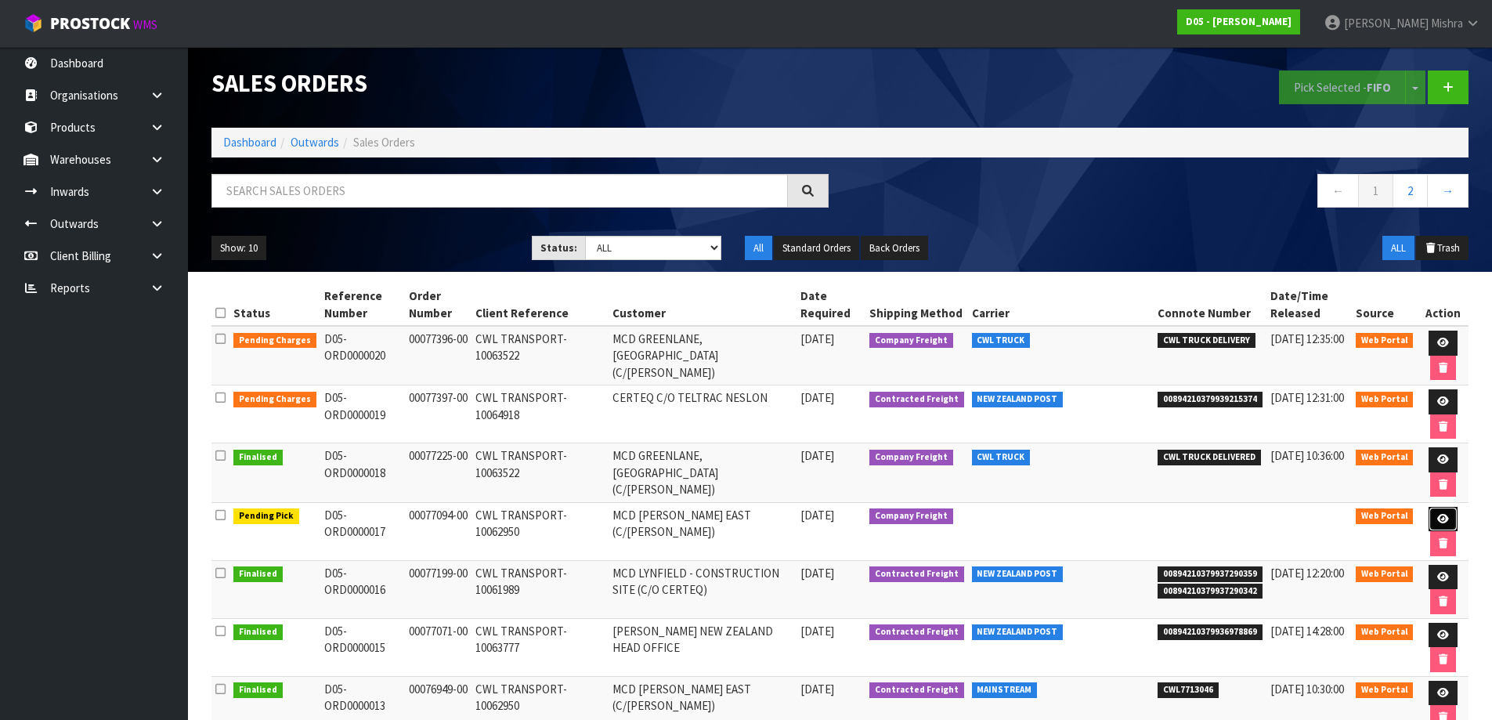
click at [1446, 522] on link at bounding box center [1443, 519] width 29 height 25
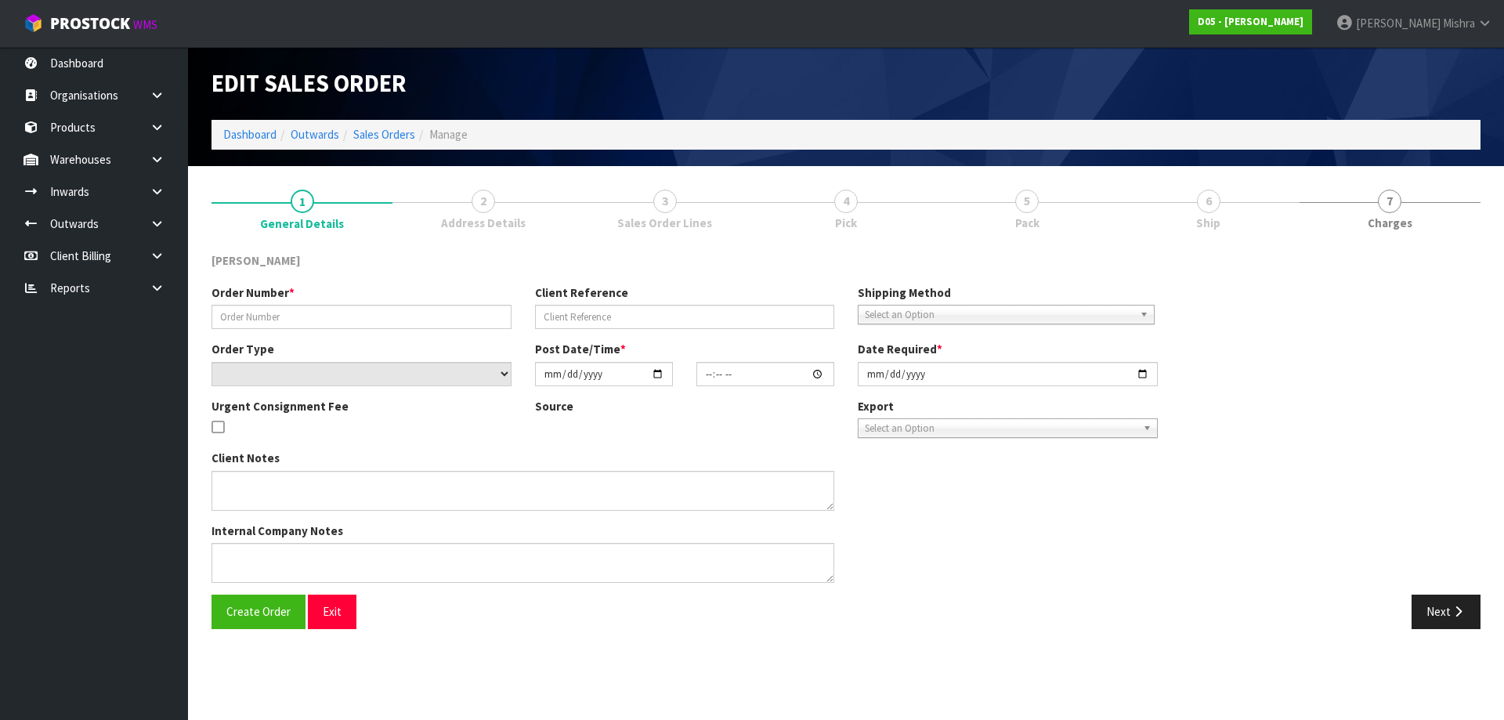
type input "00077094-00"
type input "CWL TRANSPORT-10062950"
select select "number:0"
type input "[DATE]"
type input "12:28:00.000"
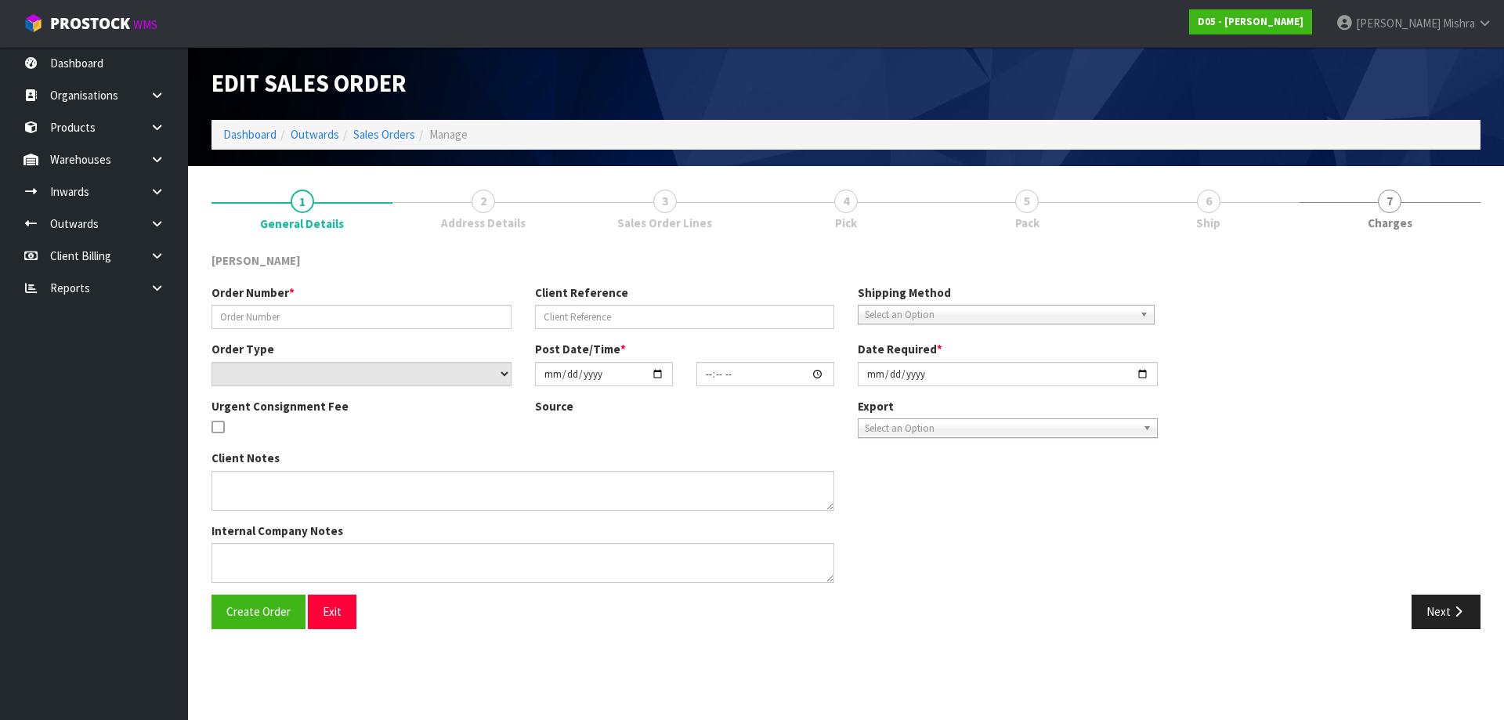
type input "[DATE]"
type textarea "PLEASE DELIVER BY 15/08 NO FORKLIFT ON SITE - DDD 15/8"
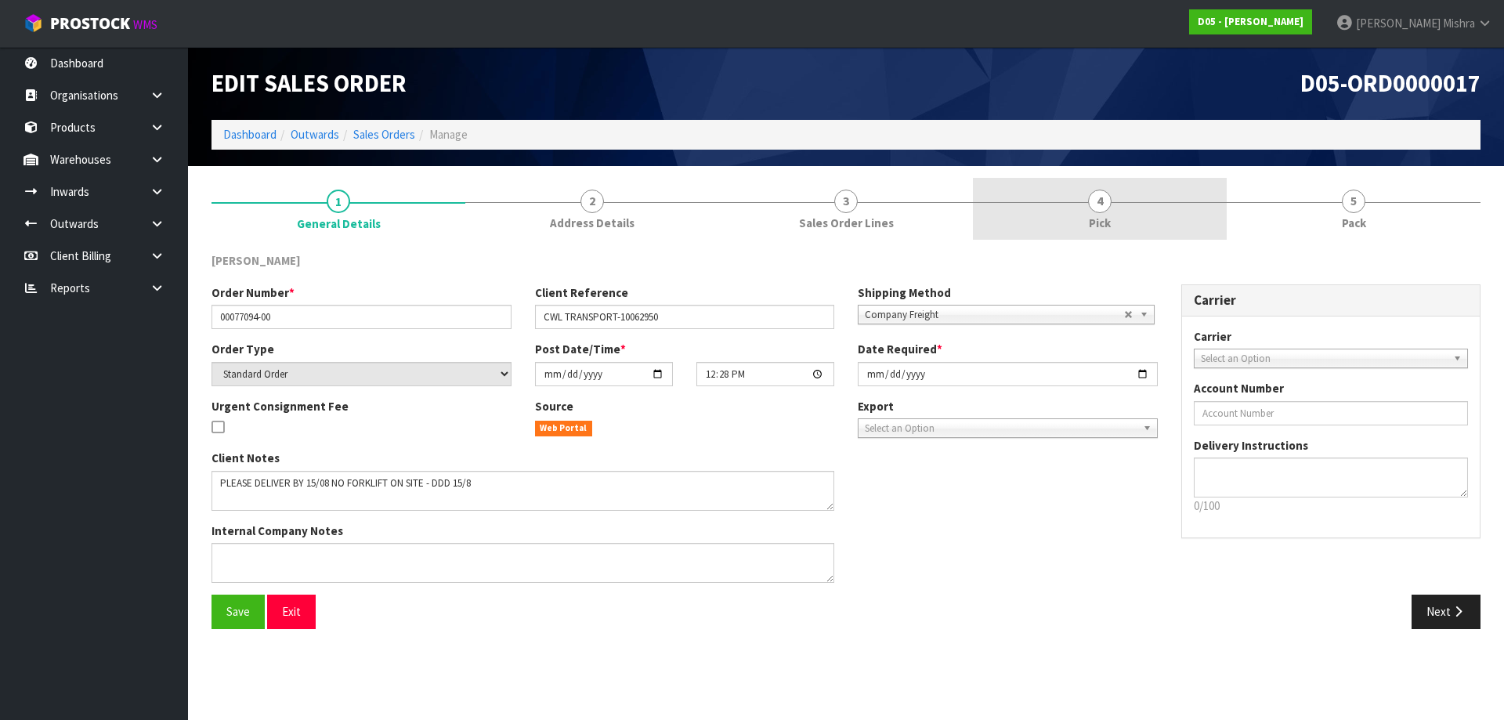
click at [1190, 198] on link "4 Pick" at bounding box center [1100, 209] width 254 height 62
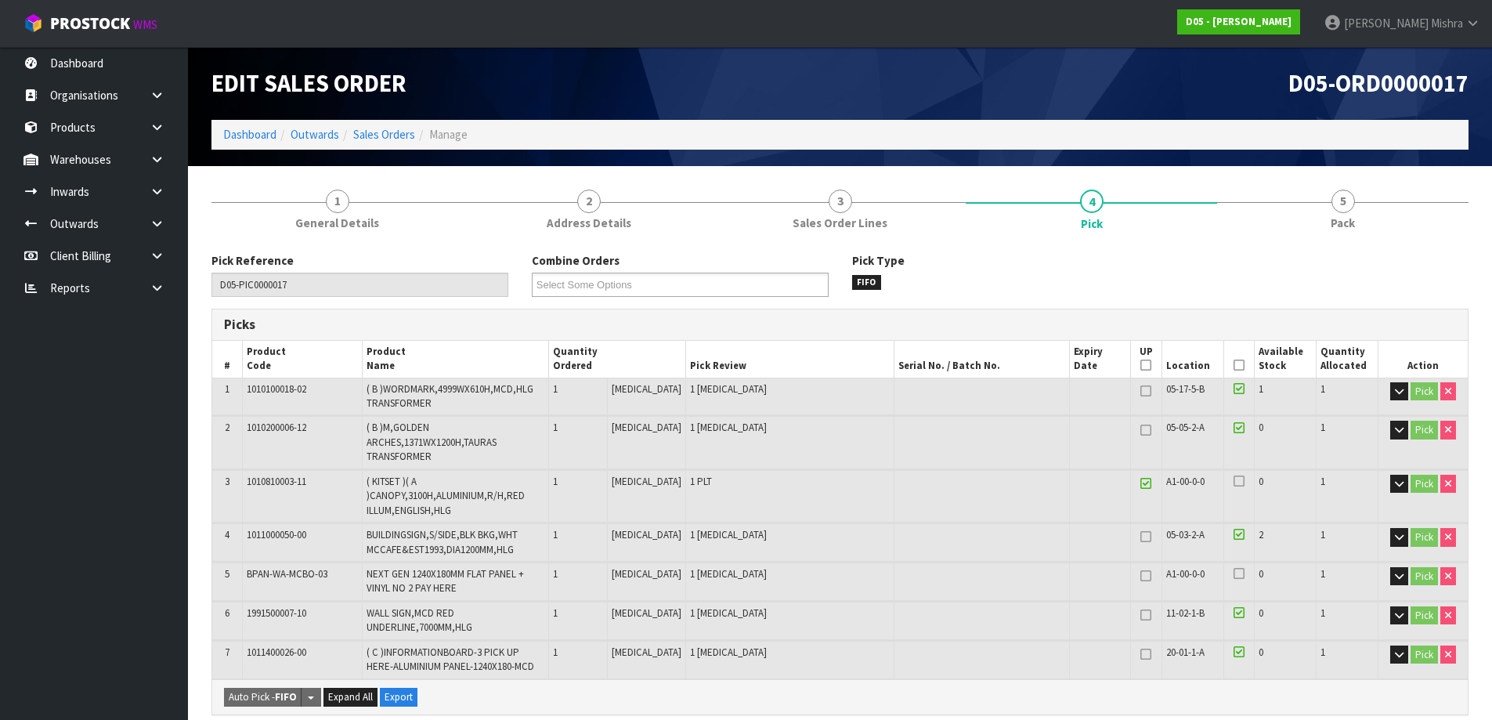
click at [1234, 366] on icon at bounding box center [1239, 365] width 11 height 1
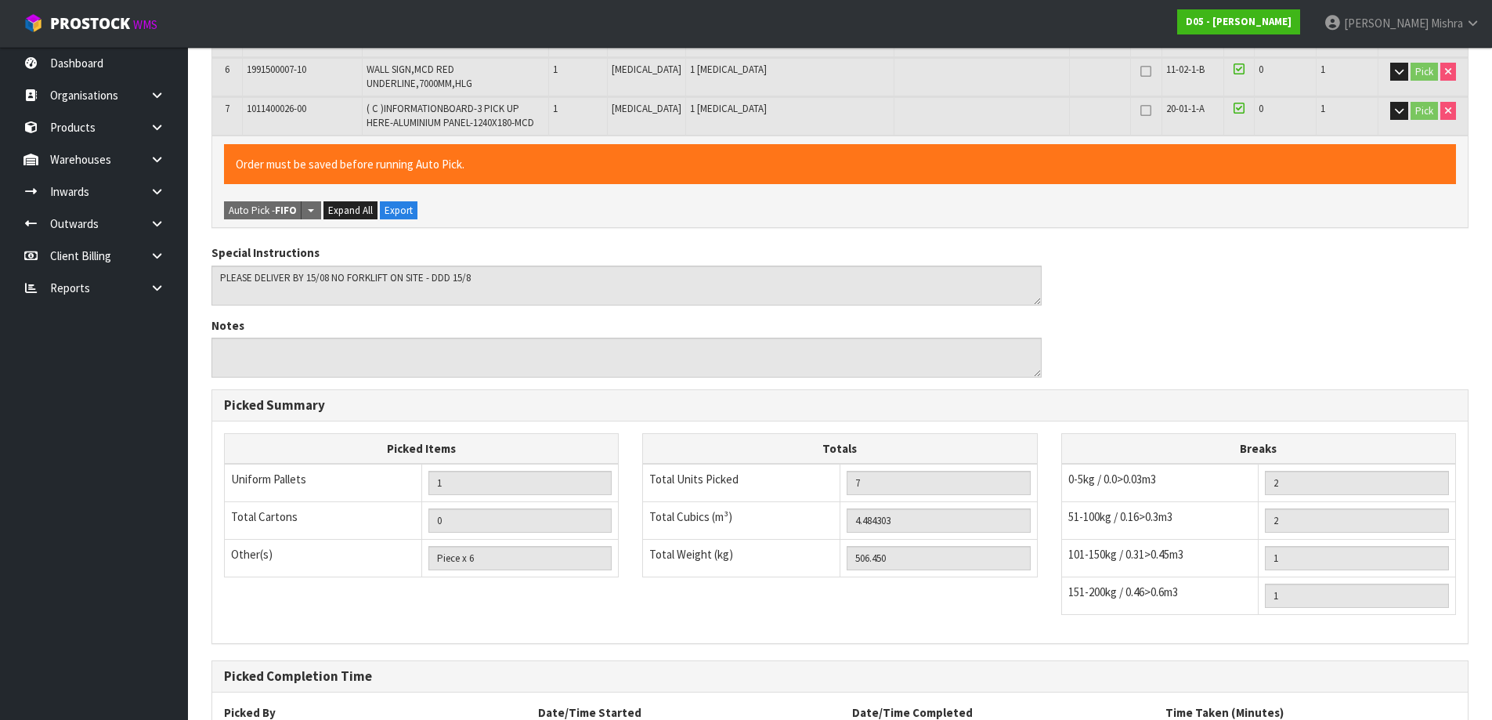
scroll to position [683, 0]
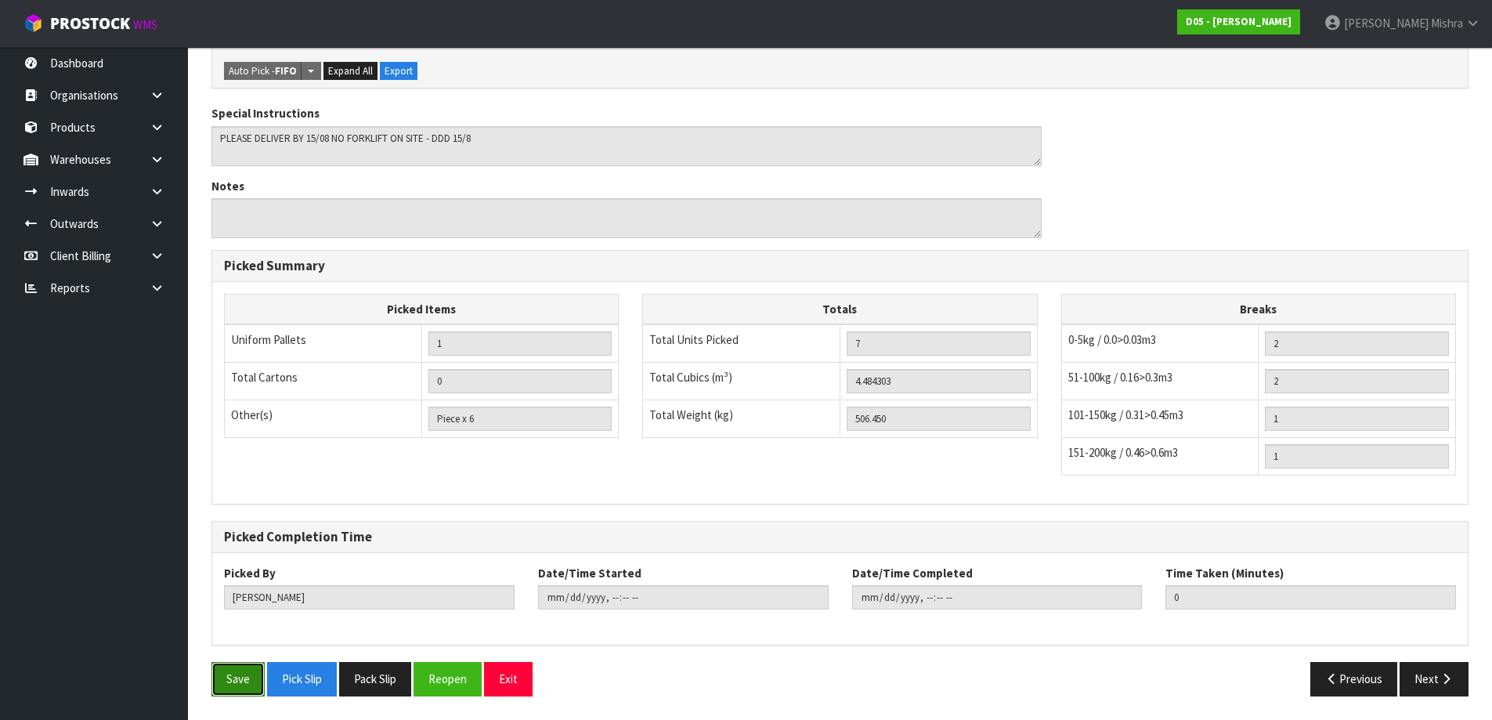
click at [240, 682] on button "Save" at bounding box center [237, 679] width 53 height 34
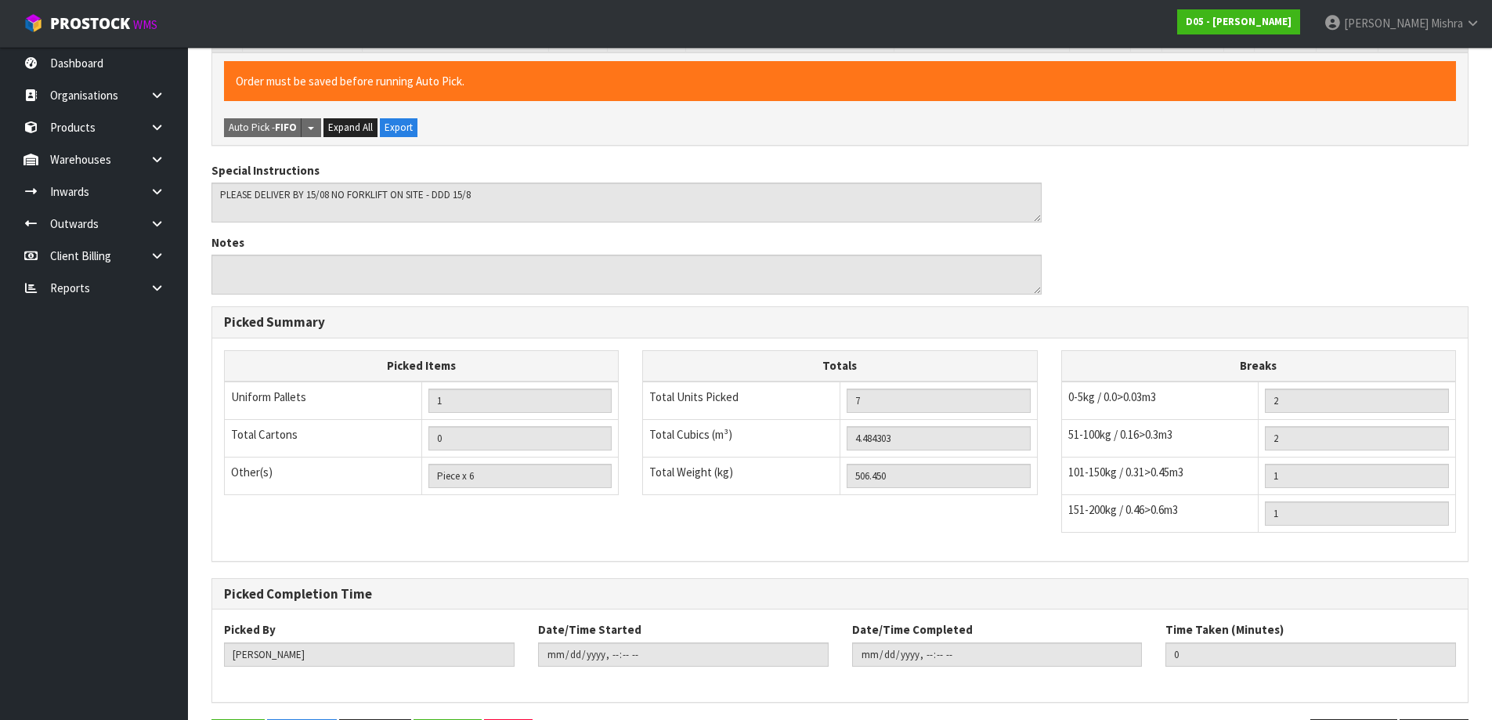
scroll to position [0, 0]
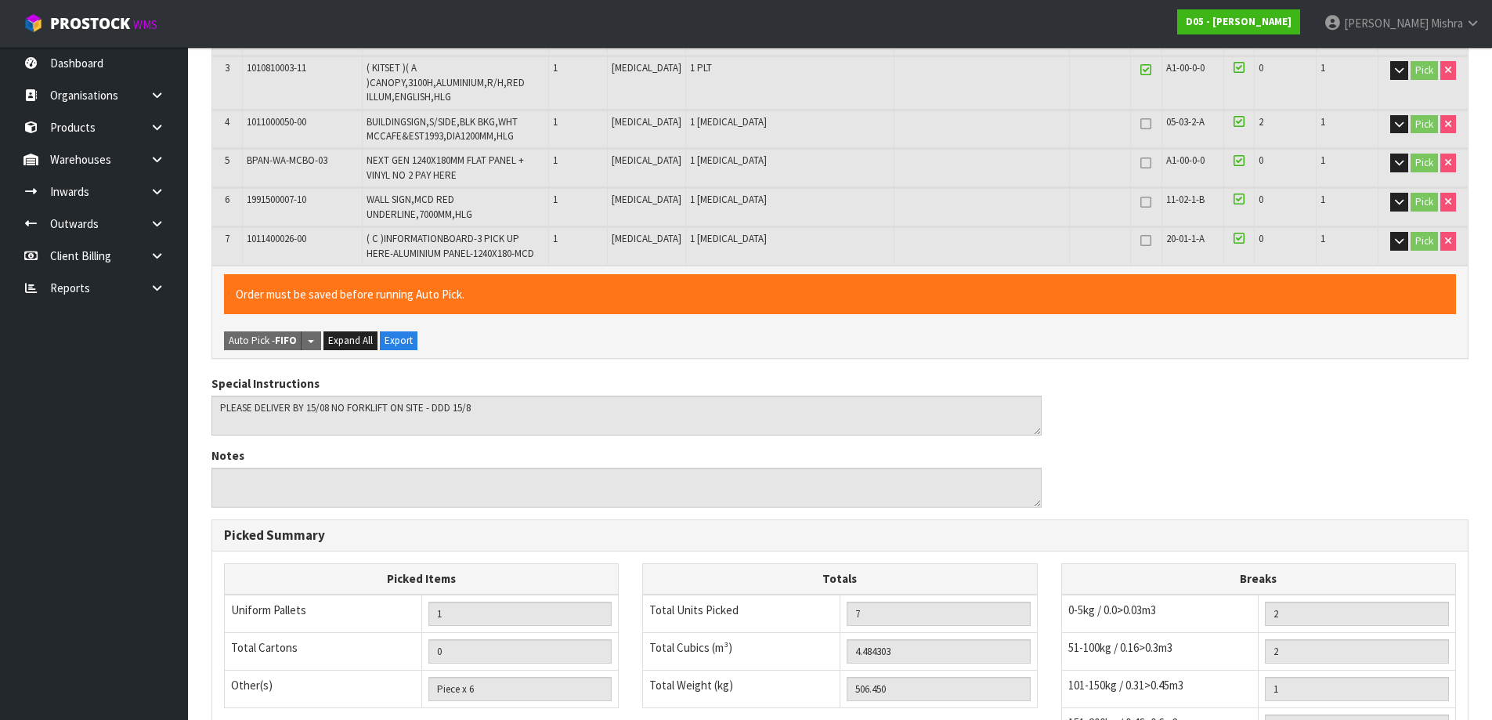
type input "Lalisha Mishra"
type input "2025-08-14T13:57:35"
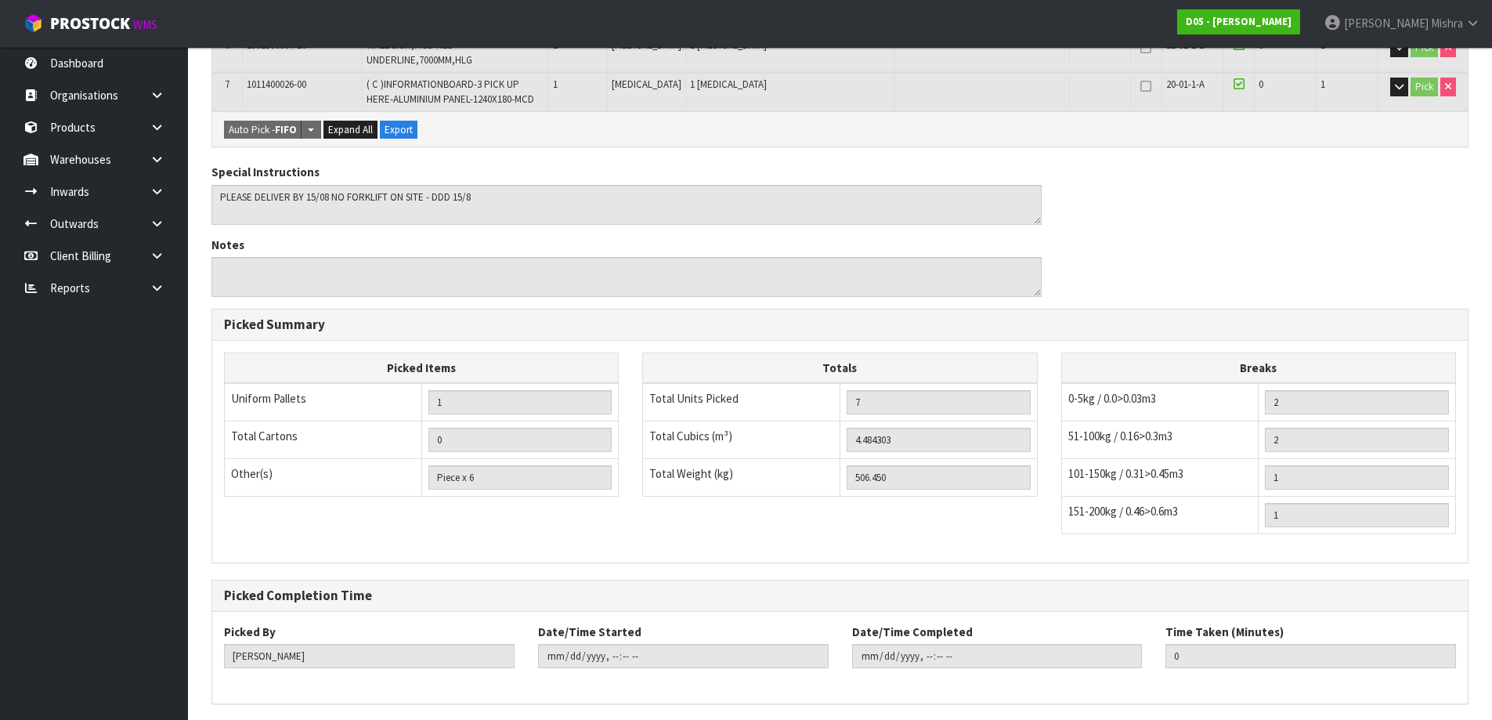
scroll to position [683, 0]
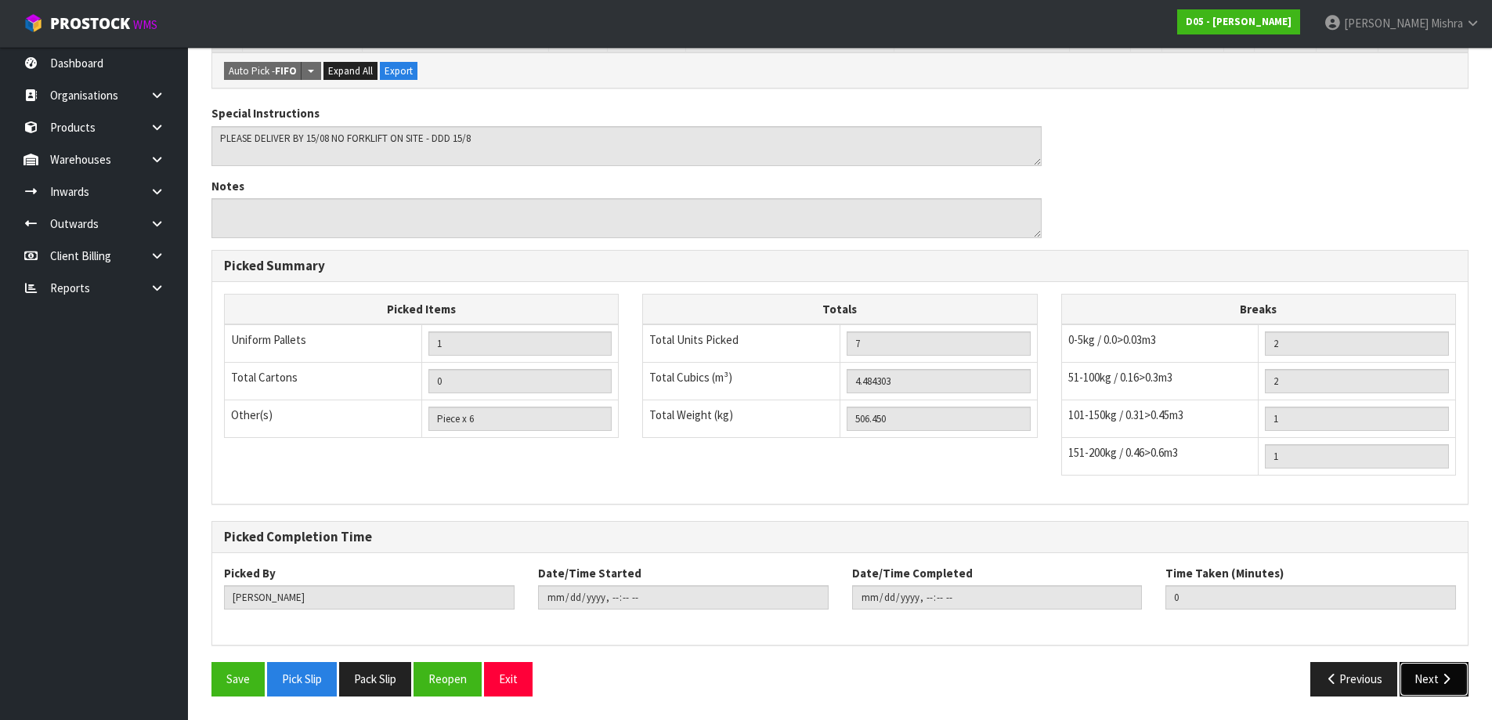
click at [1457, 675] on button "Next" at bounding box center [1434, 679] width 69 height 34
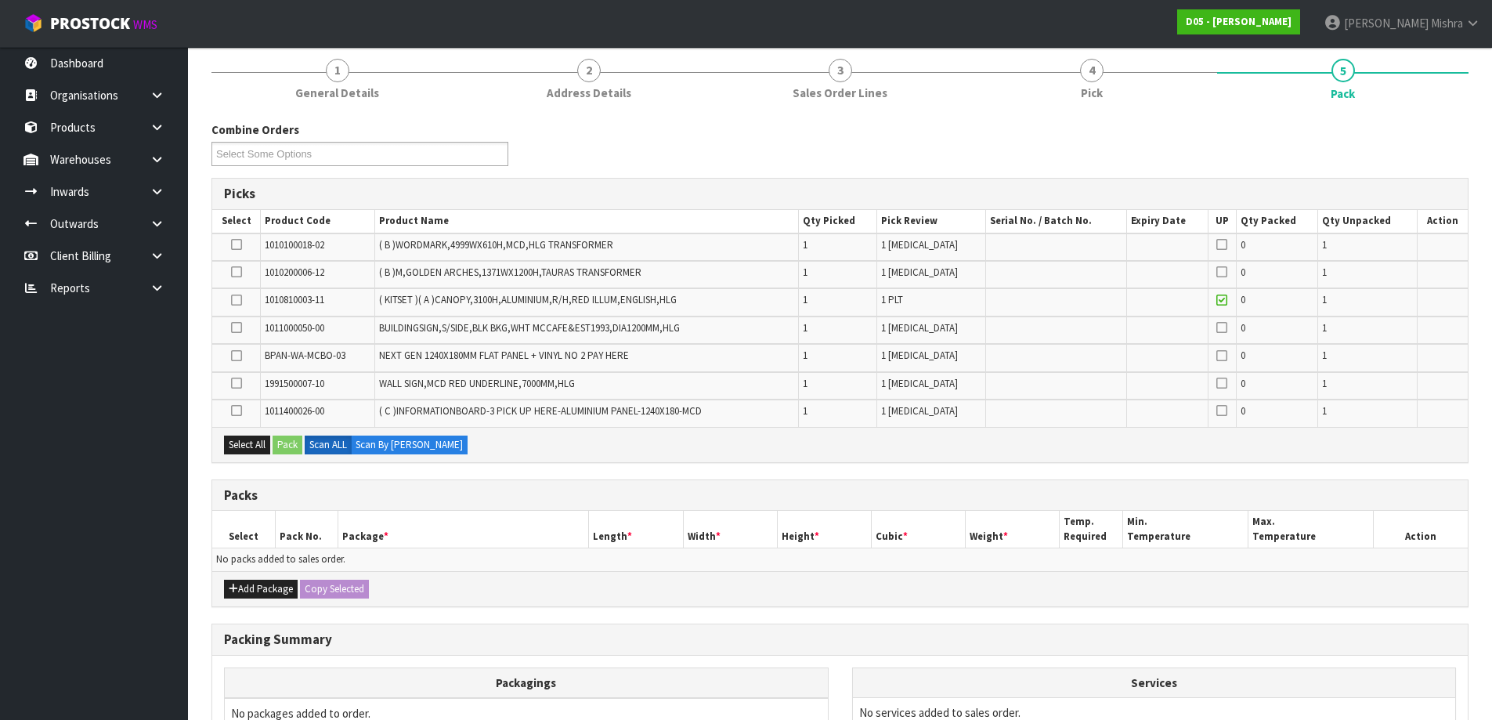
scroll to position [313, 0]
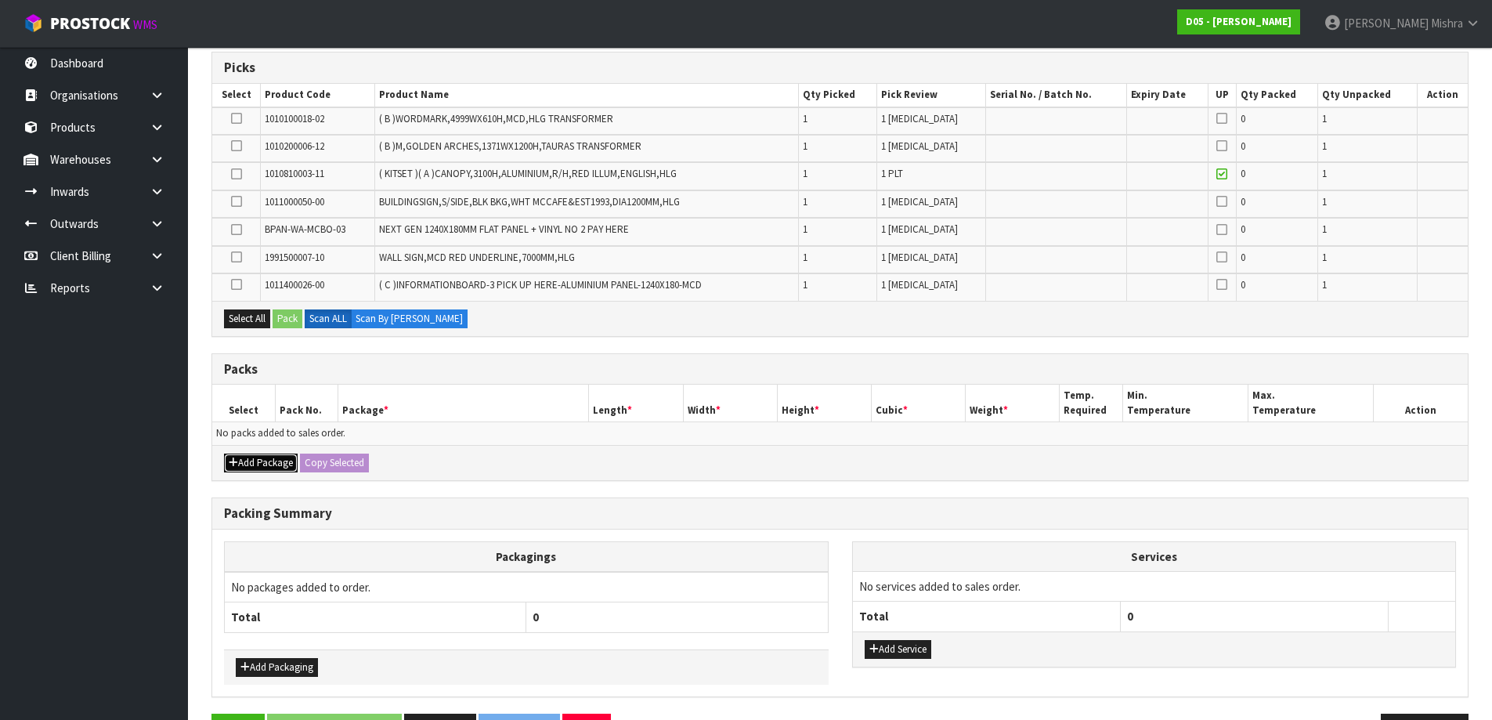
click at [259, 471] on button "Add Package" at bounding box center [261, 463] width 74 height 19
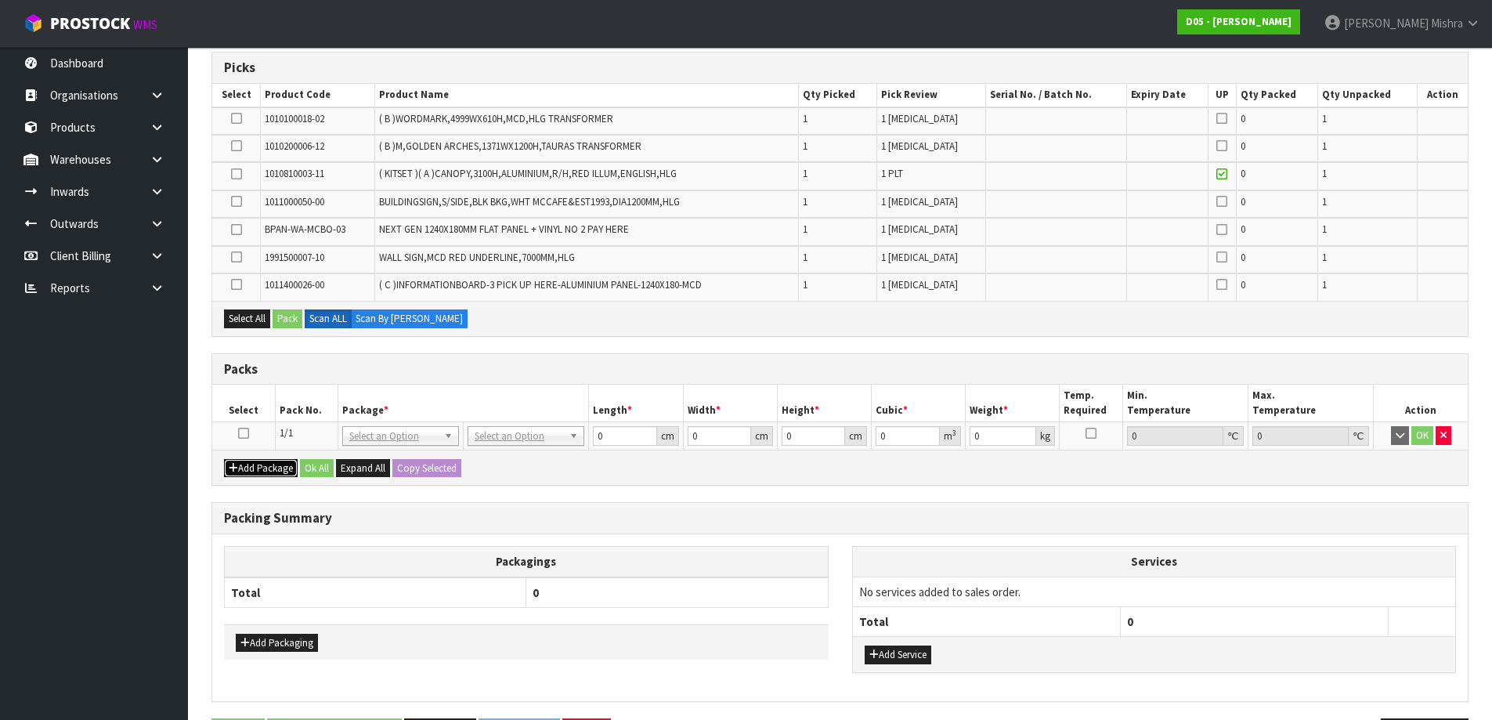
click at [259, 471] on button "Add Package" at bounding box center [261, 468] width 74 height 19
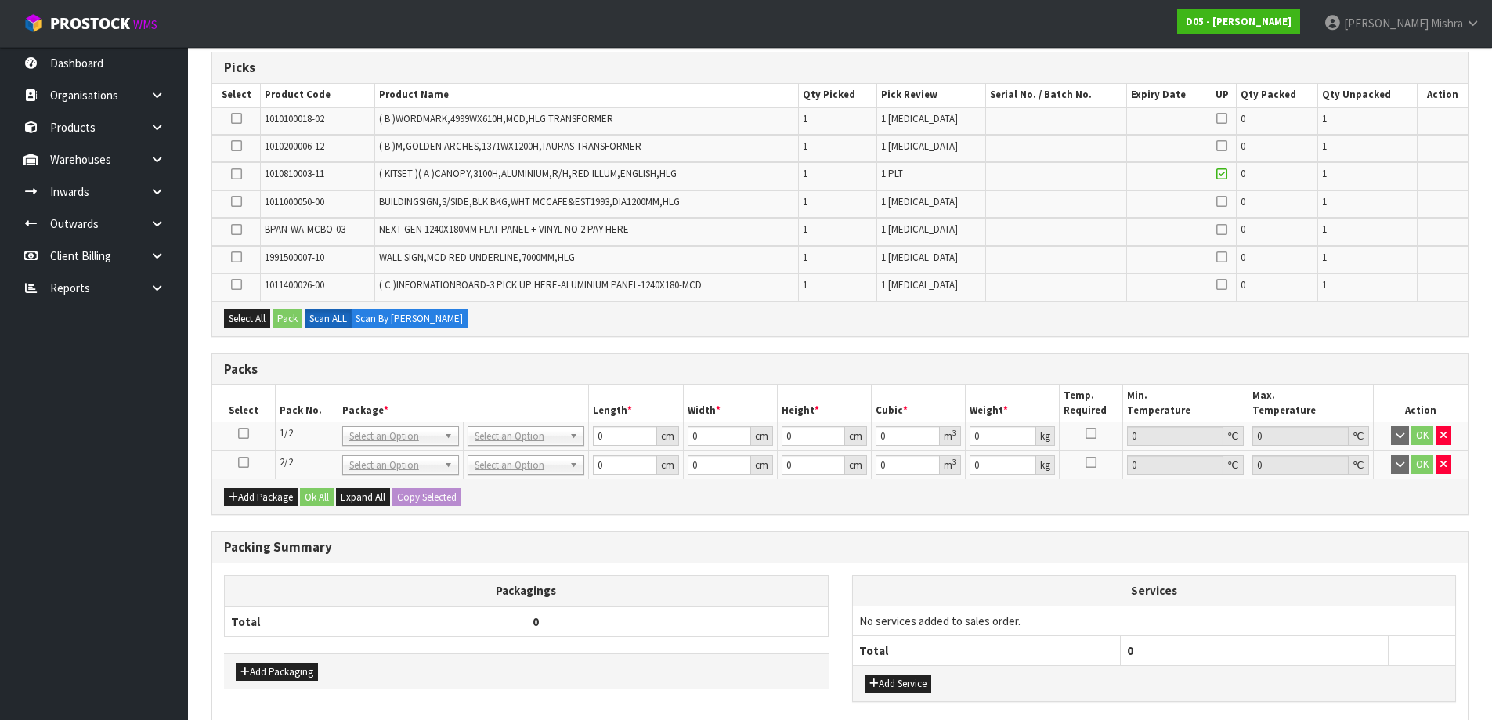
click at [246, 433] on icon at bounding box center [243, 433] width 11 height 1
click at [246, 310] on button "Select All" at bounding box center [247, 318] width 46 height 19
click at [229, 174] on td at bounding box center [236, 175] width 49 height 27
click at [234, 175] on icon at bounding box center [236, 174] width 11 height 1
click at [0, 0] on input "checkbox" at bounding box center [0, 0] width 0 height 0
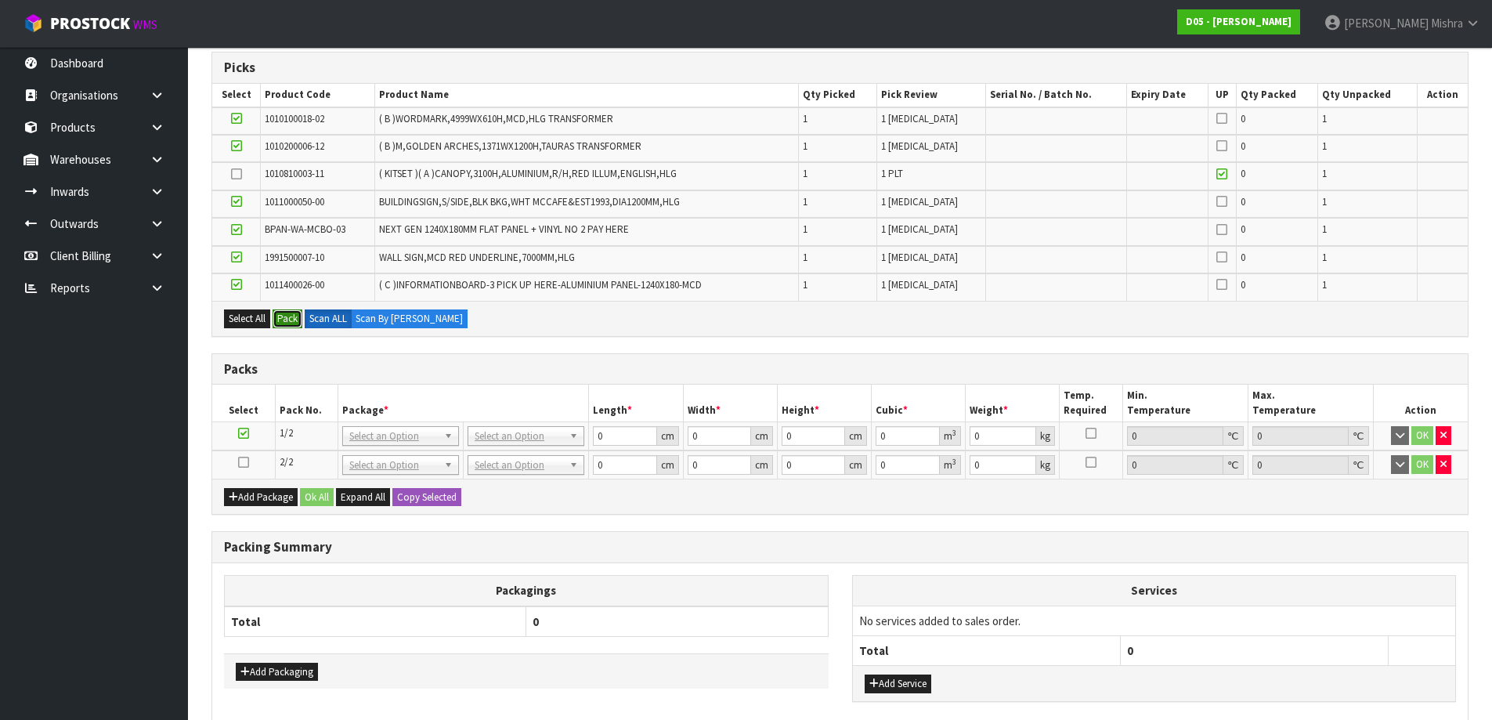
click at [285, 320] on button "Pack" at bounding box center [288, 318] width 30 height 19
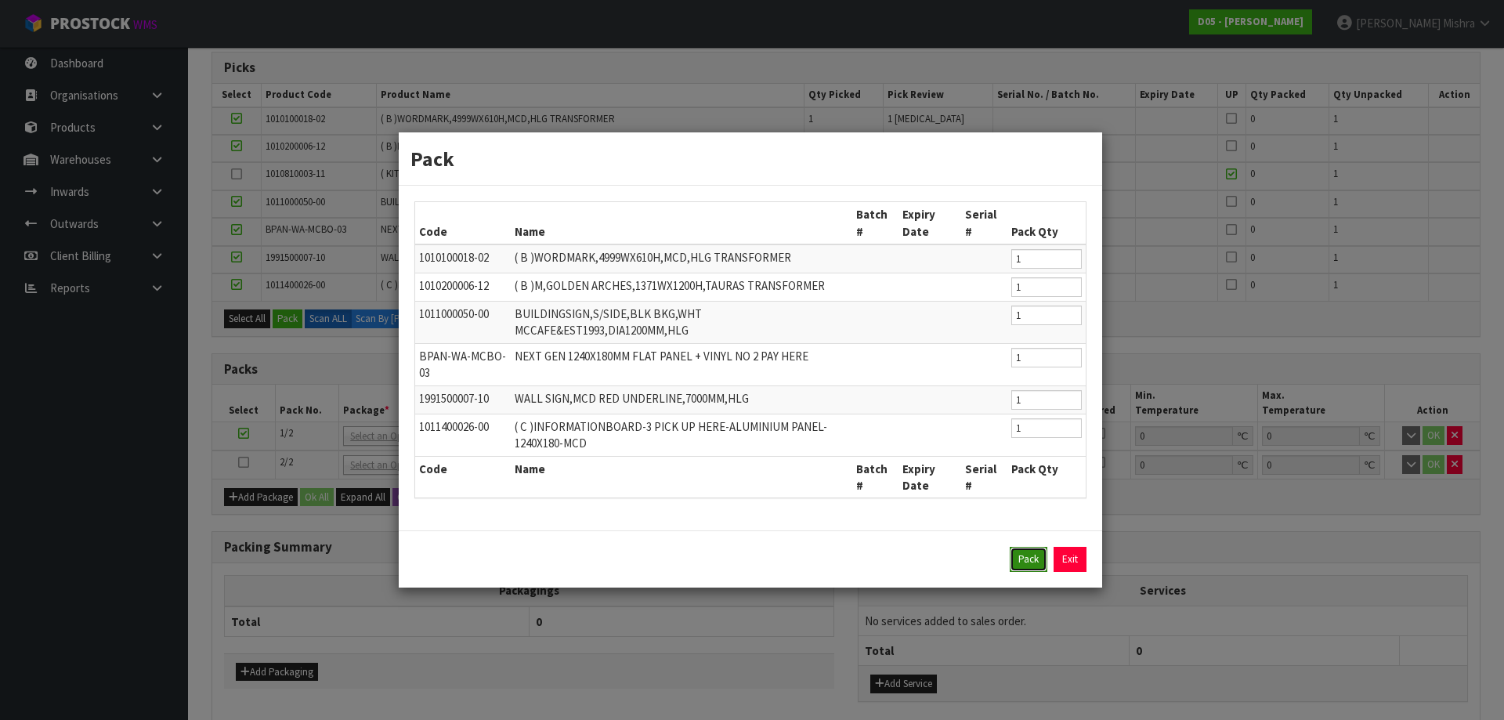
click at [1035, 551] on button "Pack" at bounding box center [1029, 559] width 38 height 25
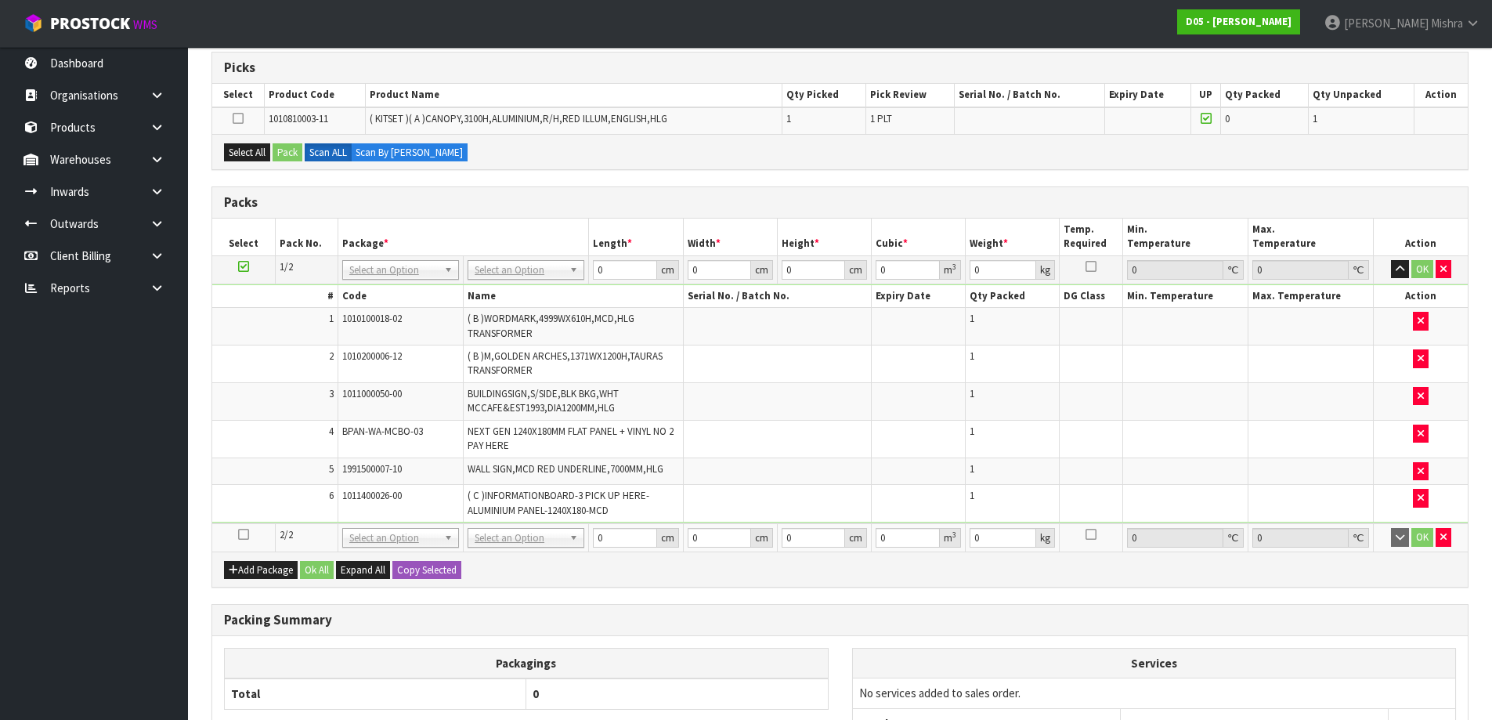
click at [244, 534] on icon at bounding box center [243, 534] width 11 height 1
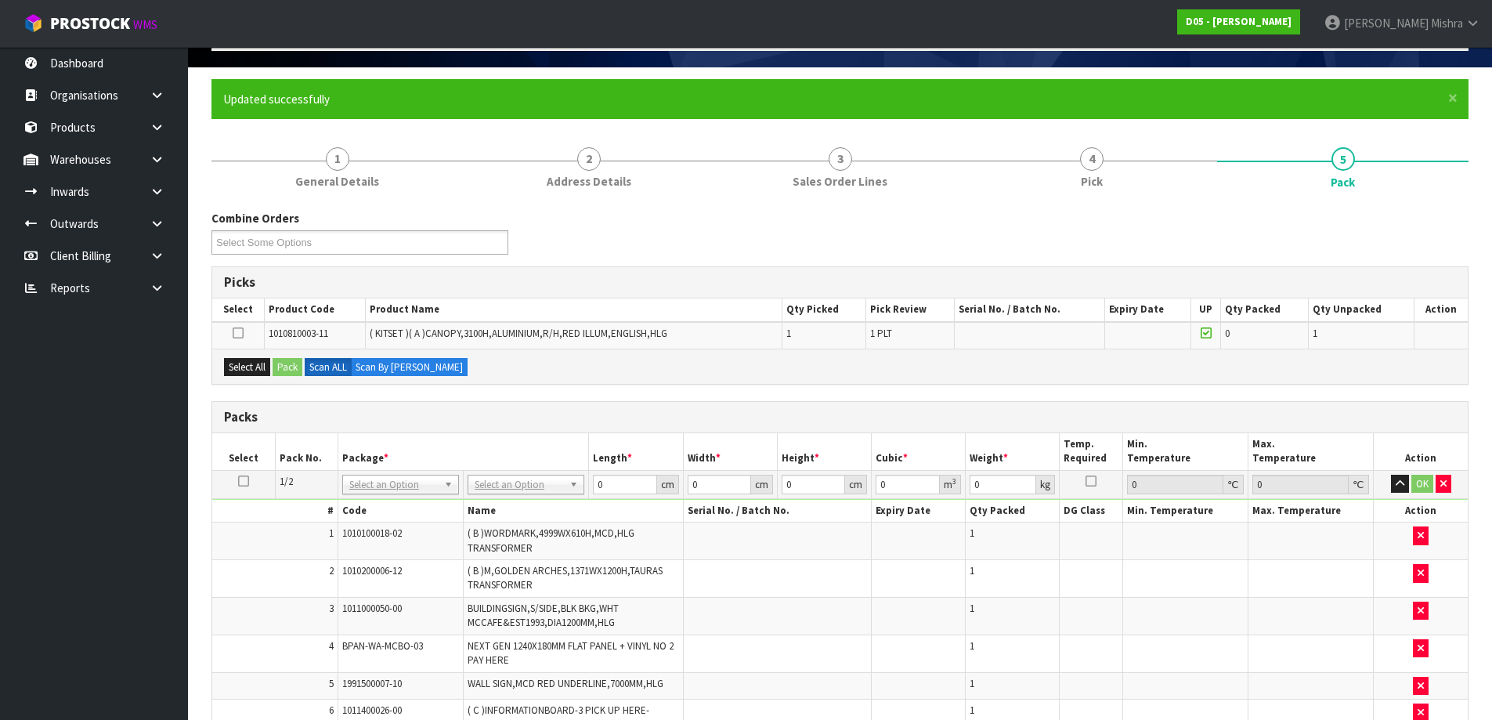
scroll to position [0, 0]
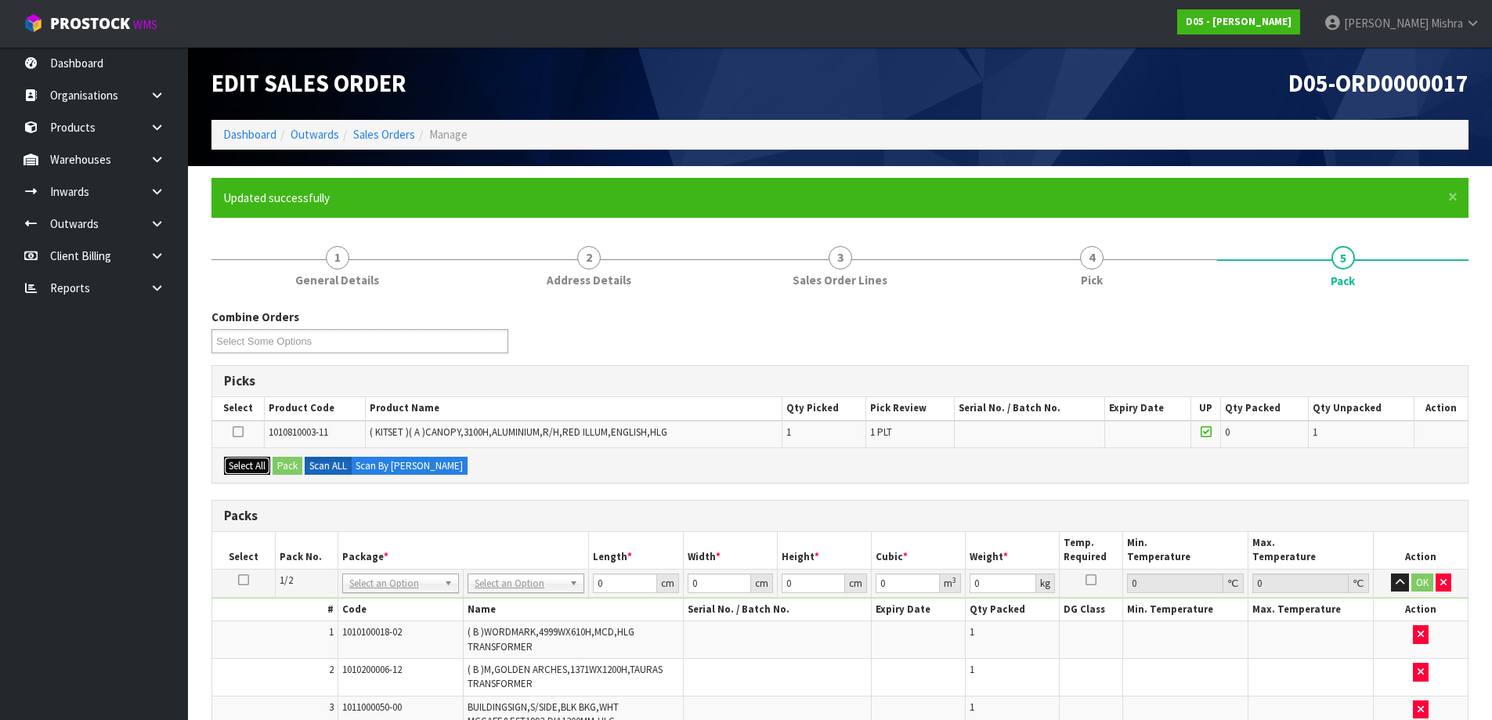
drag, startPoint x: 248, startPoint y: 461, endPoint x: 298, endPoint y: 461, distance: 50.1
click at [248, 461] on button "Select All" at bounding box center [247, 466] width 46 height 19
click at [290, 464] on button "Pack" at bounding box center [288, 466] width 30 height 19
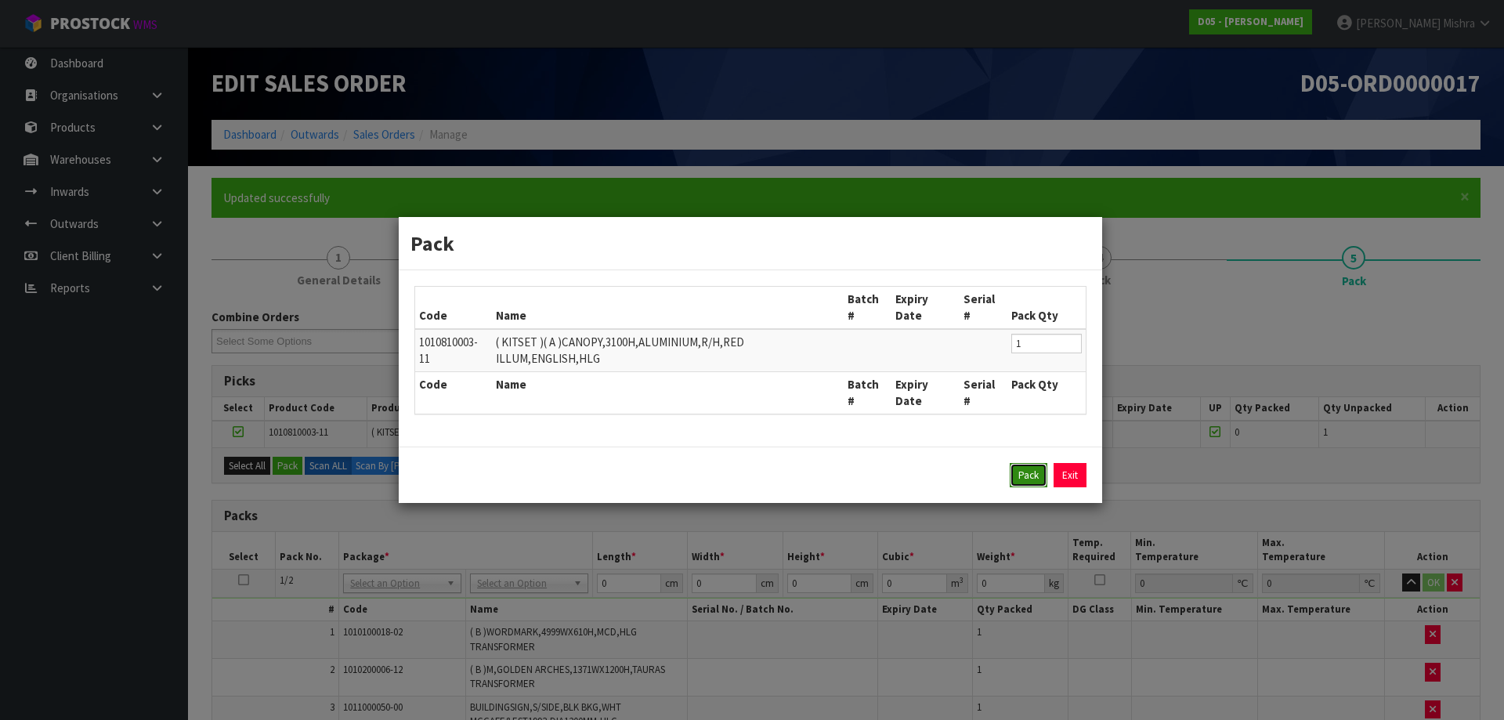
click at [1034, 475] on button "Pack" at bounding box center [1029, 475] width 38 height 25
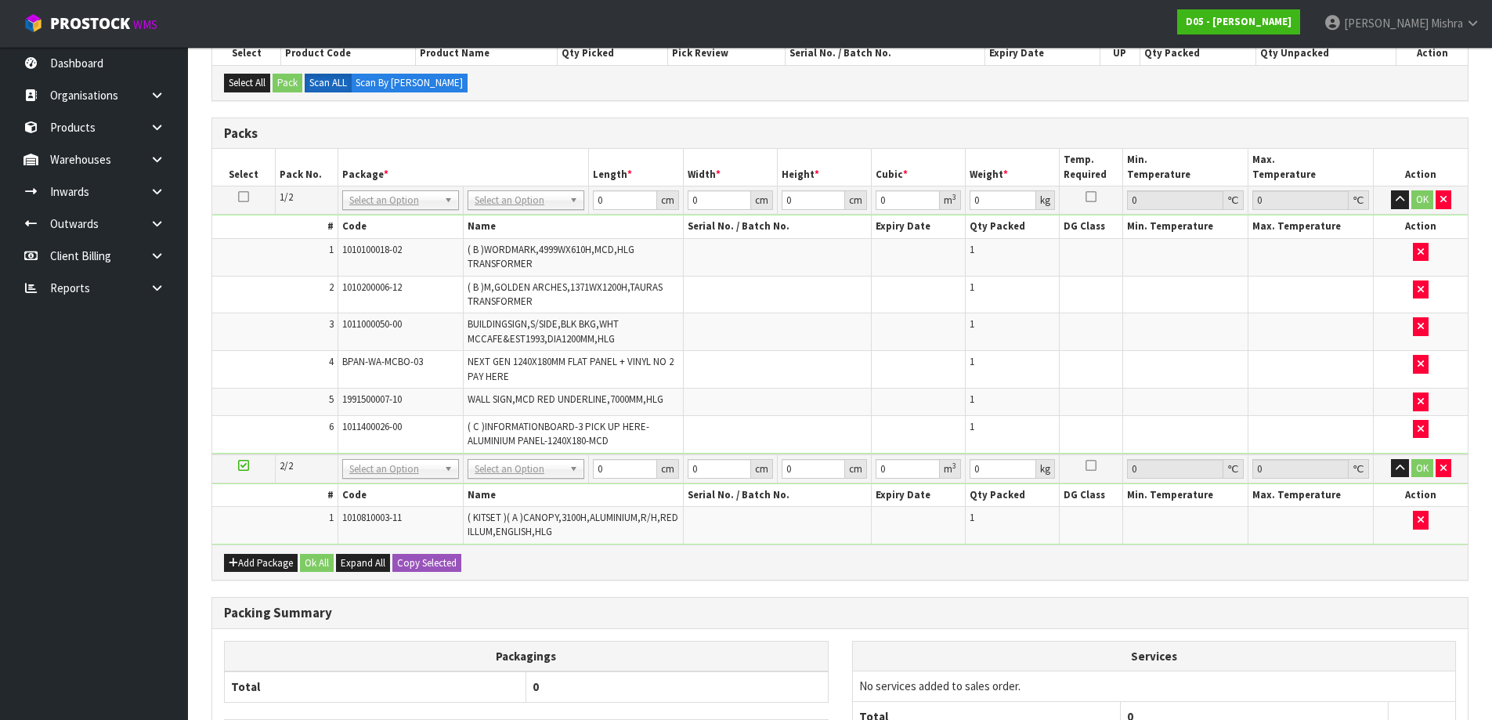
scroll to position [113, 0]
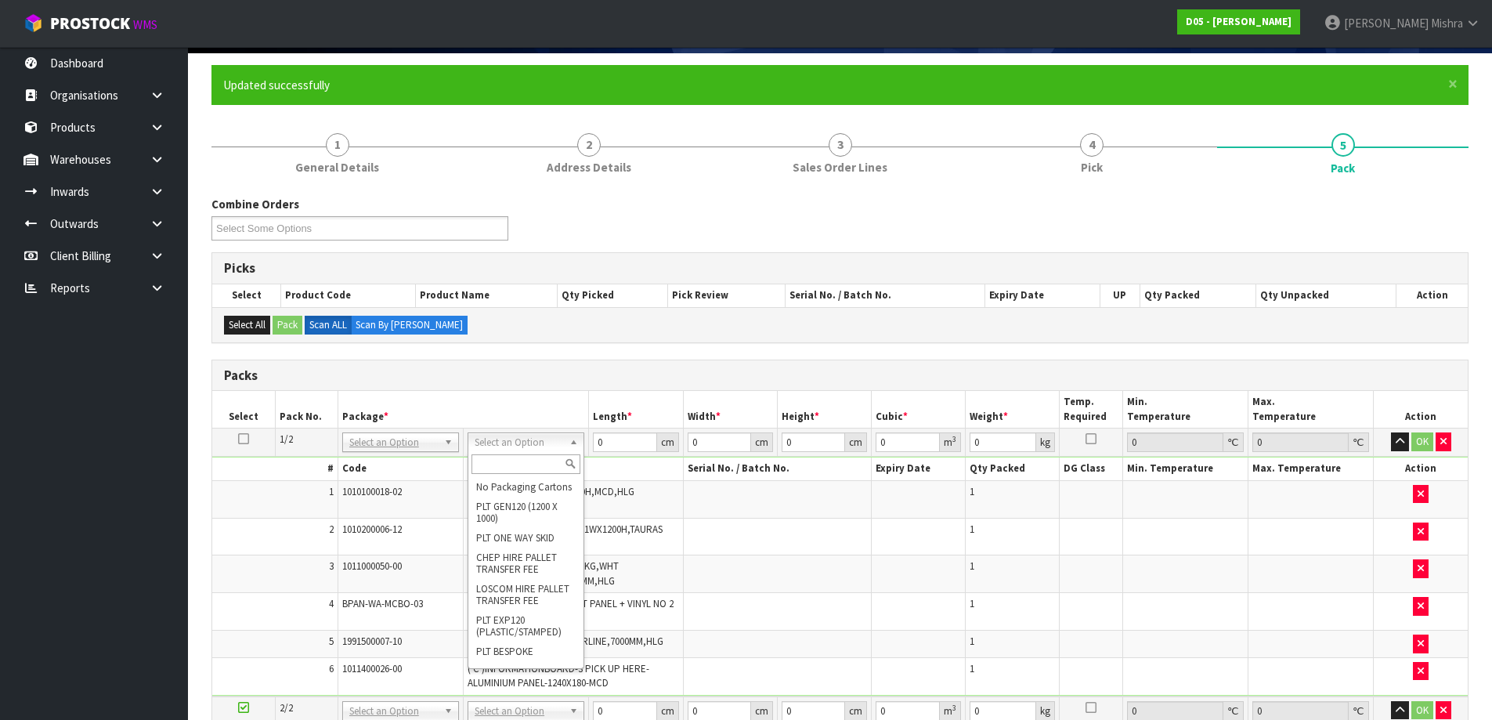
click at [517, 454] on input "text" at bounding box center [526, 464] width 109 height 20
type input "ret"
type input "119.45"
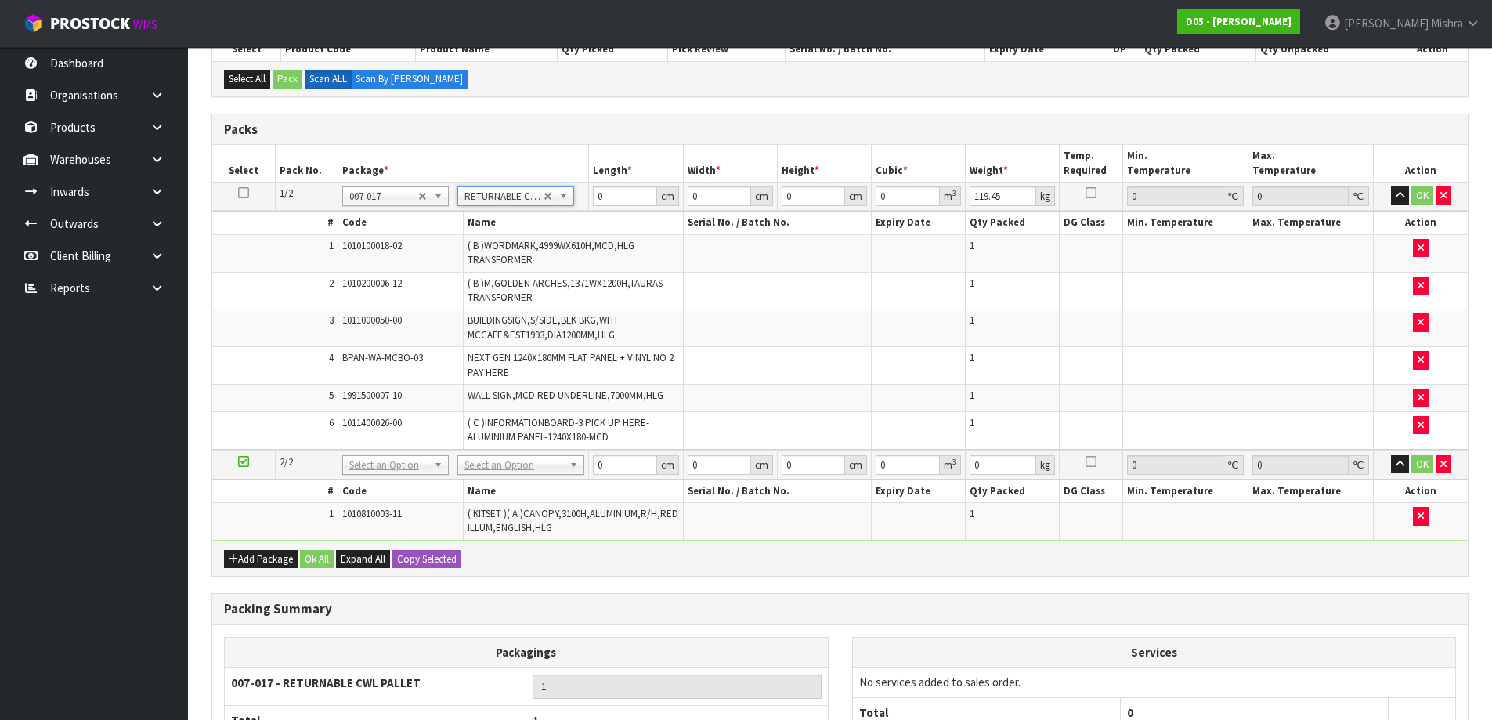
scroll to position [504, 0]
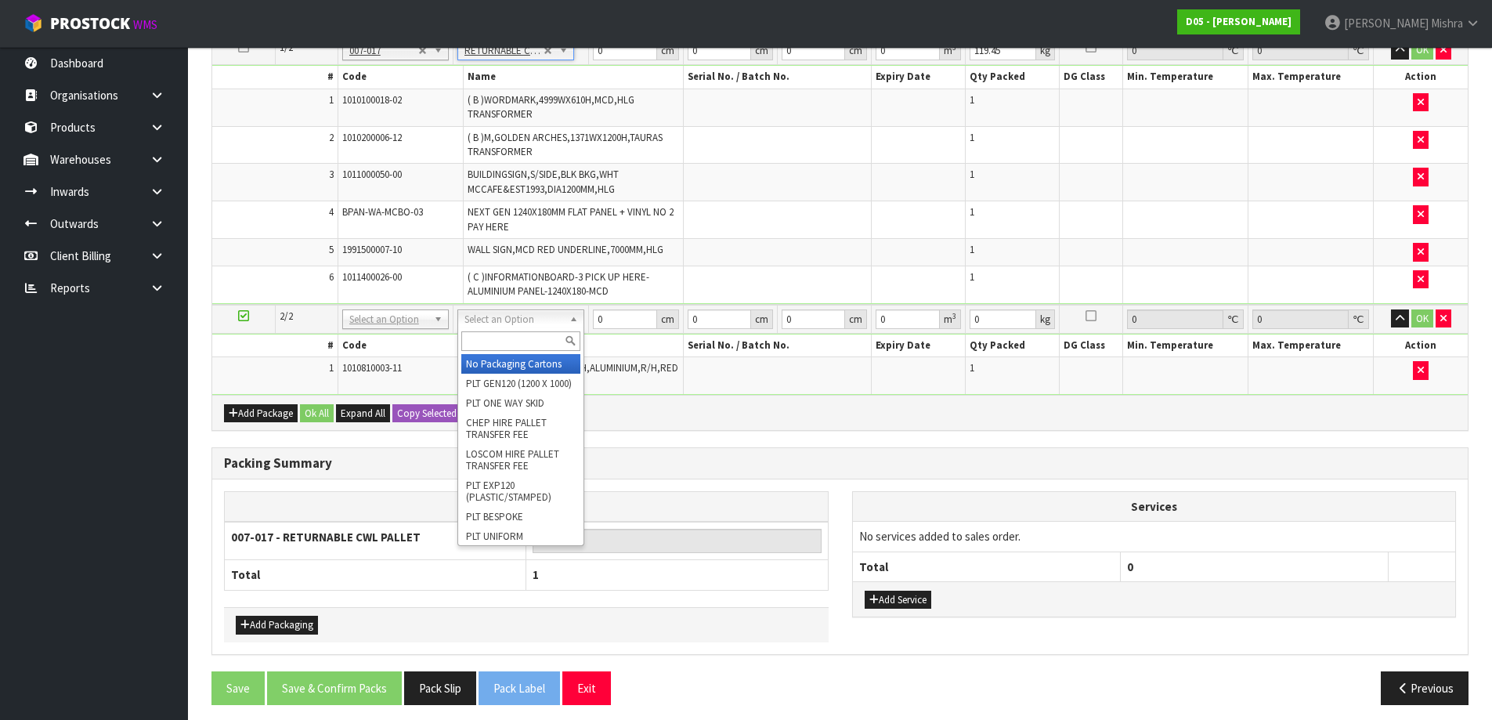
click at [508, 336] on input "text" at bounding box center [520, 341] width 119 height 20
type input "u"
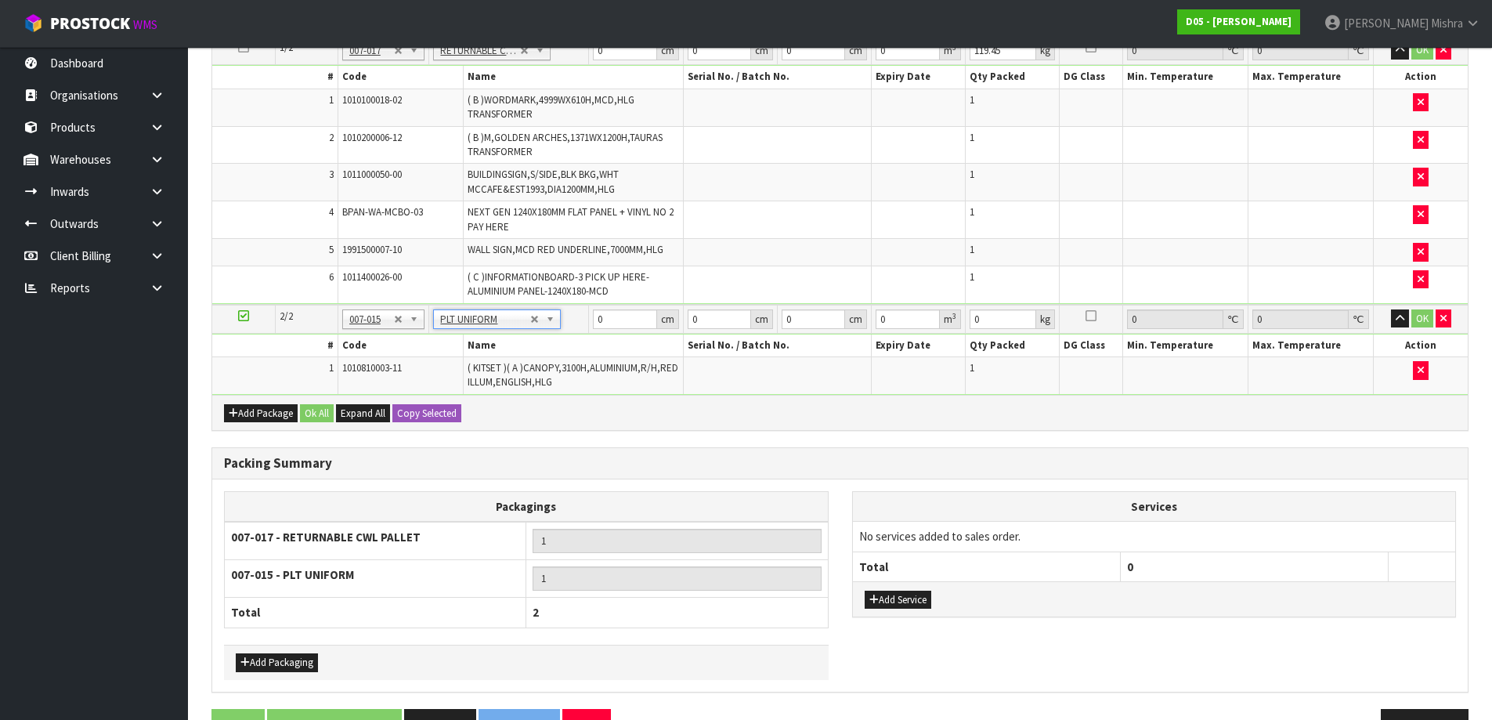
type input "387"
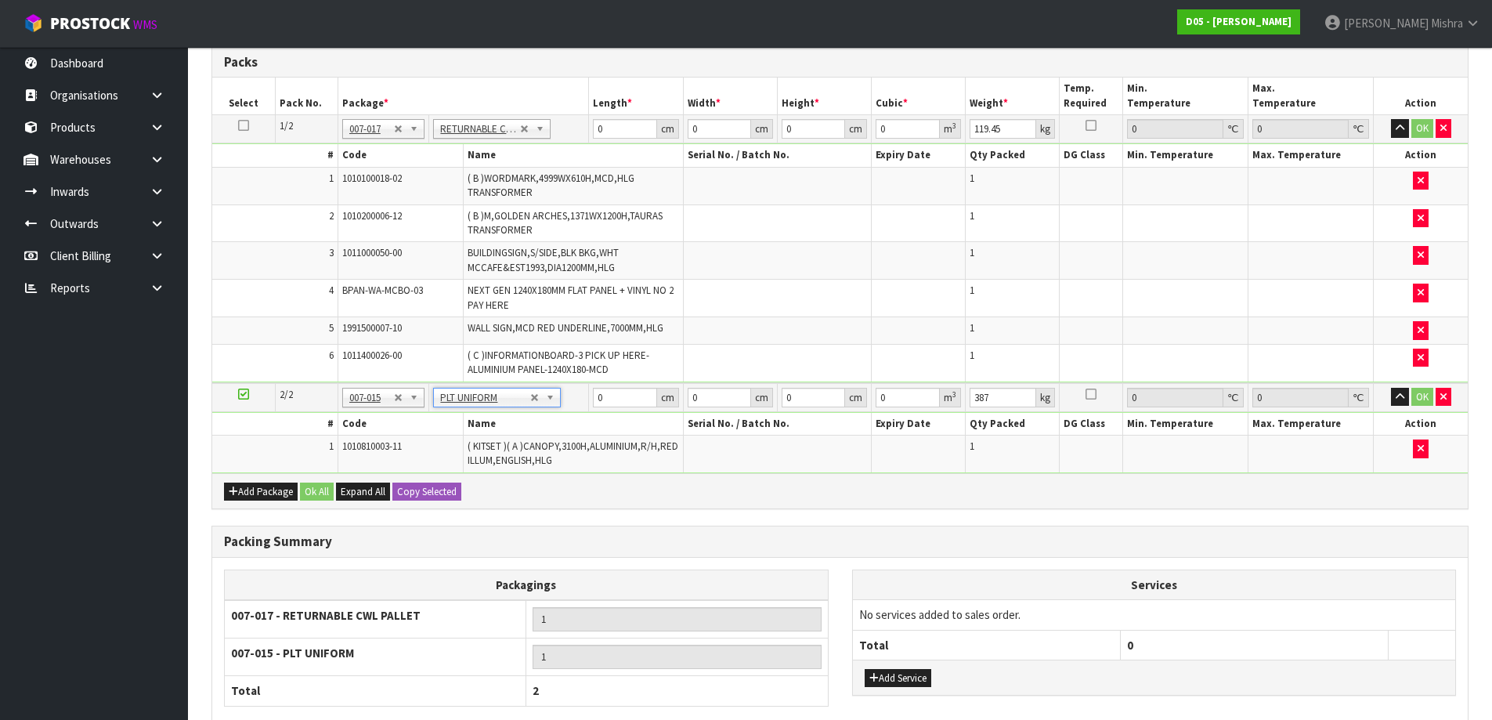
scroll to position [348, 0]
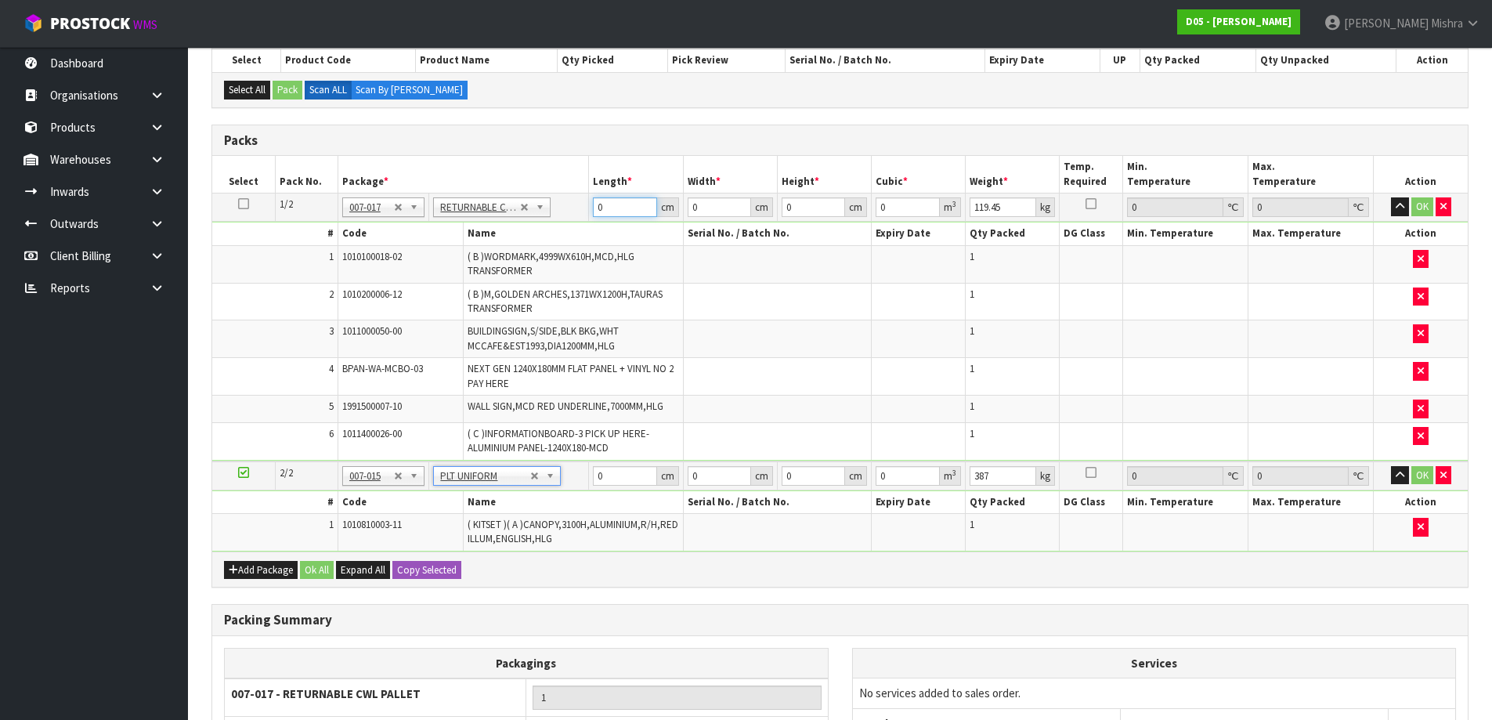
drag, startPoint x: 618, startPoint y: 211, endPoint x: 578, endPoint y: 214, distance: 40.0
click at [578, 214] on tr "1/2 NONE 007-001 007-002 007-004 007-009 007-013 007-014 007-015 007-017 007-01…" at bounding box center [840, 207] width 1256 height 28
type input "189"
type input "100"
type input "1"
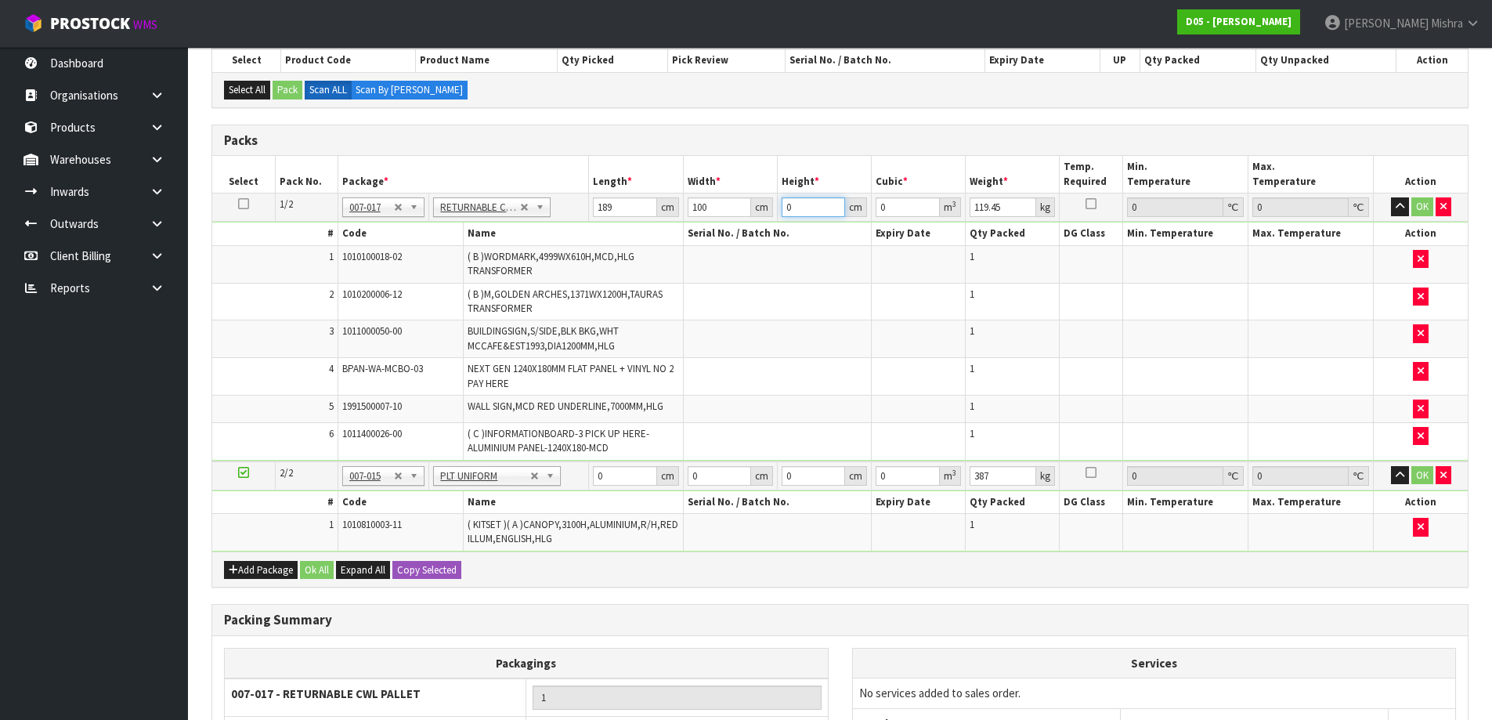
type input "0.0189"
type input "10"
type input "0.189"
type input "100"
type input "1.89"
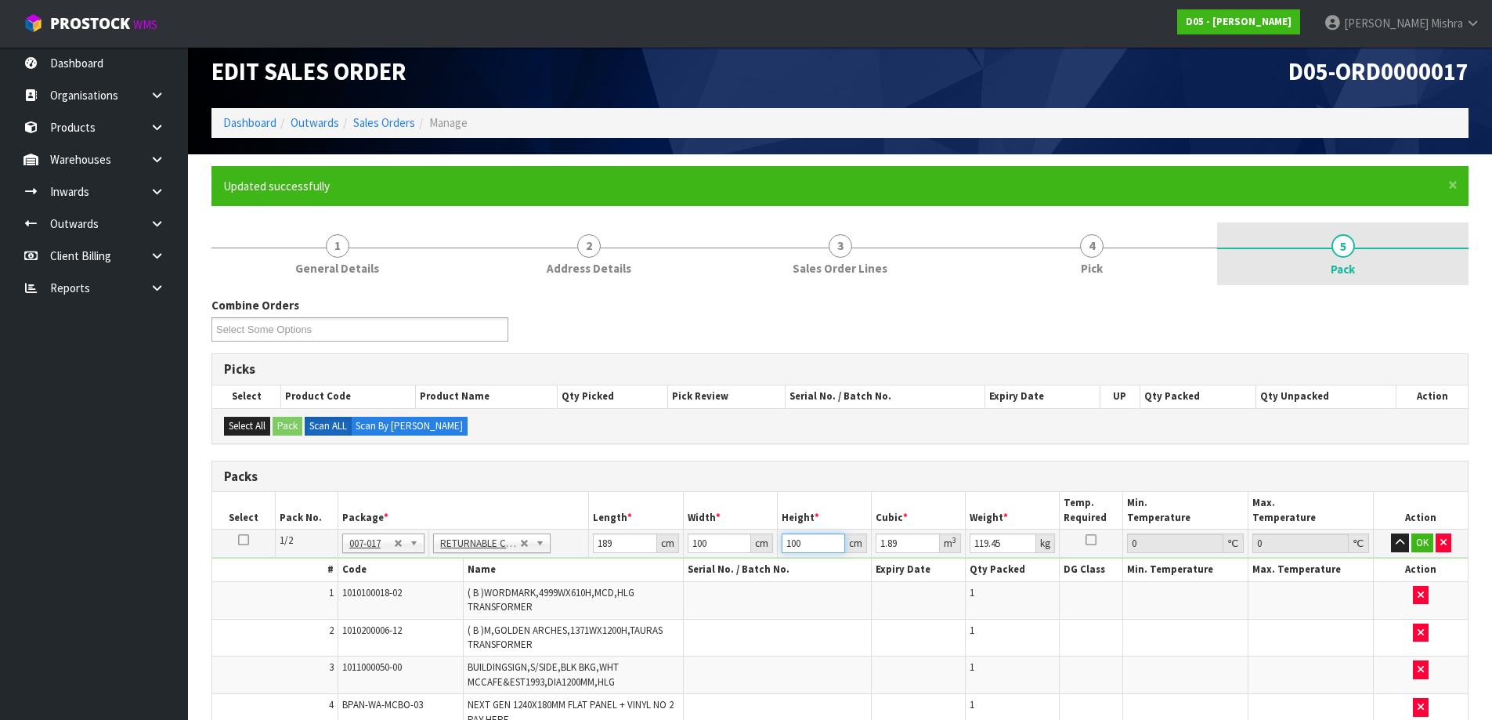
scroll to position [0, 0]
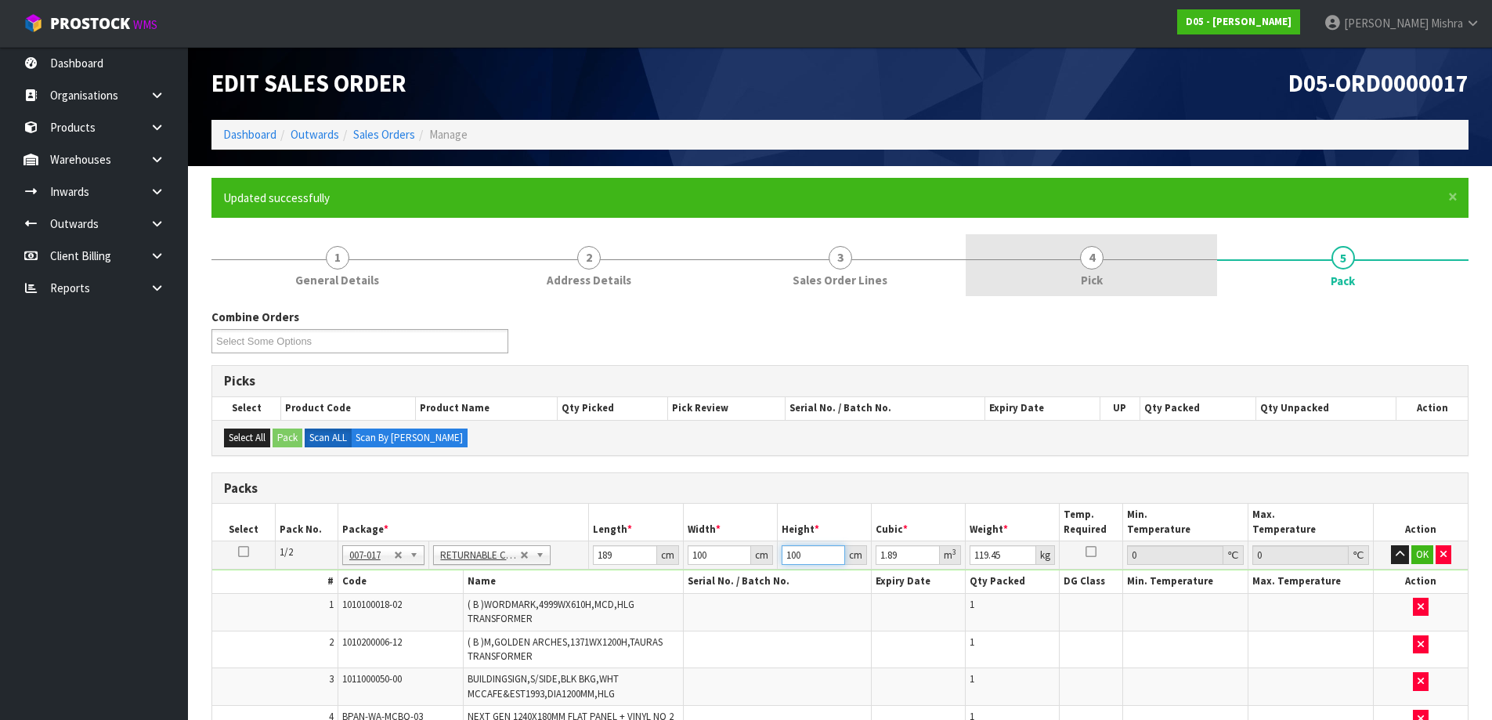
type input "100"
click at [1073, 285] on link "4 Pick" at bounding box center [1091, 265] width 251 height 62
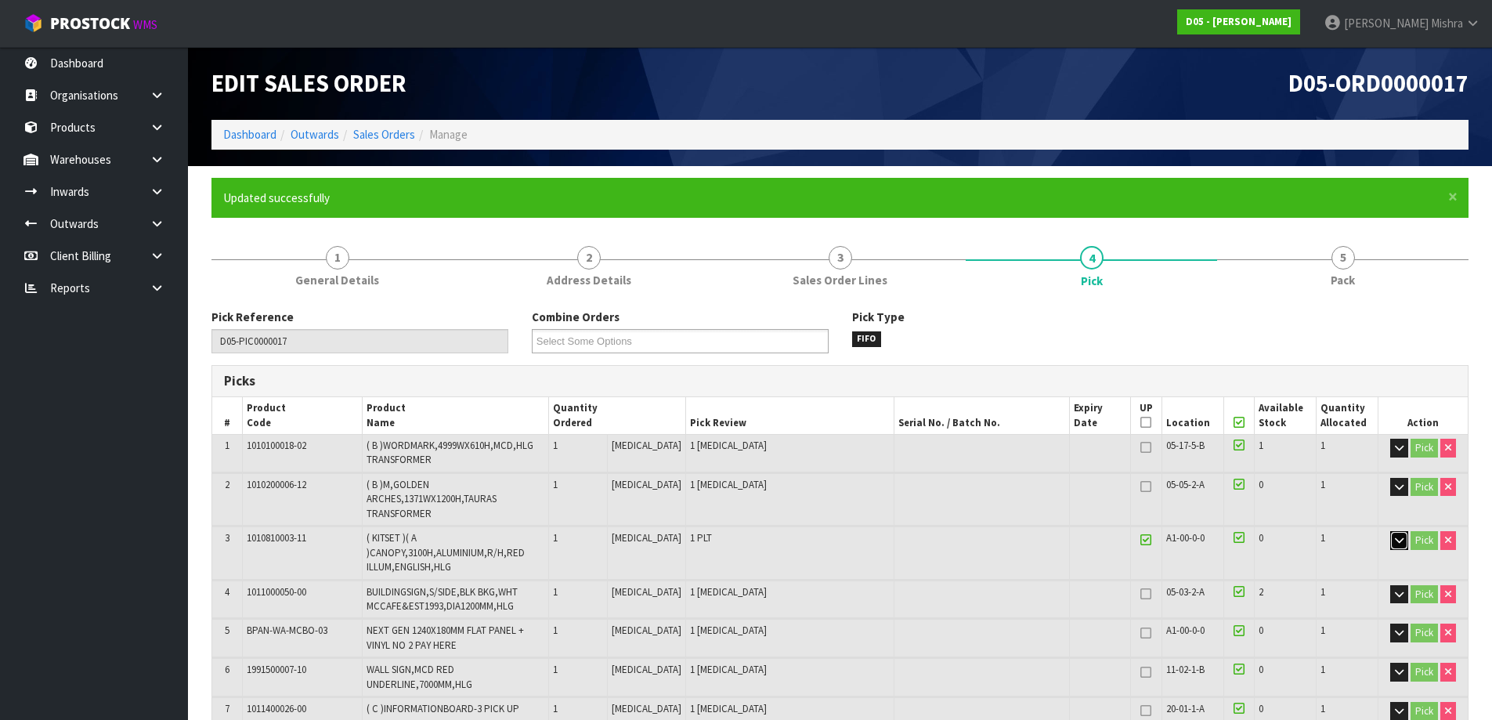
click at [1395, 541] on icon "button" at bounding box center [1399, 540] width 9 height 10
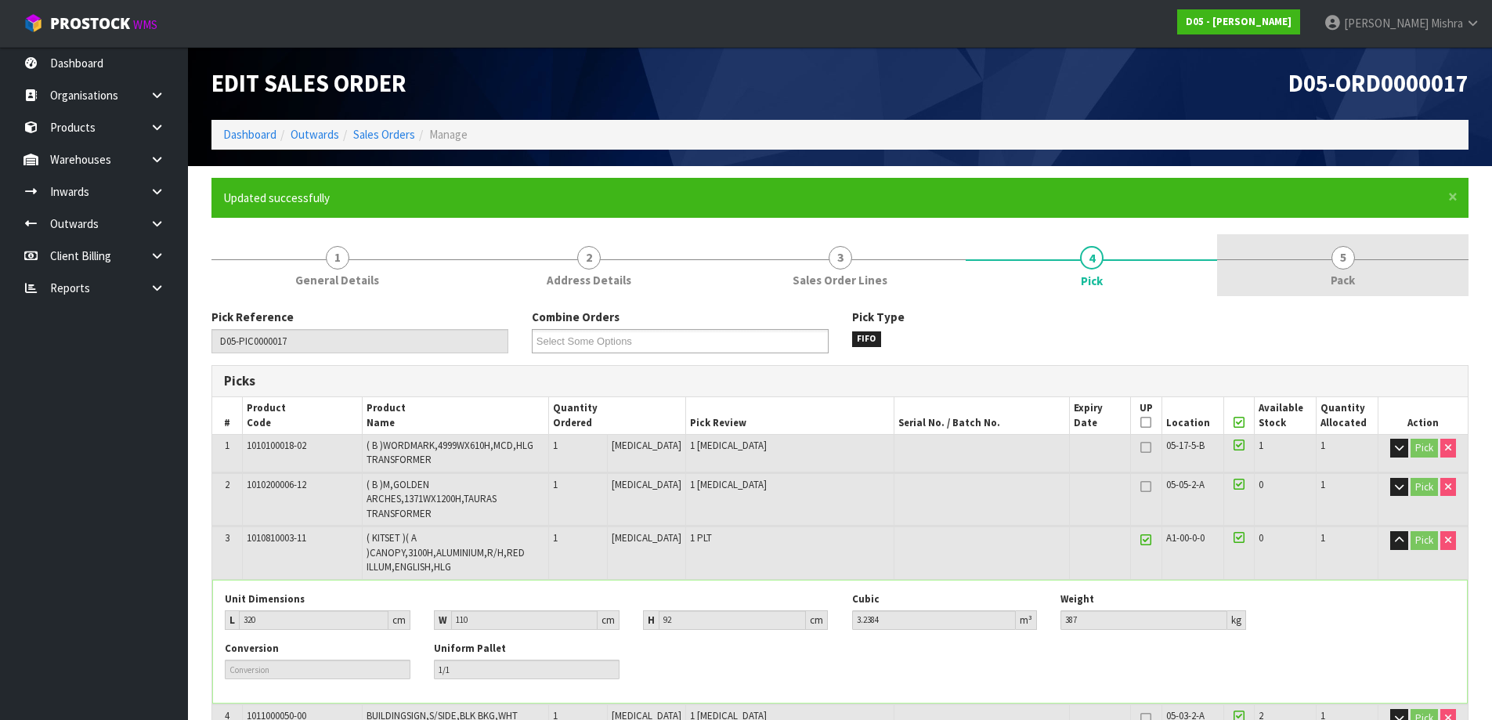
click at [1378, 256] on link "5 Pack" at bounding box center [1342, 265] width 251 height 62
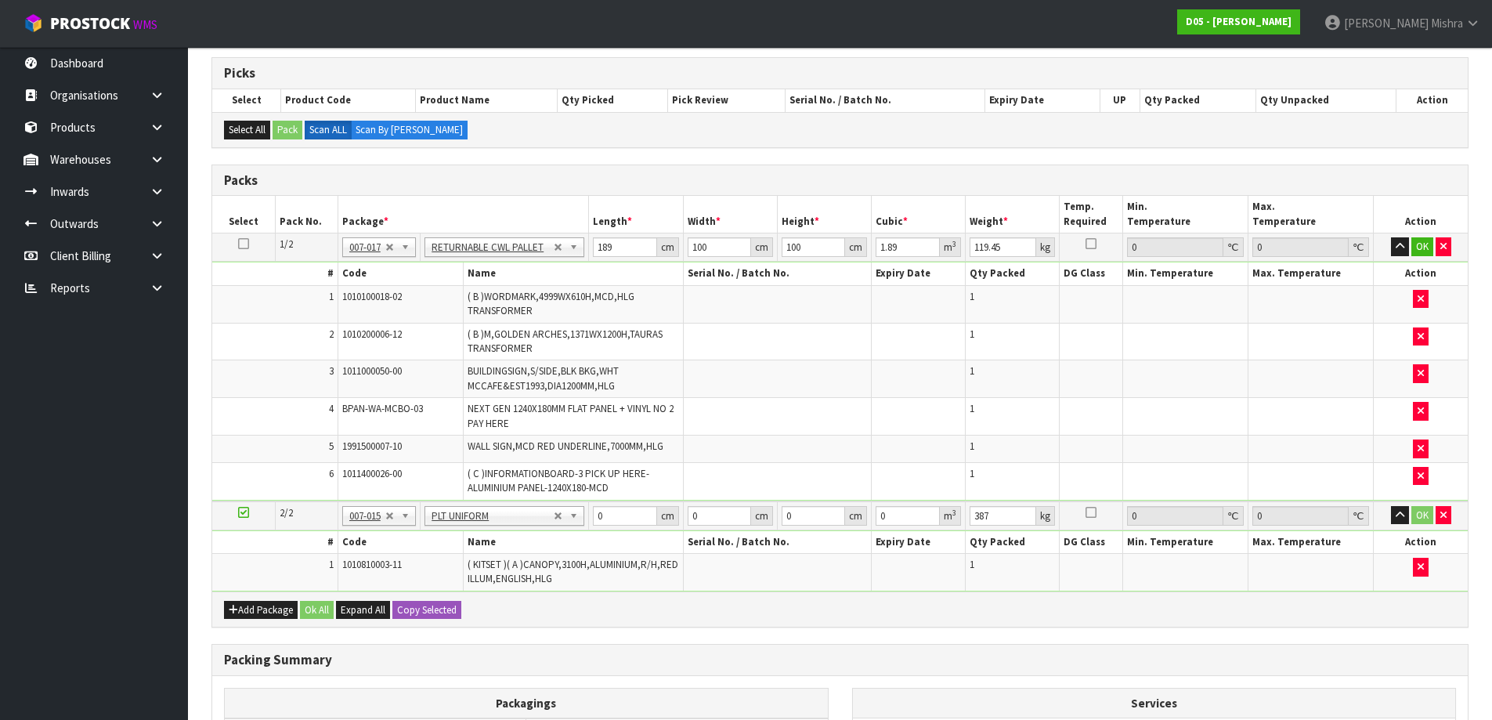
scroll to position [470, 0]
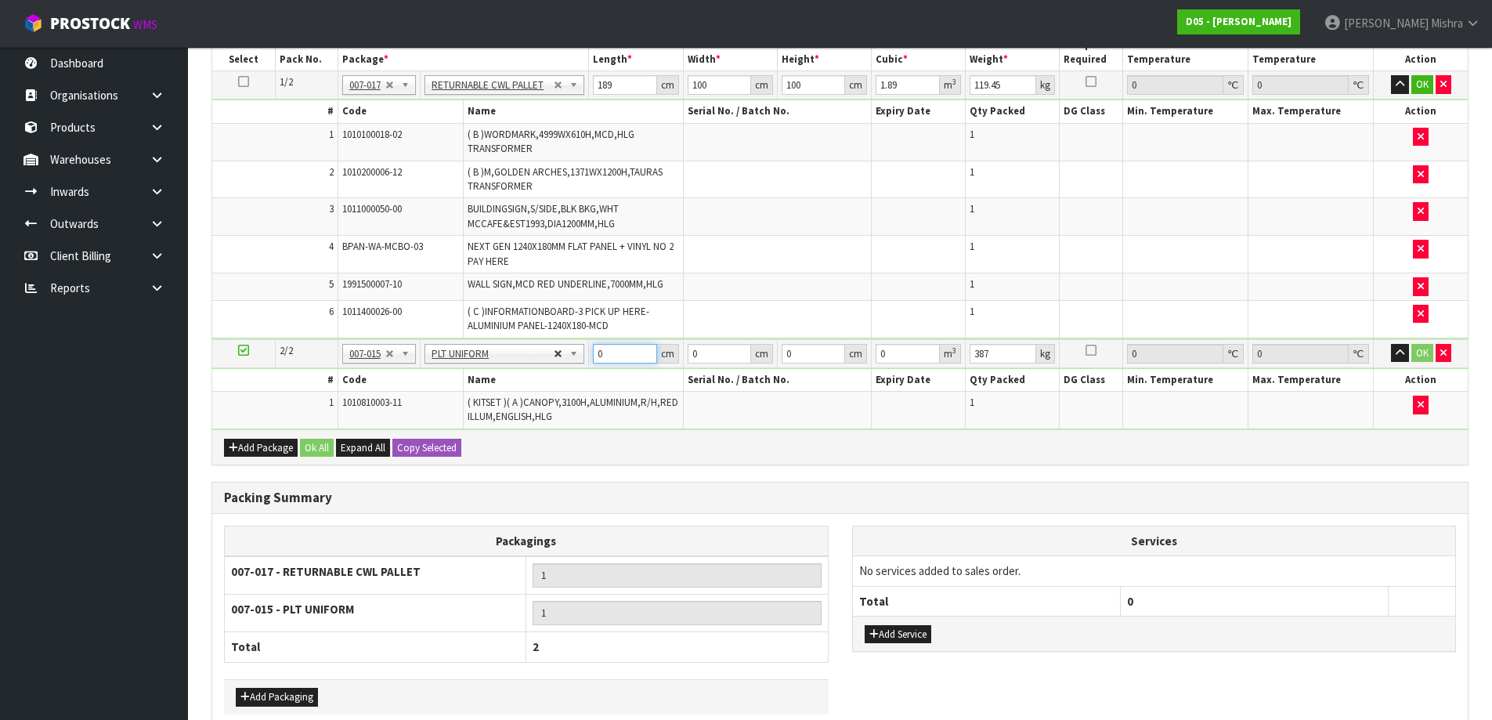
drag, startPoint x: 607, startPoint y: 352, endPoint x: 561, endPoint y: 352, distance: 46.2
click at [566, 352] on tr "2/2 NONE 007-001 007-002 007-004 007-009 007-013 007-014 007-015 007-017 007-01…" at bounding box center [840, 353] width 1256 height 29
type input "320"
type input "110"
type input "9"
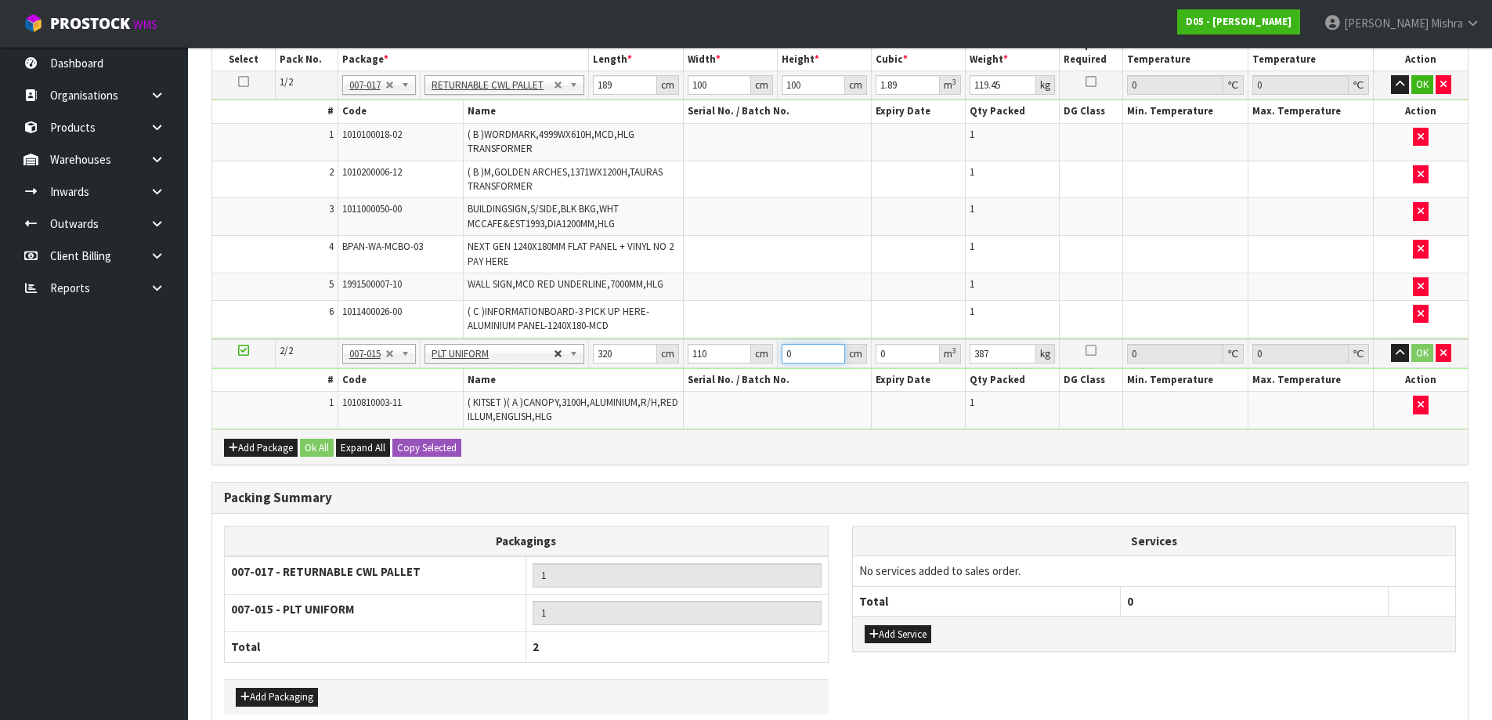
type input "0.3168"
type input "92"
type input "3.2384"
type input "92"
click at [315, 443] on button "Ok All" at bounding box center [317, 448] width 34 height 19
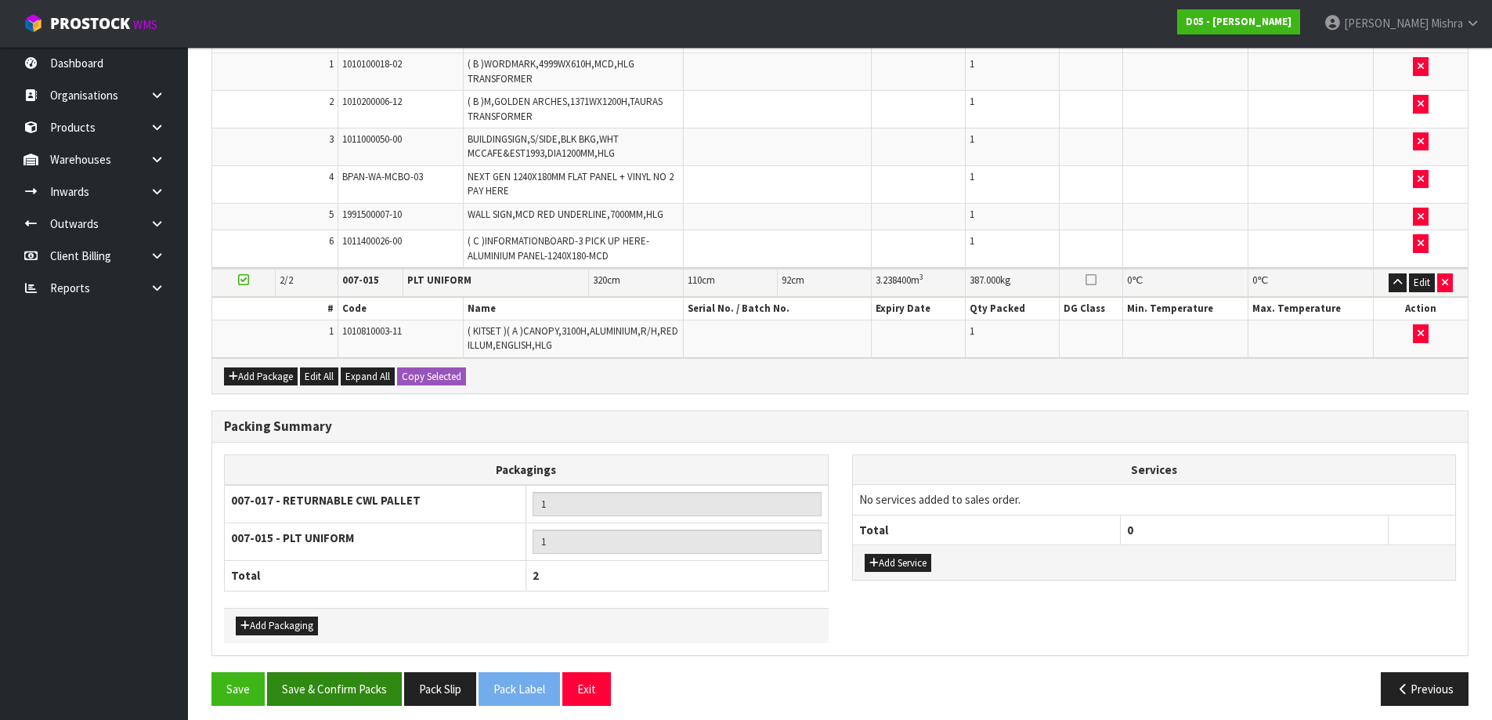
scroll to position [548, 0]
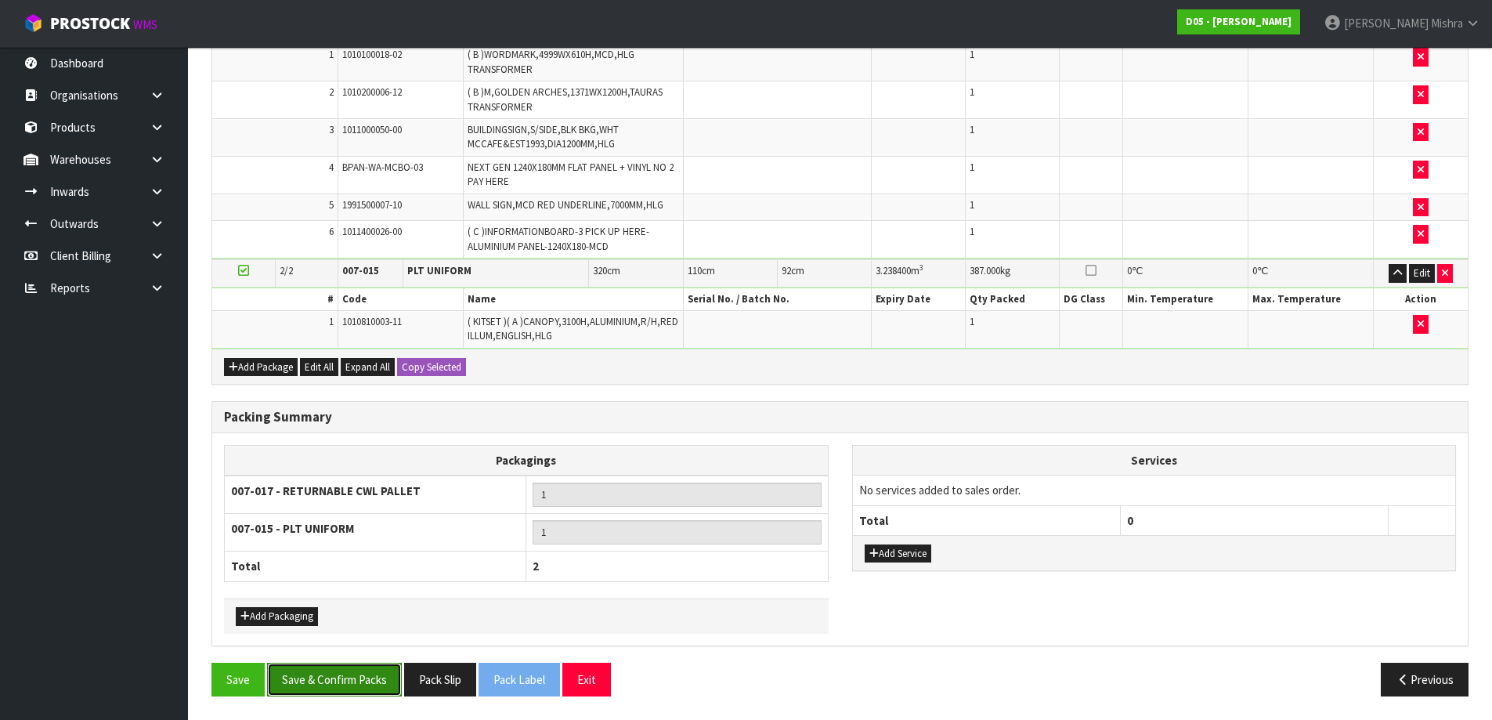
click at [338, 669] on button "Save & Confirm Packs" at bounding box center [334, 680] width 135 height 34
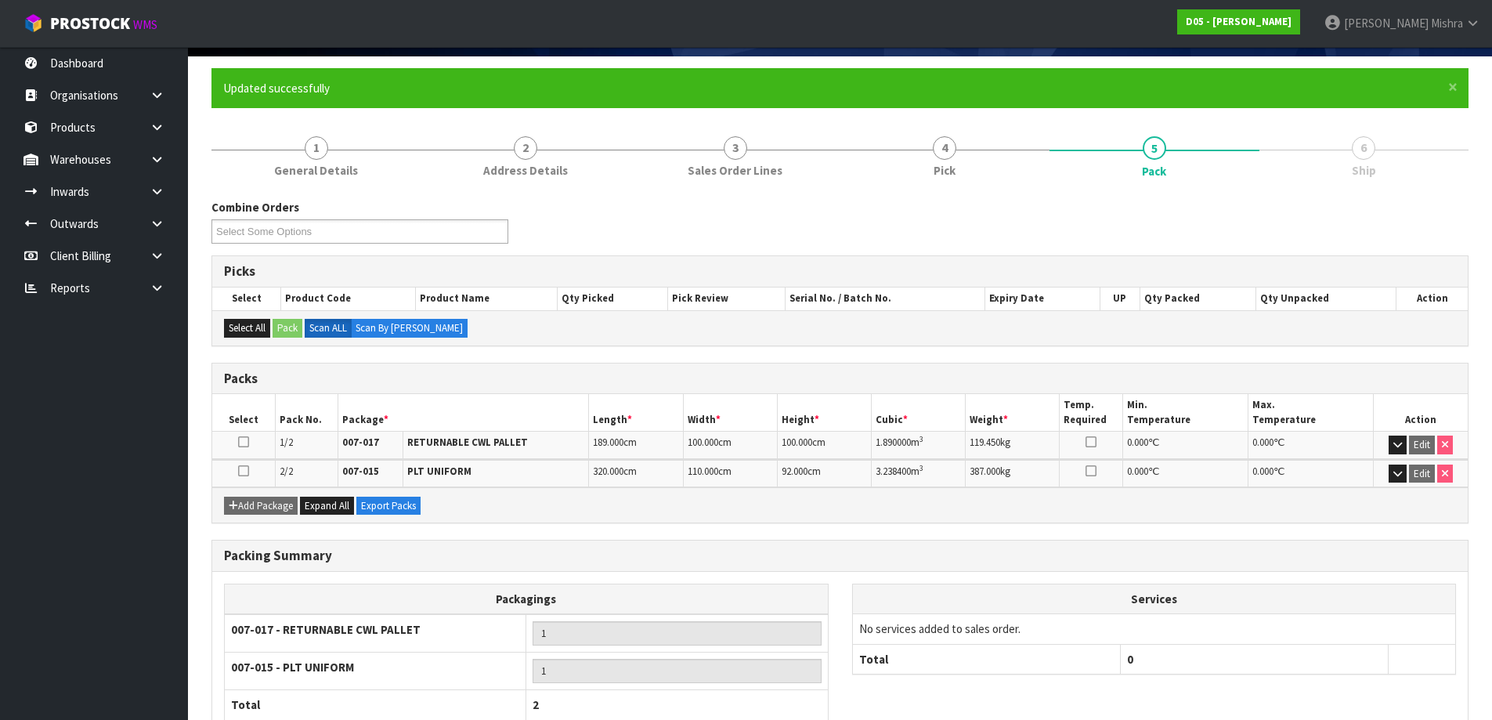
scroll to position [213, 0]
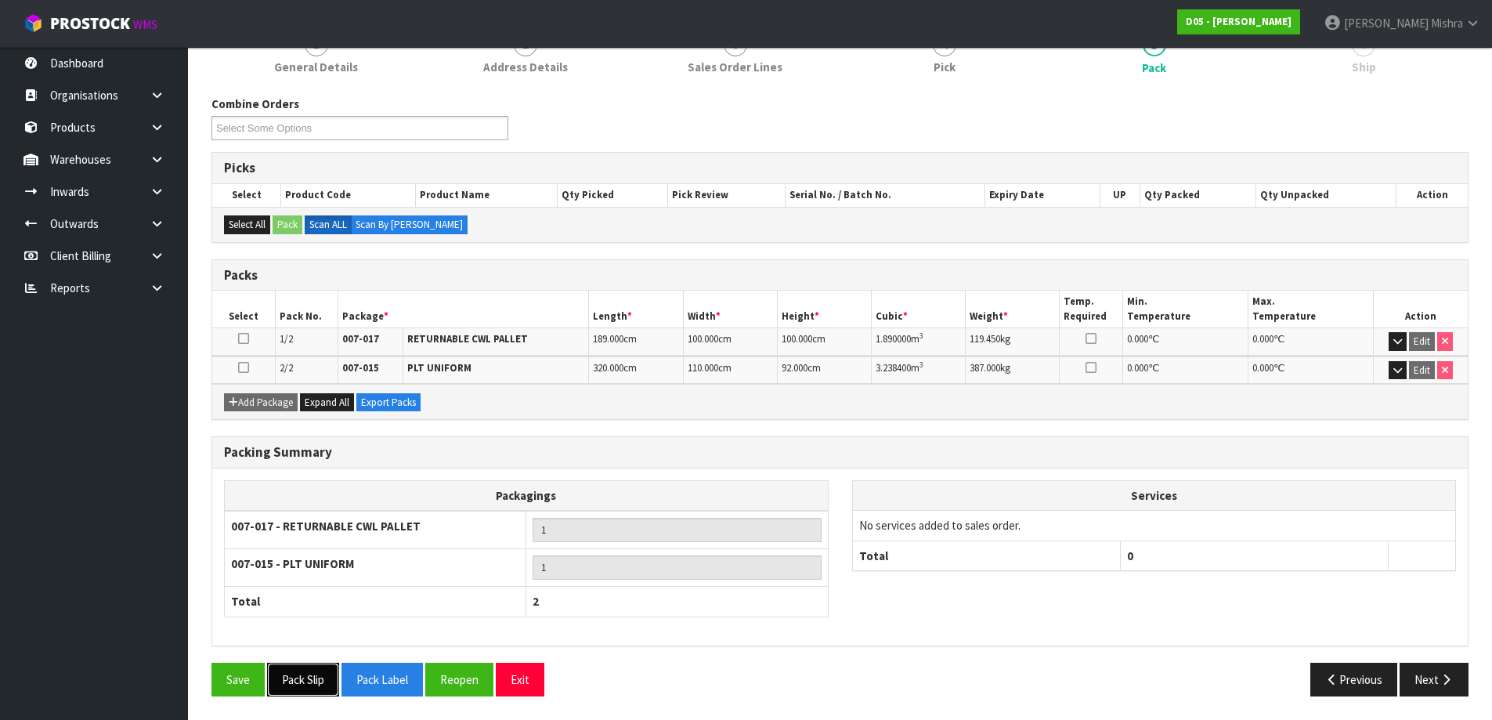
click at [322, 690] on button "Pack Slip" at bounding box center [303, 680] width 72 height 34
click at [1433, 683] on button "Next" at bounding box center [1434, 680] width 69 height 34
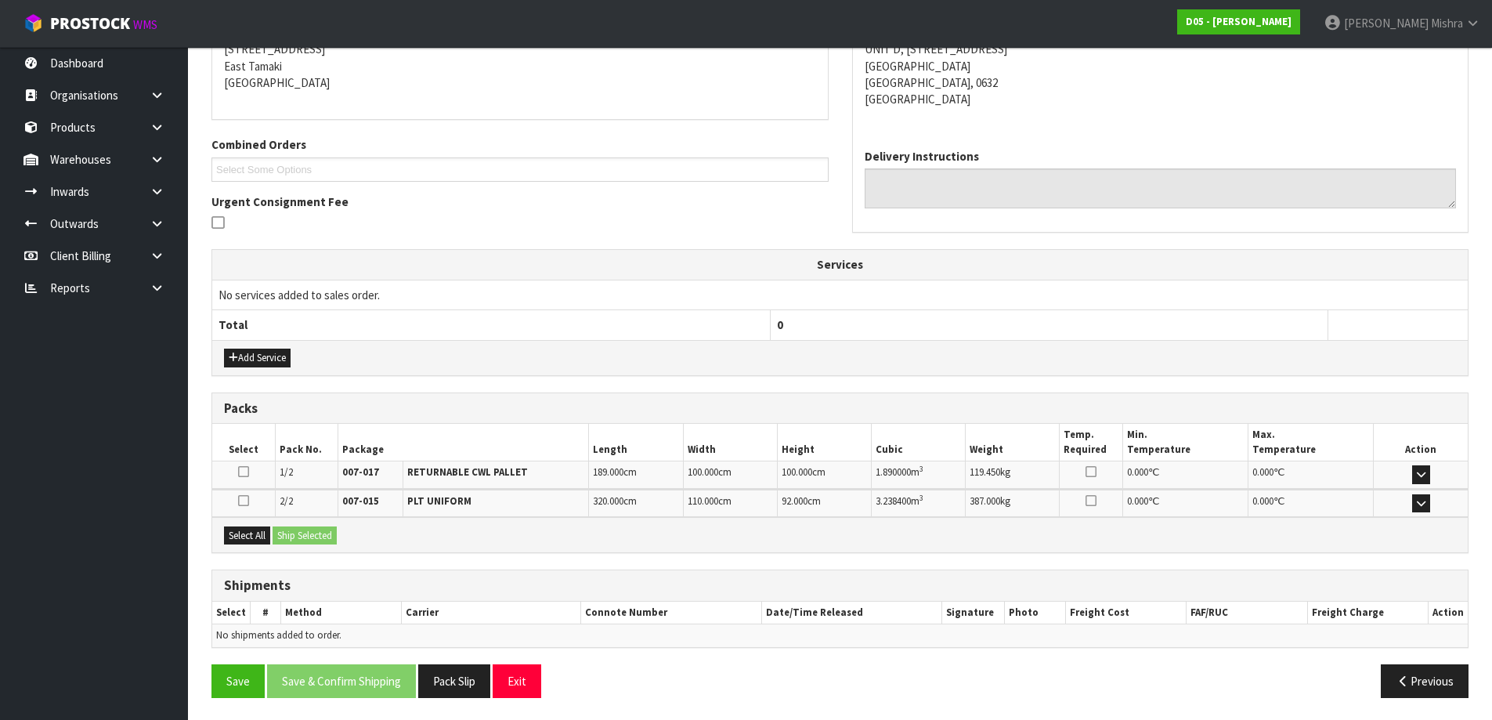
scroll to position [330, 0]
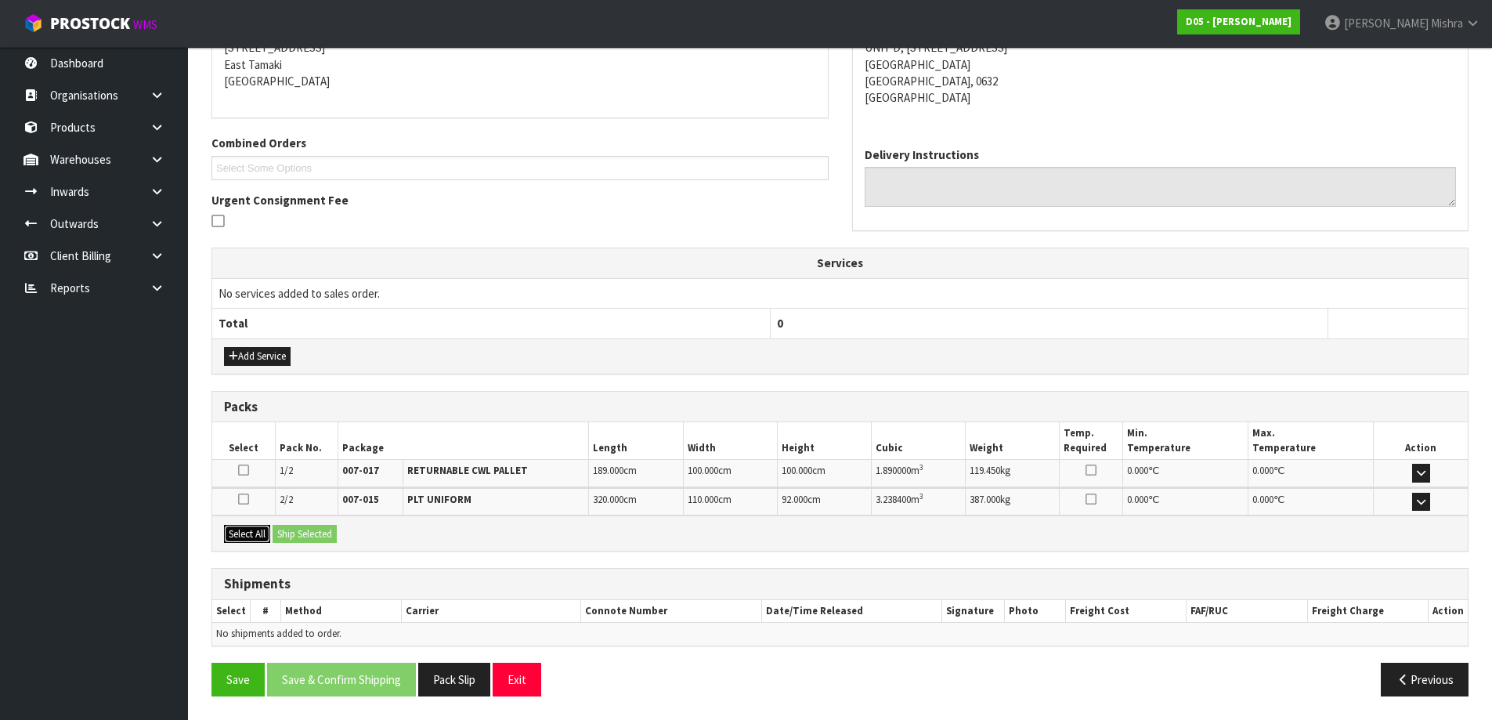
drag, startPoint x: 244, startPoint y: 526, endPoint x: 288, endPoint y: 530, distance: 44.9
click at [244, 526] on button "Select All" at bounding box center [247, 534] width 46 height 19
click at [291, 530] on button "Ship Selected" at bounding box center [305, 534] width 64 height 19
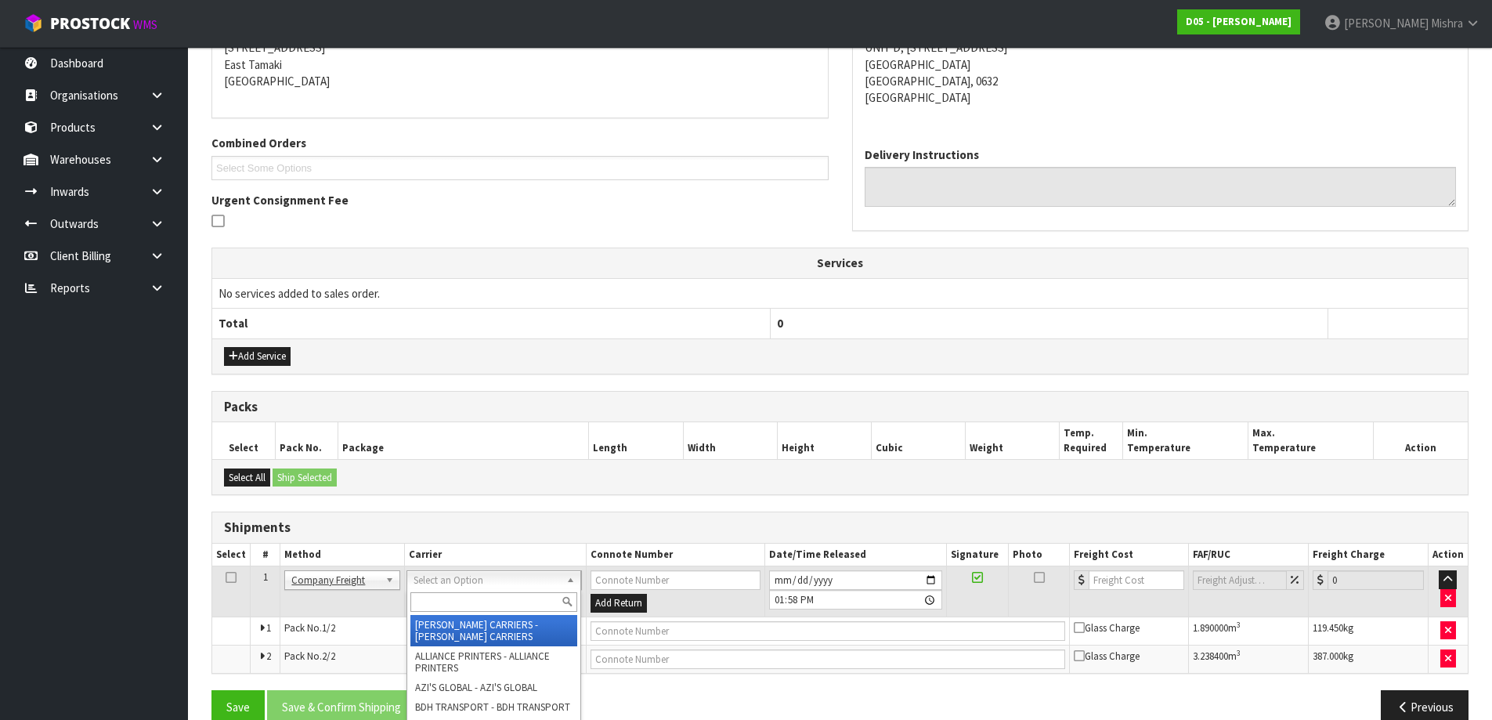
click at [482, 607] on input "text" at bounding box center [493, 602] width 166 height 20
type input "cwl"
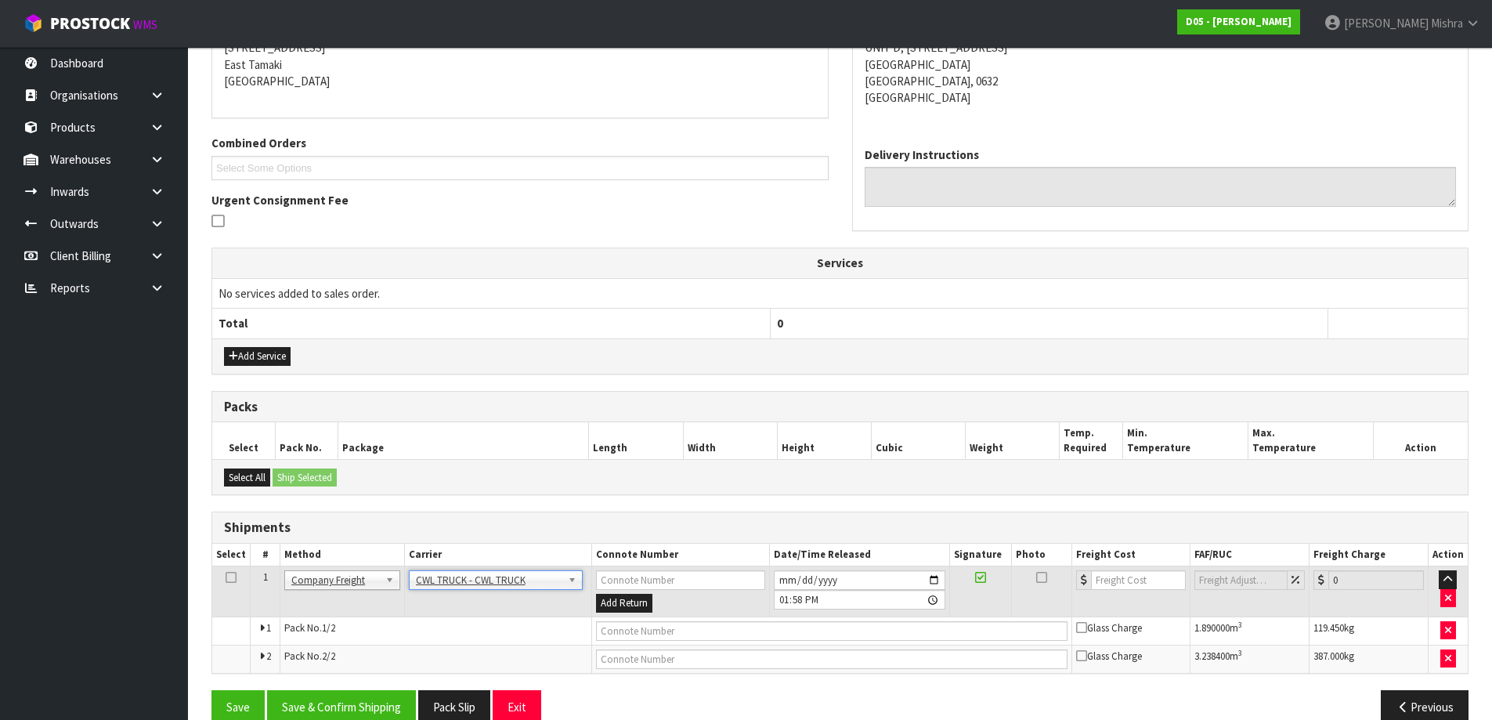
click at [624, 621] on td at bounding box center [832, 630] width 480 height 28
click at [623, 634] on input "text" at bounding box center [832, 631] width 472 height 20
type input "CWL TRUCK DELIVERY"
click at [782, 581] on input "2025-08-14" at bounding box center [860, 580] width 172 height 20
type input "2025-08-15"
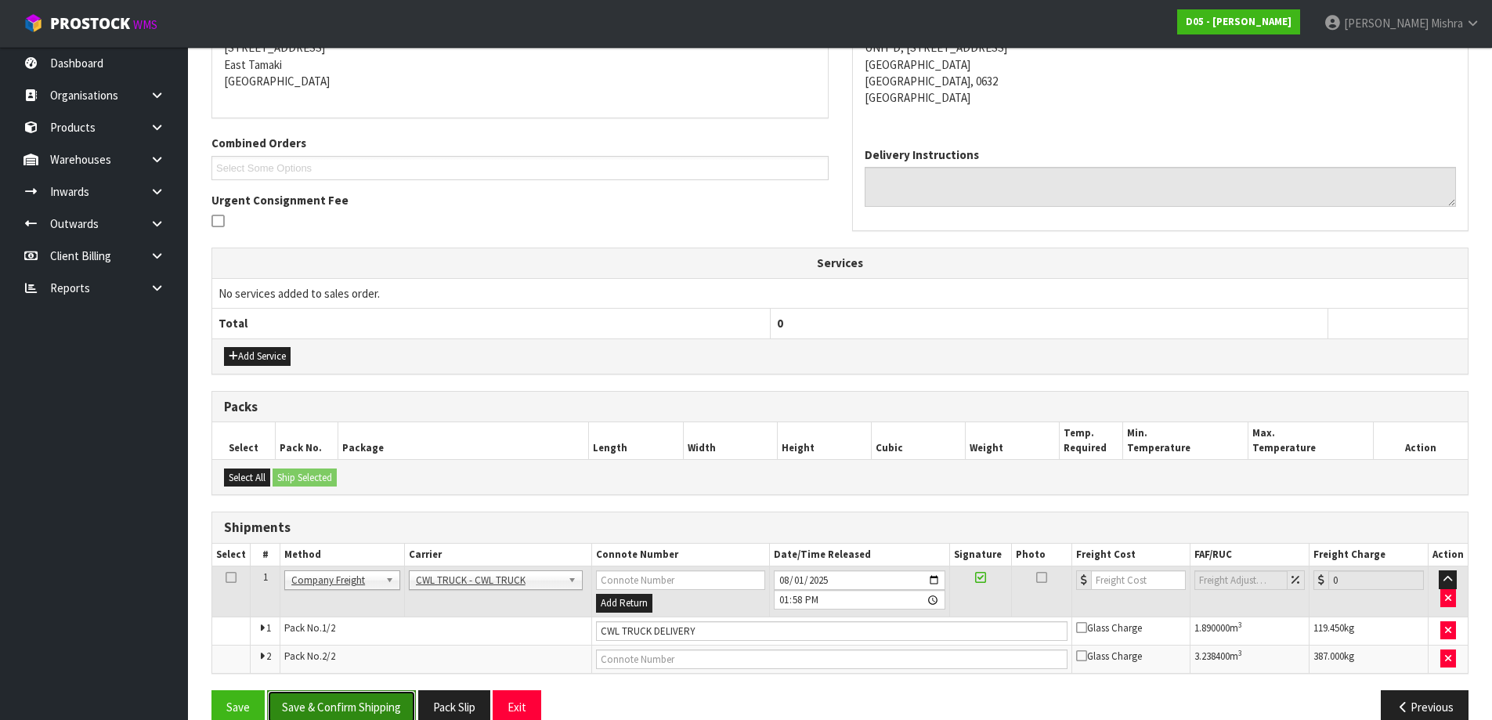
click at [390, 706] on button "Save & Confirm Shipping" at bounding box center [341, 707] width 149 height 34
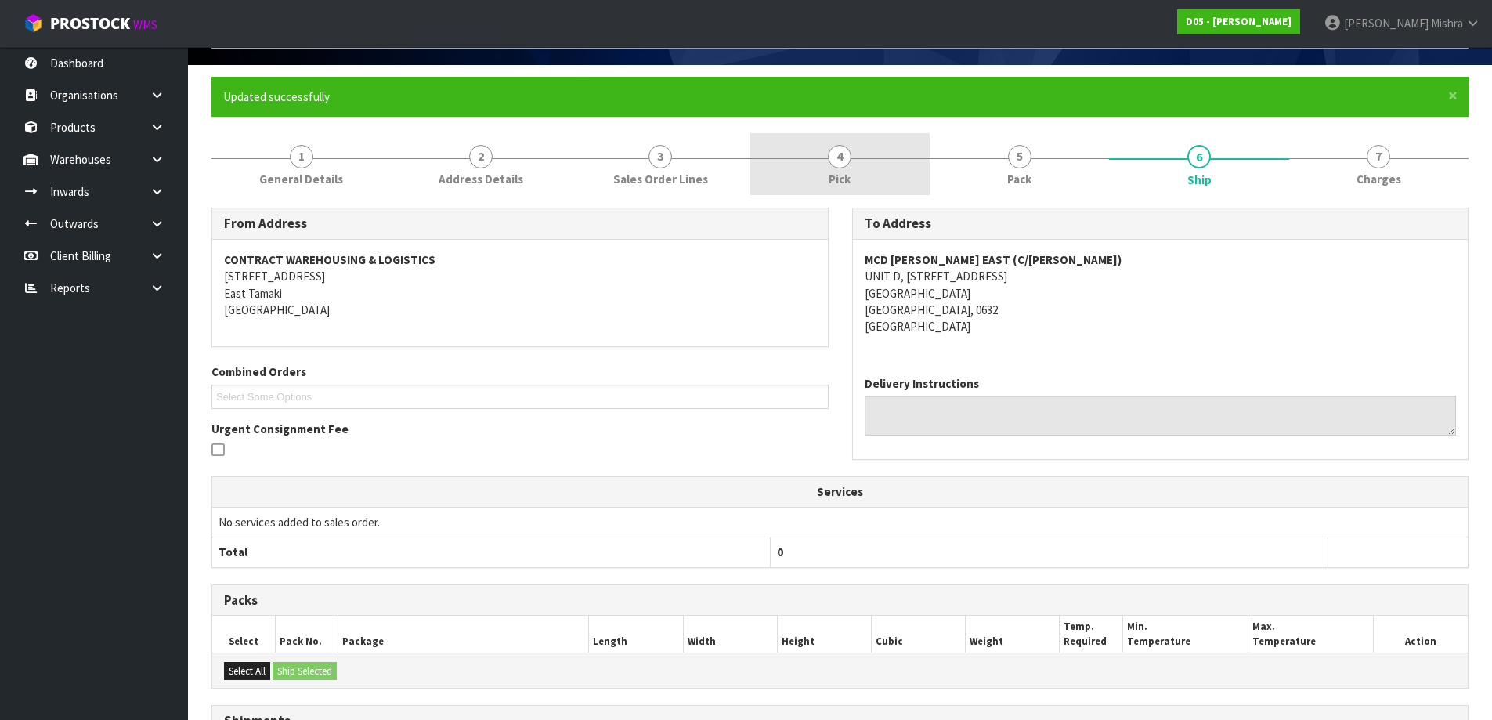
scroll to position [0, 0]
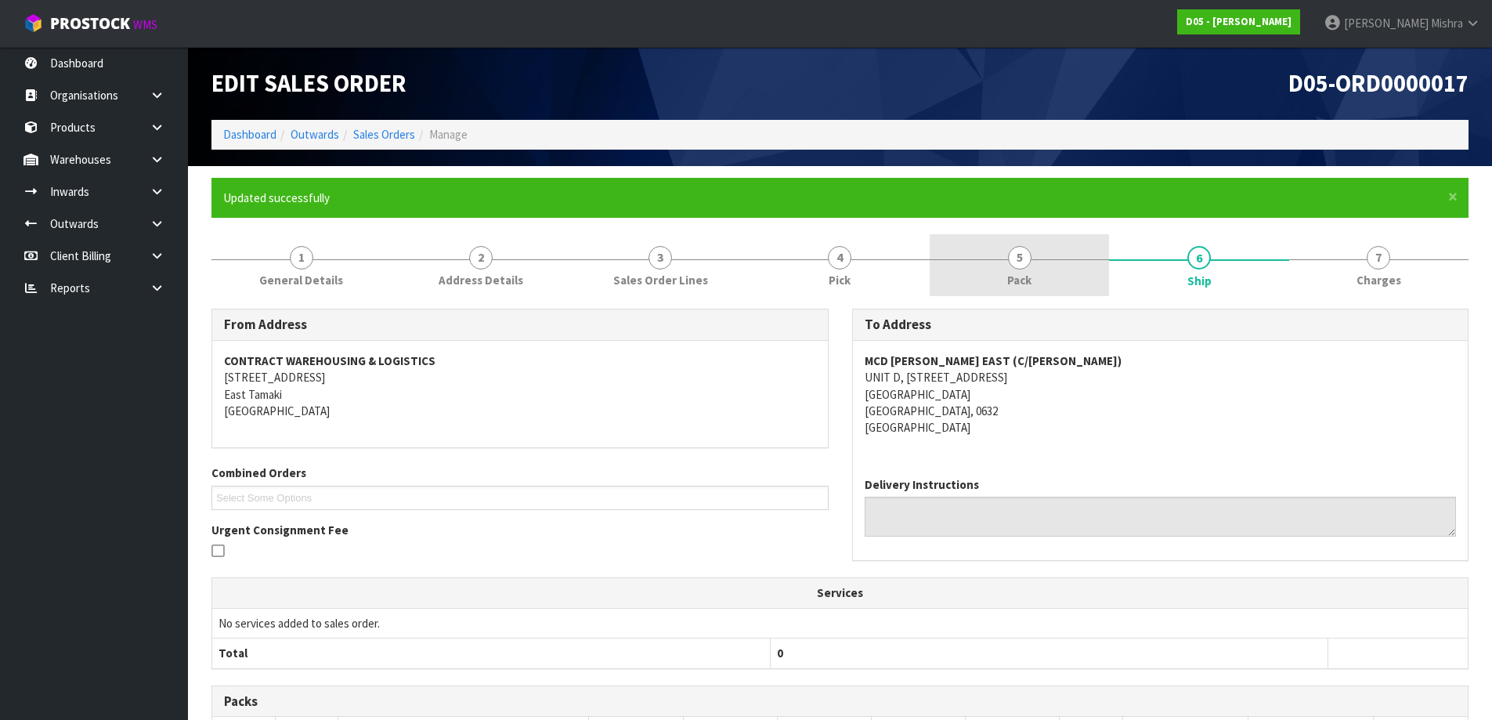
click at [1006, 259] on div at bounding box center [1019, 259] width 179 height 1
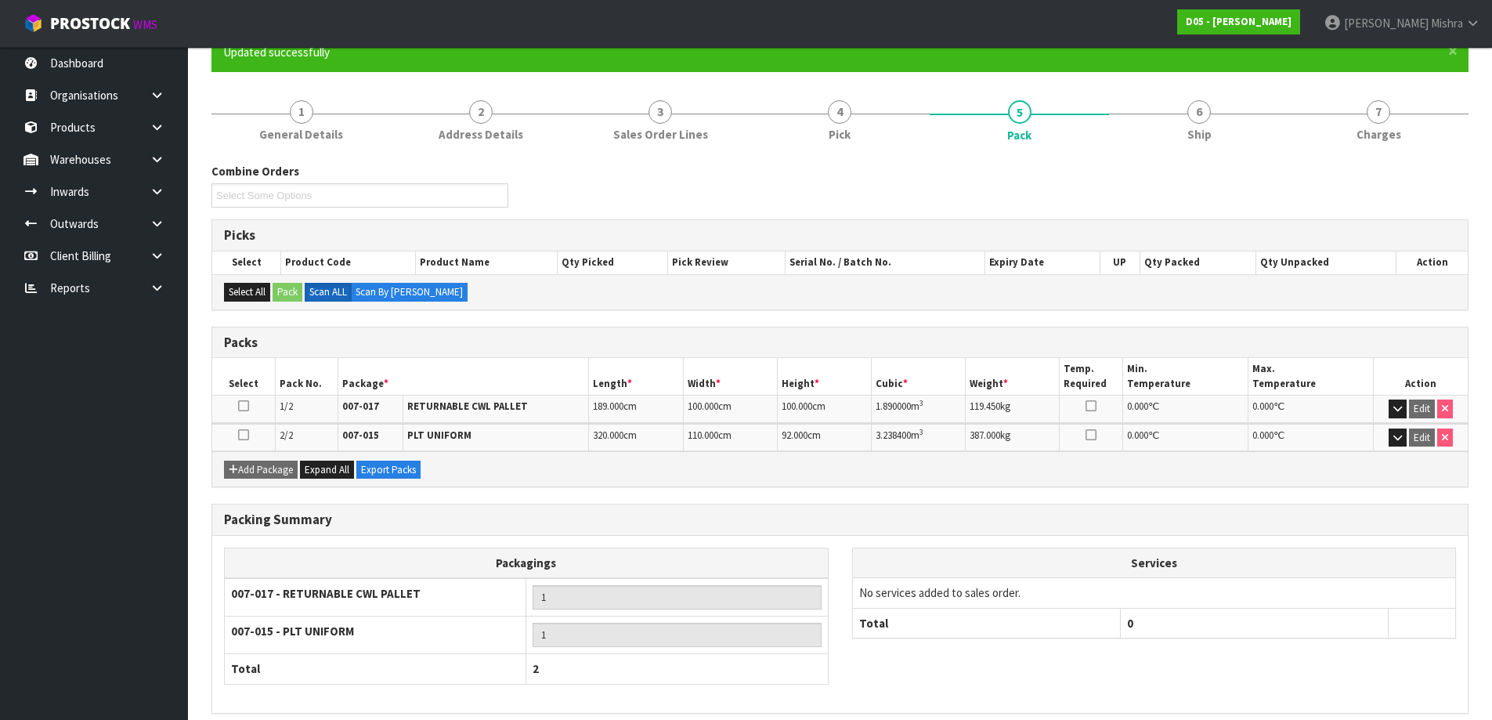
scroll to position [213, 0]
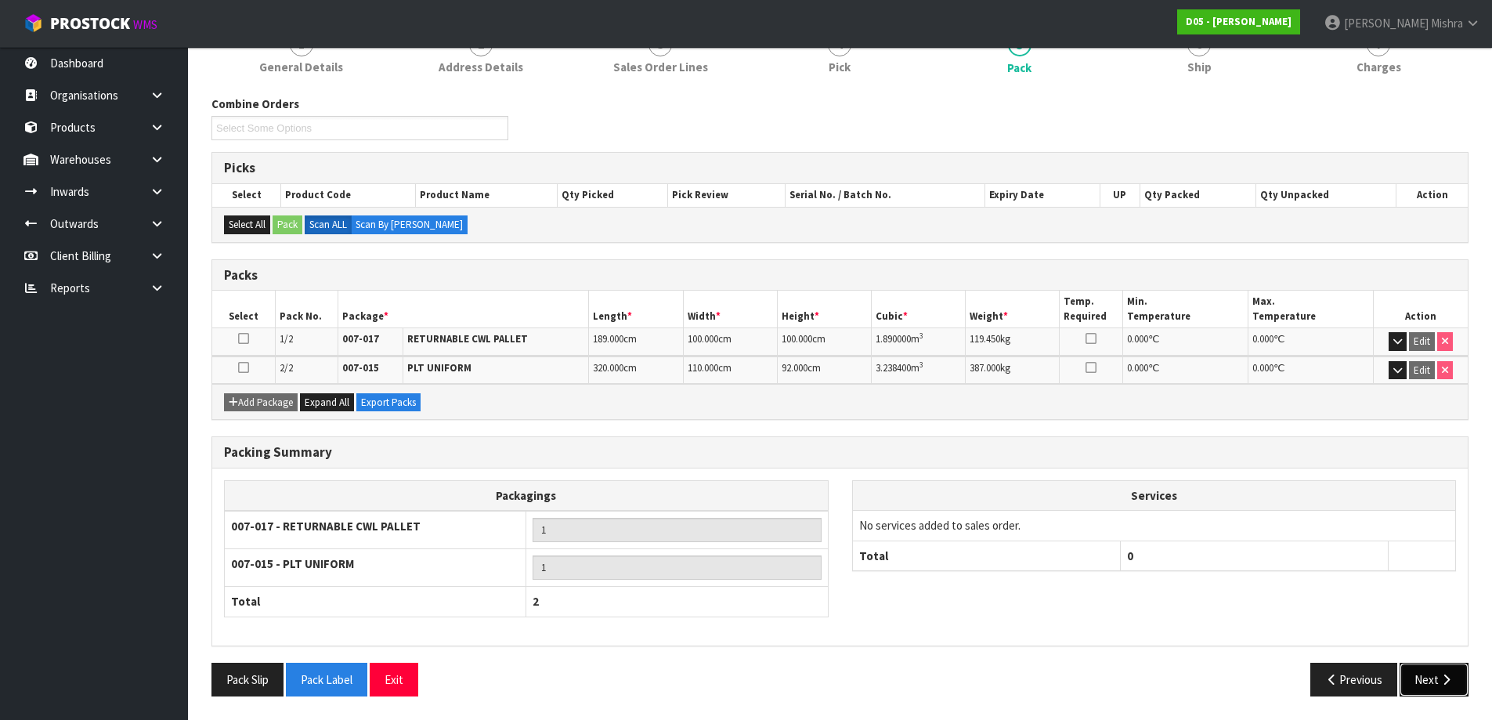
click at [1430, 674] on button "Next" at bounding box center [1434, 680] width 69 height 34
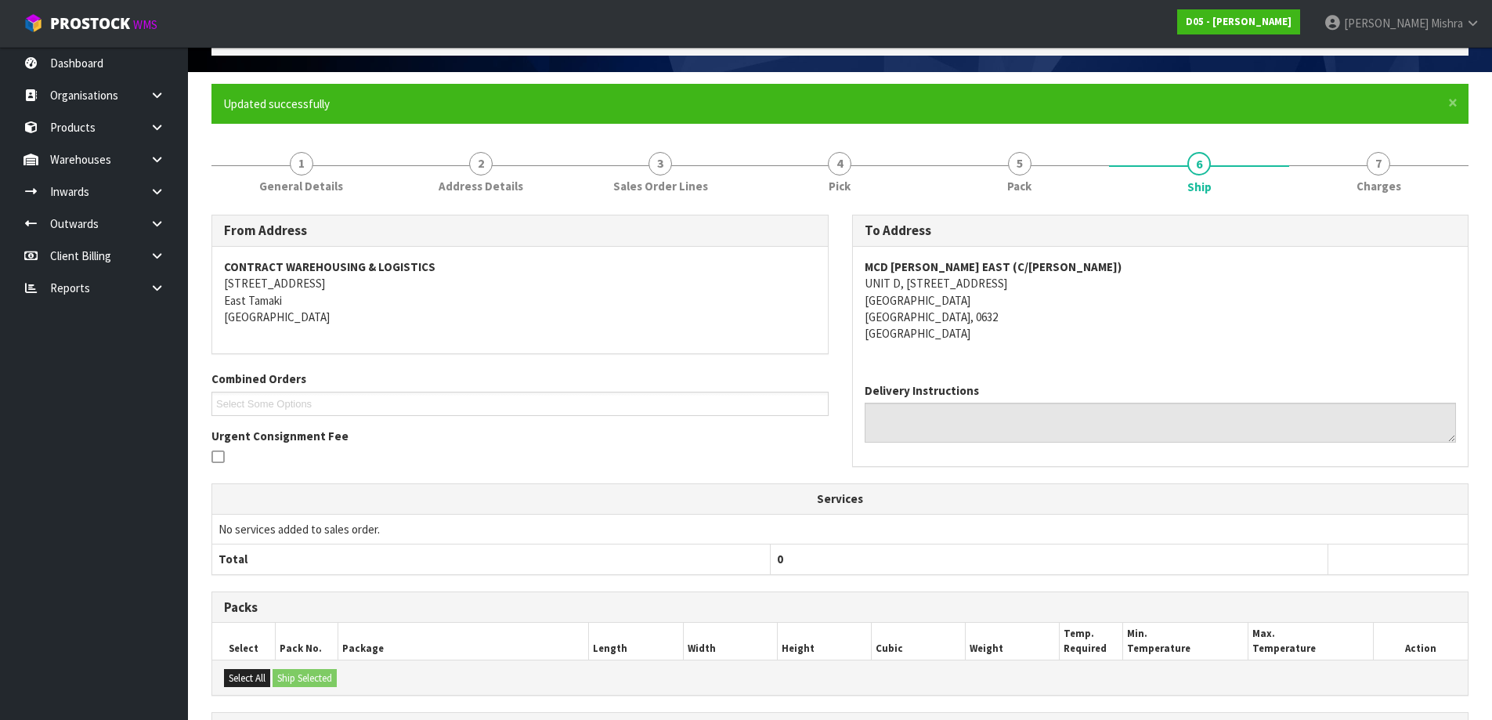
scroll to position [0, 0]
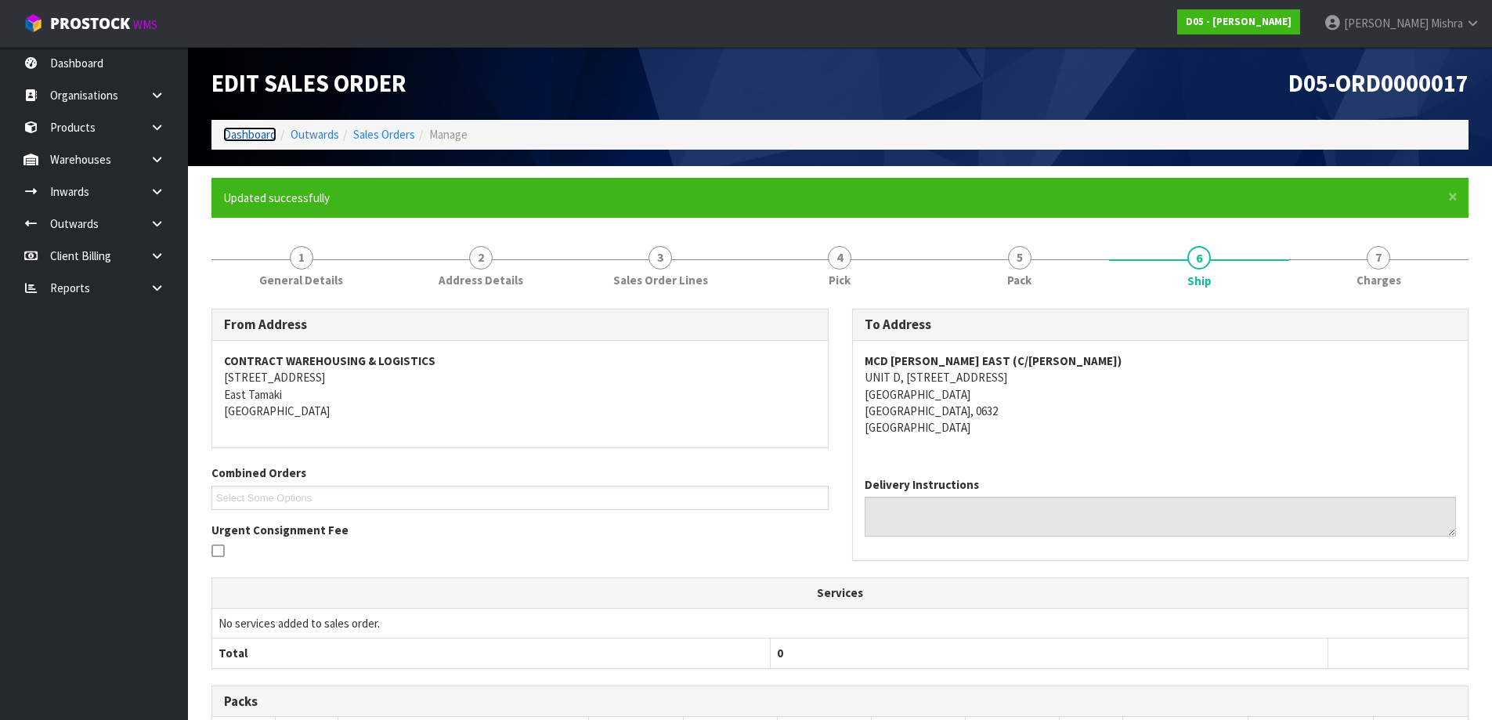
click at [246, 137] on link "Dashboard" at bounding box center [249, 134] width 53 height 15
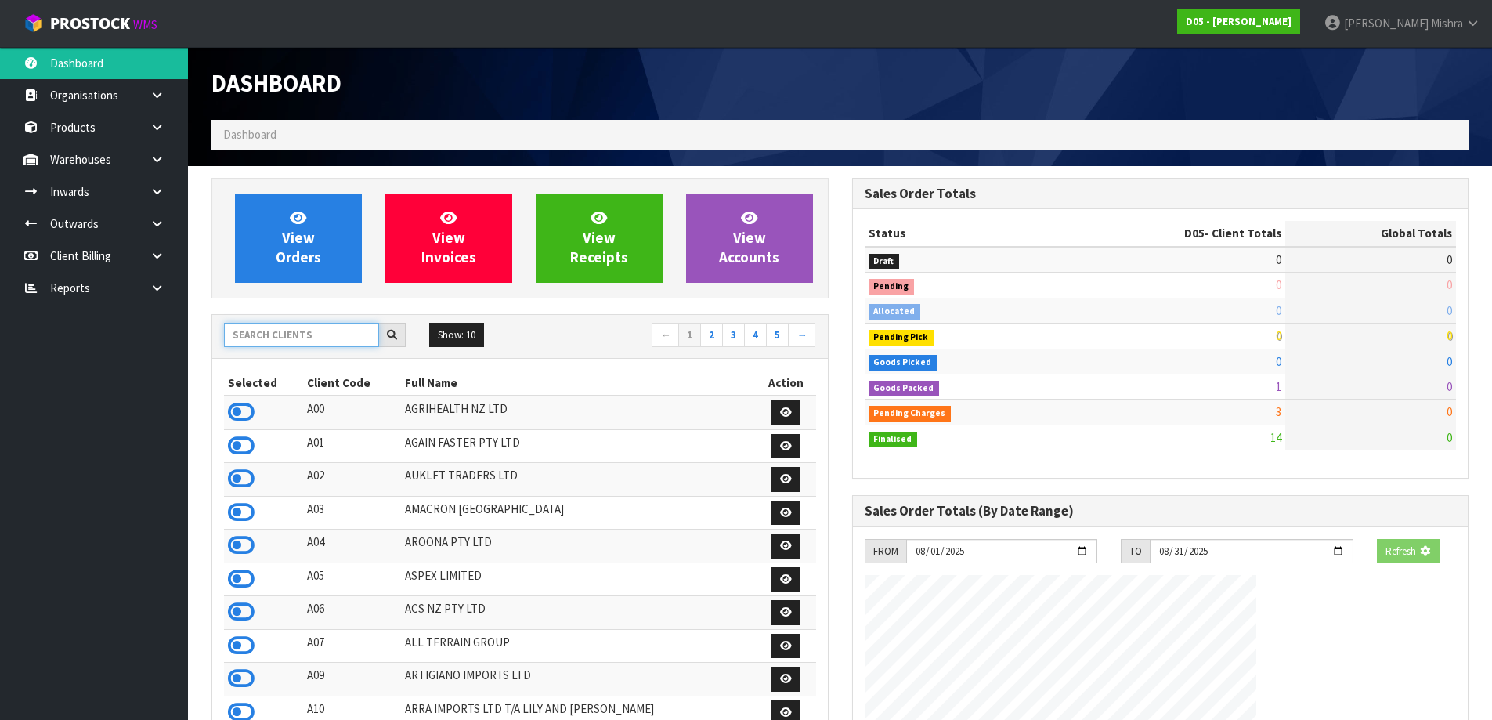
click at [293, 343] on input "text" at bounding box center [301, 335] width 155 height 24
type input "E"
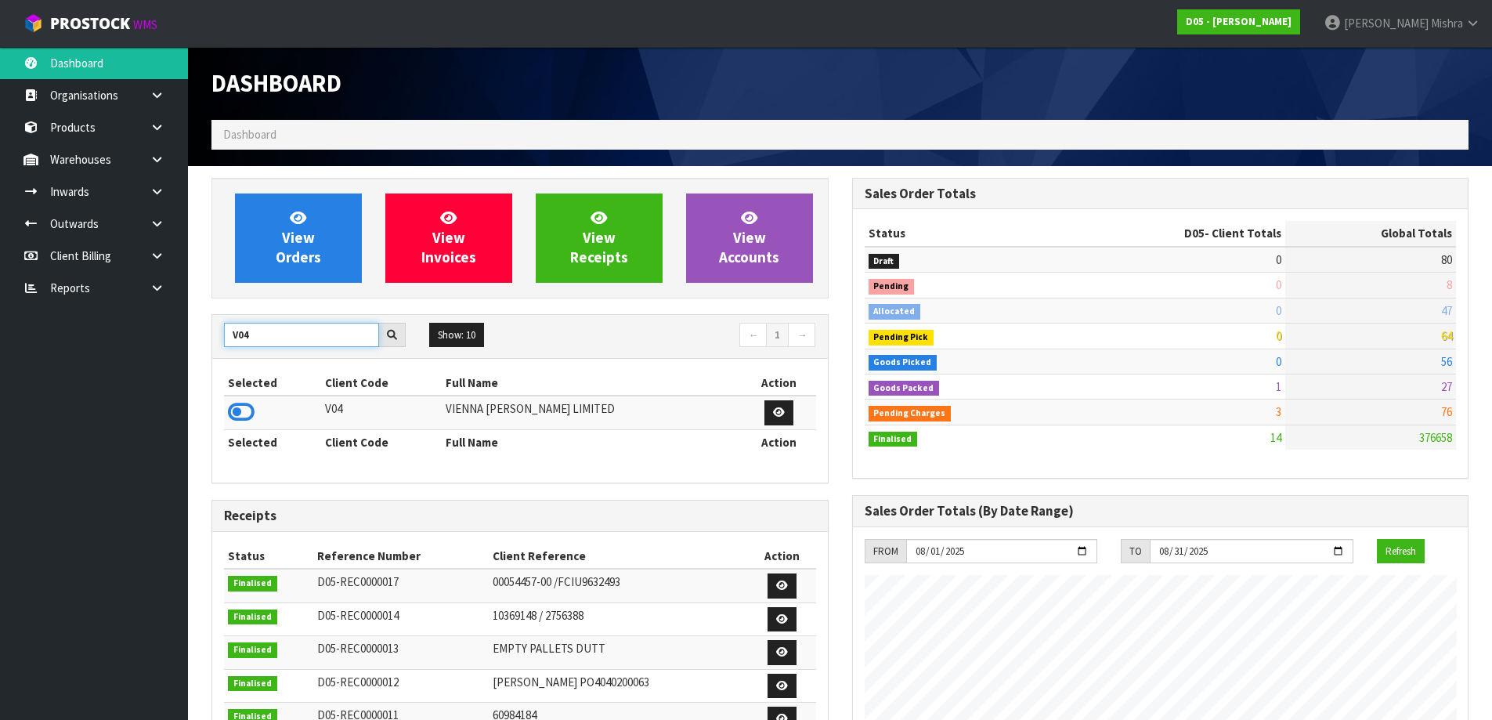
type input "V04"
click at [223, 434] on div "Selected Client Code Full Name Action V04 VIENNA WOODS LIMITED Selected Client …" at bounding box center [520, 421] width 616 height 124
click at [232, 411] on icon at bounding box center [241, 411] width 27 height 23
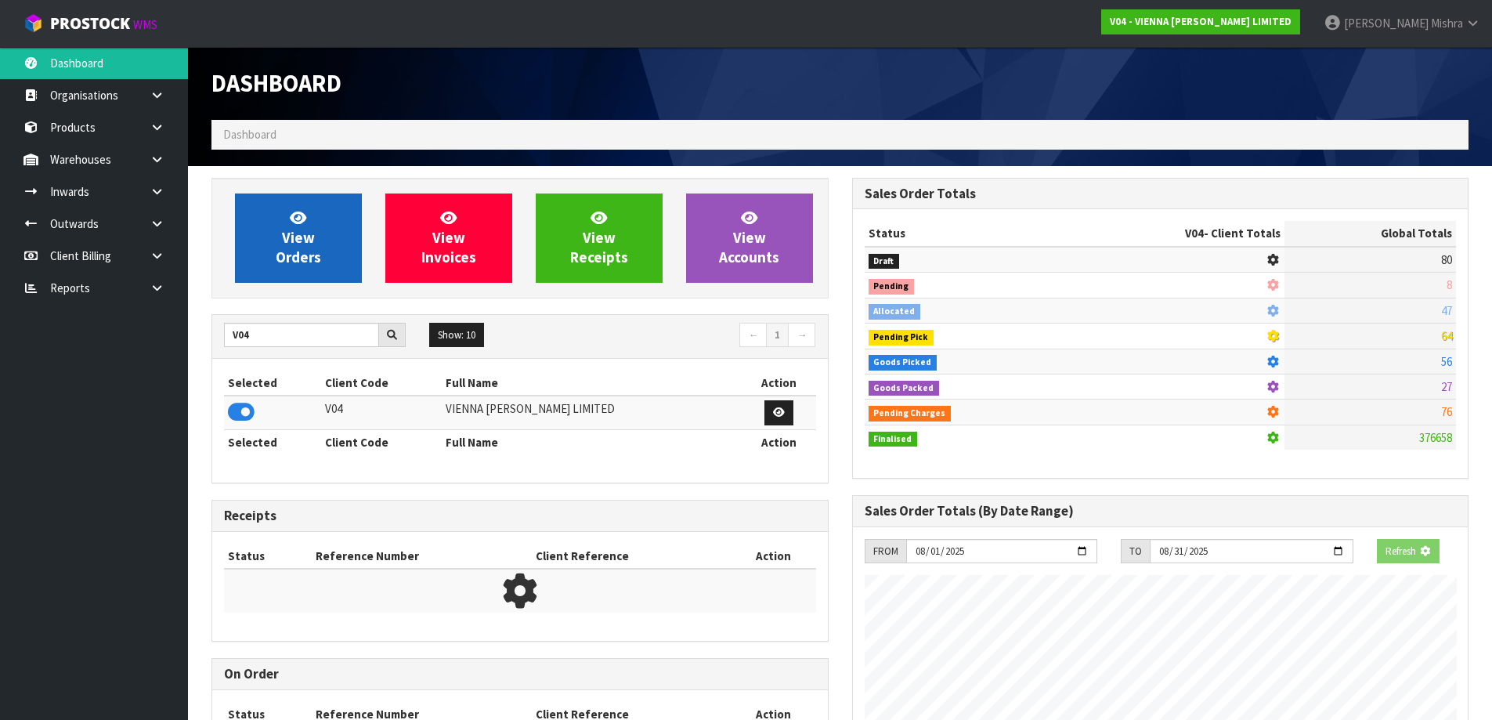
scroll to position [782276, 782612]
click at [312, 229] on span "View Orders" at bounding box center [298, 237] width 45 height 59
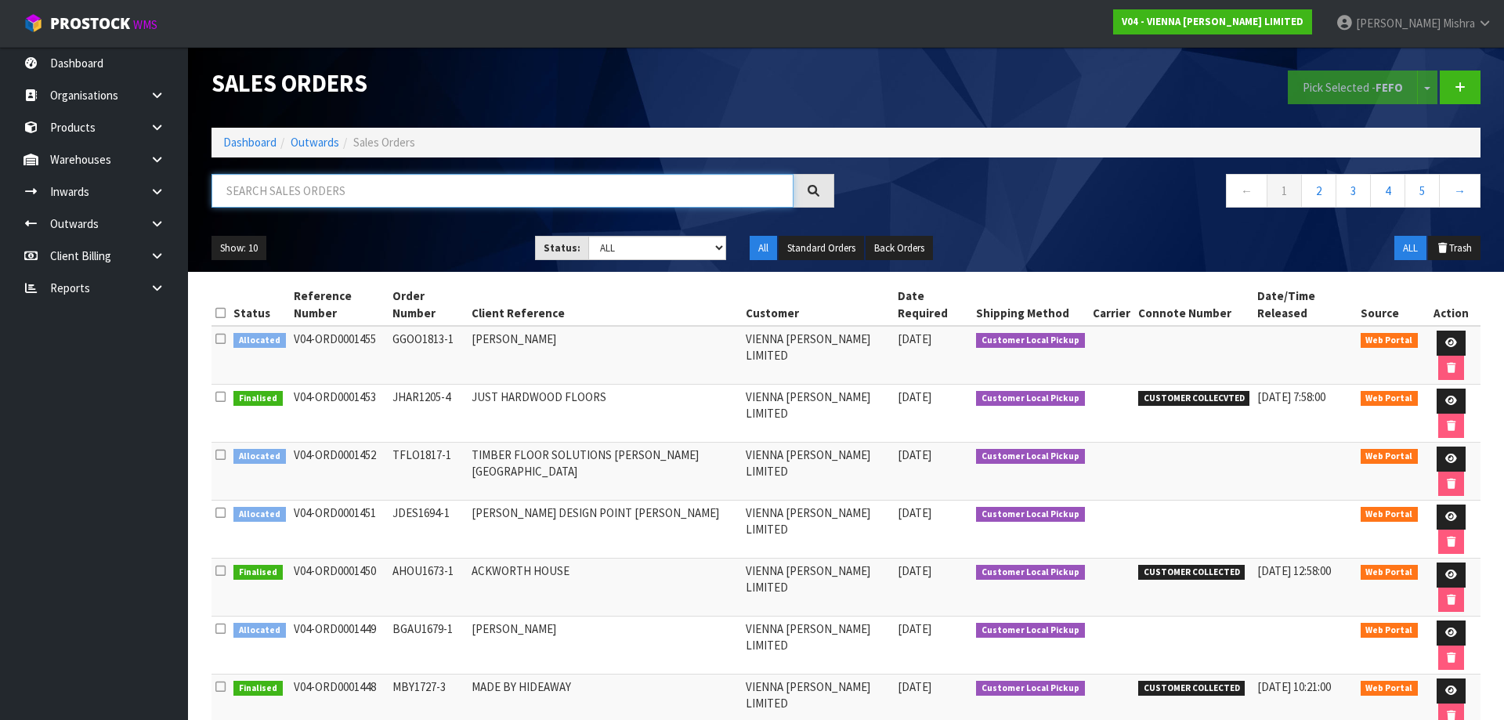
click at [645, 194] on input "text" at bounding box center [502, 191] width 582 height 34
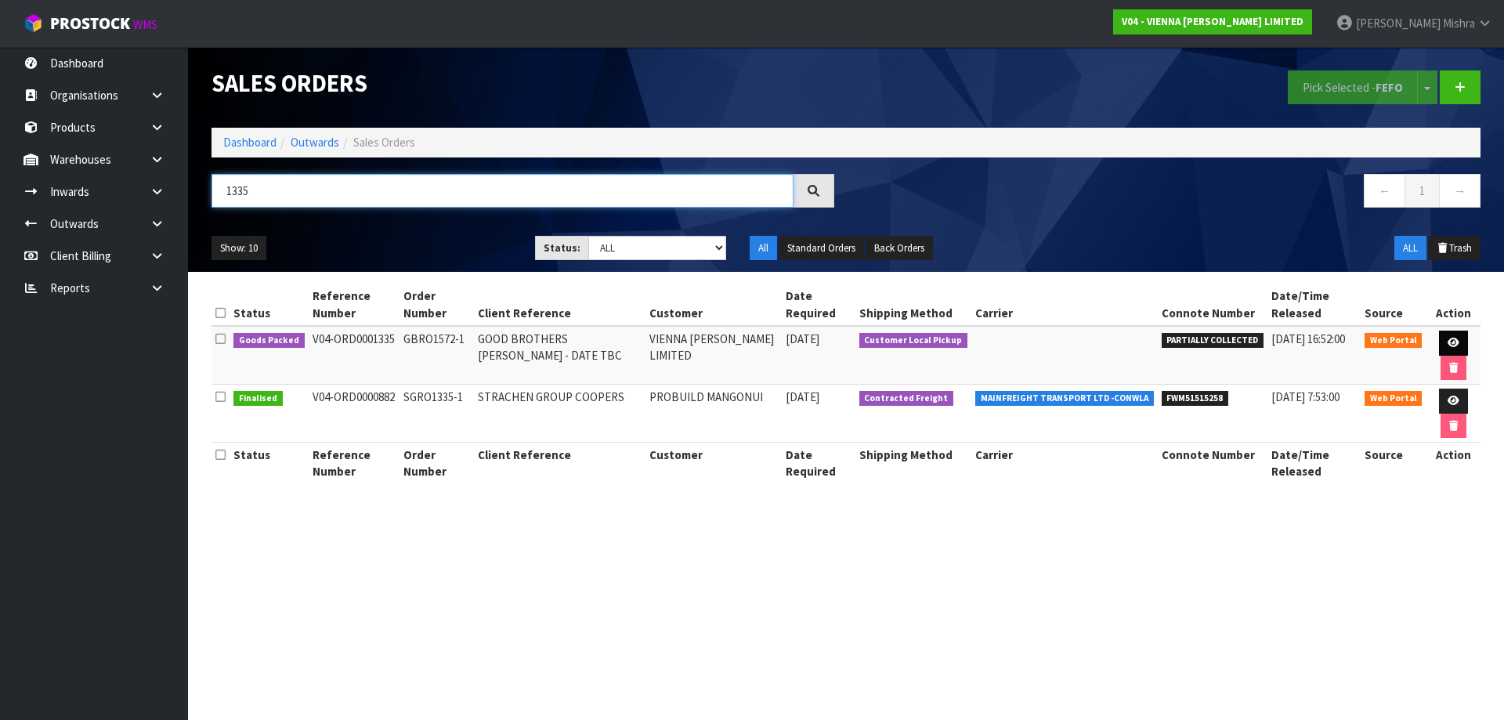
type input "1335"
click at [1460, 338] on link at bounding box center [1453, 343] width 29 height 25
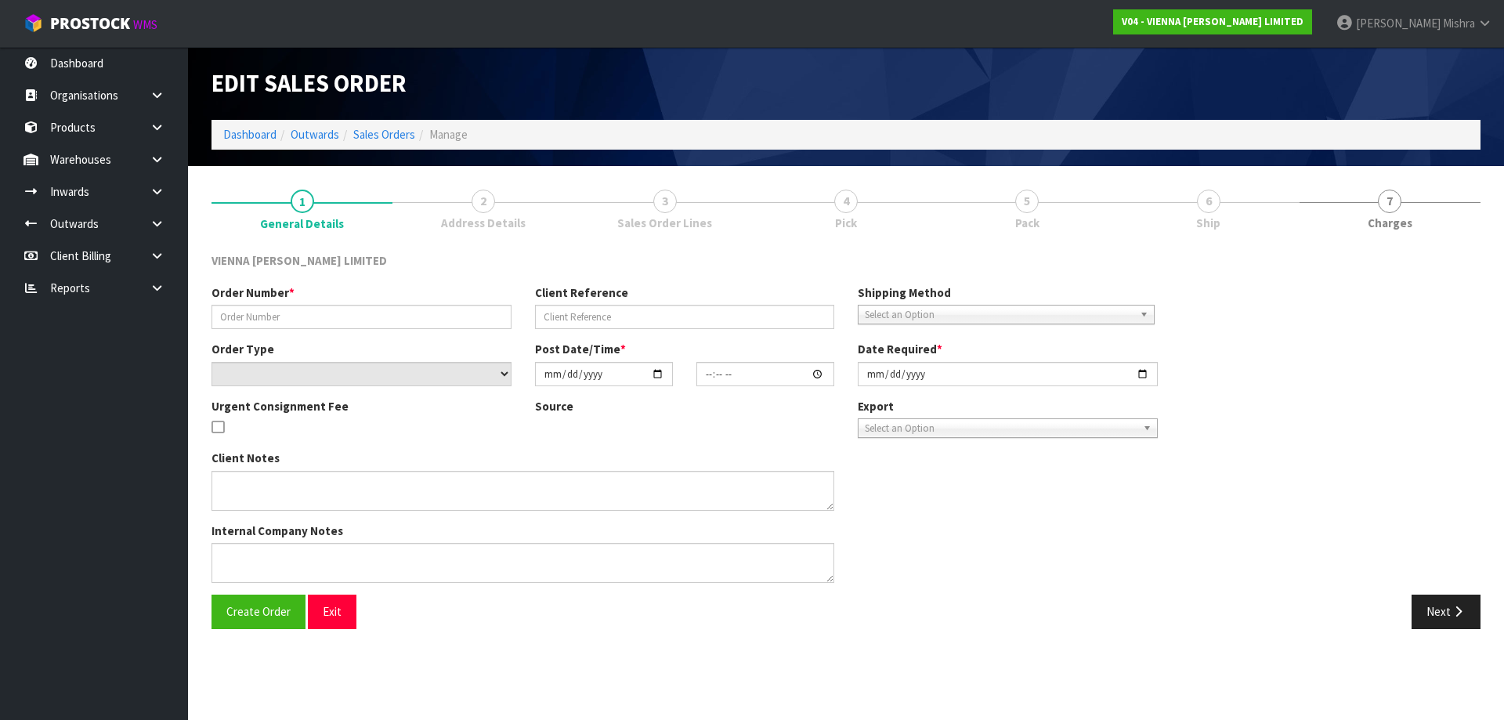
type input "GBRO1572-1"
type input "GOOD BROTHERS TONY RICHARDS - DATE TBC"
select select "number:0"
type input "2025-05-22"
type input "16:04:00.000"
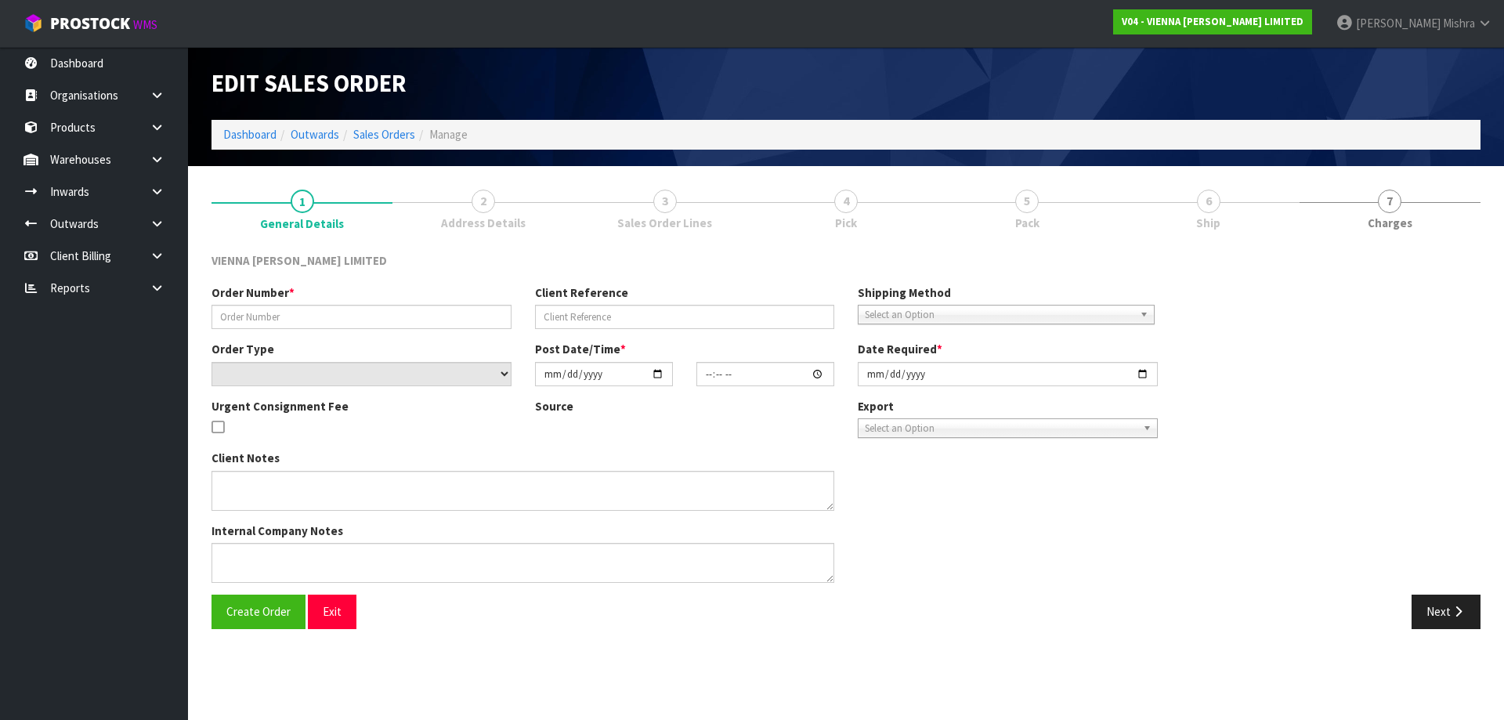
type input "2025-09-16"
type textarea "GOOD BROTHERS TONY RICHARDS"
type textarea "DAMON WANTS TO COLLECT 1 X PACK – PARTIAL PICK FROM THIS ORDER. CAN DAMON PLEAS…"
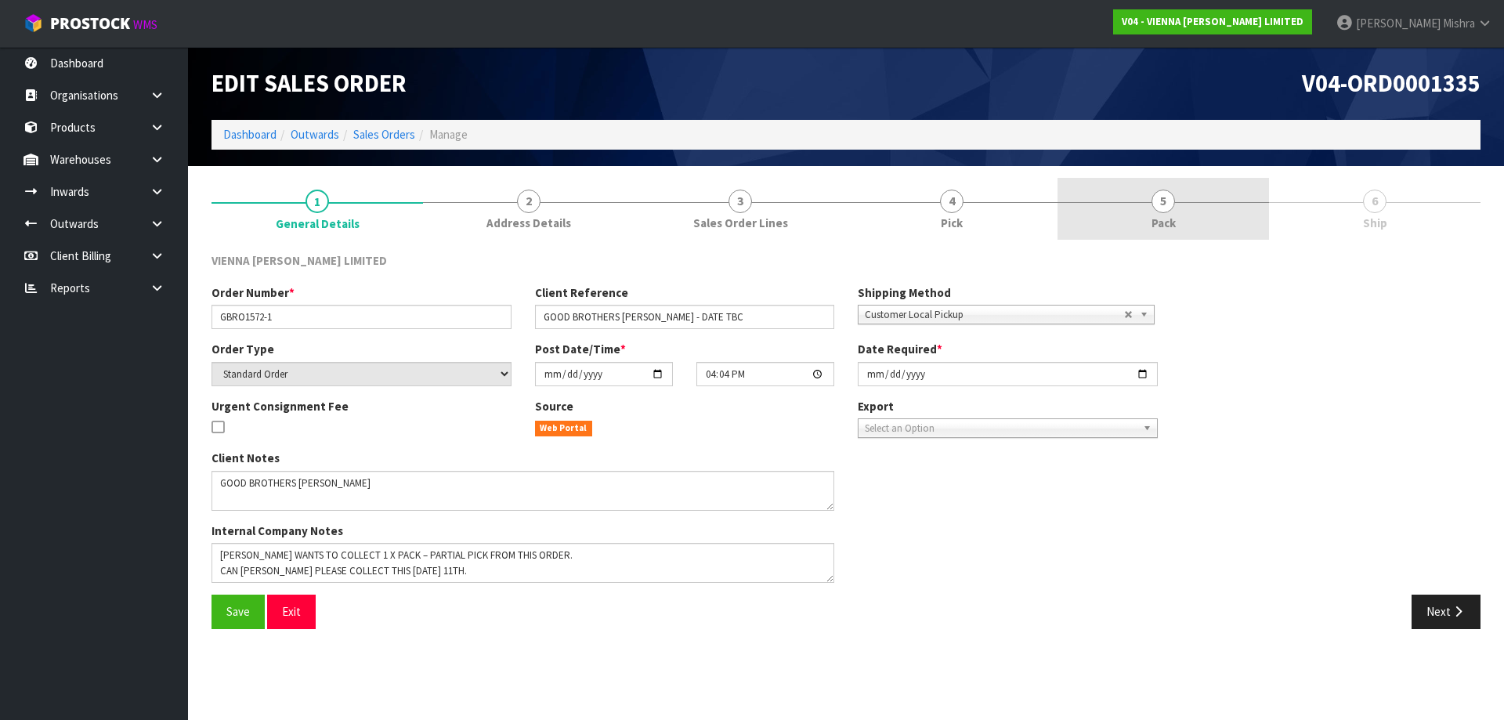
click at [1179, 201] on link "5 Pack" at bounding box center [1162, 209] width 211 height 62
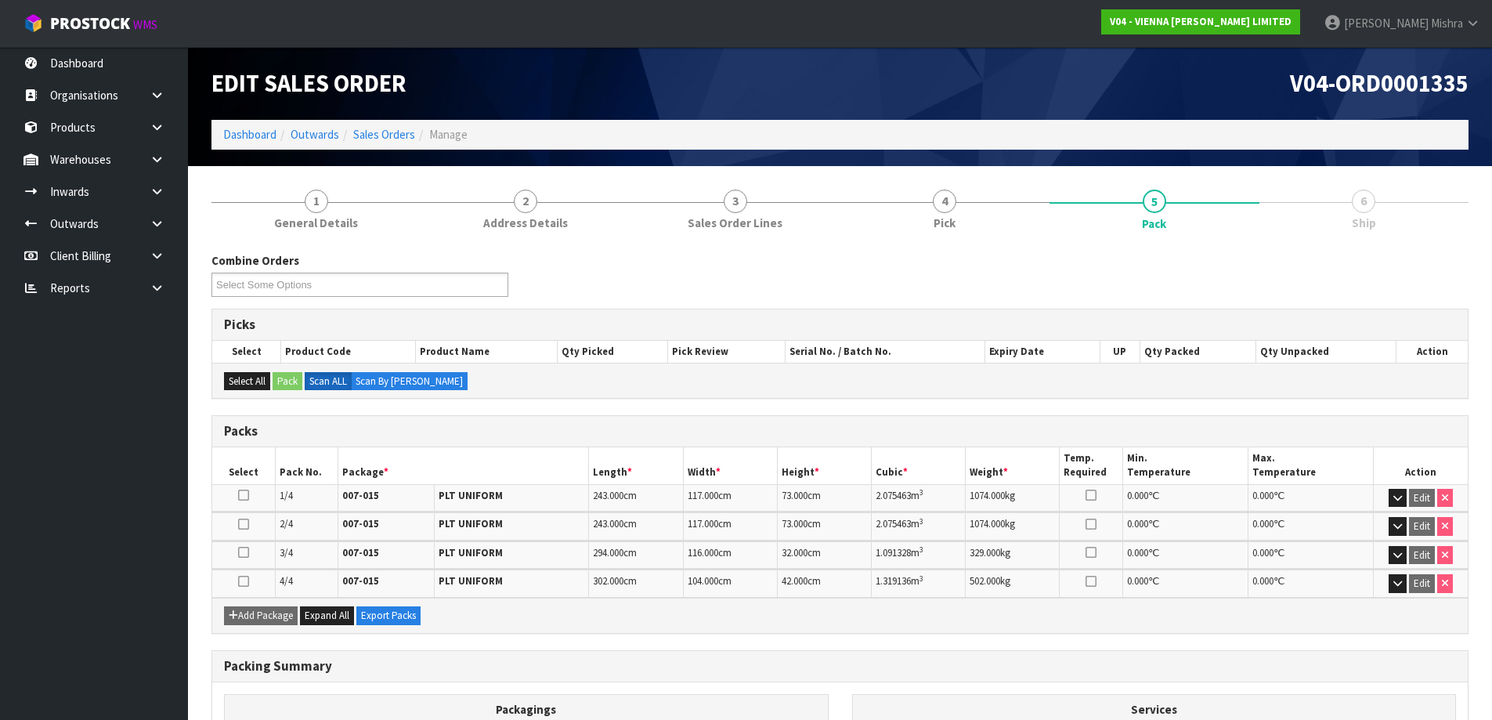
scroll to position [176, 0]
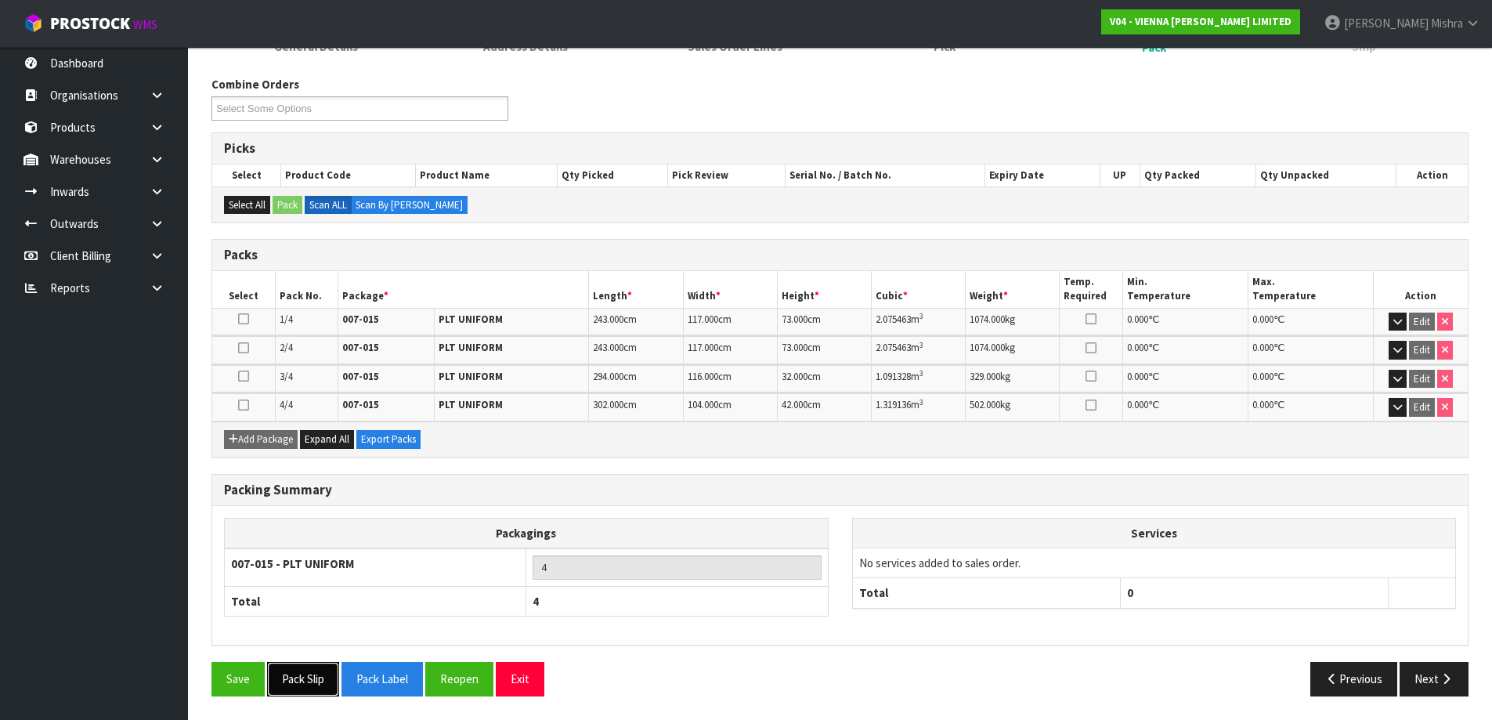
click at [323, 682] on button "Pack Slip" at bounding box center [303, 679] width 72 height 34
click at [1452, 680] on icon "button" at bounding box center [1446, 679] width 15 height 12
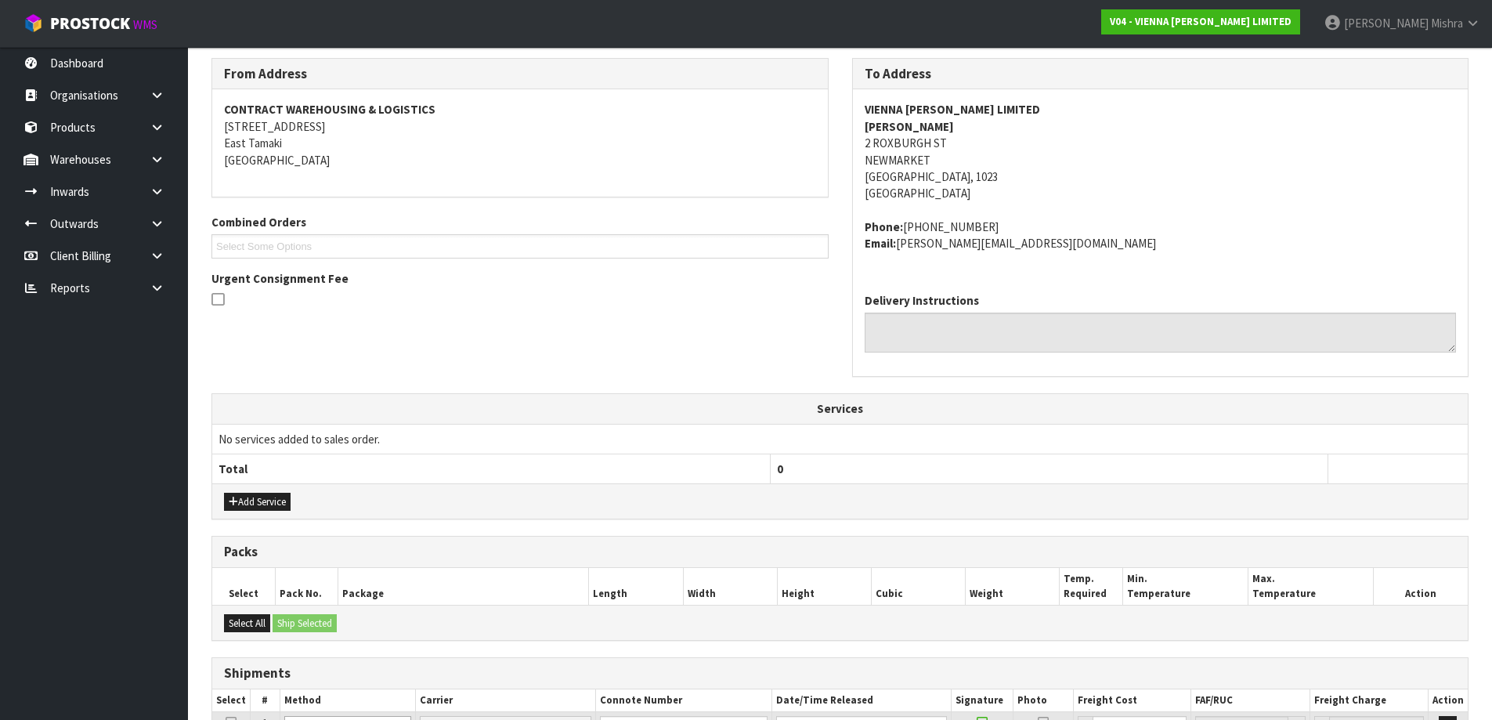
scroll to position [424, 0]
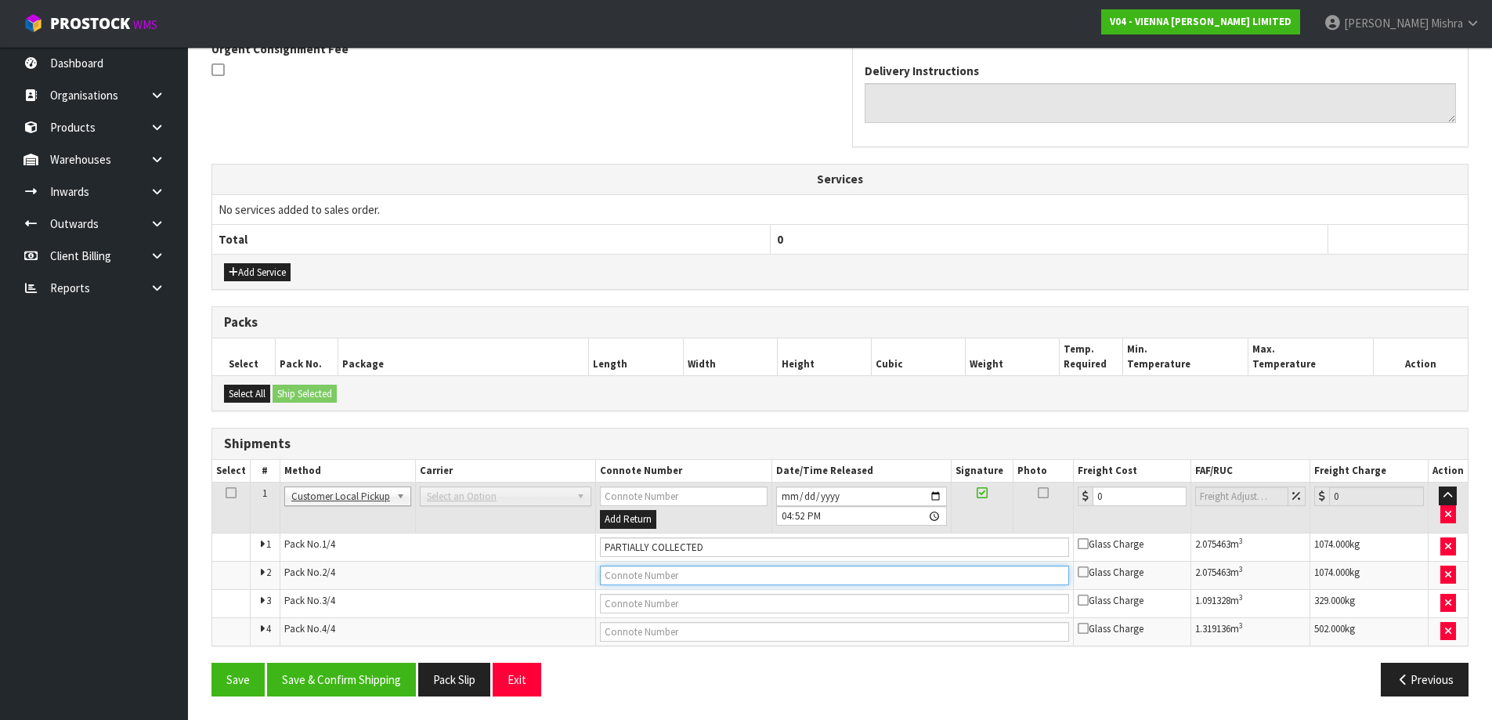
click at [664, 571] on input "text" at bounding box center [834, 576] width 469 height 20
type input "PARTIALLY COLLECTED"
click at [250, 677] on button "Save" at bounding box center [237, 680] width 53 height 34
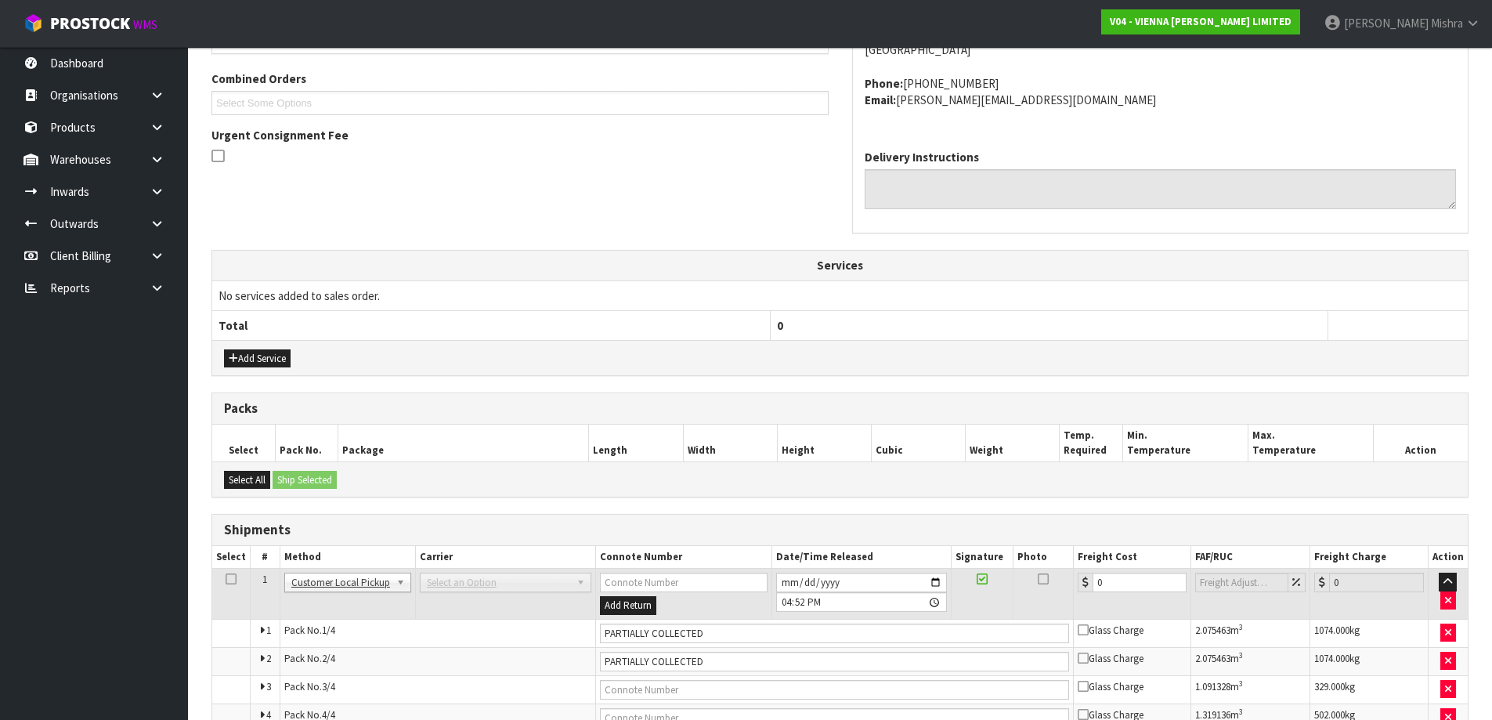
scroll to position [0, 0]
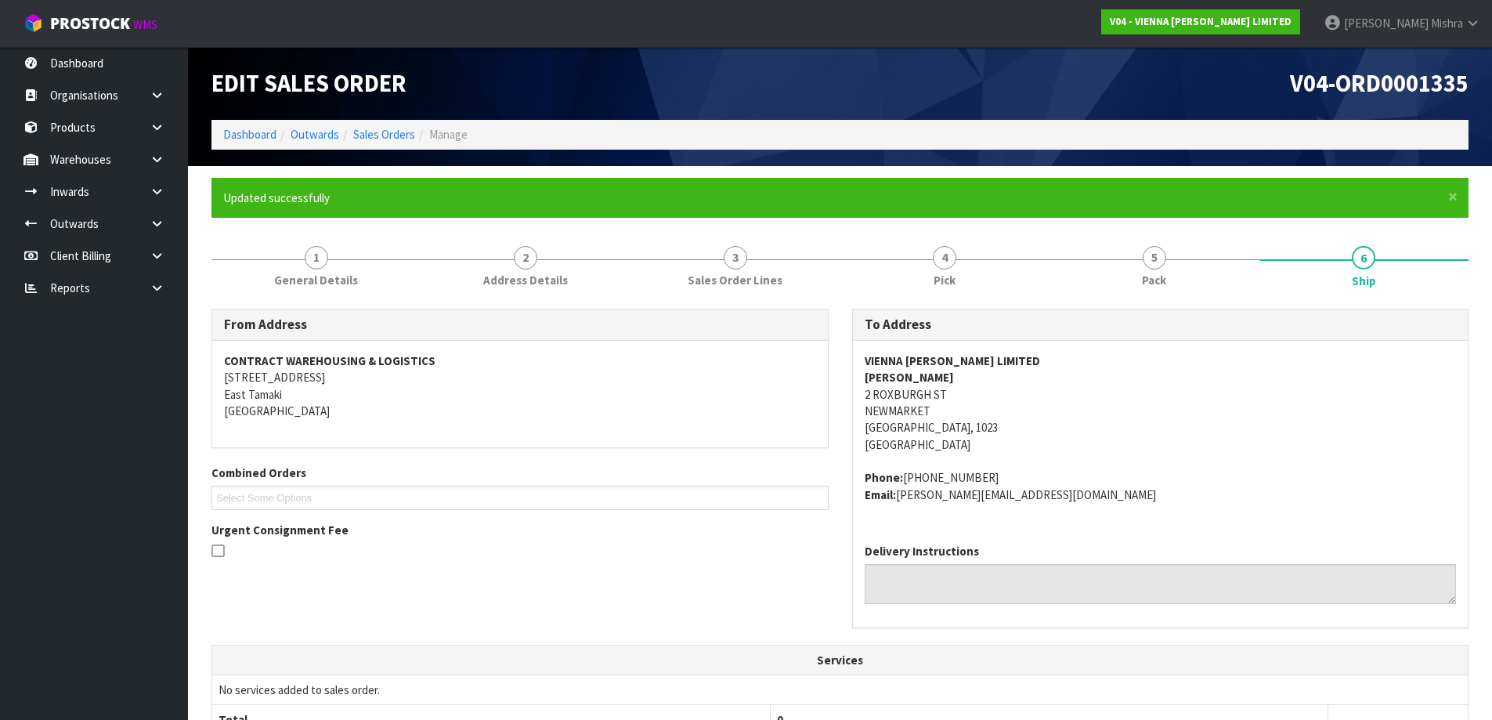
click at [378, 144] on ol "Dashboard Outwards Sales Orders Manage" at bounding box center [839, 134] width 1257 height 29
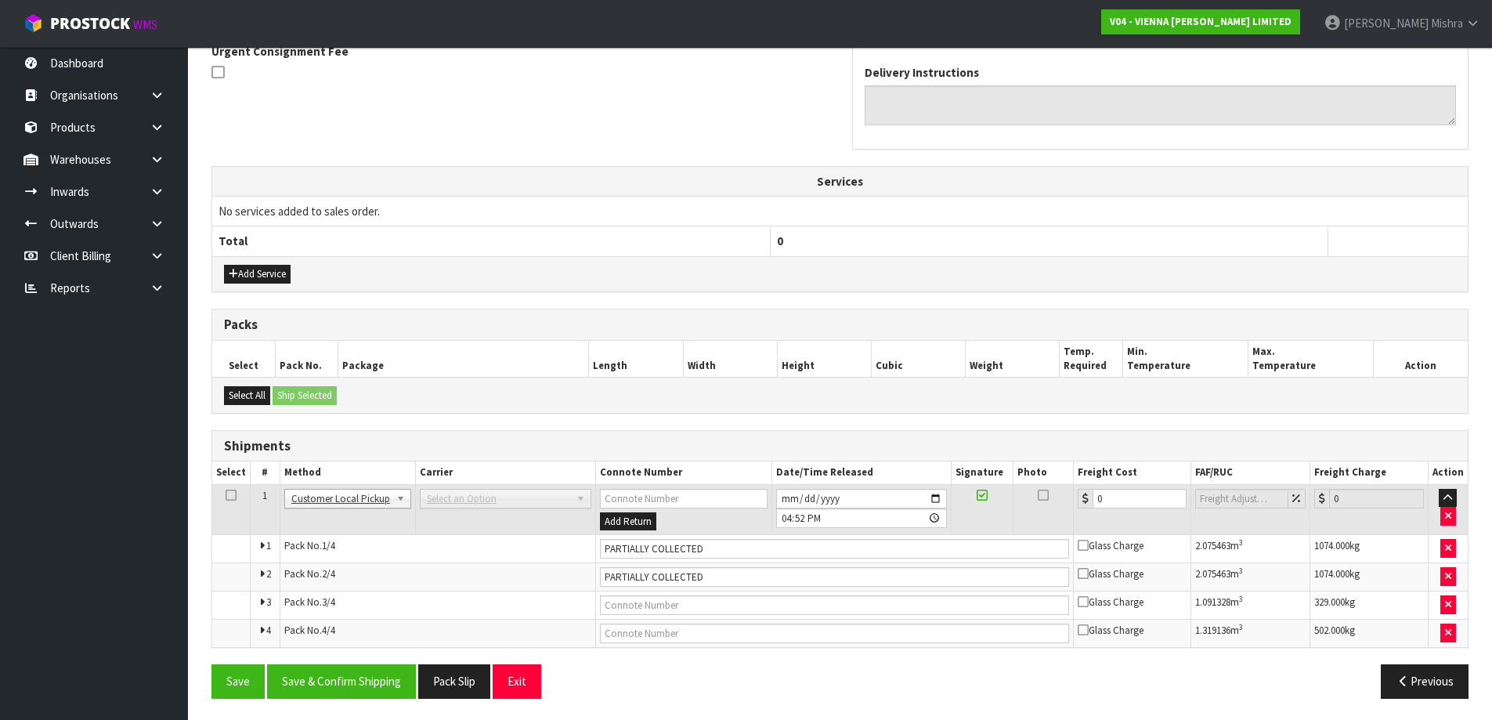
scroll to position [481, 0]
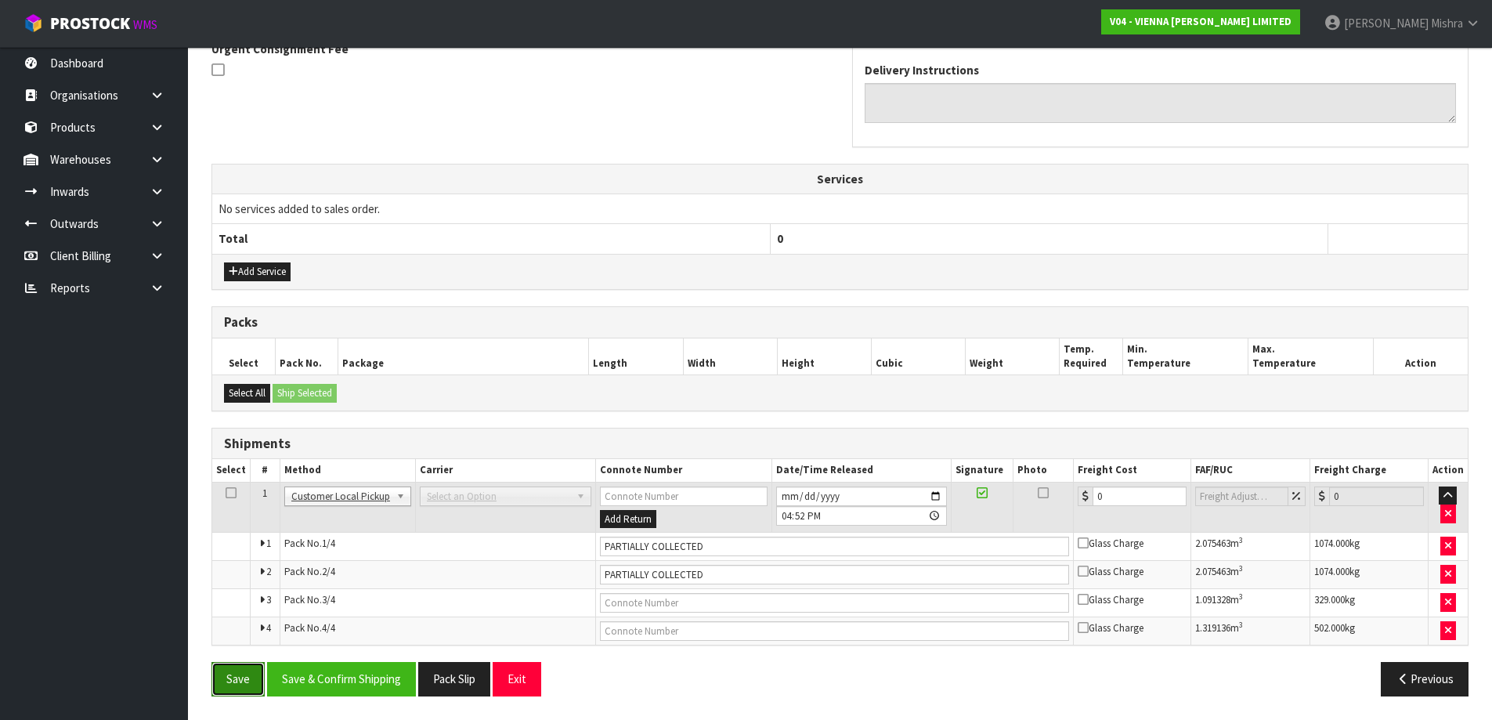
click at [235, 678] on button "Save" at bounding box center [237, 679] width 53 height 34
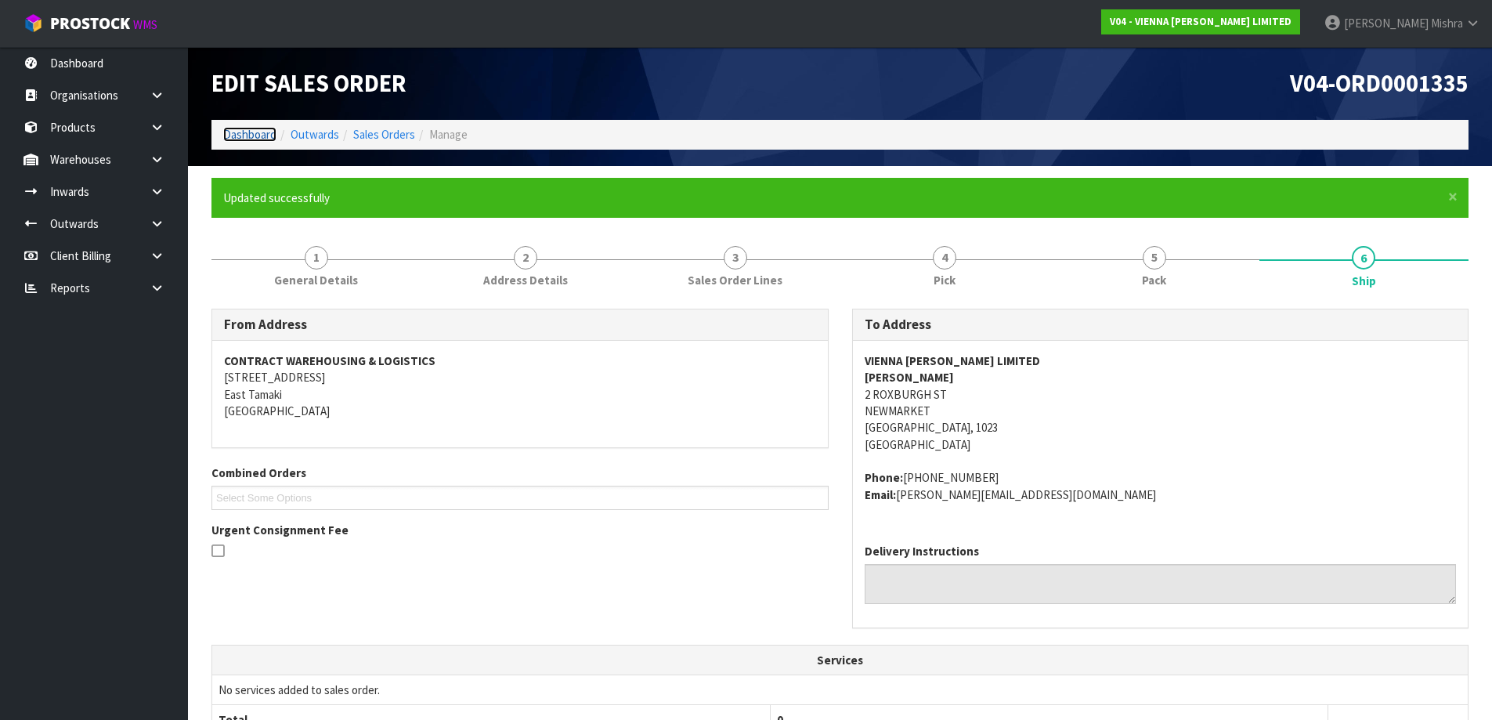
click at [252, 138] on link "Dashboard" at bounding box center [249, 134] width 53 height 15
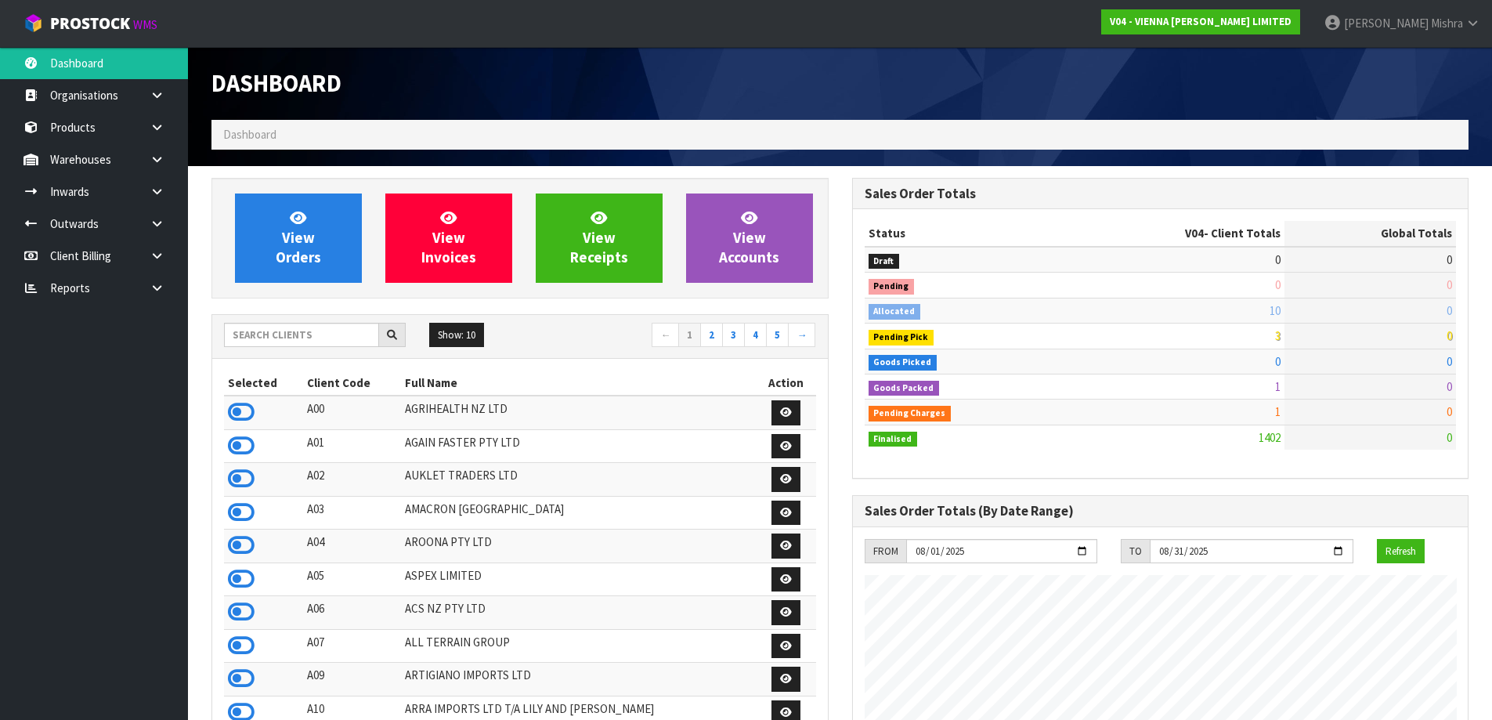
scroll to position [1220, 640]
click at [284, 349] on div "Show: 10 5 10 25 50 ← 1 2 3 4 5 →" at bounding box center [520, 336] width 616 height 27
click at [286, 345] on input "text" at bounding box center [301, 335] width 155 height 24
type input "E04"
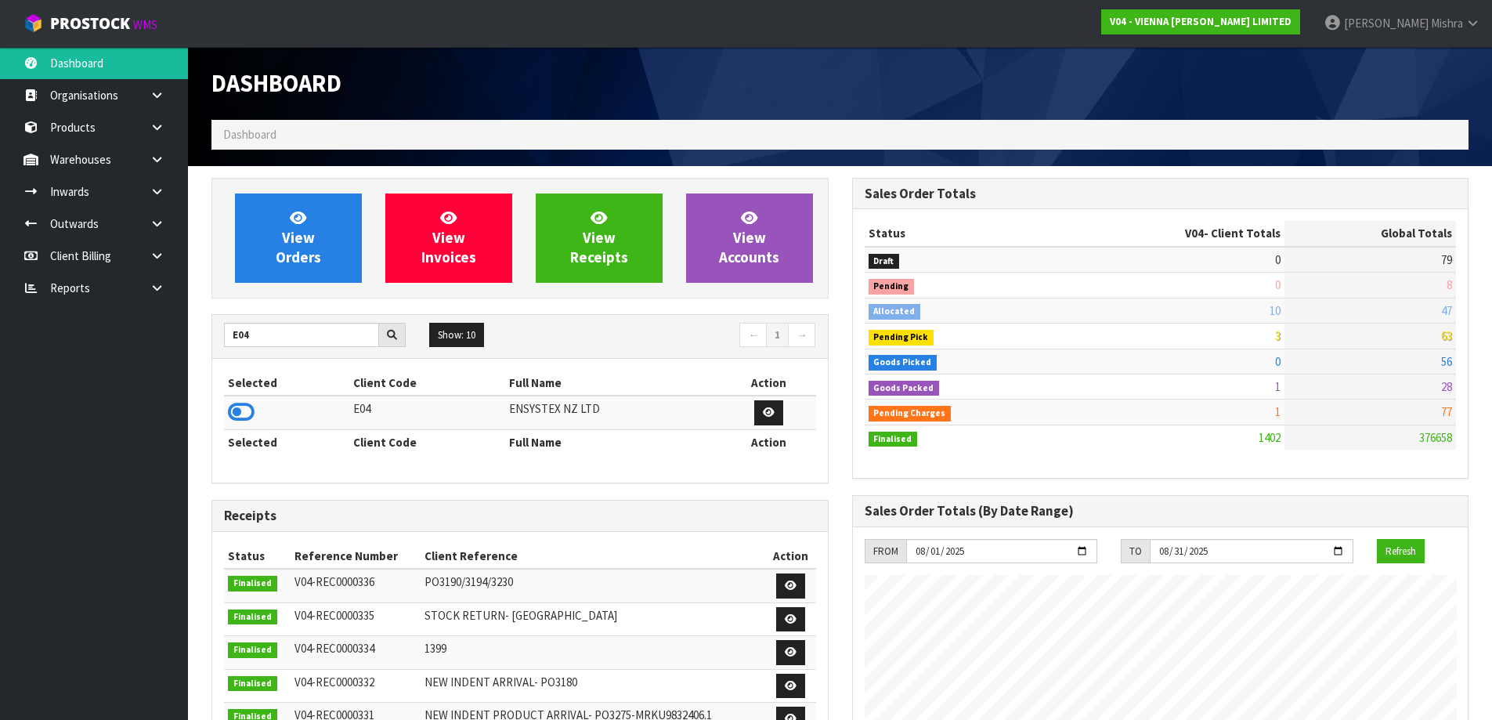
drag, startPoint x: 238, startPoint y: 414, endPoint x: 273, endPoint y: 327, distance: 93.1
click at [239, 407] on icon at bounding box center [241, 411] width 27 height 23
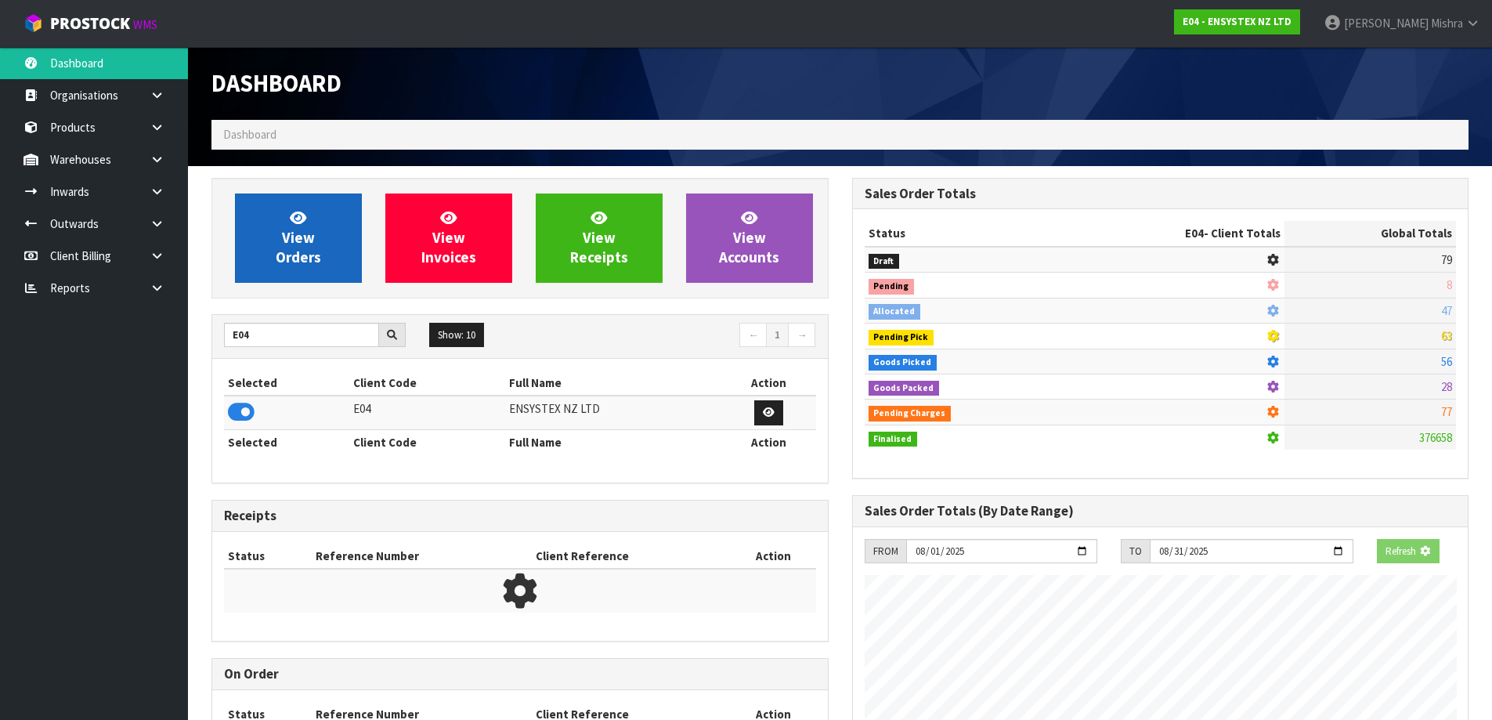
scroll to position [782276, 782612]
click at [279, 250] on span "View Orders" at bounding box center [298, 237] width 45 height 59
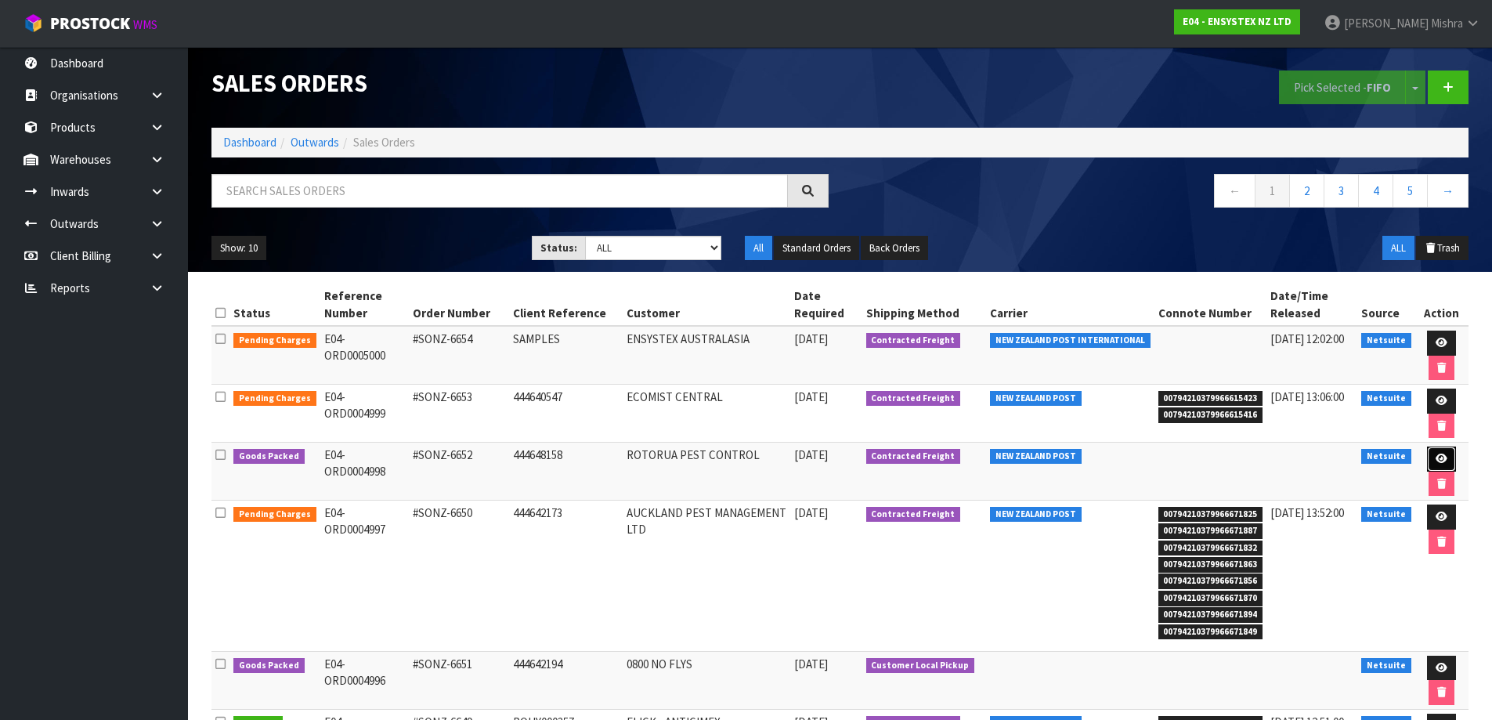
click at [1436, 458] on icon at bounding box center [1442, 459] width 12 height 10
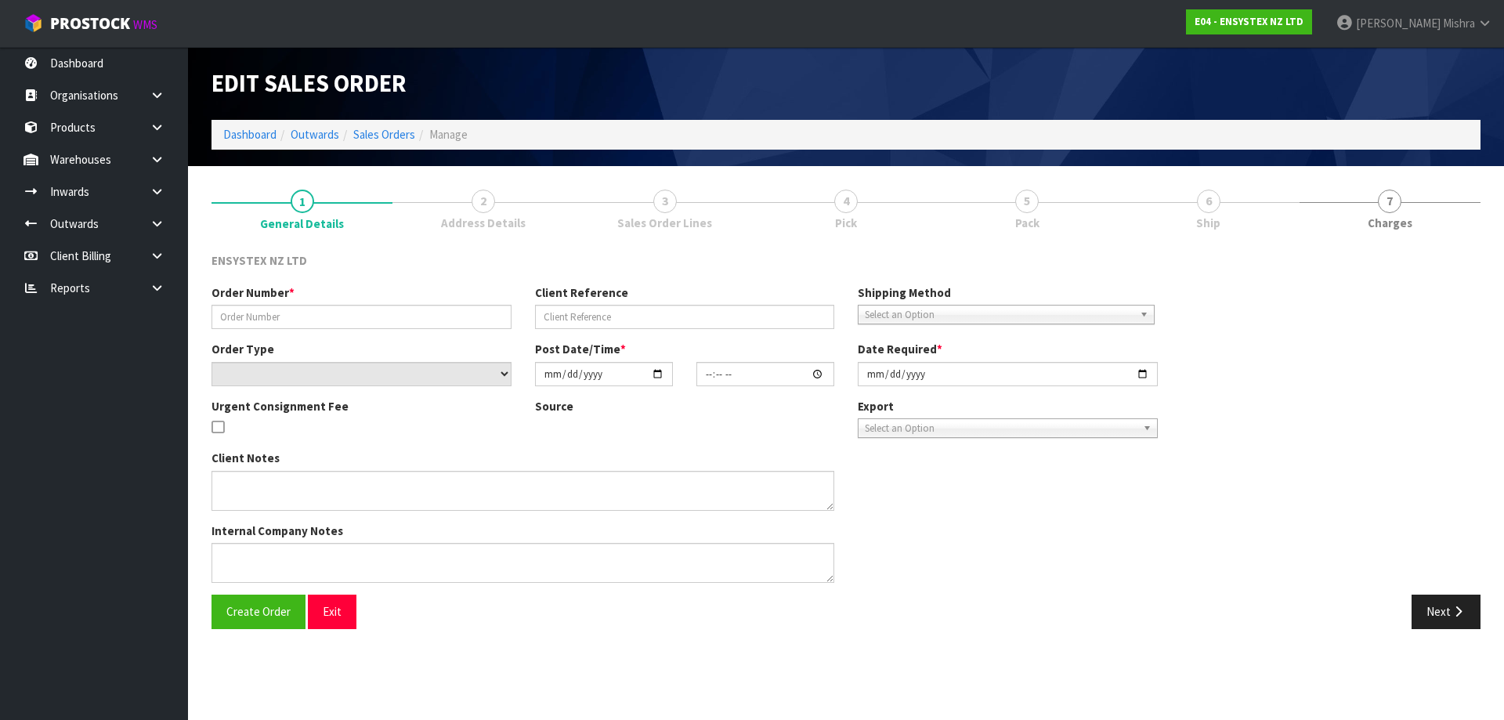
type input "#SONZ-6652"
type input "444648158"
select select "number:0"
type input "2025-08-13"
type input "14:45:11.000"
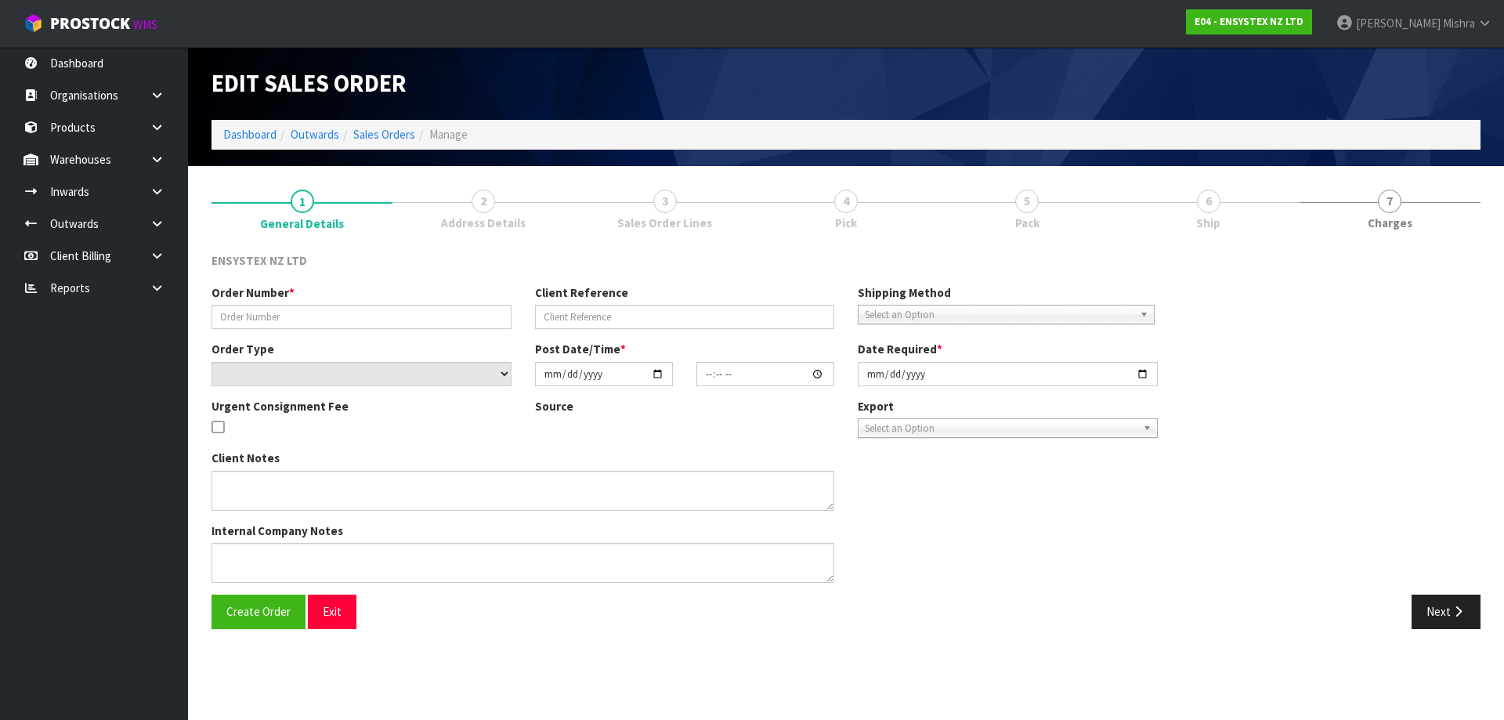
type input "2025-08-14"
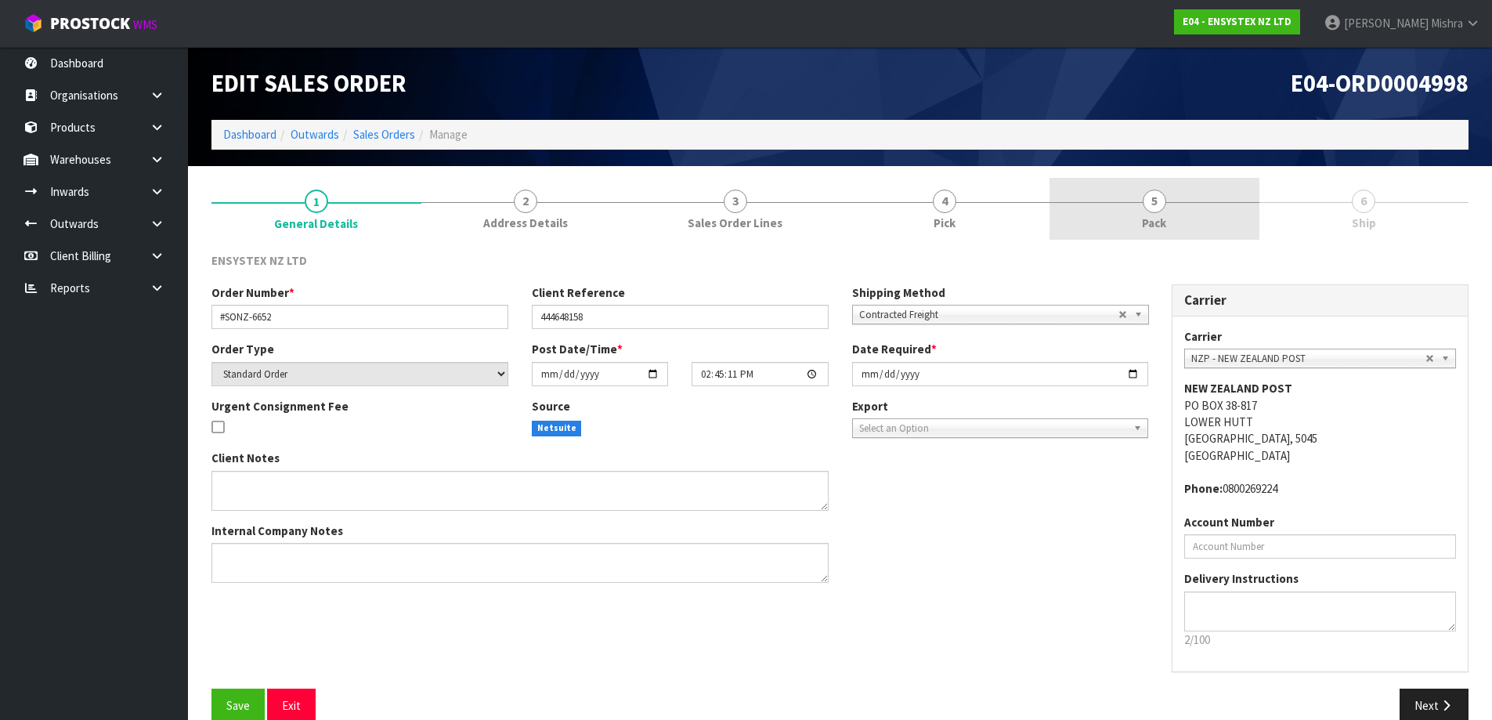
click at [1212, 208] on link "5 Pack" at bounding box center [1155, 209] width 210 height 62
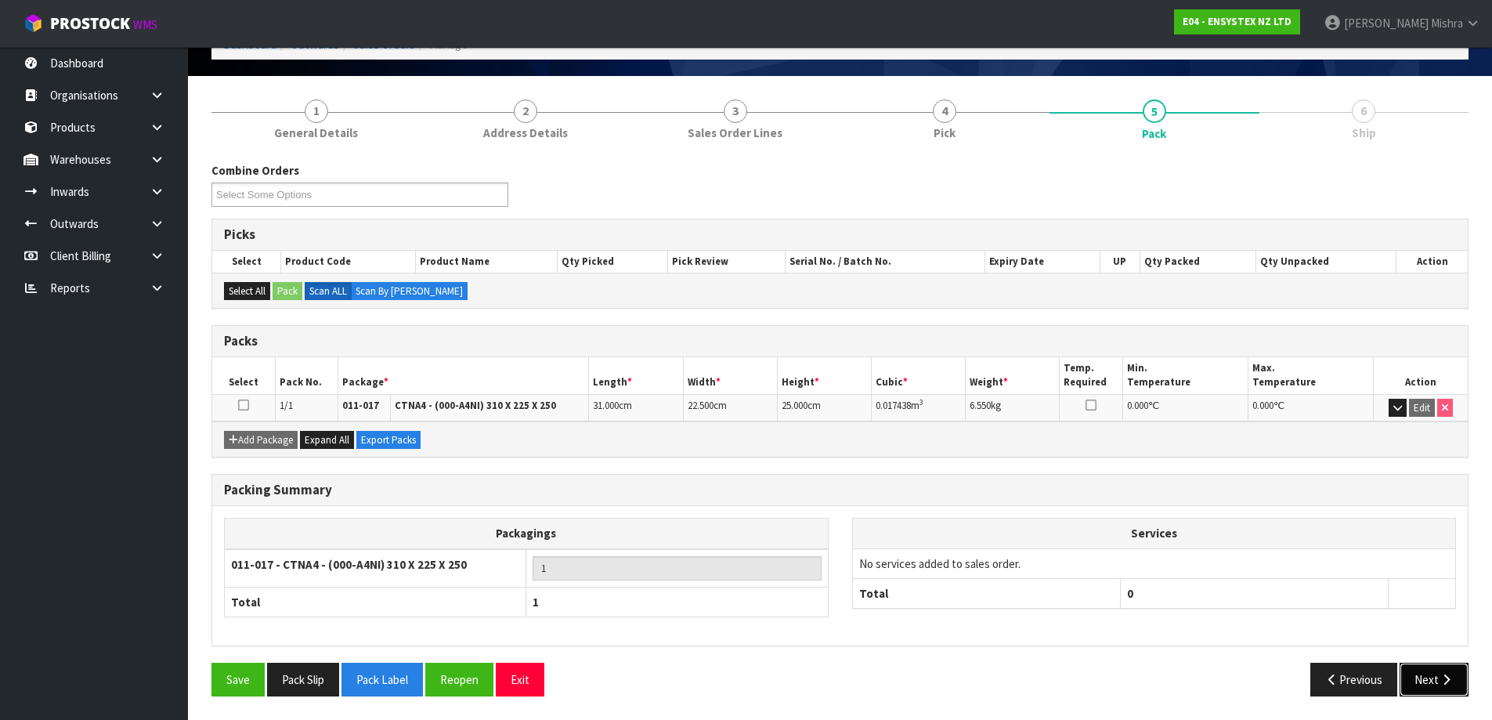
click at [1439, 681] on icon "button" at bounding box center [1446, 680] width 15 height 12
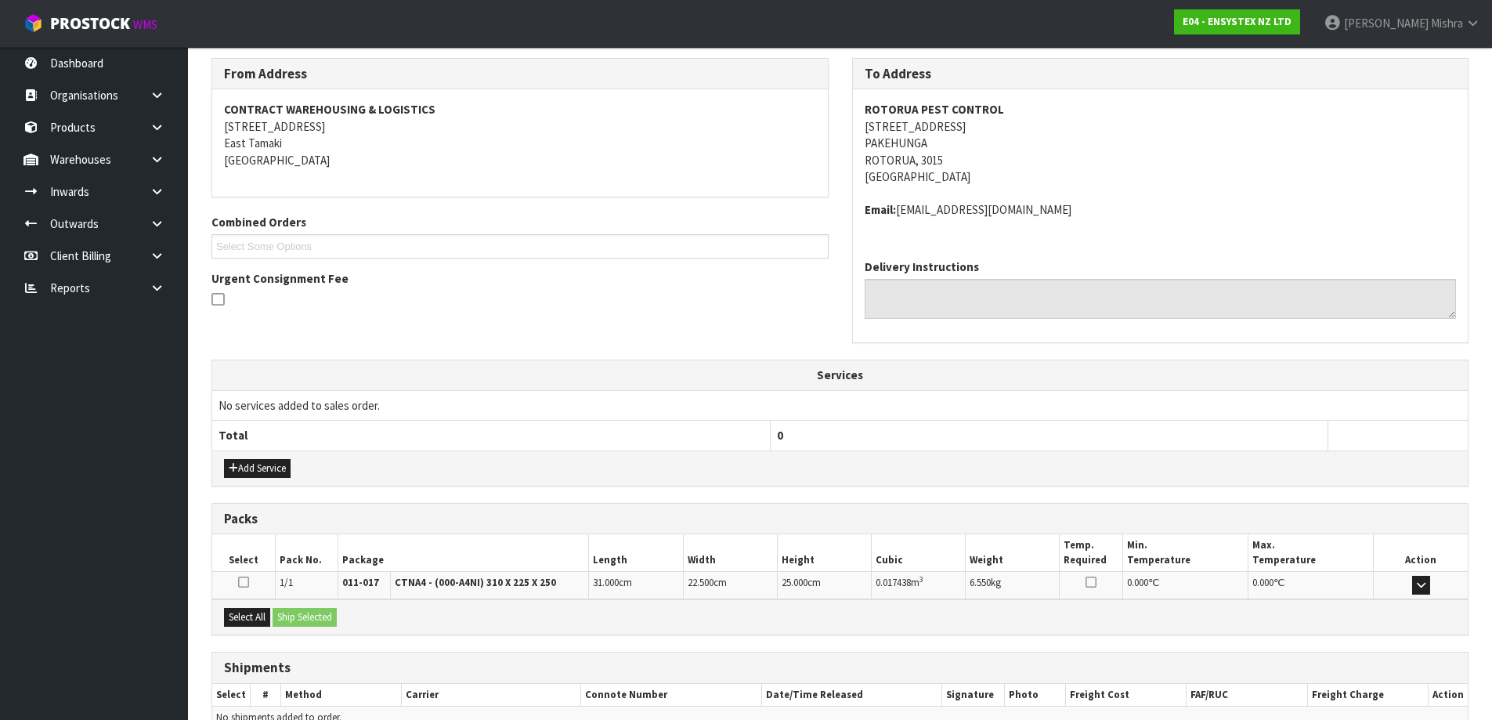
scroll to position [278, 0]
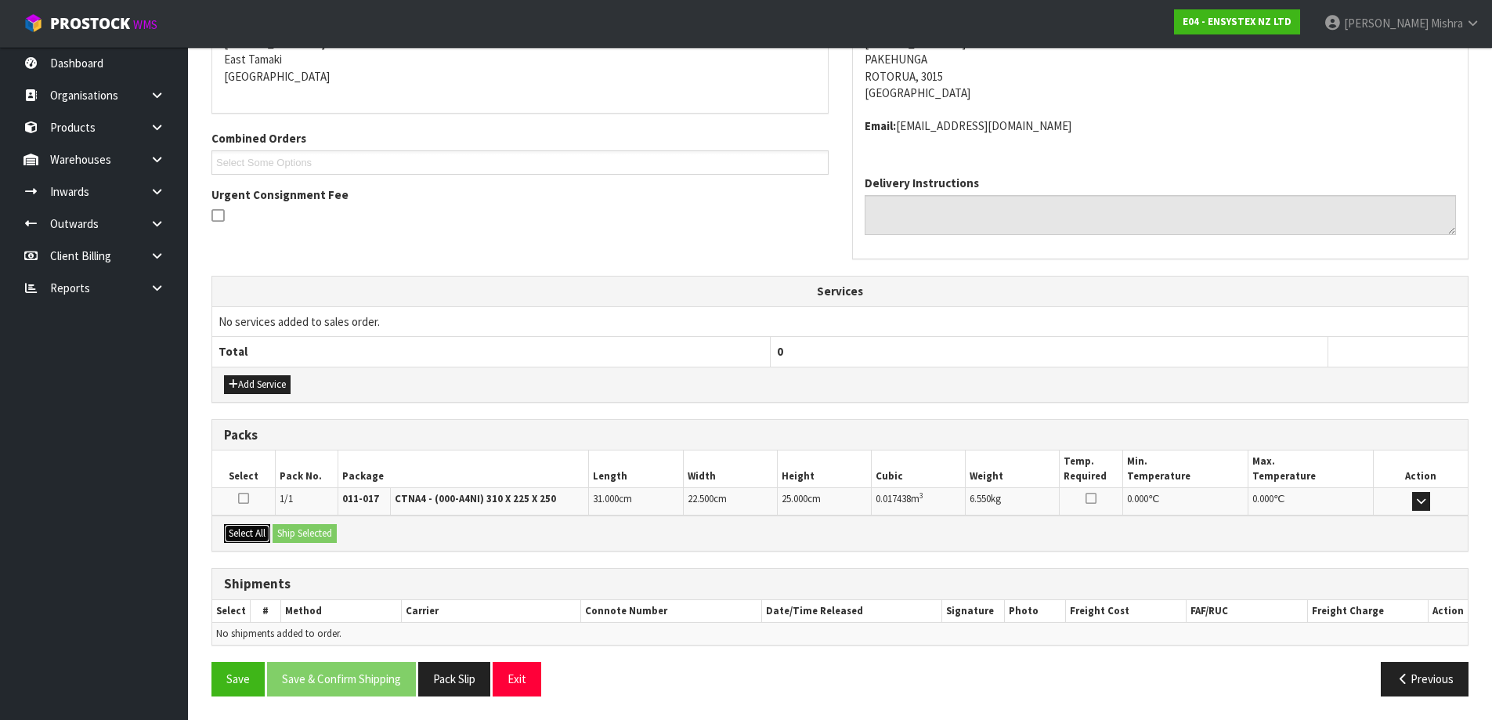
click at [248, 536] on button "Select All" at bounding box center [247, 533] width 46 height 19
drag, startPoint x: 1019, startPoint y: 498, endPoint x: 963, endPoint y: 506, distance: 56.9
click at [963, 506] on tr "1/1 011-017 CTNA4 - (000-A4NI) 310 X 225 X 250 31.000 cm 22.500 cm 25.000 cm 0.…" at bounding box center [840, 501] width 1256 height 27
click at [1017, 500] on td "6.550 kg" at bounding box center [1013, 501] width 94 height 27
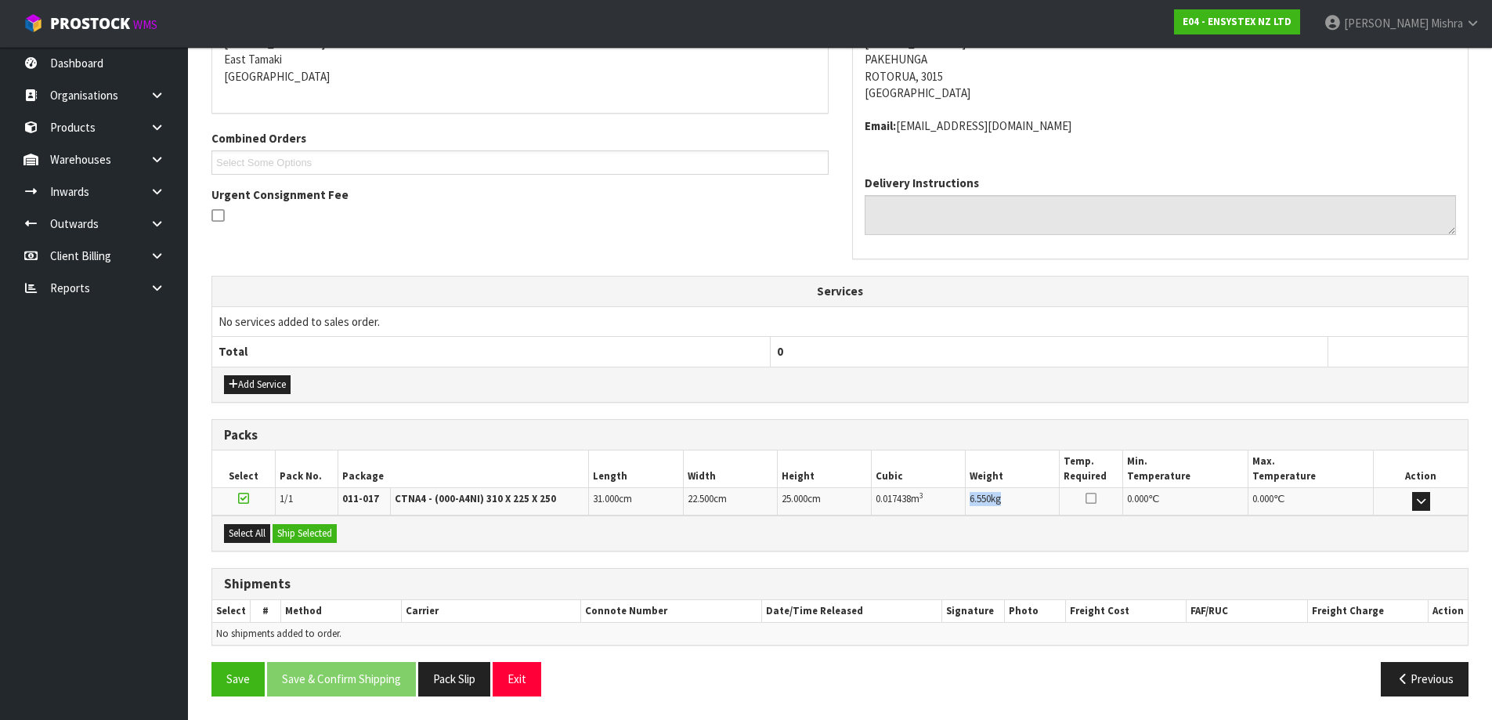
click at [1017, 500] on td "6.550 kg" at bounding box center [1013, 501] width 94 height 27
click at [738, 511] on td "22.500 cm" at bounding box center [730, 501] width 94 height 27
drag, startPoint x: 737, startPoint y: 511, endPoint x: 697, endPoint y: 500, distance: 41.6
click at [725, 511] on td "22.500 cm" at bounding box center [730, 501] width 94 height 27
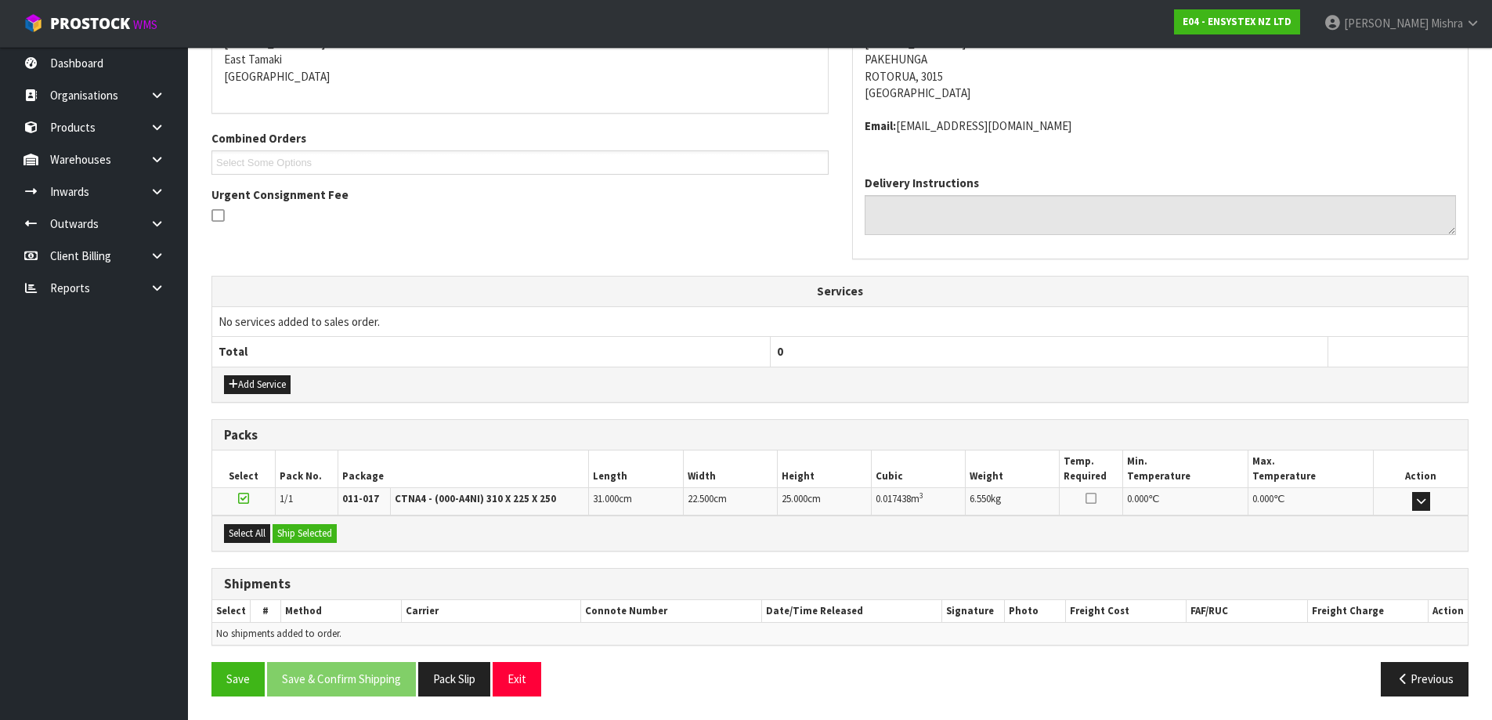
click at [697, 500] on span "22.500" at bounding box center [701, 498] width 26 height 13
click at [696, 500] on span "22.500" at bounding box center [701, 498] width 26 height 13
click at [696, 499] on span "22.500" at bounding box center [701, 498] width 26 height 13
click at [648, 504] on td "31.000 cm" at bounding box center [636, 501] width 94 height 27
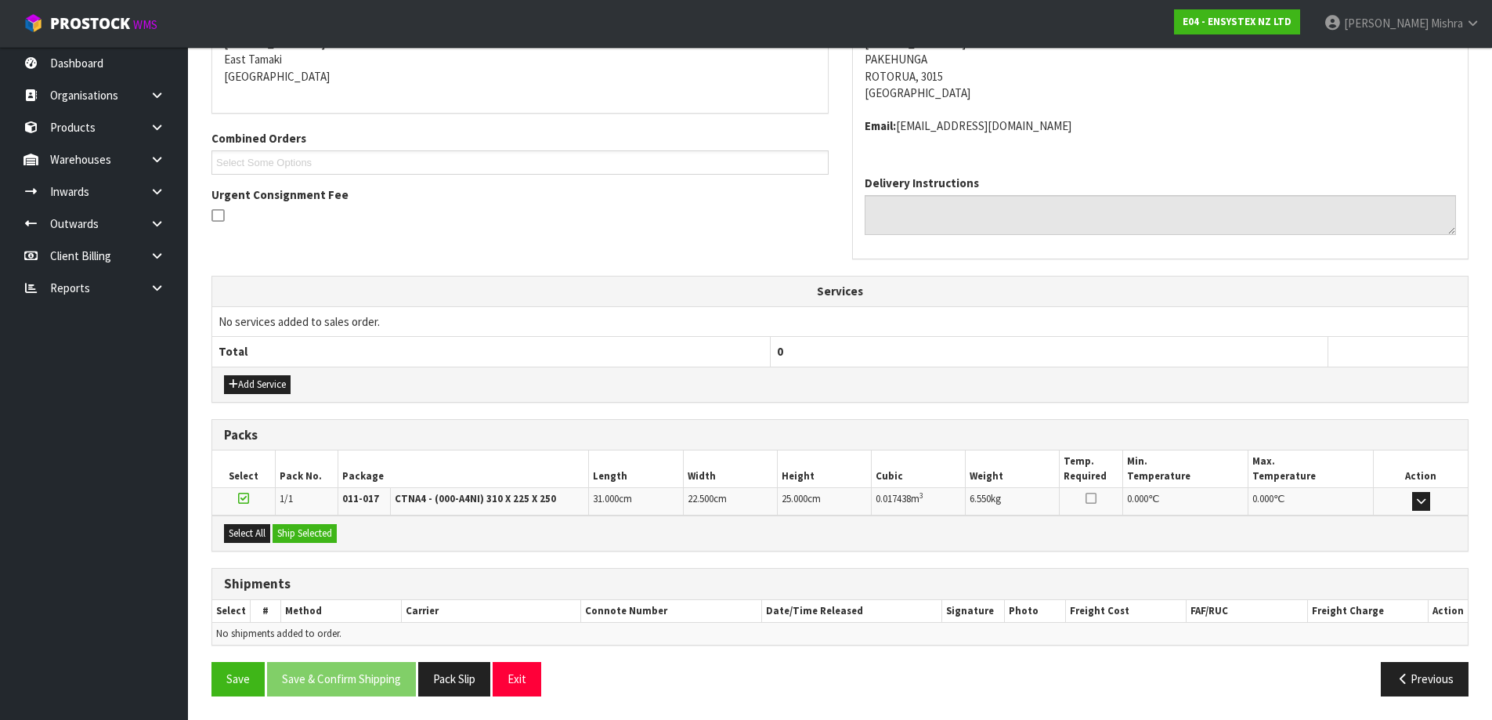
click at [647, 504] on td "31.000 cm" at bounding box center [636, 501] width 94 height 27
click at [878, 509] on td "0.017438 m 3" at bounding box center [919, 501] width 94 height 27
click at [991, 493] on span "6.550" at bounding box center [980, 498] width 21 height 13
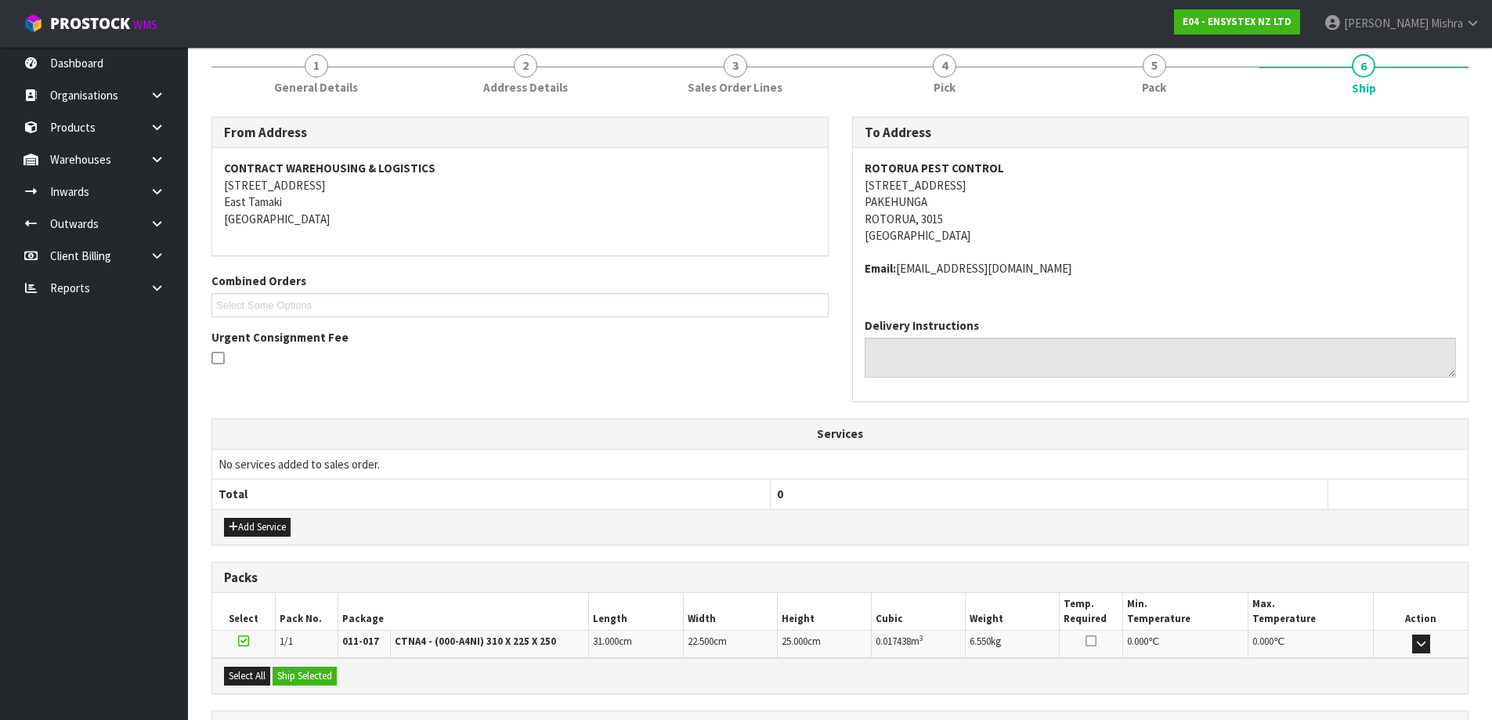
scroll to position [0, 0]
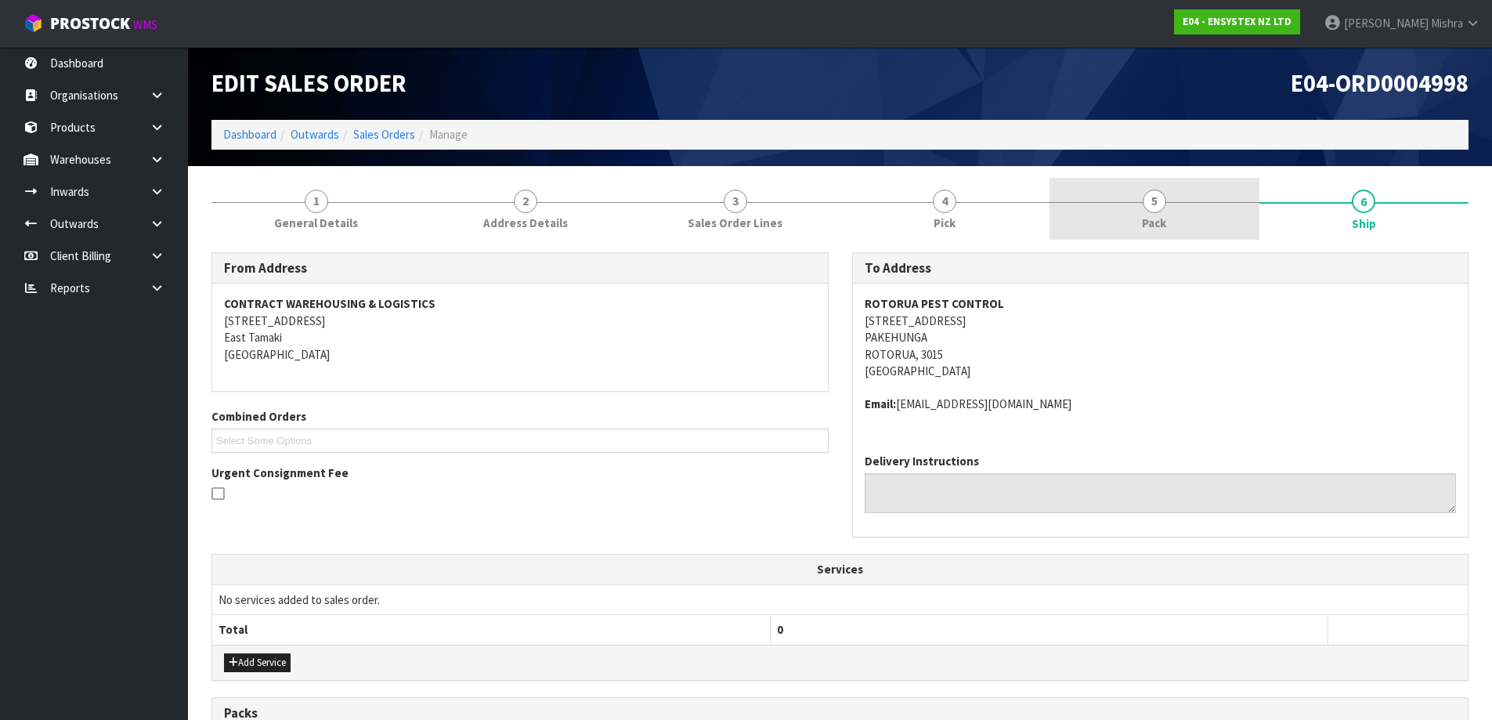
click at [1140, 202] on div at bounding box center [1155, 202] width 210 height 1
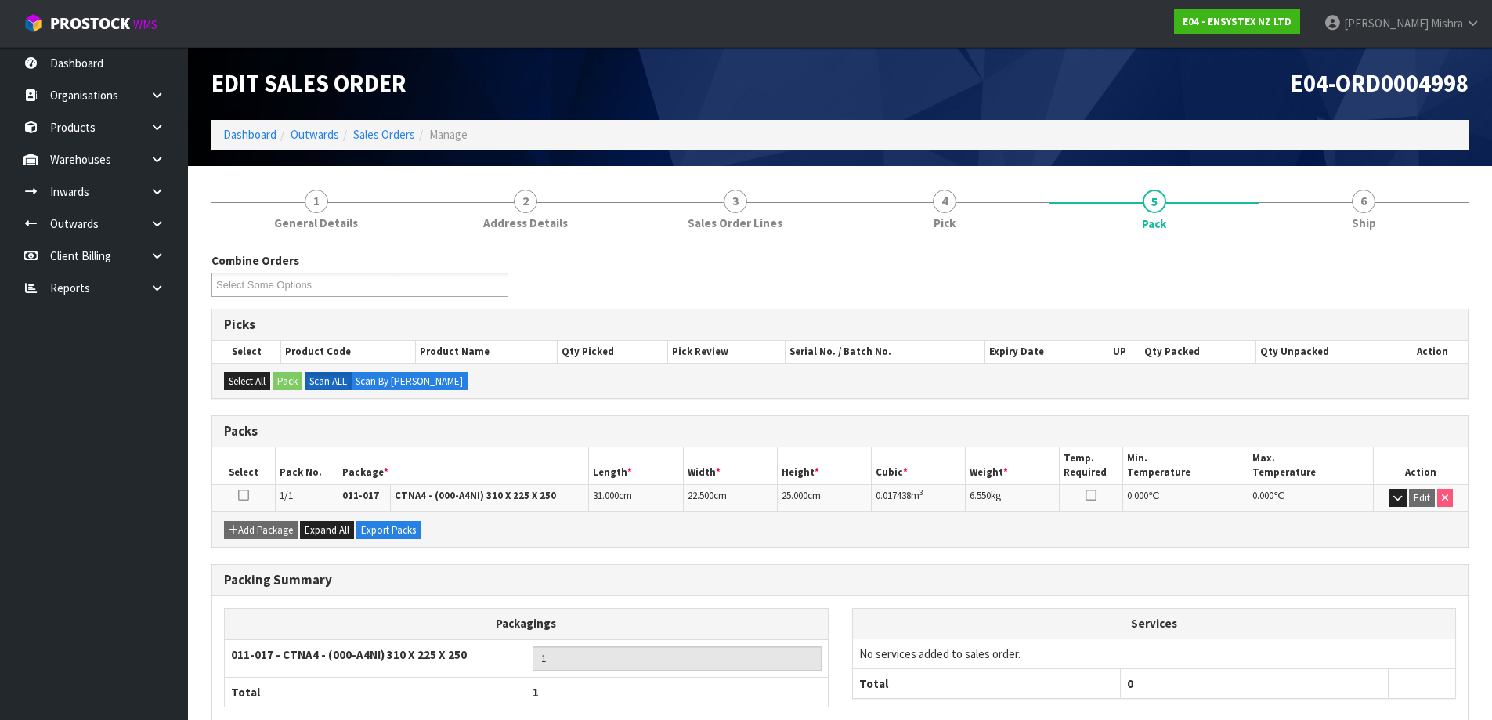
scroll to position [90, 0]
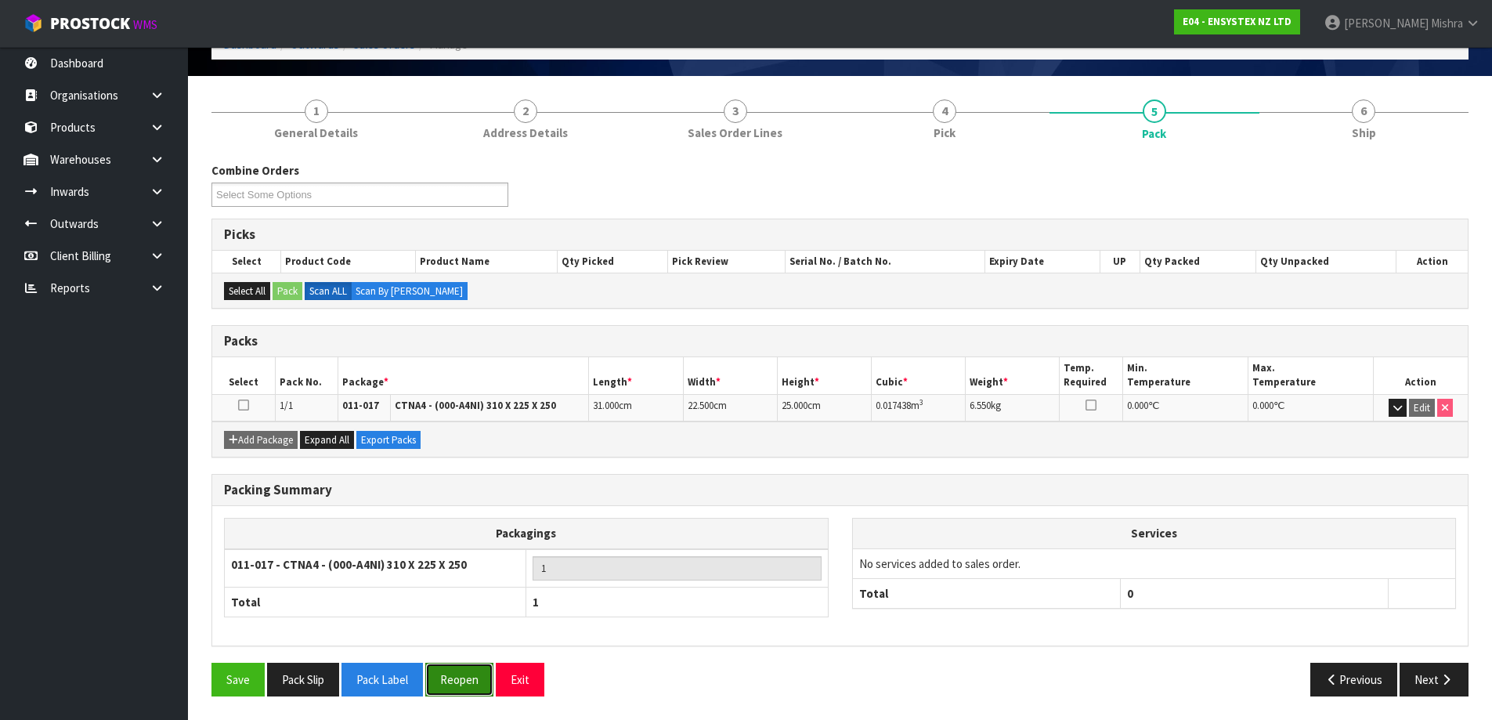
click at [457, 685] on button "Reopen" at bounding box center [459, 680] width 68 height 34
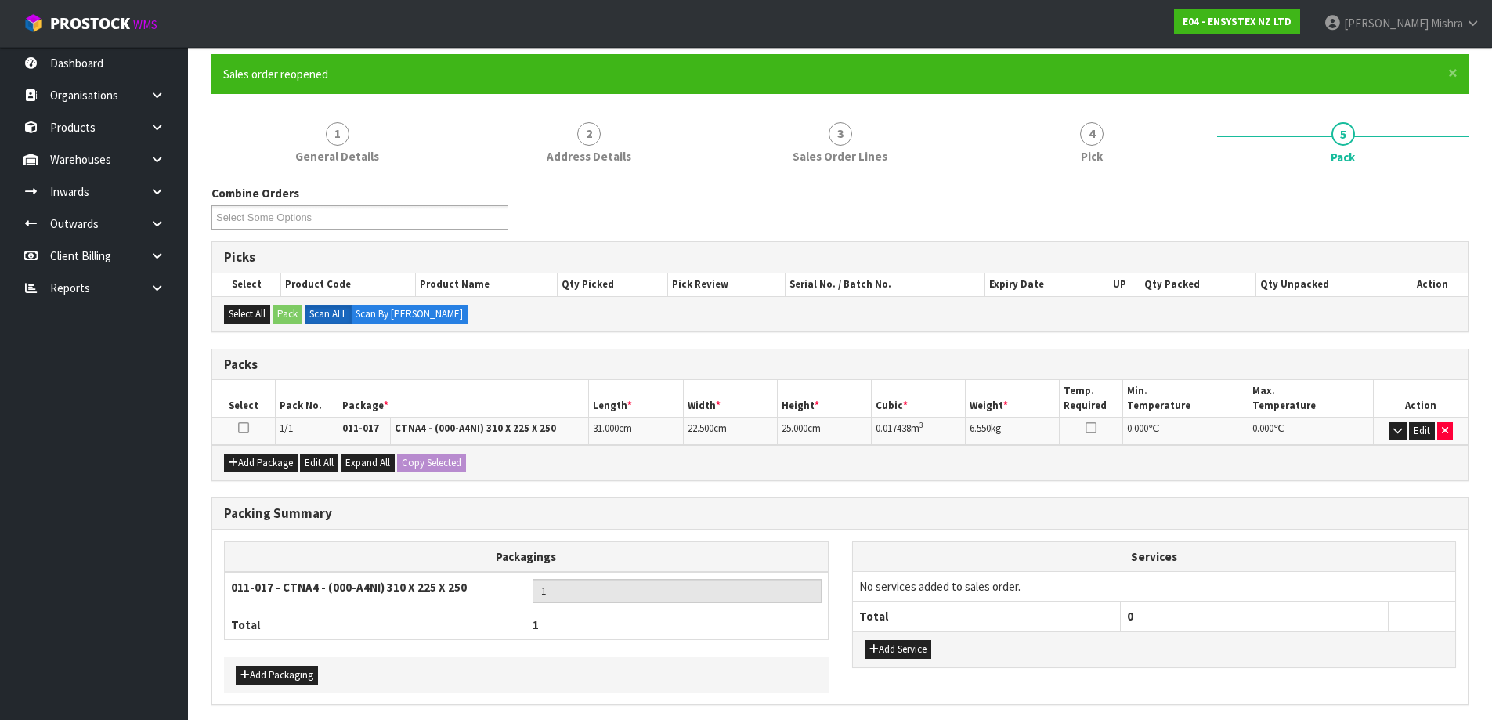
scroll to position [147, 0]
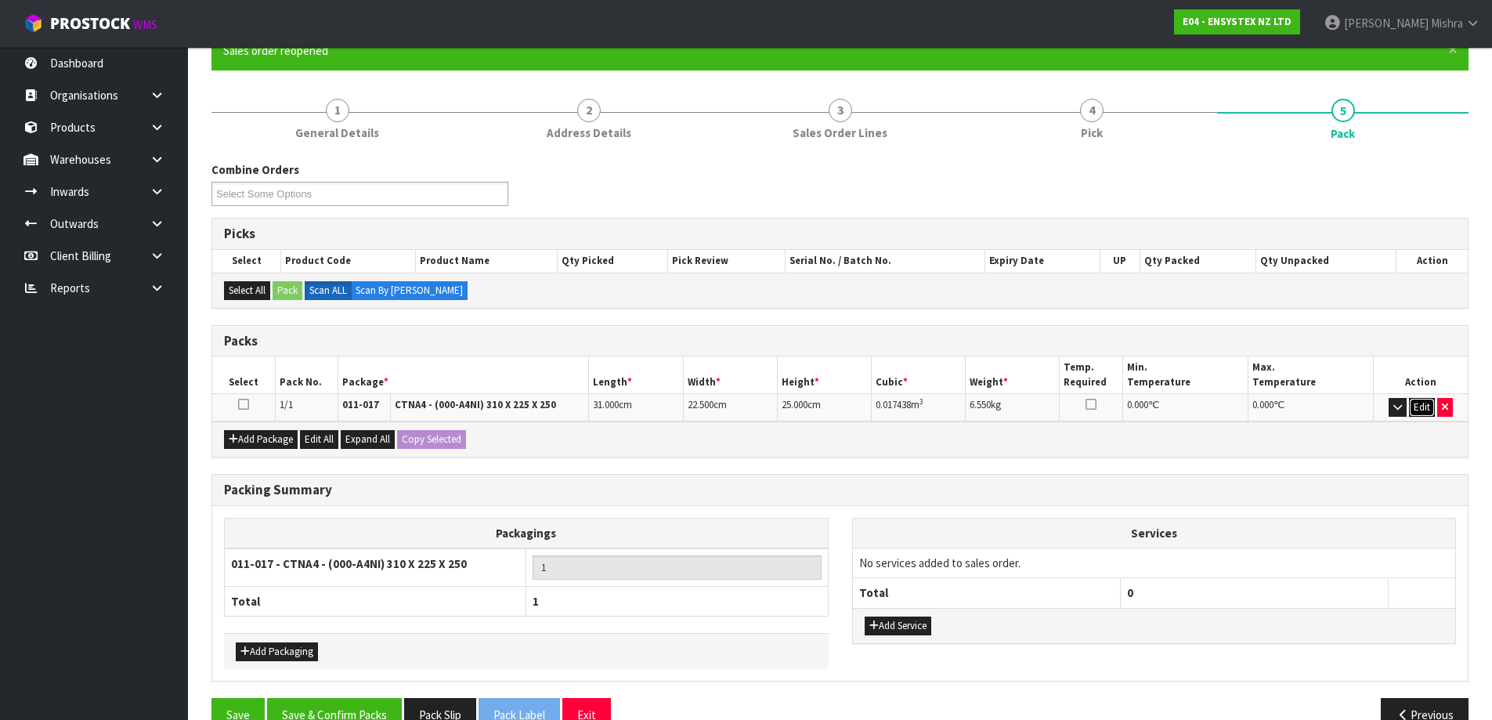
click at [1426, 409] on button "Edit" at bounding box center [1422, 407] width 26 height 19
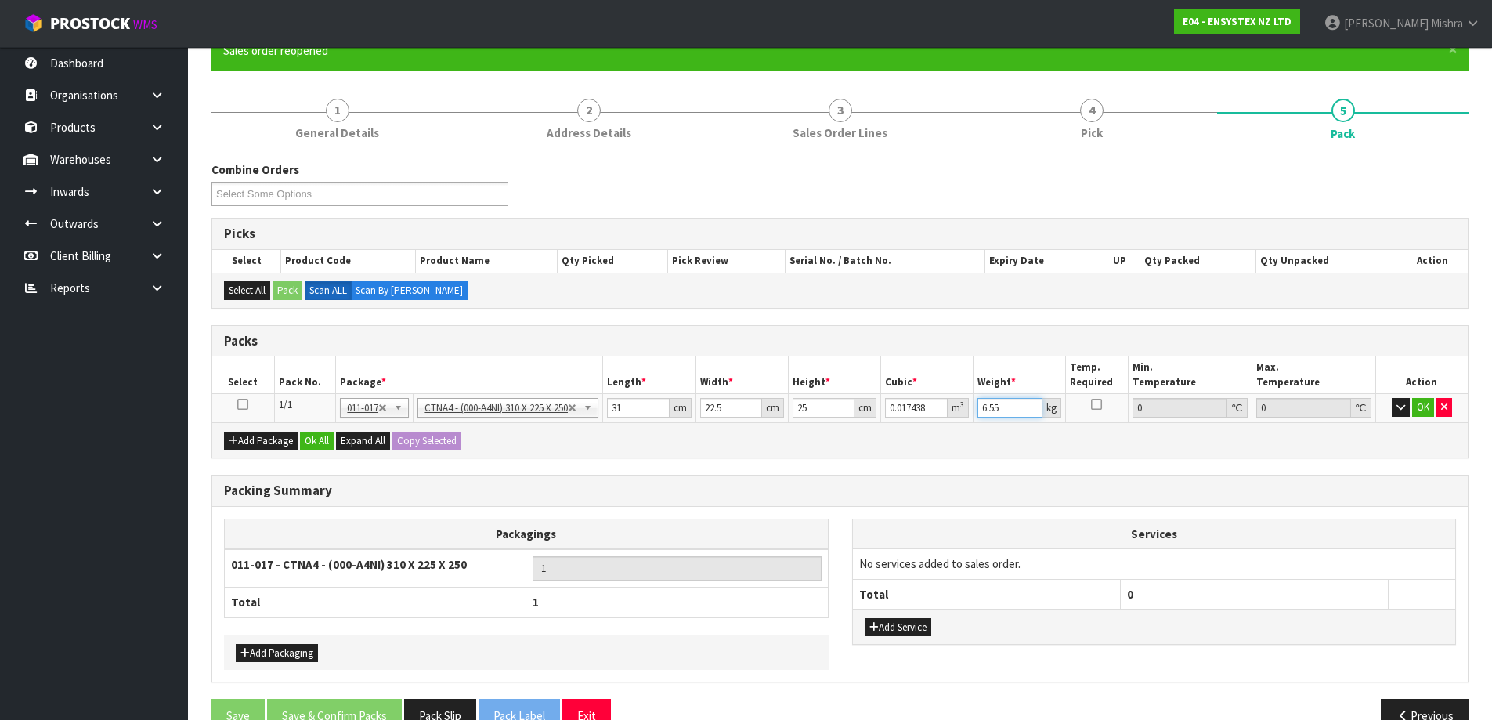
drag, startPoint x: 1010, startPoint y: 407, endPoint x: 936, endPoint y: 405, distance: 73.7
click at [936, 406] on tr "1/1 NONE 007-001 007-002 007-004 007-009 007-013 007-014 007-015 007-017 007-01…" at bounding box center [840, 408] width 1256 height 28
type input "7"
drag, startPoint x: 641, startPoint y: 403, endPoint x: 542, endPoint y: 417, distance: 100.5
click at [542, 417] on tr "1/1 NONE 007-001 007-002 007-004 007-009 007-013 007-014 007-015 007-017 007-01…" at bounding box center [840, 408] width 1256 height 28
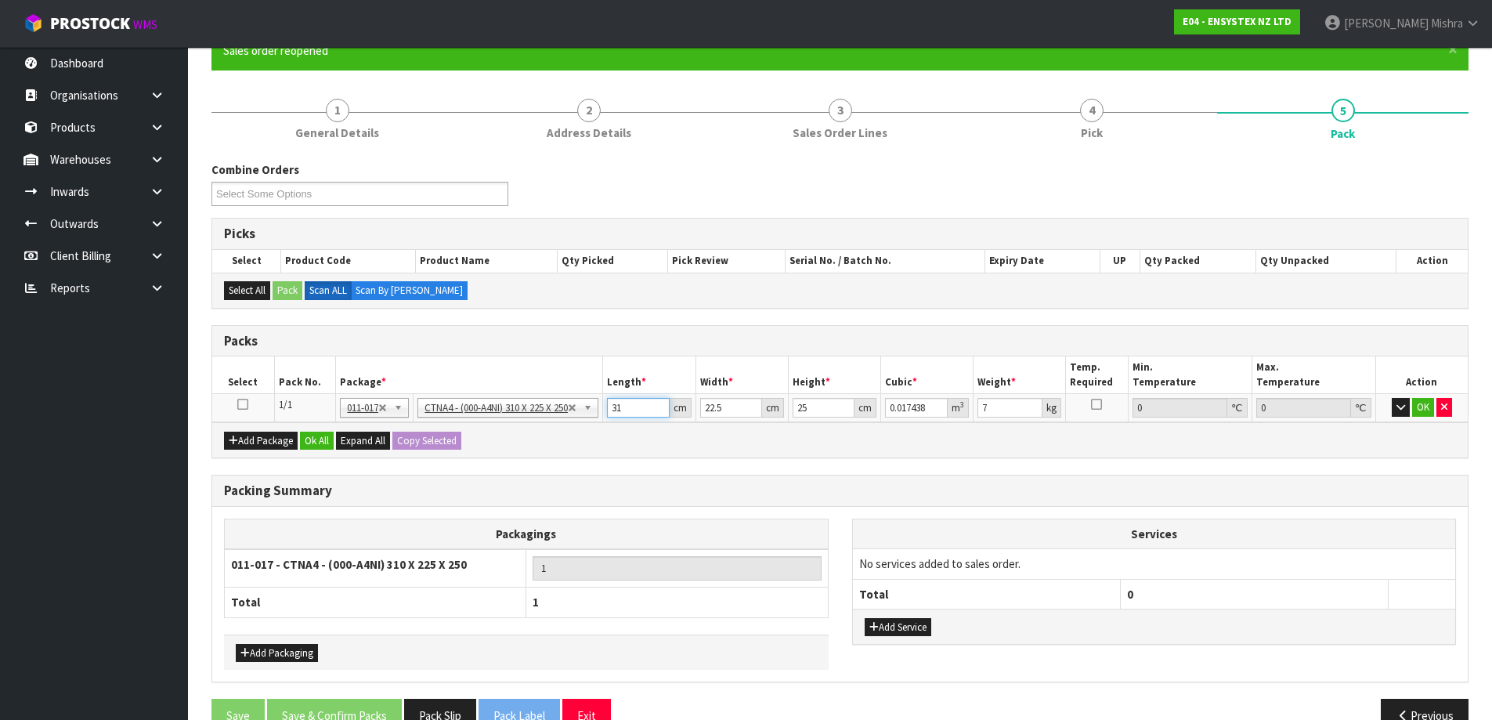
type input "3"
type input "0.001687"
type input "321"
type input "0.180563"
type input "32"
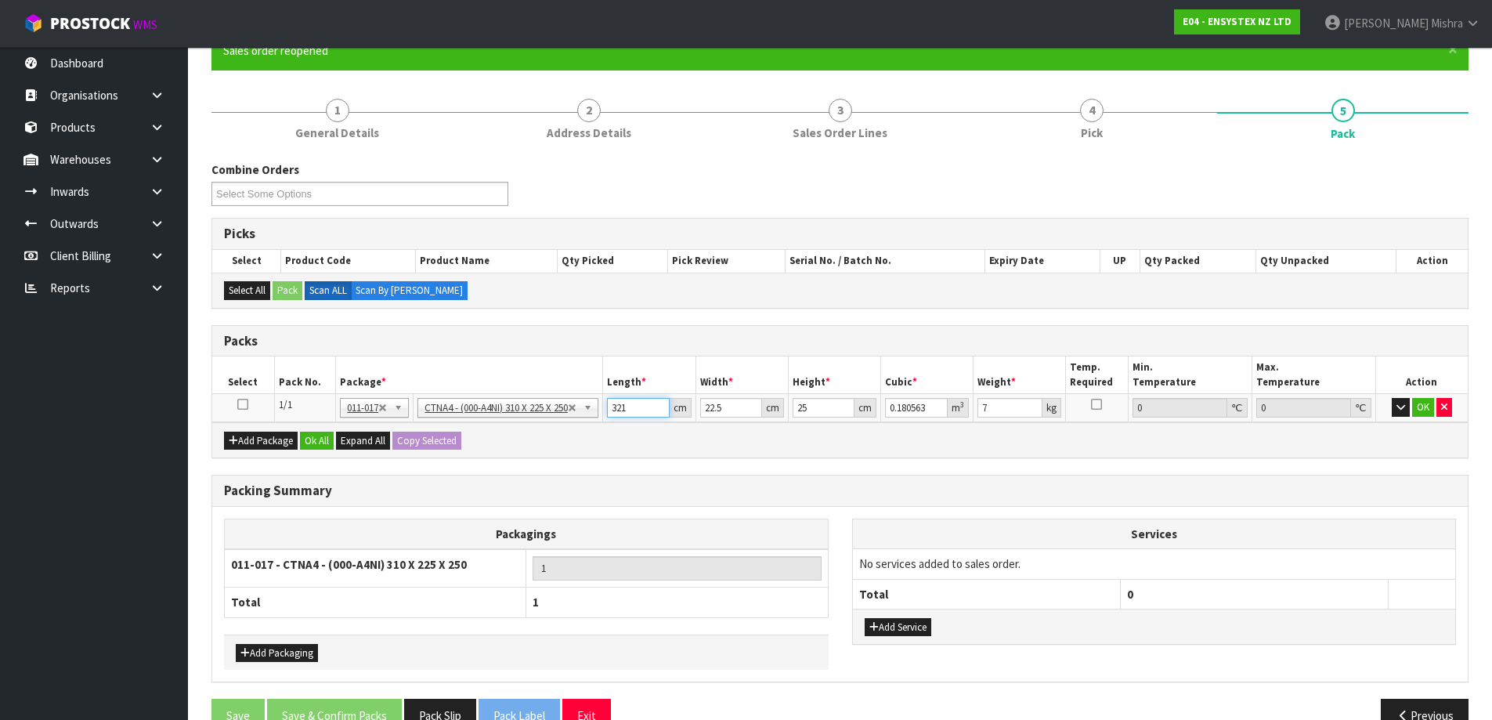
type input "0.018"
type input "32"
type input "2"
type input "0.0016"
type input "24"
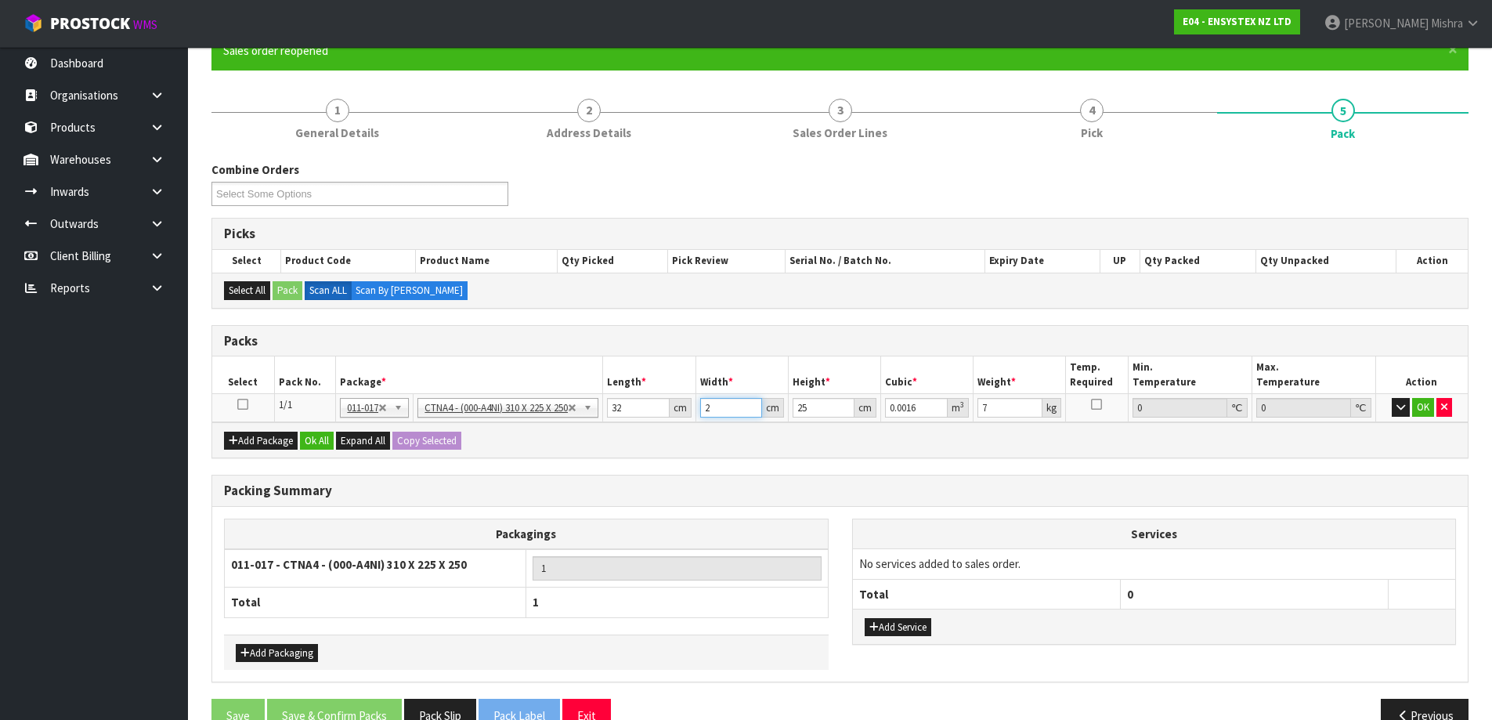
type input "0.0192"
type input "24"
type input "2"
type input "0.001536"
type input "27"
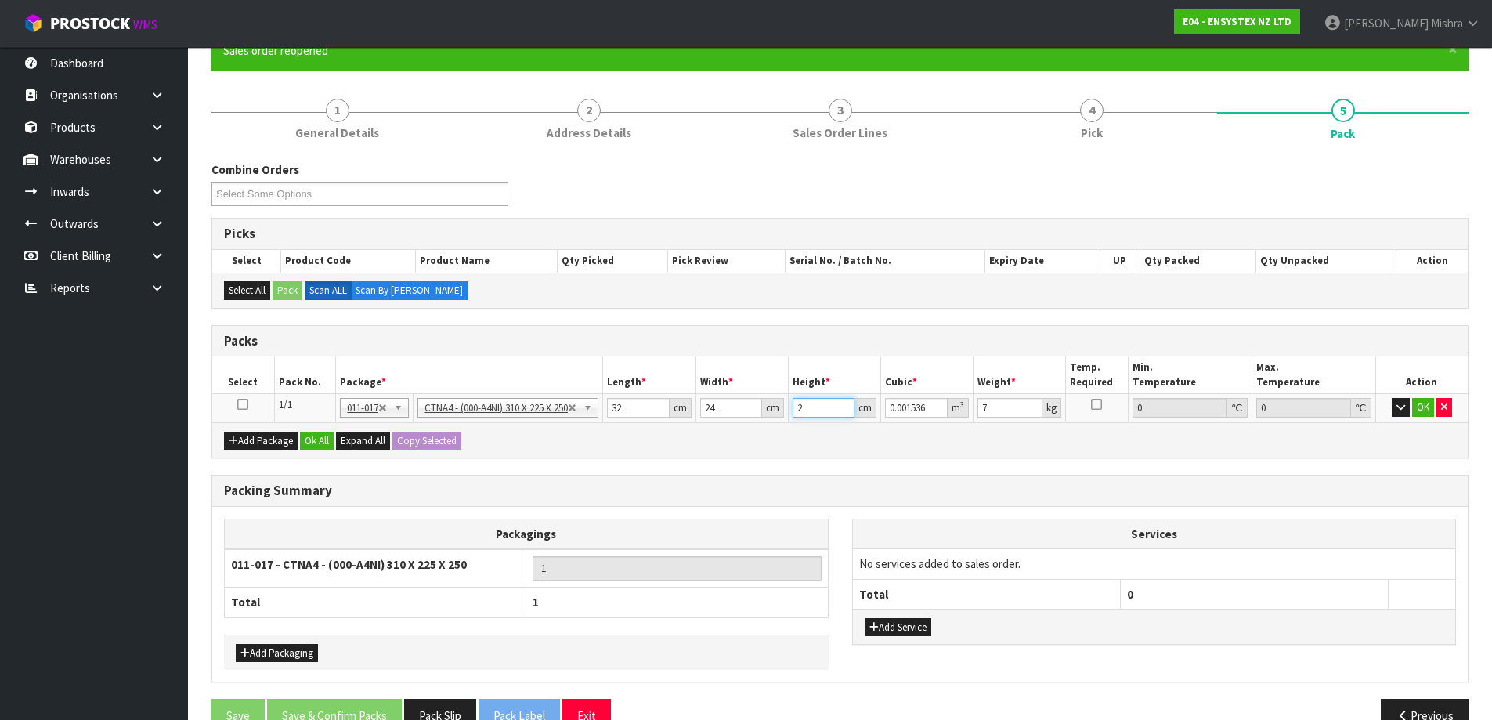
type input "0.020736"
type input "27"
click at [315, 432] on button "Ok All" at bounding box center [317, 441] width 34 height 19
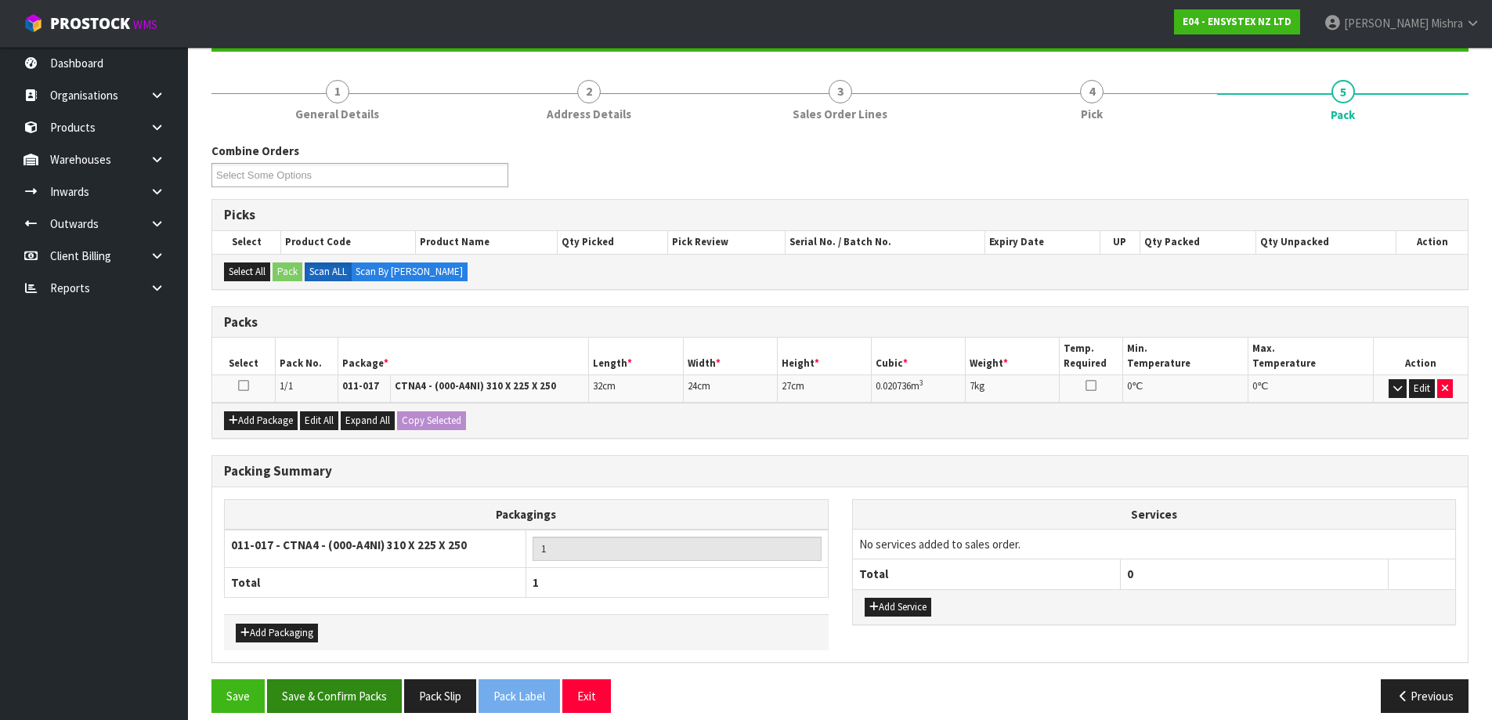
scroll to position [182, 0]
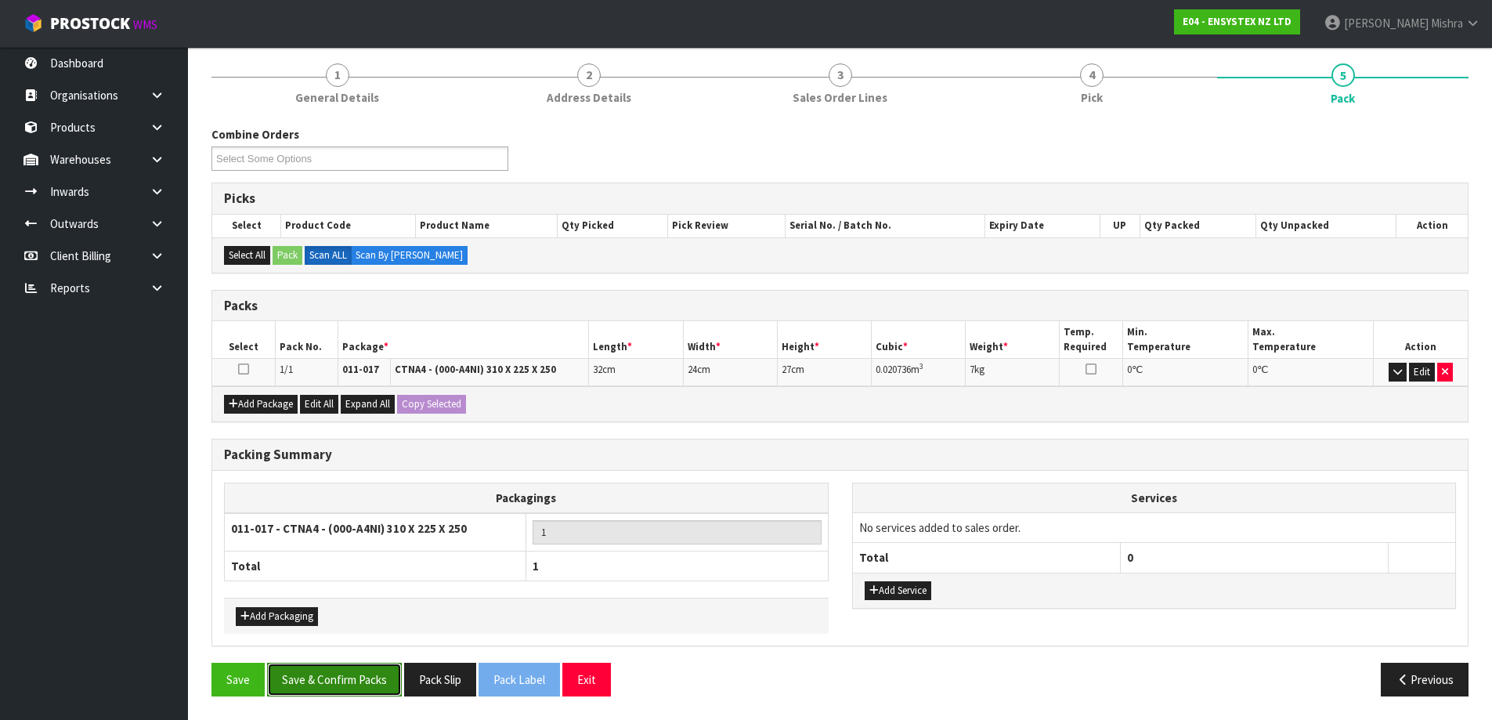
click at [334, 668] on button "Save & Confirm Packs" at bounding box center [334, 680] width 135 height 34
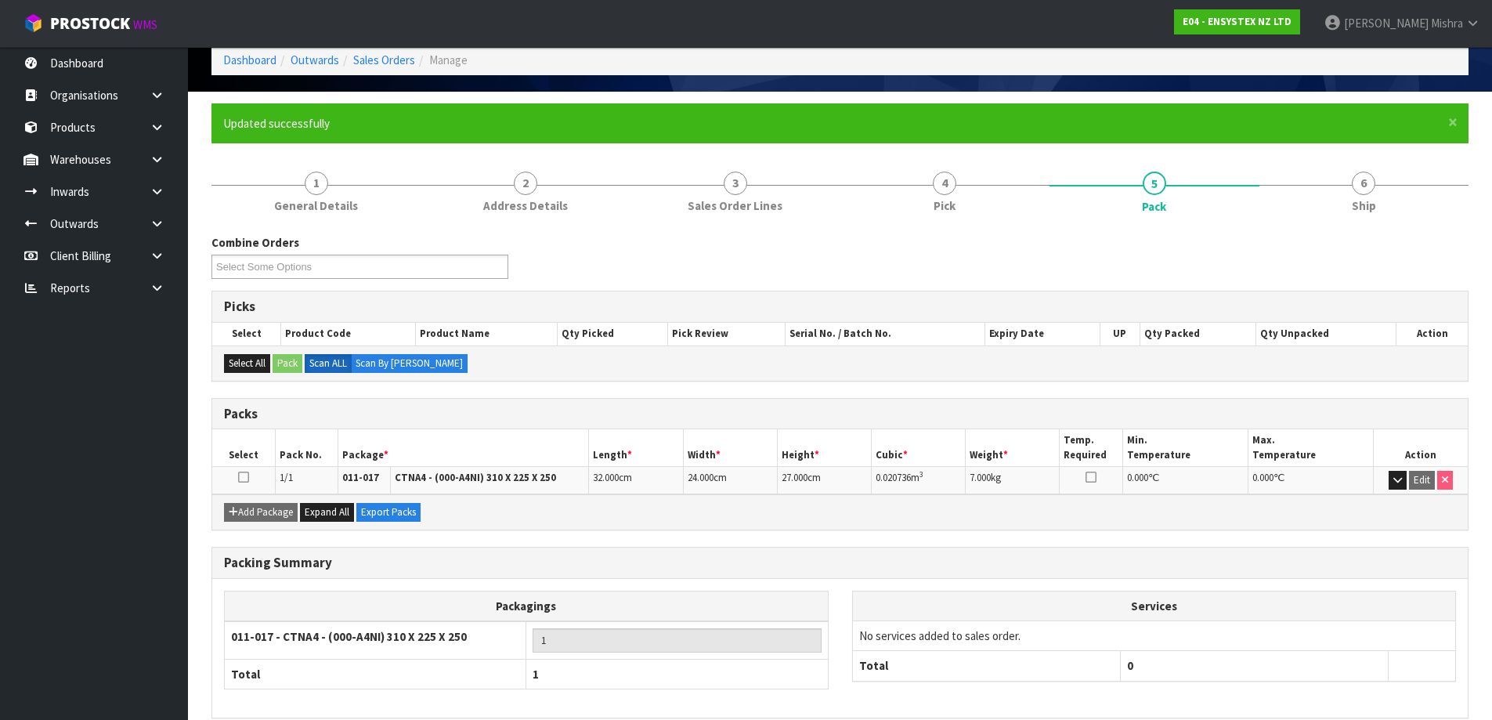
scroll to position [147, 0]
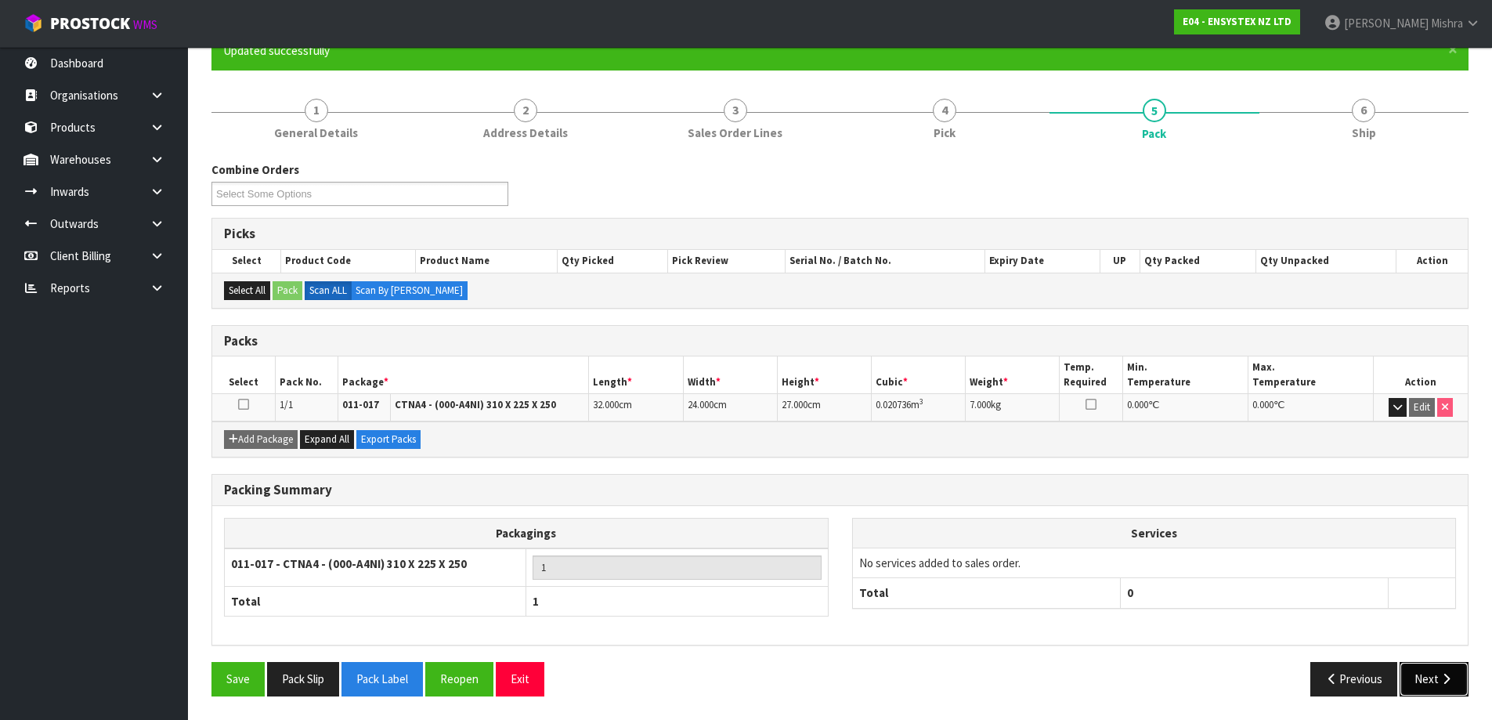
click at [1444, 685] on icon "button" at bounding box center [1446, 679] width 15 height 12
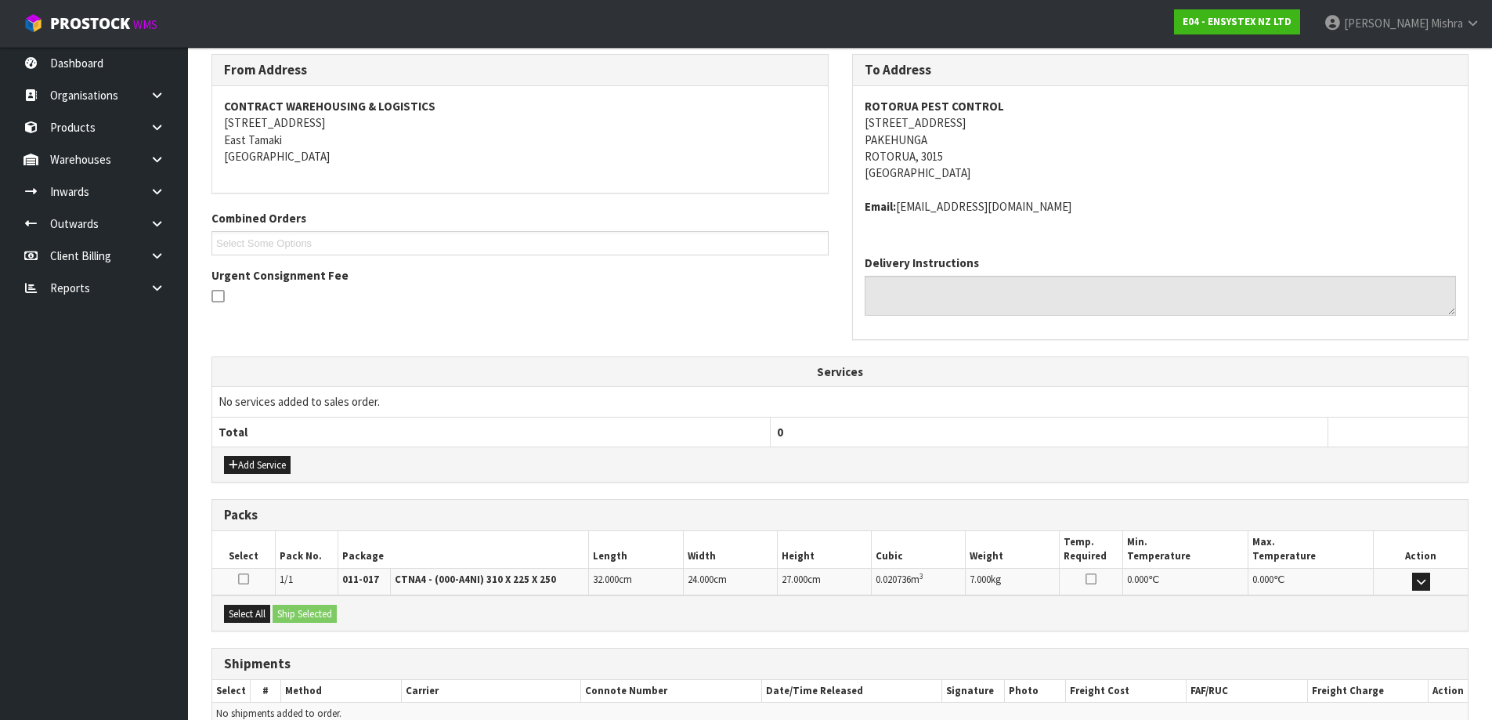
scroll to position [334, 0]
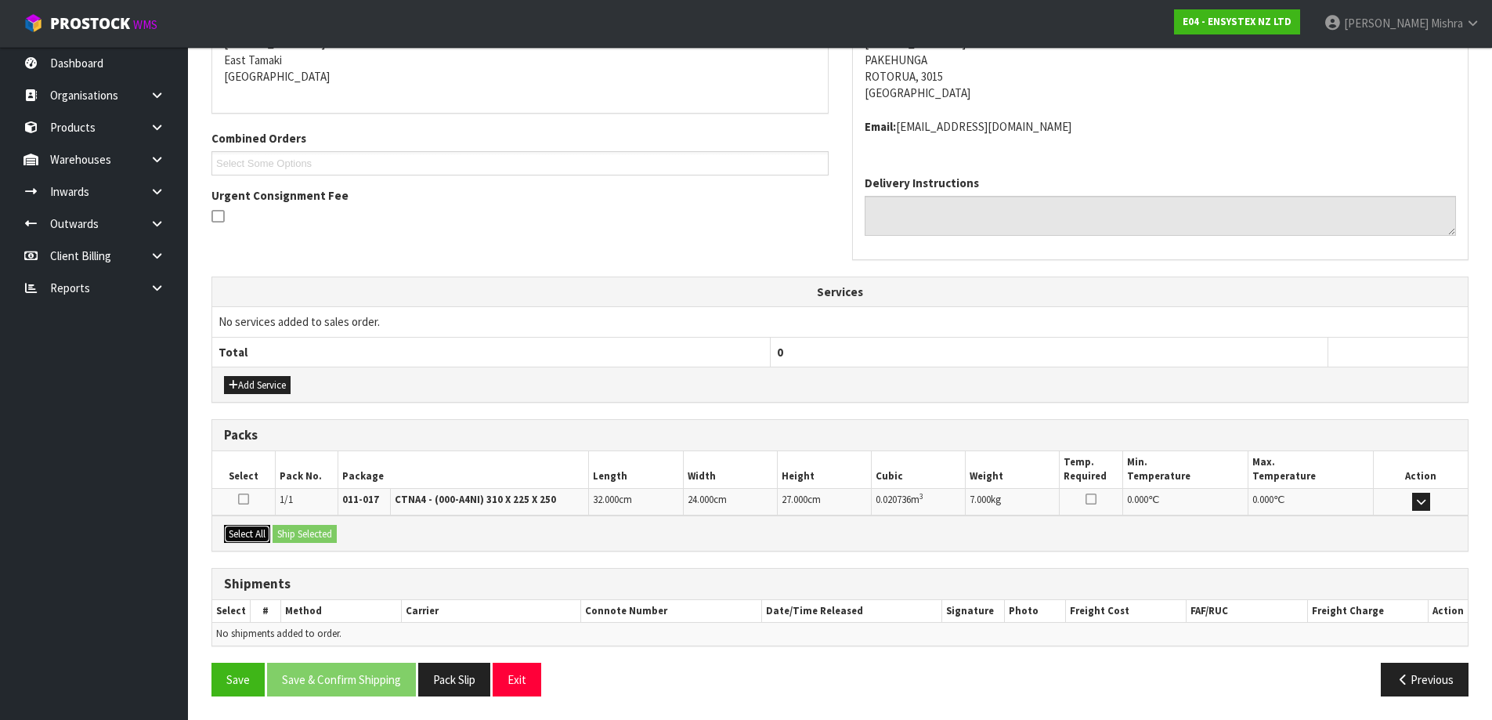
click at [247, 536] on button "Select All" at bounding box center [247, 534] width 46 height 19
click at [250, 379] on button "Add Service" at bounding box center [257, 385] width 67 height 19
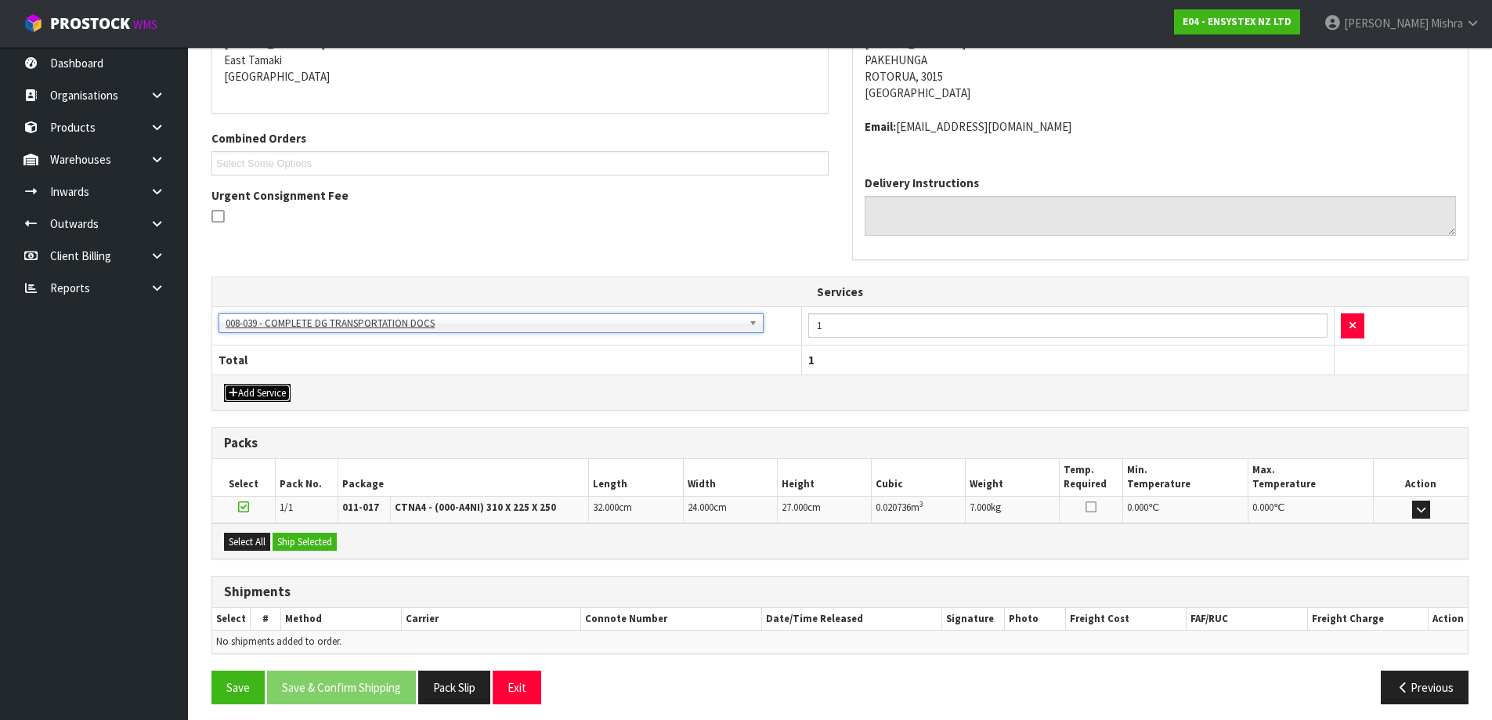
click at [285, 396] on button "Add Service" at bounding box center [257, 393] width 67 height 19
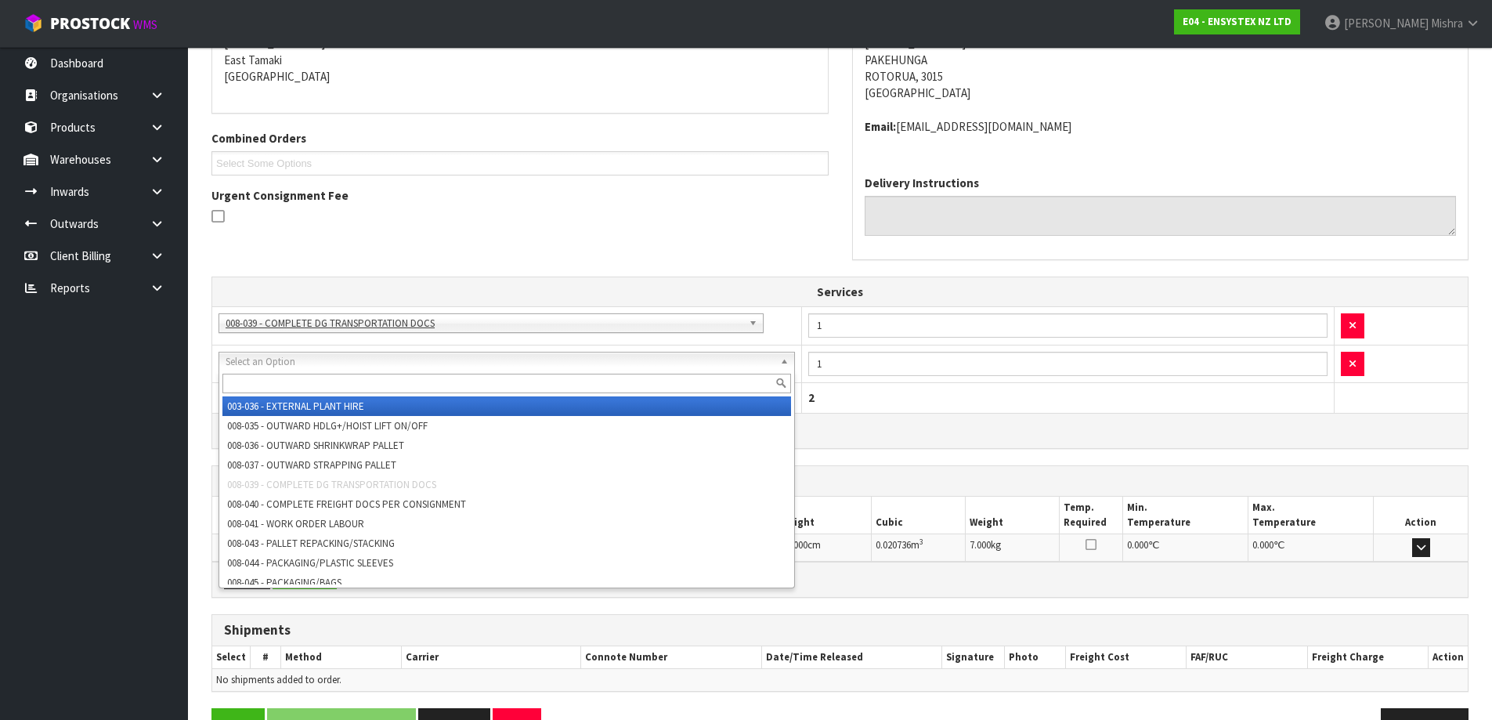
click at [368, 381] on input "text" at bounding box center [506, 384] width 569 height 20
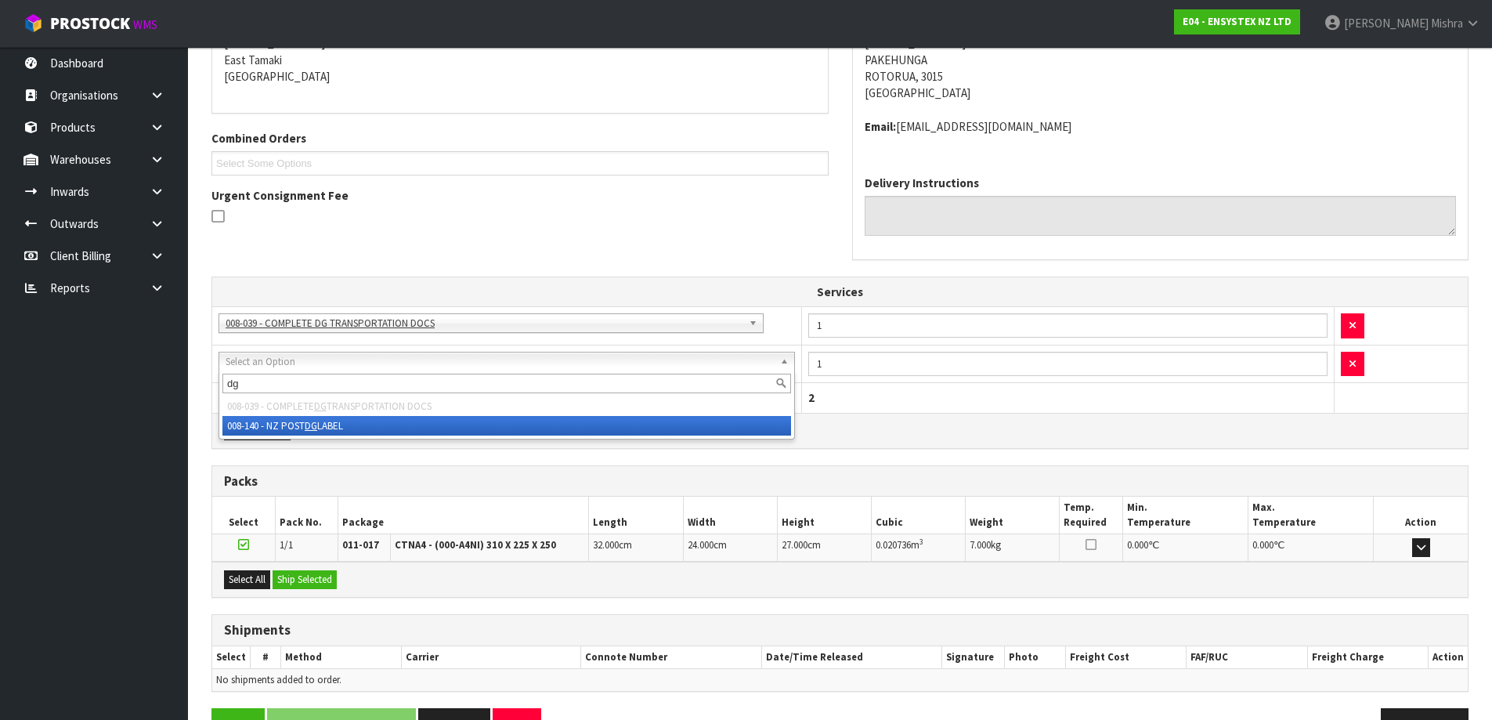
type input "dg"
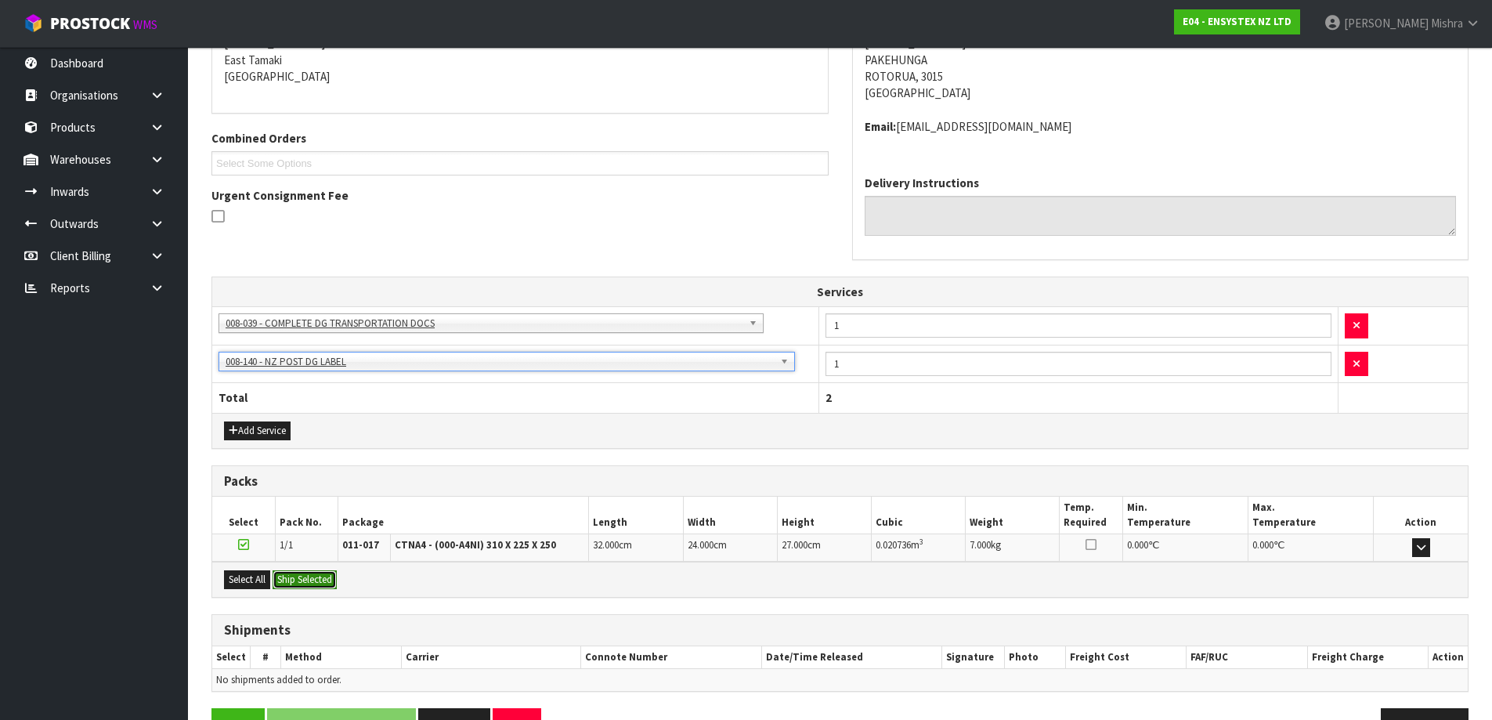
click at [316, 580] on button "Ship Selected" at bounding box center [305, 579] width 64 height 19
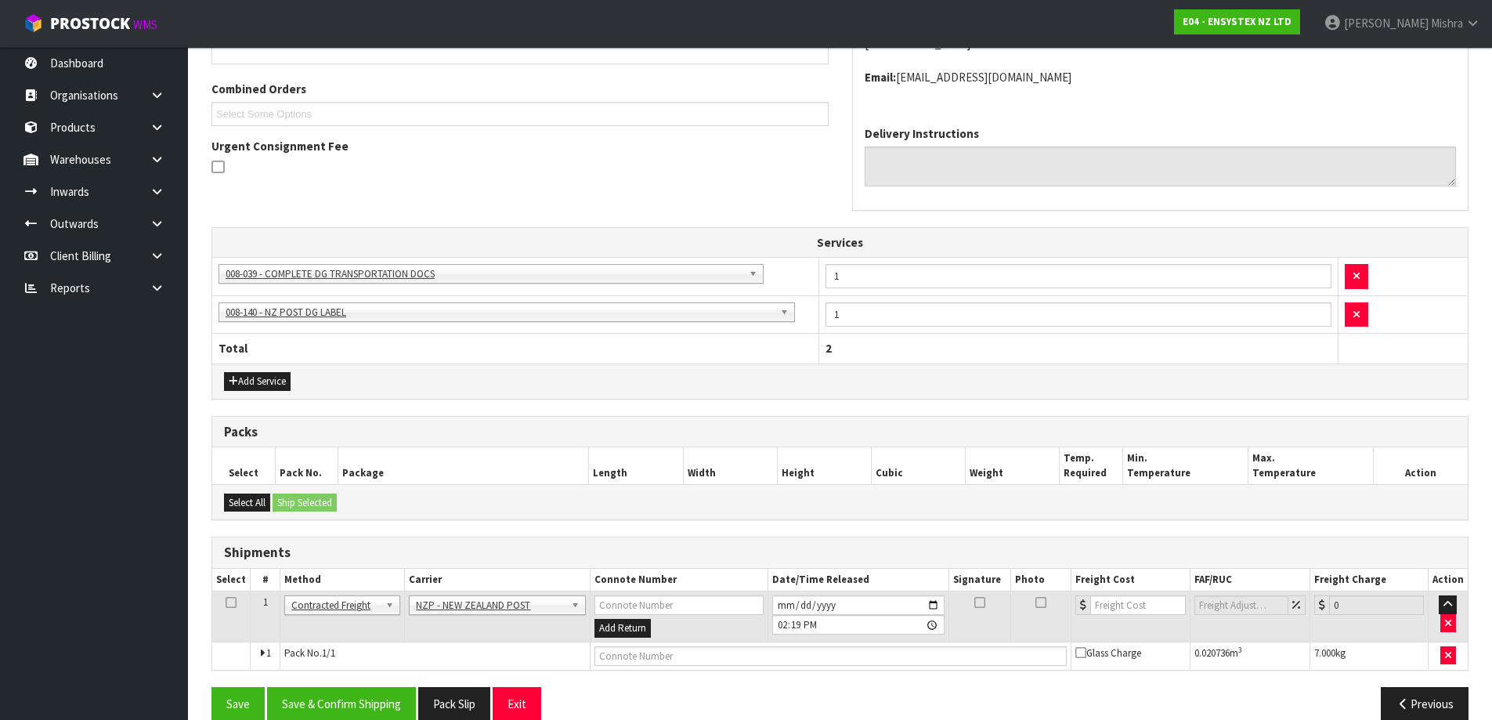
scroll to position [408, 0]
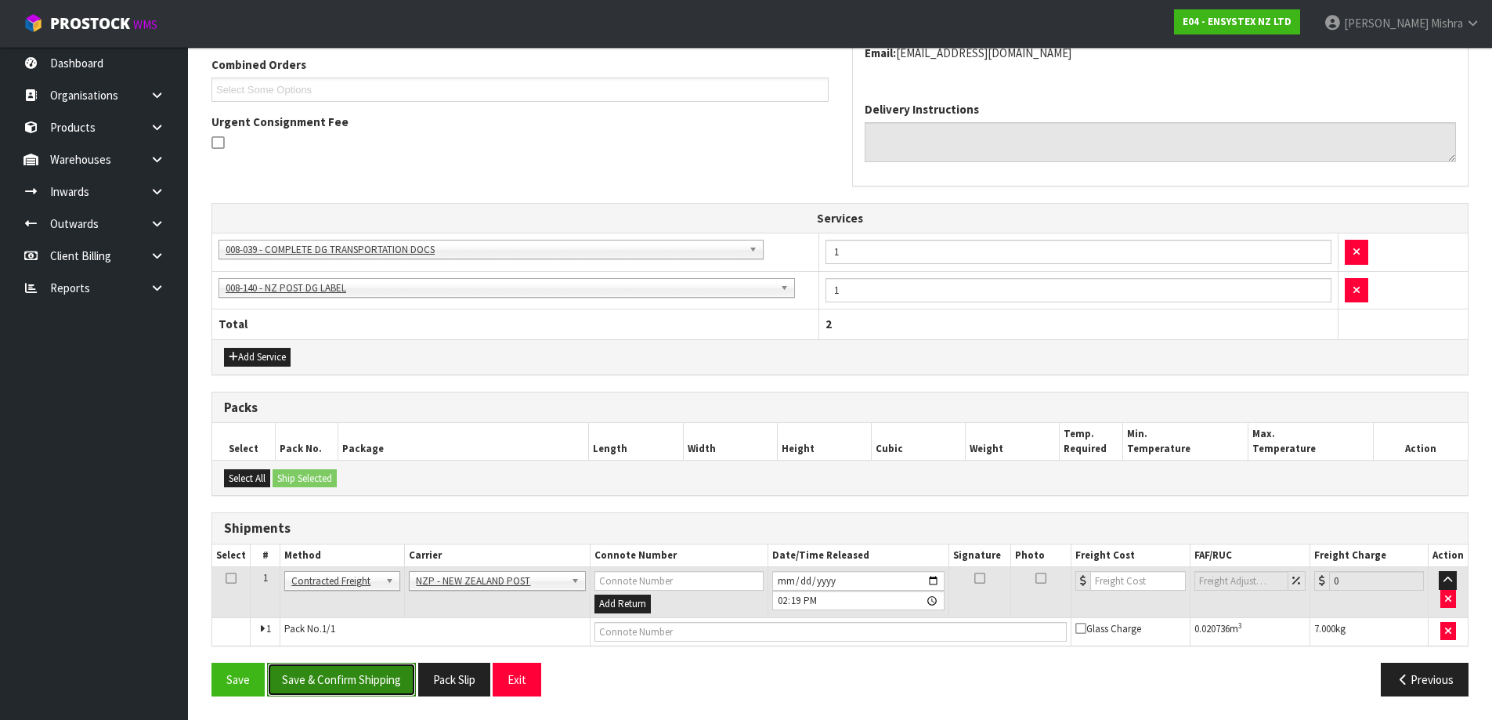
click at [349, 678] on button "Save & Confirm Shipping" at bounding box center [341, 680] width 149 height 34
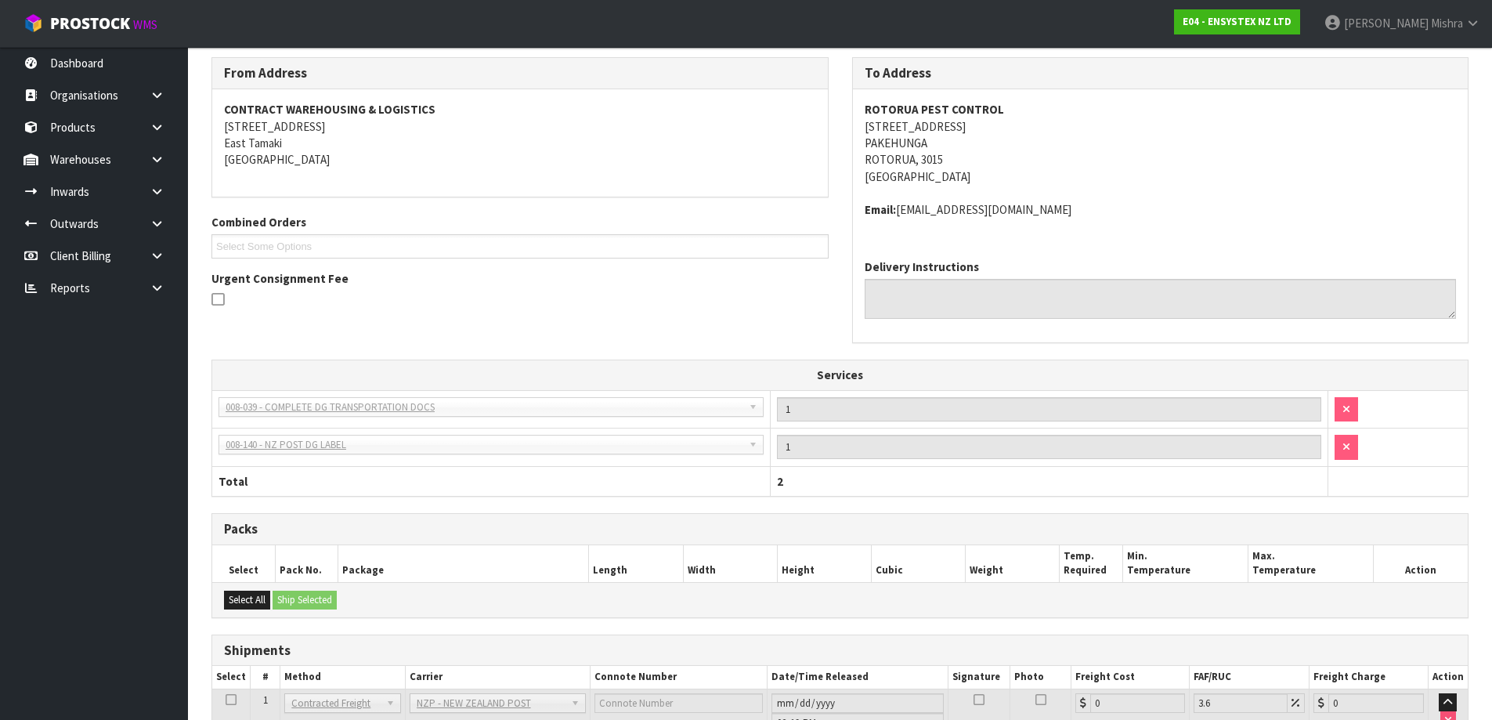
scroll to position [386, 0]
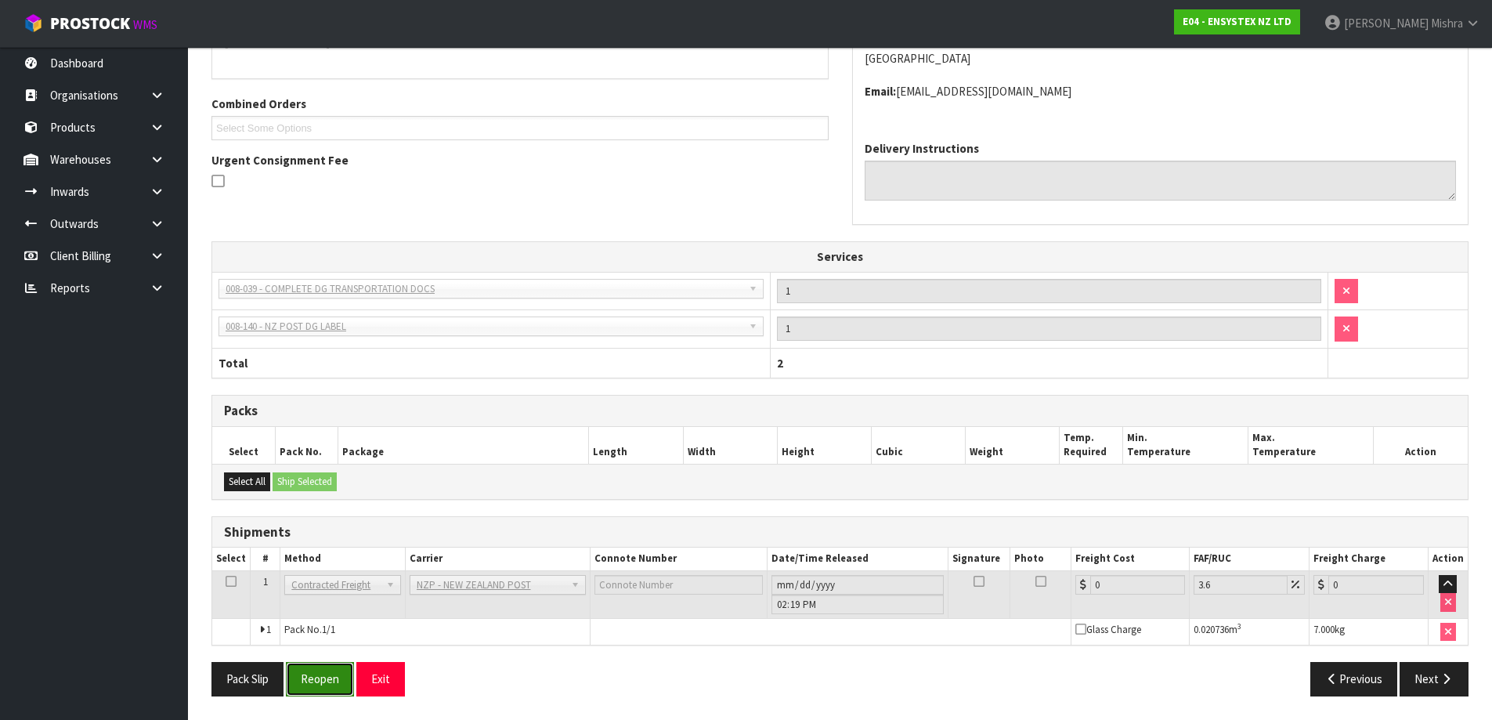
drag, startPoint x: 331, startPoint y: 674, endPoint x: 335, endPoint y: 666, distance: 9.1
click at [331, 674] on button "Reopen" at bounding box center [320, 679] width 68 height 34
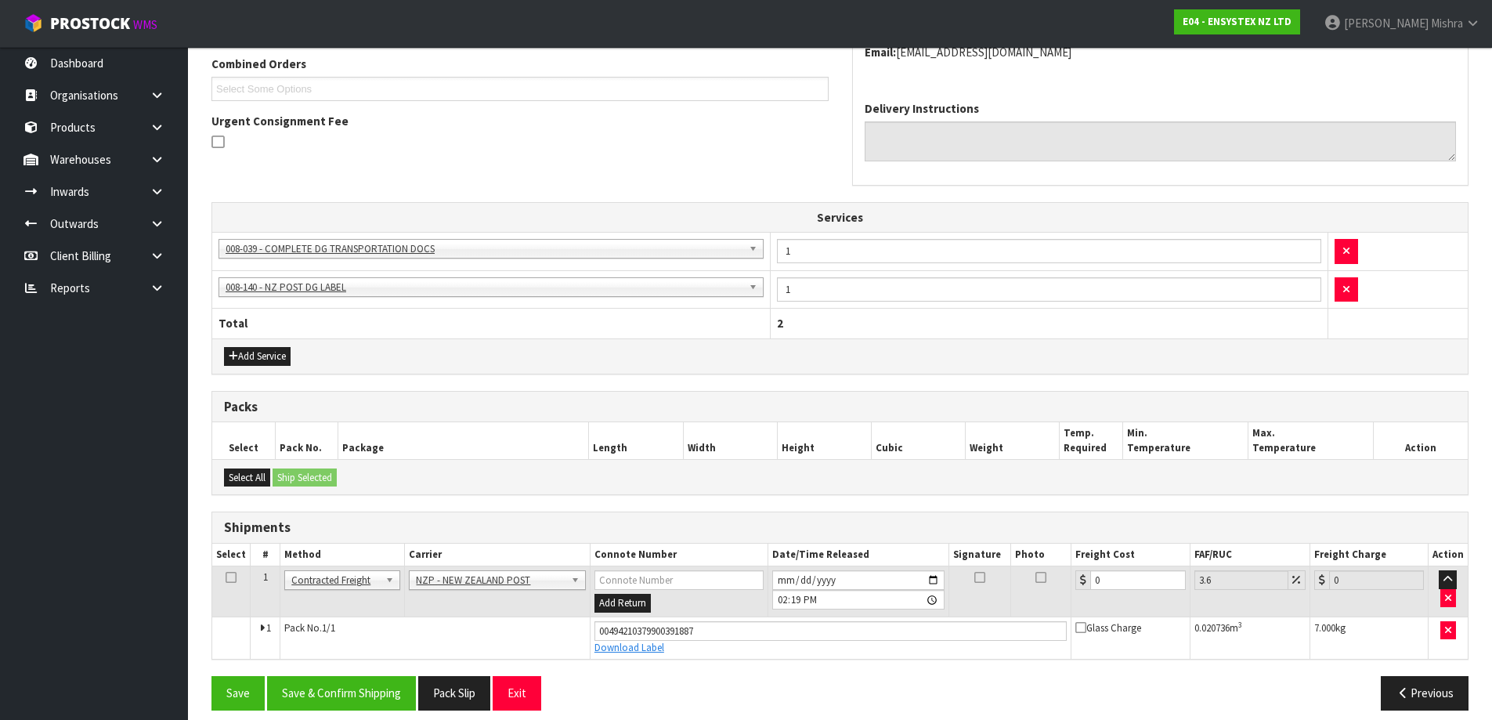
scroll to position [423, 0]
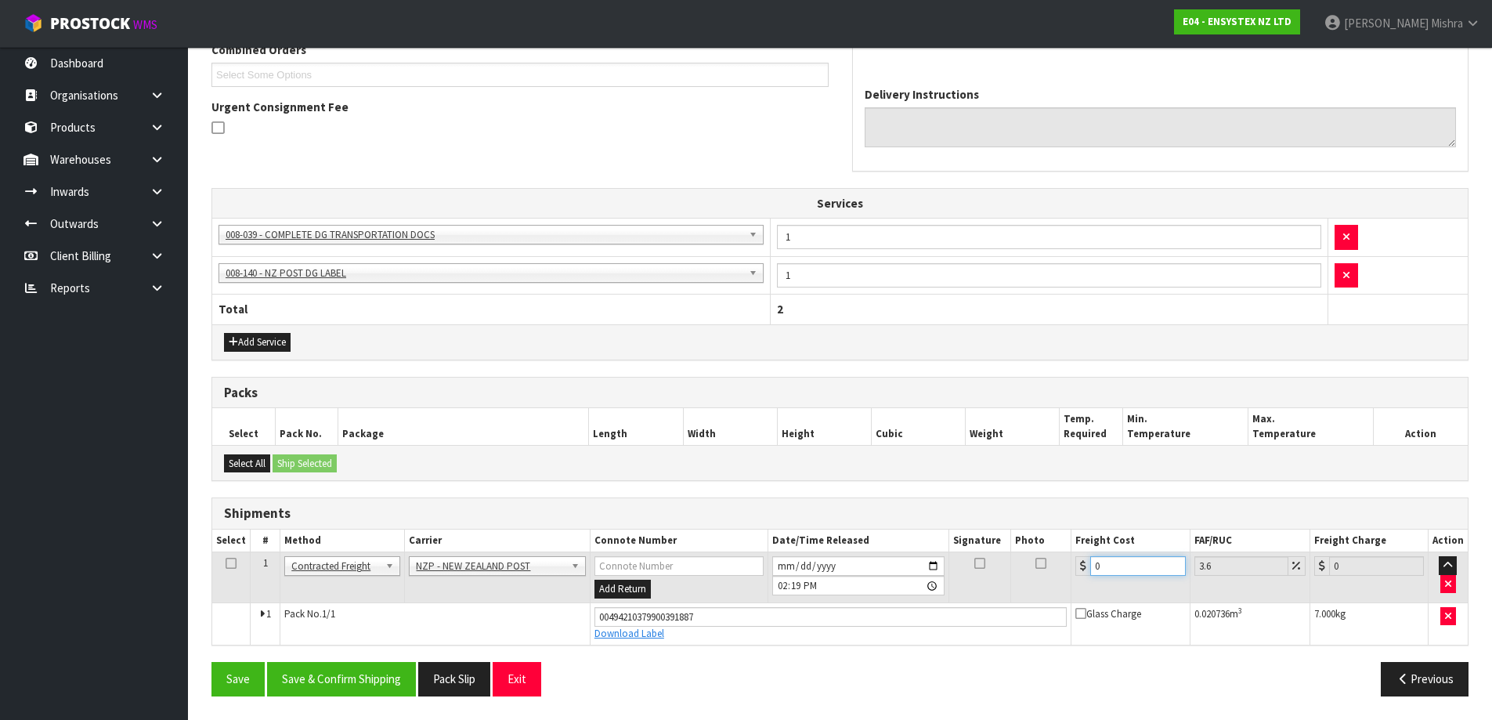
drag, startPoint x: 1142, startPoint y: 575, endPoint x: 1039, endPoint y: 576, distance: 102.6
click at [1039, 576] on tr "1 Client Local Pickup Customer Local Pickup Company Freight Contracted Freight …" at bounding box center [840, 577] width 1256 height 51
type input "2"
type input "2.07"
type input "20"
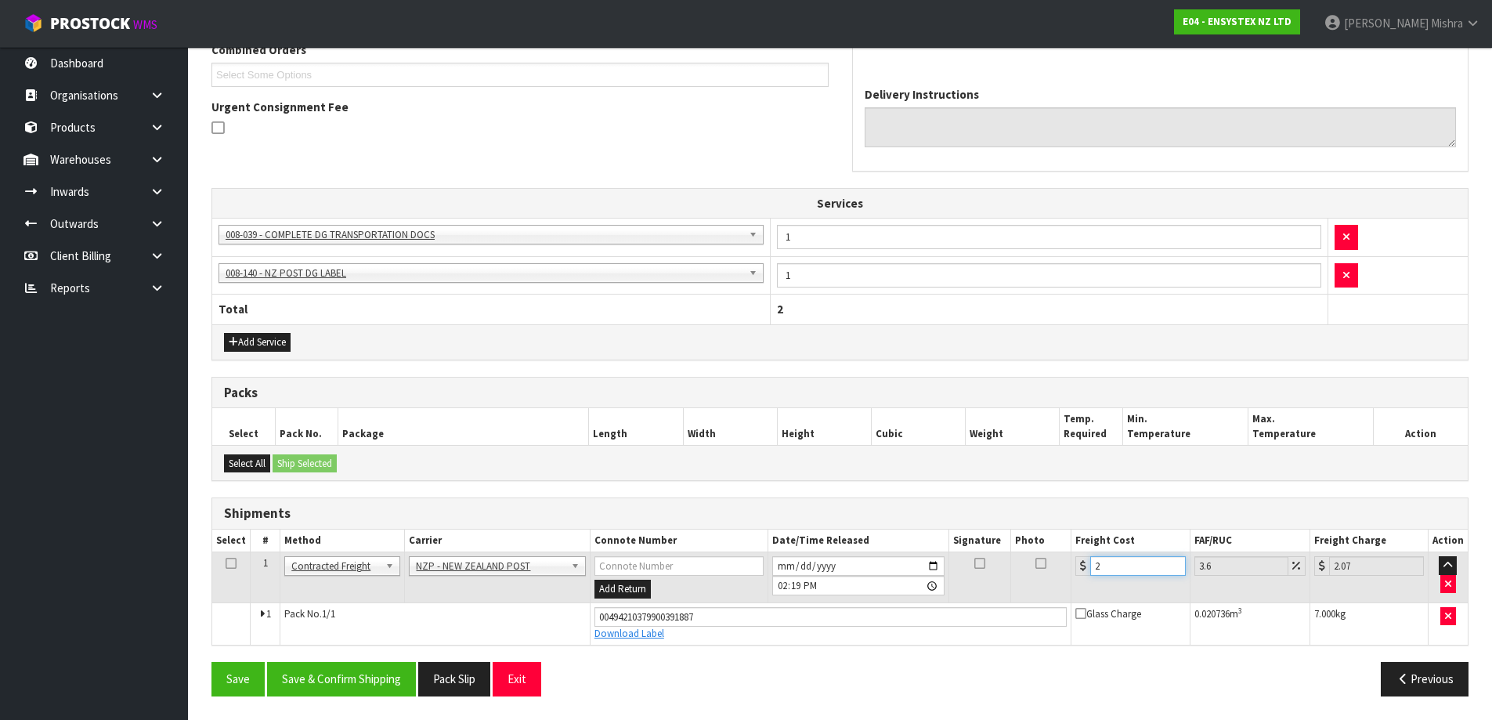
type input "20.72"
type input "20.01"
type input "20.73"
type input "20.01"
click at [338, 695] on button "Save & Confirm Shipping" at bounding box center [341, 679] width 149 height 34
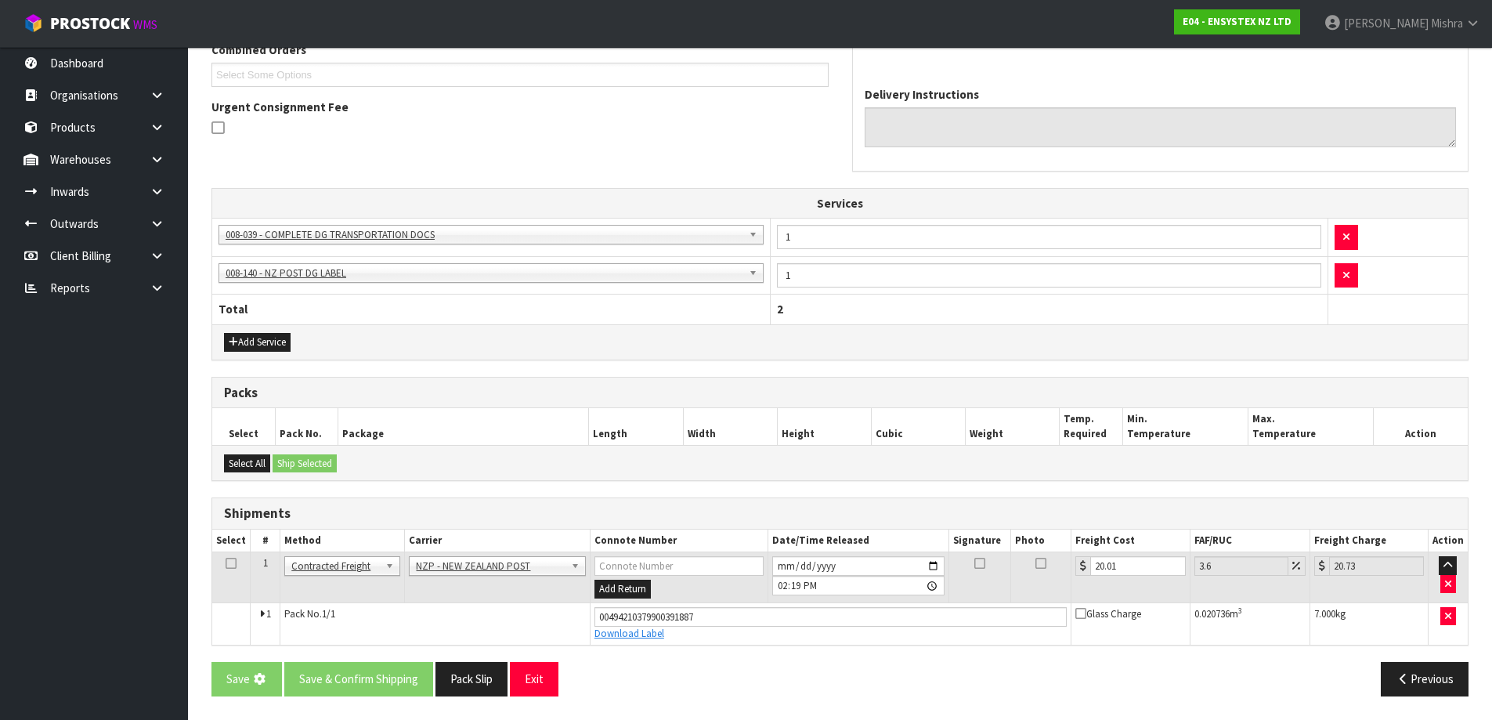
scroll to position [0, 0]
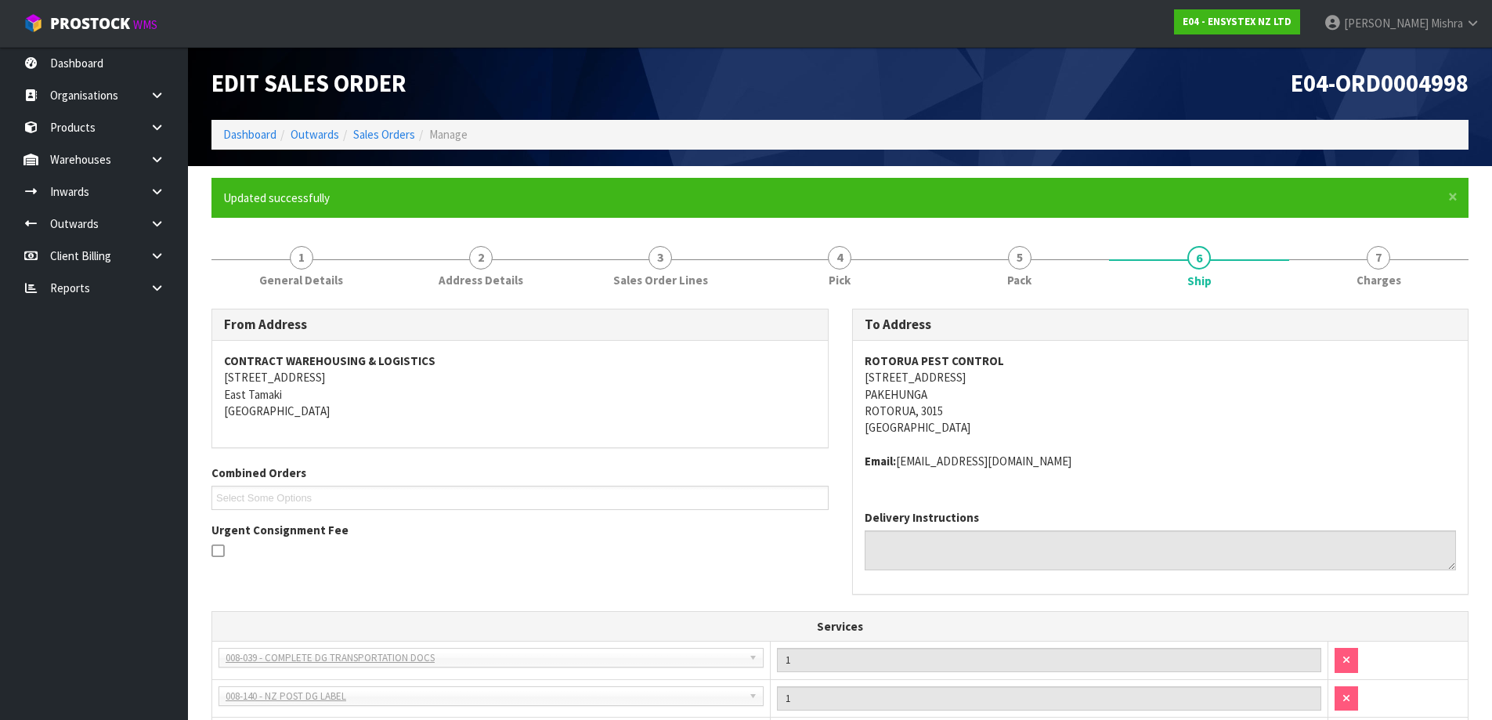
click at [249, 144] on ol "Dashboard Outwards Sales Orders Manage" at bounding box center [839, 134] width 1257 height 29
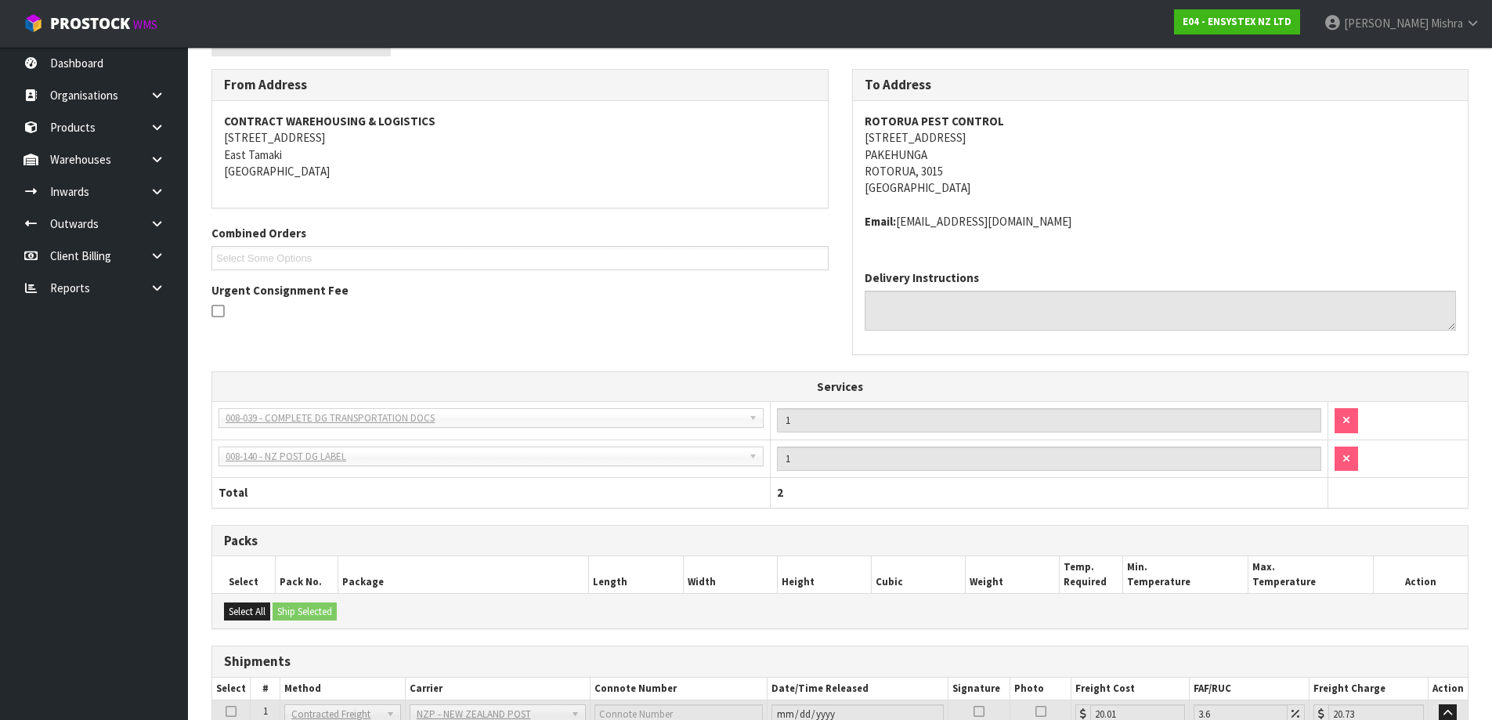
scroll to position [67, 0]
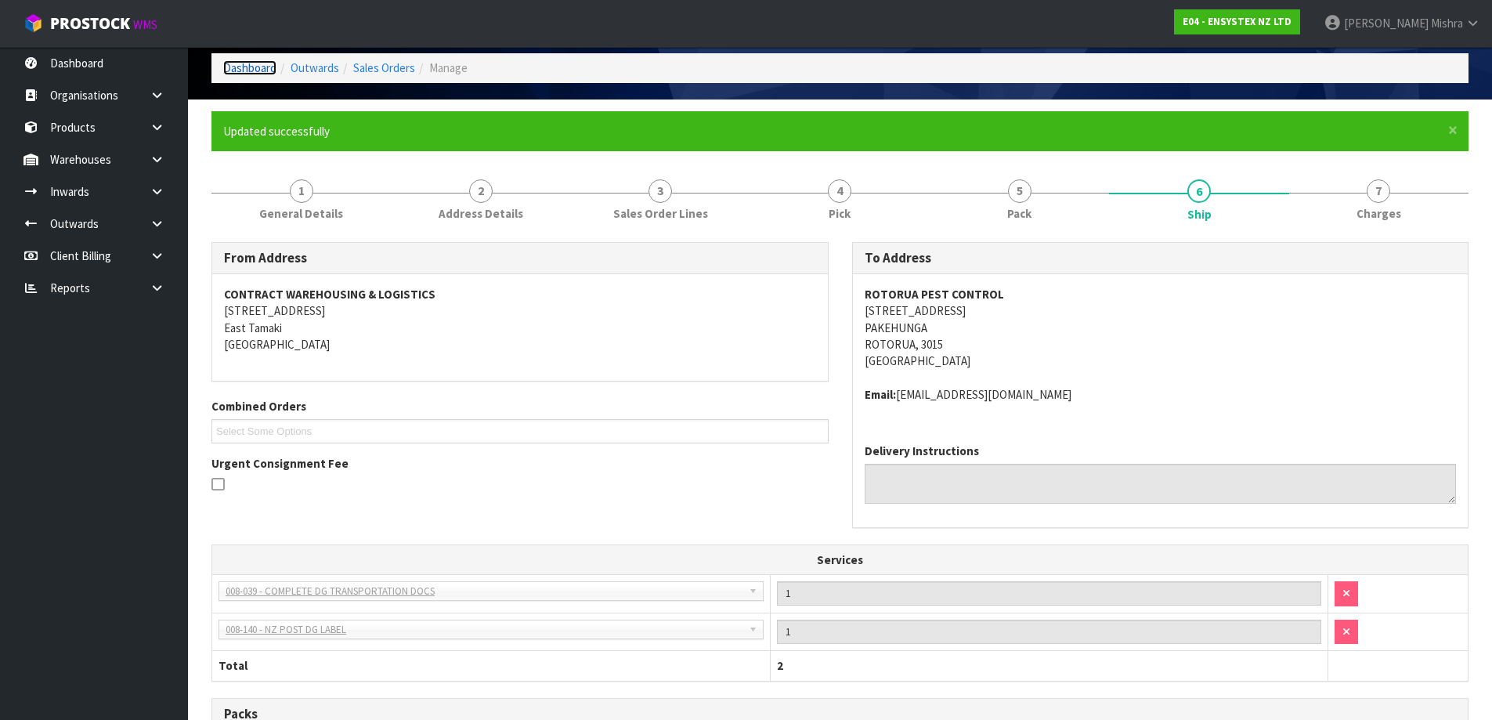
click at [255, 68] on link "Dashboard" at bounding box center [249, 67] width 53 height 15
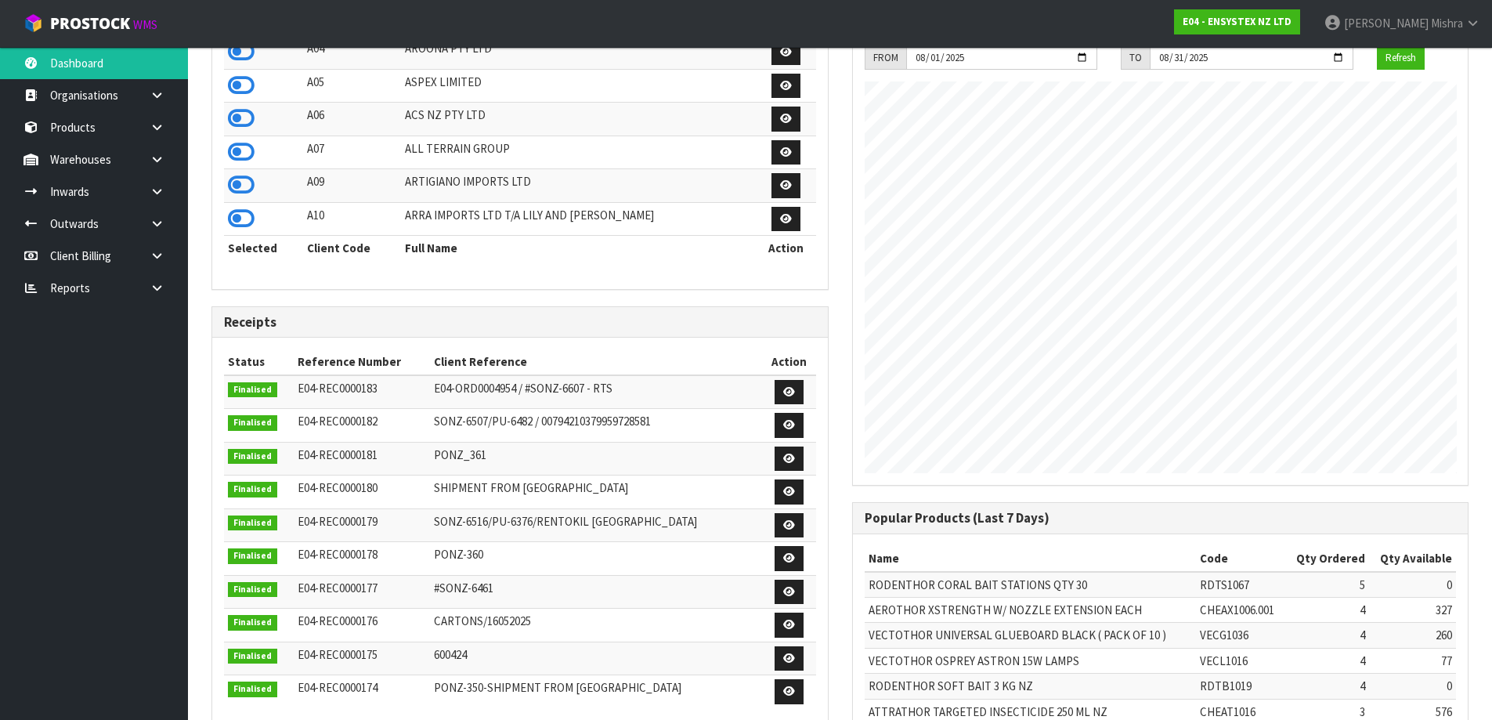
scroll to position [209, 0]
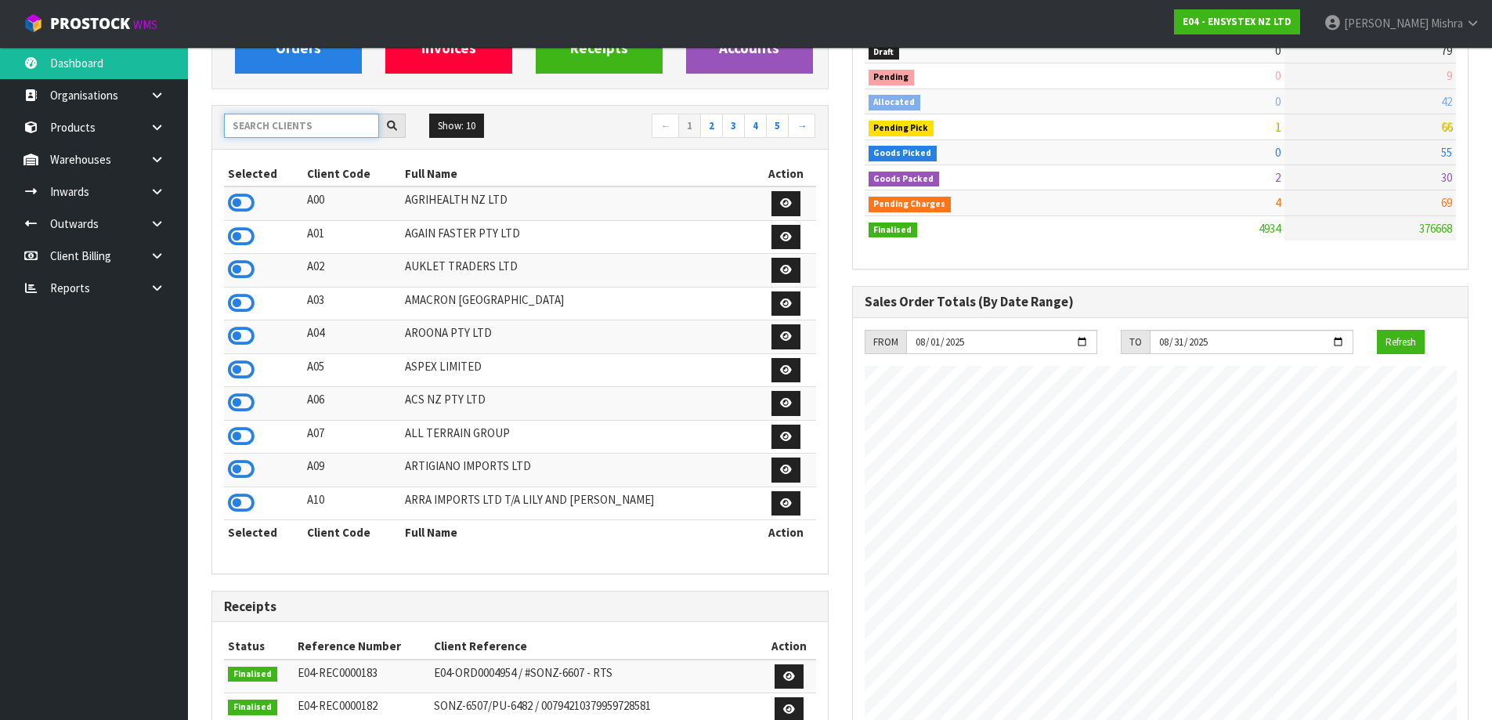
click at [312, 136] on input "text" at bounding box center [301, 126] width 155 height 24
type input "C10"
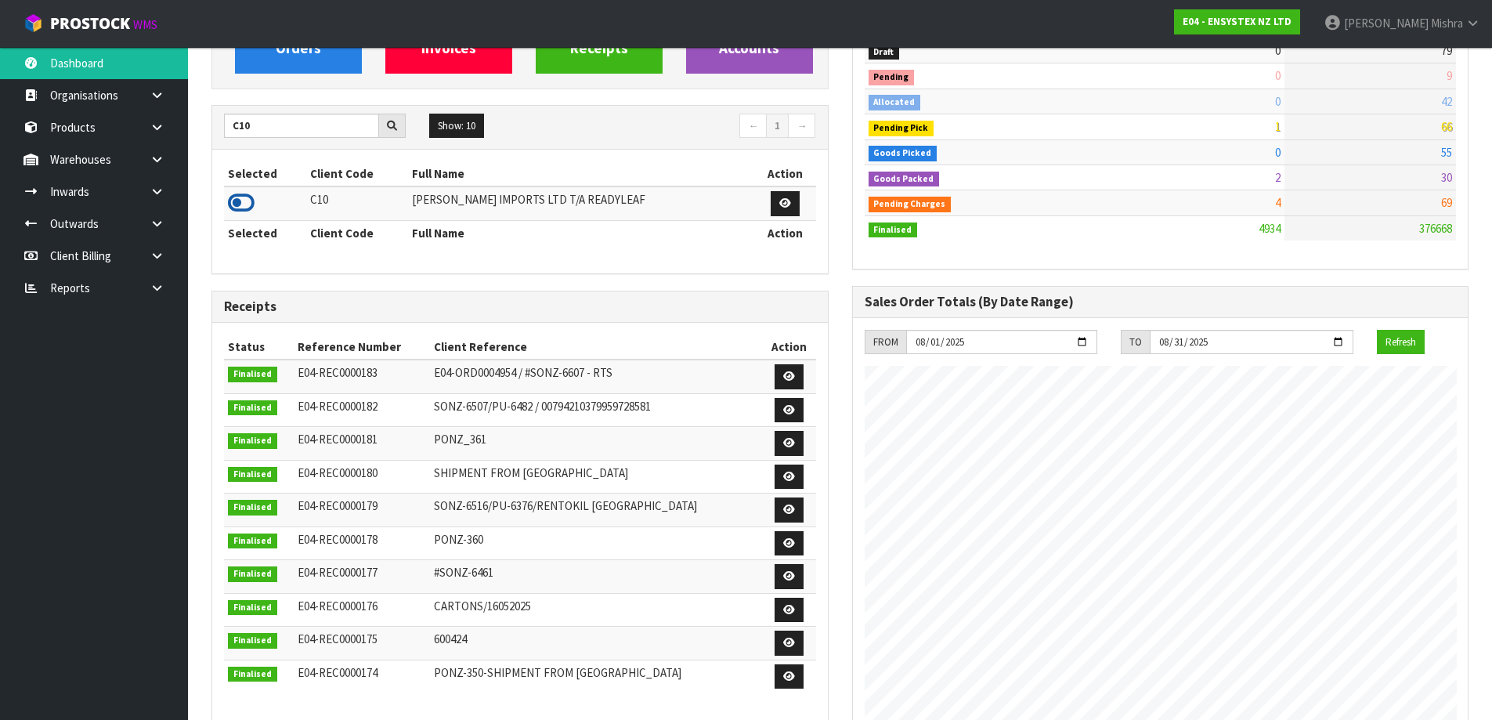
click at [244, 203] on icon at bounding box center [241, 202] width 27 height 23
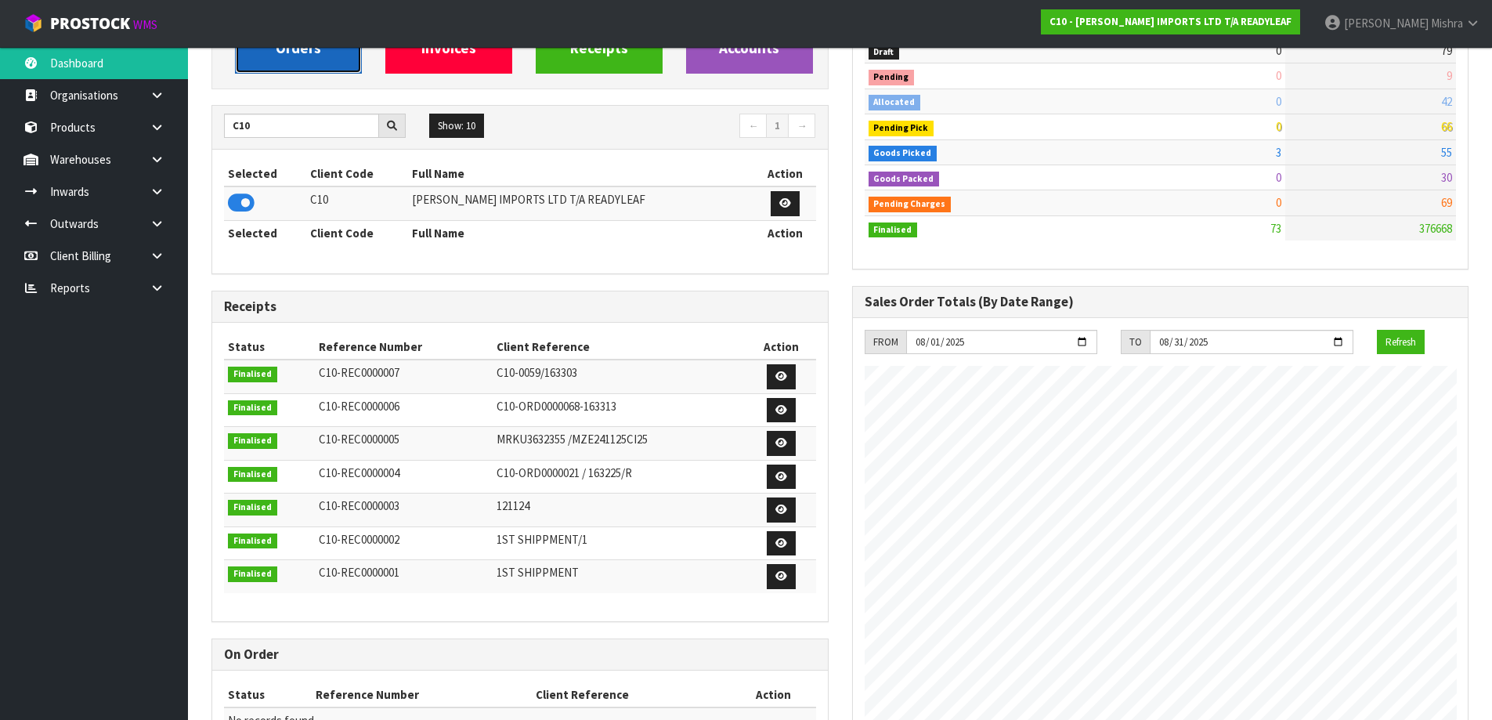
scroll to position [1060, 640]
click at [295, 63] on link "View Orders" at bounding box center [298, 28] width 127 height 89
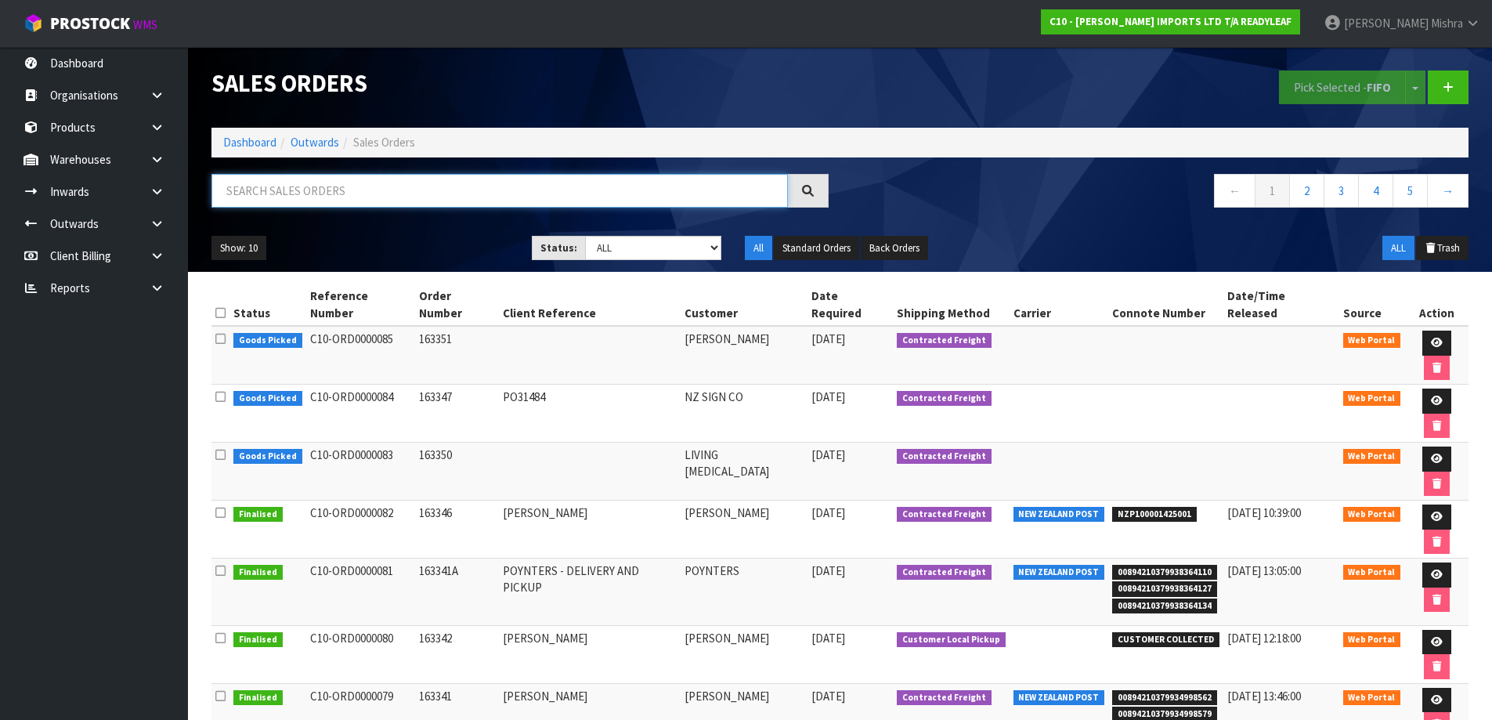
click at [305, 188] on input "text" at bounding box center [499, 191] width 576 height 34
click at [150, 156] on icon at bounding box center [157, 160] width 15 height 12
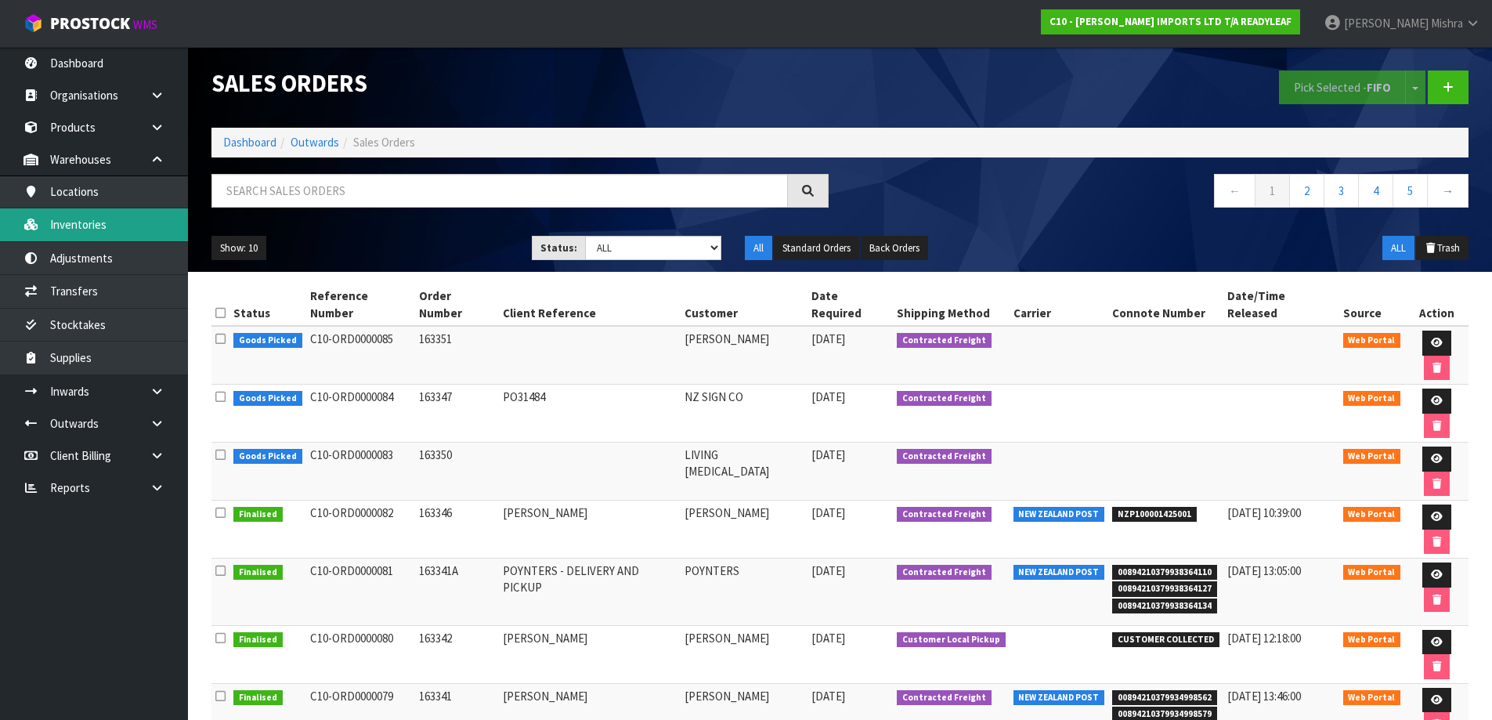
click at [117, 225] on link "Inventories" at bounding box center [94, 224] width 188 height 32
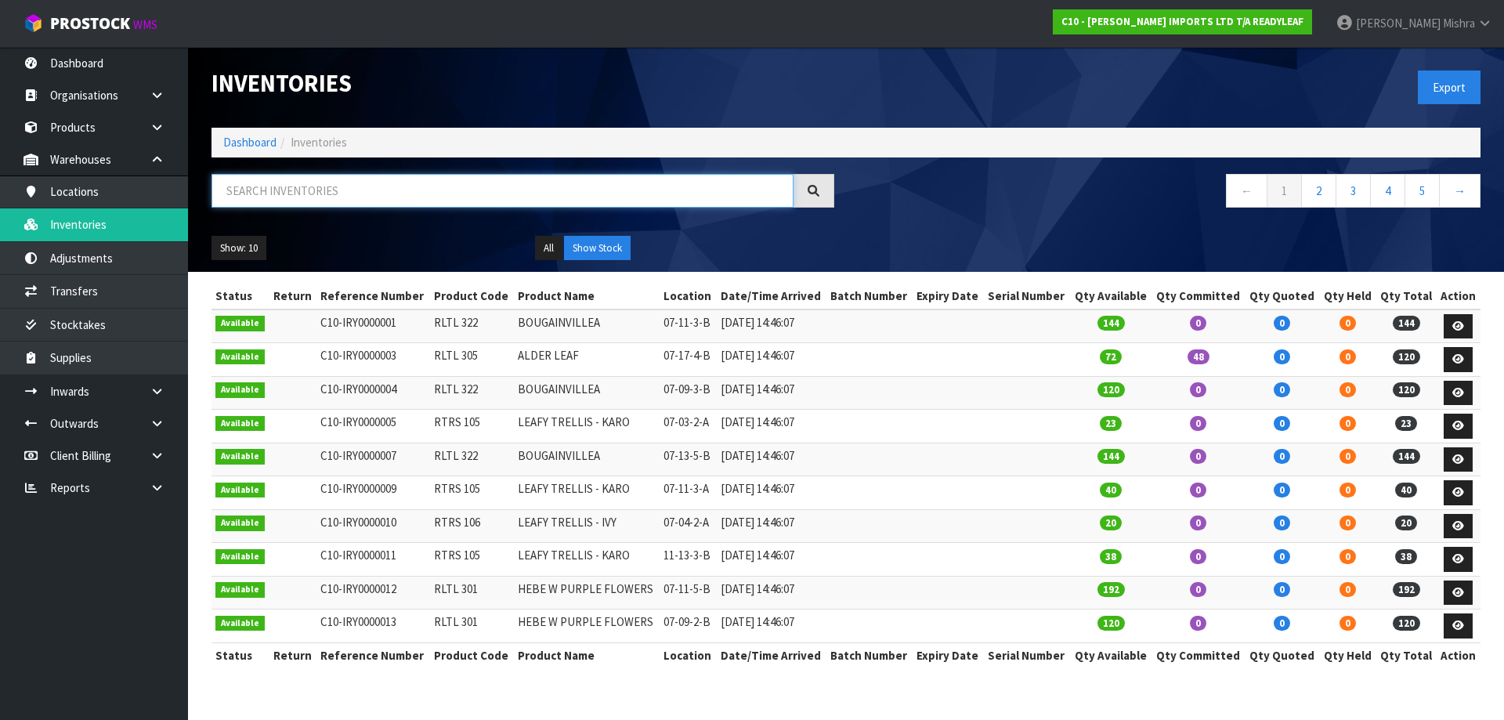
click at [378, 200] on input "text" at bounding box center [502, 191] width 582 height 34
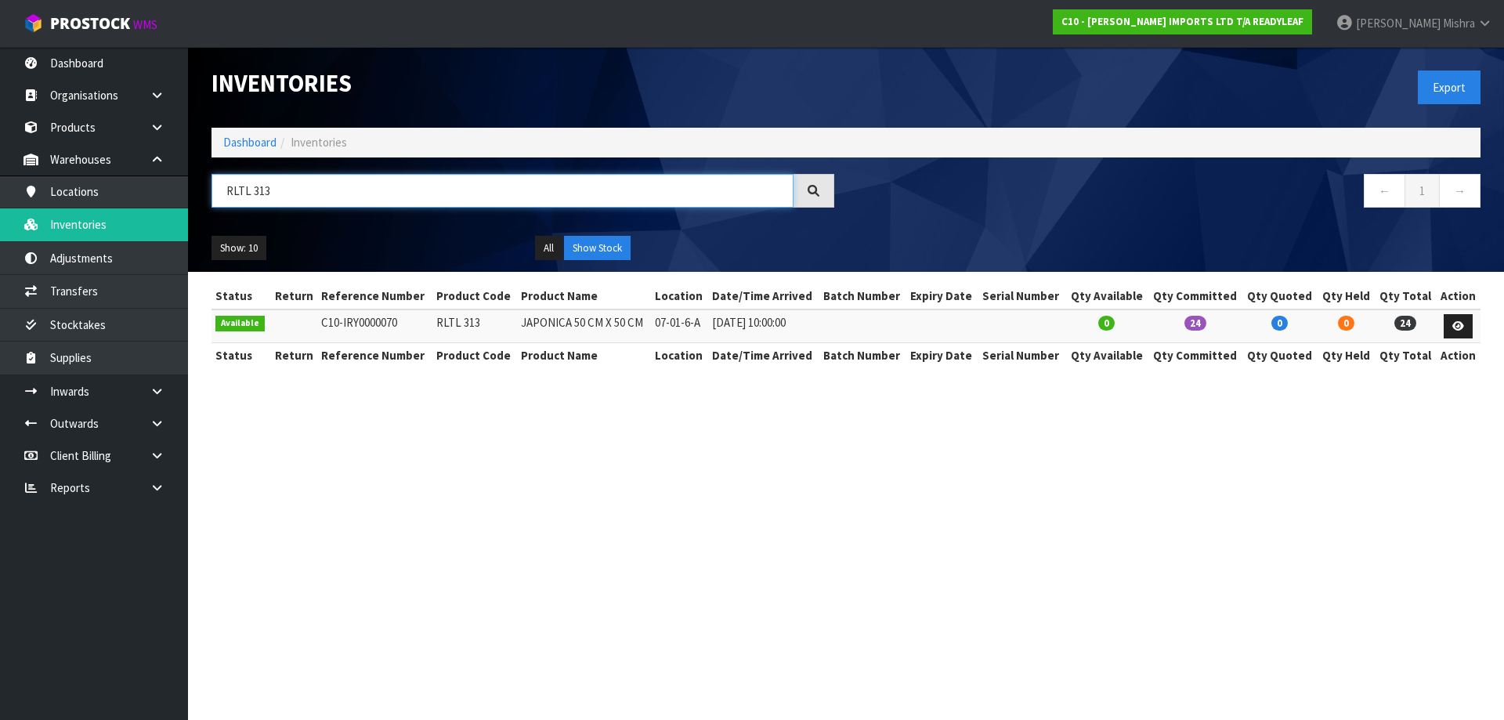
type input "RLTL 313"
click at [253, 146] on link "Dashboard" at bounding box center [249, 142] width 53 height 15
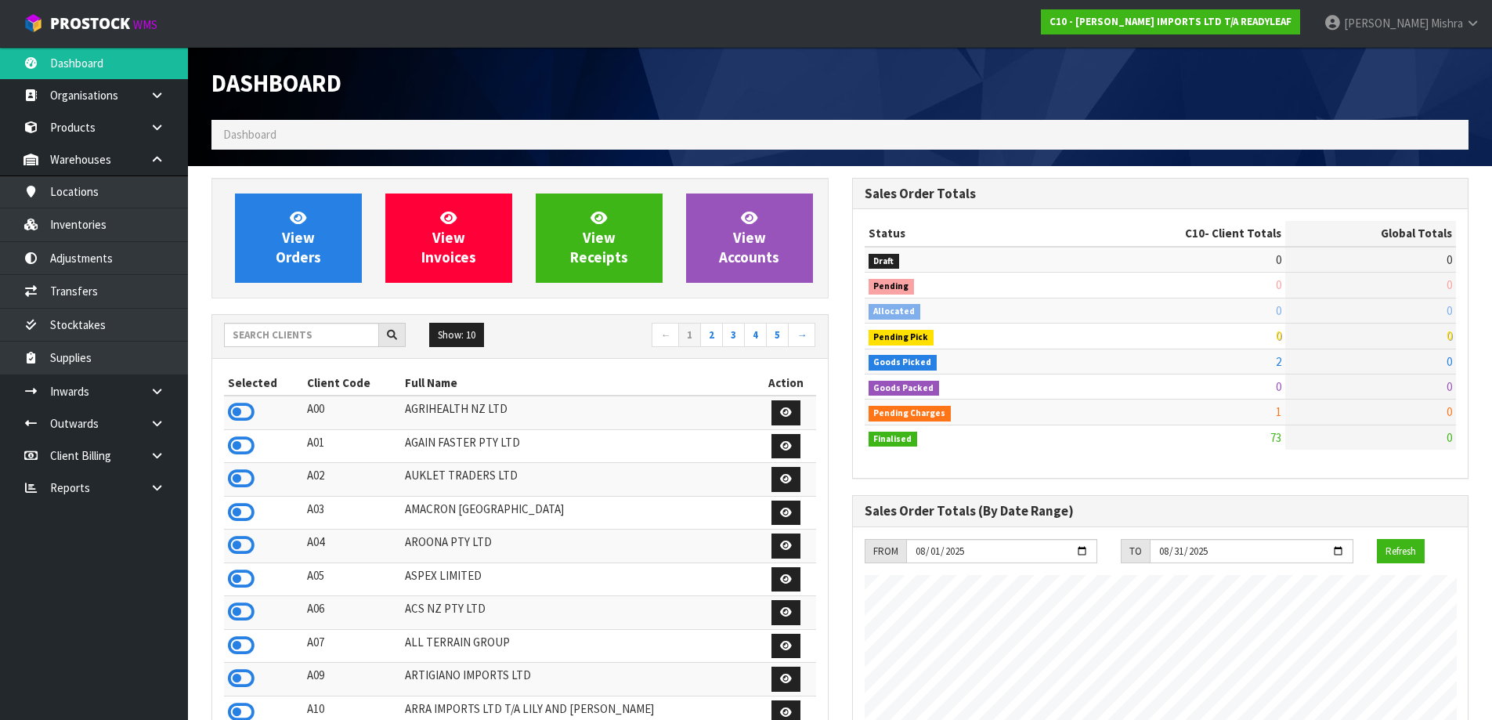
scroll to position [1060, 640]
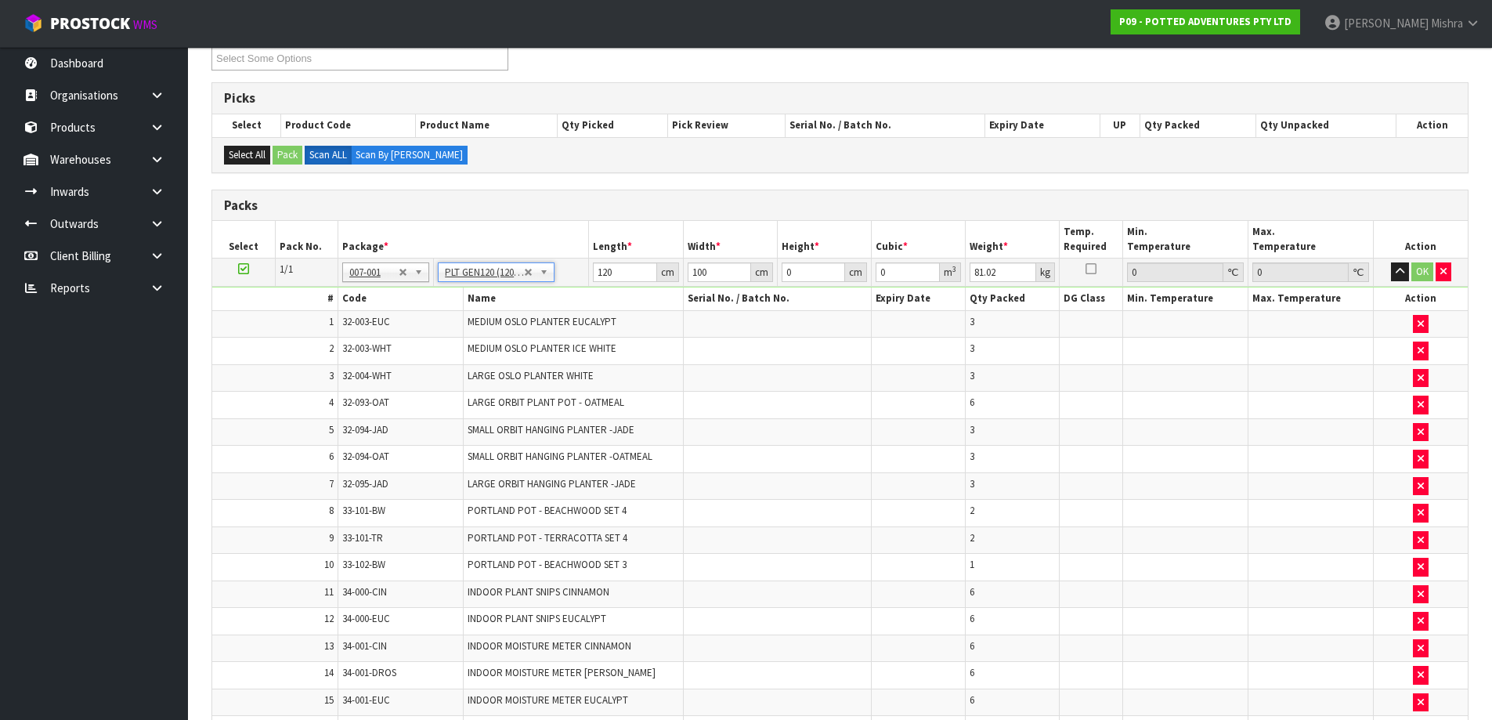
scroll to position [224, 0]
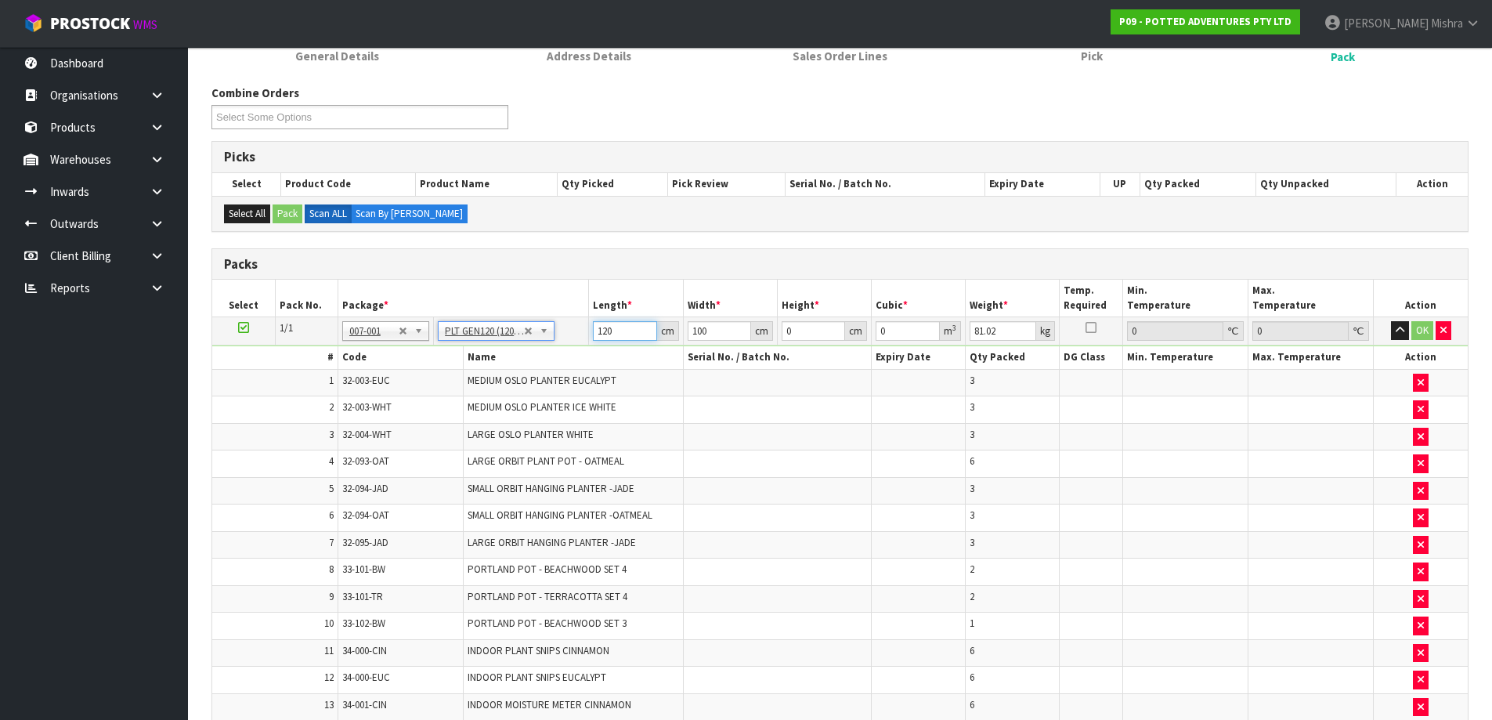
drag, startPoint x: 594, startPoint y: 334, endPoint x: 533, endPoint y: 343, distance: 61.0
click at [537, 344] on tr "1/1 NONE 007-001 007-002 007-004 007-009 007-013 007-014 007-015 007-017 007-01…" at bounding box center [840, 331] width 1256 height 28
type input "110"
type input "101"
type input "8"
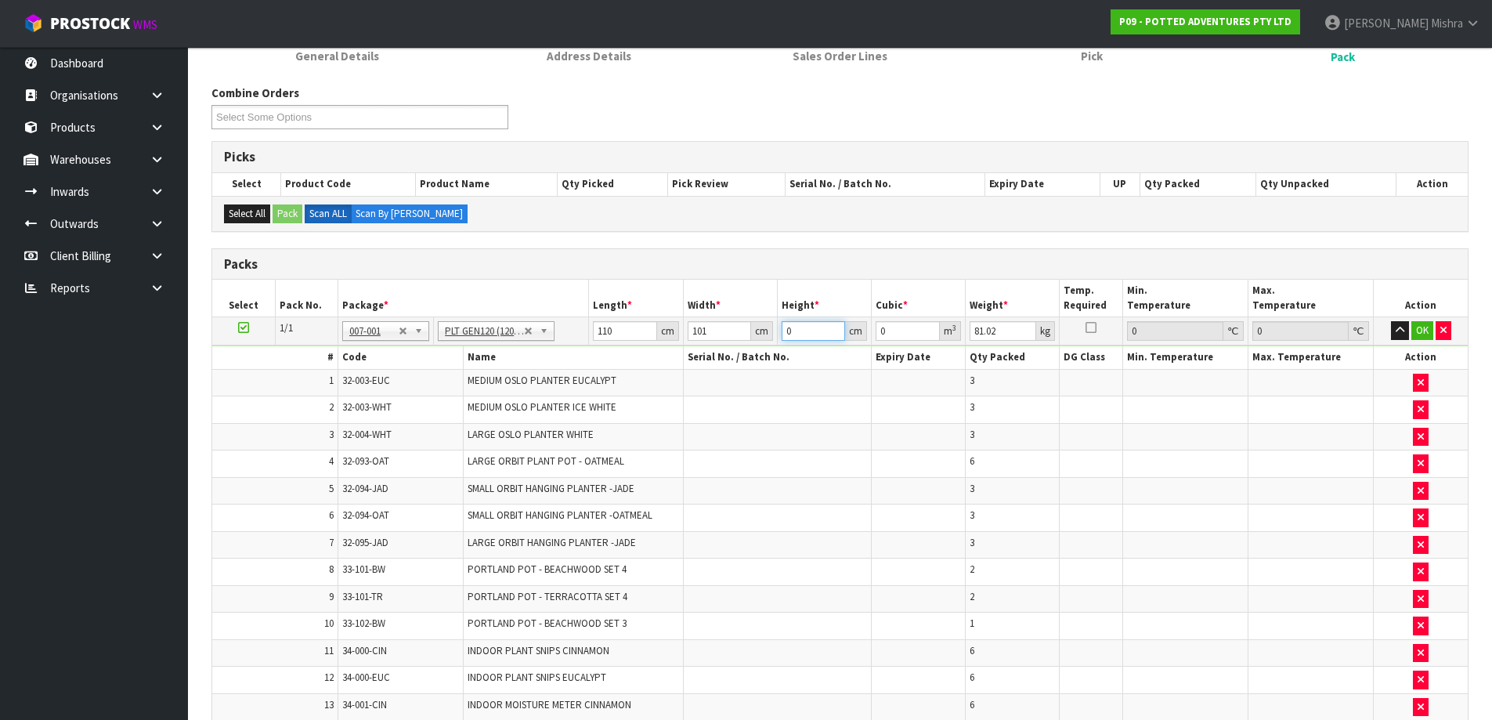
type input "0.08888"
type input "84"
type input "0.93324"
type input "84"
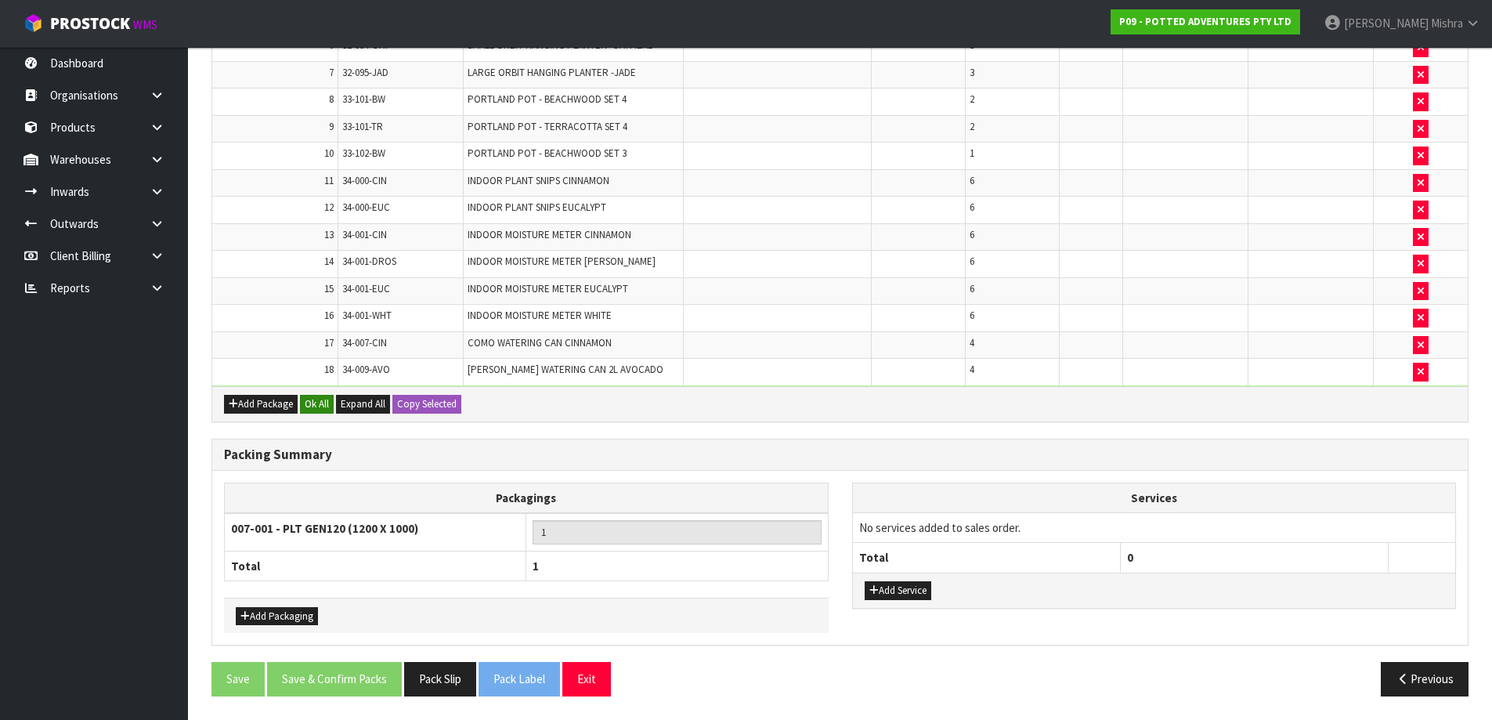
type input "96"
click at [315, 412] on button "Ok All" at bounding box center [317, 404] width 34 height 19
click at [368, 678] on button "Save & Confirm Packs" at bounding box center [334, 680] width 135 height 34
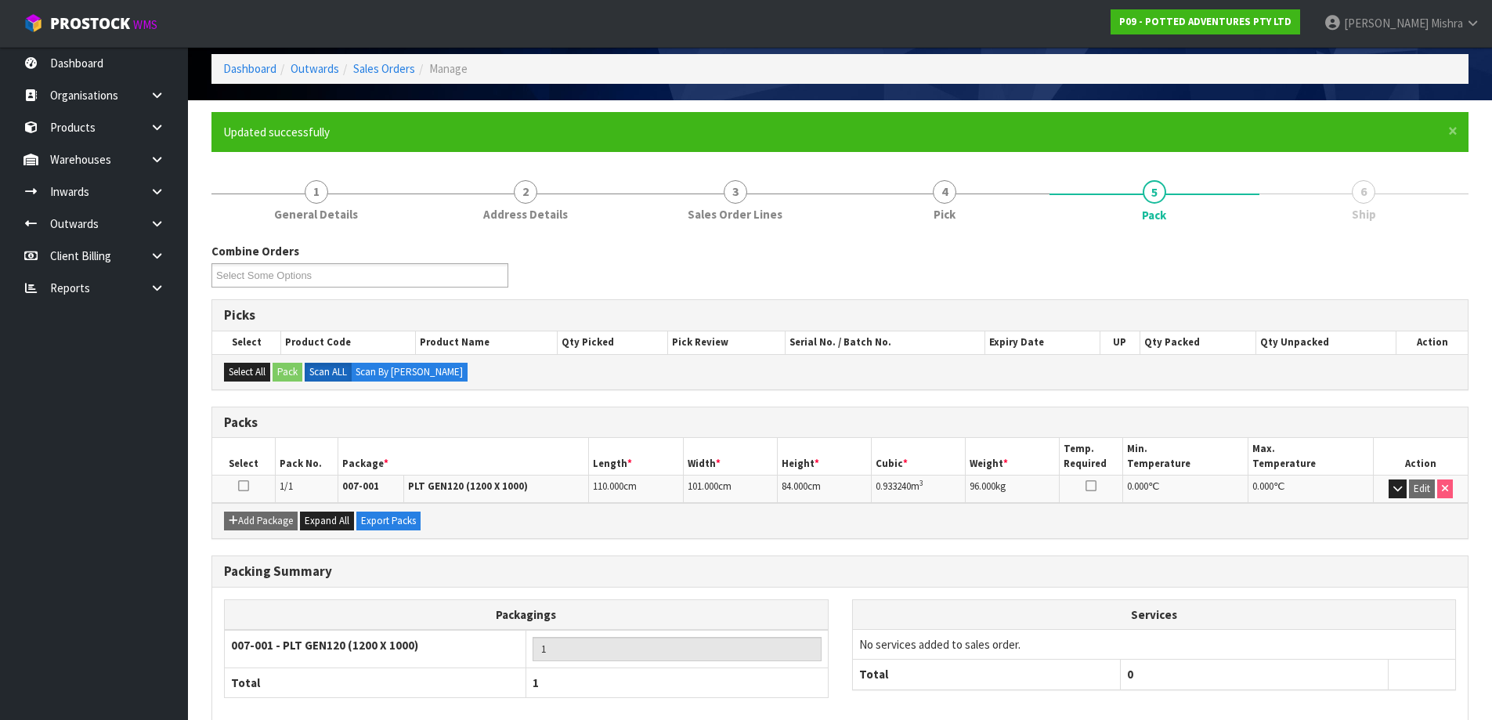
scroll to position [147, 0]
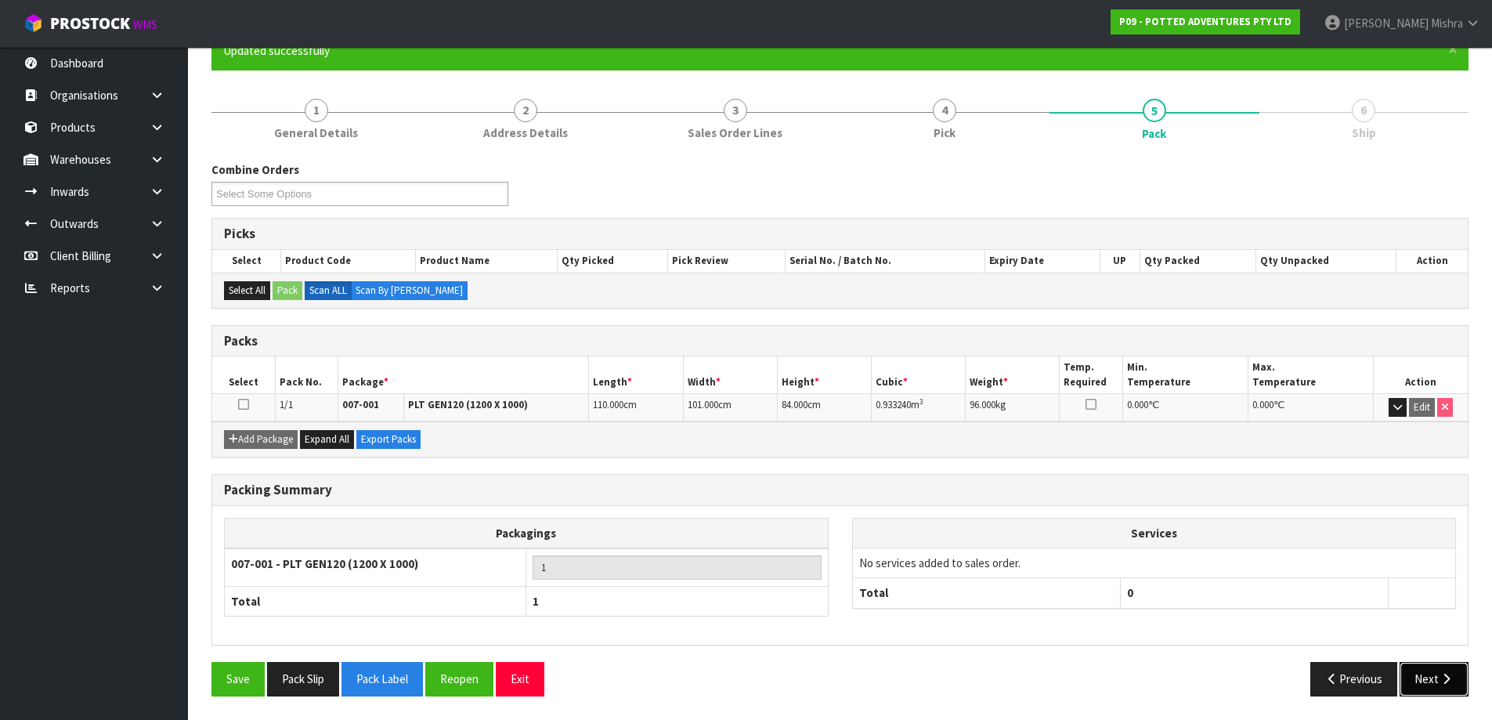
click at [1420, 675] on button "Next" at bounding box center [1434, 679] width 69 height 34
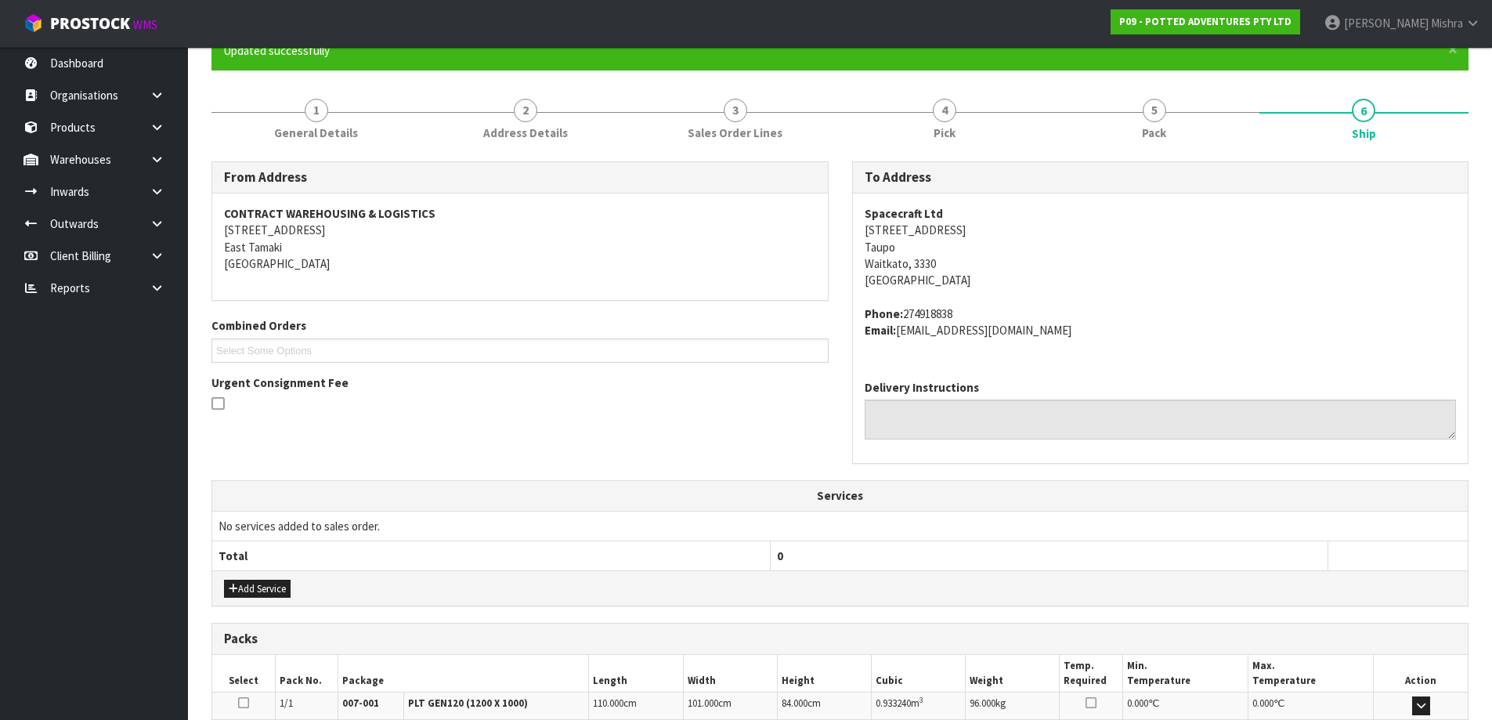
click at [904, 211] on strong "Spacecraft Ltd" at bounding box center [904, 213] width 78 height 15
click at [895, 237] on address "Spacecraft Ltd 47 Heuheu St Taupo Waitkato, 3330 New Zealand" at bounding box center [1161, 247] width 592 height 84
click at [884, 245] on address "Spacecraft Ltd 47 Heuheu St Taupo Waitkato, 3330 New Zealand" at bounding box center [1161, 247] width 592 height 84
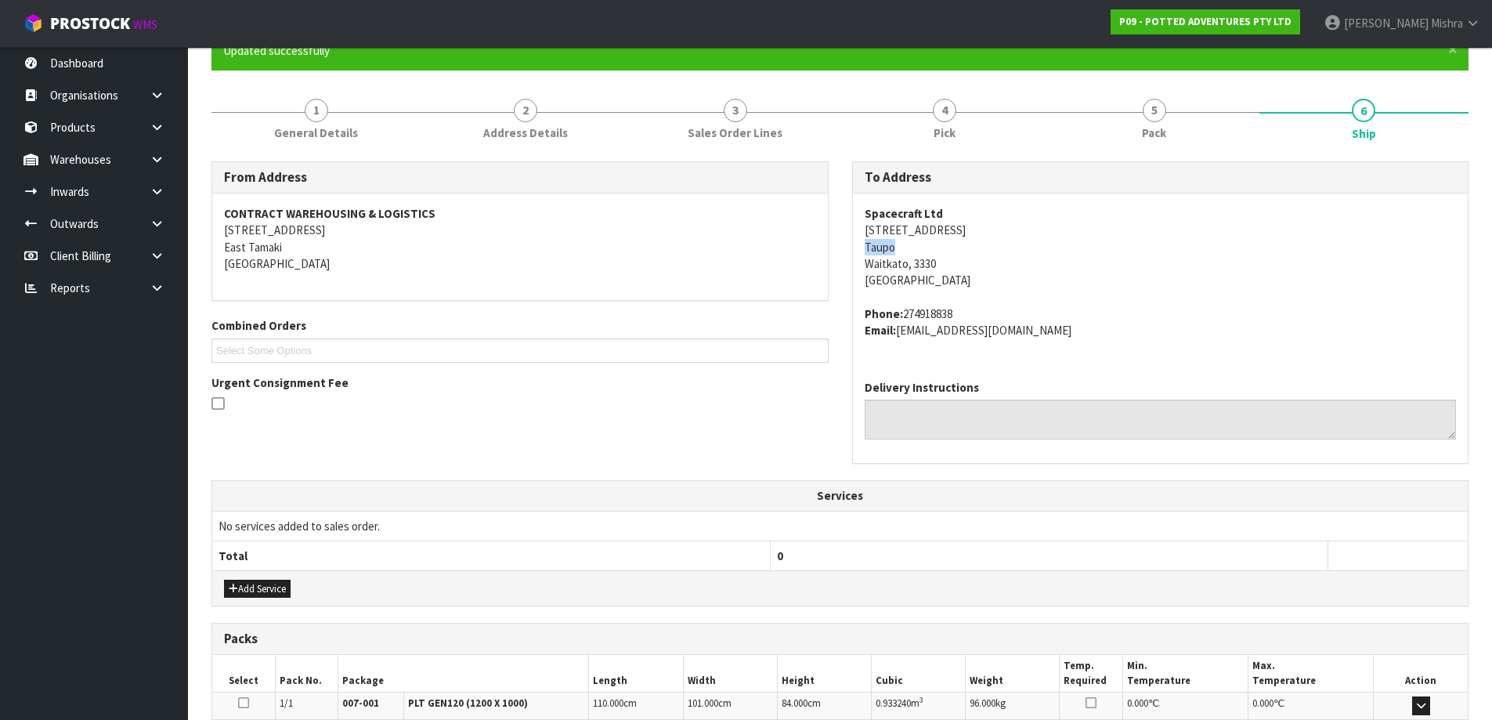
click at [884, 245] on address "Spacecraft Ltd 47 Heuheu St Taupo Waitkato, 3330 New Zealand" at bounding box center [1161, 247] width 592 height 84
copy address "Taupo"
click at [881, 195] on div "Spacecraft Ltd 47 Heuheu St Taupo Waitkato, 3330 New Zealand Phone: 274918838 E…" at bounding box center [1161, 280] width 616 height 174
click at [885, 215] on strong "Spacecraft Ltd" at bounding box center [904, 213] width 78 height 15
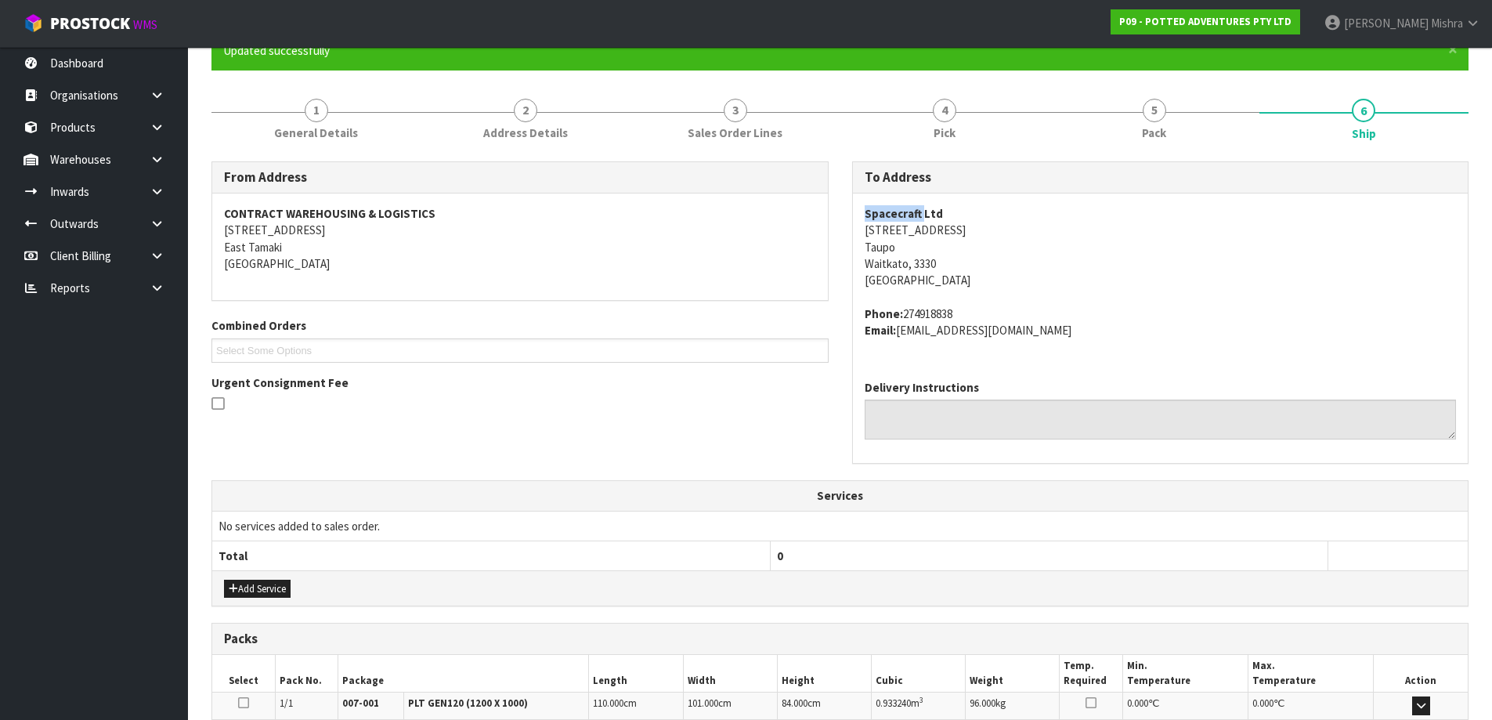
click at [885, 215] on strong "Spacecraft Ltd" at bounding box center [904, 213] width 78 height 15
copy strong "Spacecraft Ltd"
click at [911, 229] on address "Spacecraft Ltd 47 Heuheu St Taupo Waitkato, 3330 New Zealand" at bounding box center [1161, 247] width 592 height 84
click at [910, 229] on address "Spacecraft Ltd 47 Heuheu St Taupo Waitkato, 3330 New Zealand" at bounding box center [1161, 247] width 592 height 84
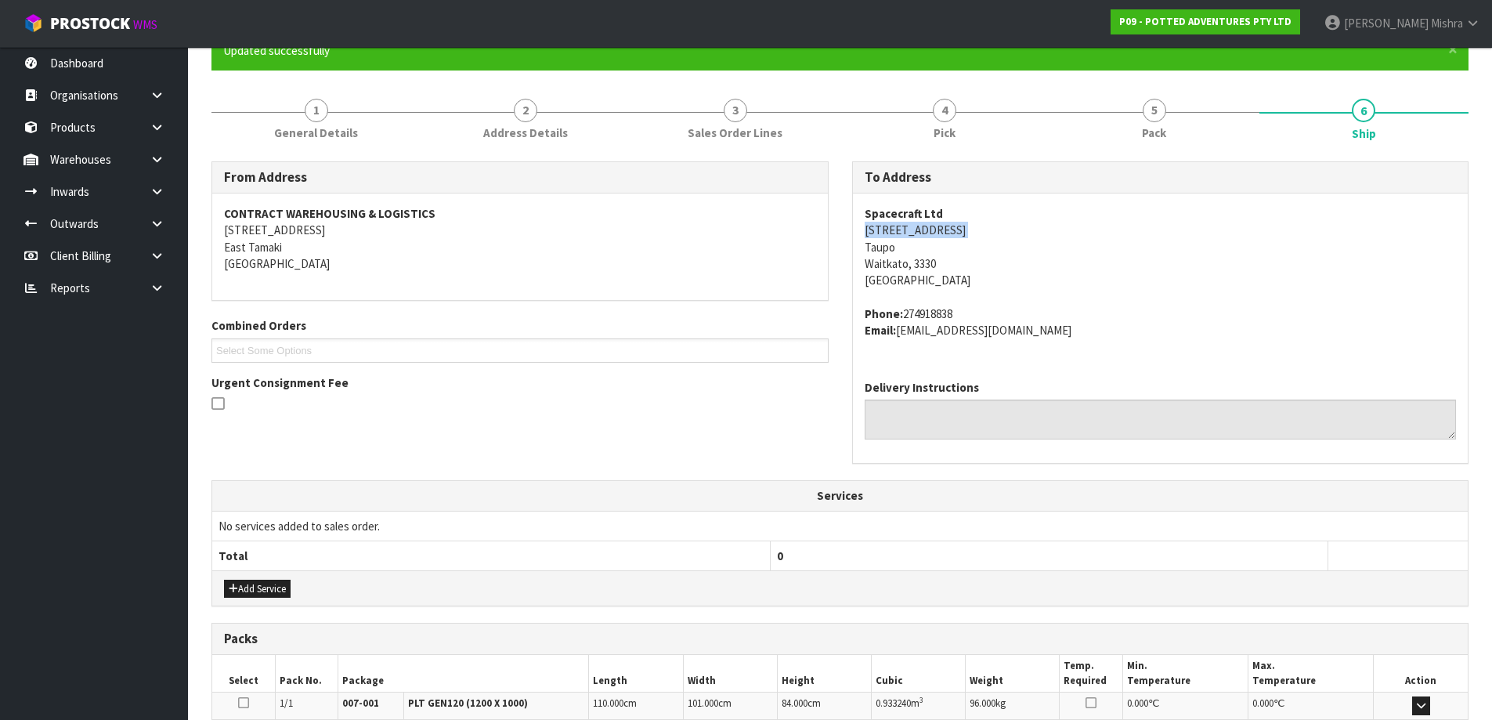
click at [910, 229] on address "Spacecraft Ltd 47 Heuheu St Taupo Waitkato, 3330 New Zealand" at bounding box center [1161, 247] width 592 height 84
copy address "47 Heuheu St"
click at [928, 311] on address "Phone: 274918838 Email: jo@spacecraftcreative.co.nz" at bounding box center [1161, 322] width 592 height 34
copy address "274918838"
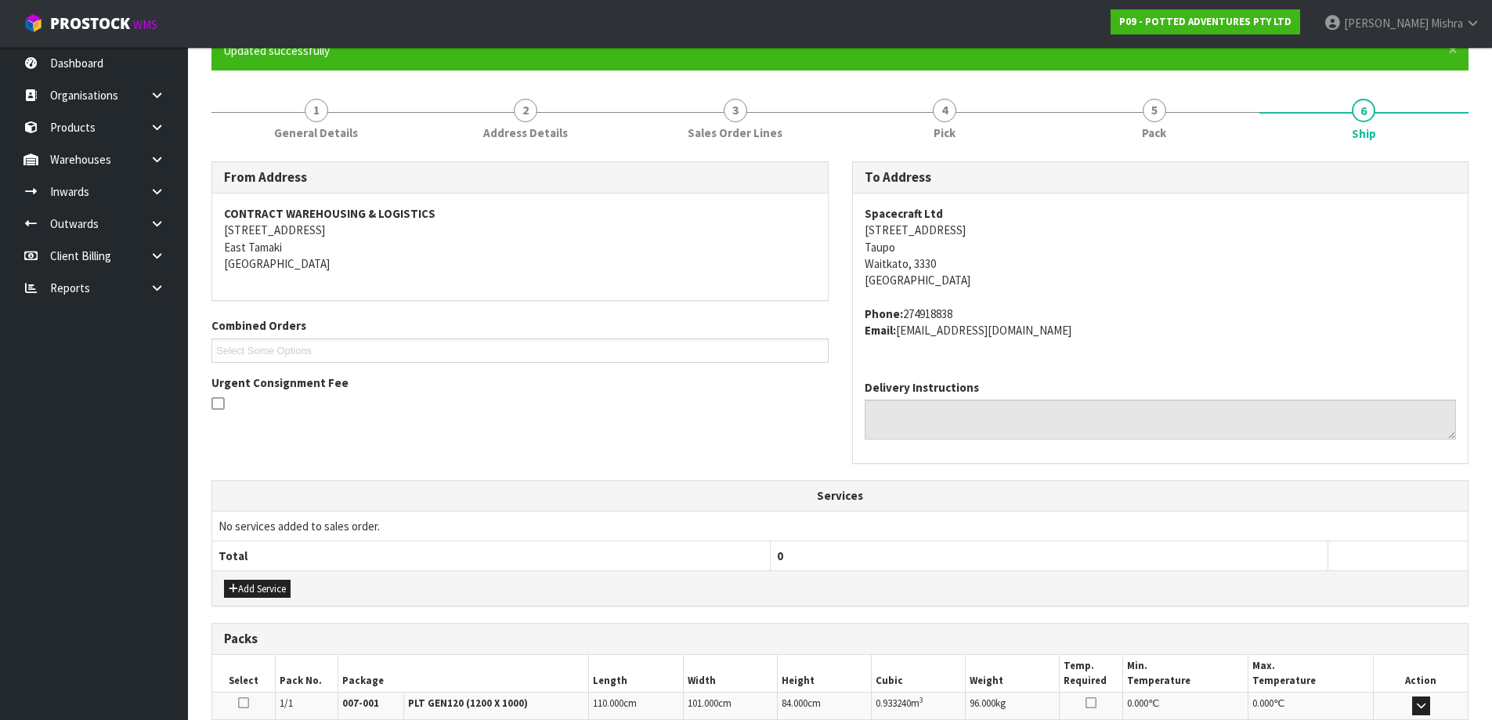
click at [919, 218] on strong "Spacecraft Ltd" at bounding box center [904, 213] width 78 height 15
click at [920, 217] on strong "Spacecraft Ltd" at bounding box center [904, 213] width 78 height 15
click at [920, 216] on strong "Spacecraft Ltd" at bounding box center [904, 213] width 78 height 15
click at [919, 219] on strong "Spacecraft Ltd" at bounding box center [904, 213] width 78 height 15
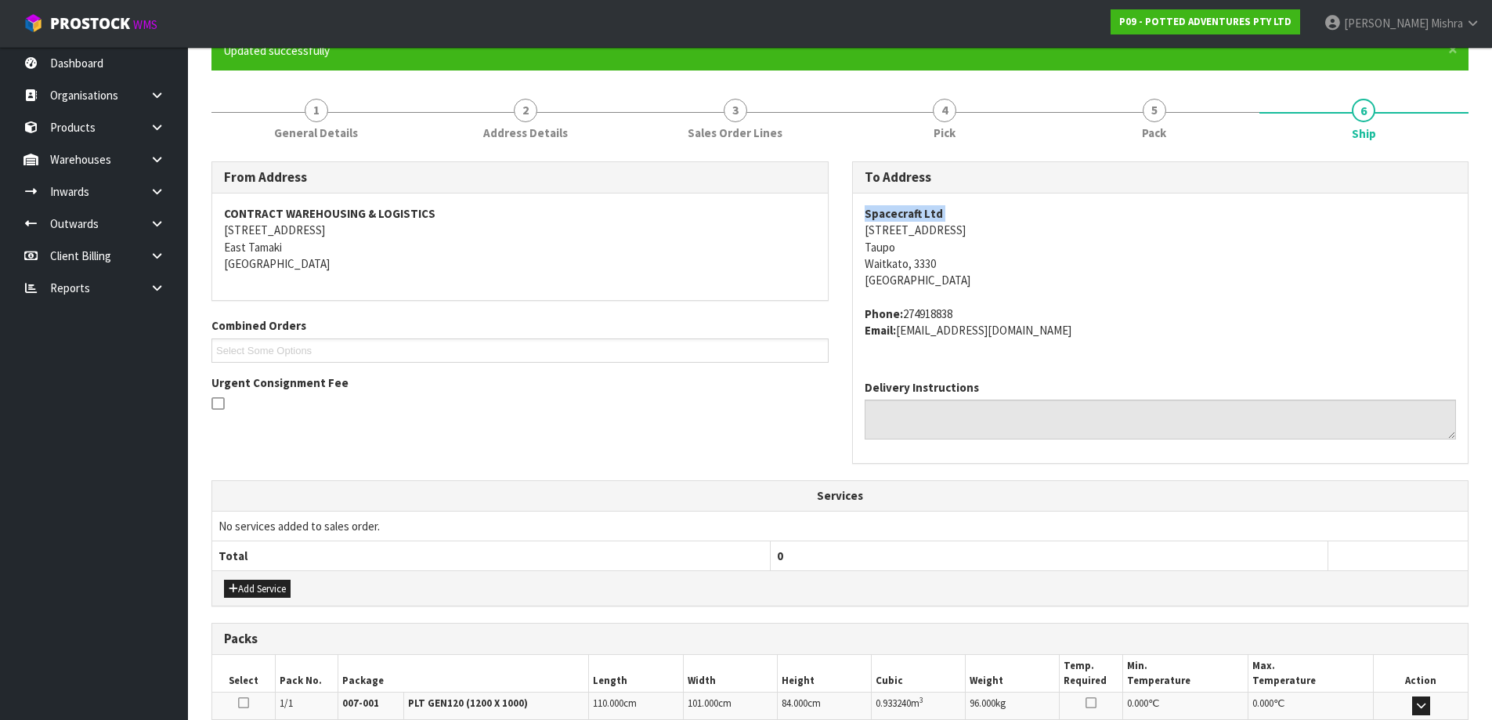
drag, startPoint x: 1039, startPoint y: 331, endPoint x: 897, endPoint y: 328, distance: 141.8
click at [897, 328] on address "Phone: 274918838 Email: jo@spacecraftcreative.co.nz" at bounding box center [1161, 322] width 592 height 34
copy address "jo@spacecraftcreative.co.nz"
click at [930, 305] on address "Phone: 274918838 Email: jo@spacecraftcreative.co.nz" at bounding box center [1161, 322] width 592 height 34
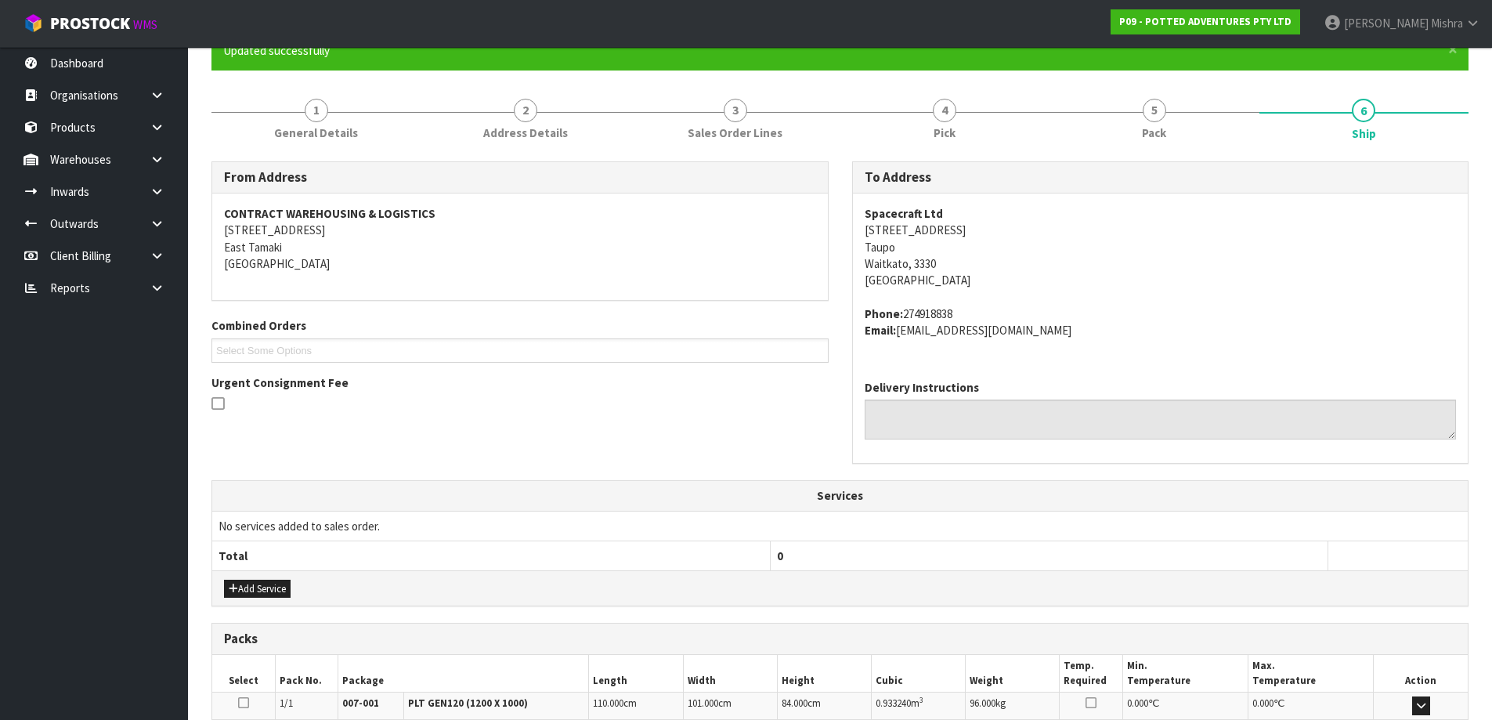
copy address "274918838"
click at [1051, 369] on div "Delivery Instructions" at bounding box center [1161, 415] width 616 height 96
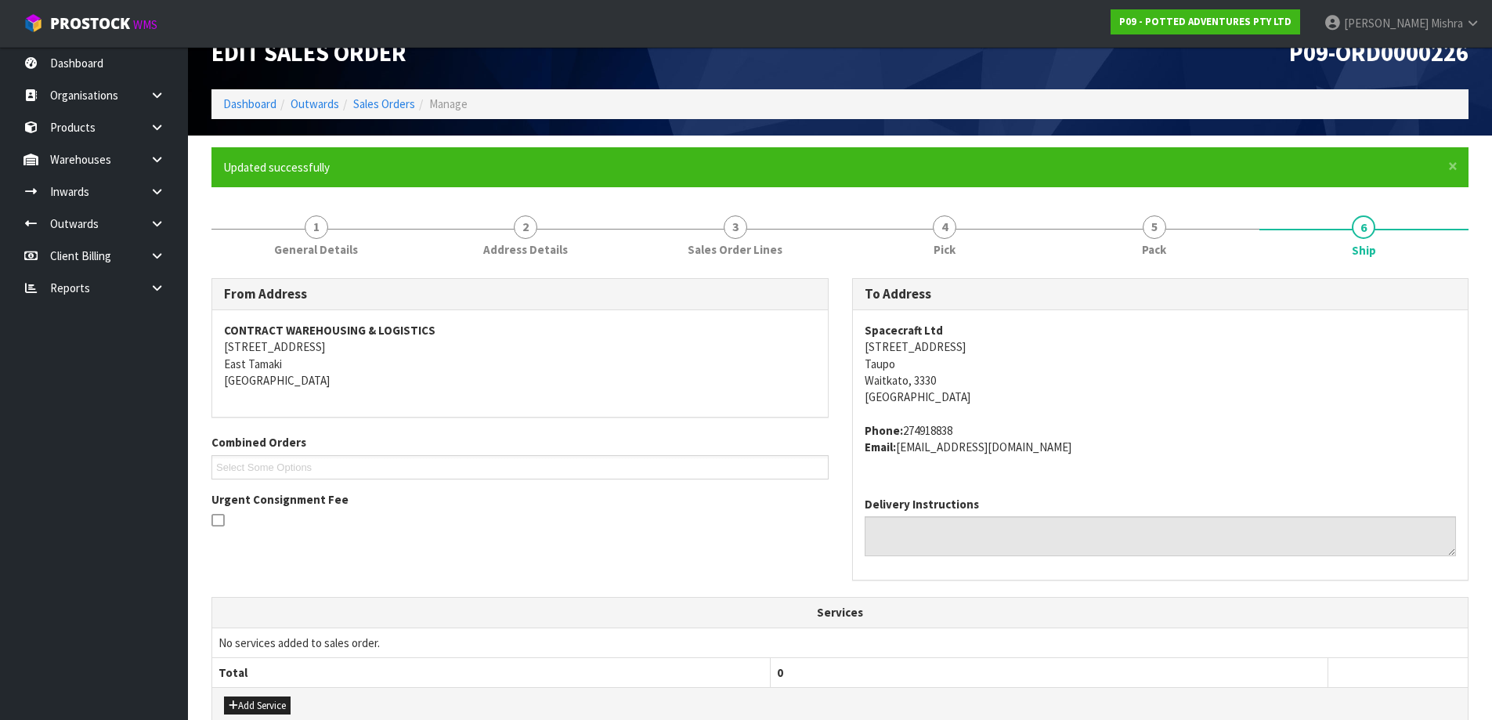
scroll to position [0, 0]
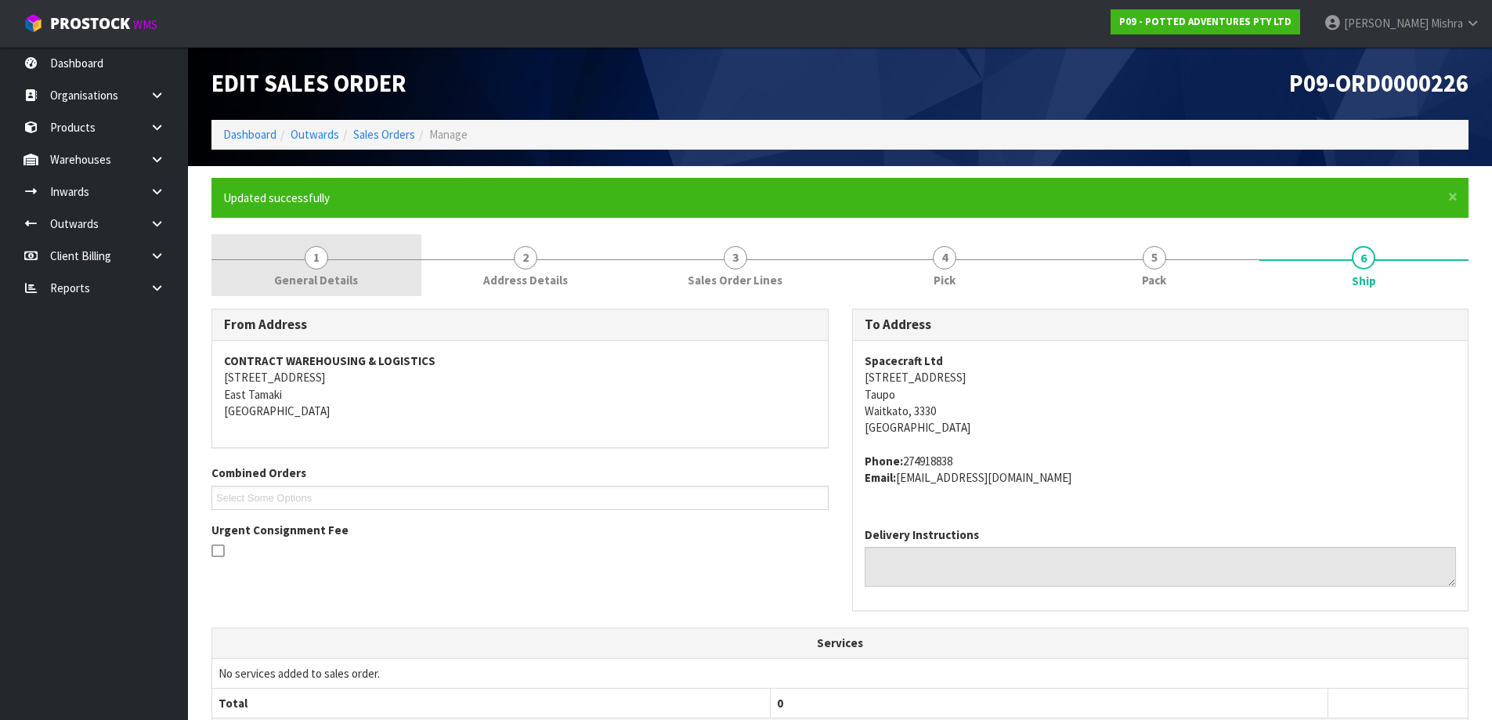
click at [313, 265] on span "1" at bounding box center [316, 257] width 23 height 23
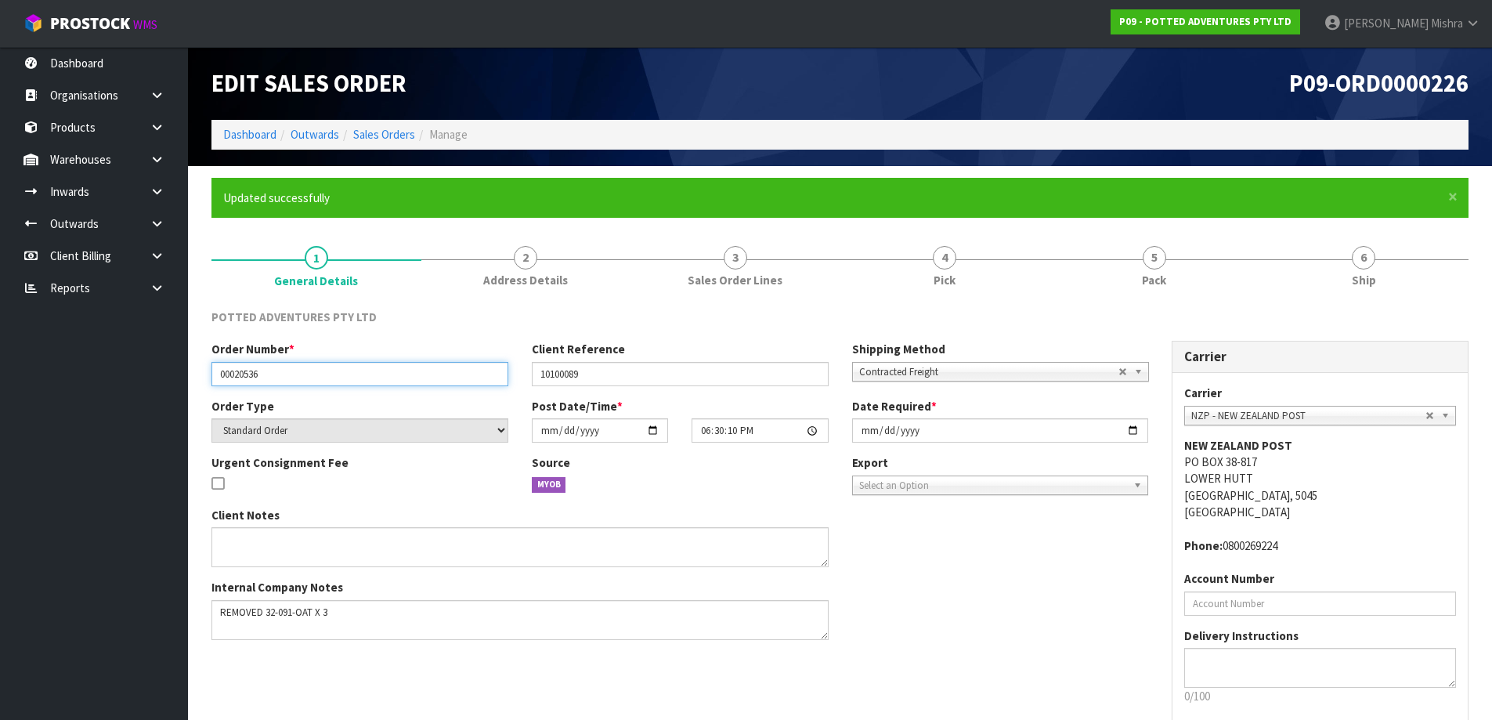
drag, startPoint x: 327, startPoint y: 373, endPoint x: 182, endPoint y: 376, distance: 145.7
click at [182, 376] on body "Toggle navigation ProStock WMS P09 - POTTED ADVENTURES PTY LTD Lalisha Mishra L…" at bounding box center [746, 360] width 1492 height 720
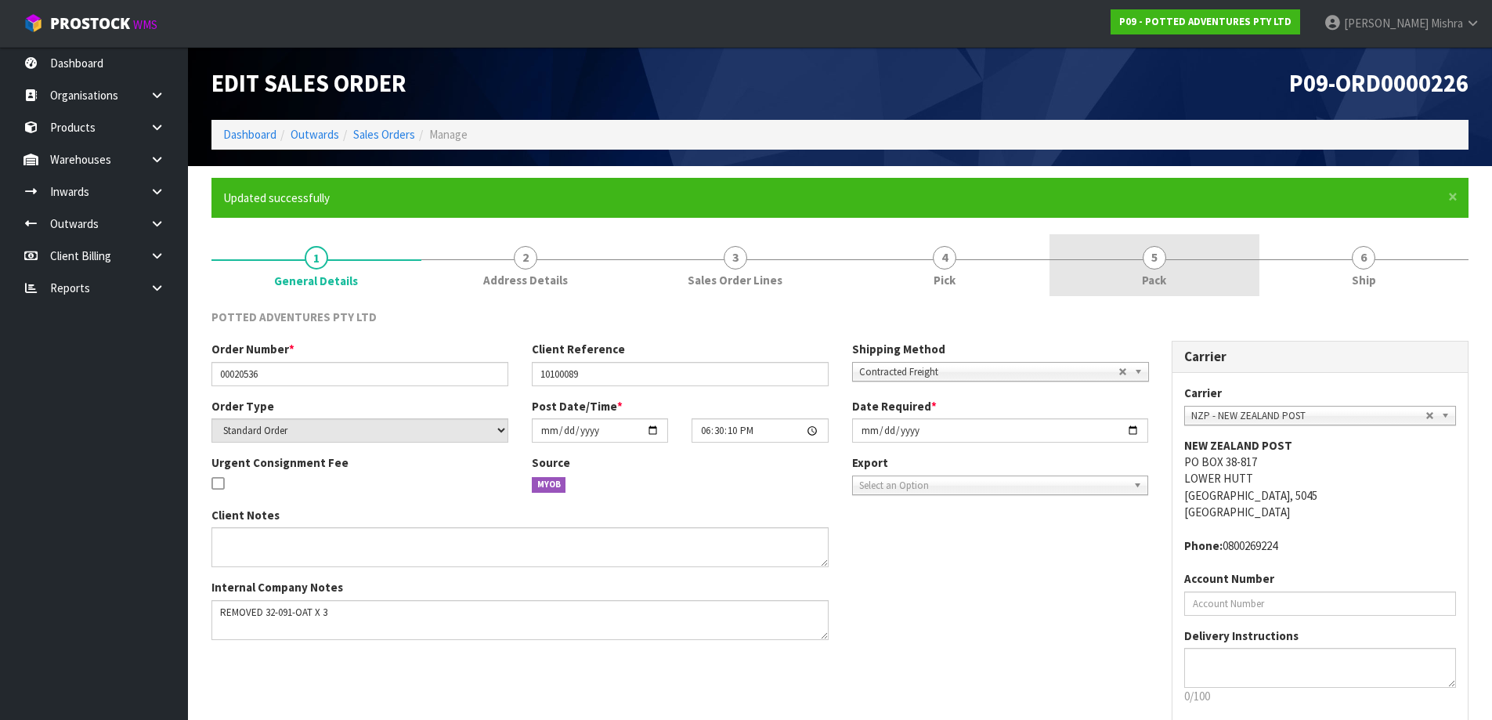
click at [1169, 286] on link "5 Pack" at bounding box center [1155, 265] width 210 height 62
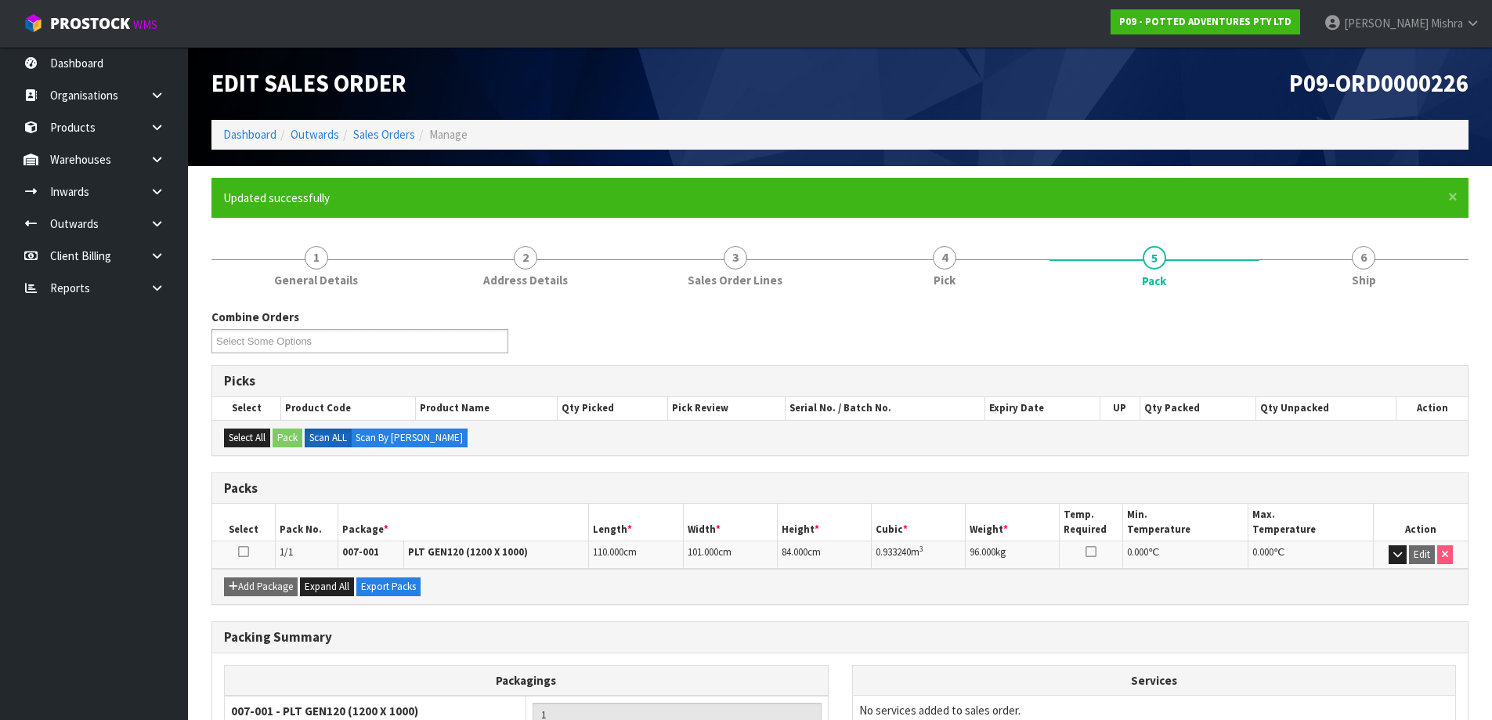
scroll to position [147, 0]
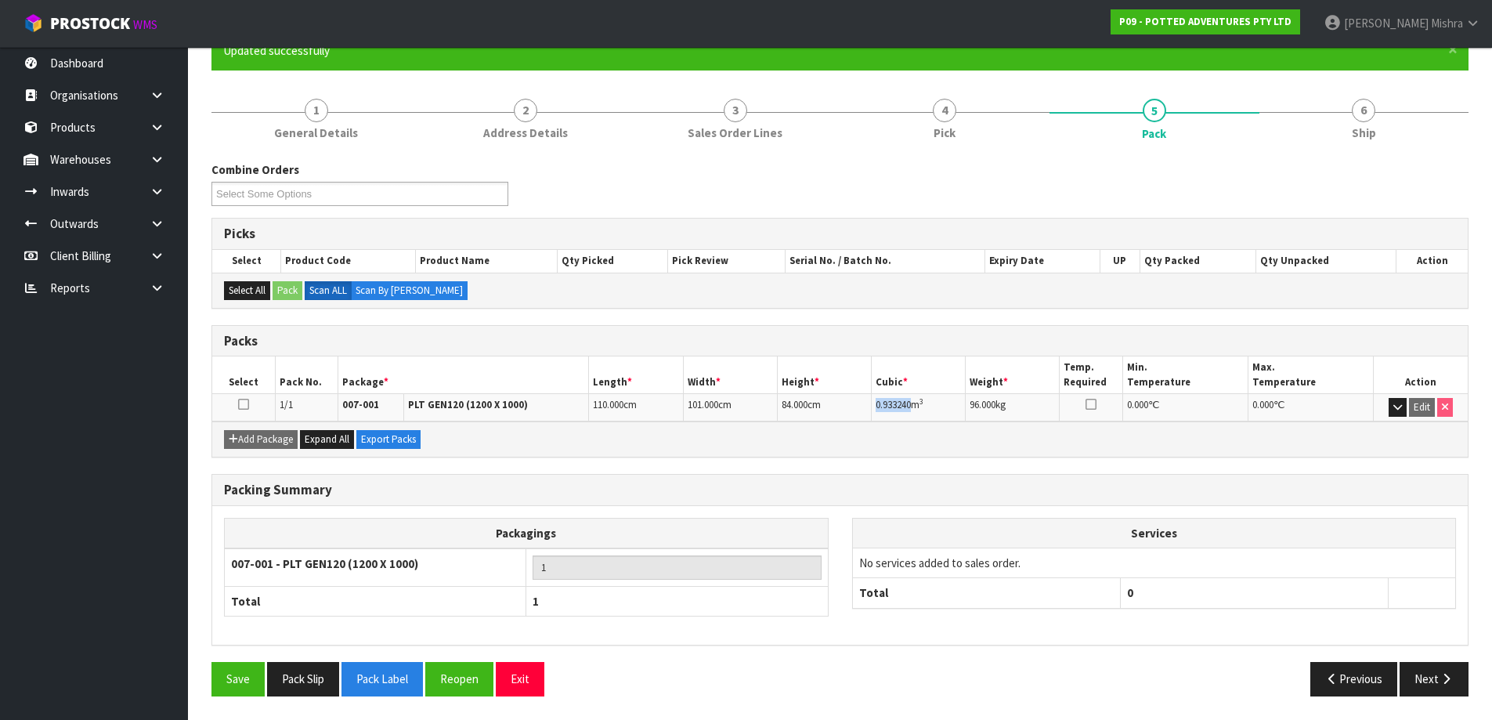
drag, startPoint x: 916, startPoint y: 404, endPoint x: 873, endPoint y: 408, distance: 43.3
click at [873, 408] on td "0.933240 m 3" at bounding box center [919, 407] width 94 height 27
copy span "0.933240"
click at [1414, 681] on button "Next" at bounding box center [1434, 679] width 69 height 34
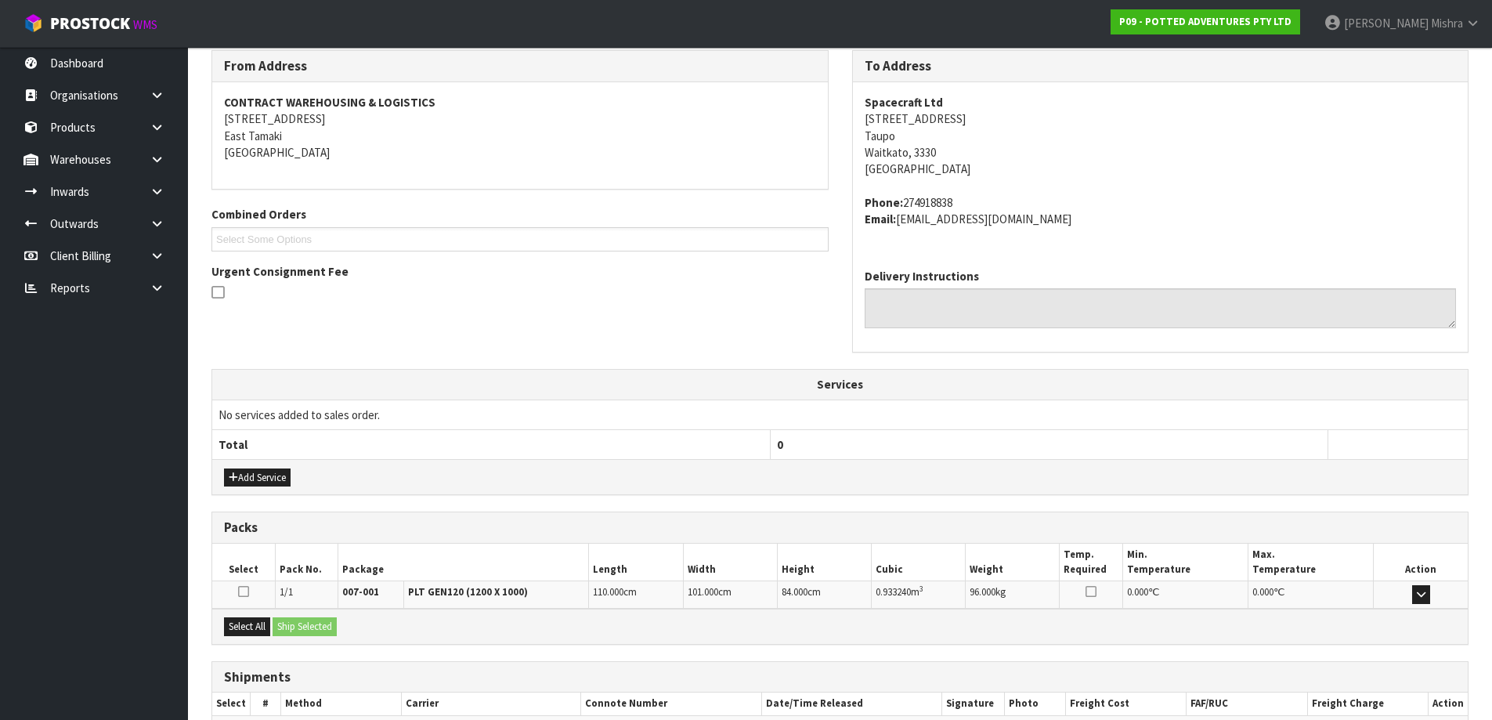
scroll to position [352, 0]
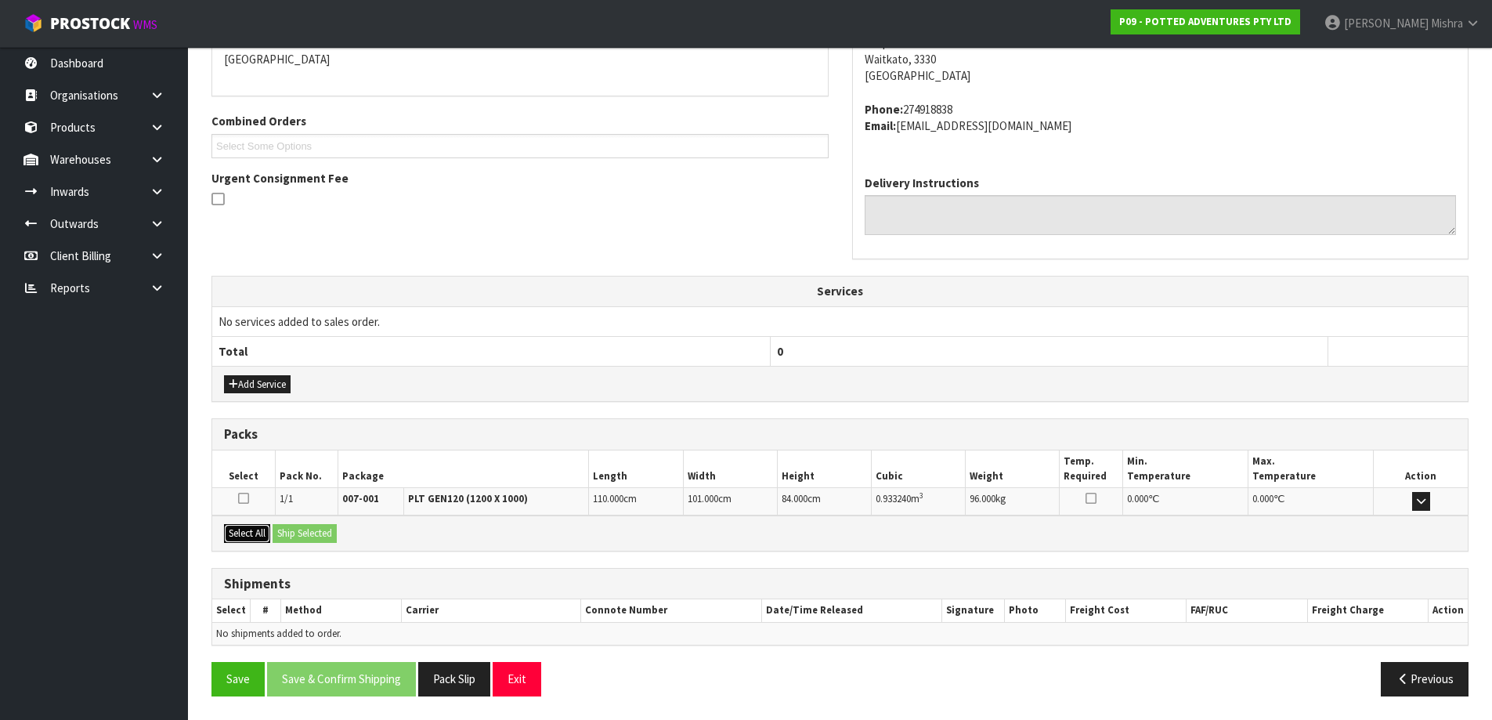
click at [239, 529] on button "Select All" at bounding box center [247, 533] width 46 height 19
click at [334, 533] on button "Ship Selected" at bounding box center [305, 533] width 64 height 19
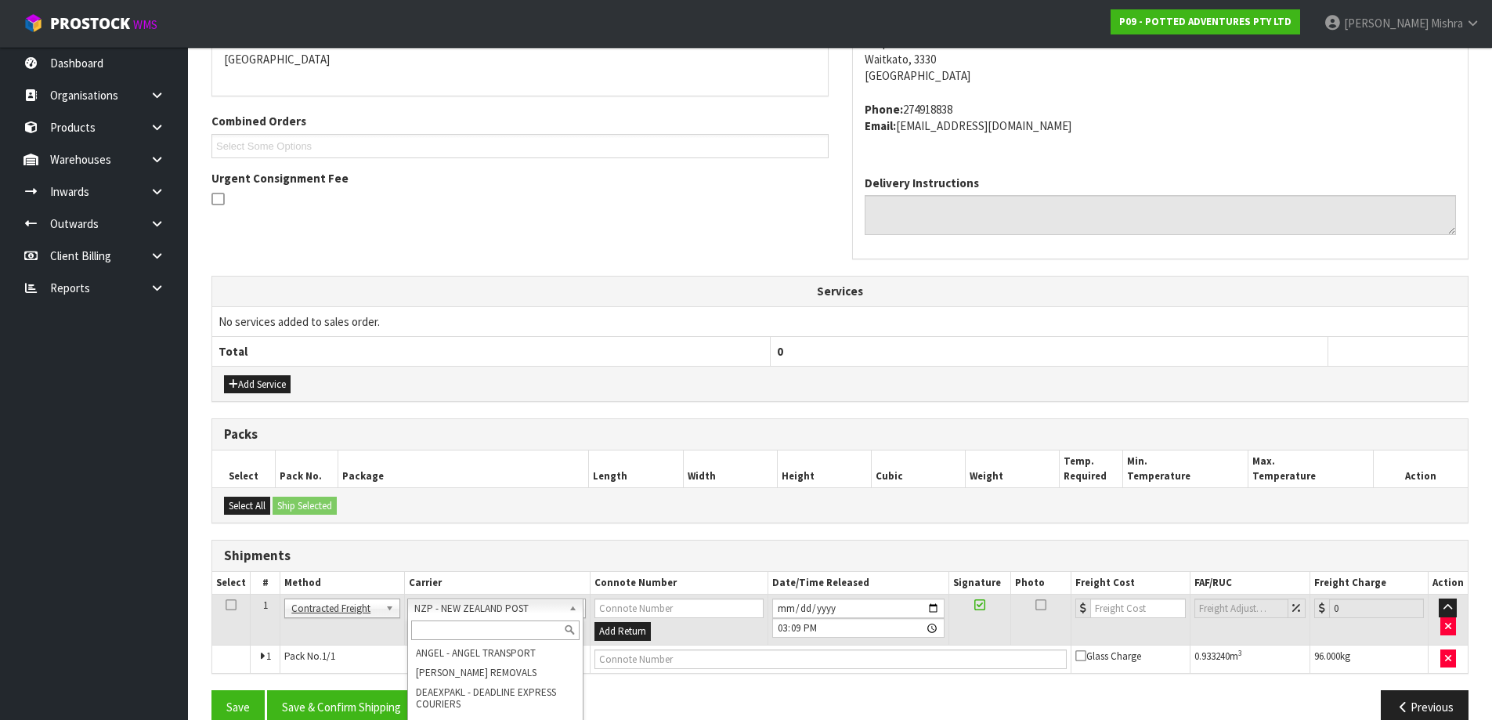
click at [479, 623] on input "text" at bounding box center [495, 630] width 169 height 20
type input "C"
type input "M"
drag, startPoint x: 497, startPoint y: 675, endPoint x: 613, endPoint y: 670, distance: 116.0
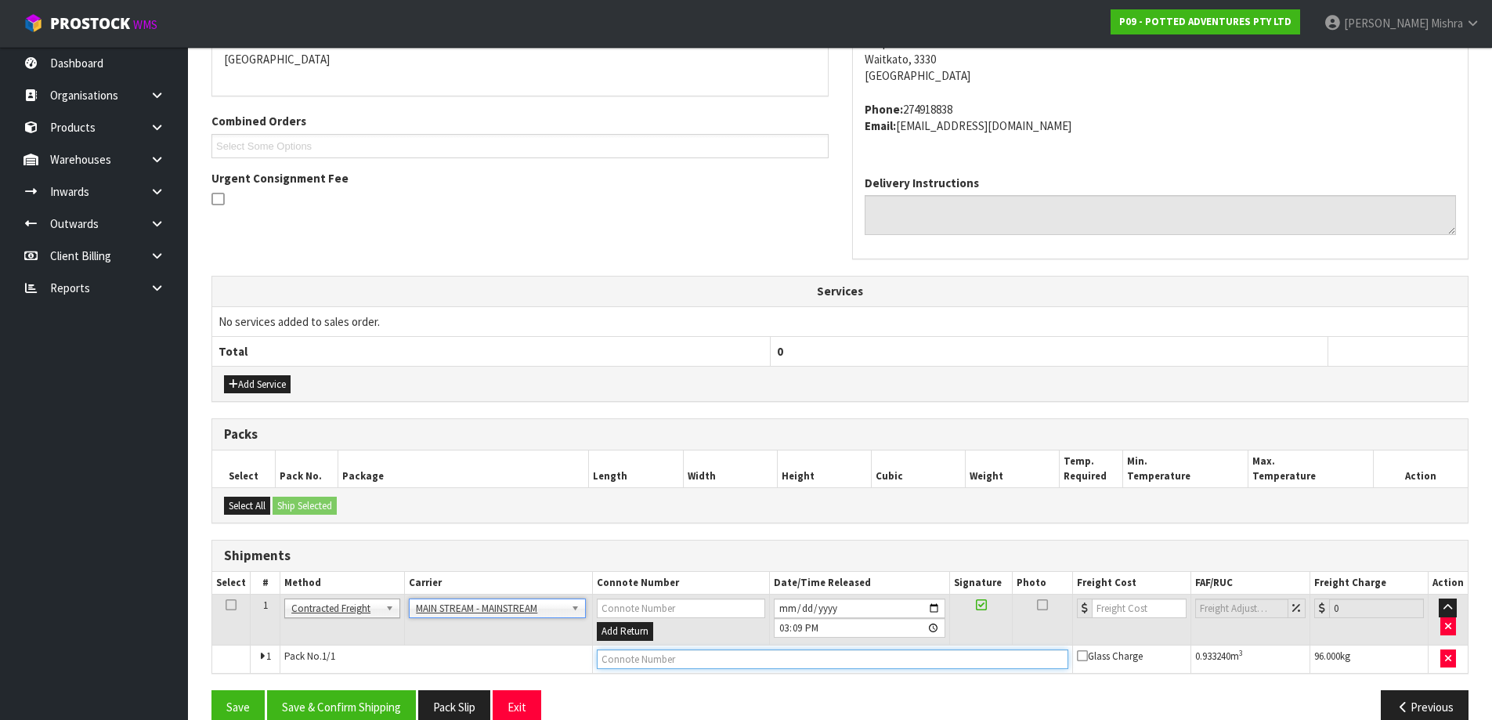
click at [630, 663] on input "text" at bounding box center [833, 659] width 472 height 20
paste input "CWL7714784"
type input "CWL7714784"
click at [1112, 605] on input "number" at bounding box center [1139, 608] width 95 height 20
drag, startPoint x: 1121, startPoint y: 602, endPoint x: 1132, endPoint y: 597, distance: 11.9
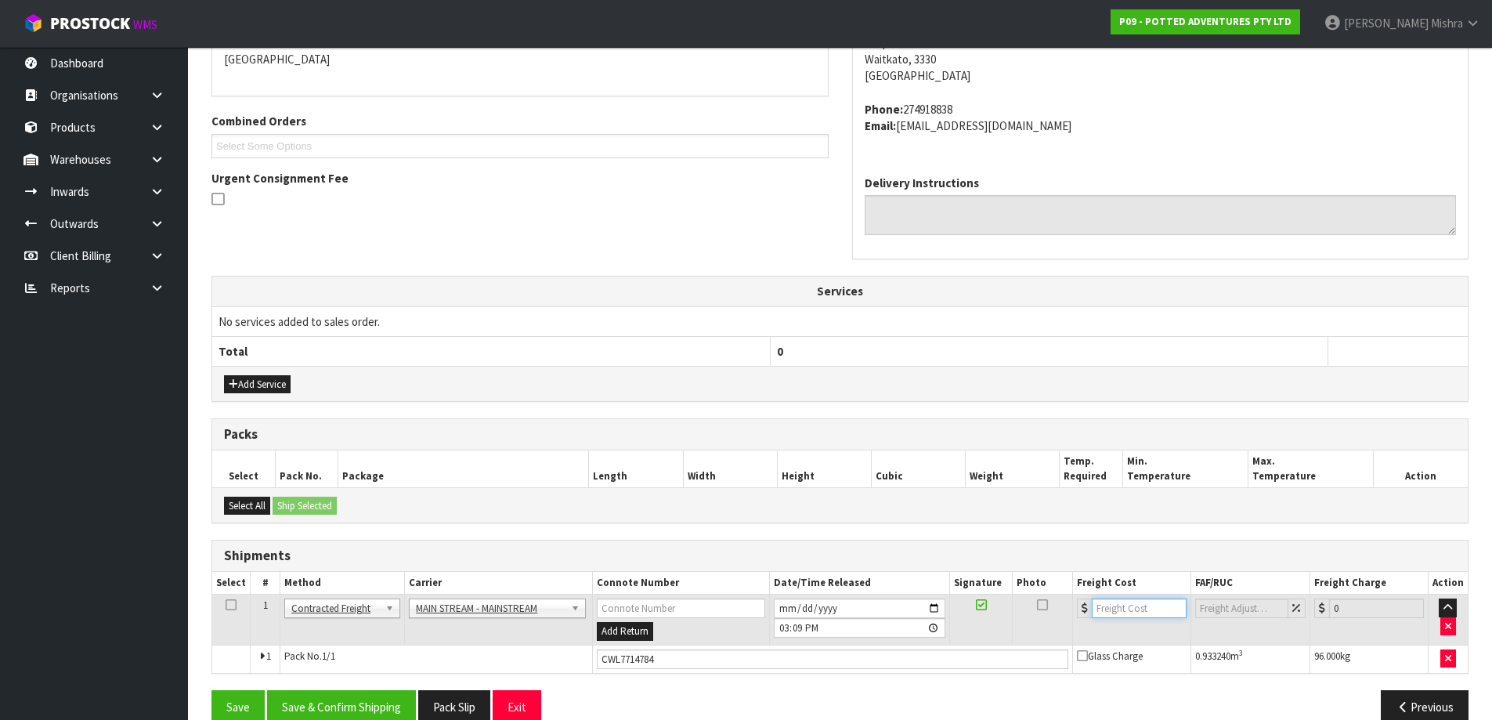
click at [1127, 601] on input "number" at bounding box center [1139, 608] width 95 height 20
type input "52.08"
click at [312, 709] on button "Save & Confirm Shipping" at bounding box center [341, 707] width 149 height 34
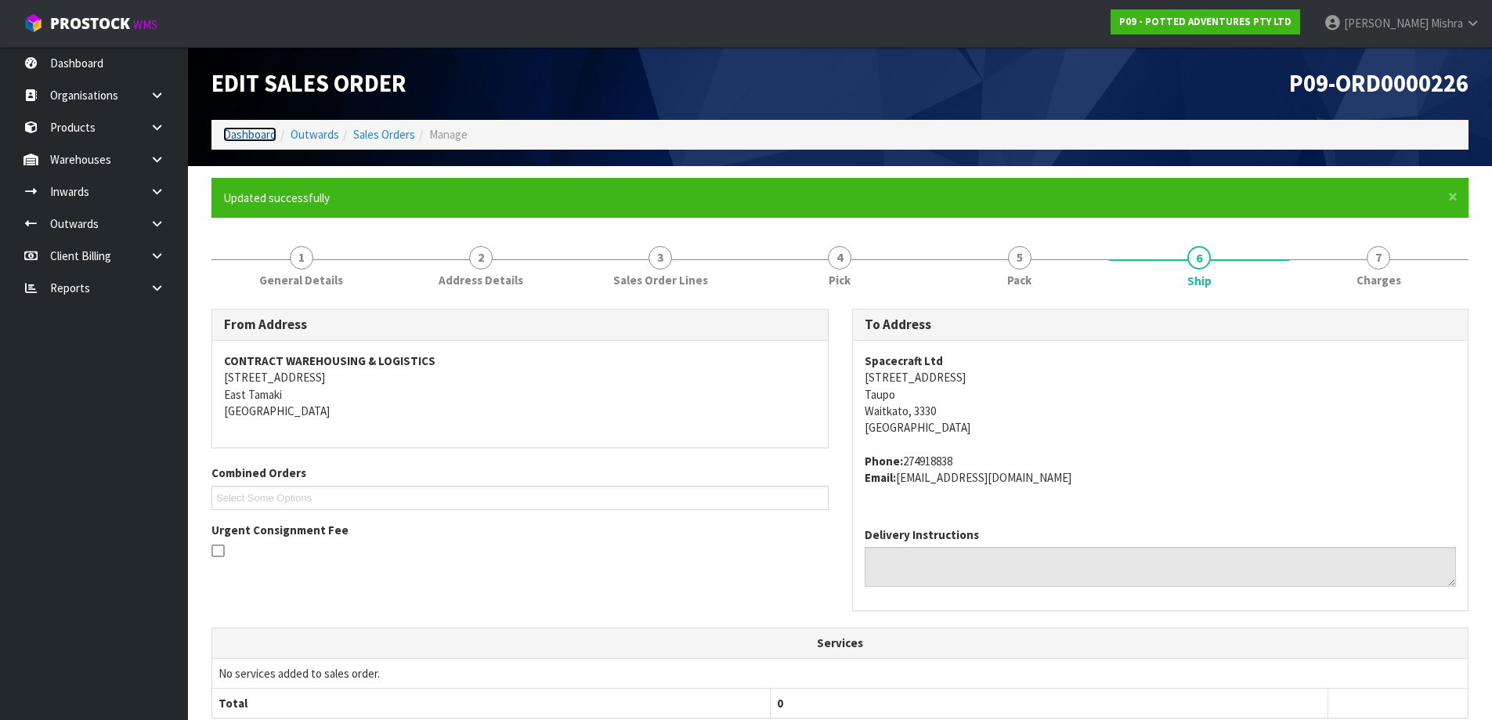
click at [240, 127] on link "Dashboard" at bounding box center [249, 134] width 53 height 15
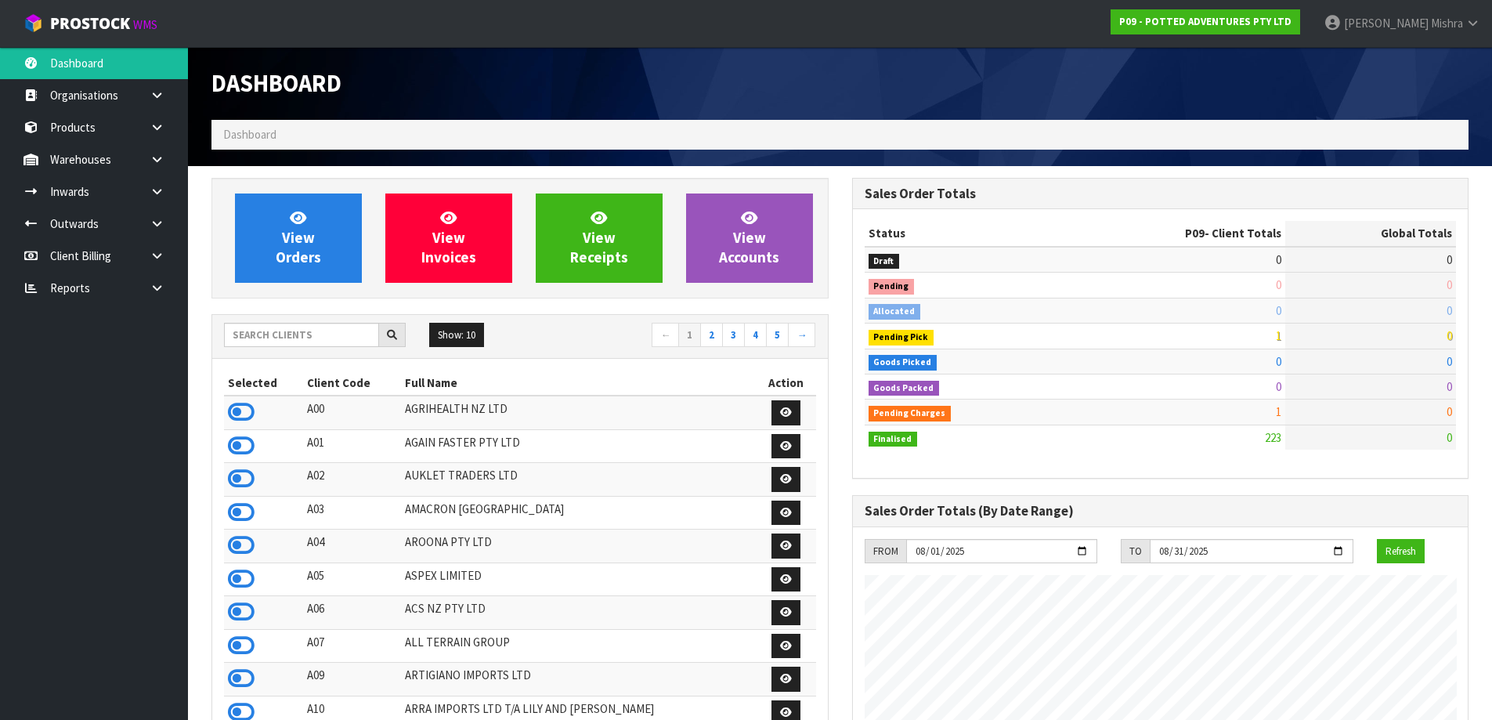
scroll to position [1187, 640]
click at [284, 317] on div "Show: 10 5 10 25 50 ← 1 2 3 4 5 →" at bounding box center [520, 337] width 616 height 44
click at [283, 324] on input "text" at bounding box center [301, 335] width 155 height 24
type input "C10"
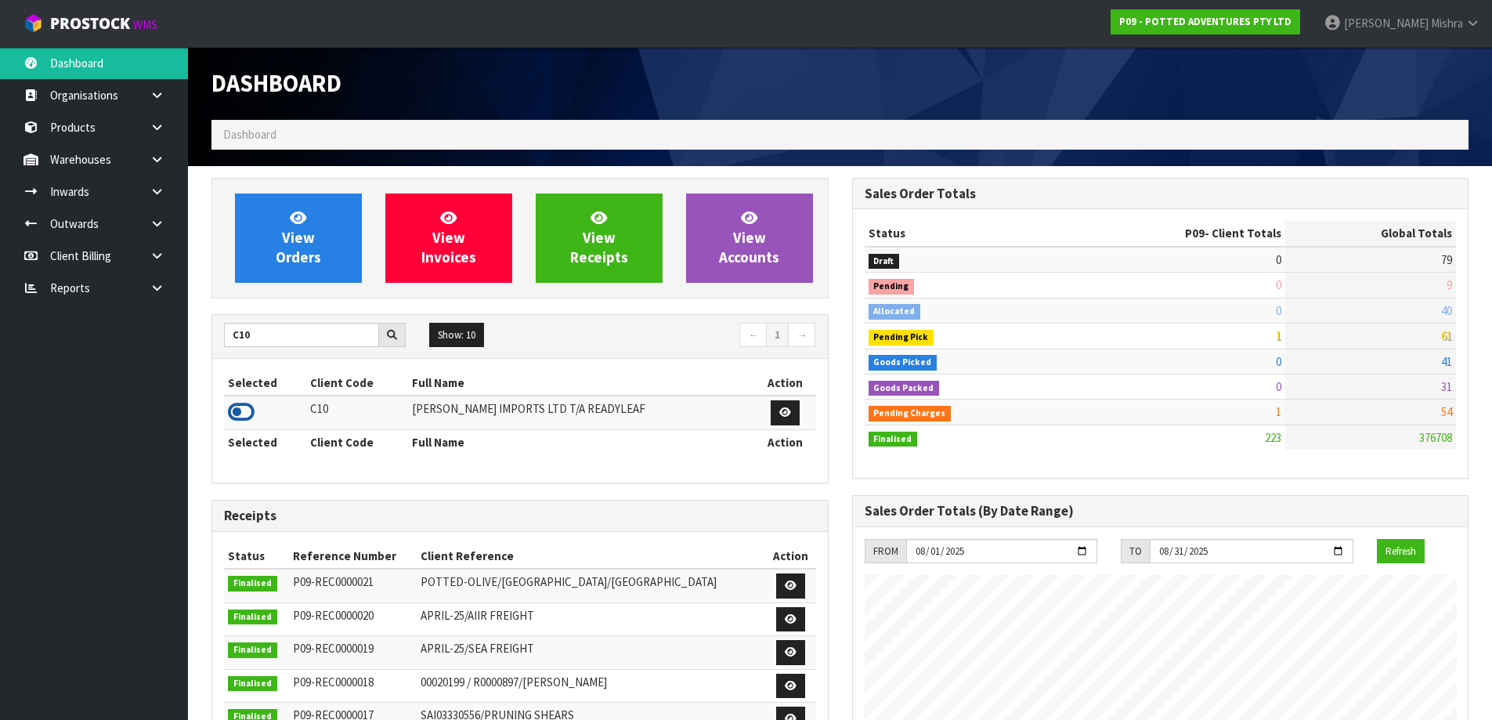
click at [236, 408] on icon at bounding box center [241, 411] width 27 height 23
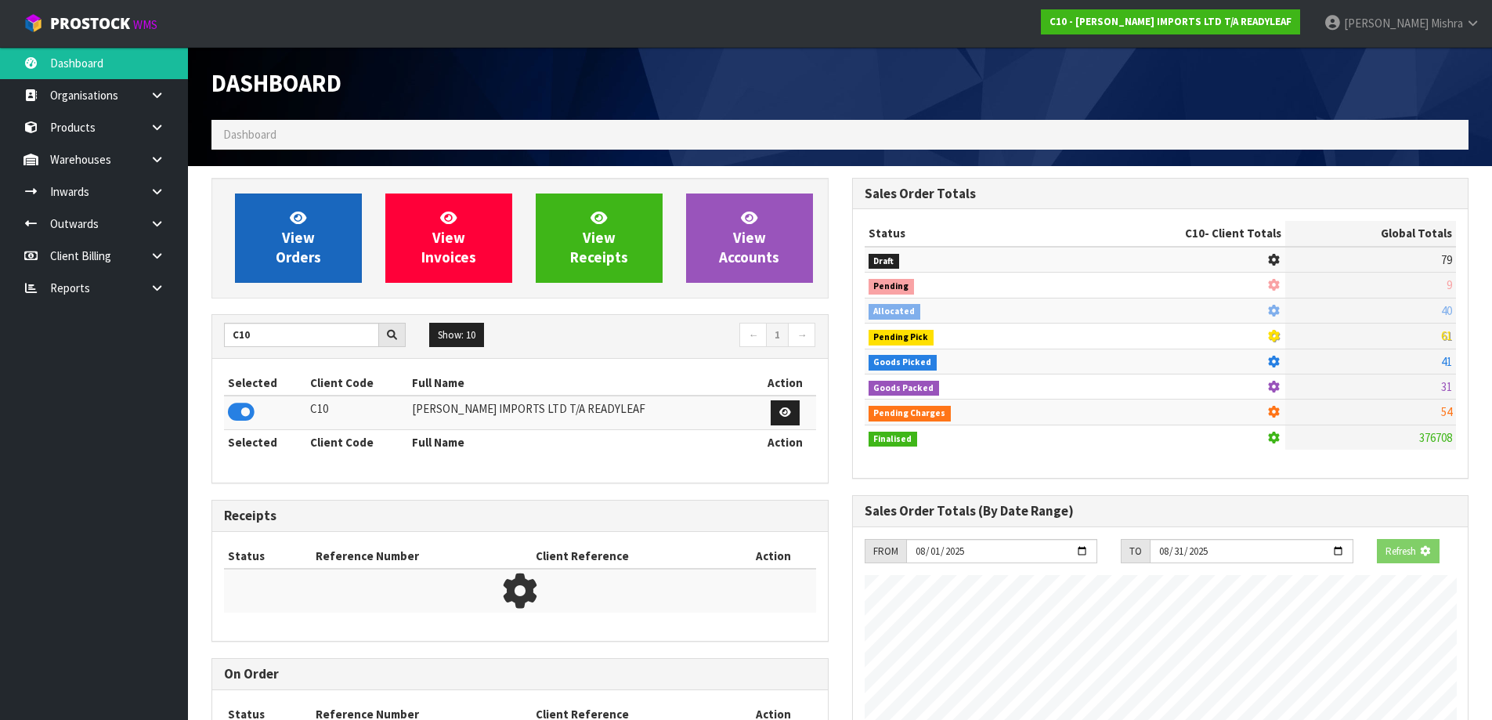
scroll to position [977, 640]
click at [287, 269] on link "View Orders" at bounding box center [298, 237] width 127 height 89
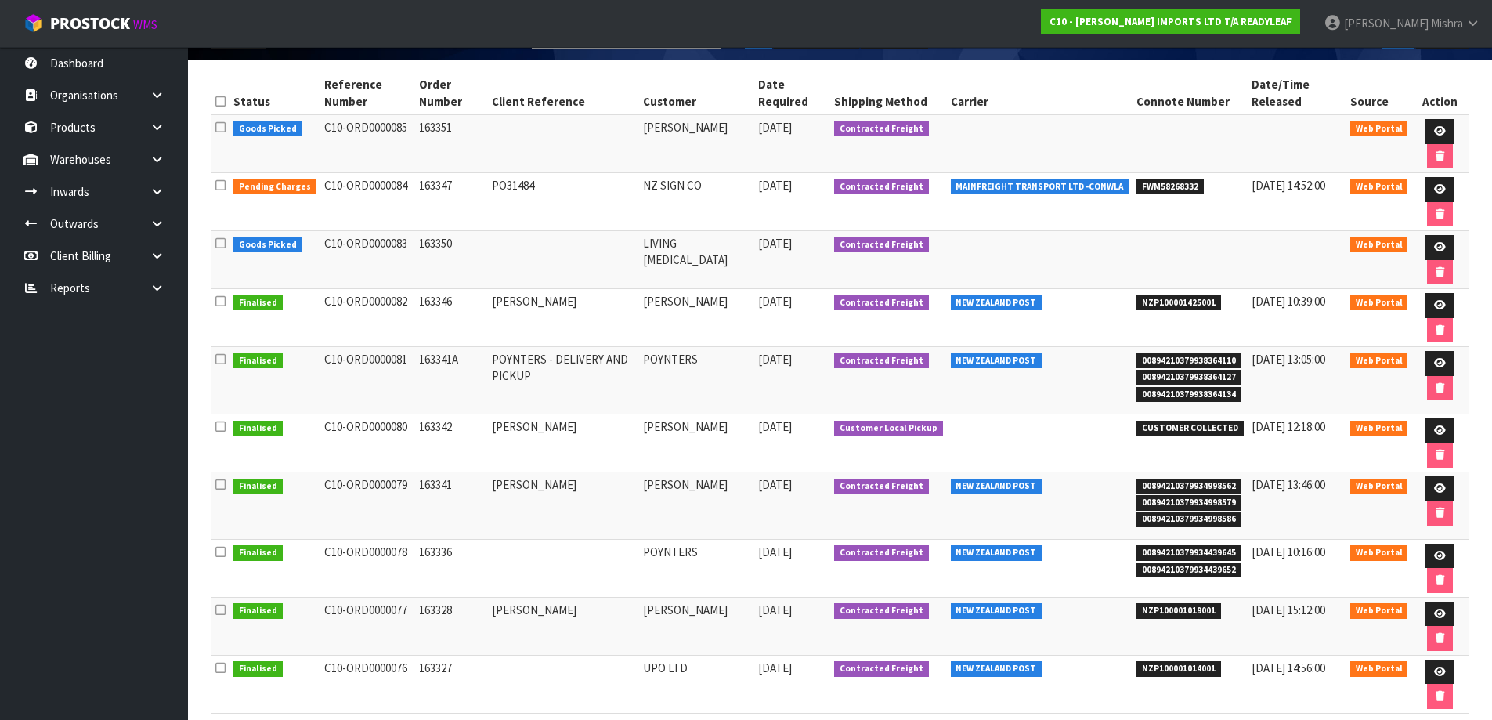
scroll to position [39, 0]
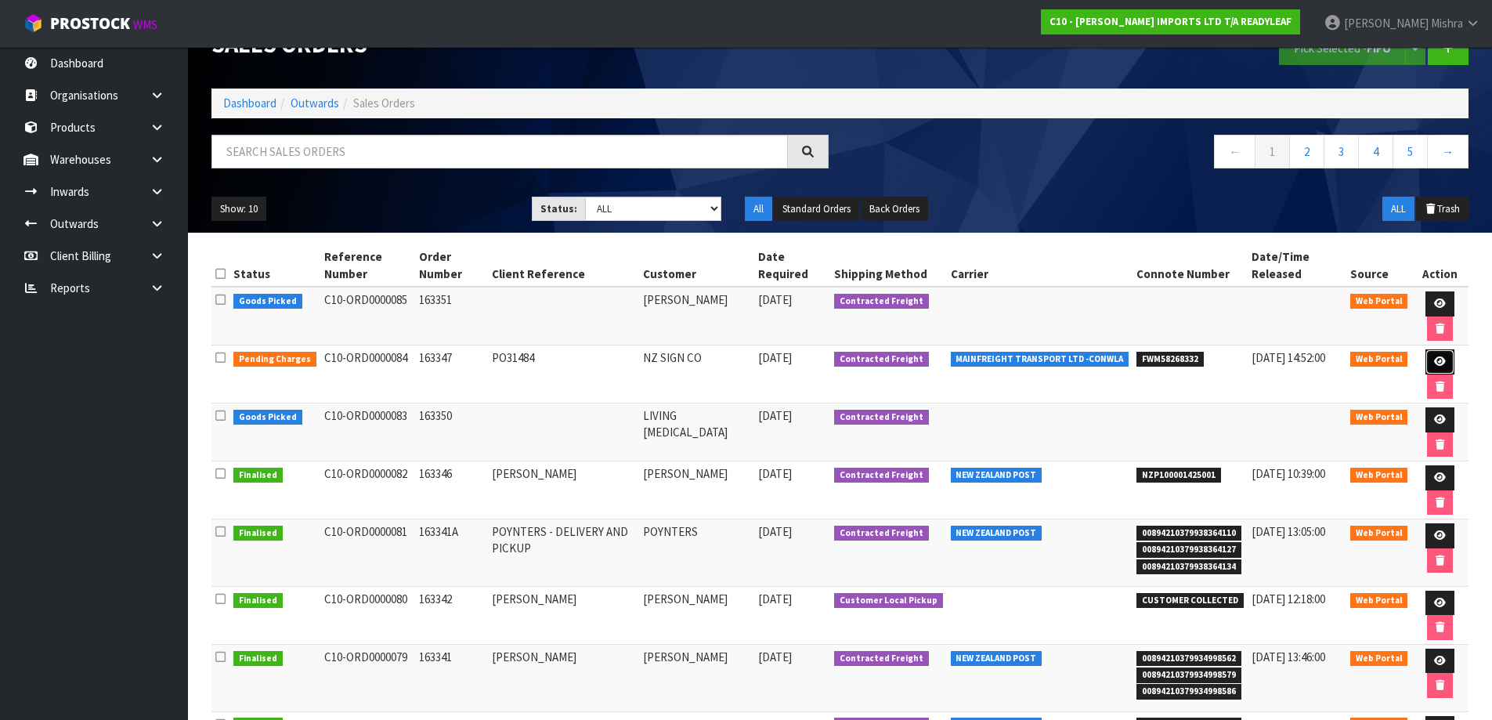
click at [1440, 357] on icon at bounding box center [1440, 361] width 12 height 10
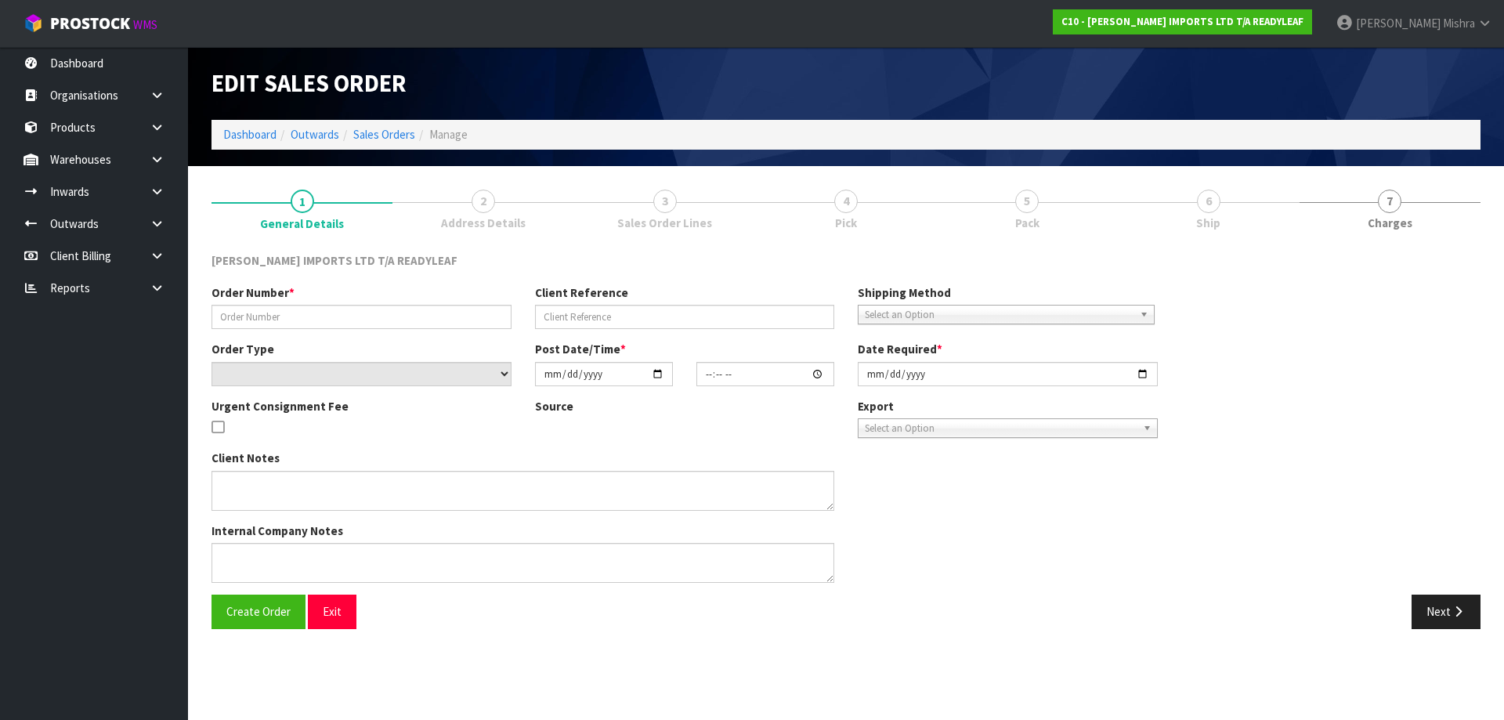
type input "163347"
type input "PO31484"
select select "number:0"
type input "2025-08-13"
type input "20:51:00.000"
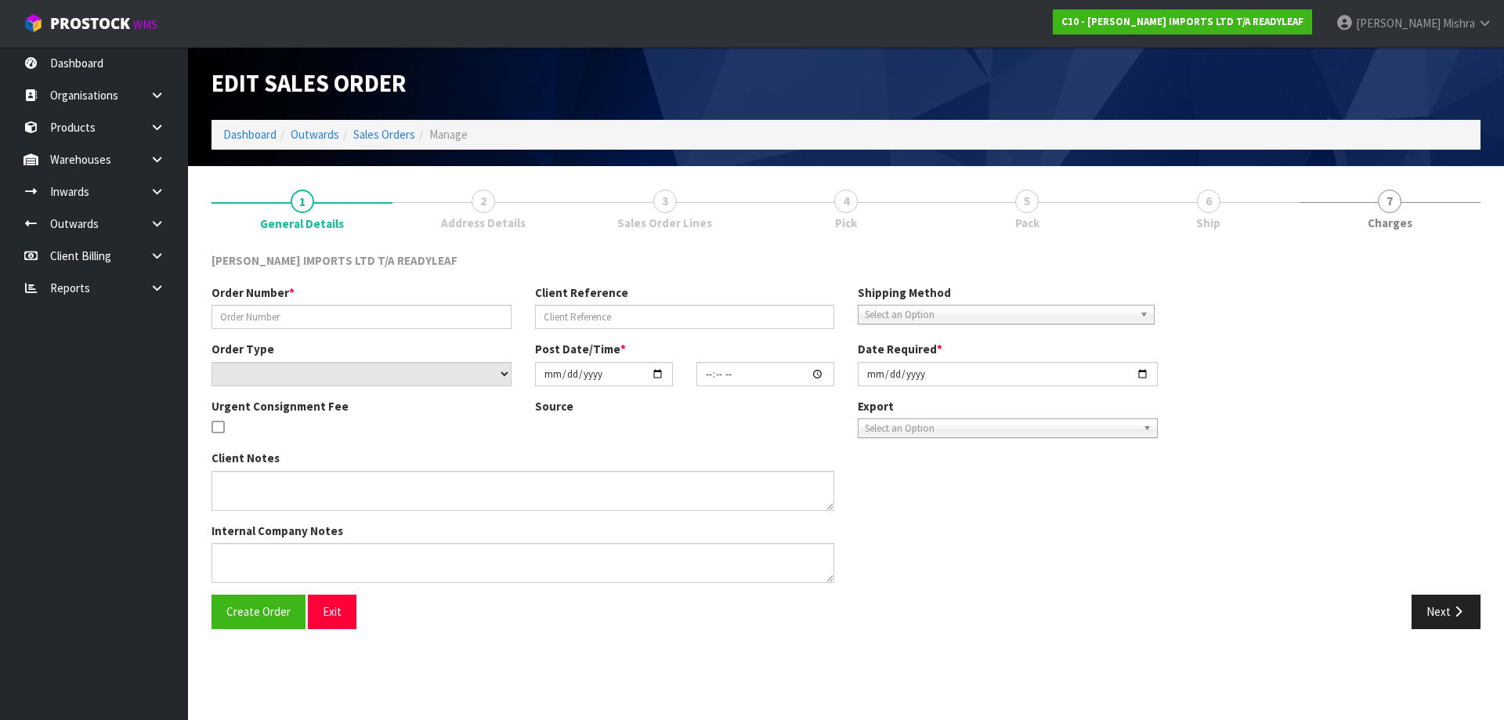
type input "2025-08-13"
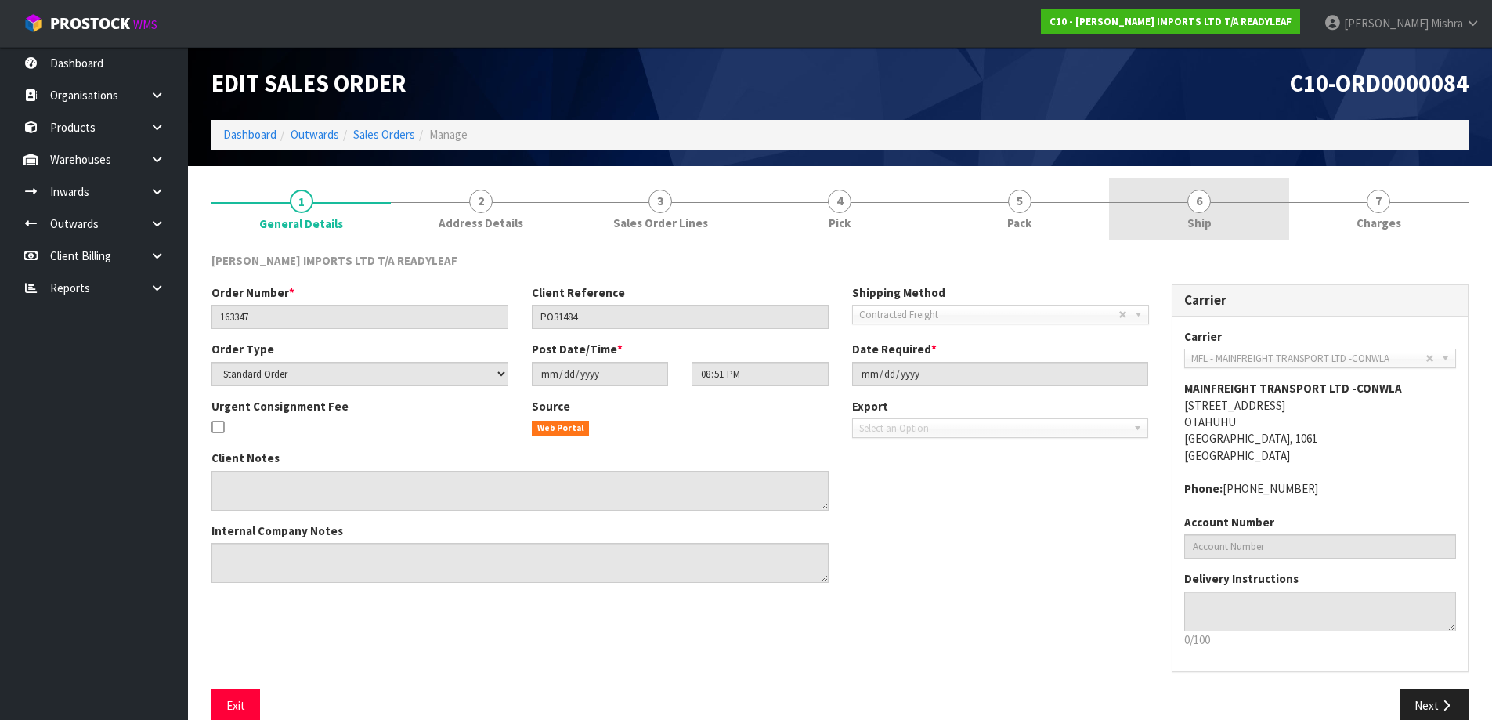
click at [1194, 204] on span "6" at bounding box center [1198, 201] width 23 height 23
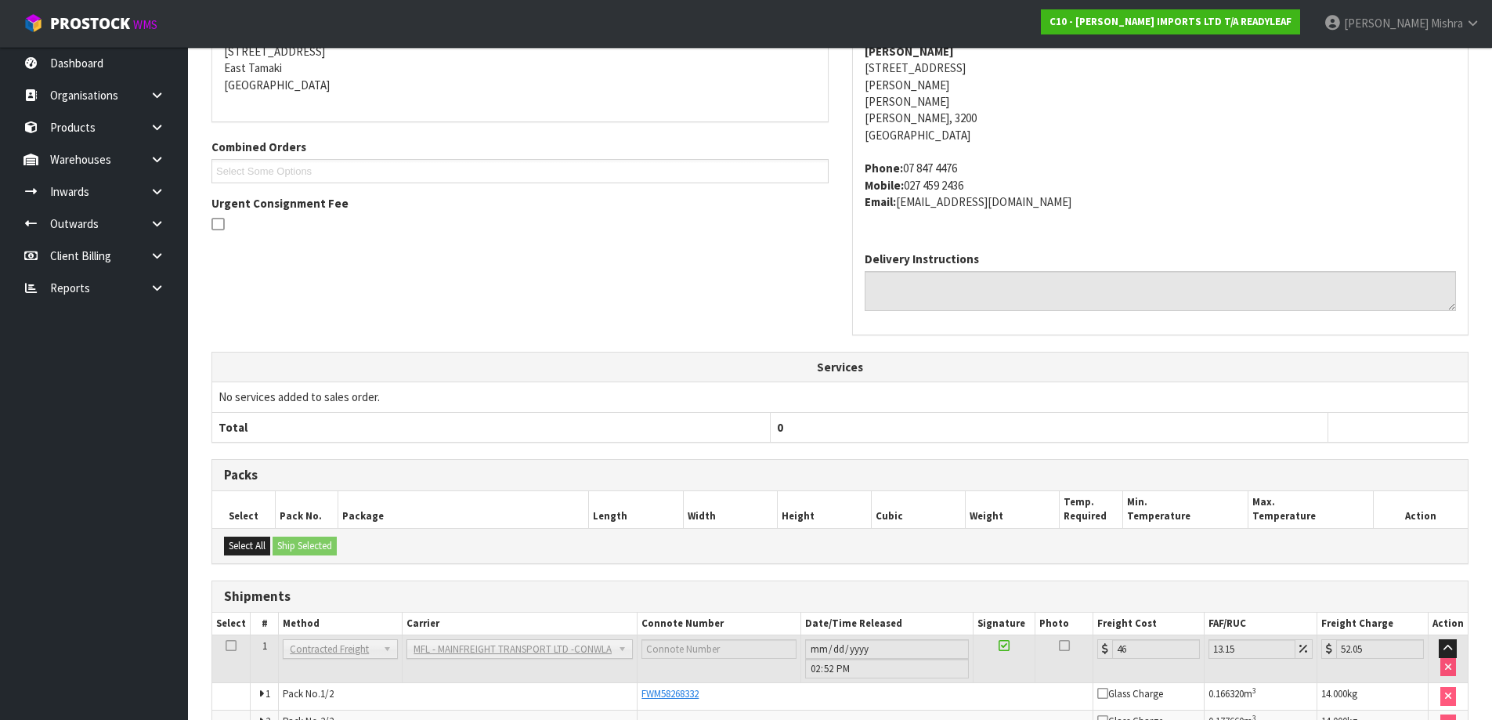
scroll to position [360, 0]
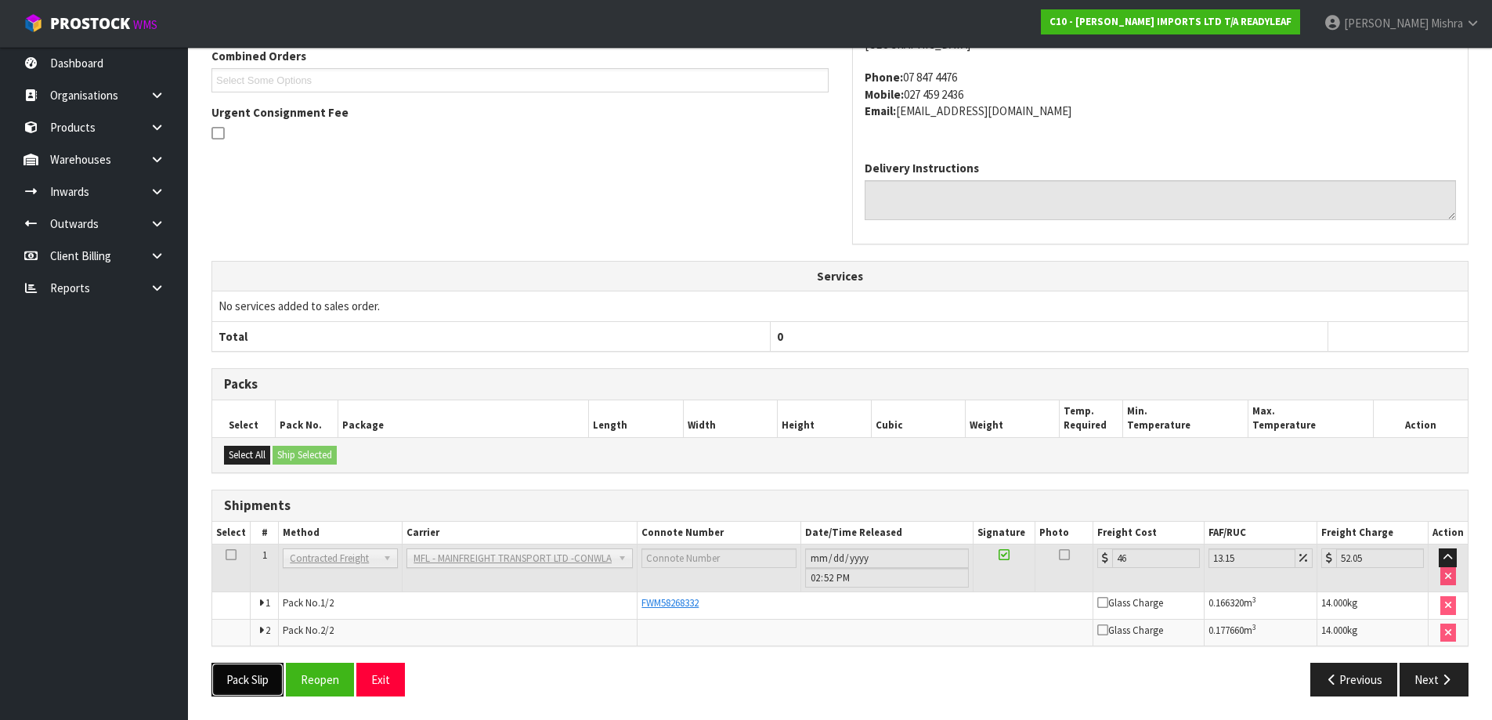
drag, startPoint x: 241, startPoint y: 684, endPoint x: 529, endPoint y: 259, distance: 513.1
click at [529, 259] on div "From Address CONTRACT WAREHOUSING & LOGISTICS 17 Allens Road East Tamaki Auckla…" at bounding box center [839, 300] width 1257 height 817
click at [533, 258] on div "From Address CONTRACT WAREHOUSING & LOGISTICS 17 Allens Road East Tamaki Auckla…" at bounding box center [840, 76] width 1281 height 369
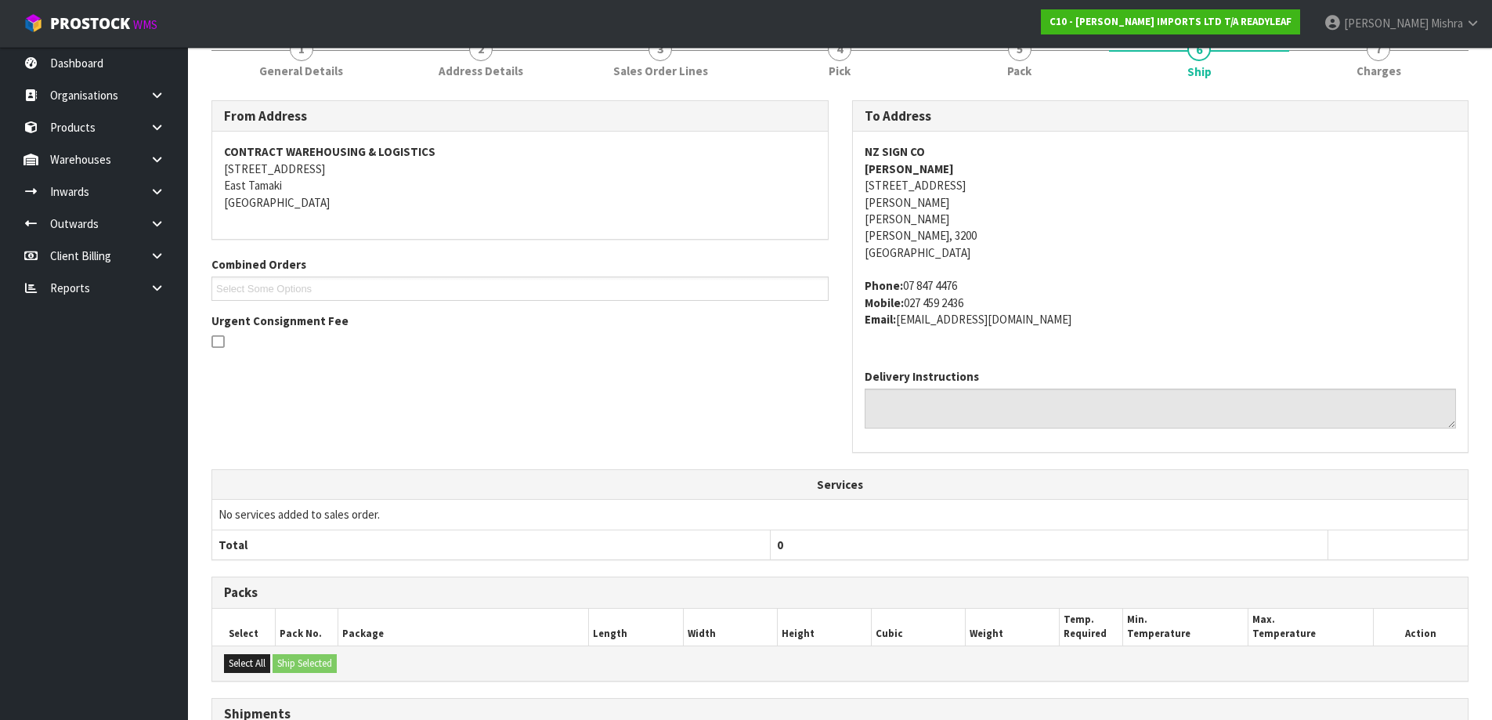
scroll to position [0, 0]
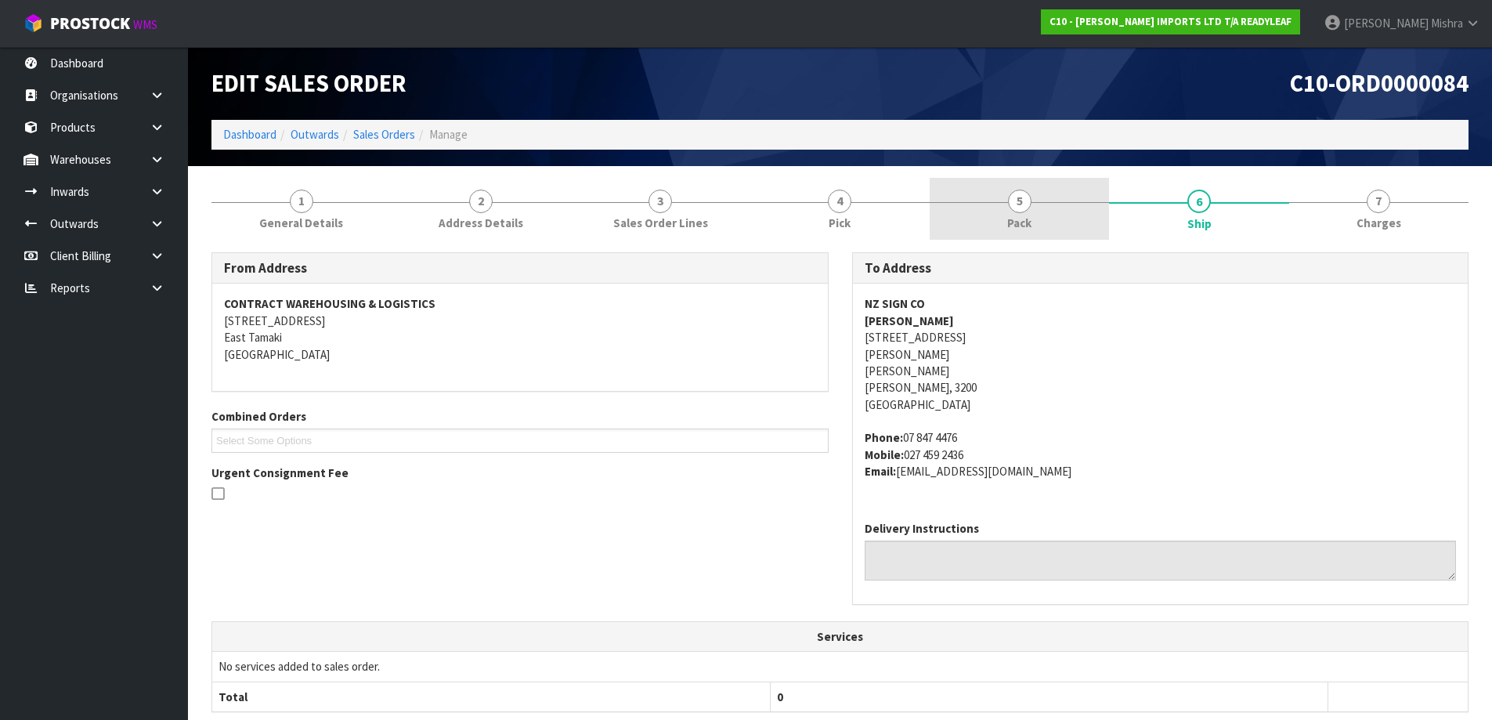
click at [1057, 197] on link "5 Pack" at bounding box center [1019, 209] width 179 height 62
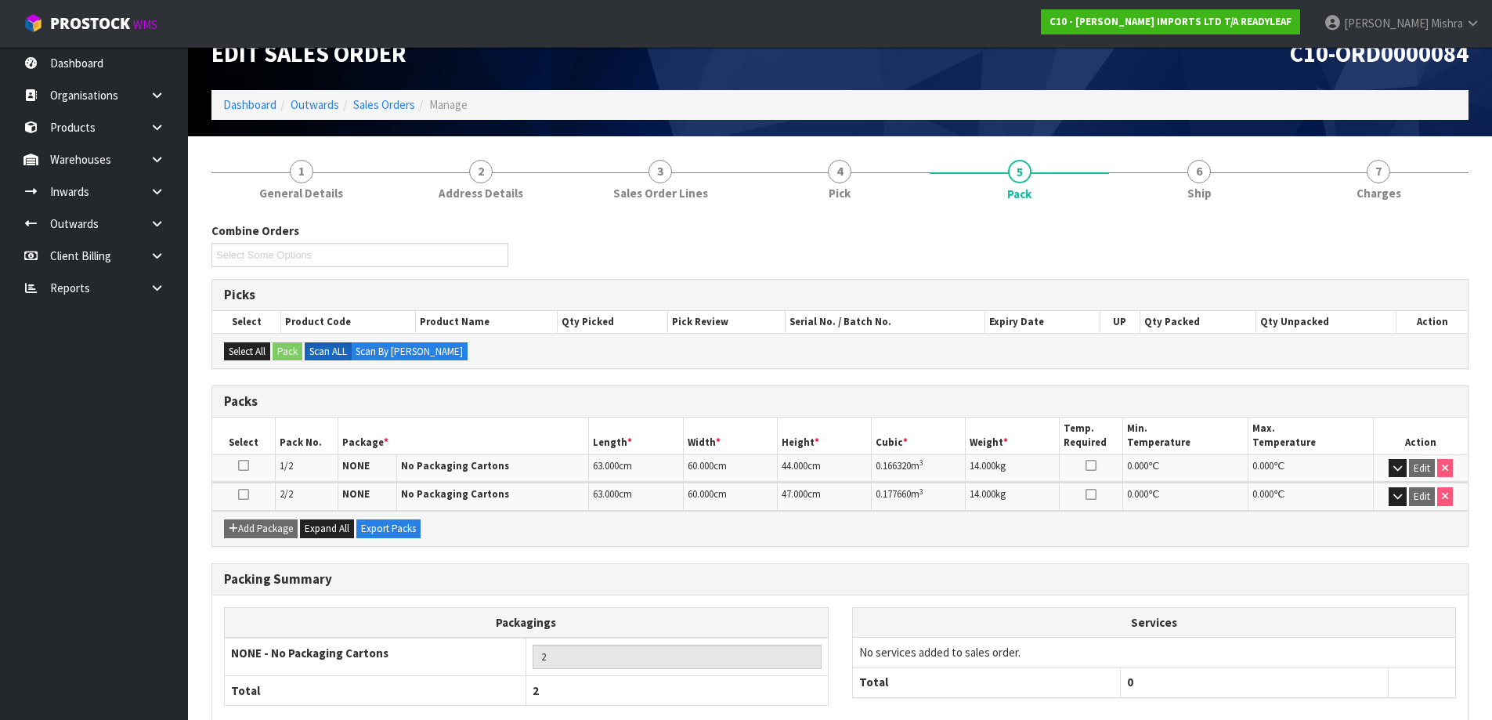
scroll to position [119, 0]
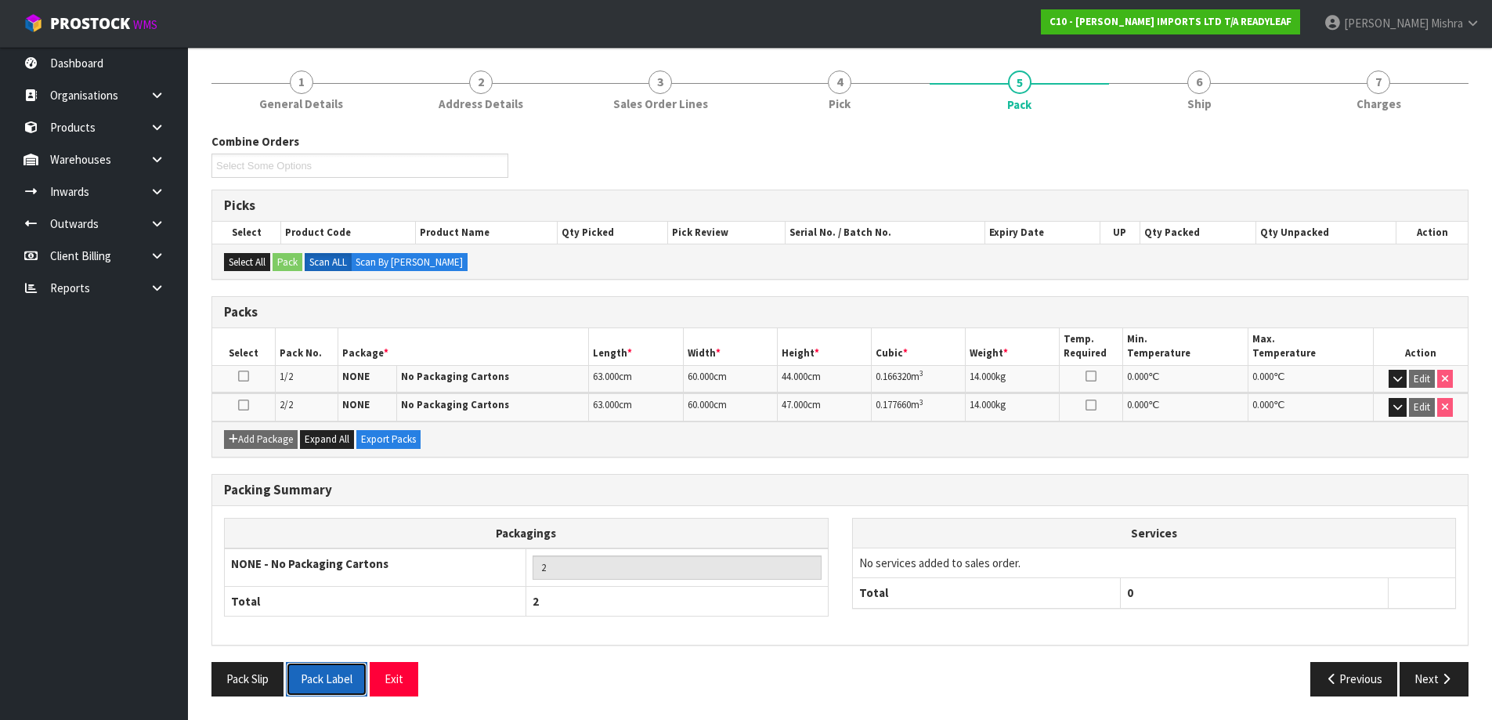
click at [347, 677] on button "Pack Label" at bounding box center [326, 679] width 81 height 34
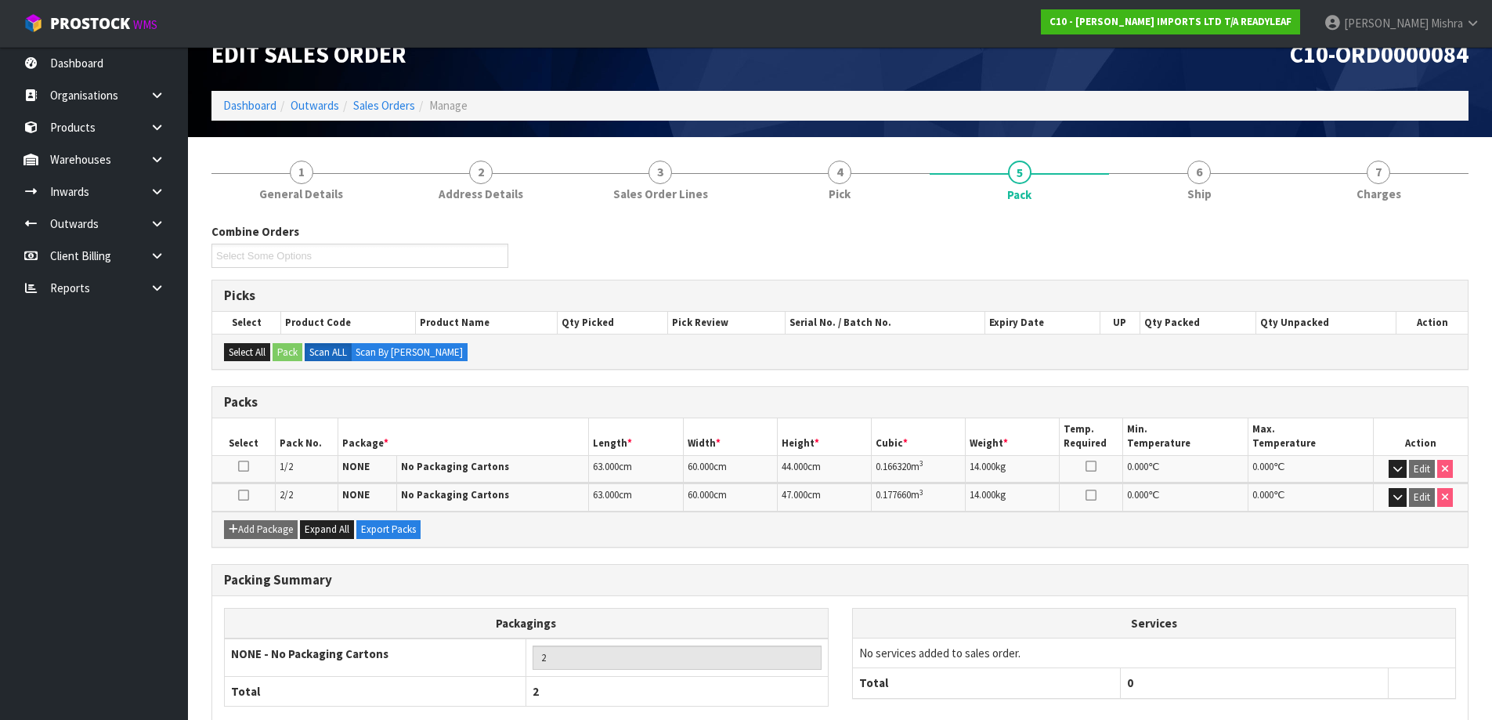
scroll to position [78, 0]
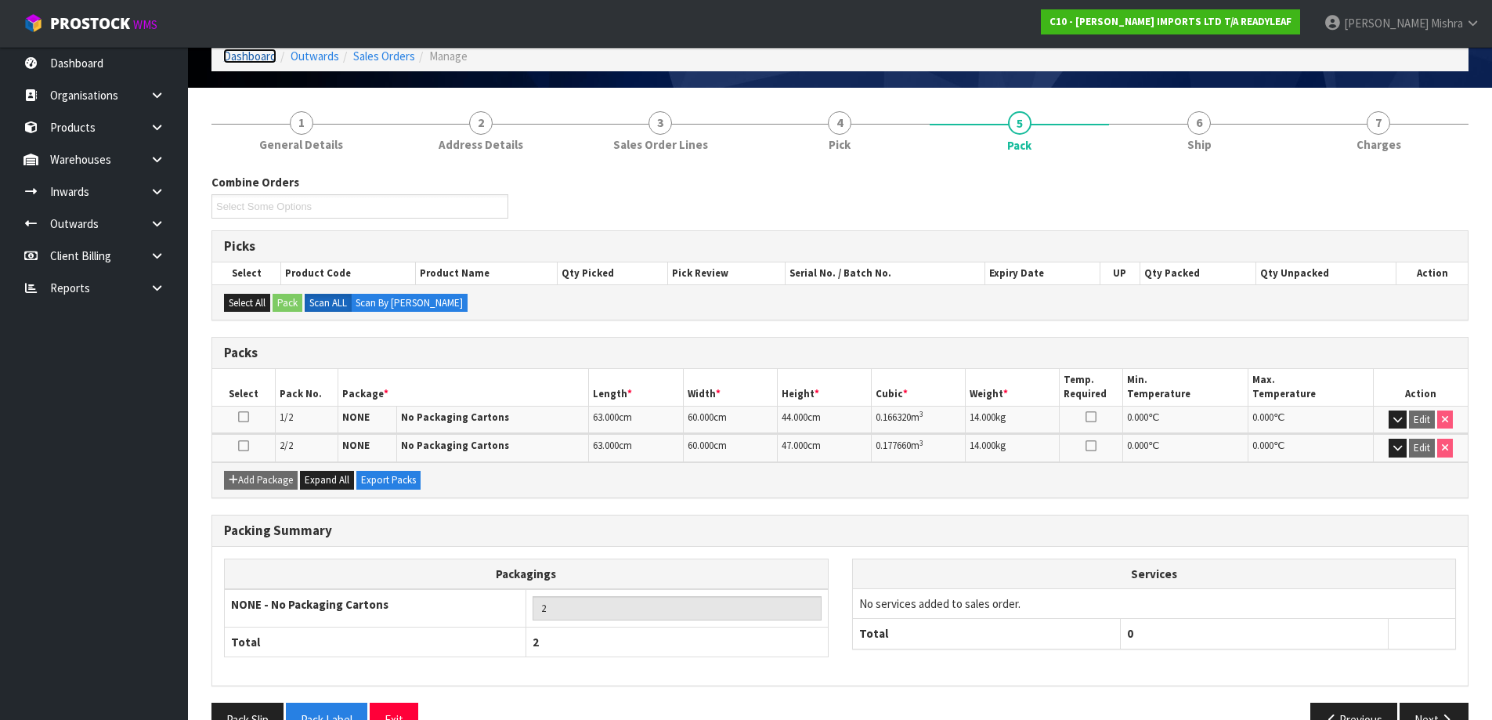
click at [241, 57] on link "Dashboard" at bounding box center [249, 56] width 53 height 15
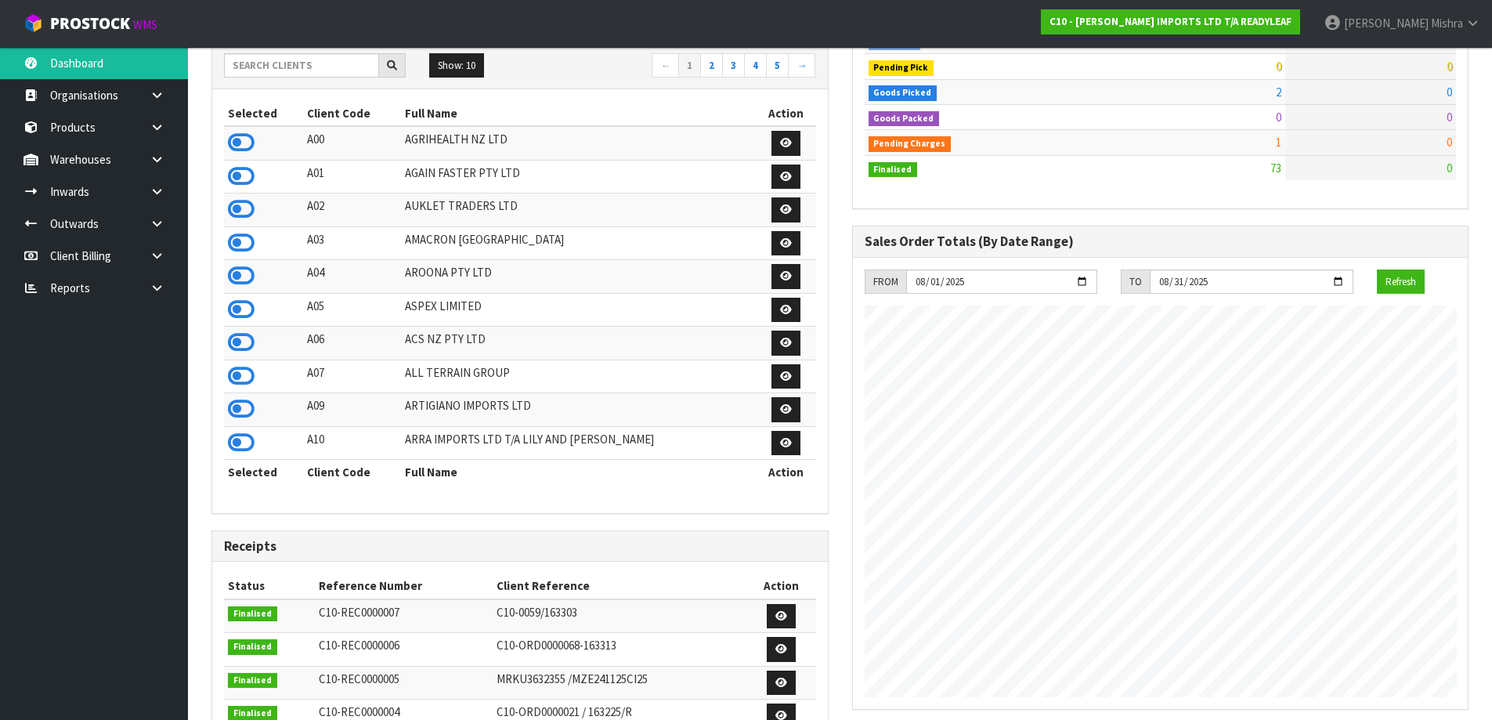
scroll to position [134, 0]
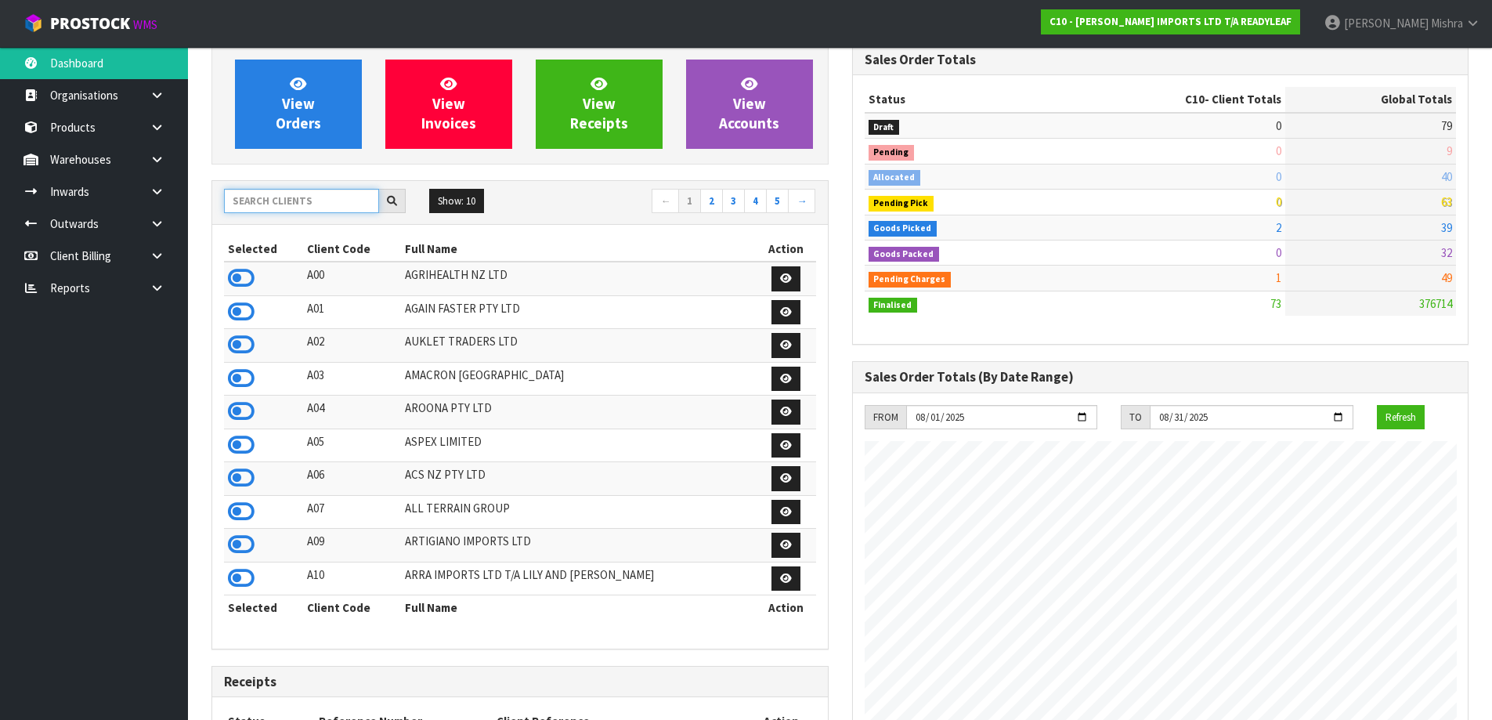
click at [310, 201] on input "text" at bounding box center [301, 201] width 155 height 24
type input "S12"
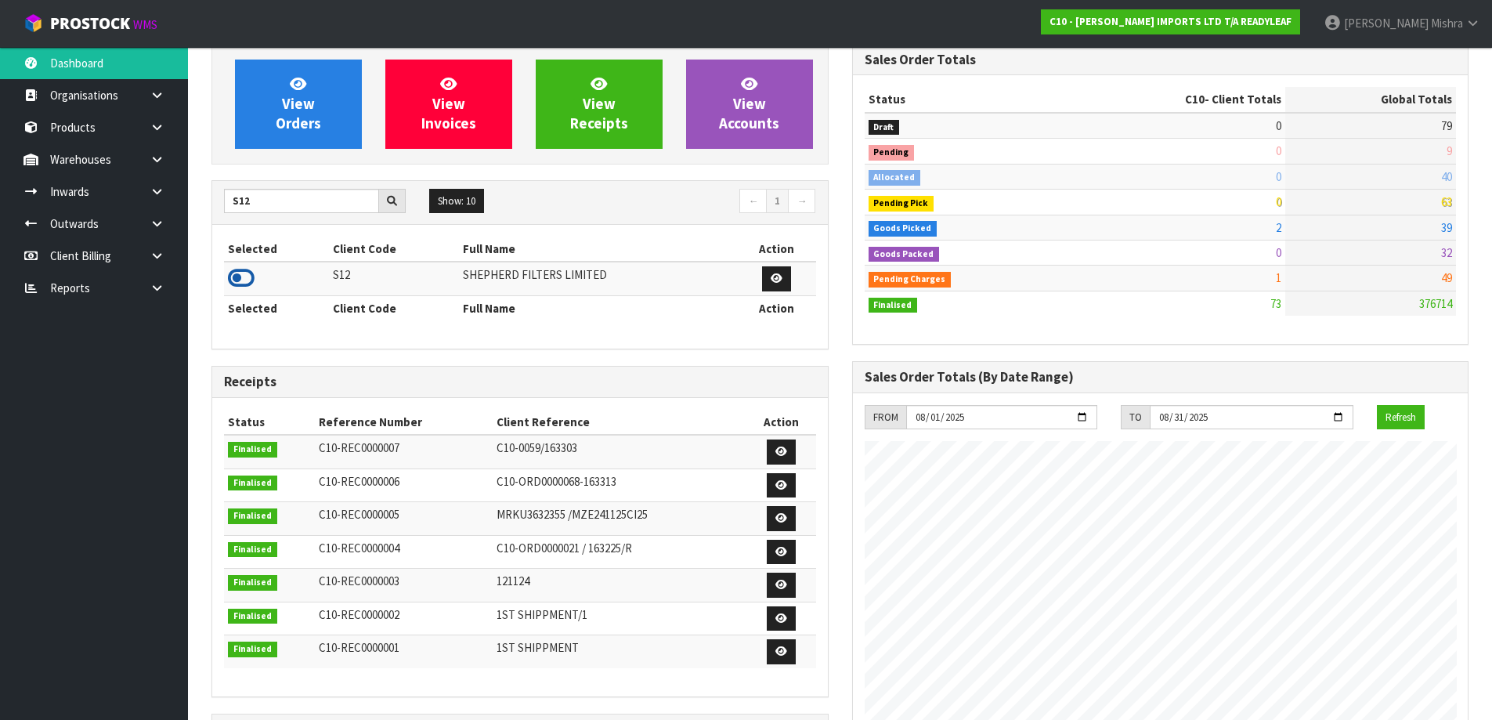
click at [244, 283] on icon at bounding box center [241, 277] width 27 height 23
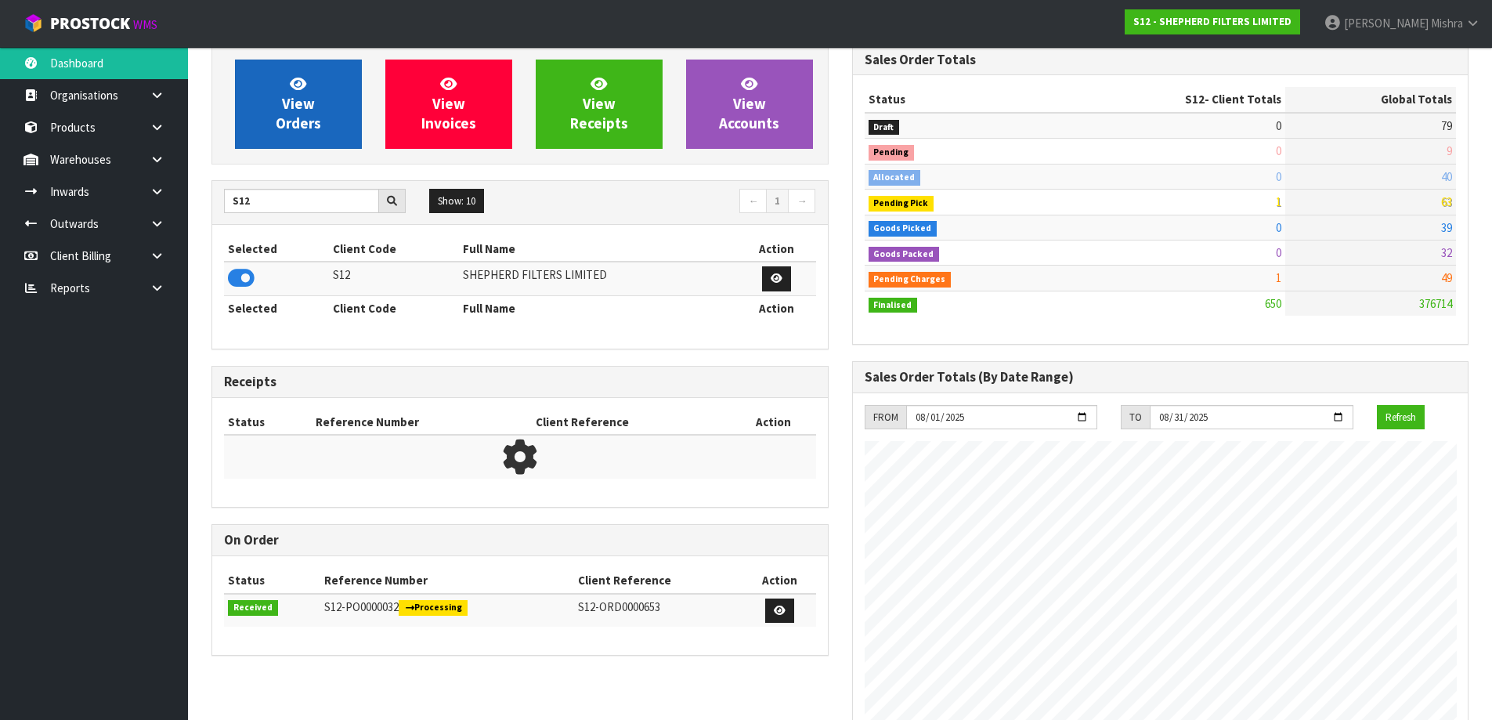
scroll to position [1084, 640]
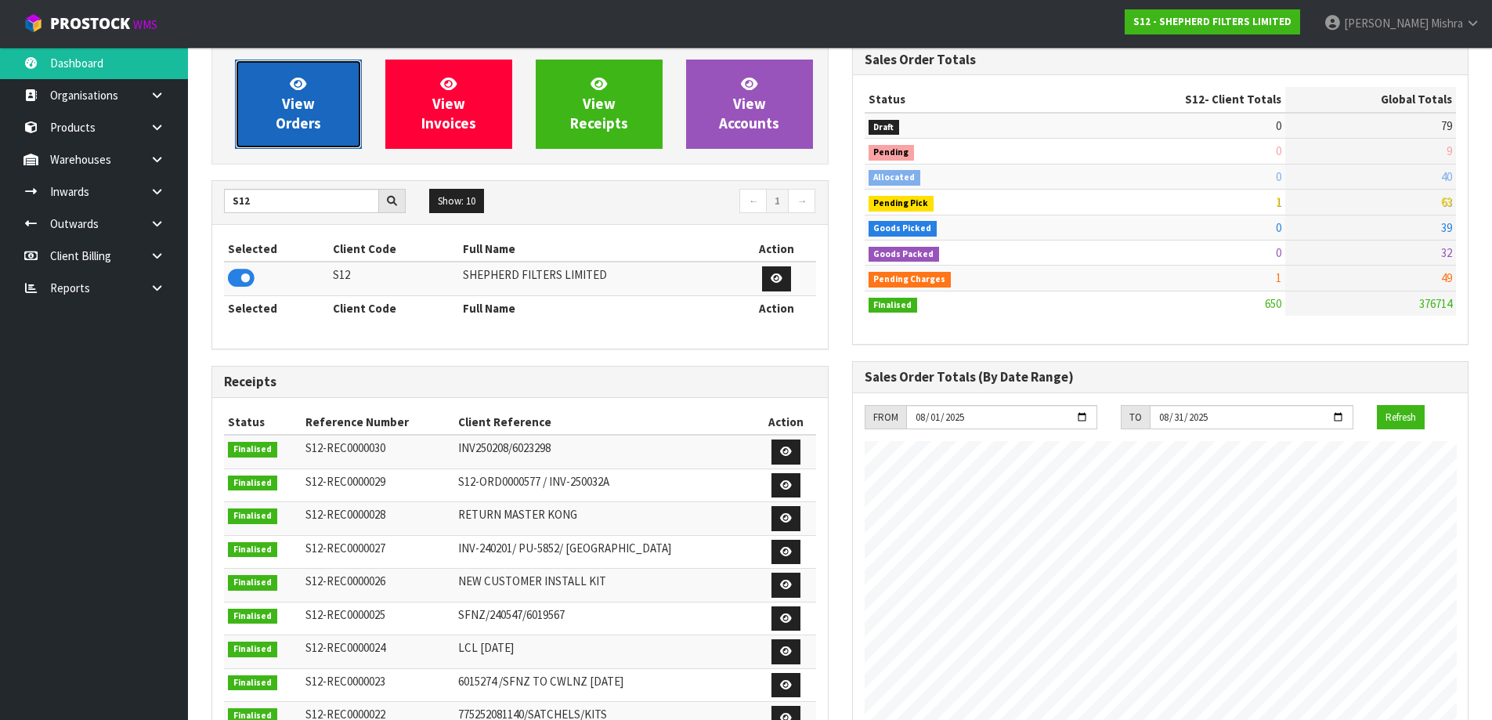
click at [301, 132] on span "View Orders" at bounding box center [298, 103] width 45 height 59
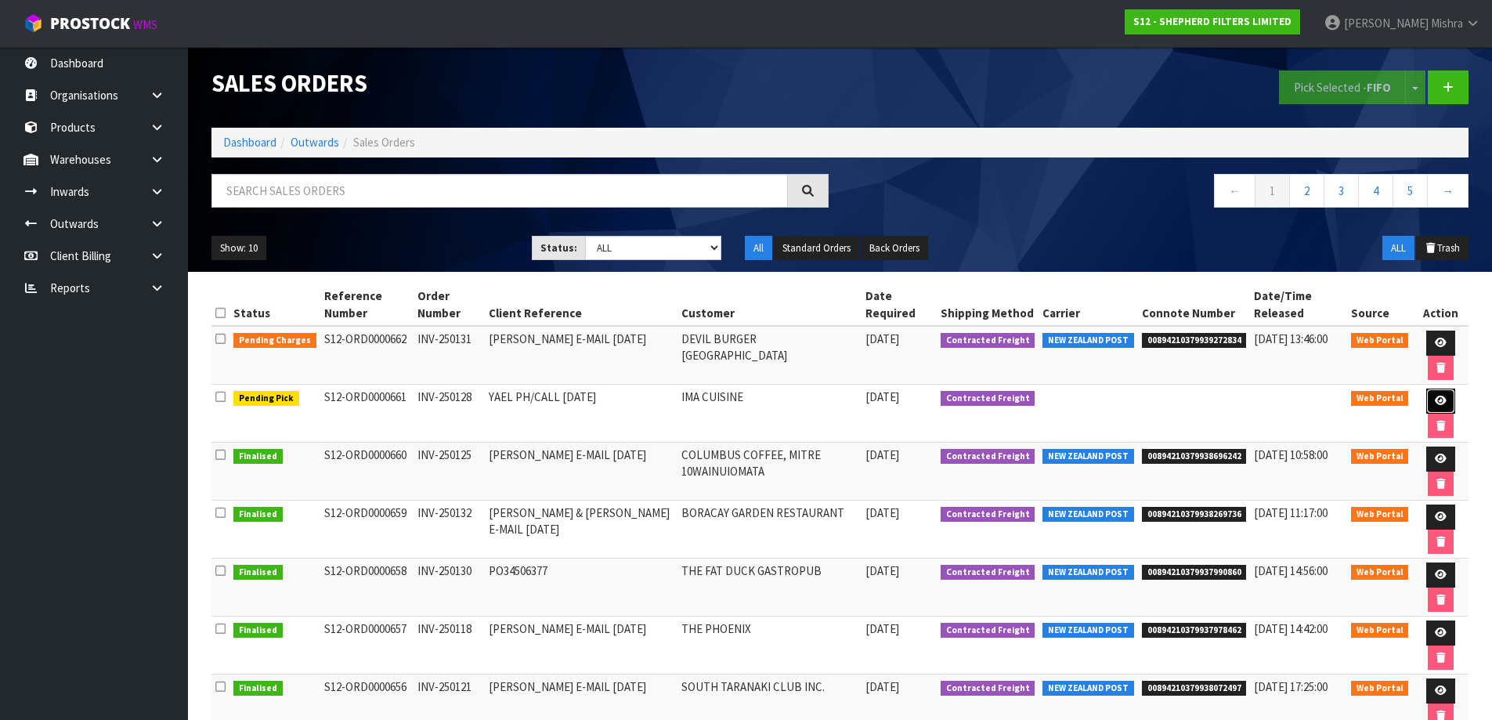
click at [1436, 404] on icon at bounding box center [1441, 401] width 12 height 10
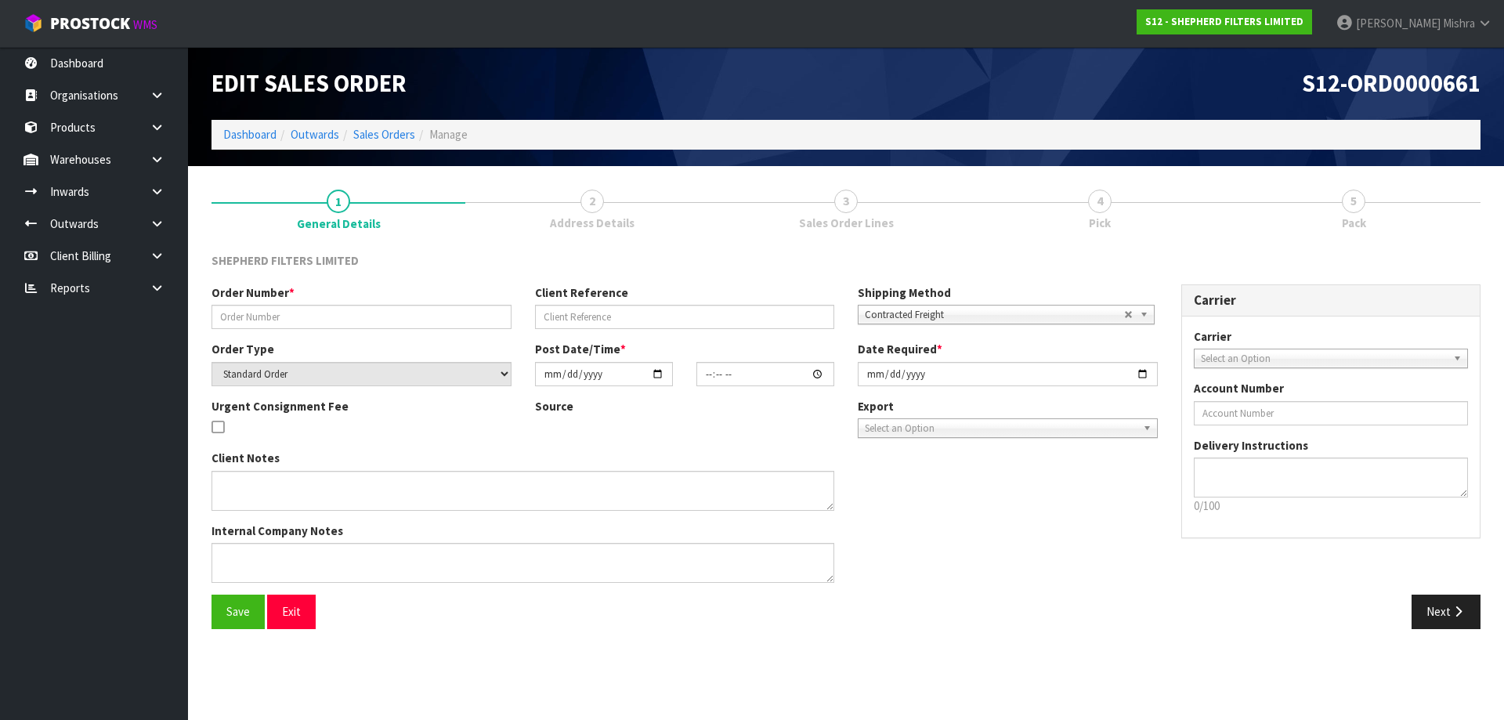
type input "INV-250128"
type input "YAEL PH/CALL 06.08.25"
select select "number:0"
type input "2025-08-14"
type input "14:45:00.000"
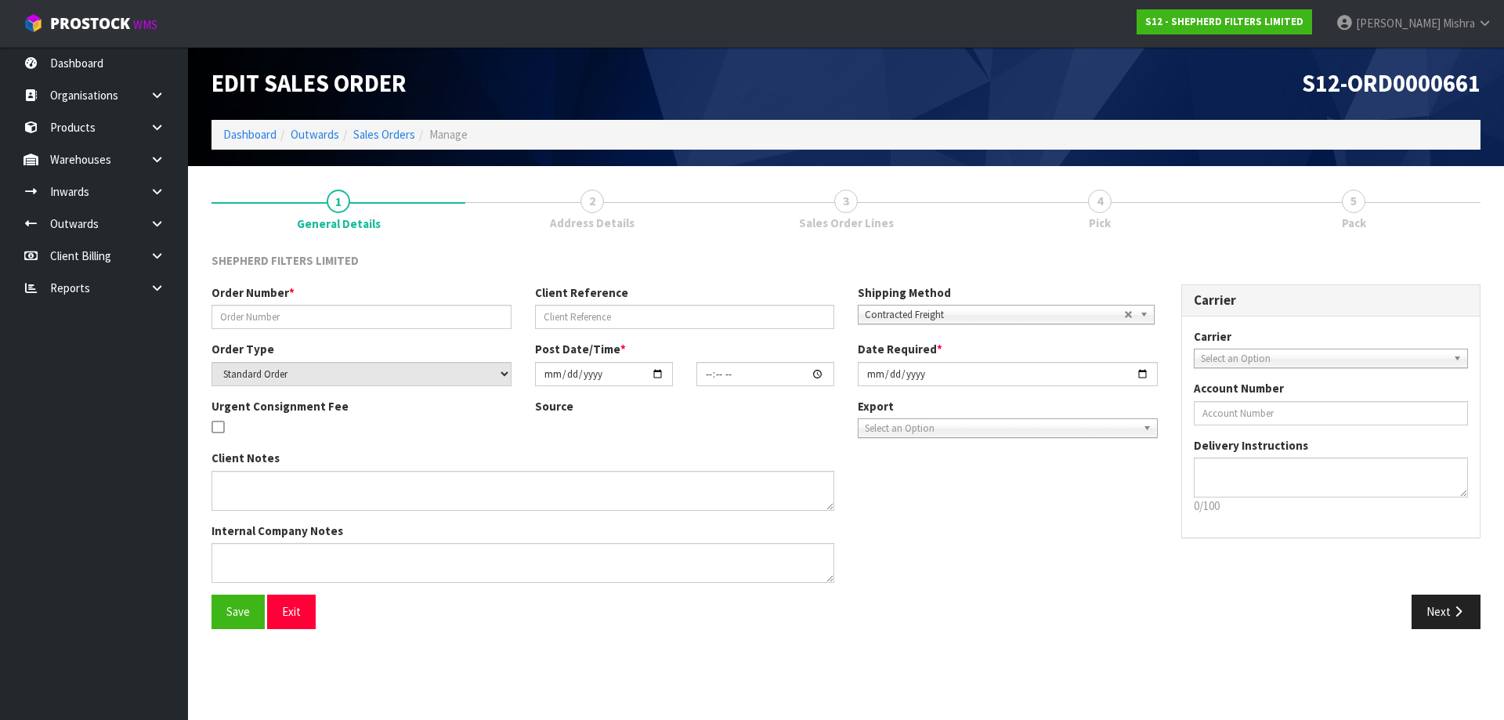
type input "2025-08-14"
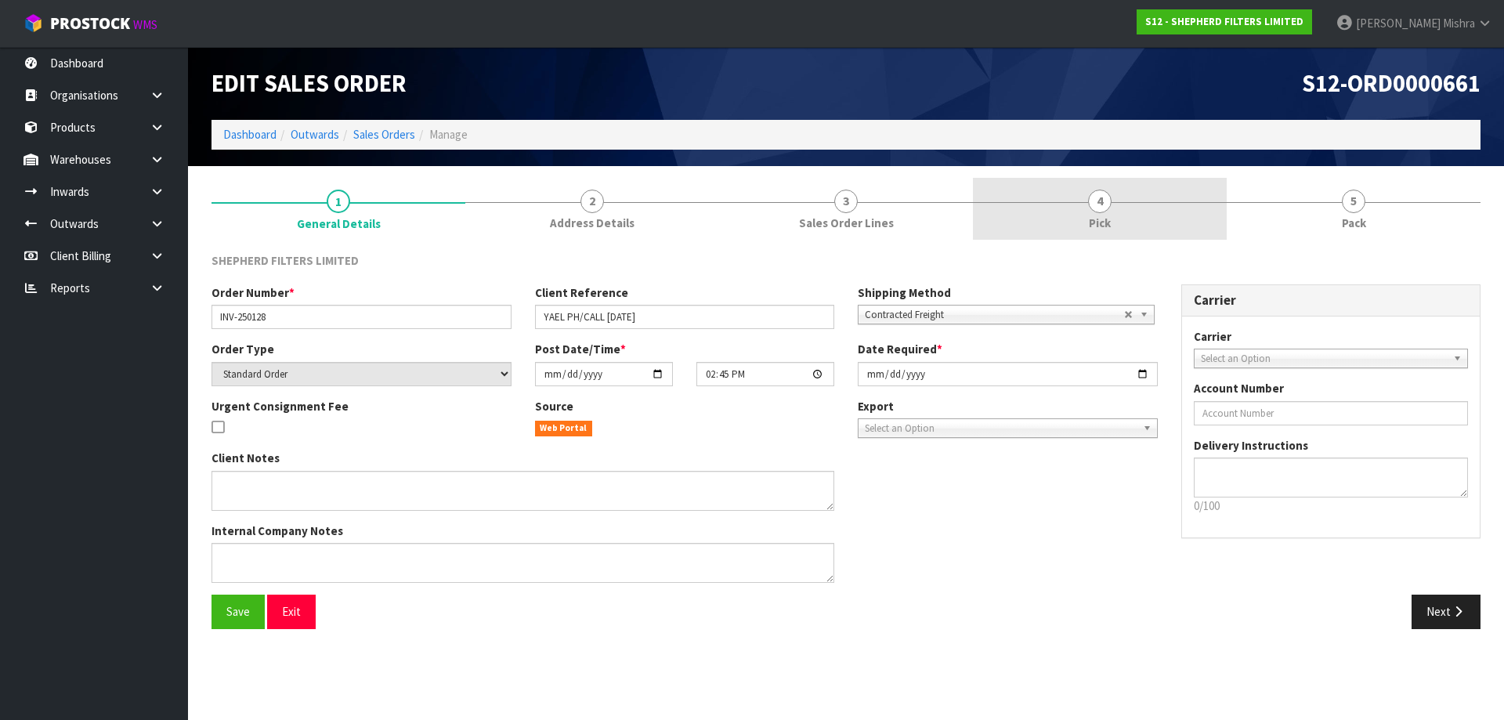
click at [1219, 211] on link "4 Pick" at bounding box center [1100, 209] width 254 height 62
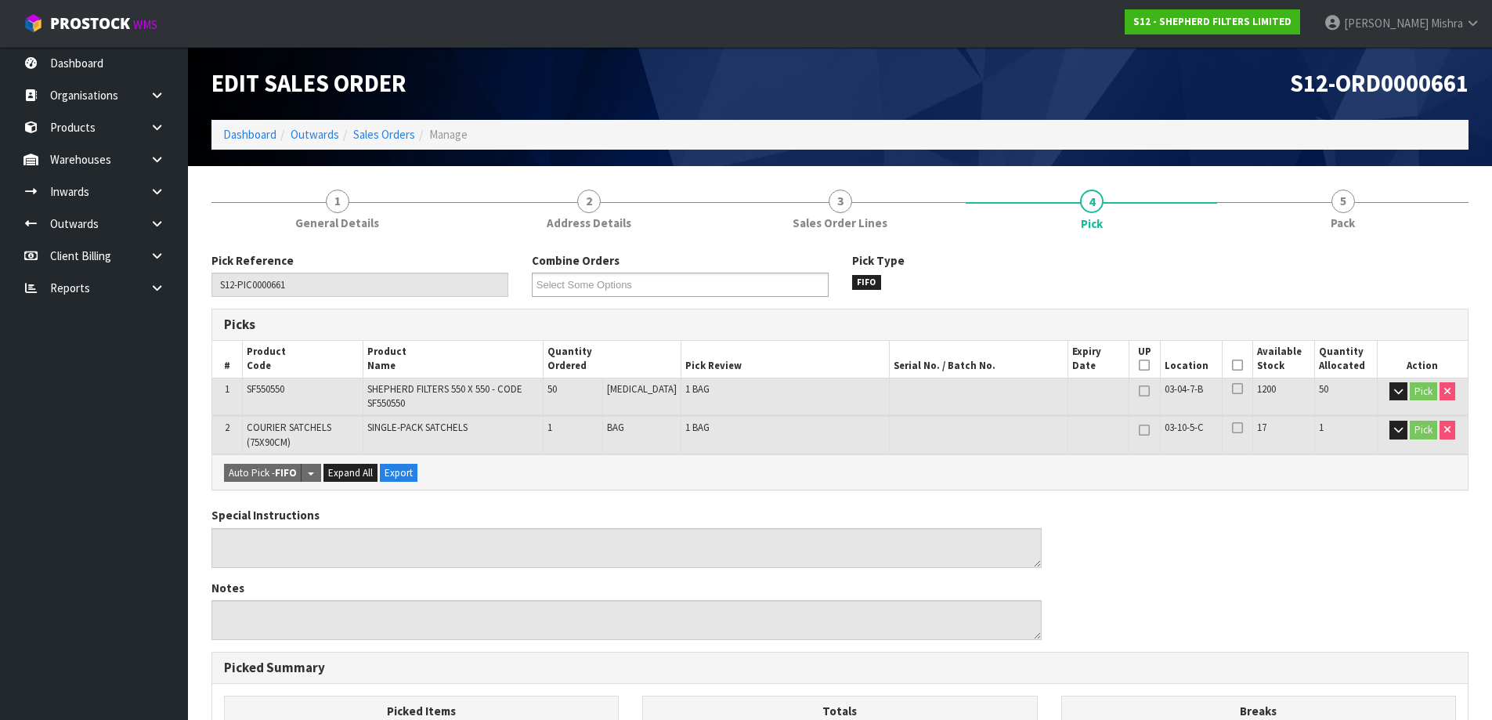
click at [1223, 350] on th "Picked" at bounding box center [1237, 359] width 31 height 37
click at [1232, 365] on icon at bounding box center [1237, 365] width 11 height 1
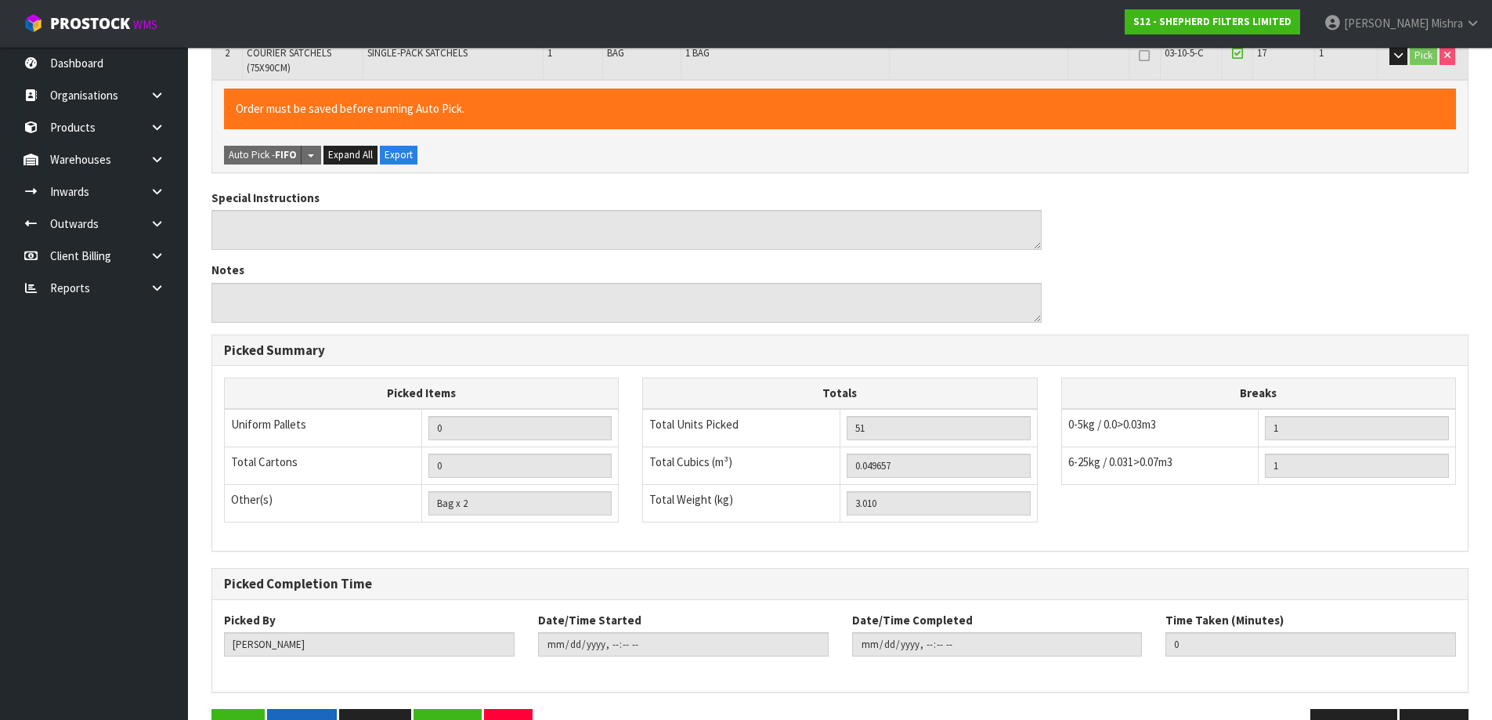
scroll to position [421, 0]
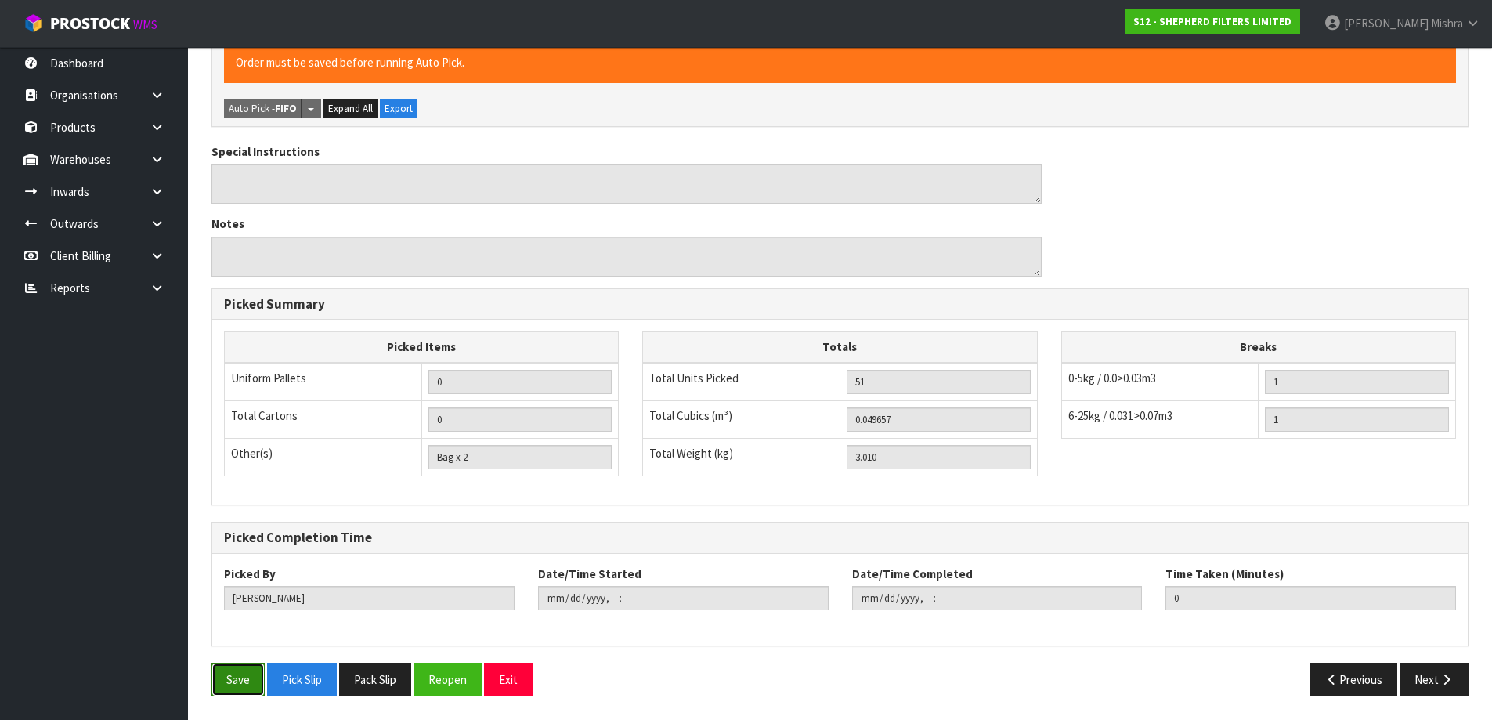
click at [245, 690] on button "Save" at bounding box center [237, 680] width 53 height 34
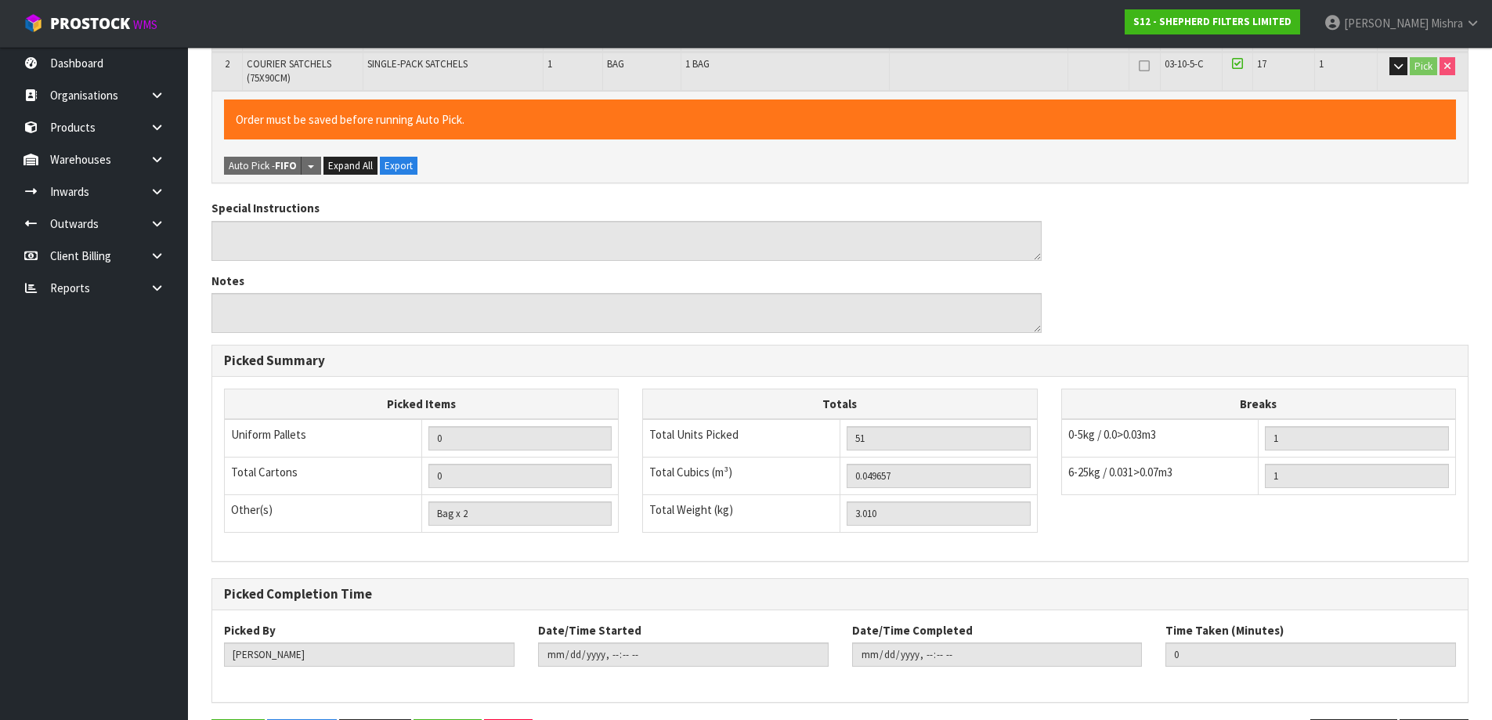
scroll to position [0, 0]
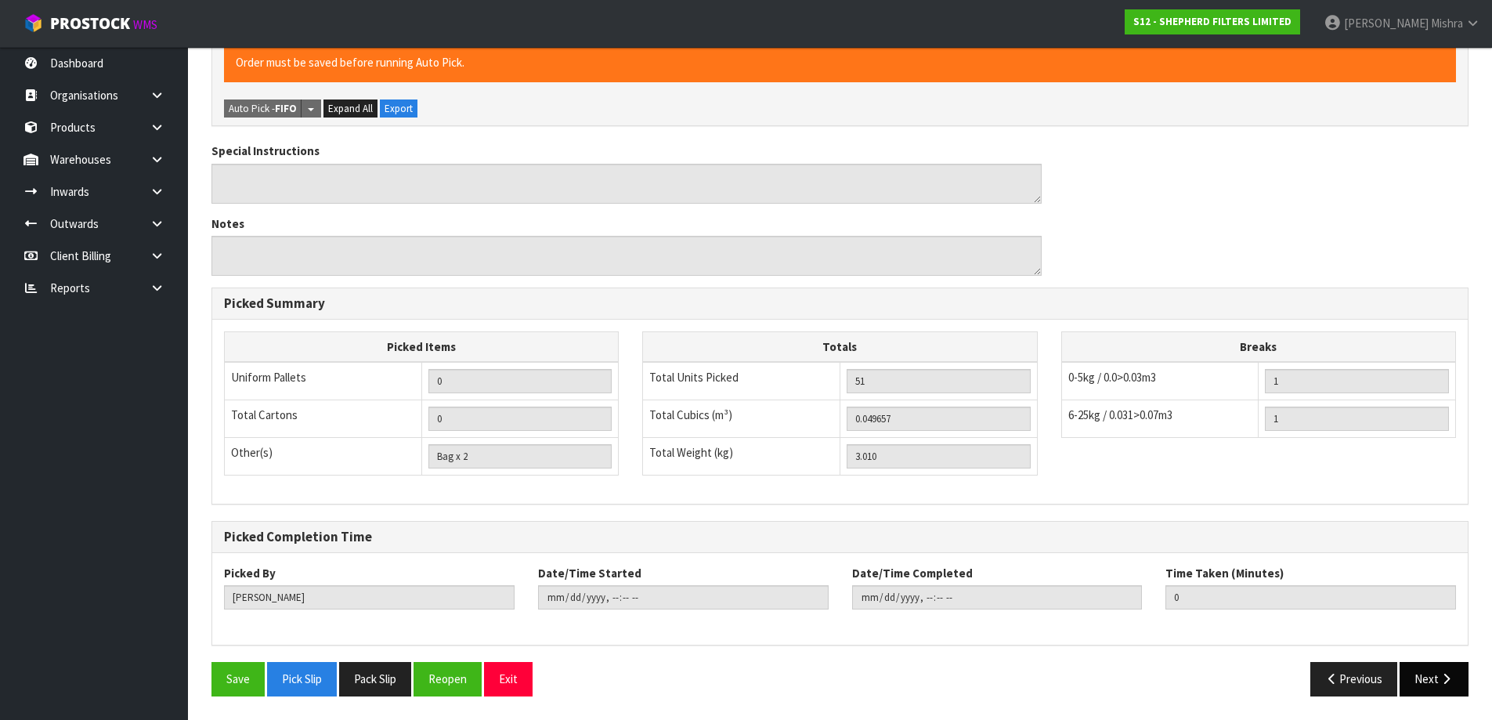
type input "[PERSON_NAME]"
type input "2025-08-14T15:20:09"
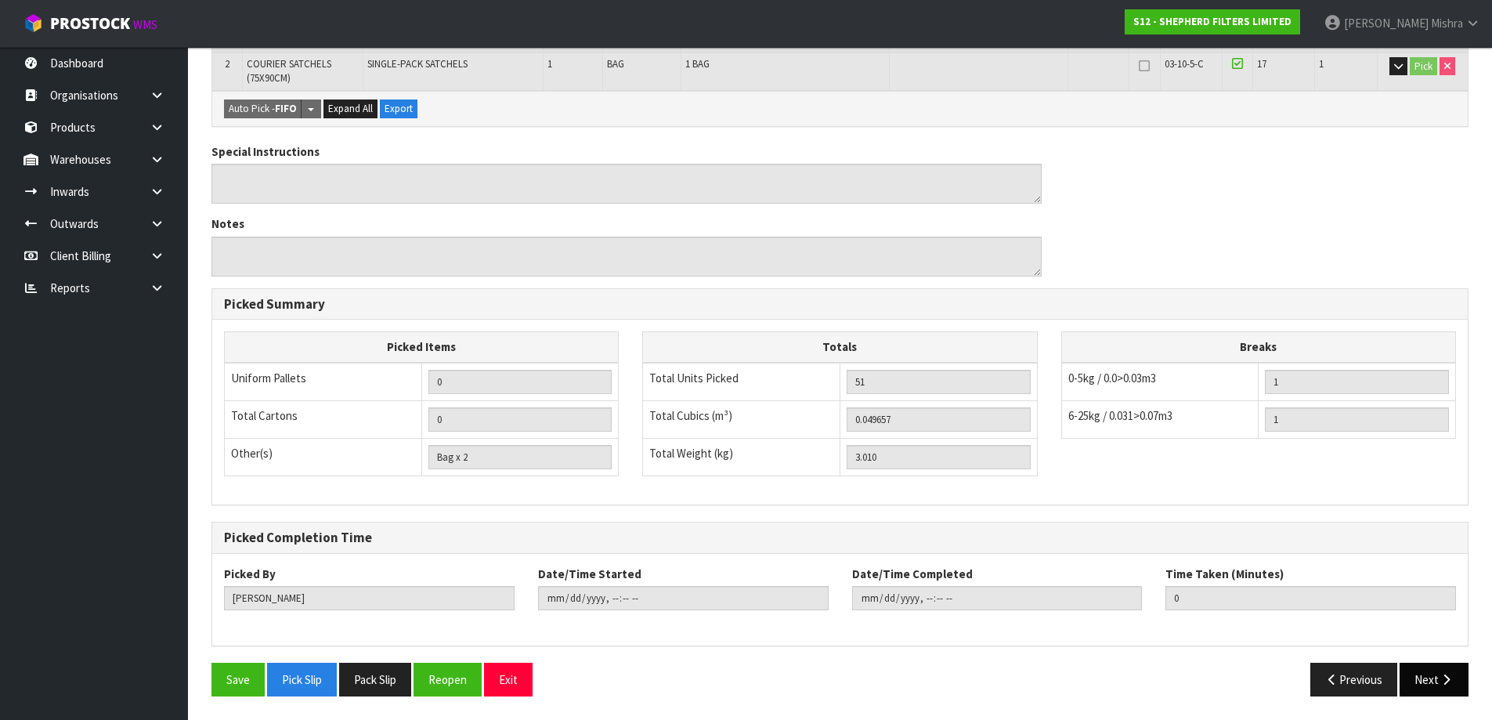
scroll to position [421, 0]
click at [1432, 685] on button "Next" at bounding box center [1434, 680] width 69 height 34
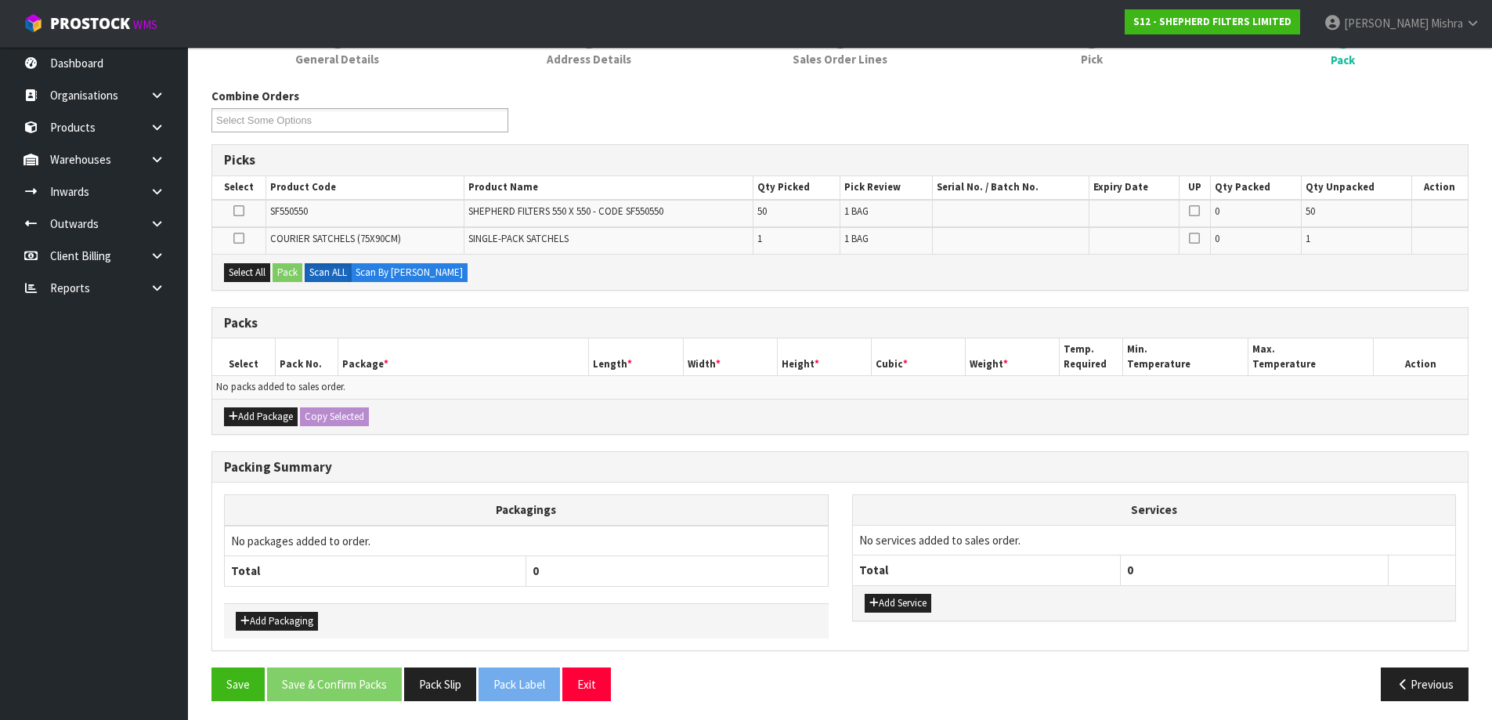
scroll to position [226, 0]
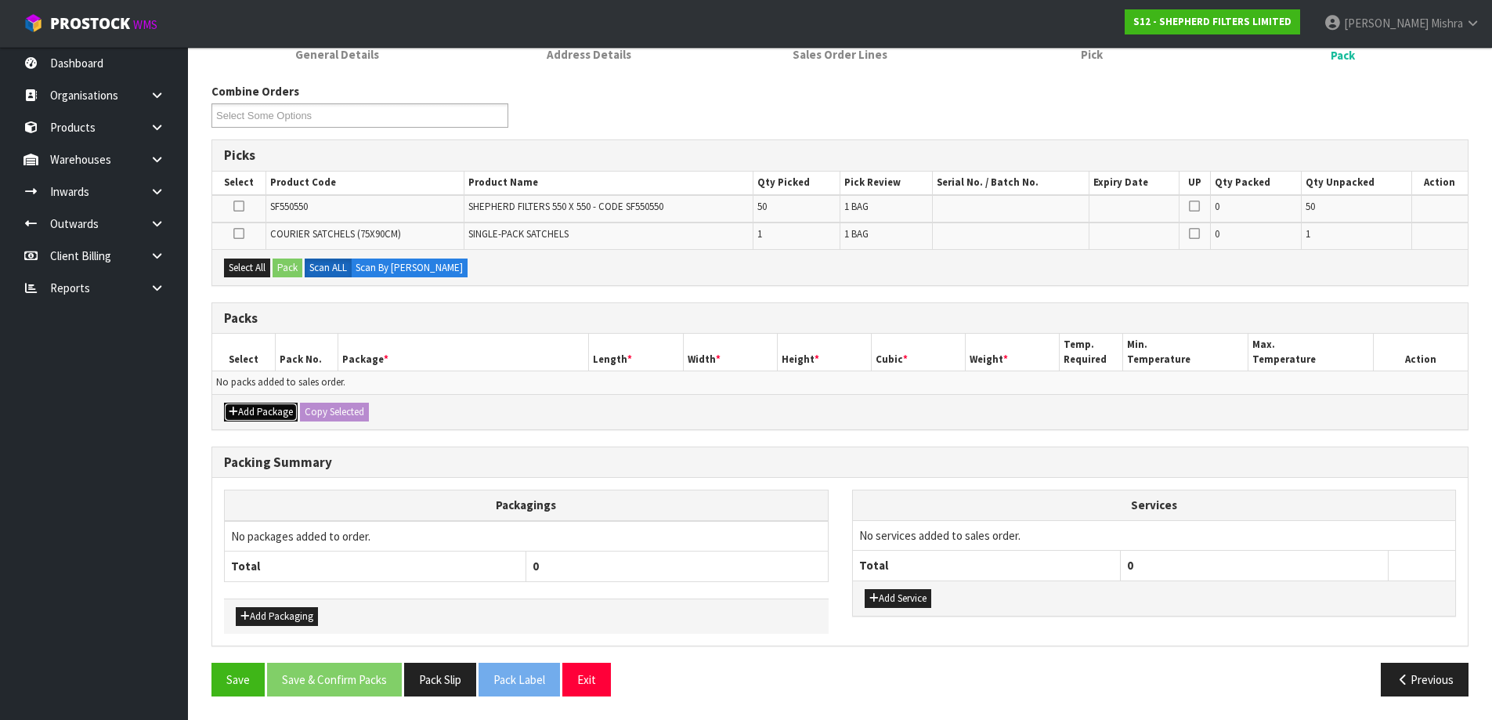
click at [261, 409] on button "Add Package" at bounding box center [261, 412] width 74 height 19
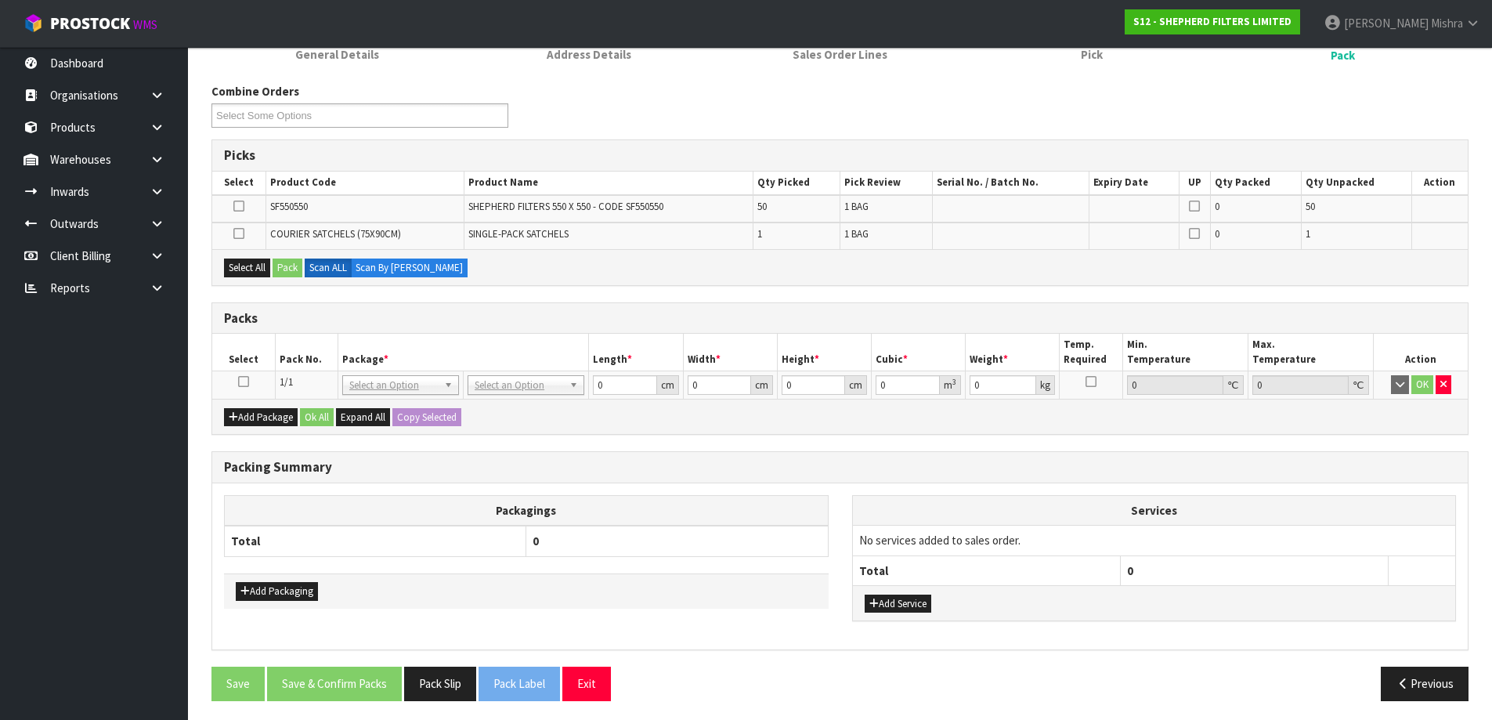
click at [241, 381] on icon at bounding box center [243, 381] width 11 height 1
drag, startPoint x: 248, startPoint y: 265, endPoint x: 281, endPoint y: 269, distance: 33.9
click at [248, 266] on button "Select All" at bounding box center [247, 267] width 46 height 19
click at [284, 269] on button "Pack" at bounding box center [288, 267] width 30 height 19
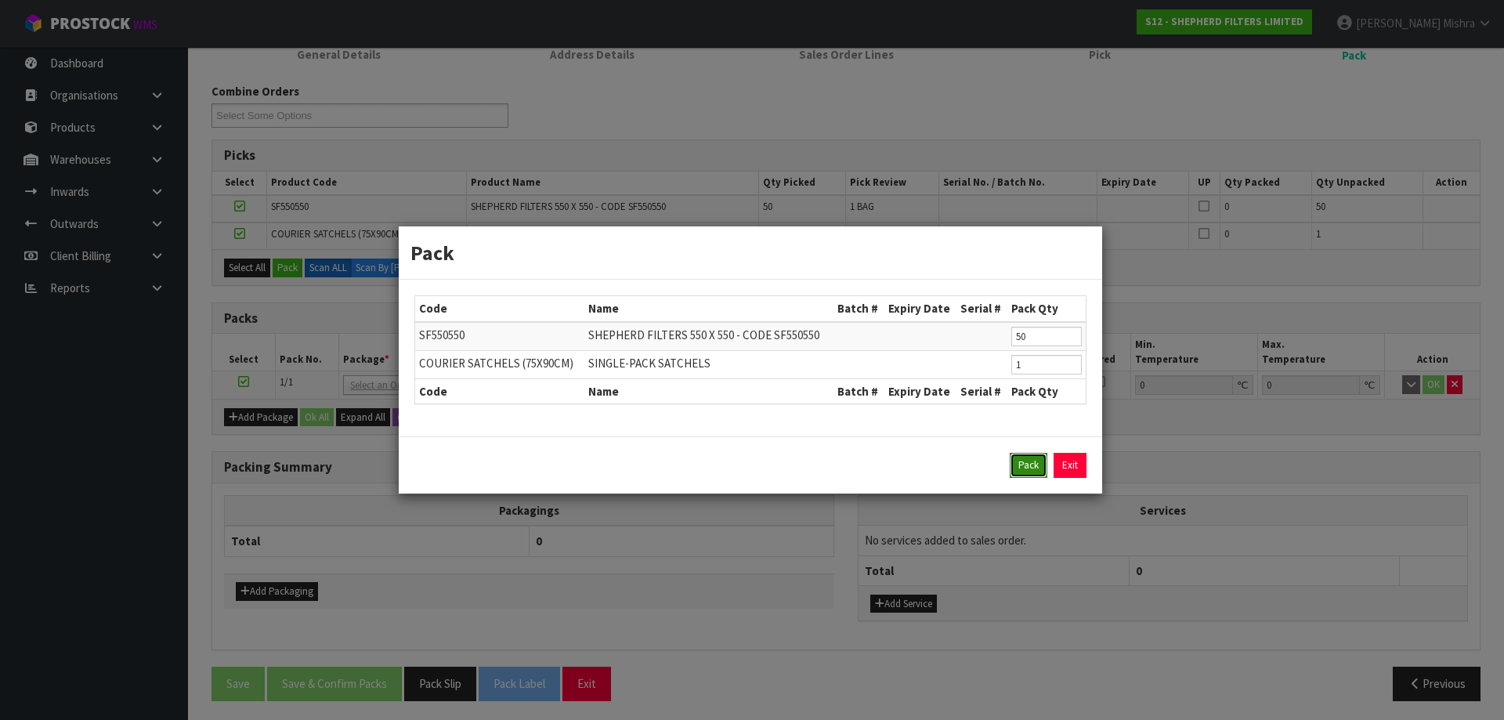
click at [1032, 468] on button "Pack" at bounding box center [1029, 465] width 38 height 25
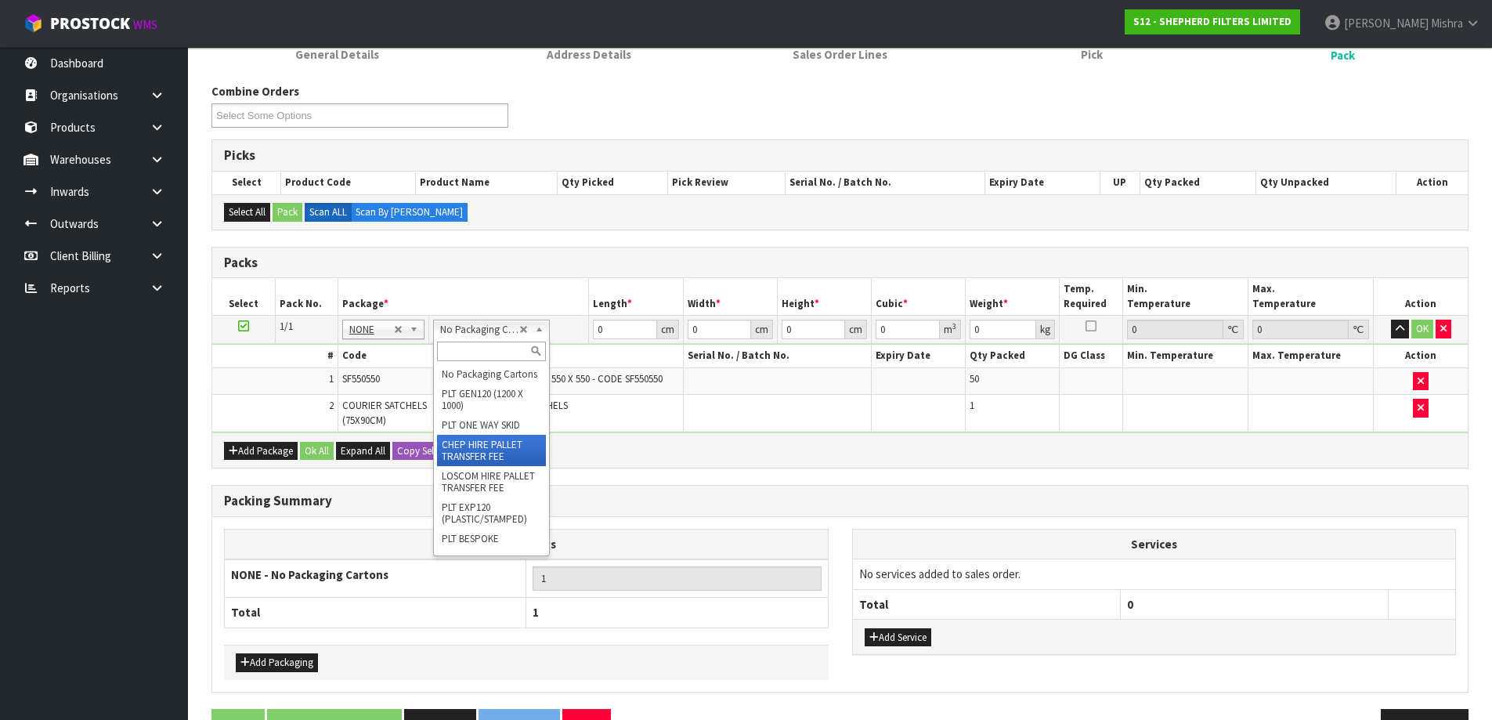
scroll to position [157, 0]
click at [450, 351] on input "text" at bounding box center [491, 351] width 109 height 20
click at [450, 350] on input "cvlient" at bounding box center [491, 351] width 109 height 20
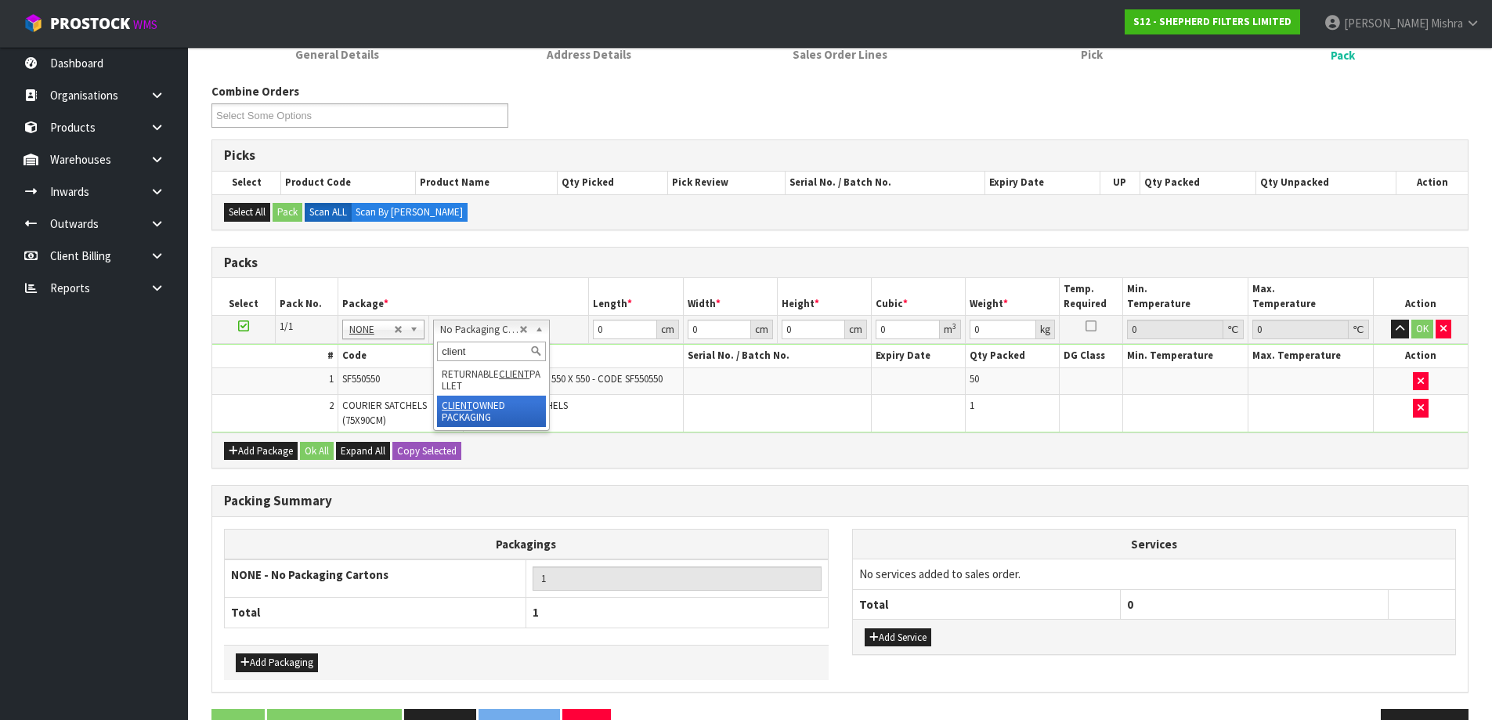
type input "client"
type input "3.01"
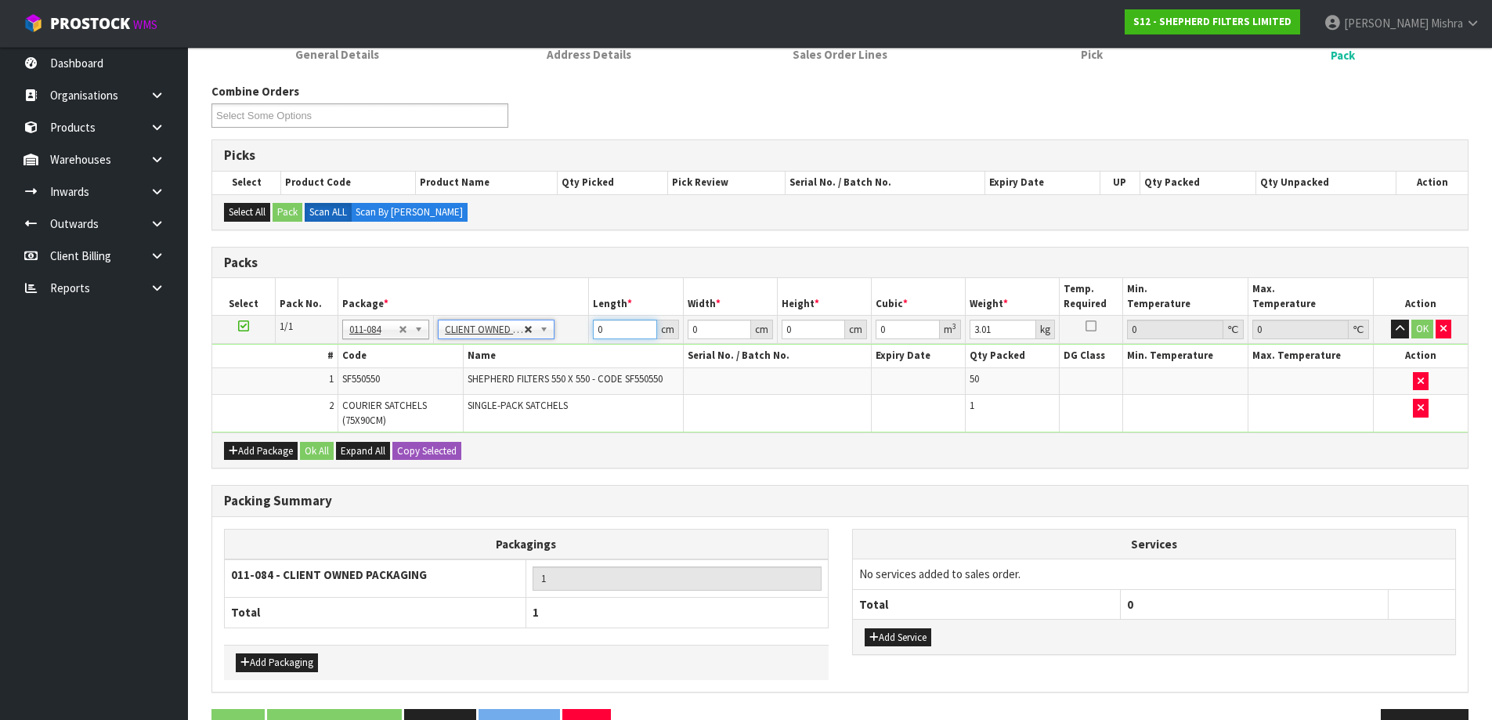
drag, startPoint x: 616, startPoint y: 332, endPoint x: 532, endPoint y: 331, distance: 84.6
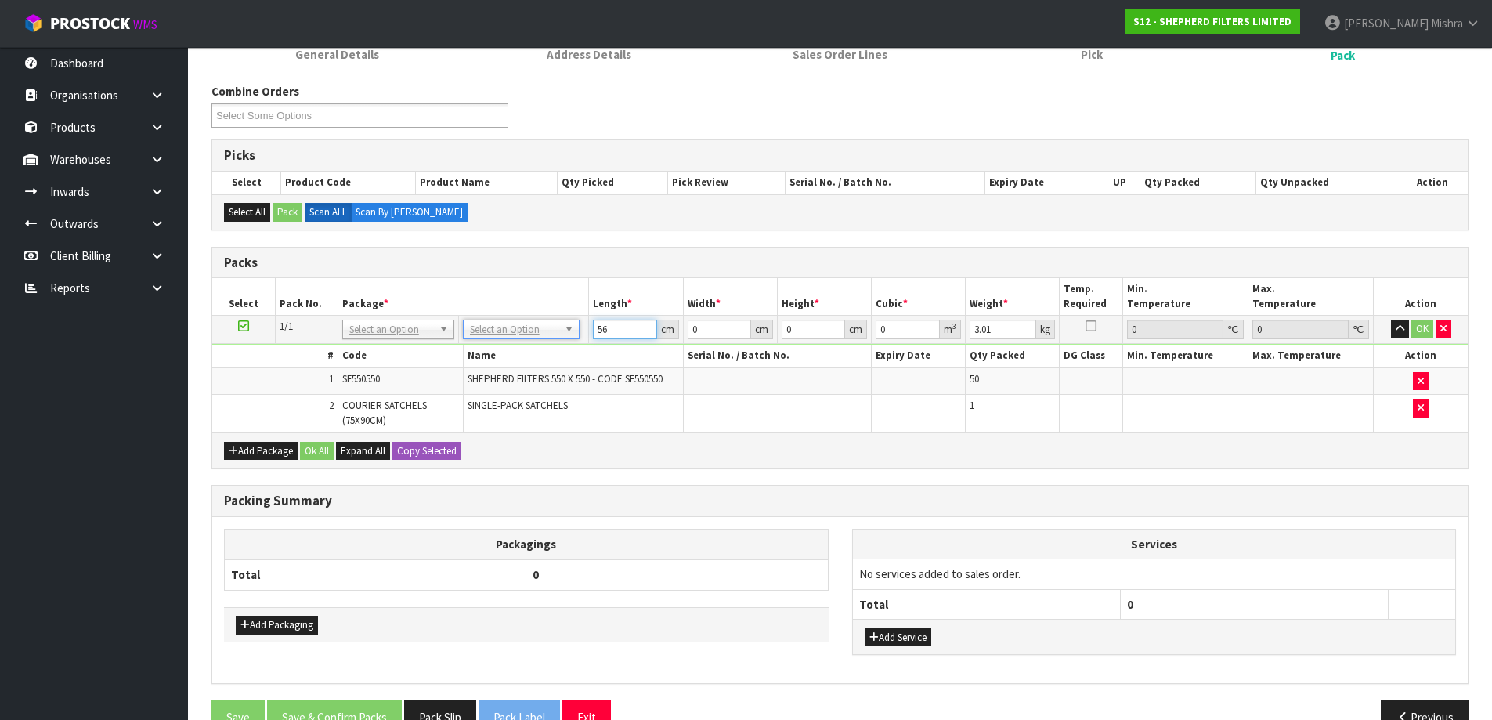
type input "56"
type input "28"
type input "2"
type input "0.003136"
type input "28"
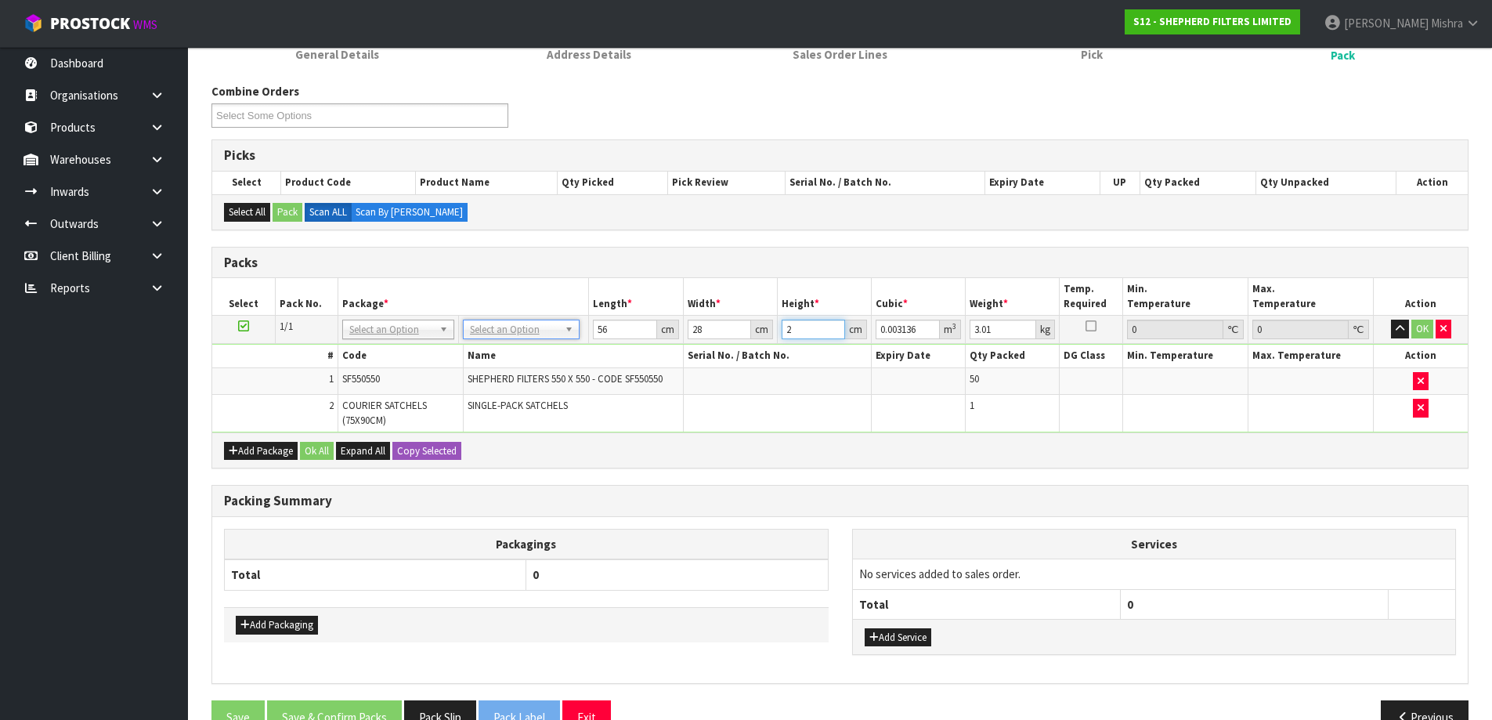
type input "0.043904"
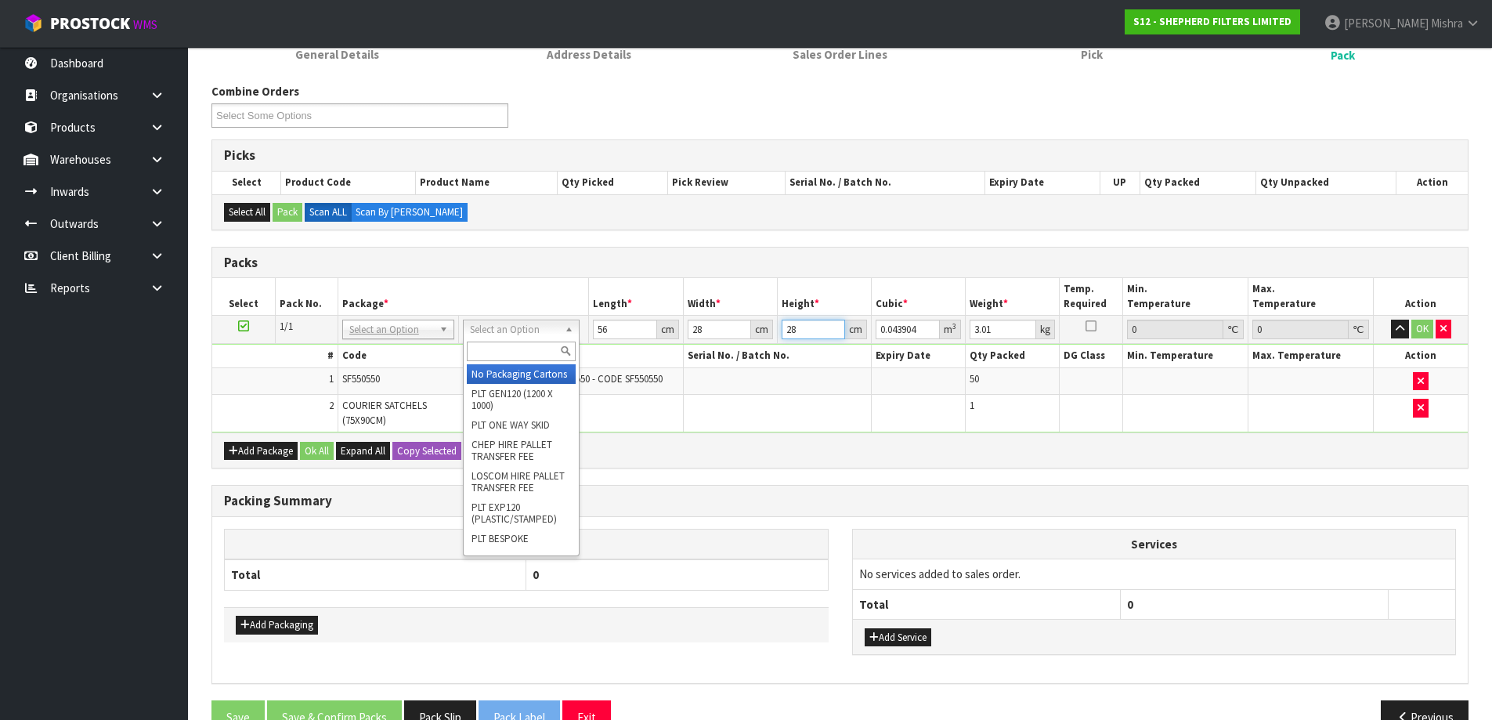
type input "28"
click at [515, 347] on input "text" at bounding box center [521, 351] width 109 height 20
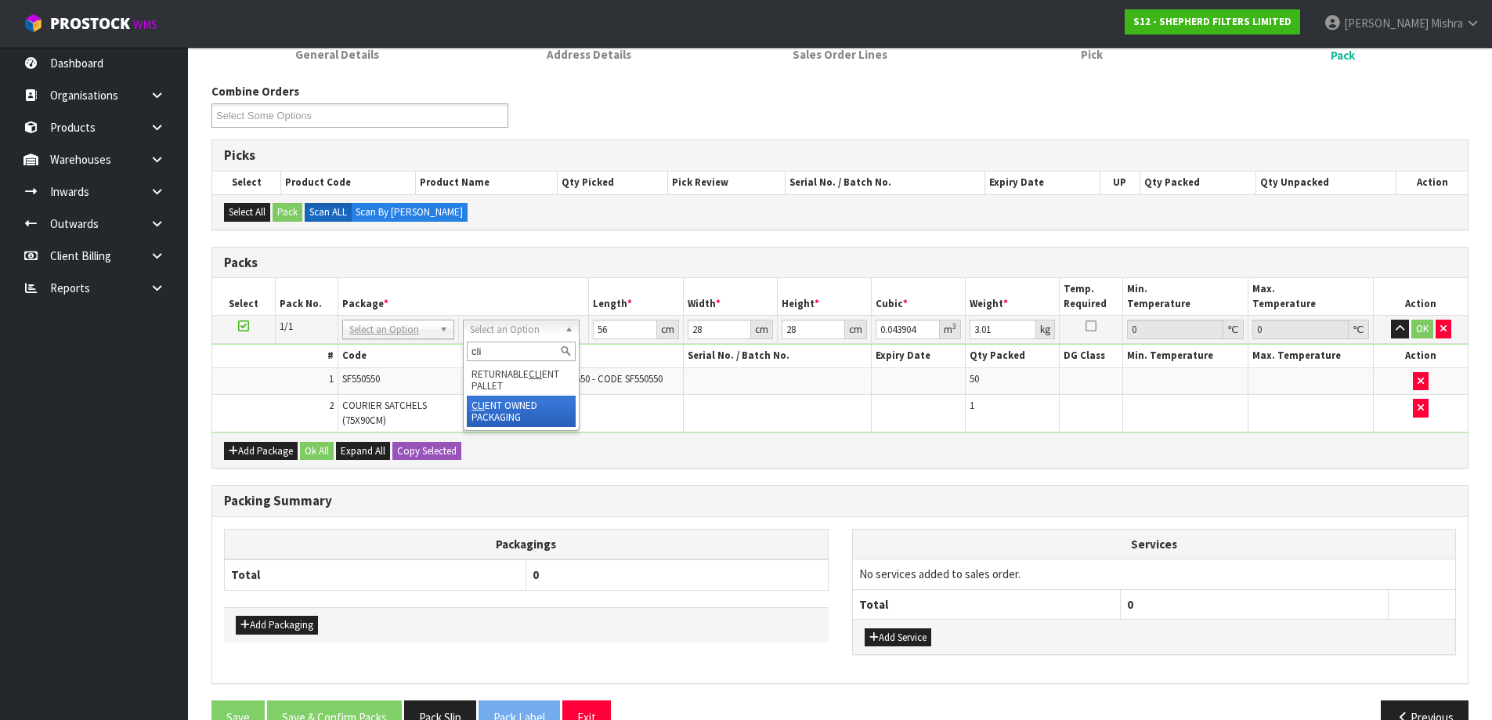
type input "cli"
drag, startPoint x: 533, startPoint y: 406, endPoint x: 582, endPoint y: 357, distance: 68.7
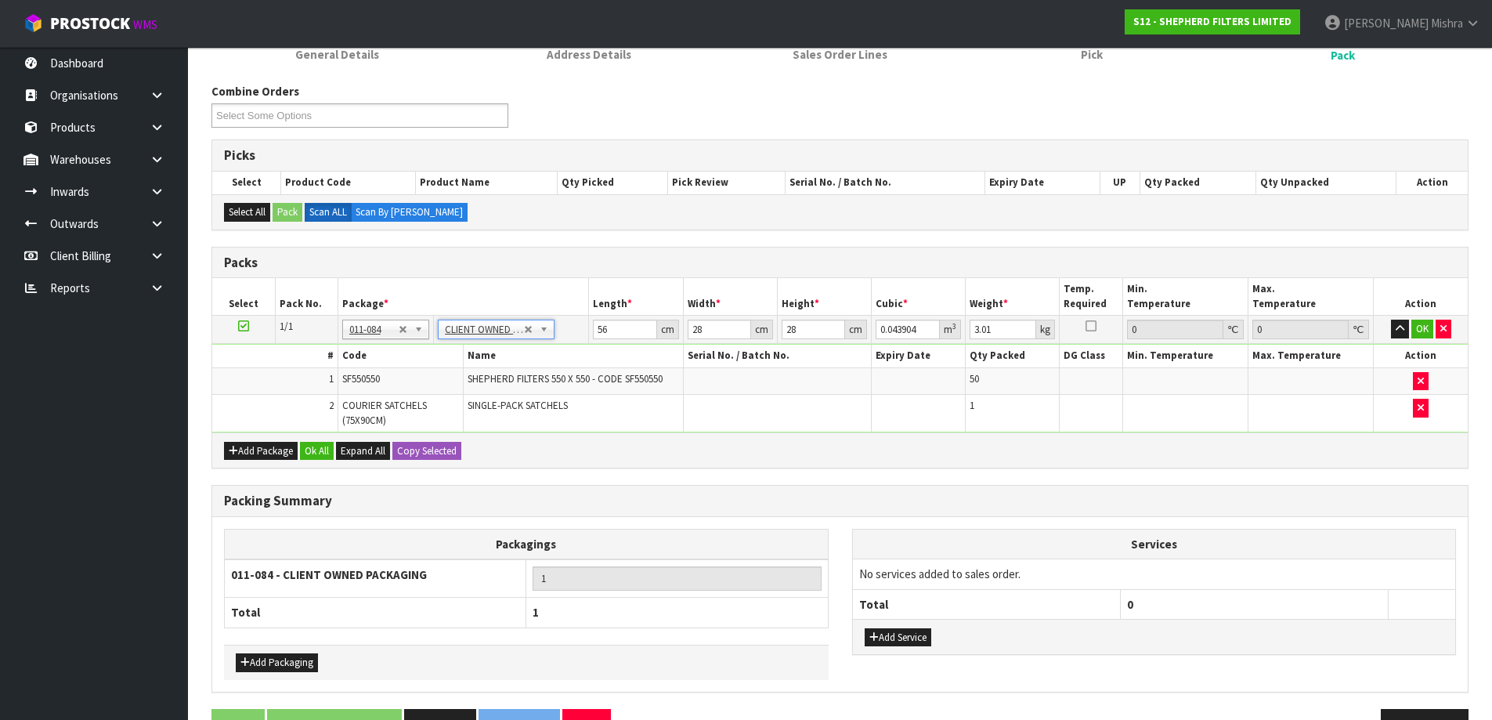
type input "0"
drag, startPoint x: 631, startPoint y: 330, endPoint x: 532, endPoint y: 332, distance: 98.7
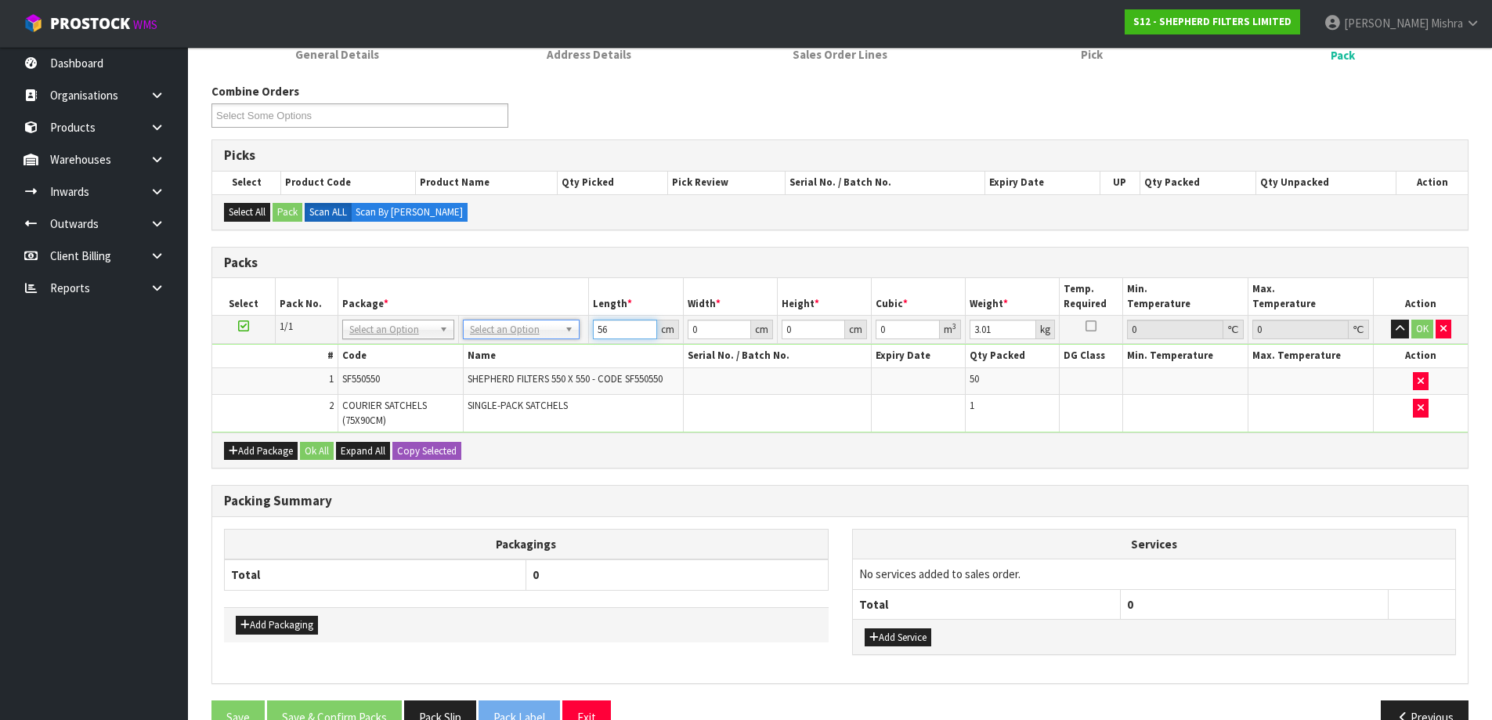
type input "56"
type input "28"
type input "2"
type input "0.003136"
type input "28"
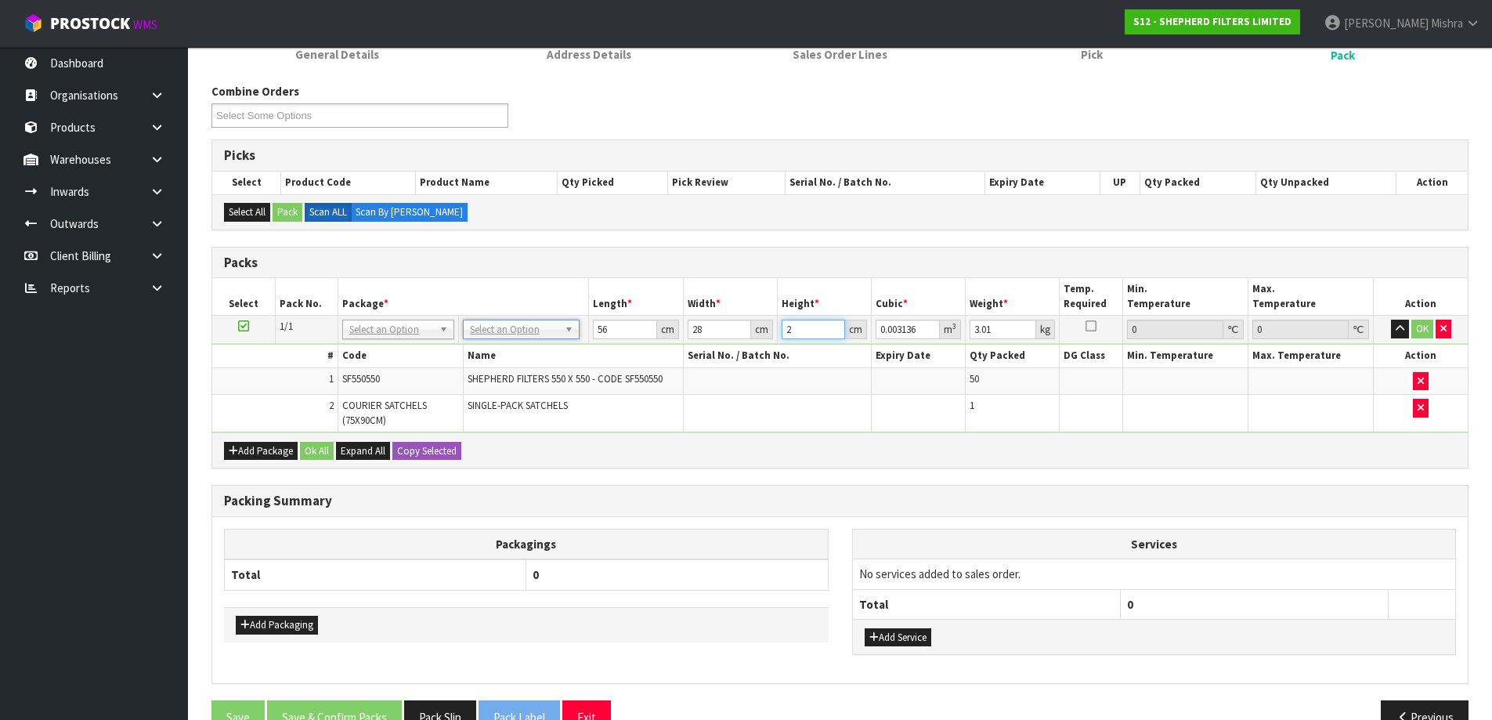
type input "0.043904"
type input "28"
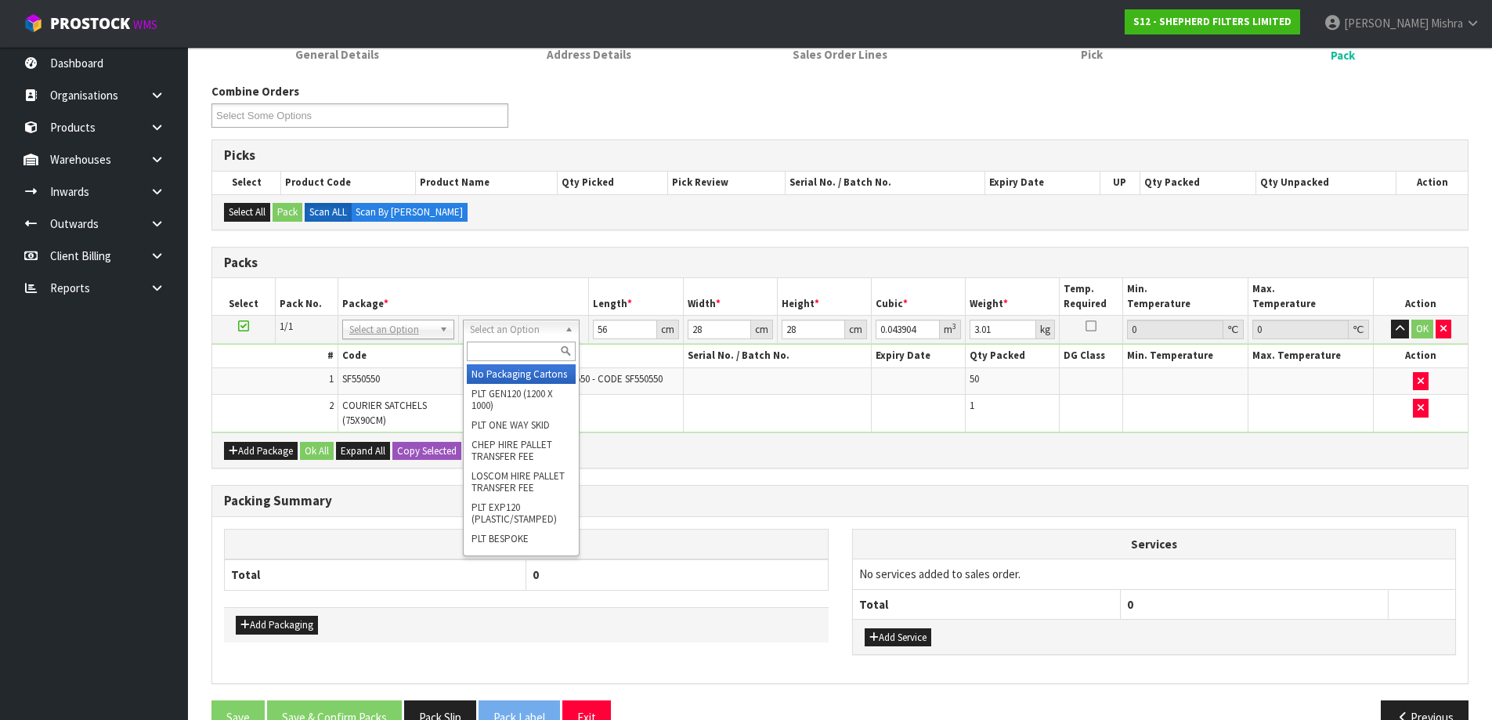
click at [521, 349] on input "text" at bounding box center [521, 351] width 109 height 20
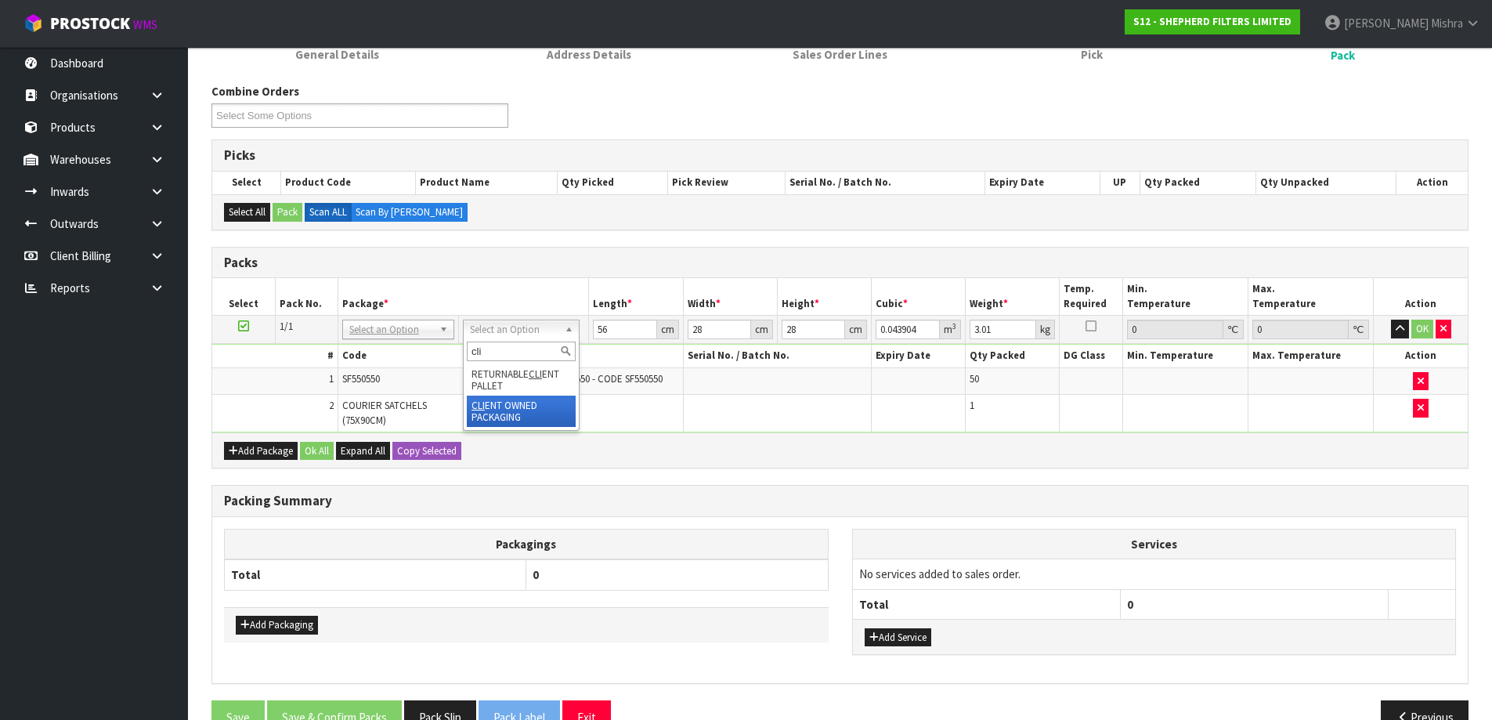
type input "cli"
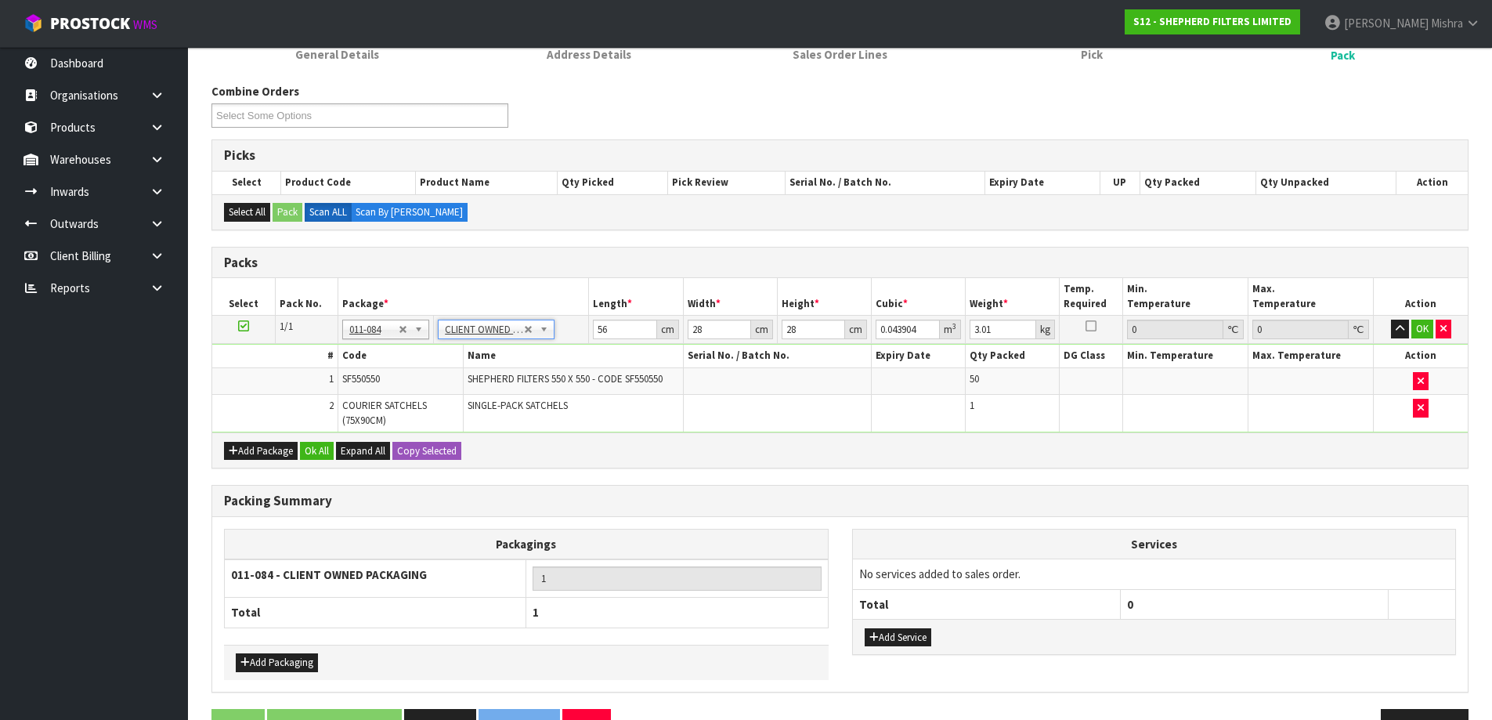
type input "0"
drag, startPoint x: 602, startPoint y: 331, endPoint x: 580, endPoint y: 327, distance: 22.2
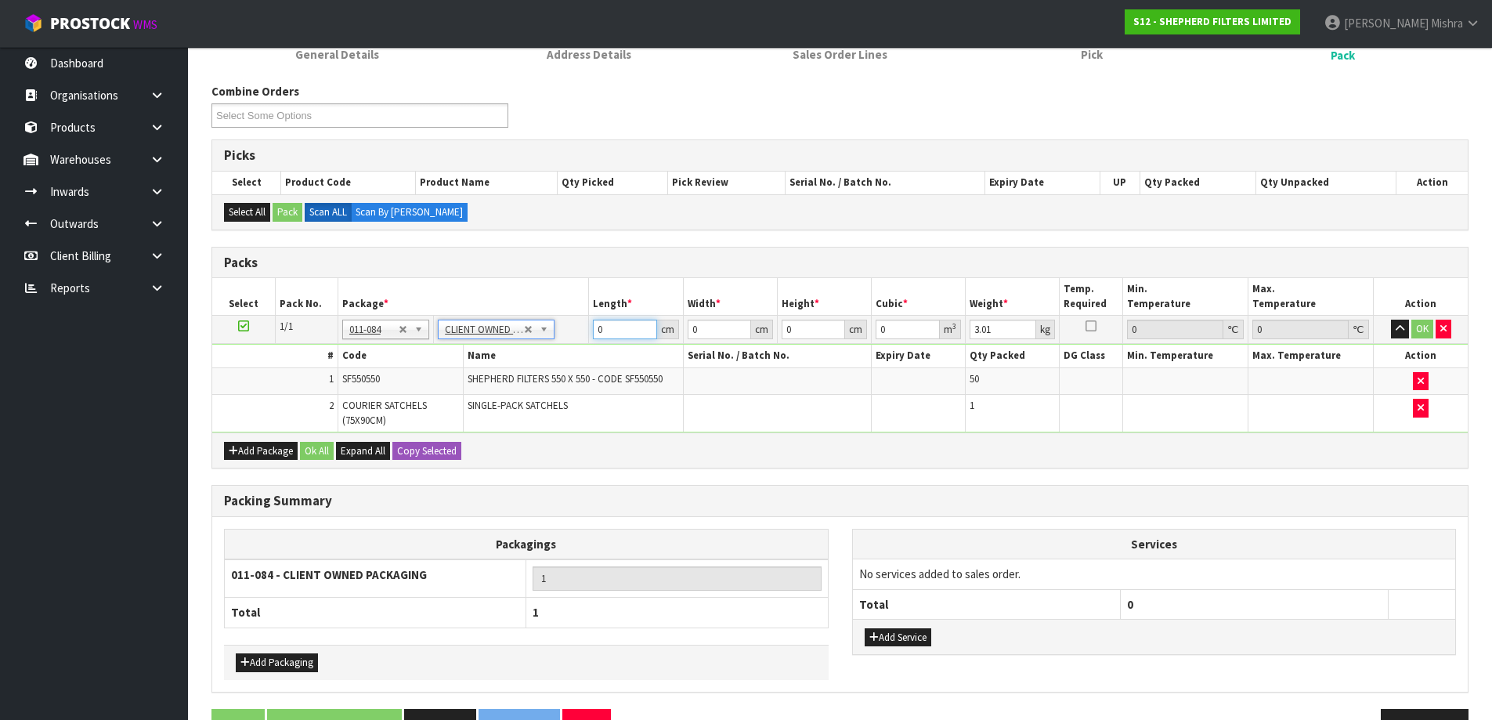
click at [587, 327] on tr "1/1 NONE 007-001 007-002 007-004 007-009 007-013 007-014 007-015 007-017 007-01…" at bounding box center [840, 330] width 1256 height 28
type input "56"
type input "28"
type input "2"
type input "0.003136"
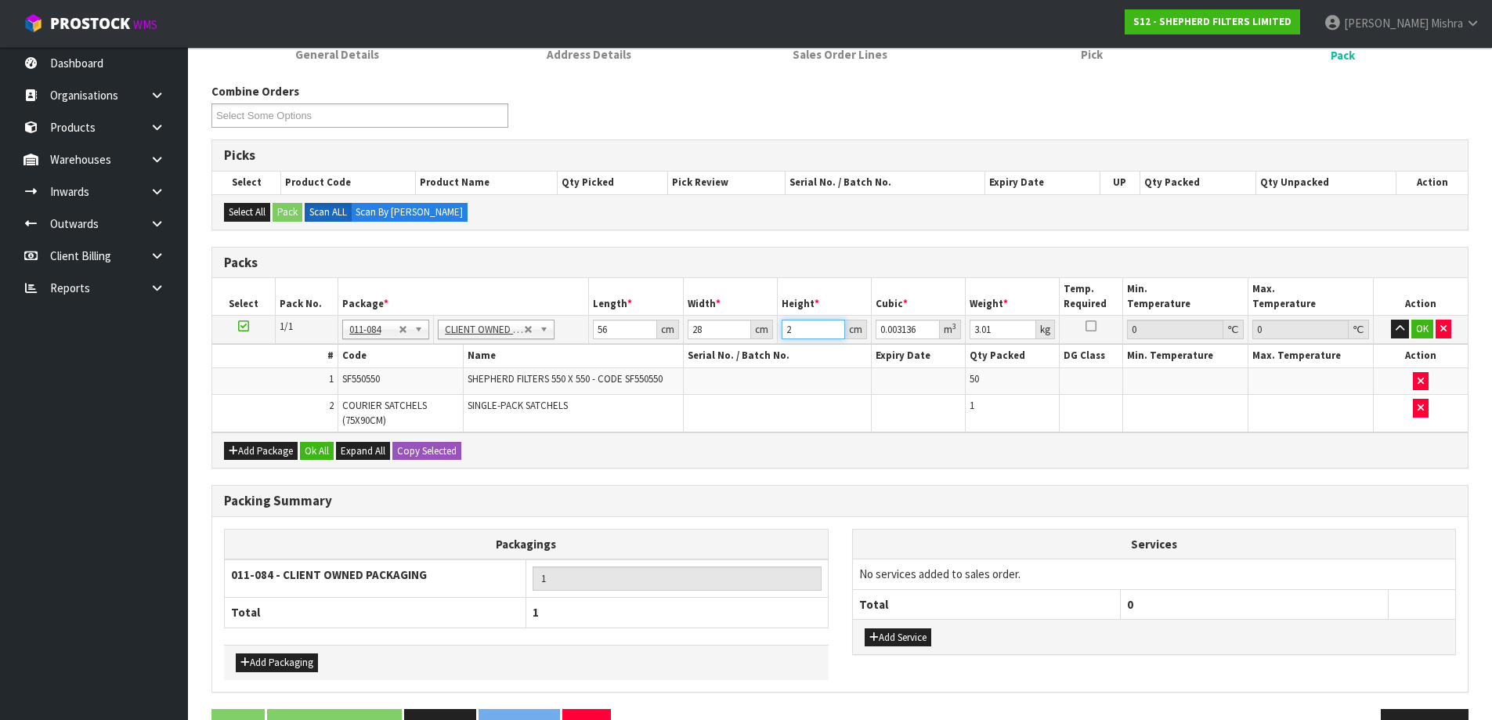
type input "28"
type input "0.043904"
type input "28"
type input "3"
click at [311, 460] on button "Ok All" at bounding box center [317, 451] width 34 height 19
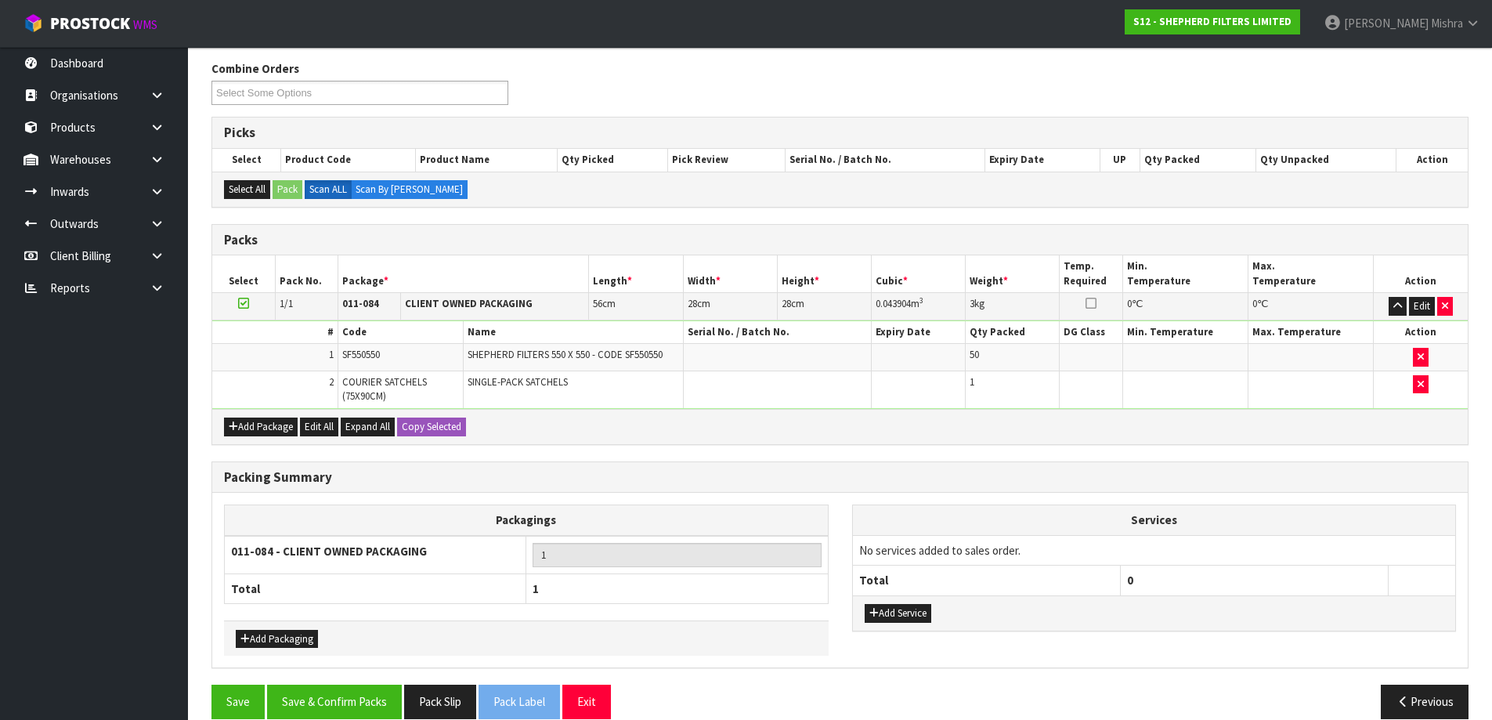
scroll to position [271, 0]
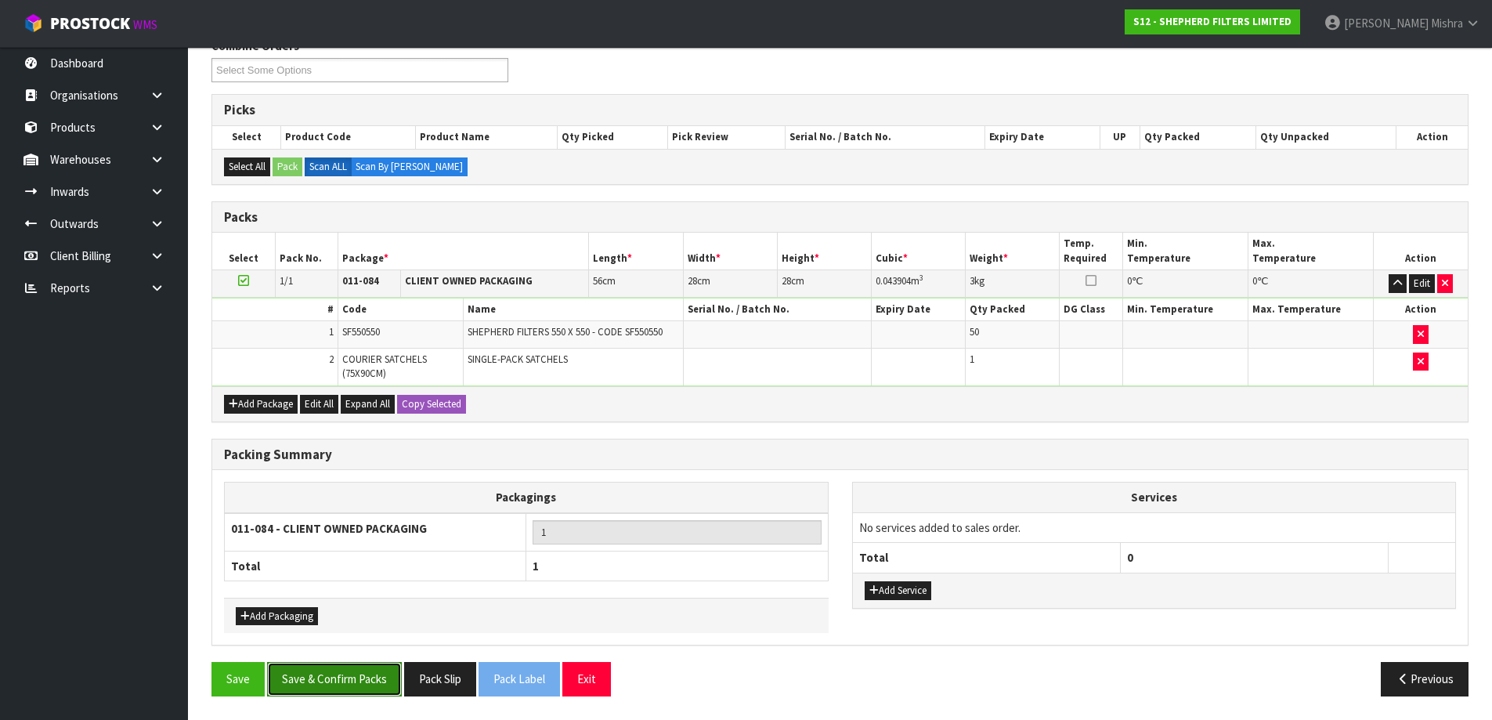
click at [336, 681] on button "Save & Confirm Packs" at bounding box center [334, 679] width 135 height 34
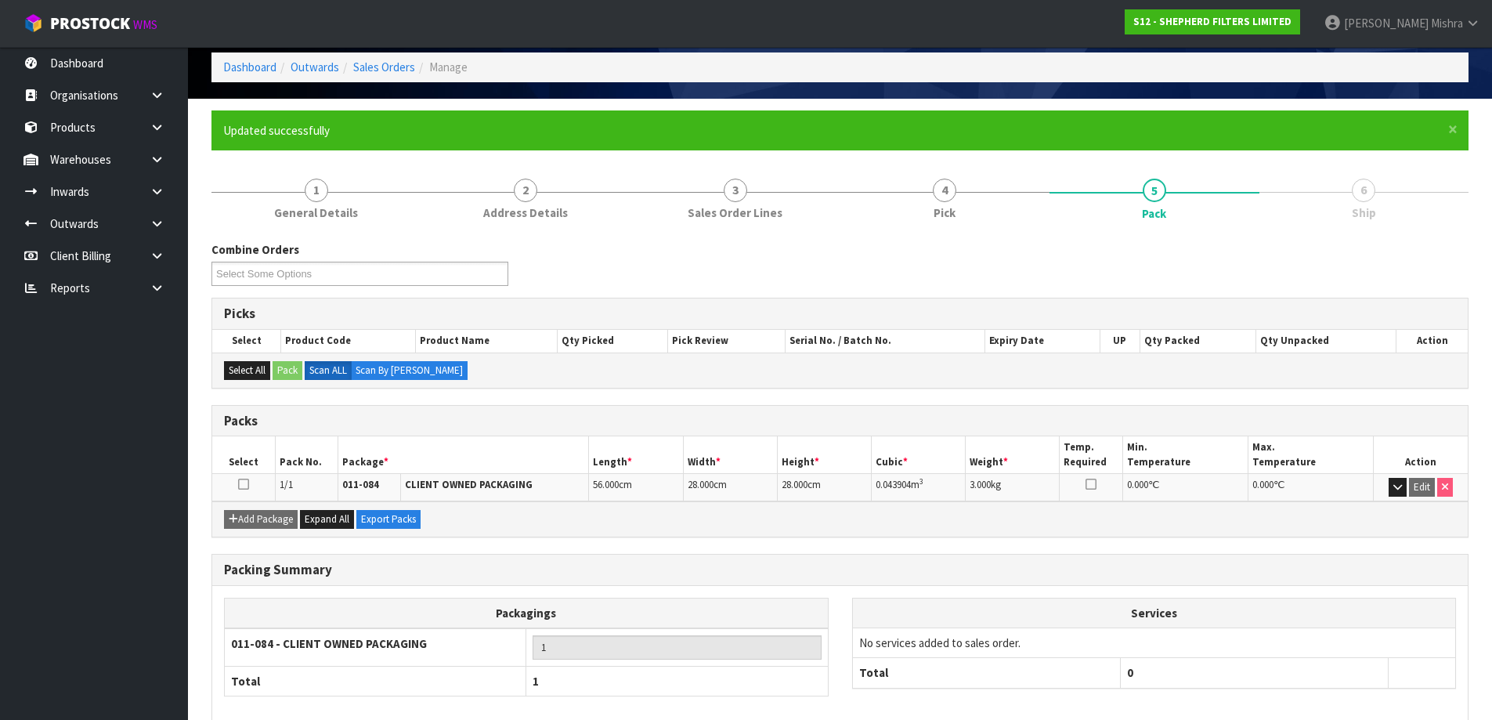
scroll to position [147, 0]
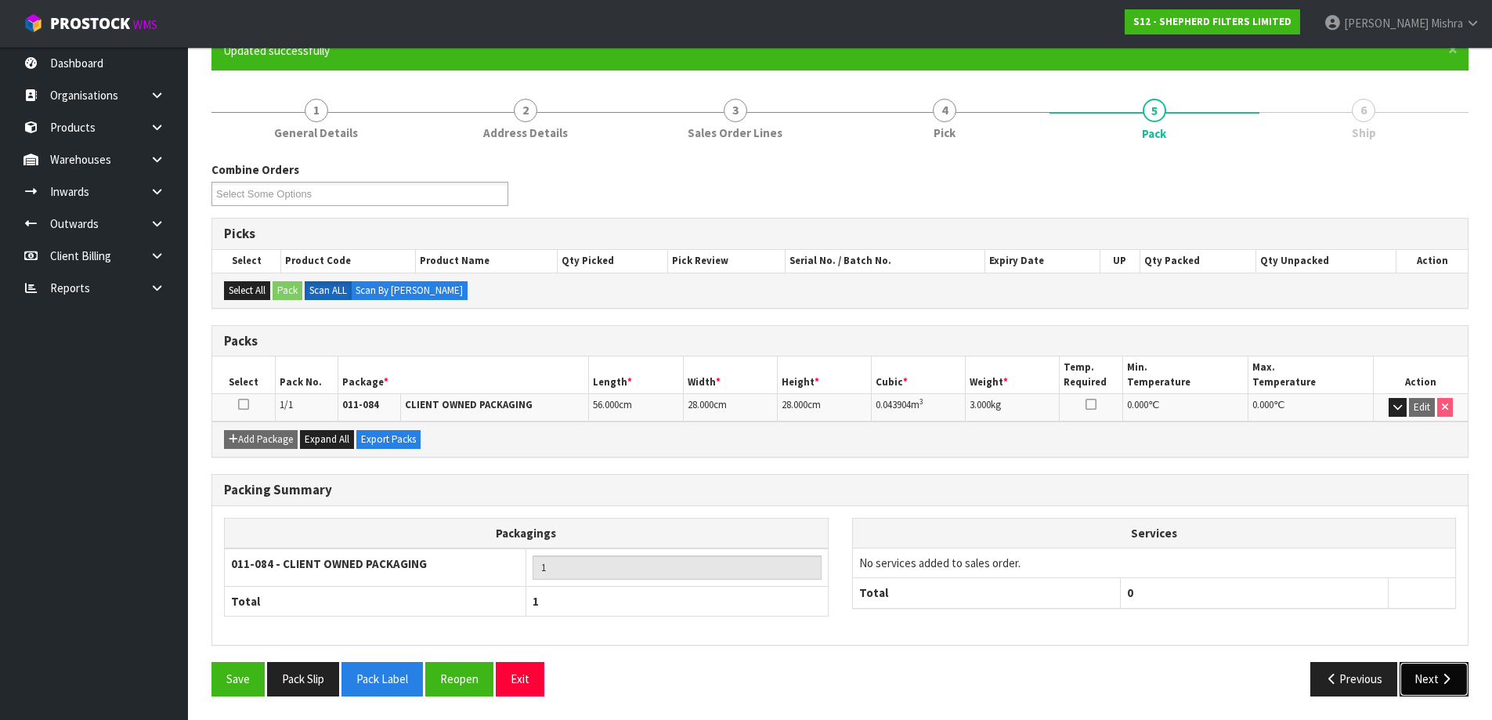
click at [1423, 672] on button "Next" at bounding box center [1434, 679] width 69 height 34
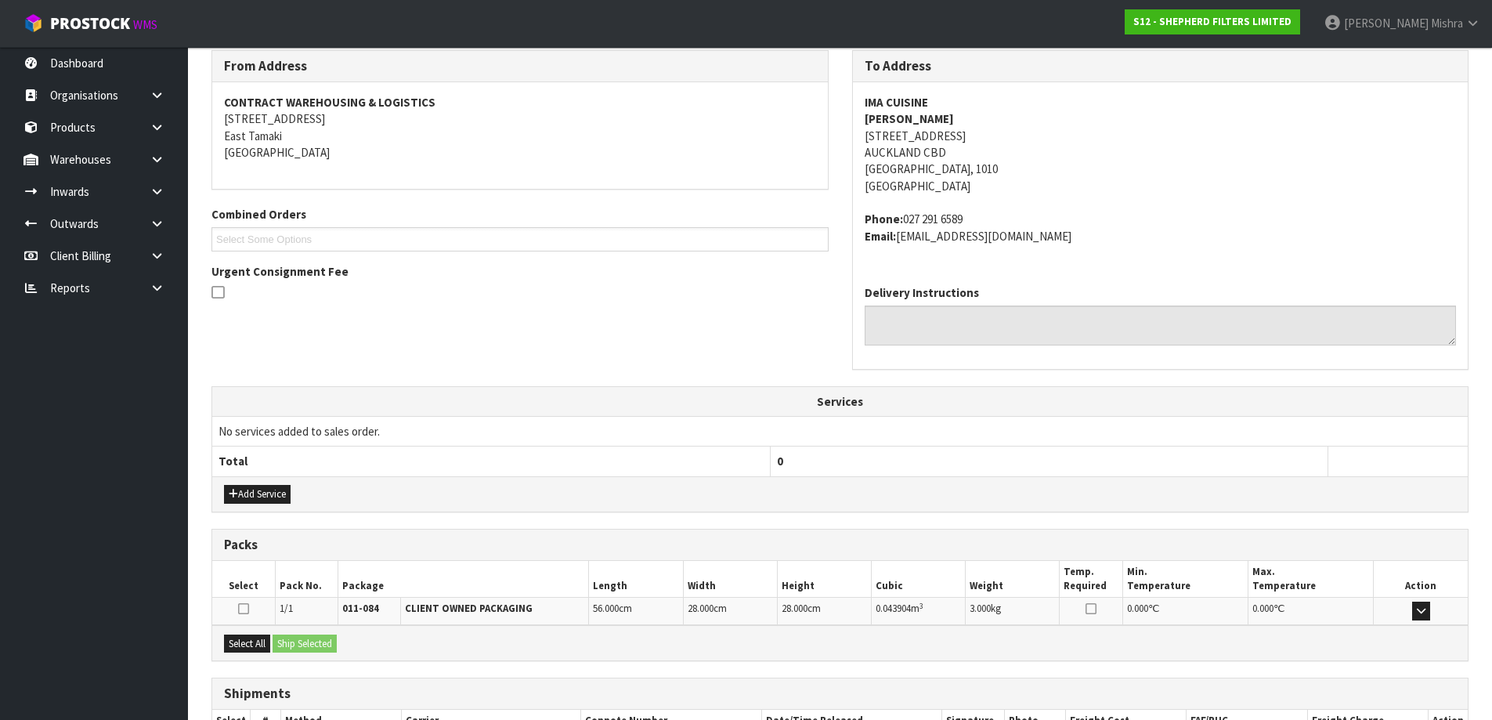
scroll to position [368, 0]
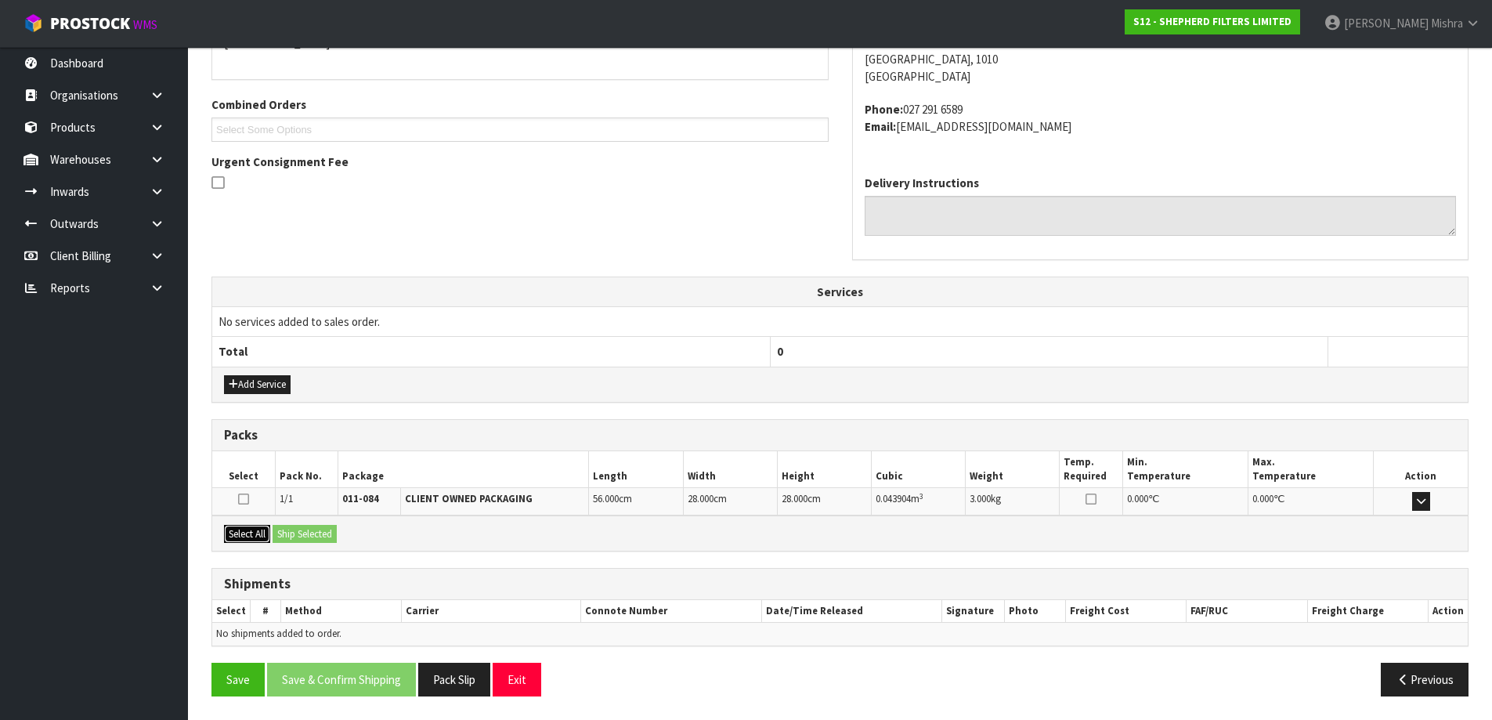
click at [242, 535] on button "Select All" at bounding box center [247, 534] width 46 height 19
click at [305, 539] on button "Ship Selected" at bounding box center [305, 534] width 64 height 19
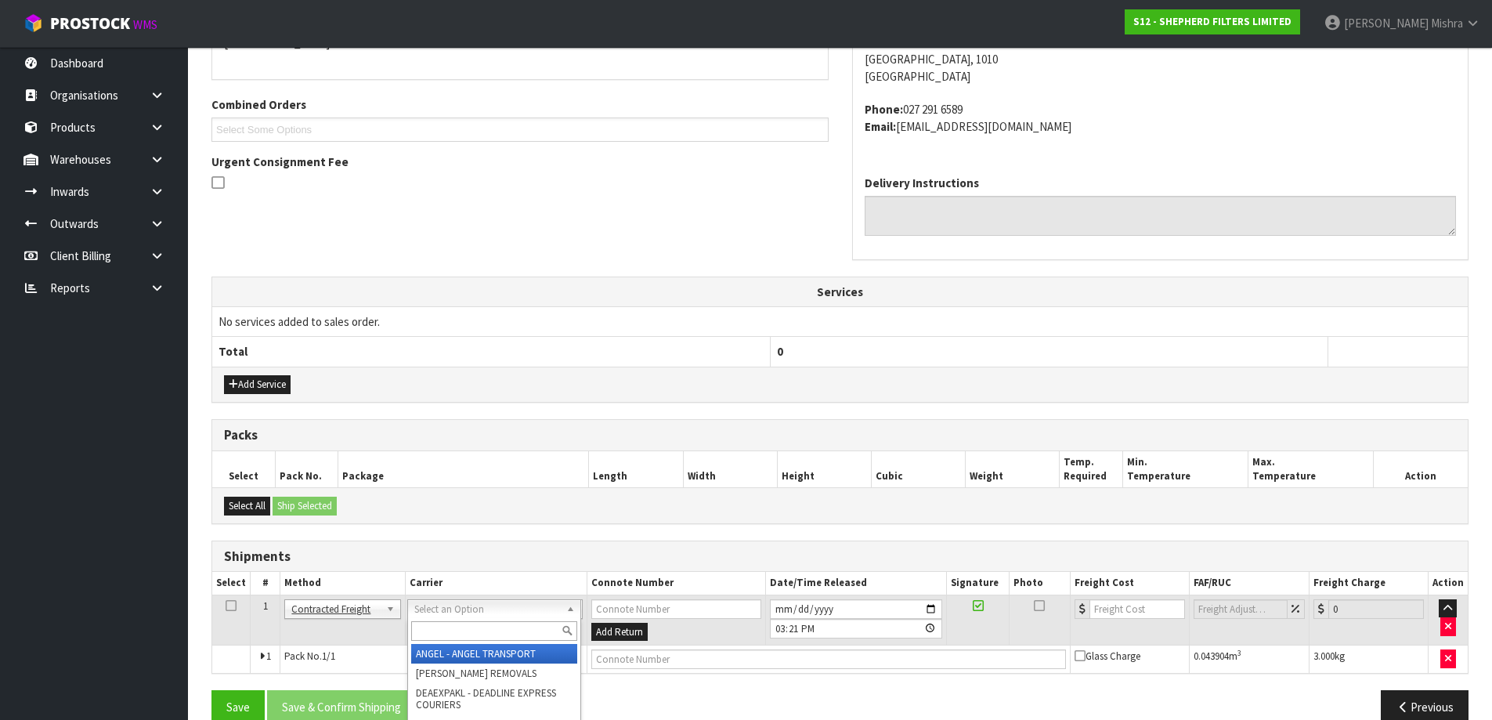
click at [446, 626] on input "text" at bounding box center [494, 631] width 166 height 20
type input "nzp"
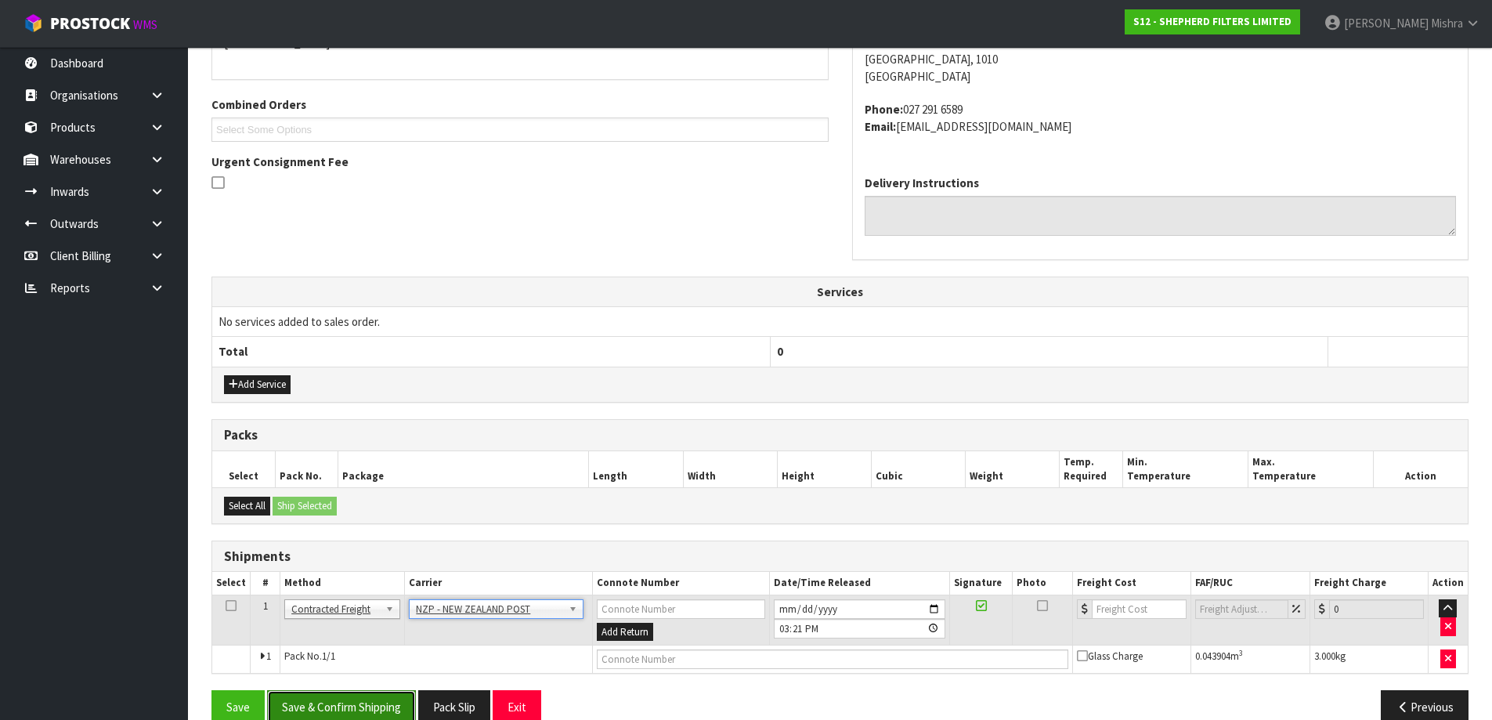
click at [344, 715] on button "Save & Confirm Shipping" at bounding box center [341, 707] width 149 height 34
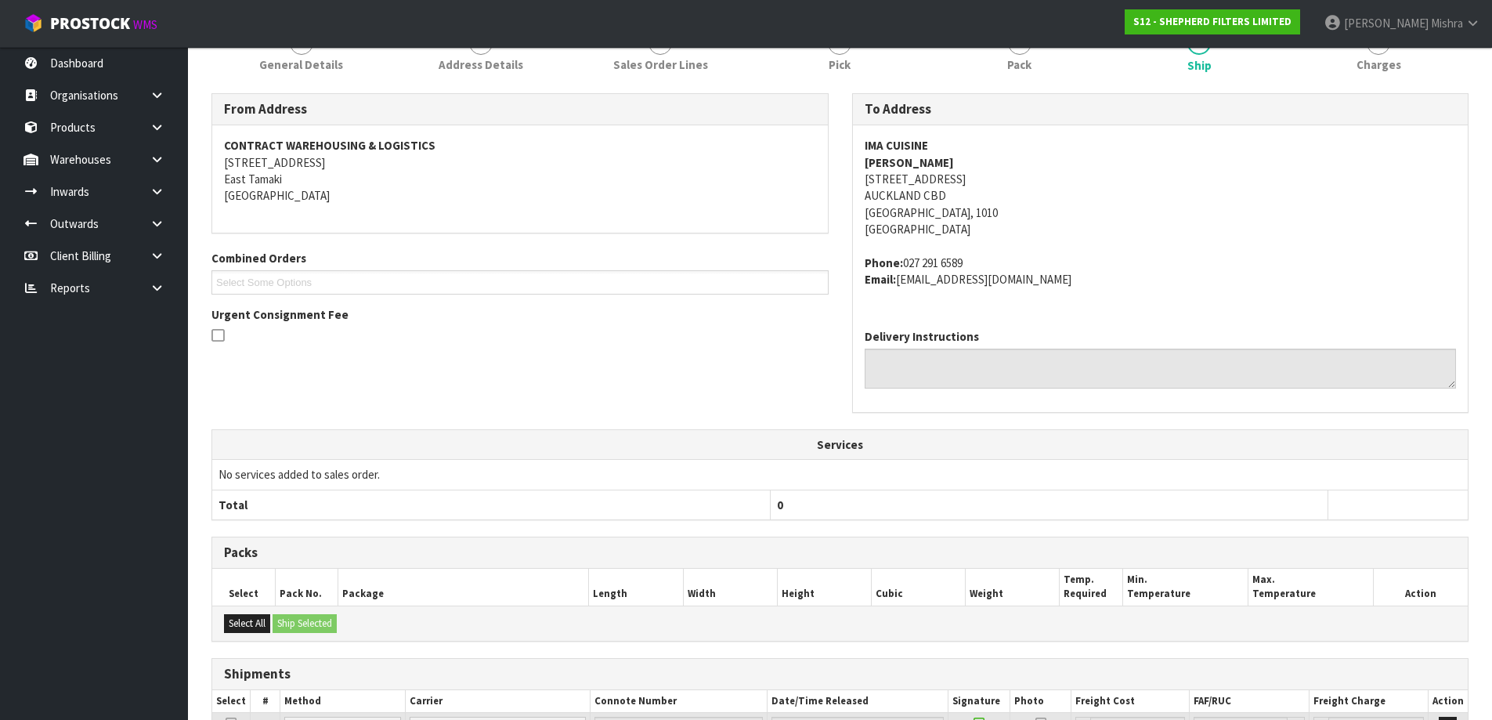
scroll to position [374, 0]
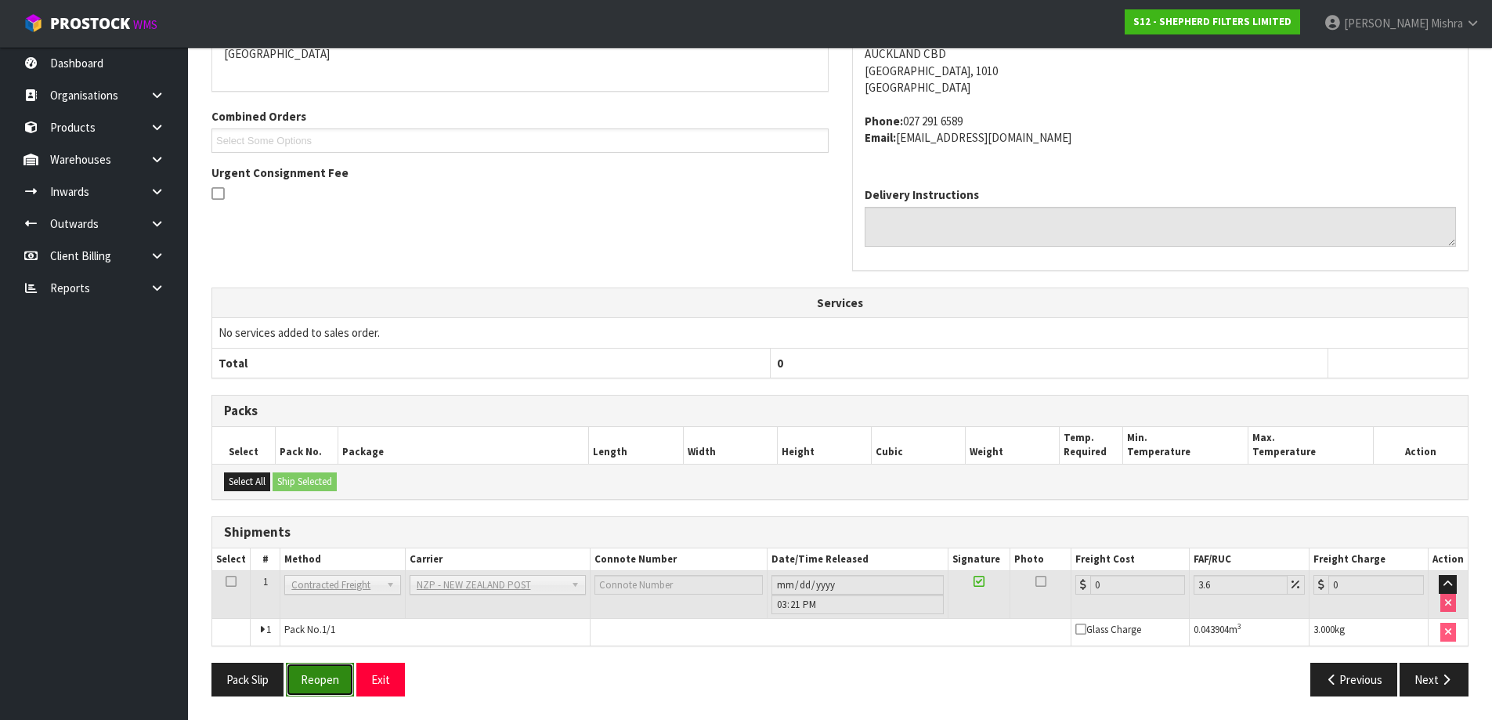
drag, startPoint x: 341, startPoint y: 678, endPoint x: 351, endPoint y: 666, distance: 15.0
click at [341, 678] on button "Reopen" at bounding box center [320, 680] width 68 height 34
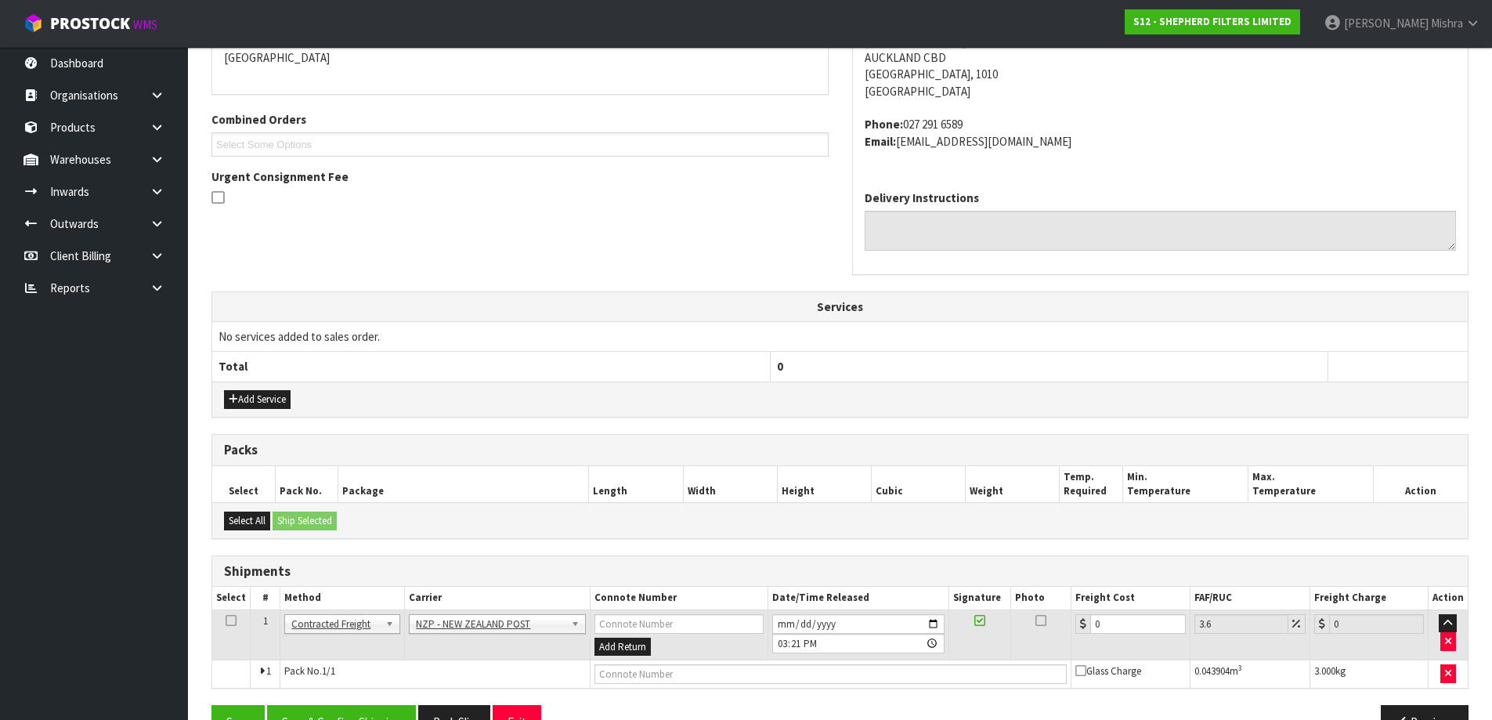
scroll to position [357, 0]
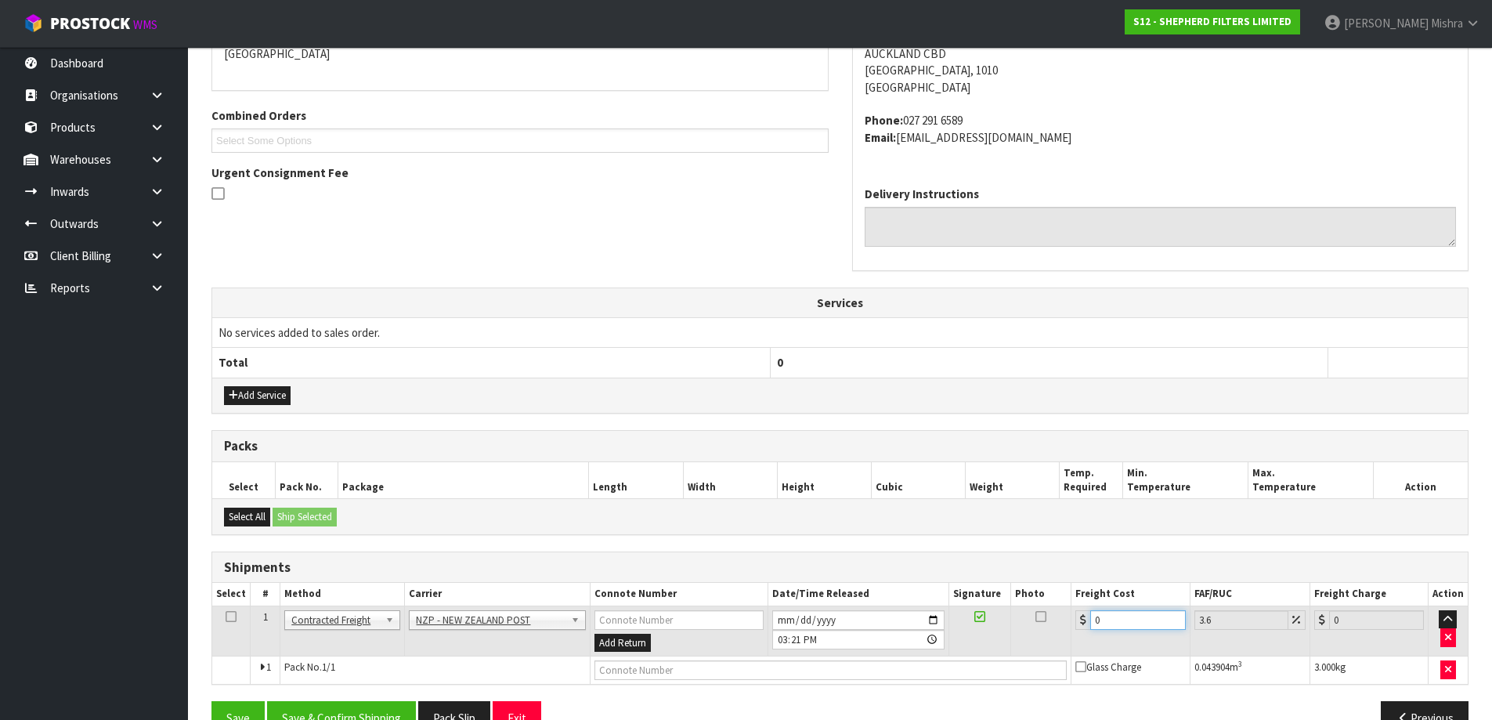
drag, startPoint x: 1136, startPoint y: 616, endPoint x: 1041, endPoint y: 615, distance: 94.8
click at [1042, 615] on tr "1 Client Local Pickup Customer Local Pickup Company Freight Contracted Freight …" at bounding box center [840, 630] width 1256 height 51
type input "4"
type input "4.14"
type input "4.3"
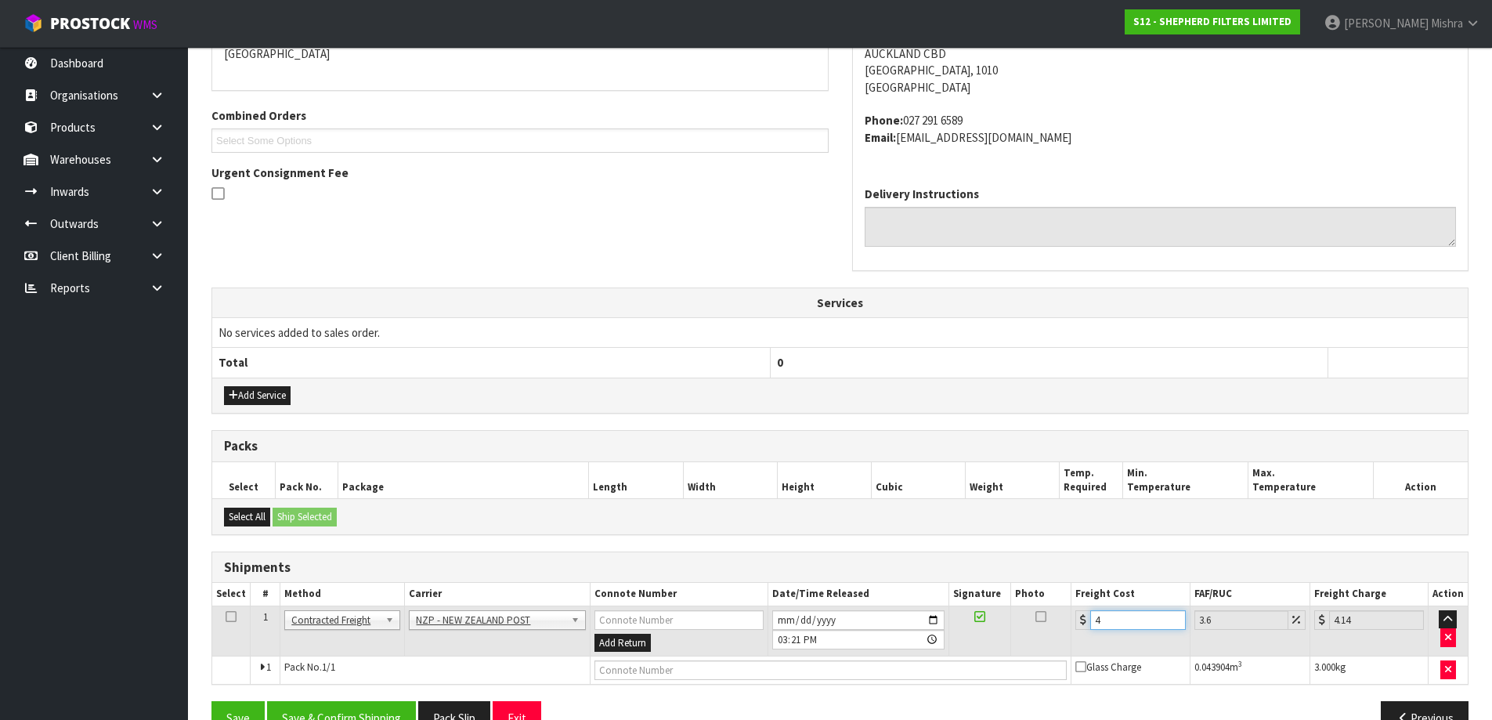
type input "4.45"
type input "4.33"
type input "4.49"
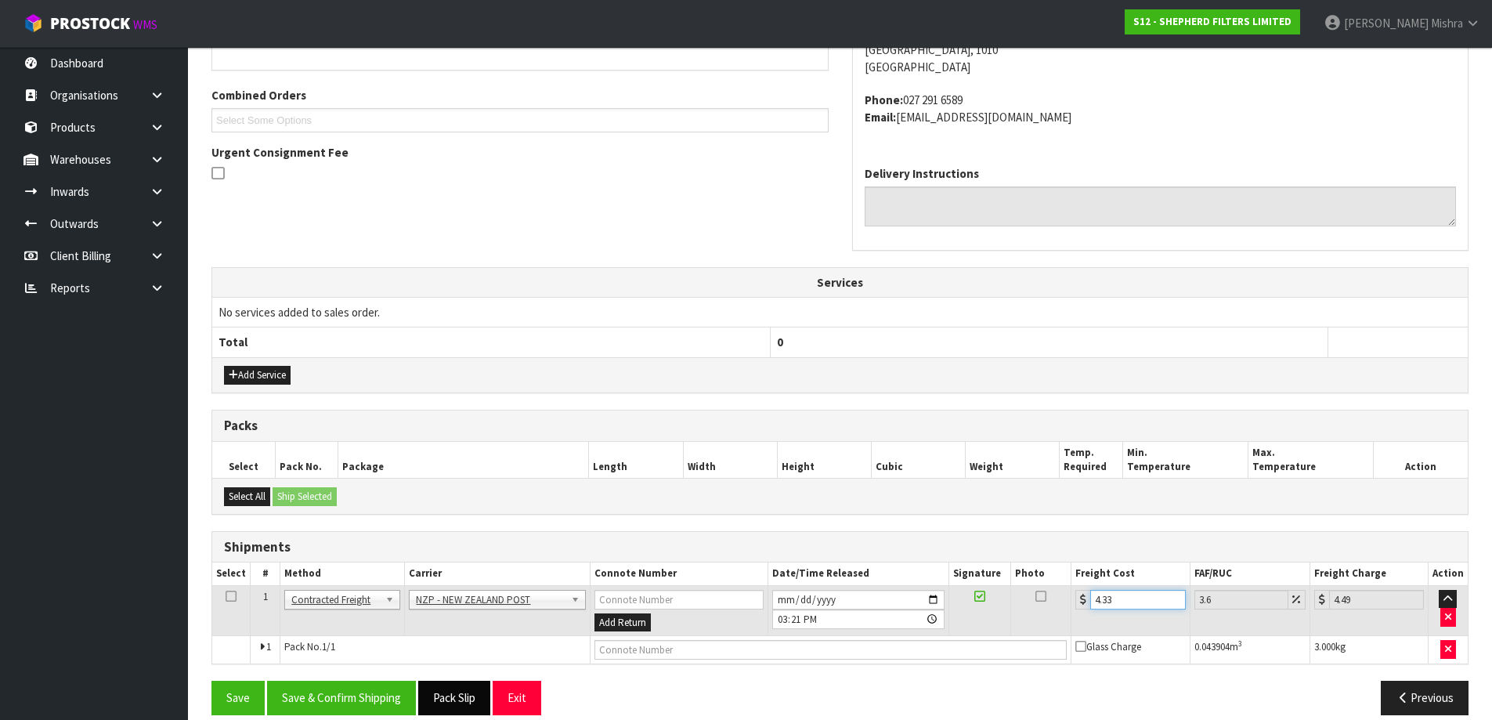
scroll to position [396, 0]
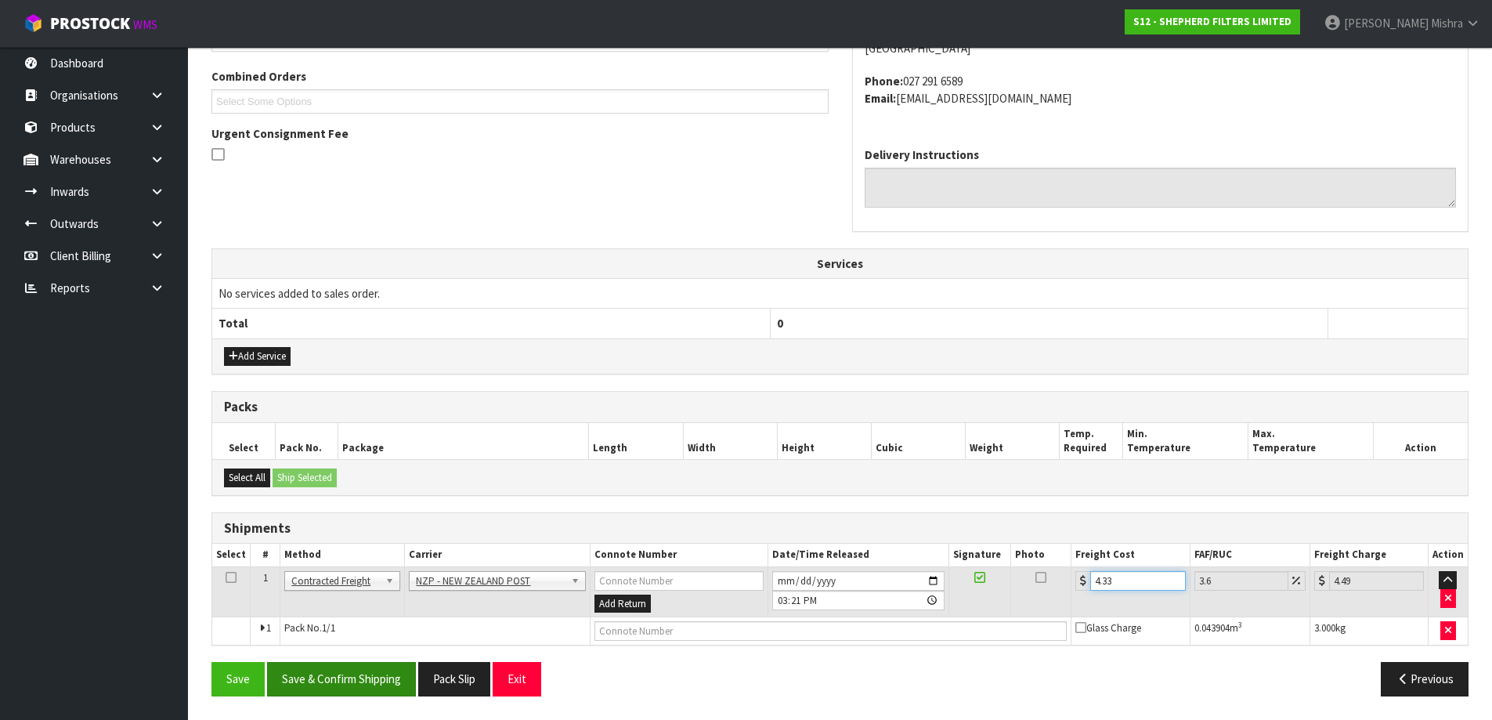
type input "4.33"
click at [359, 682] on button "Save & Confirm Shipping" at bounding box center [341, 679] width 149 height 34
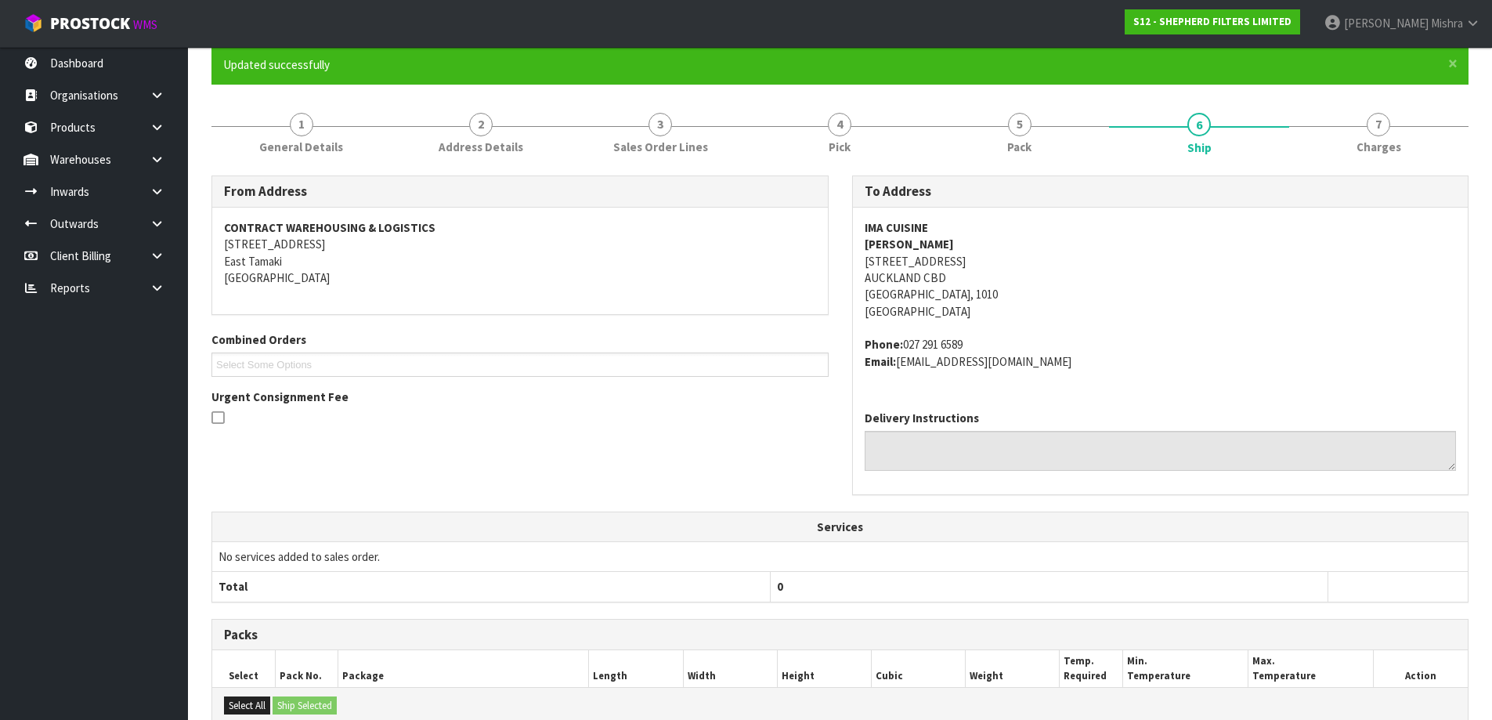
scroll to position [313, 0]
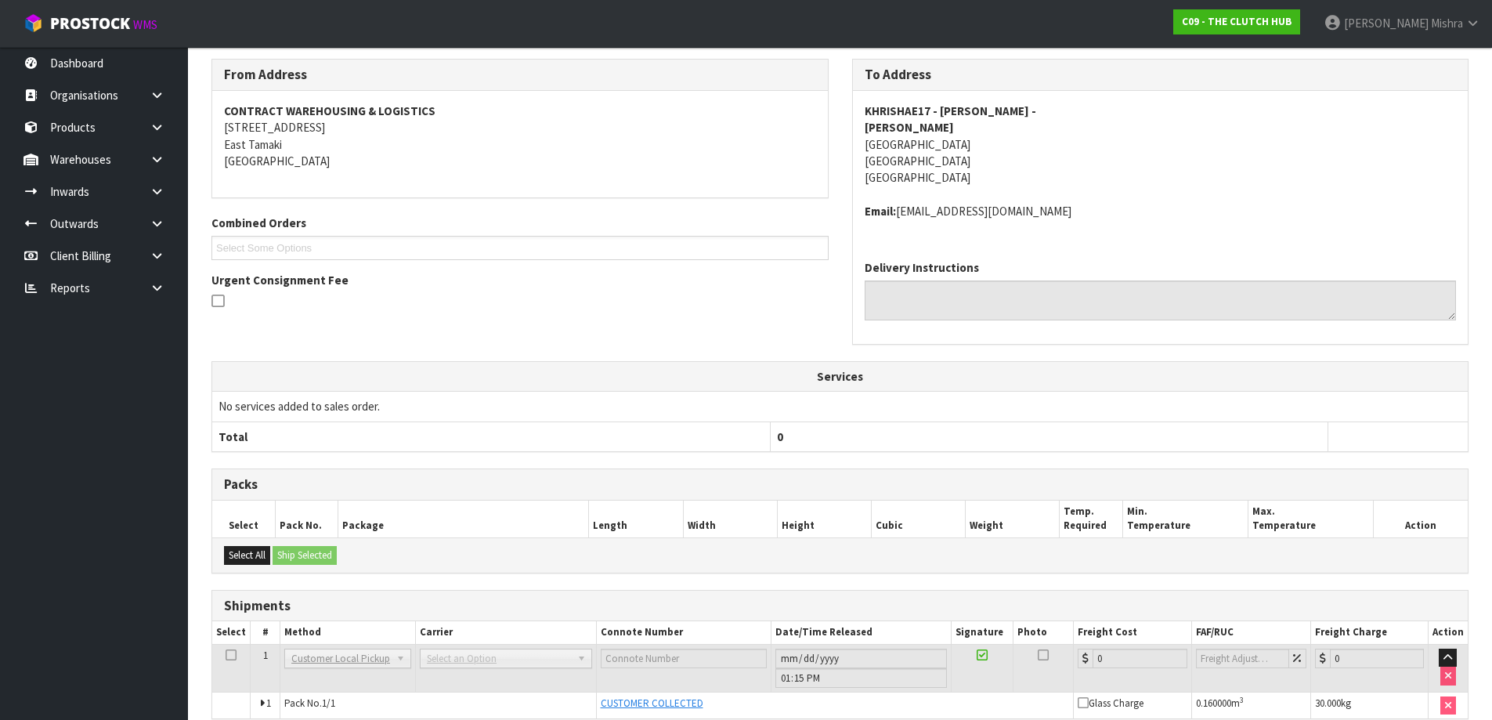
scroll to position [323, 0]
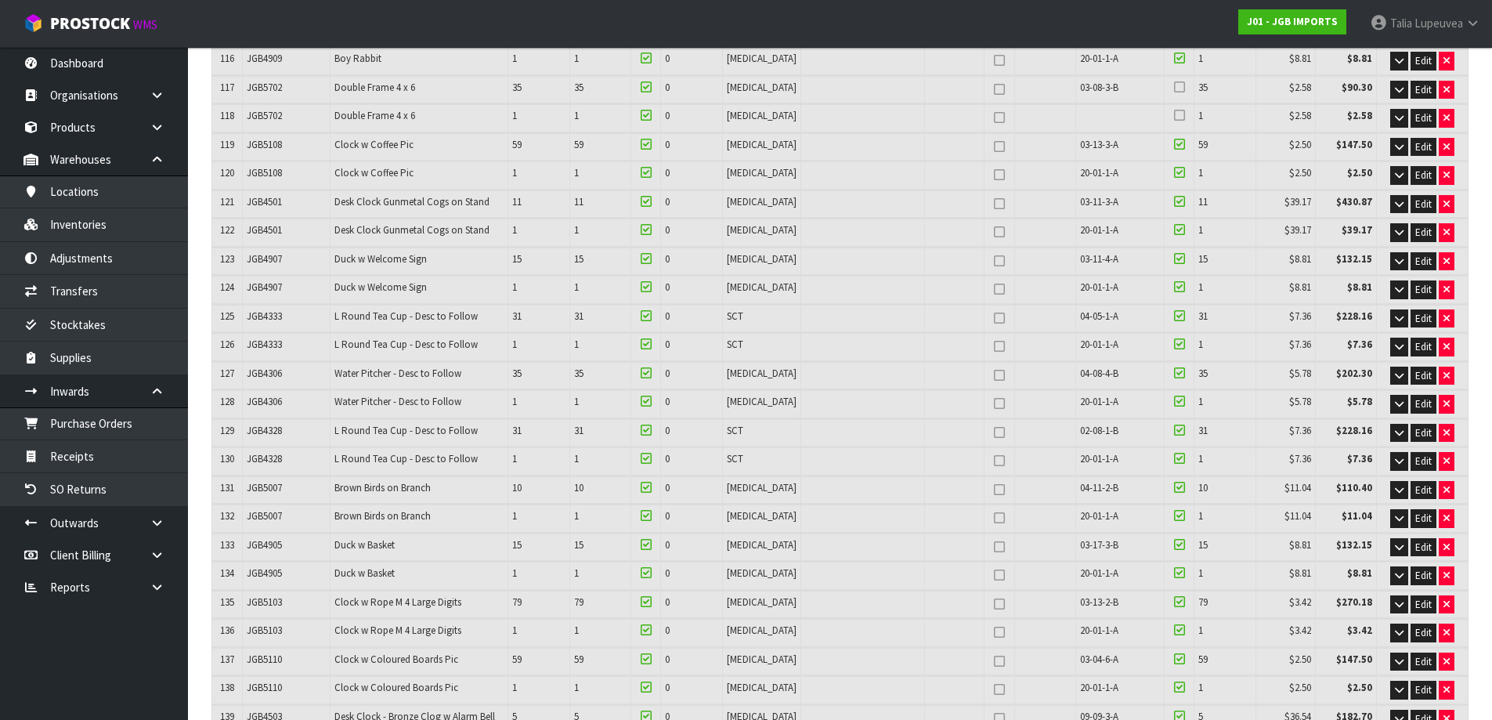
scroll to position [3688, 0]
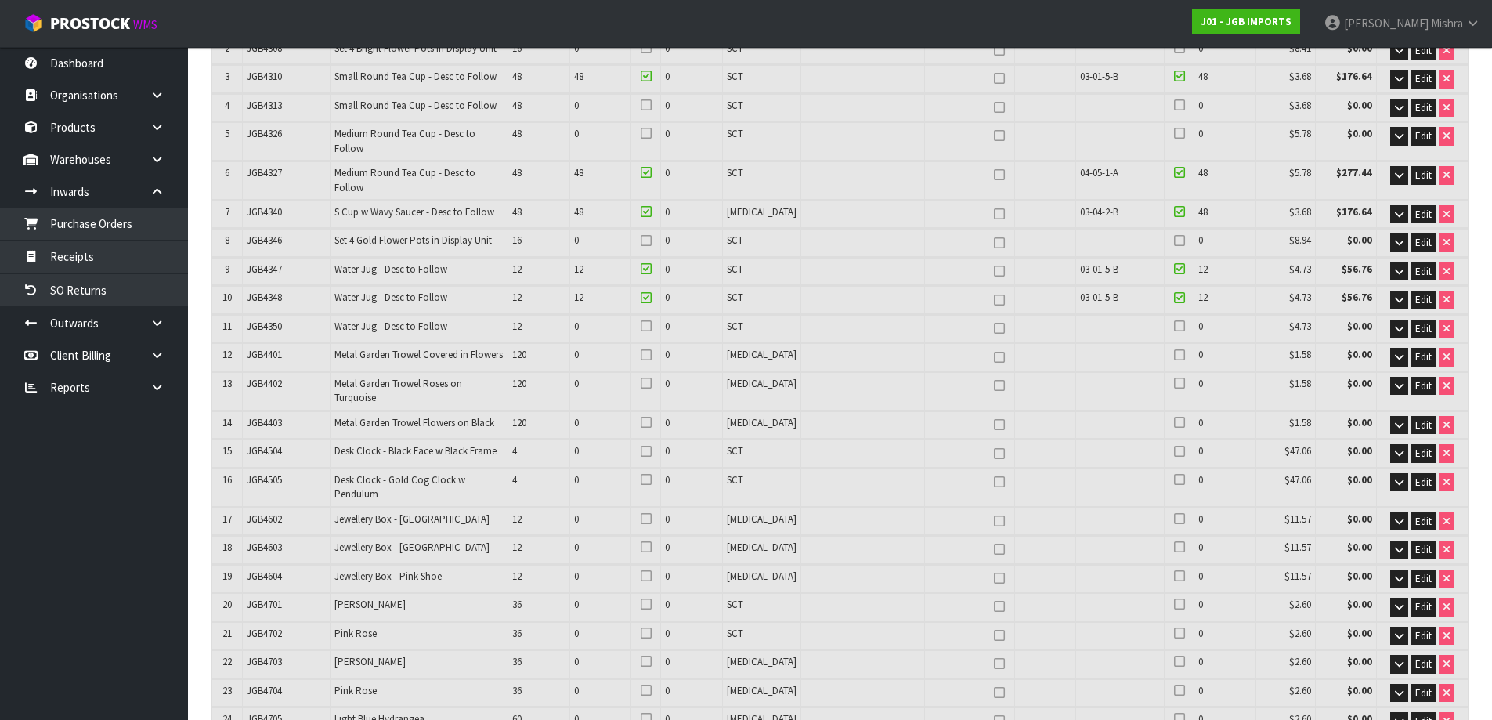
scroll to position [313, 0]
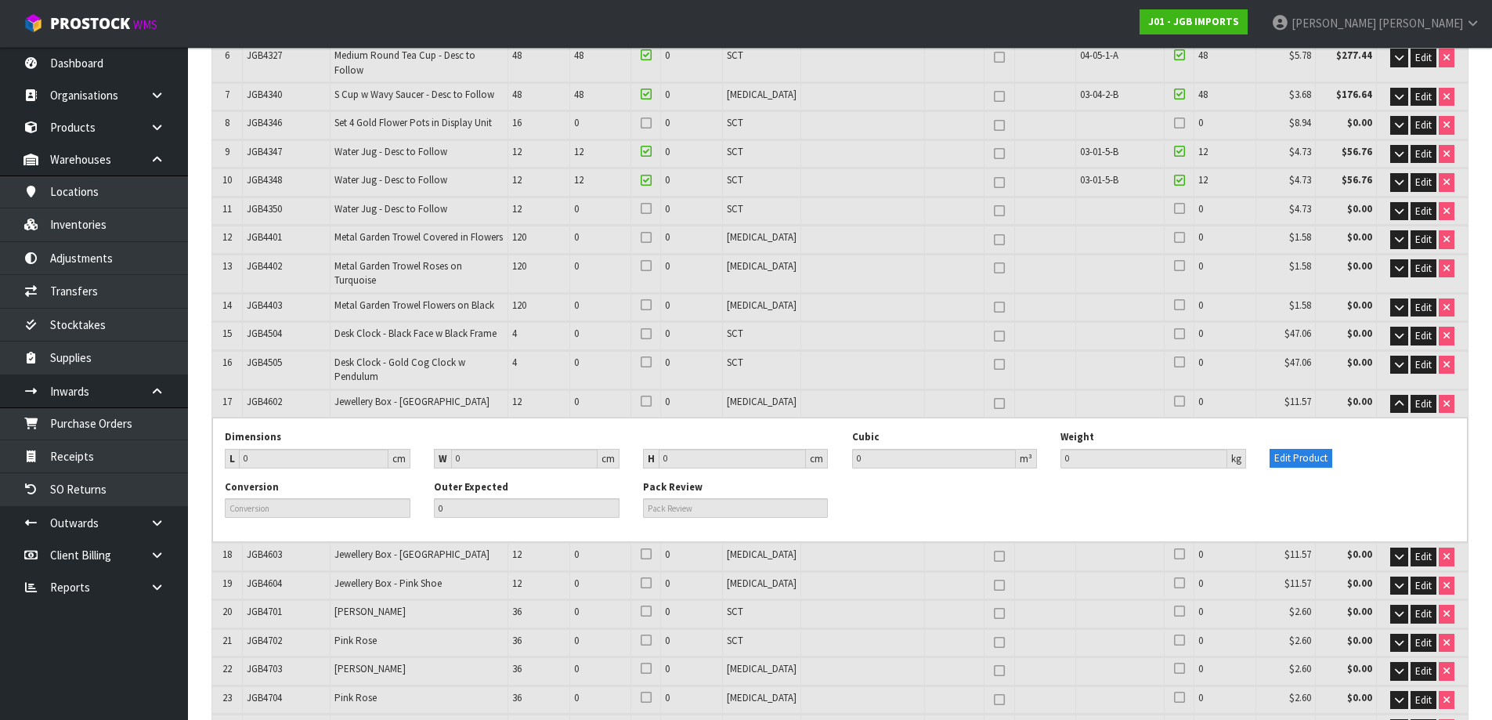
scroll to position [431, 0]
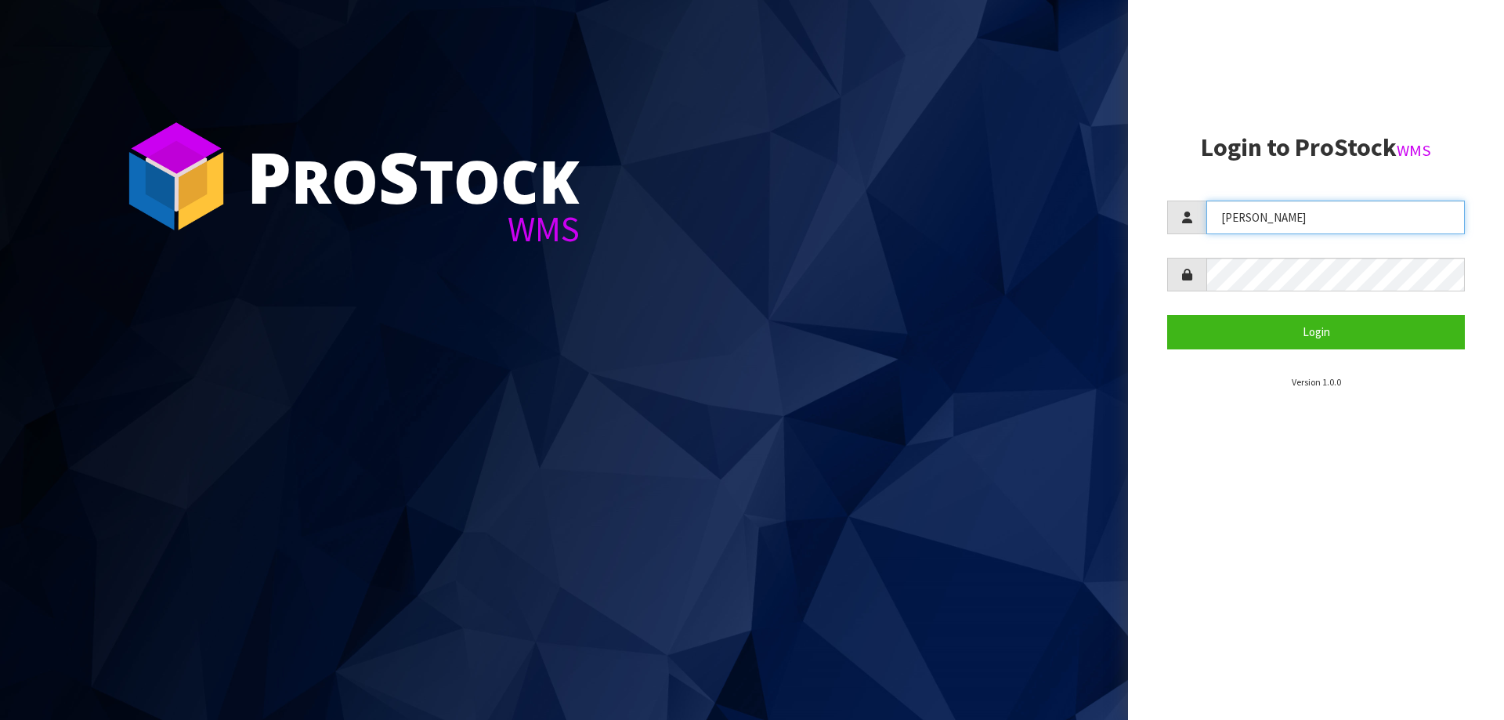
click at [1321, 215] on input "[PERSON_NAME]" at bounding box center [1335, 218] width 258 height 34
type input "Talia"
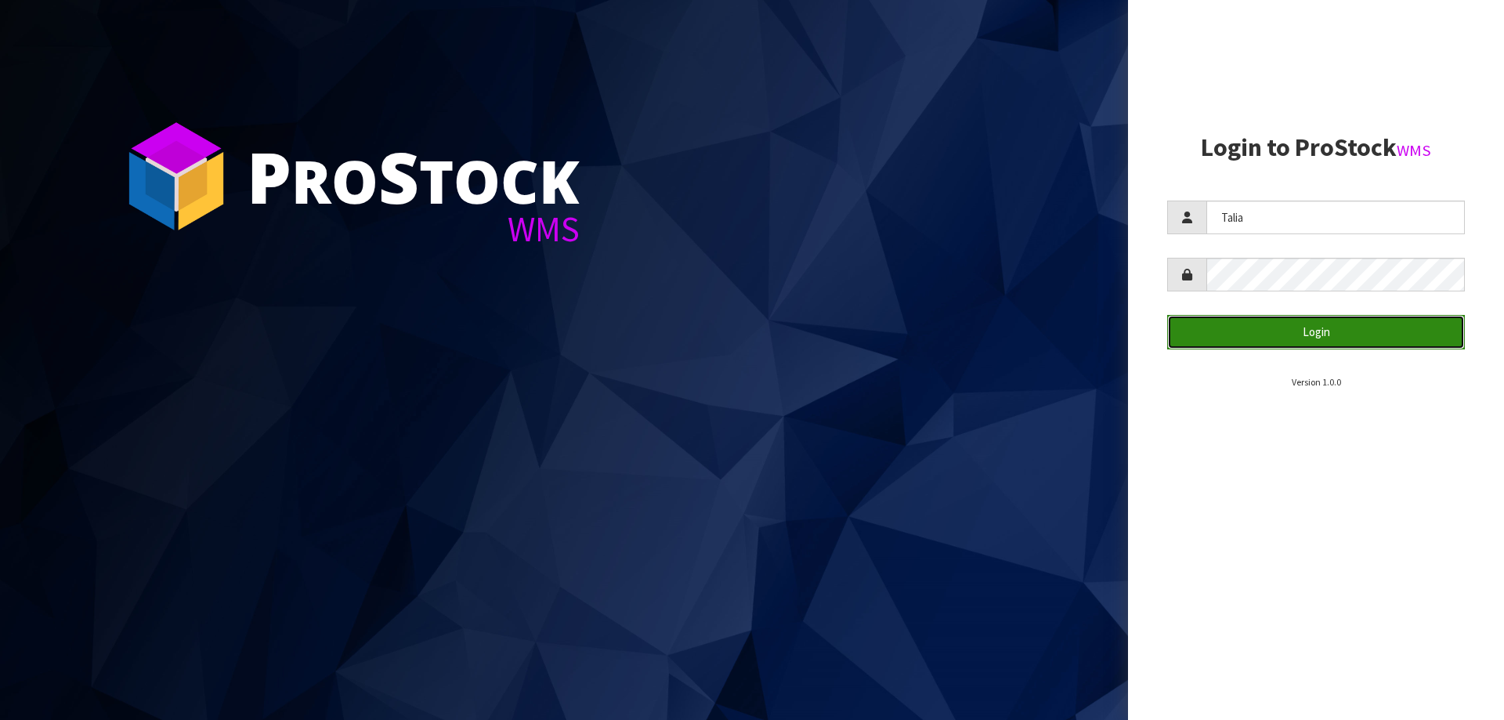
click at [1304, 316] on button "Login" at bounding box center [1316, 332] width 298 height 34
